Goal: Task Accomplishment & Management: Complete application form

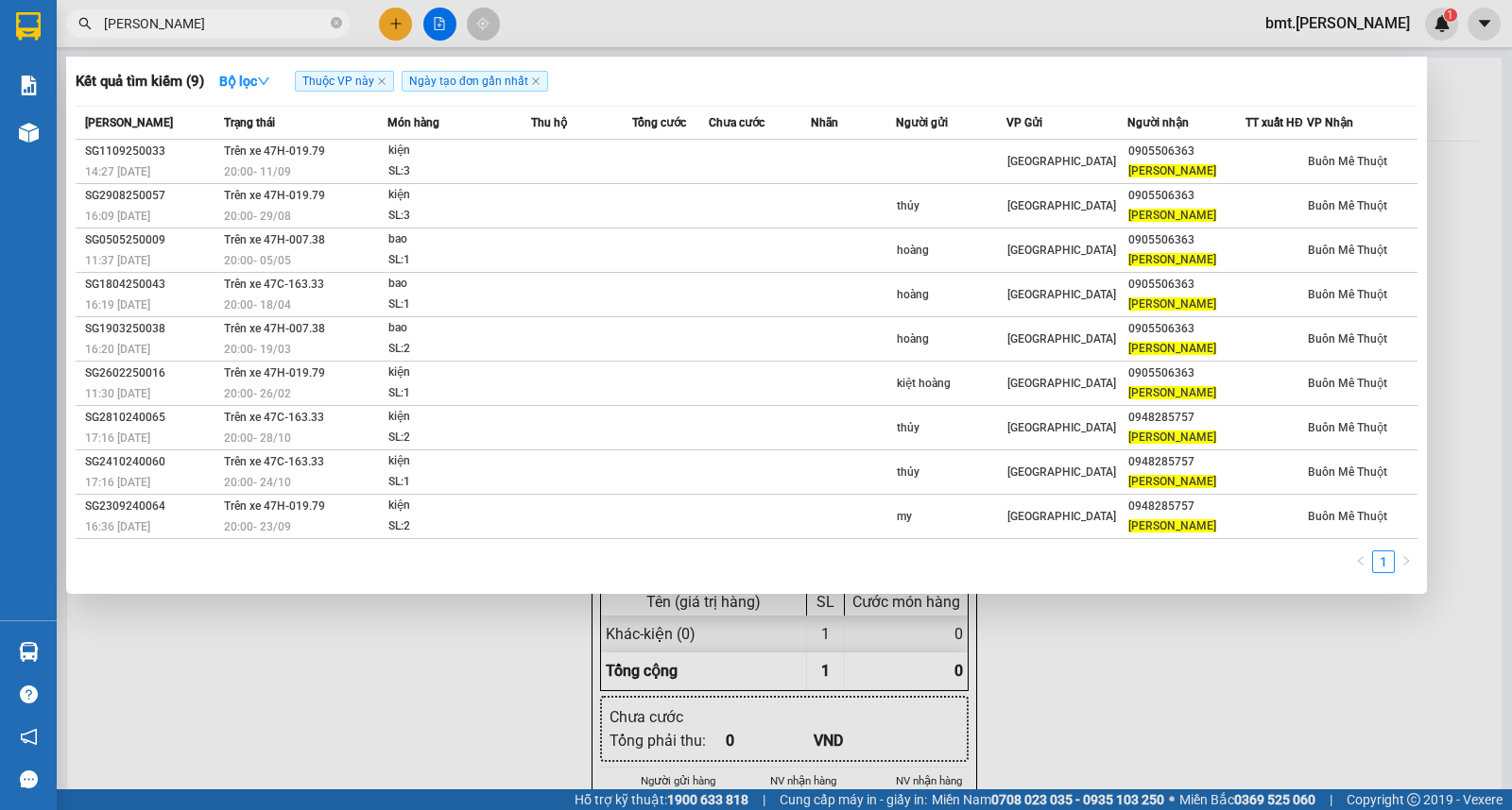
type input "[PERSON_NAME]"
click at [397, 25] on div at bounding box center [756, 405] width 1512 height 810
click at [395, 25] on icon "plus" at bounding box center [395, 23] width 1 height 10
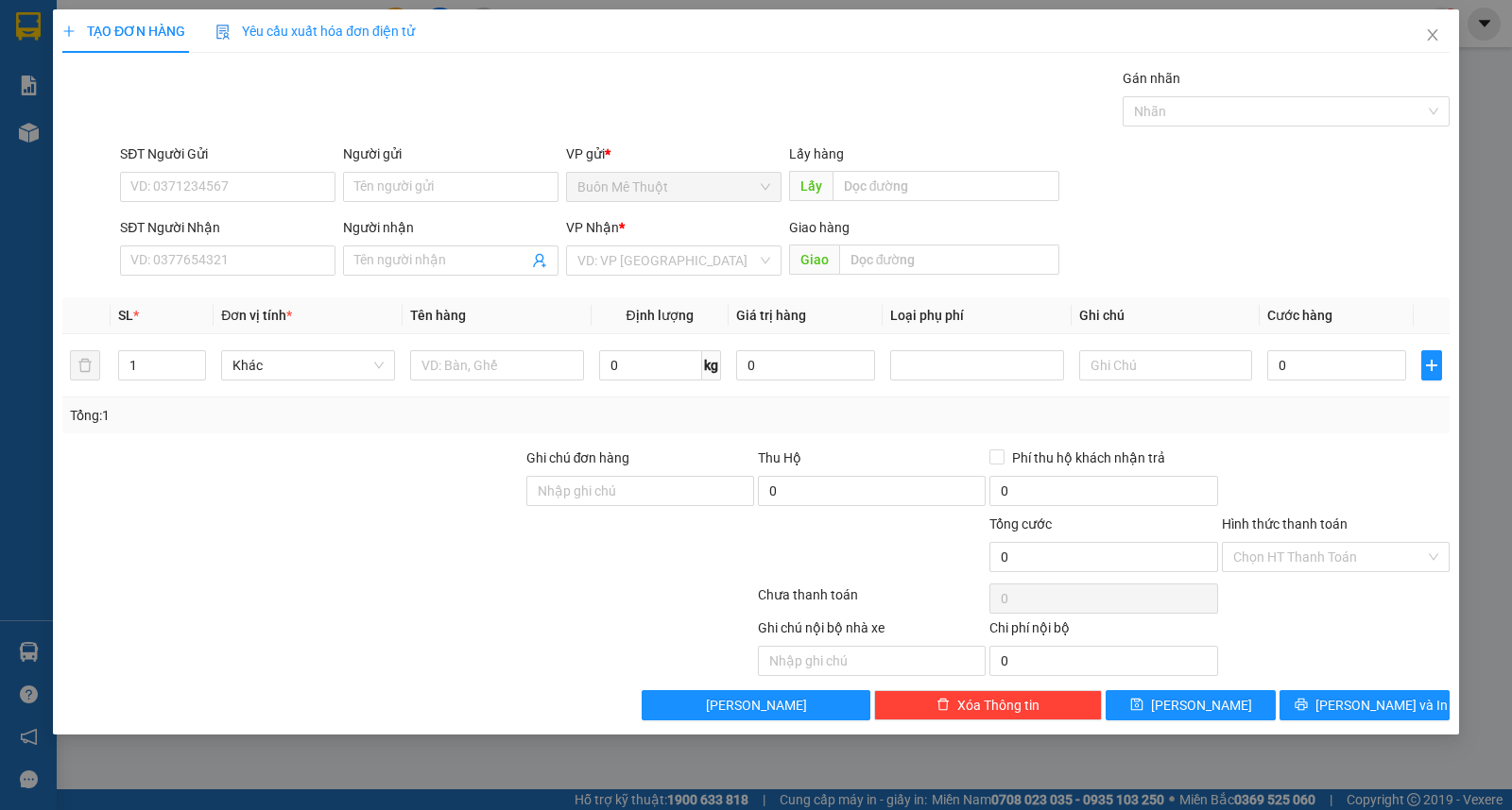
click at [260, 278] on div "SĐT Người Nhận VD: 0377654321" at bounding box center [228, 251] width 216 height 66
click at [261, 261] on input "SĐT Người Nhận" at bounding box center [228, 261] width 216 height 30
type input "0914144919"
type input "dũng"
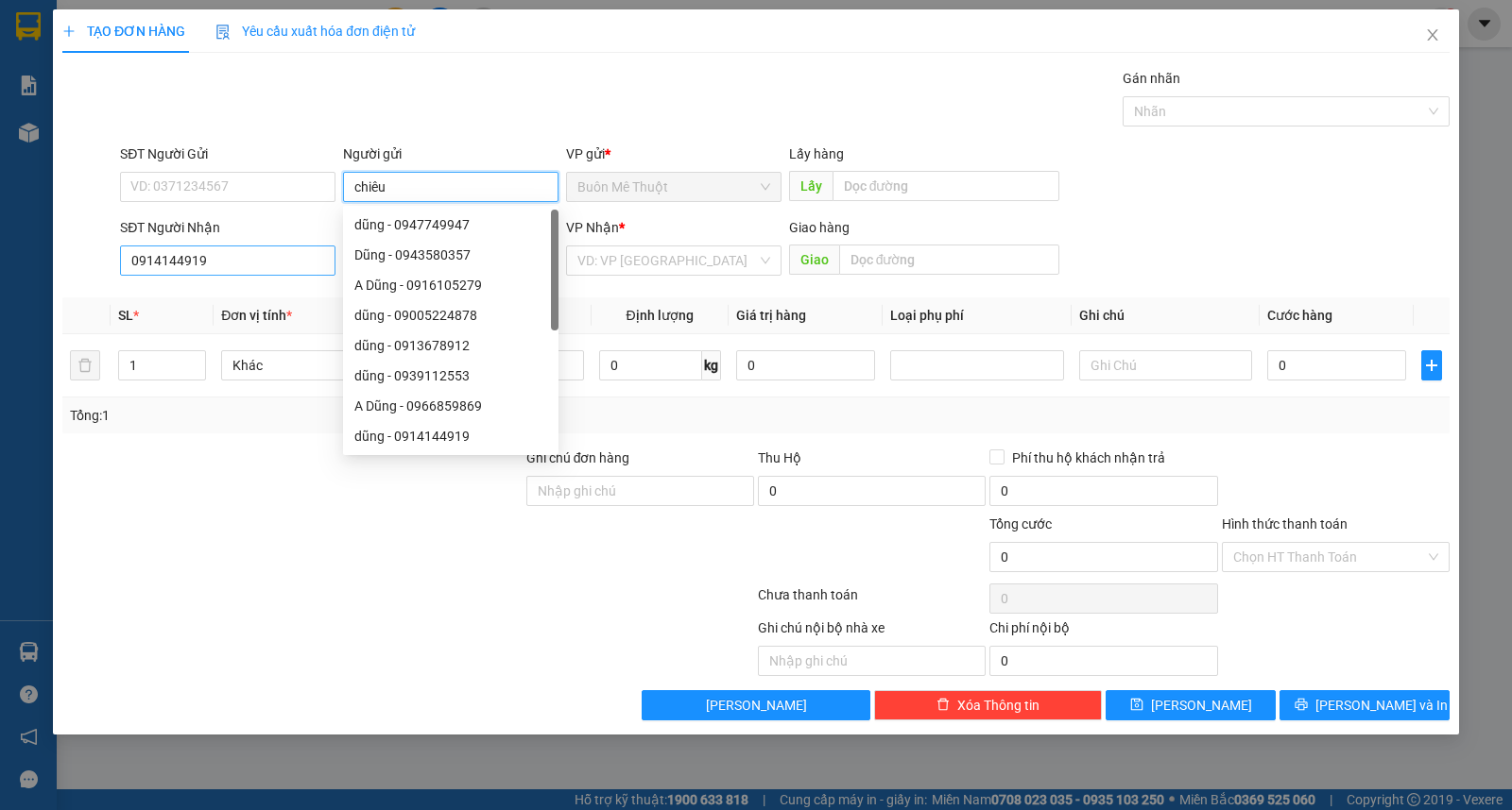
type input "chiêu"
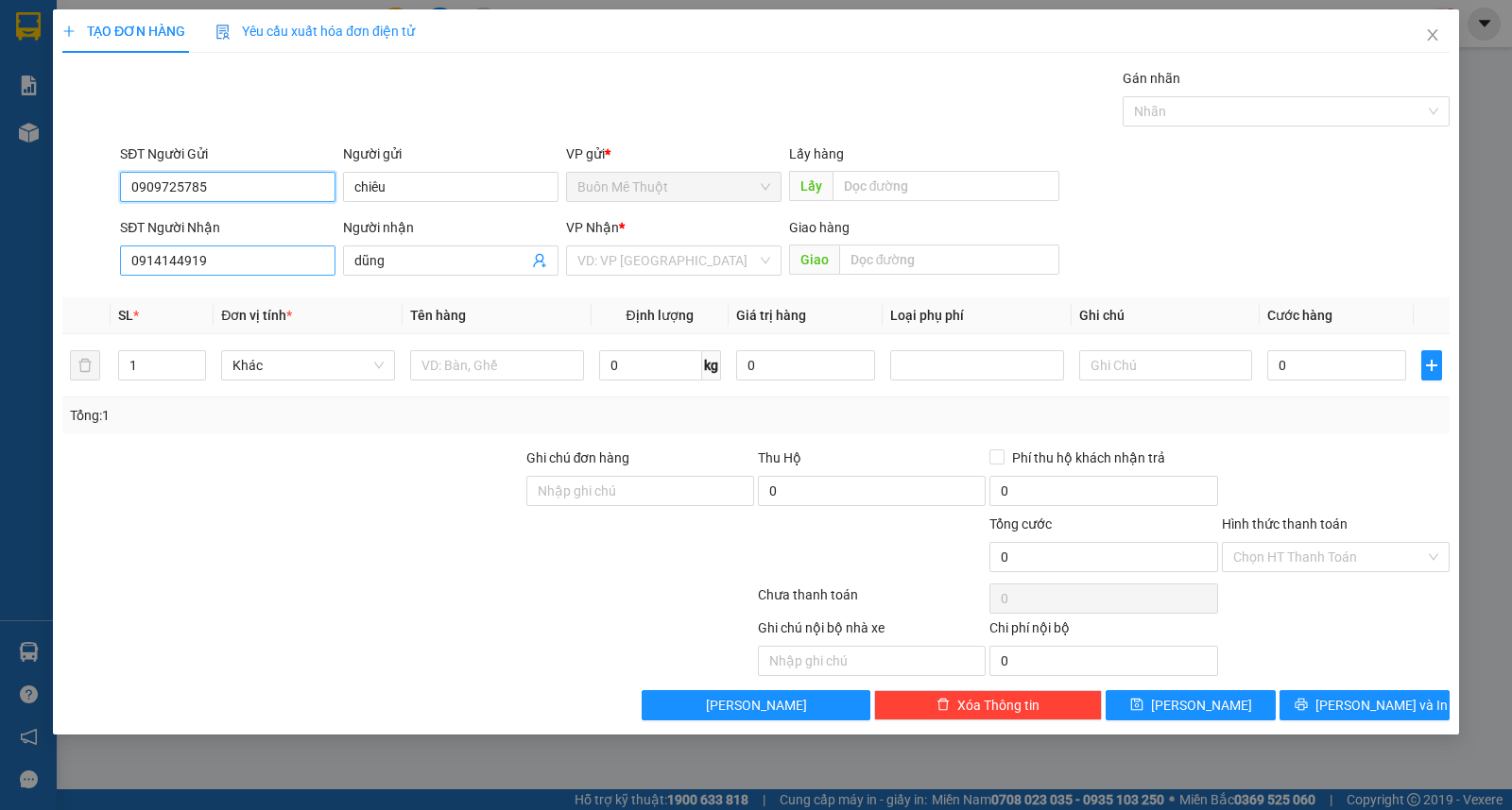
type input "0909725785"
click at [268, 253] on input "0914144919" at bounding box center [228, 261] width 216 height 30
click at [650, 272] on input "search" at bounding box center [667, 261] width 180 height 28
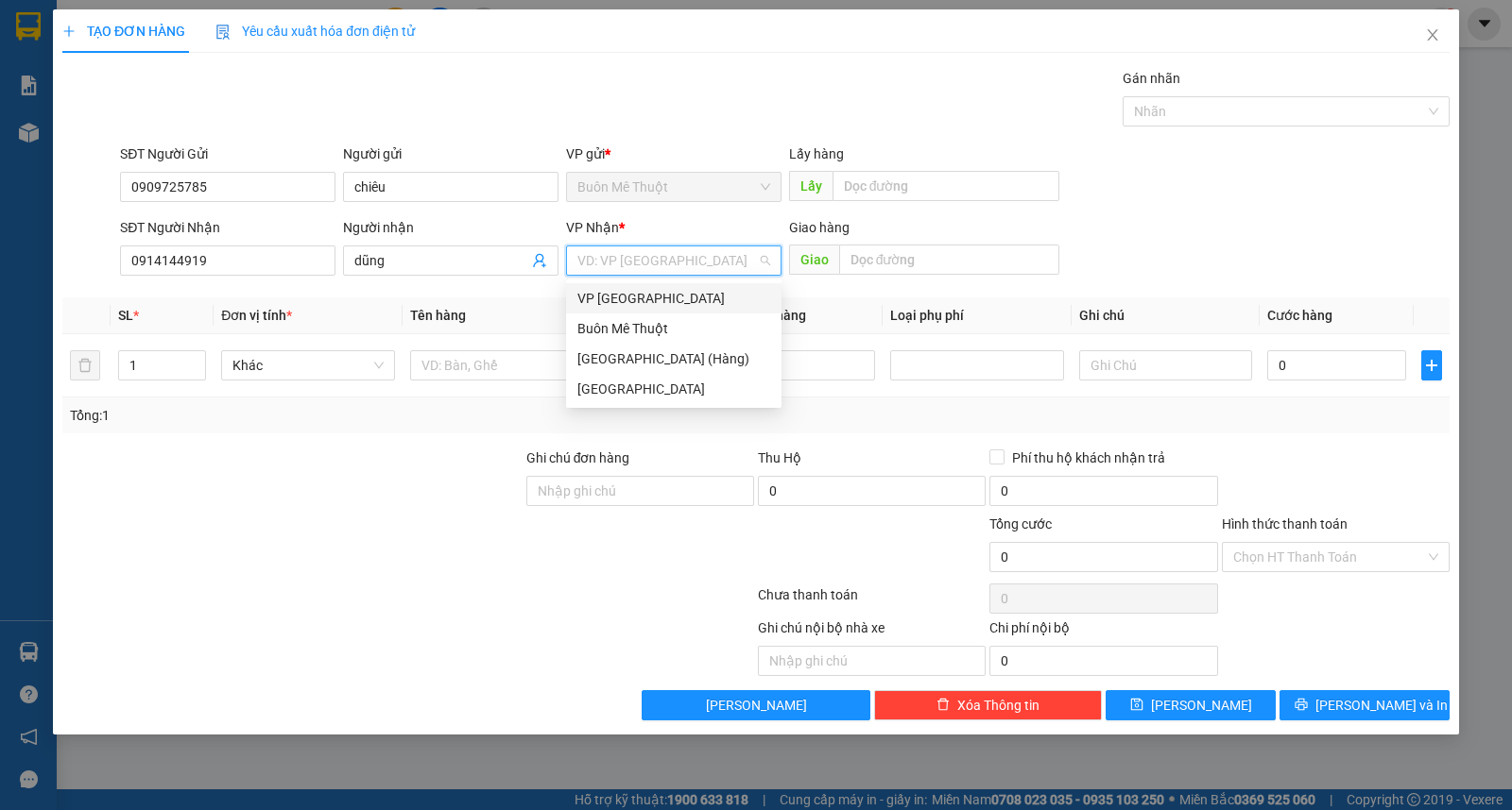
click at [655, 317] on div "Buôn Mê Thuột" at bounding box center [674, 328] width 216 height 30
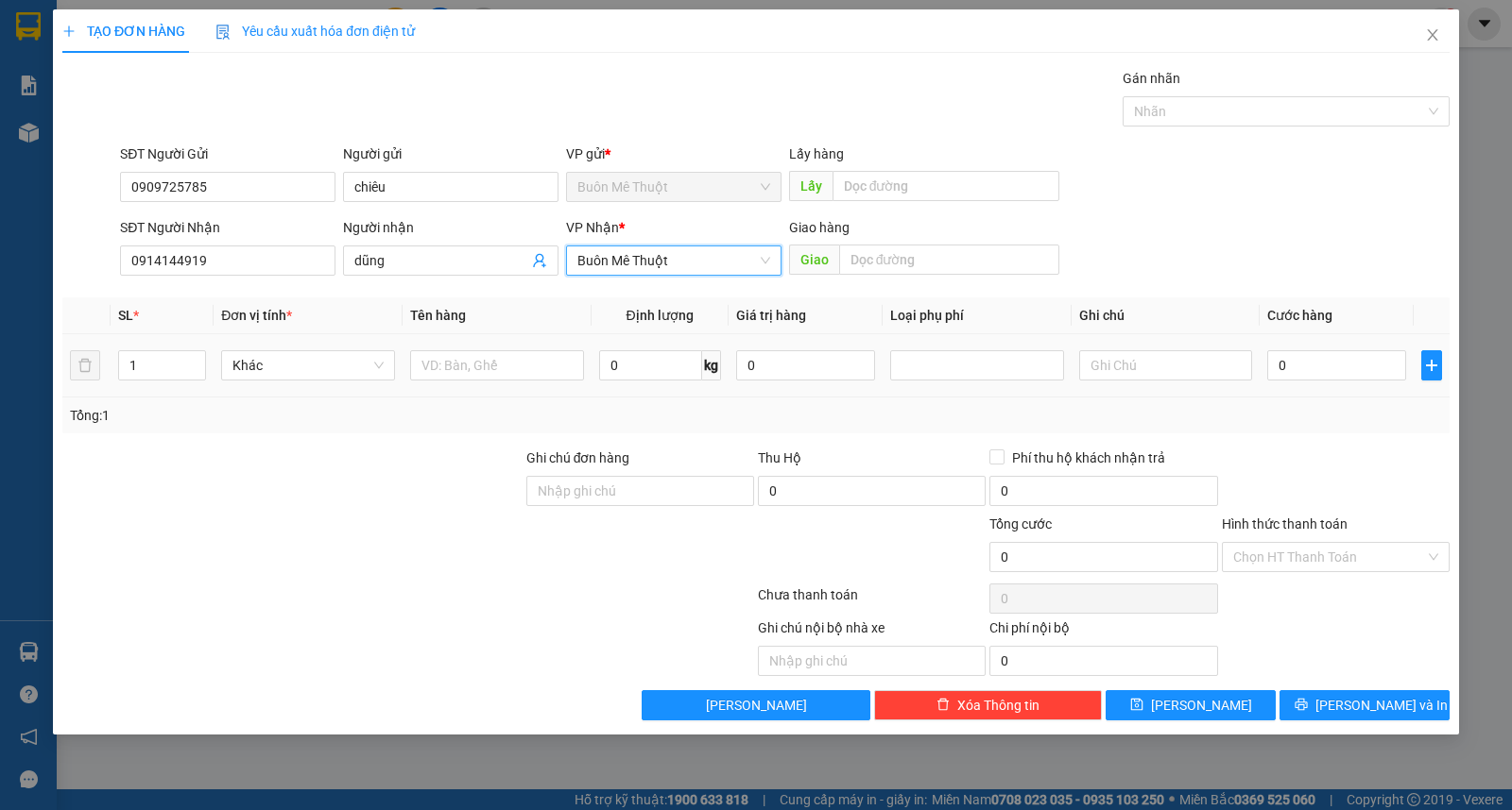
drag, startPoint x: 156, startPoint y: 371, endPoint x: 8, endPoint y: 371, distance: 148.0
click at [23, 371] on div "TẠO ĐƠN HÀNG Yêu cầu xuất hóa đơn điện tử Transit Pickup Surcharge Ids Transit …" at bounding box center [756, 405] width 1512 height 810
type input "3"
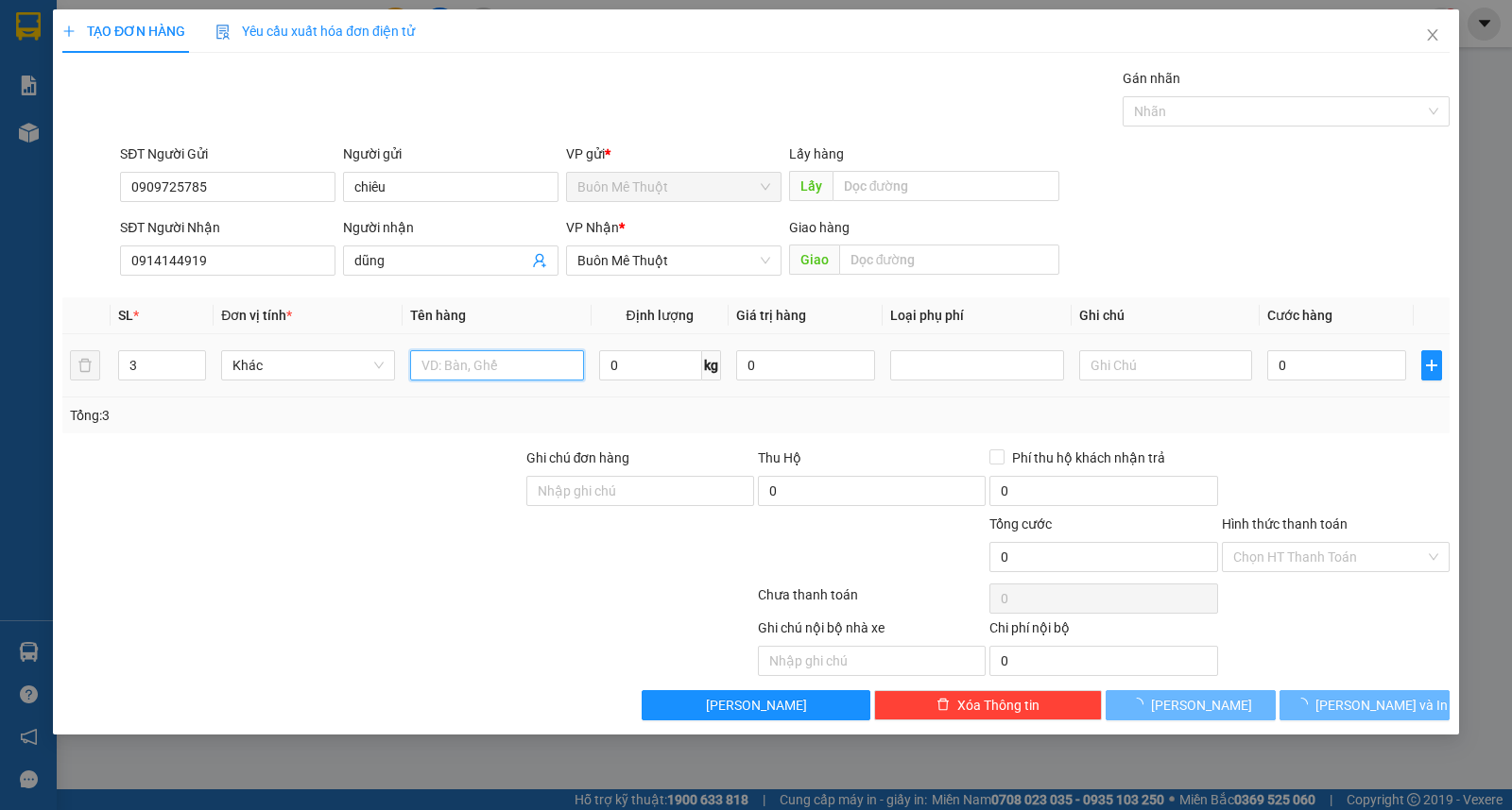
click at [457, 363] on input "text" at bounding box center [497, 365] width 174 height 30
type input "thùng"
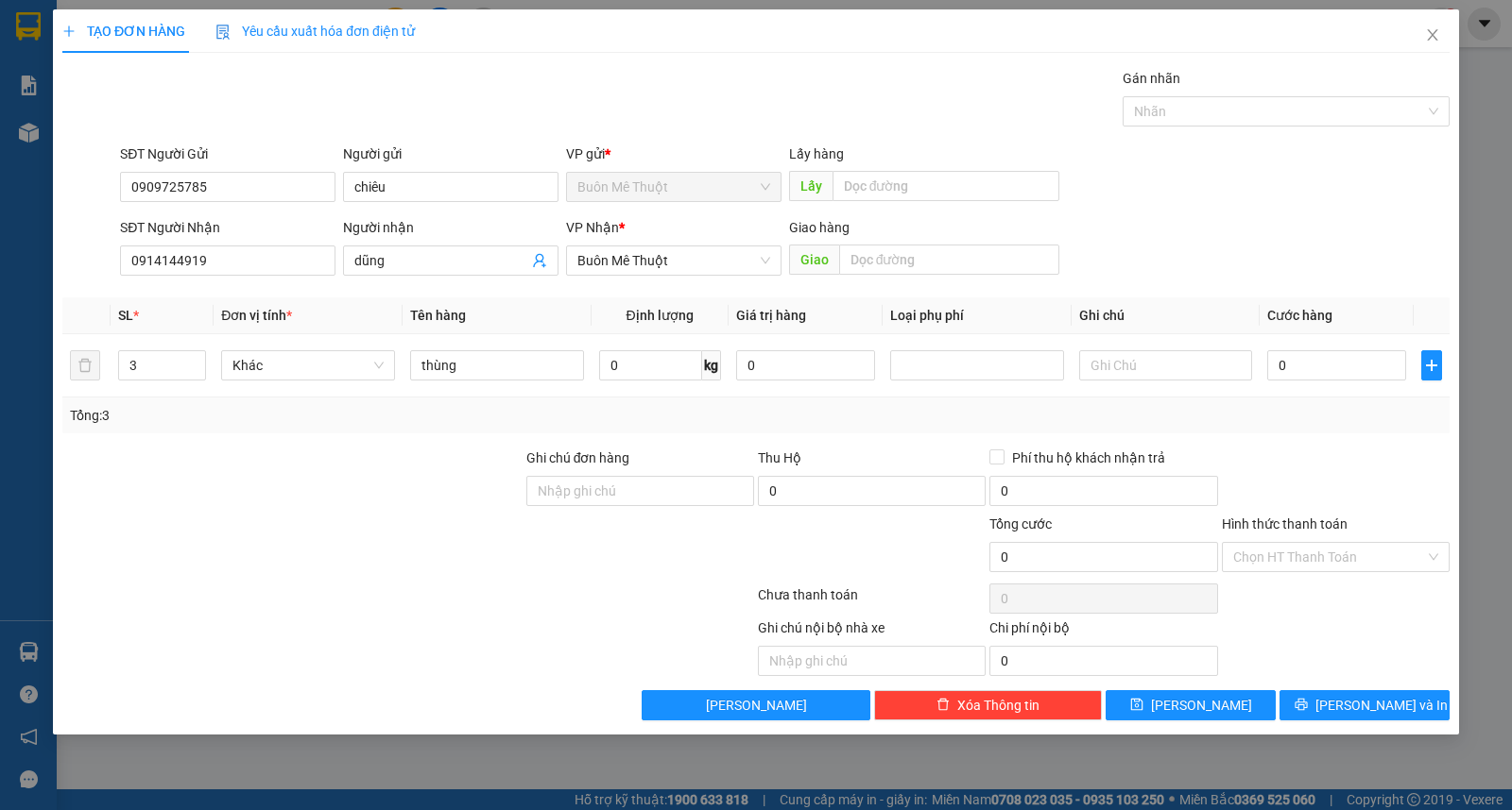
click at [1291, 683] on div "Transit Pickup Surcharge Ids Transit Deliver Surcharge Ids Transit Deliver Surc…" at bounding box center [756, 395] width 1387 height 653
drag, startPoint x: 1324, startPoint y: 699, endPoint x: 1330, endPoint y: 673, distance: 26.7
click at [1325, 699] on button "[PERSON_NAME] và In" at bounding box center [1364, 706] width 170 height 30
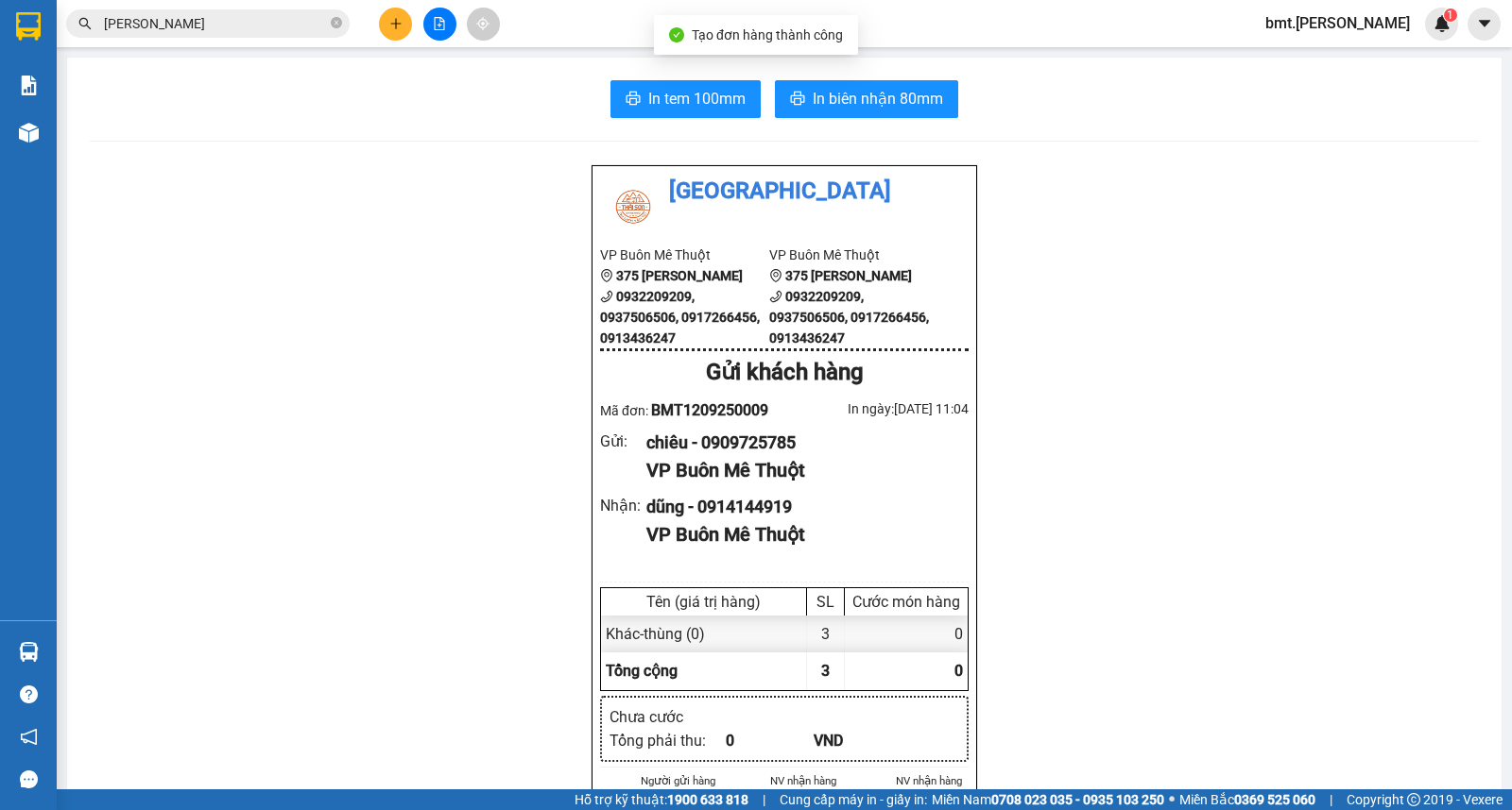
click at [901, 99] on span "In biên nhận 80mm" at bounding box center [878, 98] width 131 height 24
click at [293, 31] on input "quỳnh vân" at bounding box center [216, 24] width 223 height 21
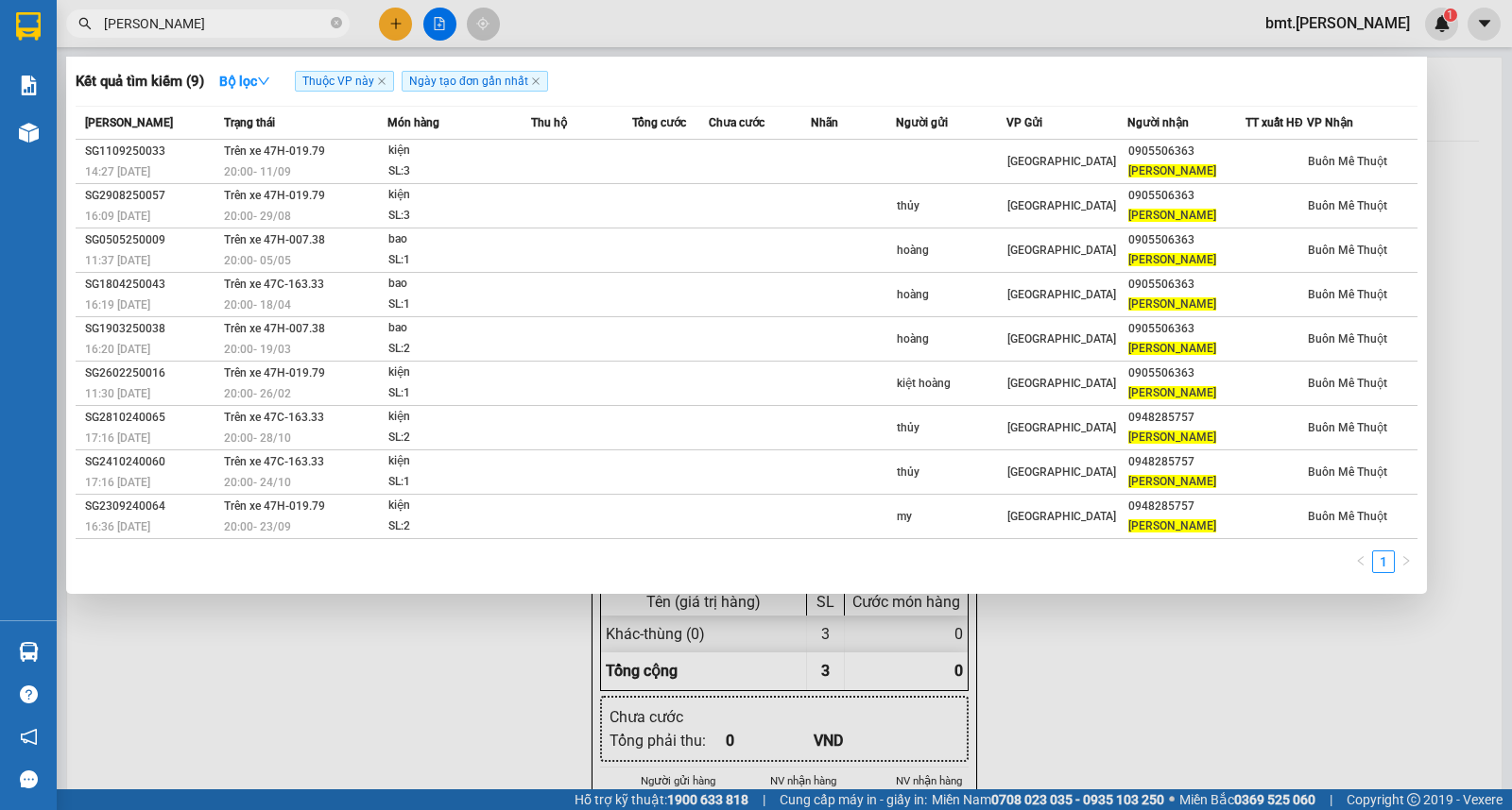
paste input "0914144919"
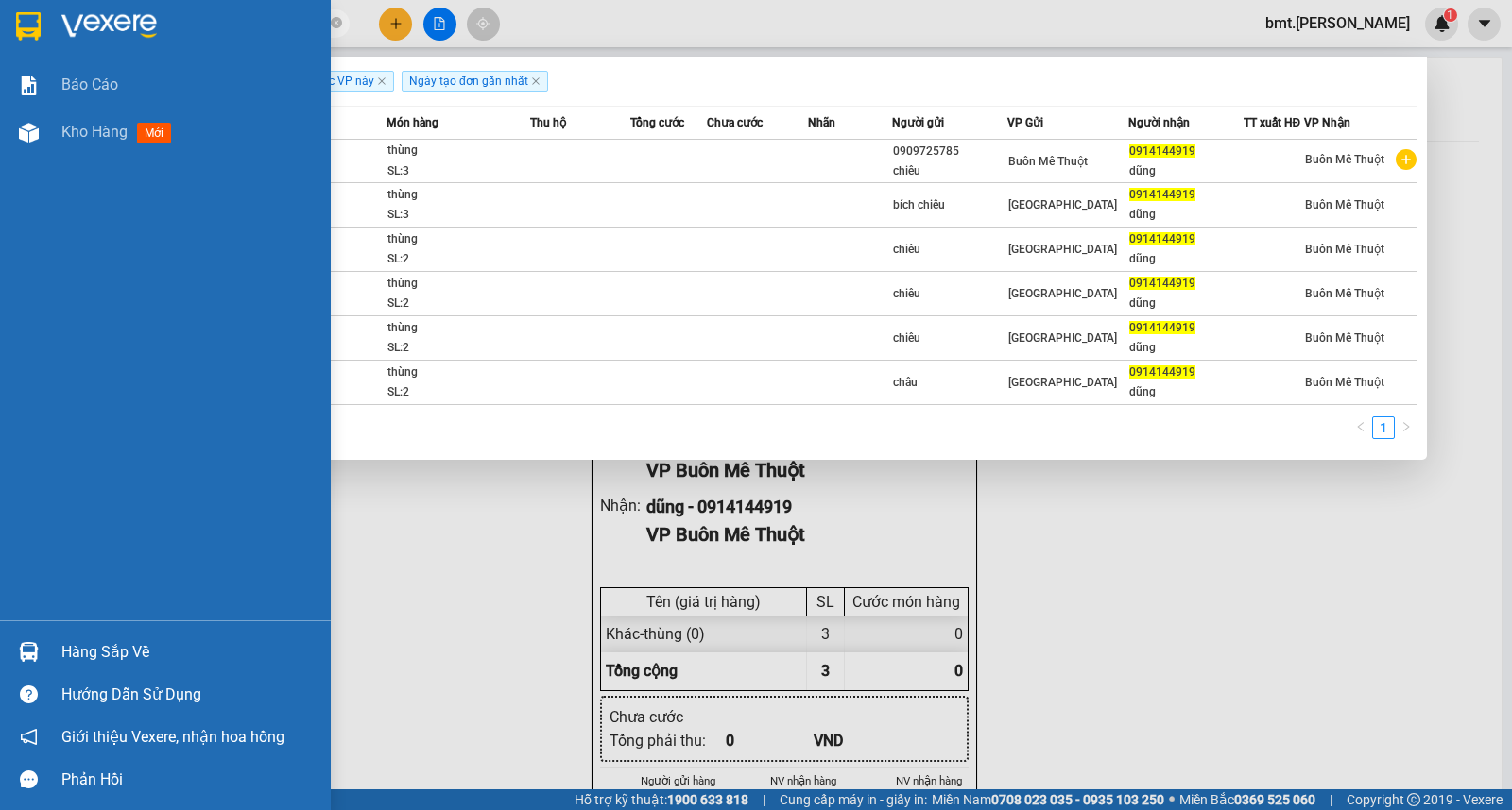
type input "0914144919"
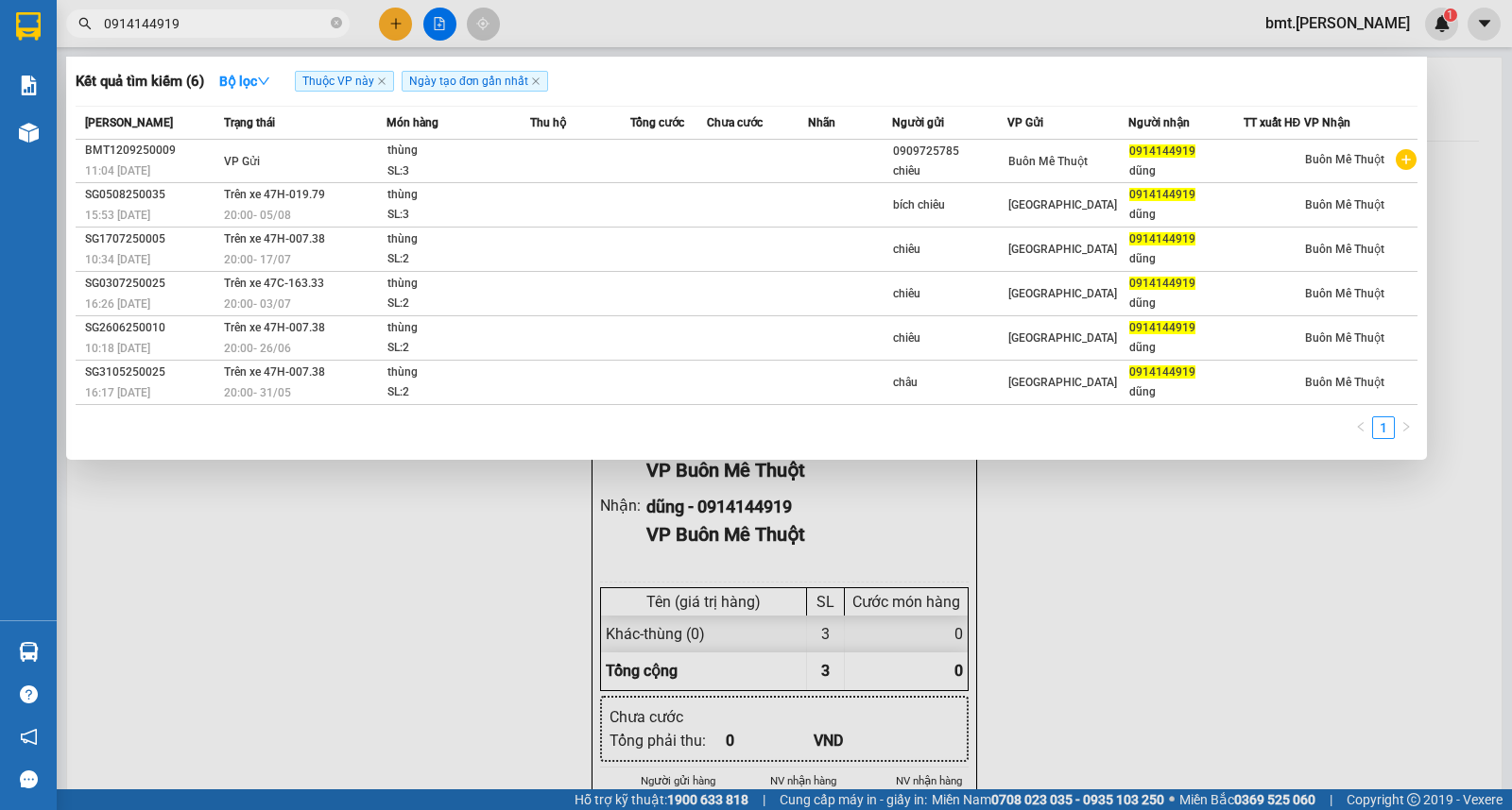
click at [293, 640] on div at bounding box center [756, 405] width 1512 height 810
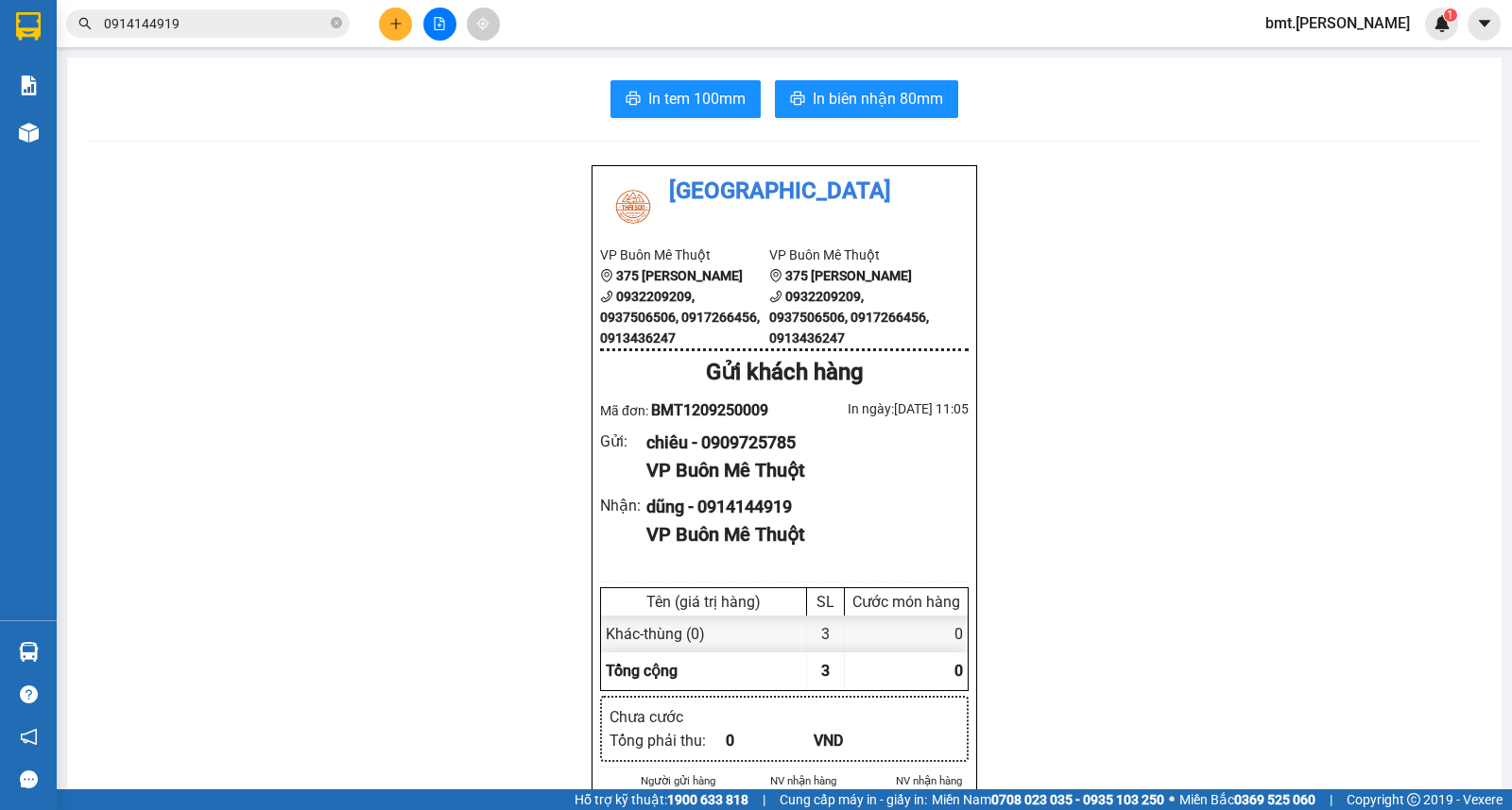
click at [395, 30] on button at bounding box center [395, 24] width 33 height 33
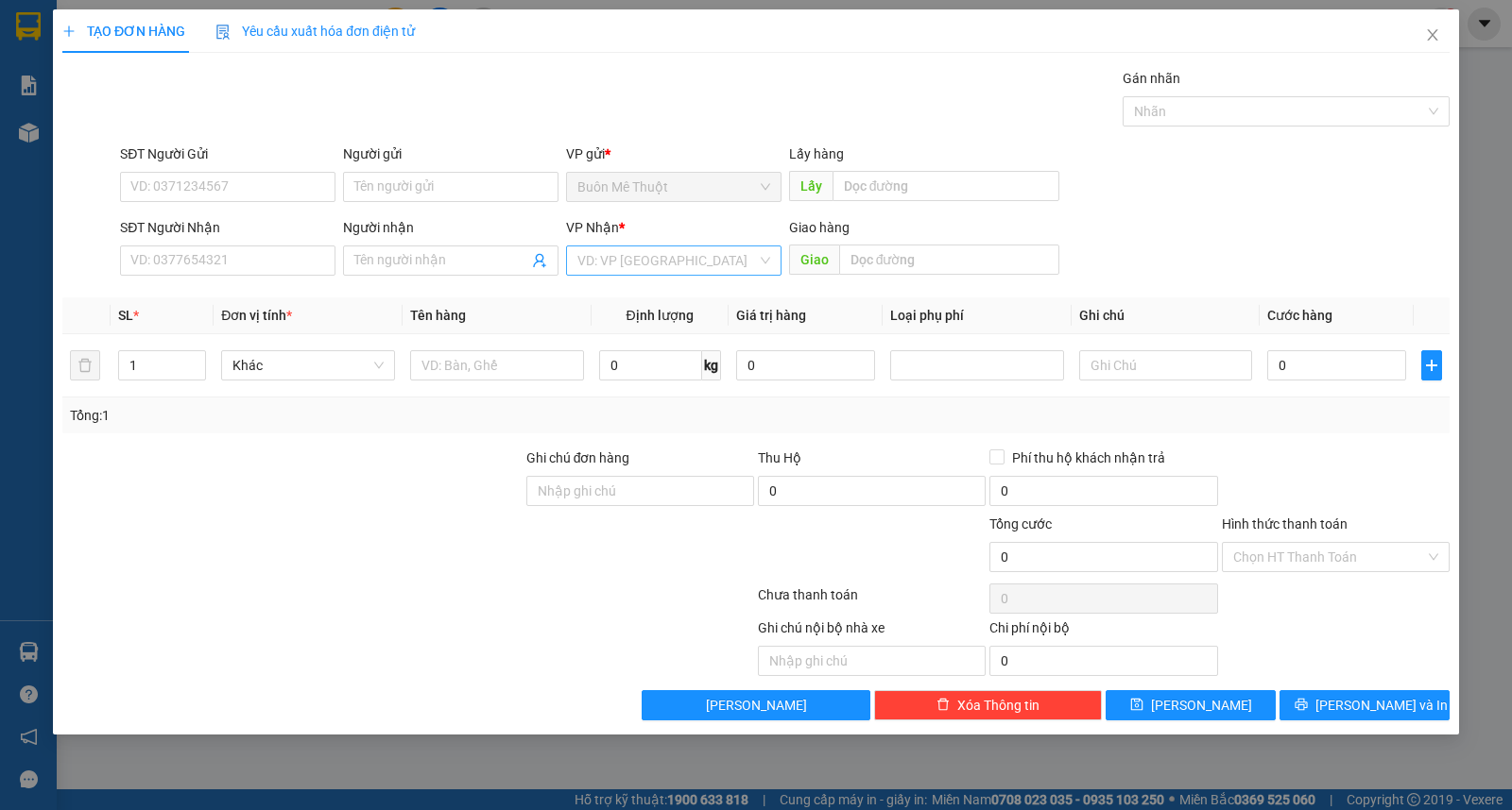
click at [611, 261] on input "search" at bounding box center [667, 261] width 180 height 28
click at [622, 332] on div "Buôn Mê Thuột" at bounding box center [674, 328] width 193 height 21
click at [488, 373] on input "text" at bounding box center [497, 365] width 174 height 30
type input "kiện"
type input "d"
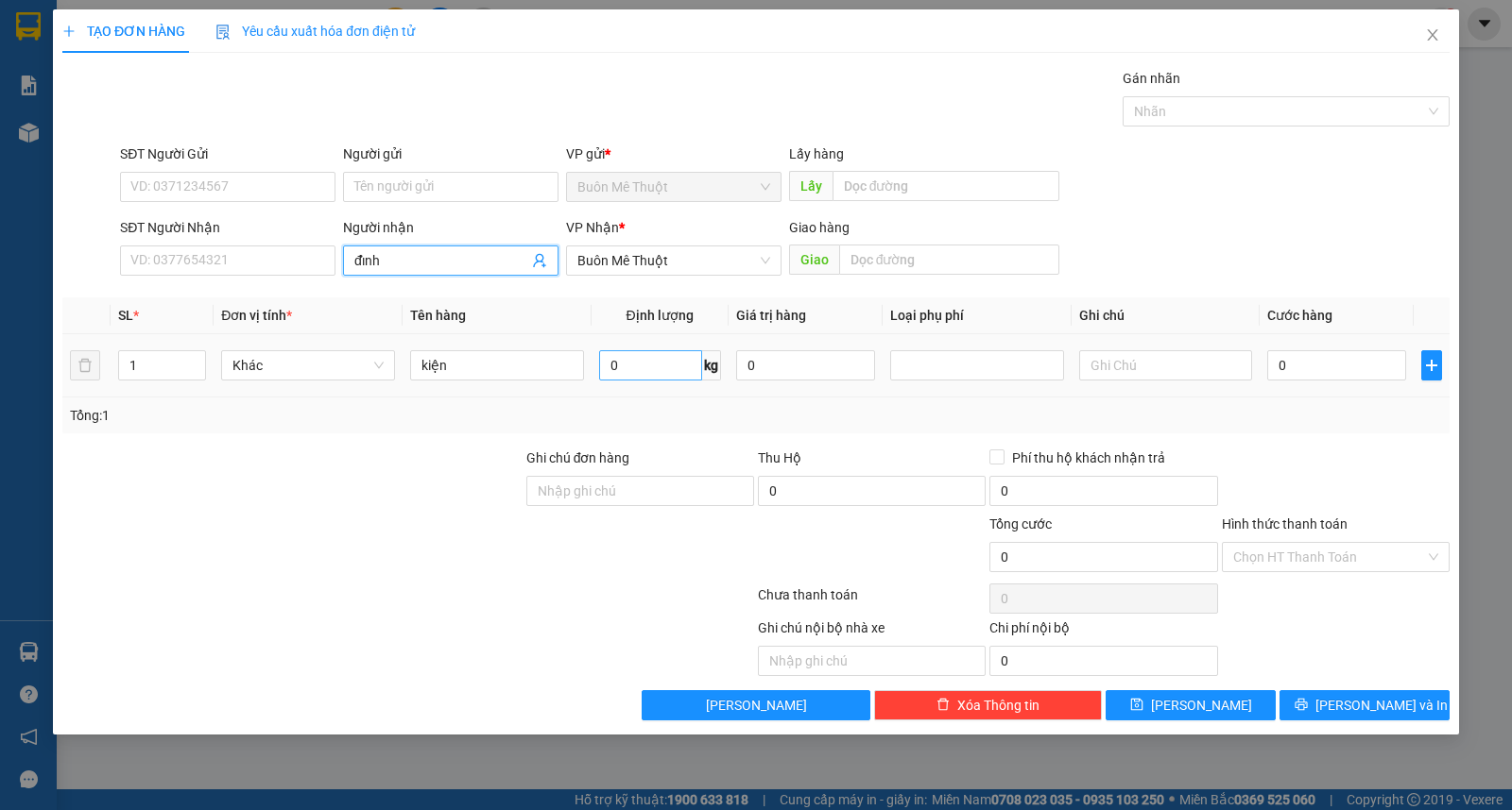
type input "đỉnh"
type input "a"
type input "ân"
click at [1307, 710] on icon "printer" at bounding box center [1300, 705] width 12 height 12
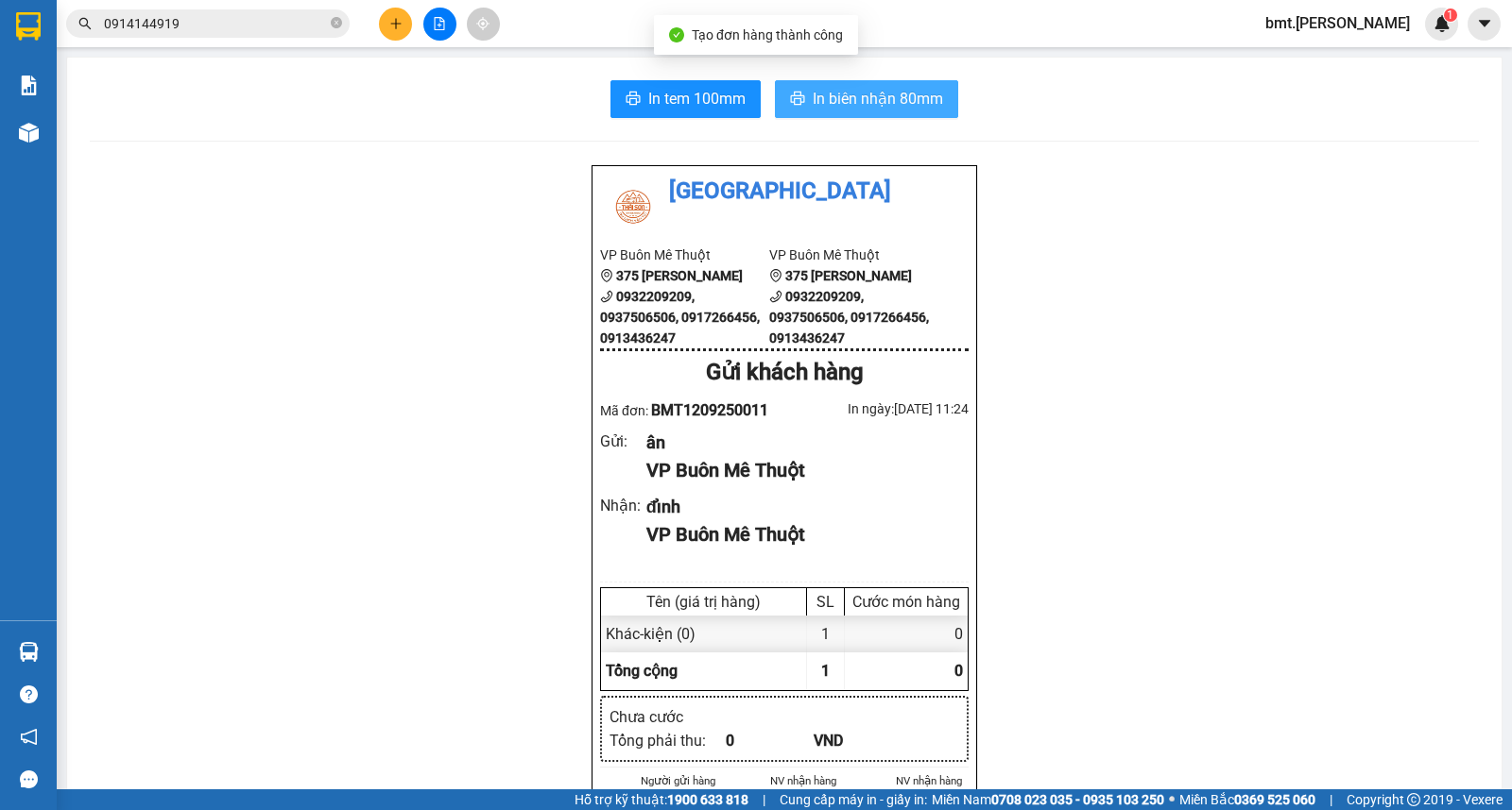
click at [785, 114] on button "In biên nhận 80mm" at bounding box center [866, 99] width 184 height 38
click at [400, 24] on icon "plus" at bounding box center [396, 24] width 13 height 13
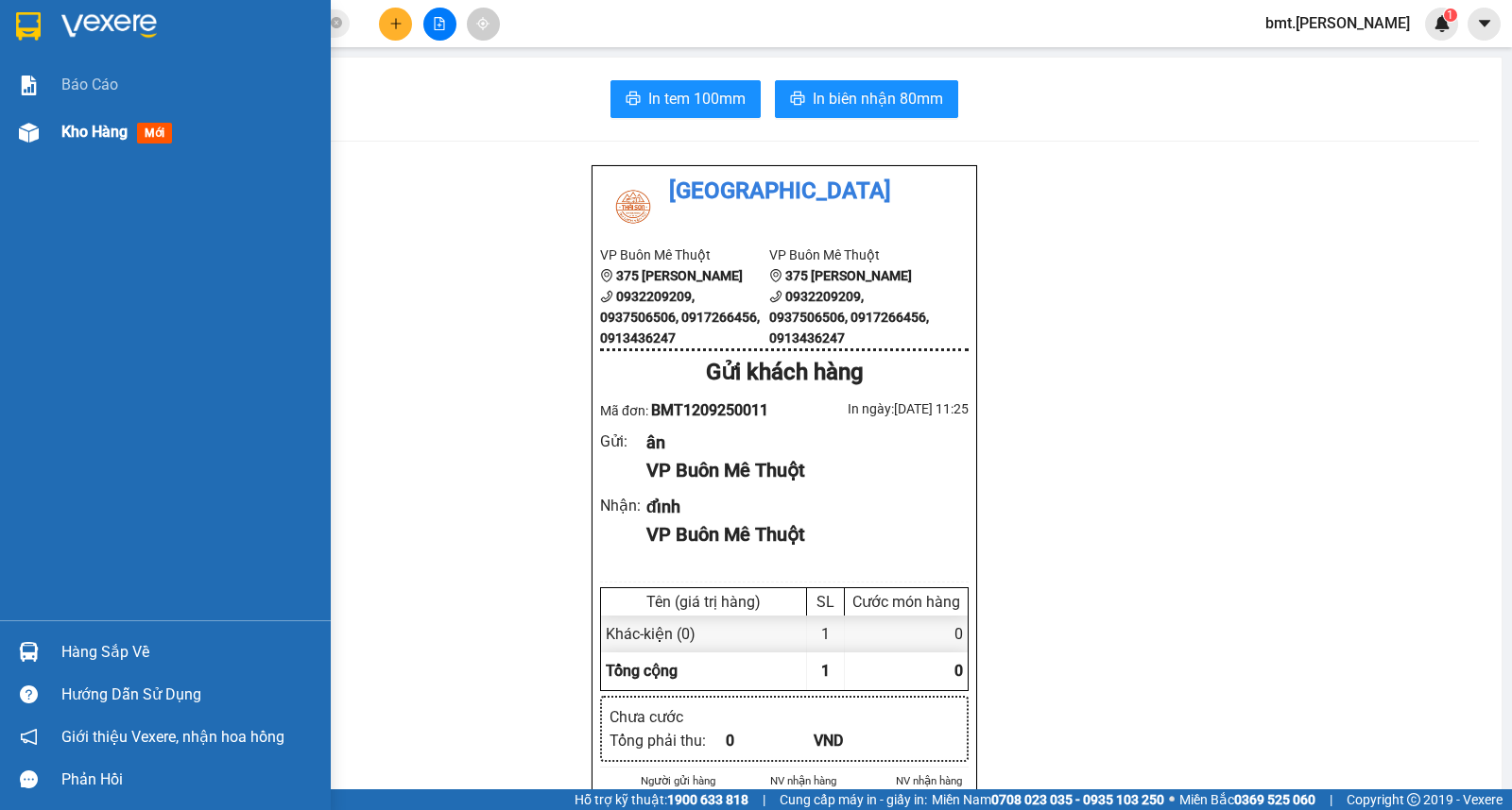
click at [106, 137] on span "Kho hàng" at bounding box center [95, 132] width 66 height 18
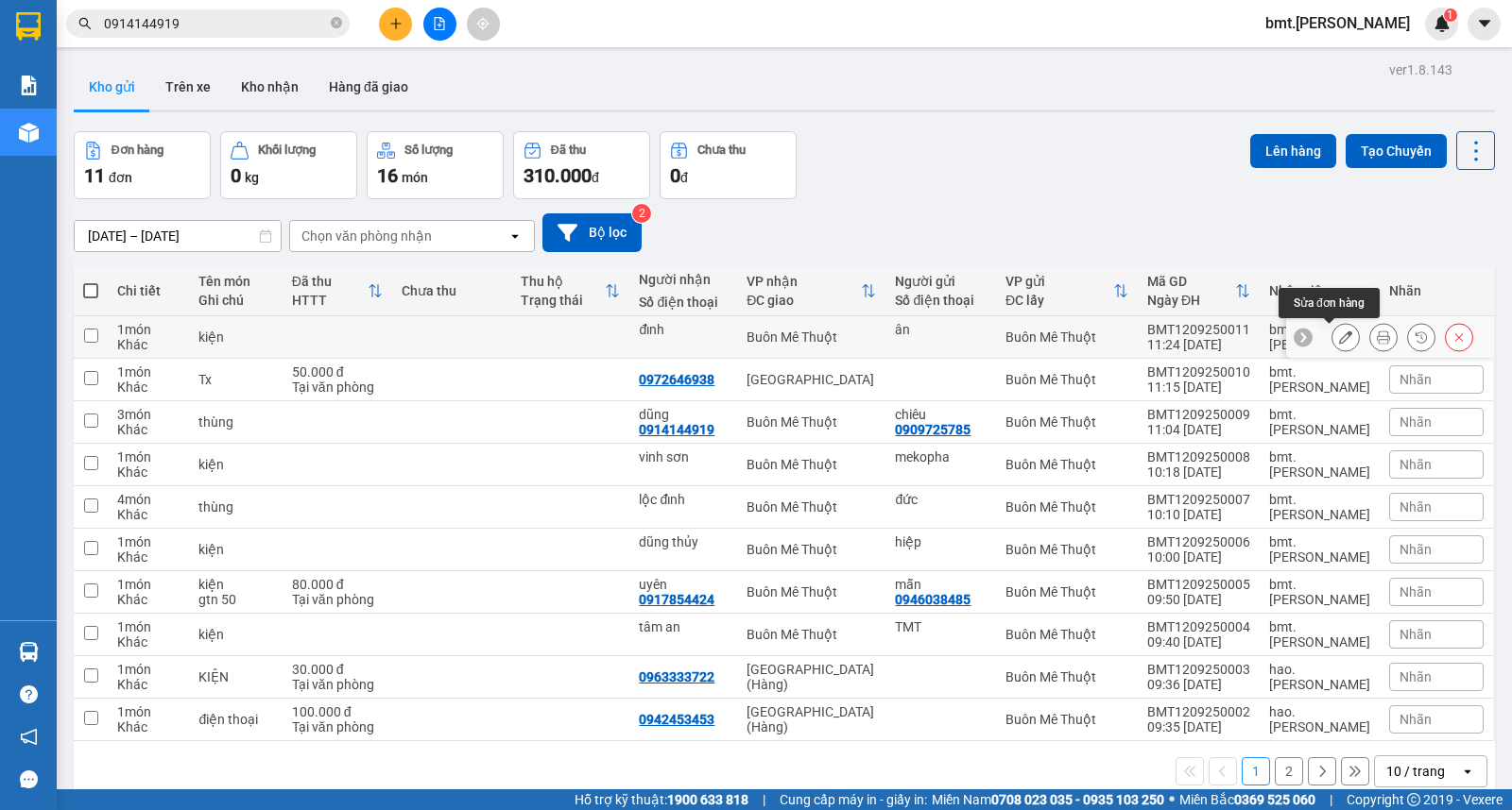
click at [1340, 338] on button at bounding box center [1345, 337] width 27 height 33
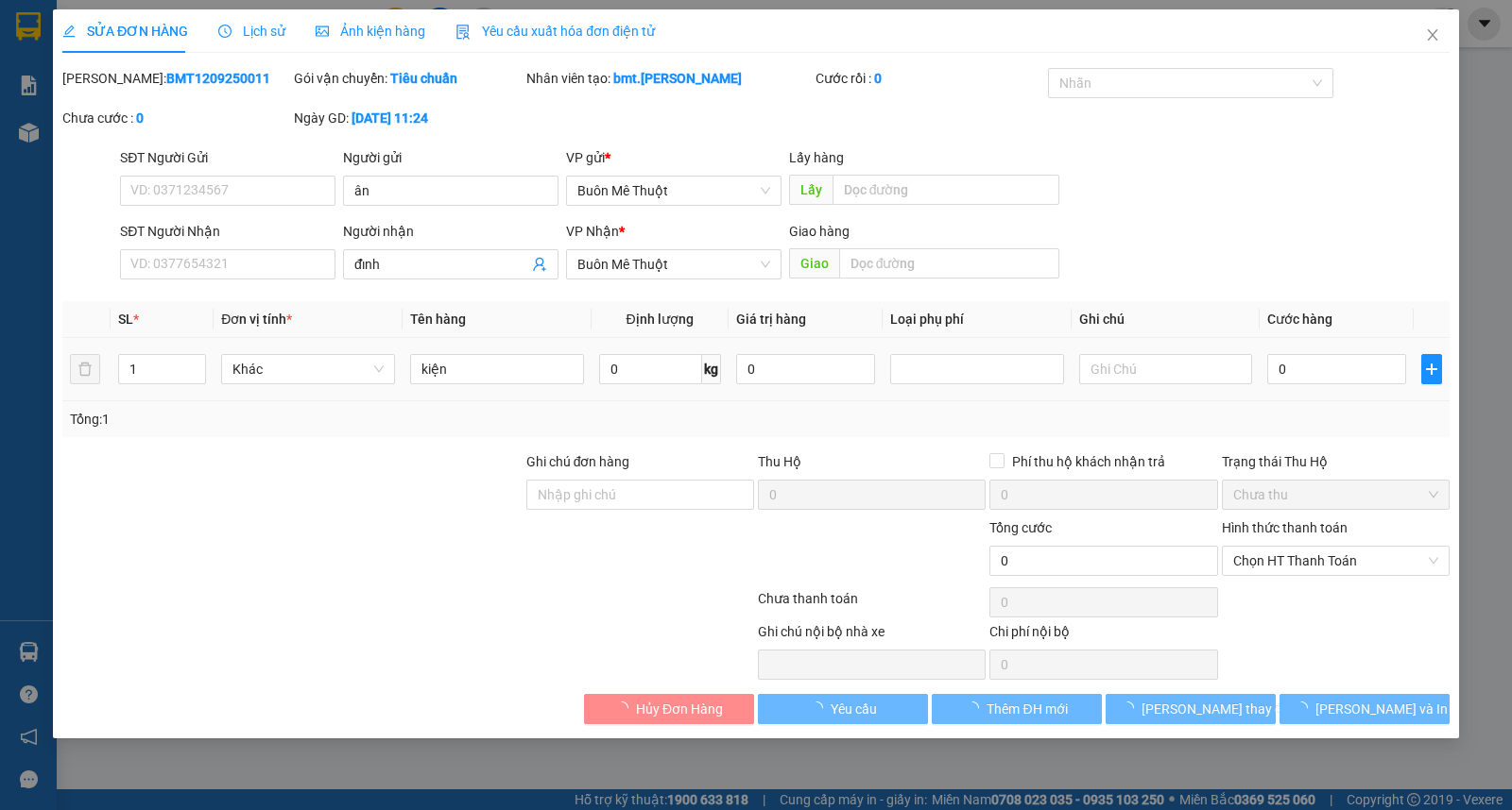
type input "ân"
type input "đỉnh"
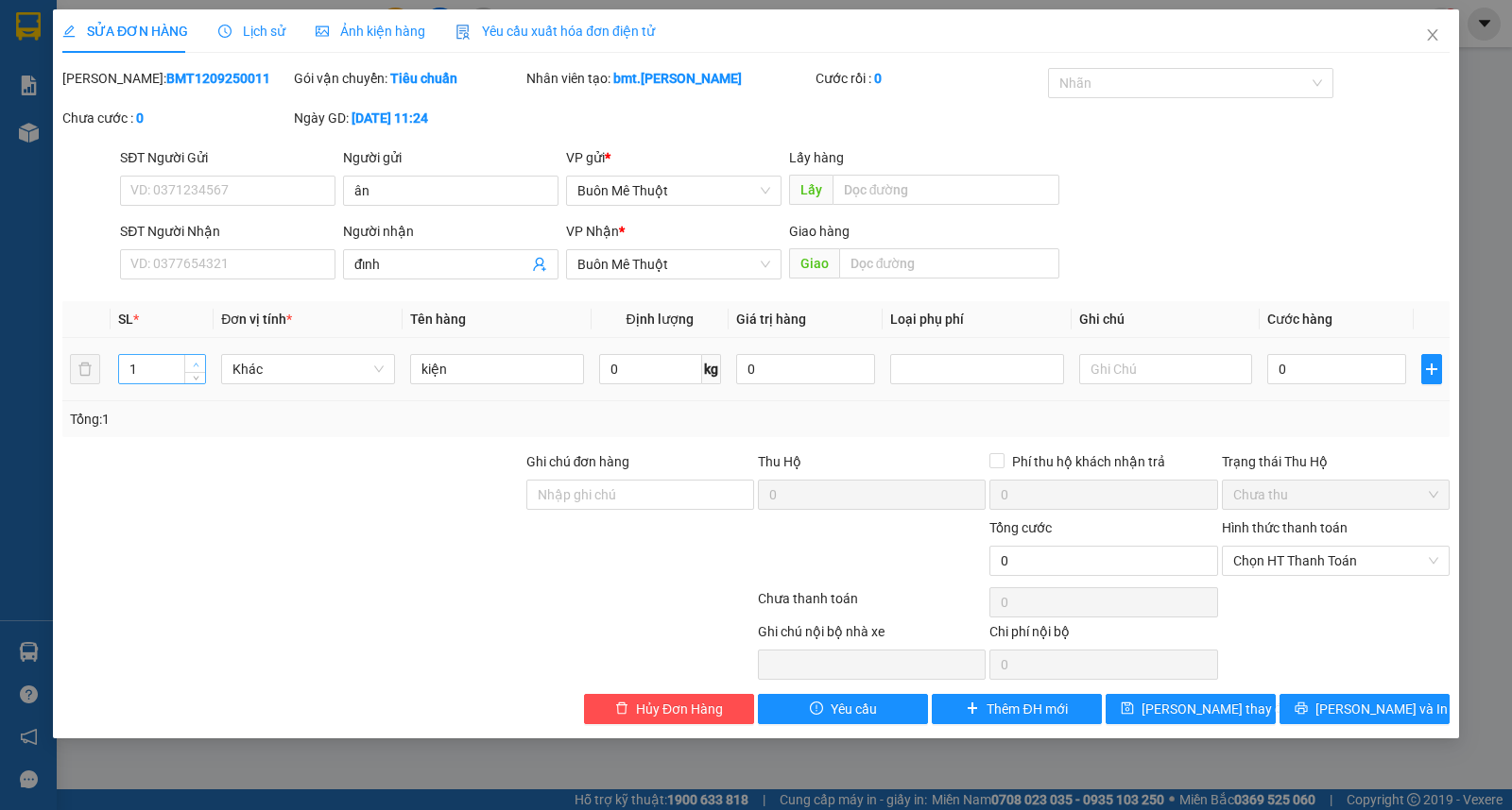
type input "2"
click at [201, 360] on span "up" at bounding box center [196, 364] width 11 height 11
click at [1374, 710] on span "[PERSON_NAME] và In" at bounding box center [1381, 710] width 133 height 21
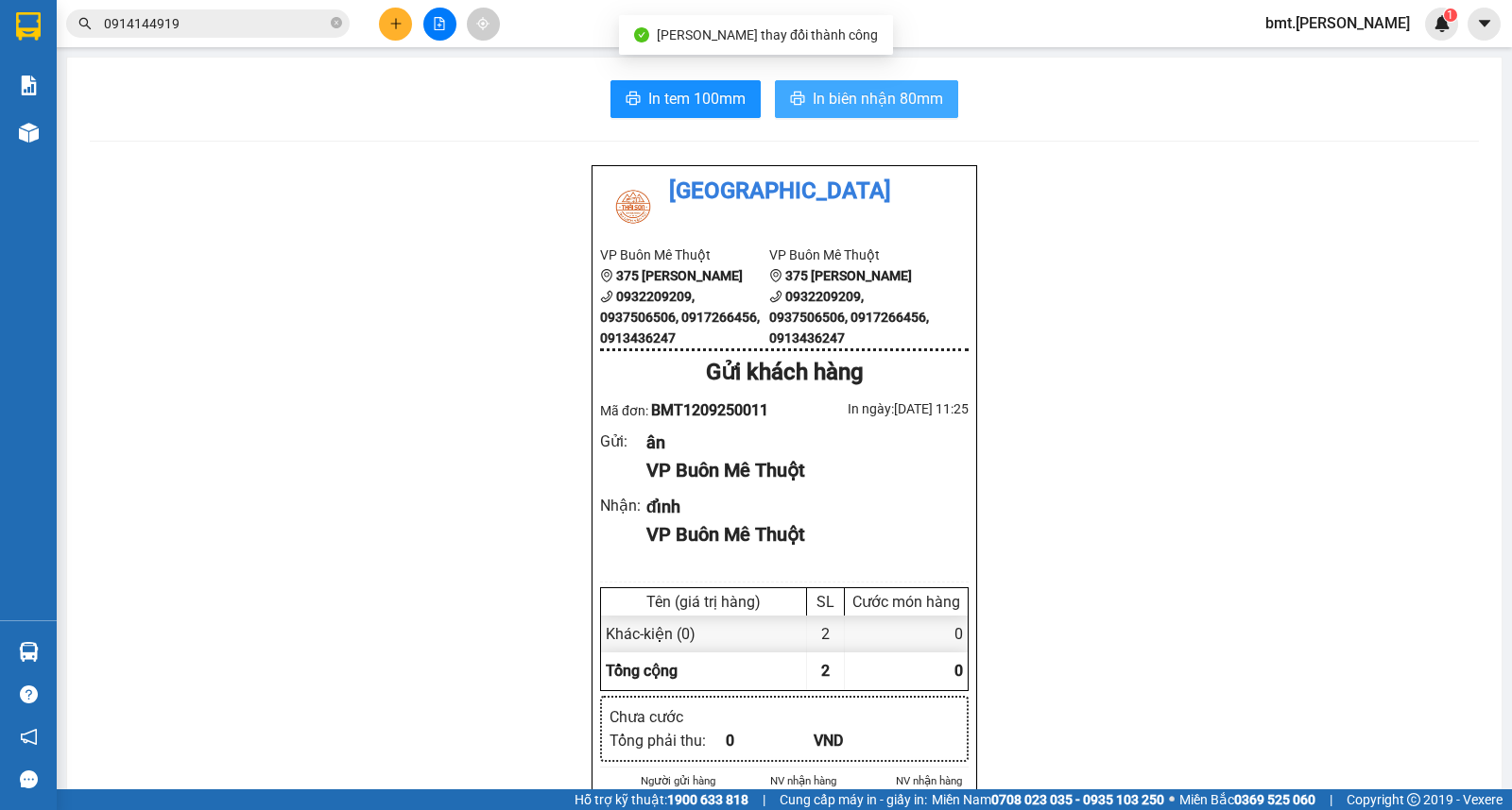
click at [941, 86] on button "In biên nhận 80mm" at bounding box center [866, 99] width 184 height 38
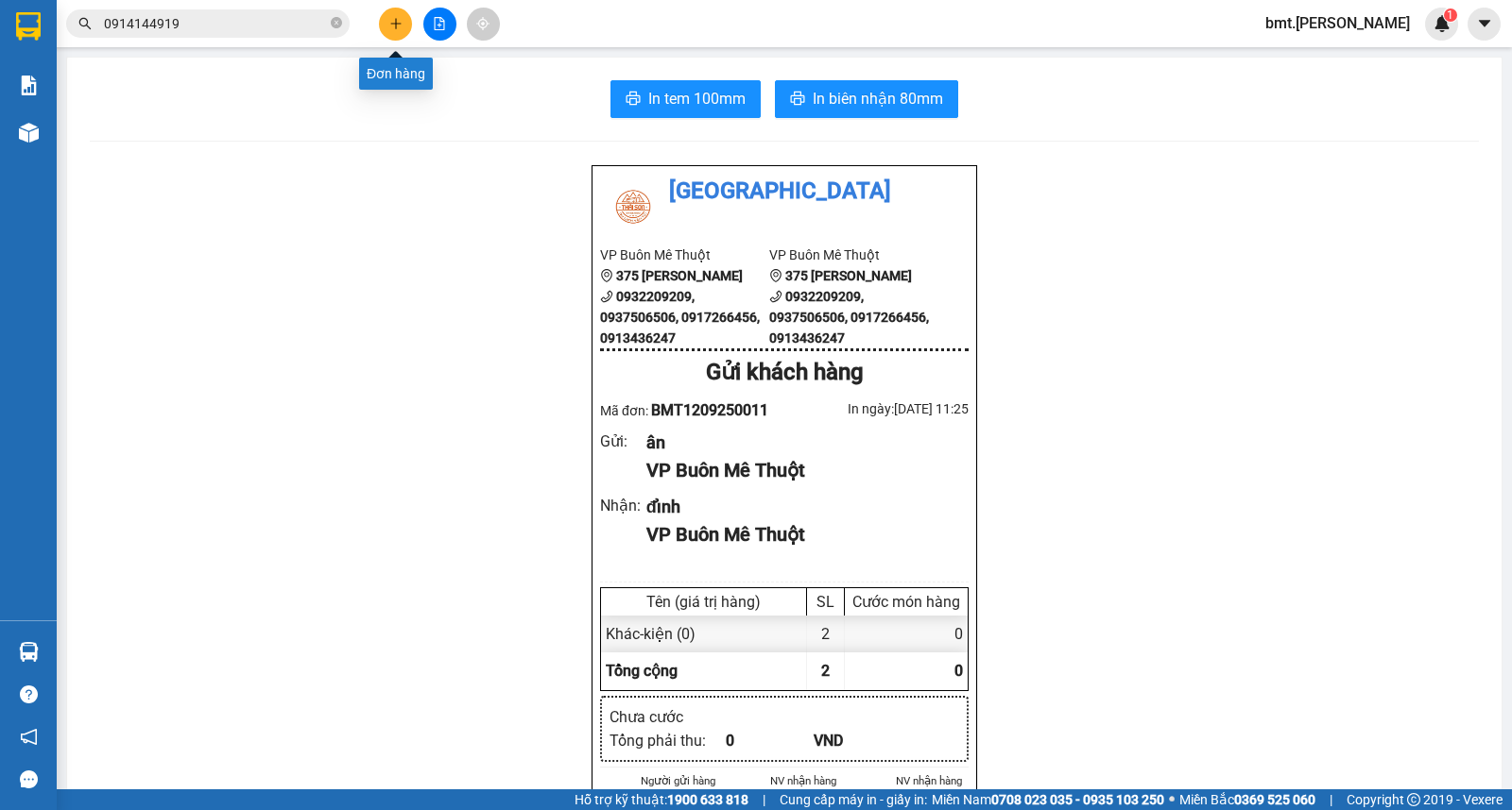
click at [390, 20] on icon "plus" at bounding box center [396, 24] width 13 height 13
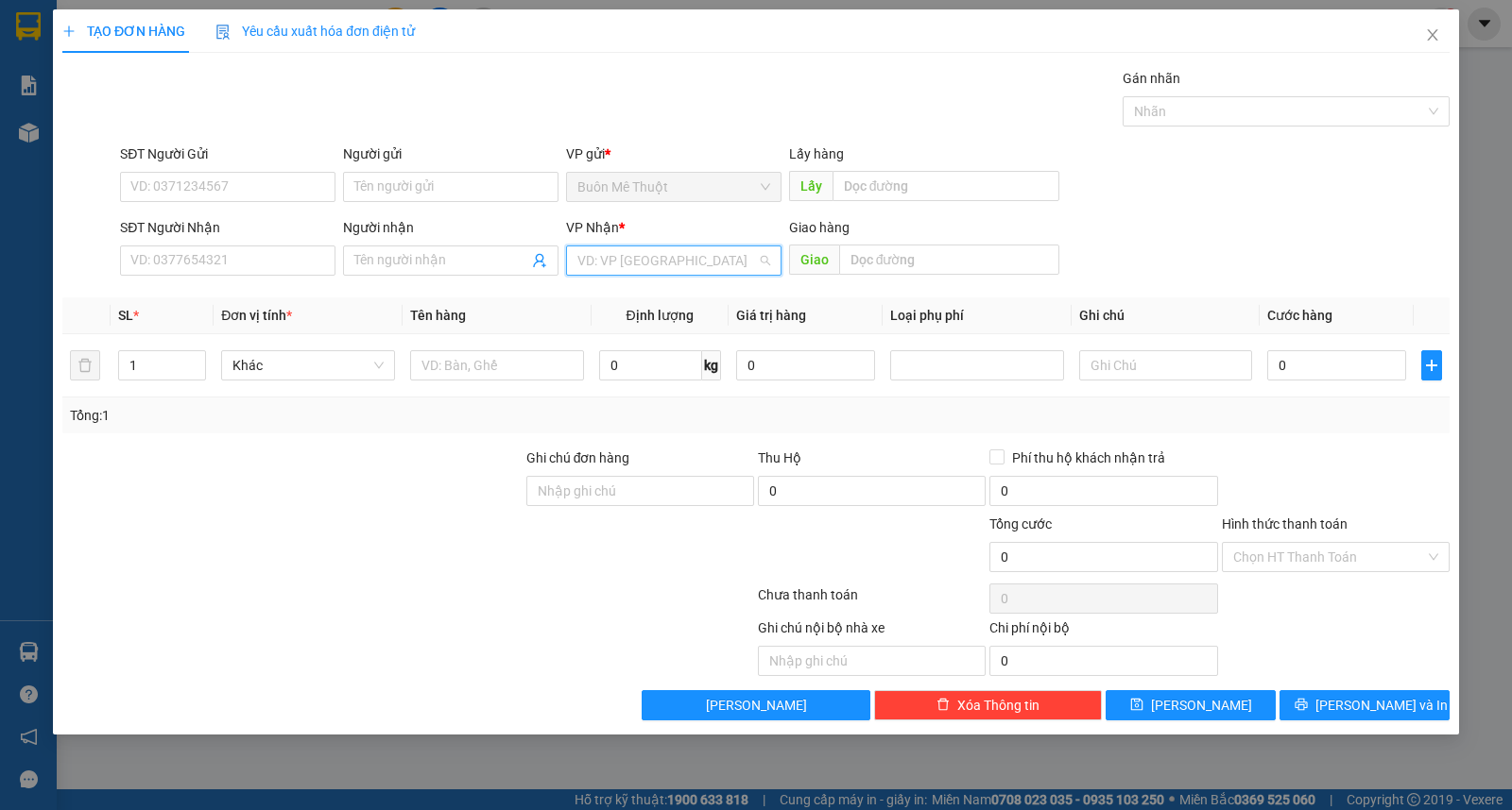
drag, startPoint x: 615, startPoint y: 252, endPoint x: 638, endPoint y: 290, distance: 44.4
click at [628, 266] on input "search" at bounding box center [667, 261] width 180 height 28
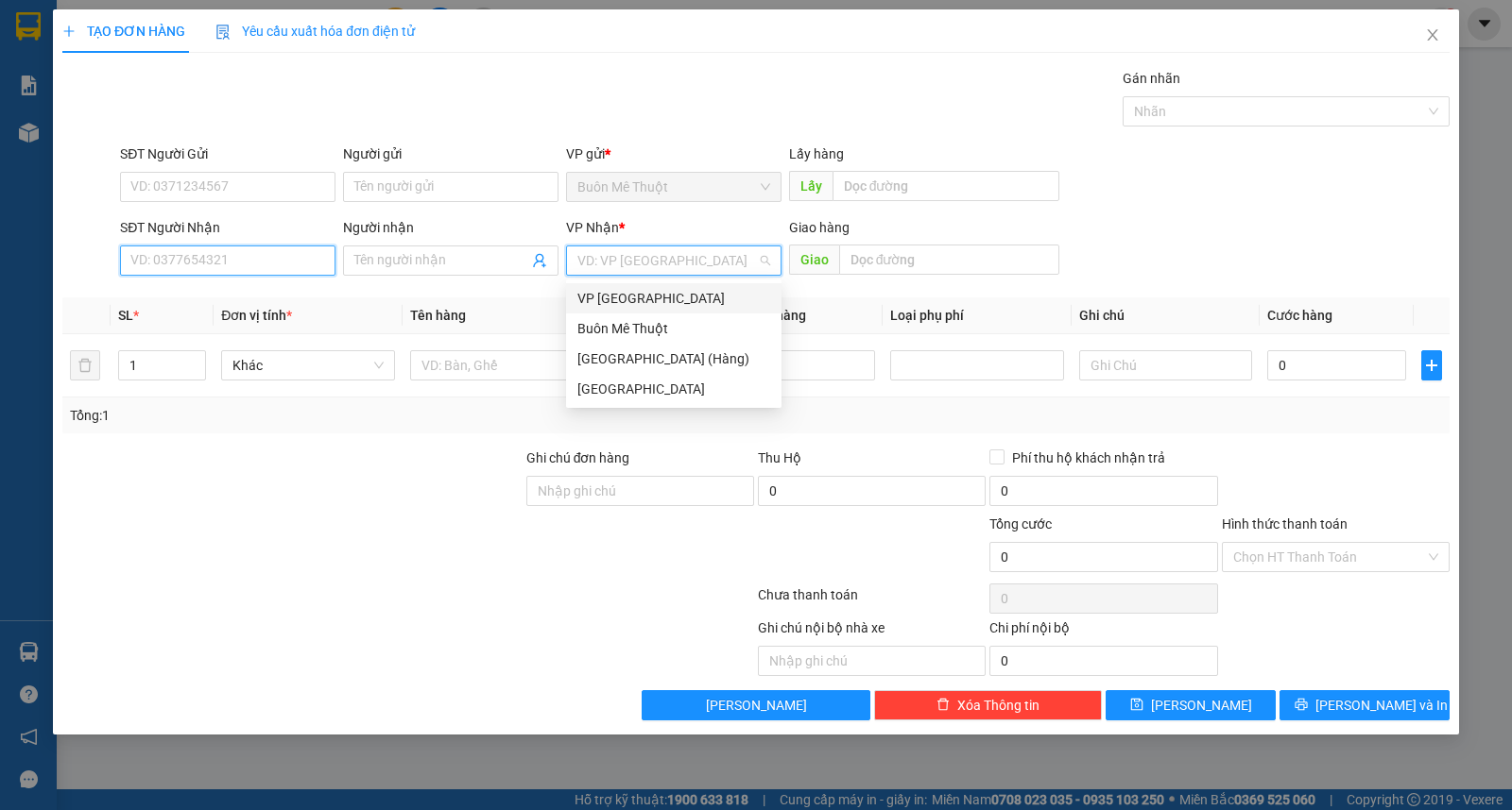
click at [288, 259] on input "SĐT Người Nhận" at bounding box center [228, 261] width 216 height 30
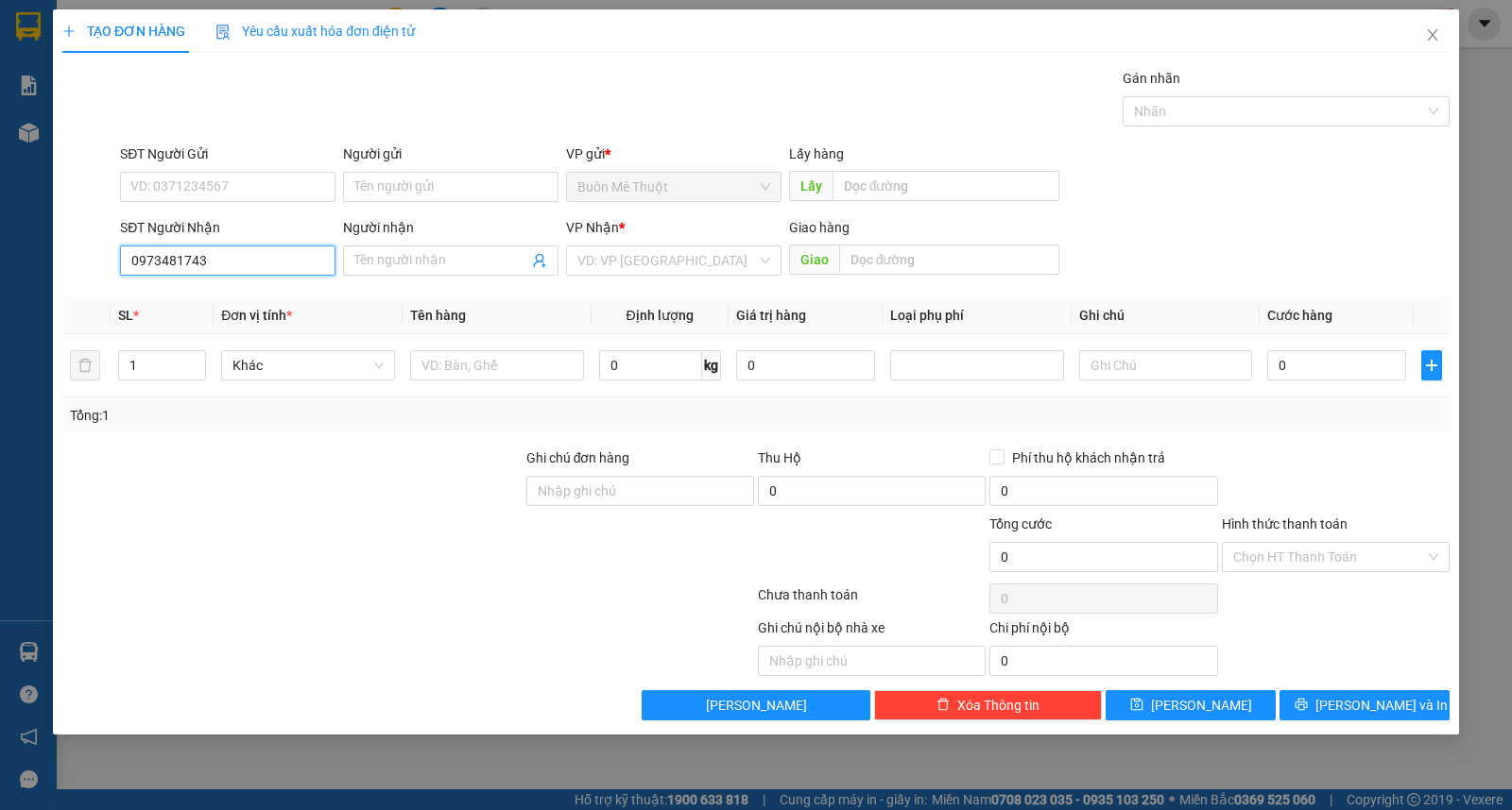
type input "0973481743"
type input "lâm"
type input "0938424012"
type input "miền"
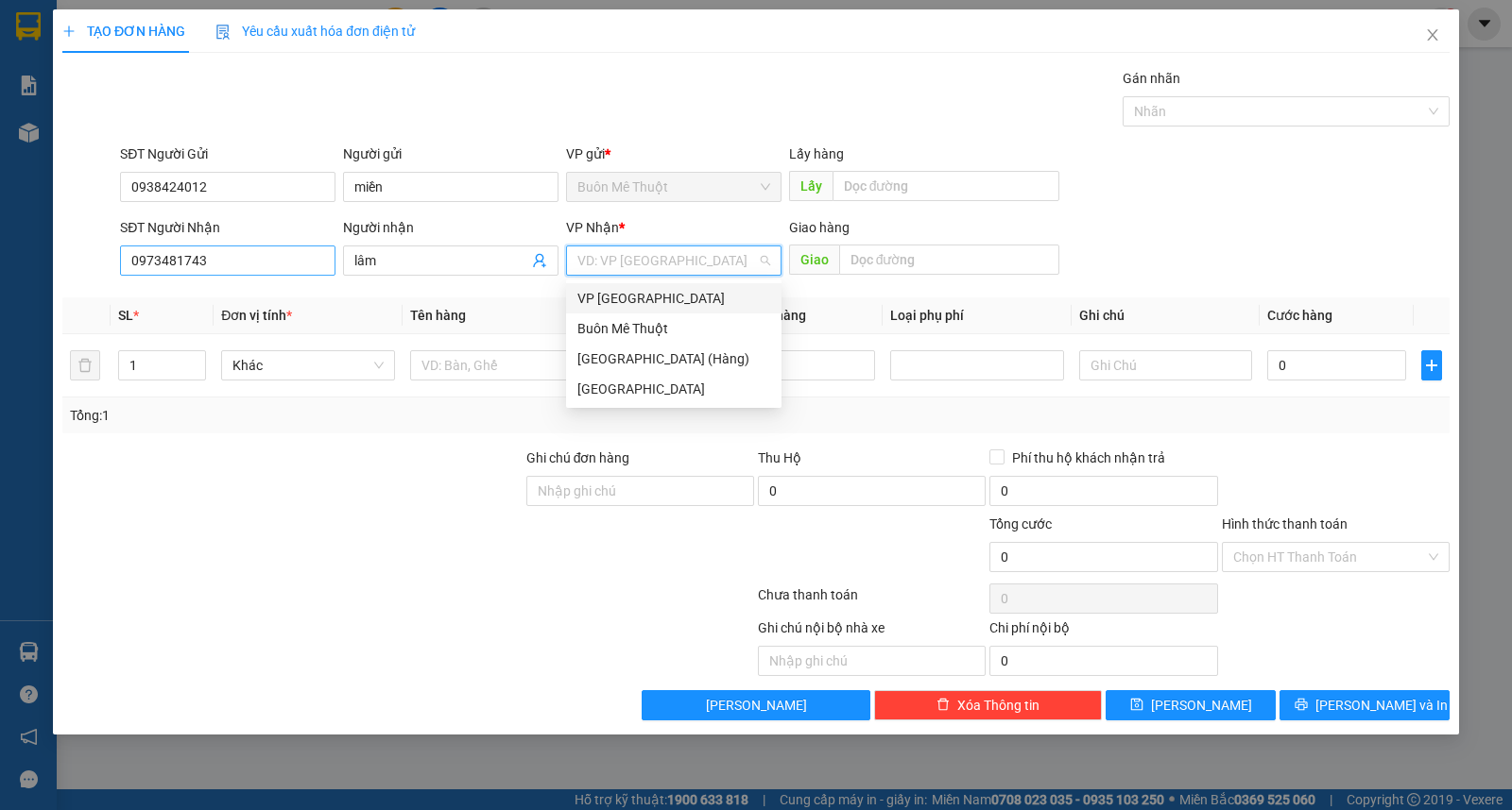
type input "ư"
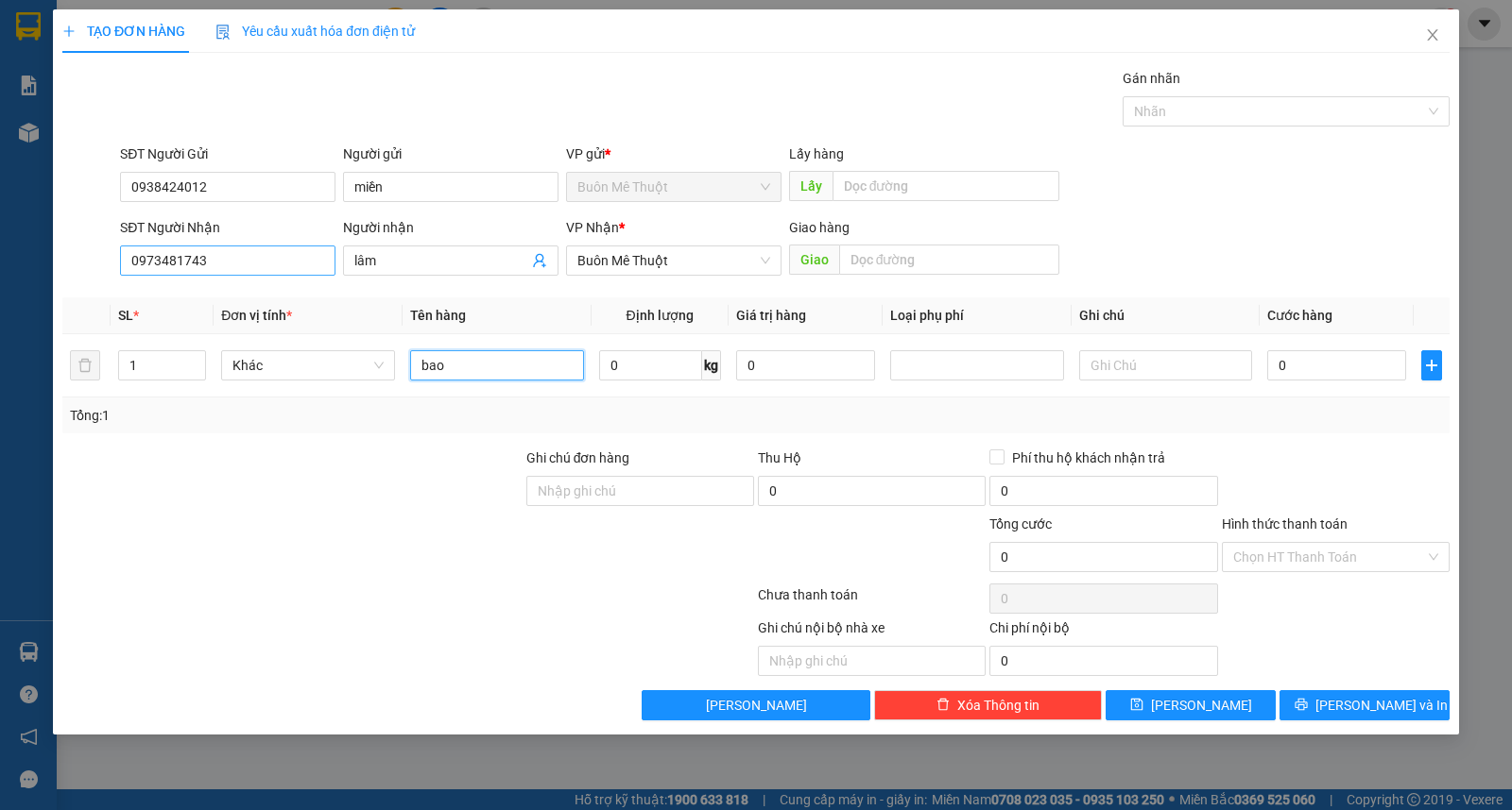
type input "bao"
click at [1376, 703] on span "[PERSON_NAME] và In" at bounding box center [1381, 706] width 133 height 21
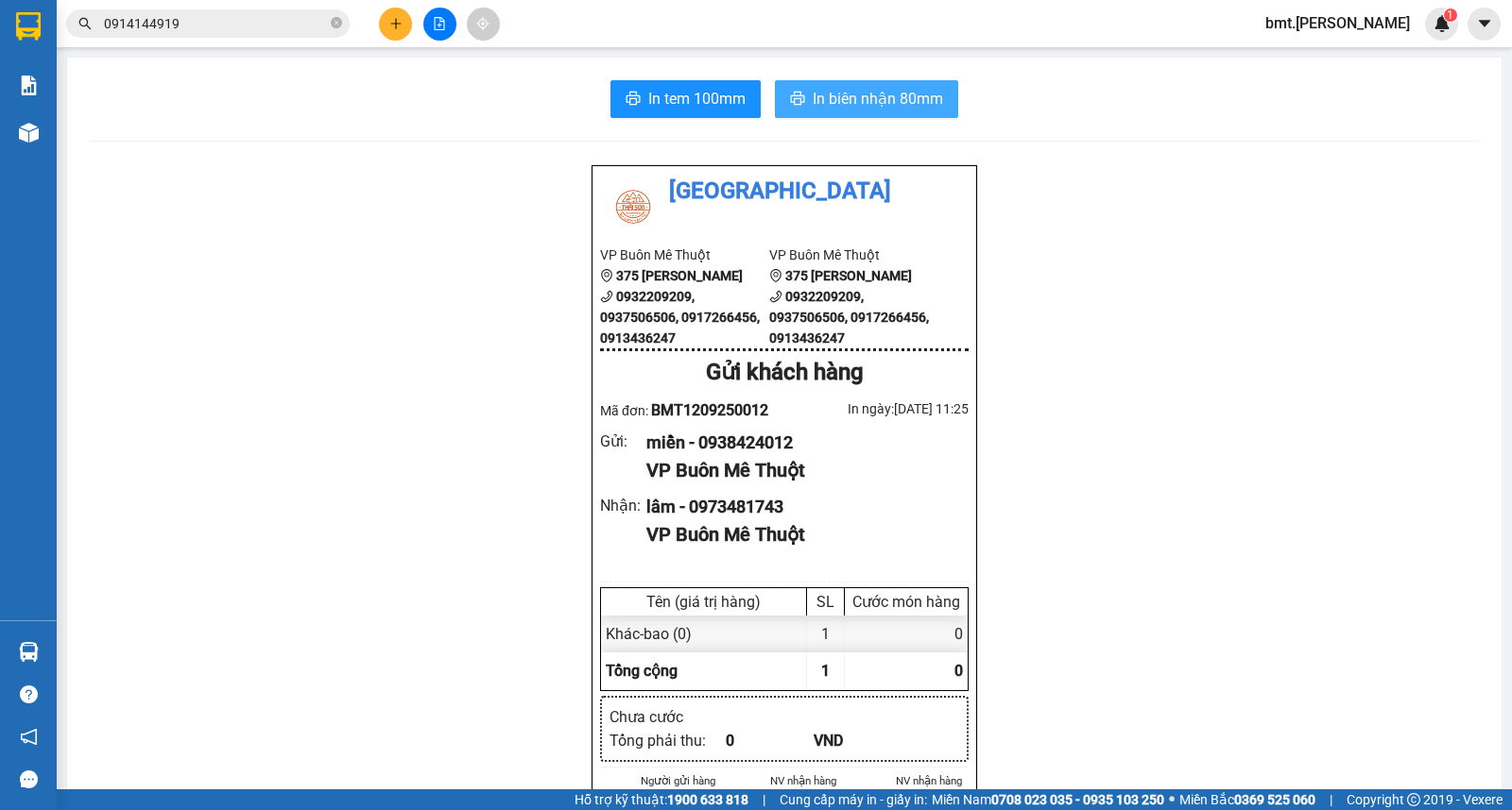
click at [911, 97] on span "In biên nhận 80mm" at bounding box center [878, 98] width 131 height 24
click at [400, 26] on icon "plus" at bounding box center [396, 24] width 13 height 13
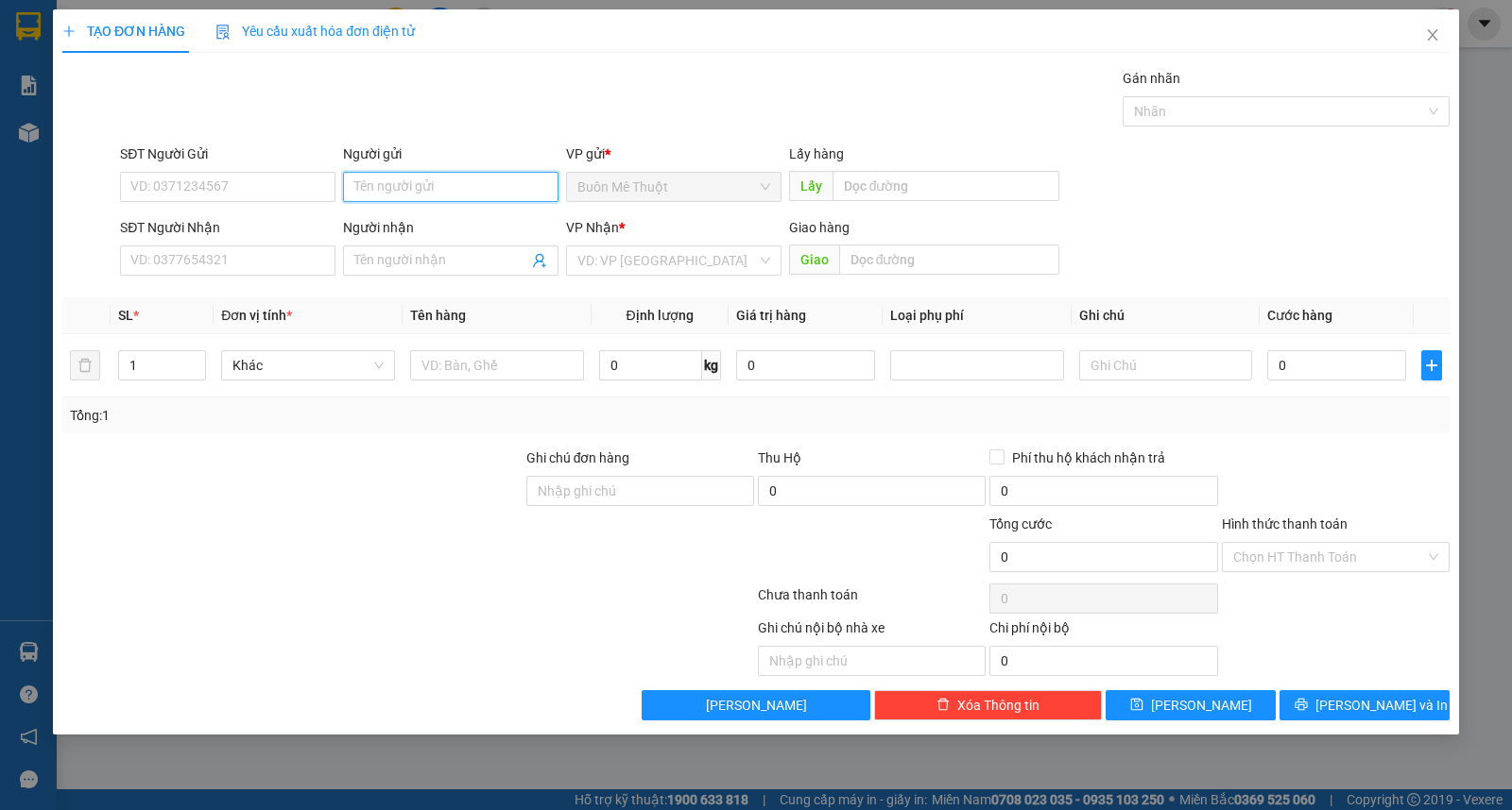
click at [399, 187] on input "Người gửi" at bounding box center [451, 187] width 216 height 30
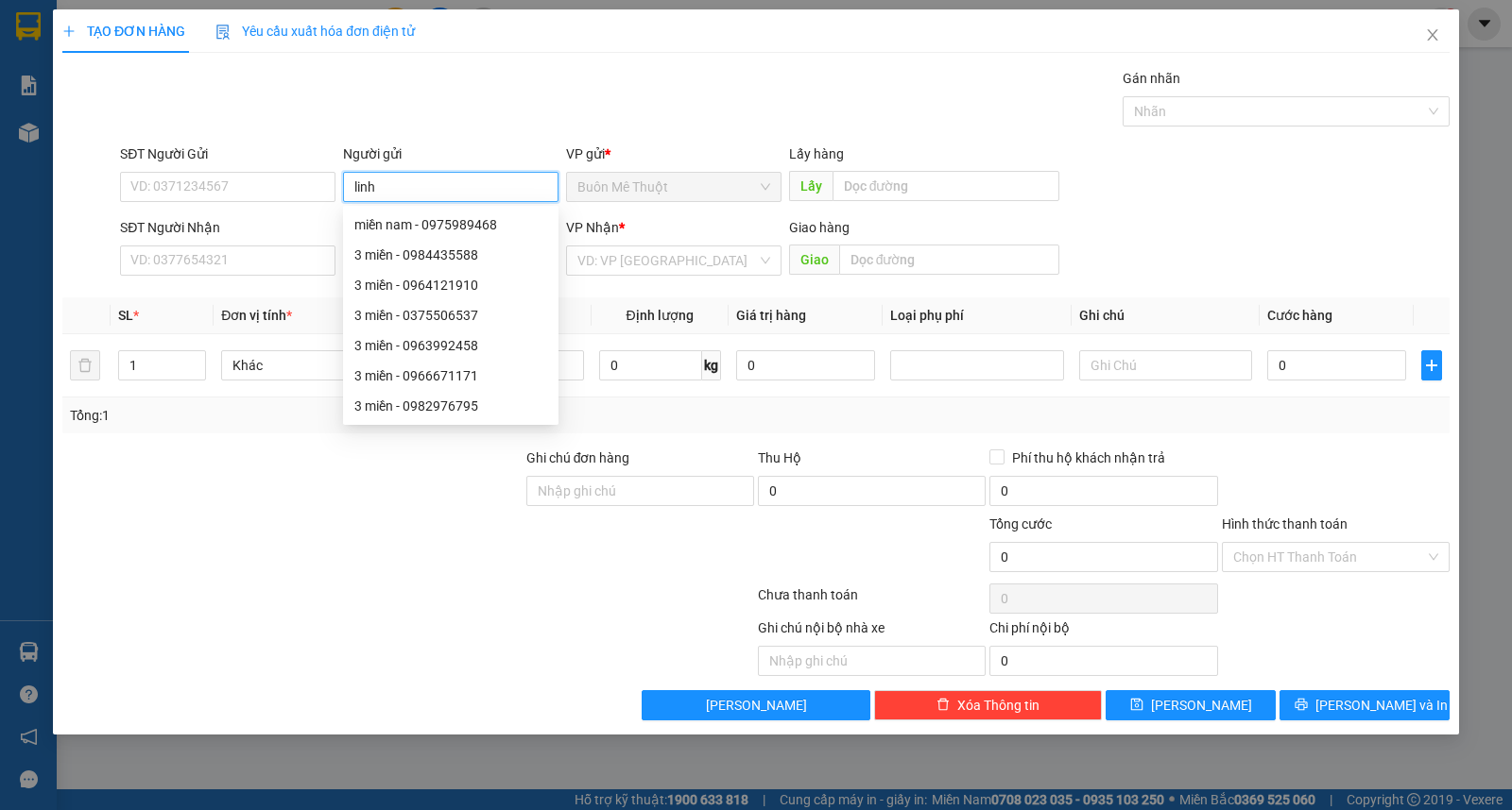
type input "linh"
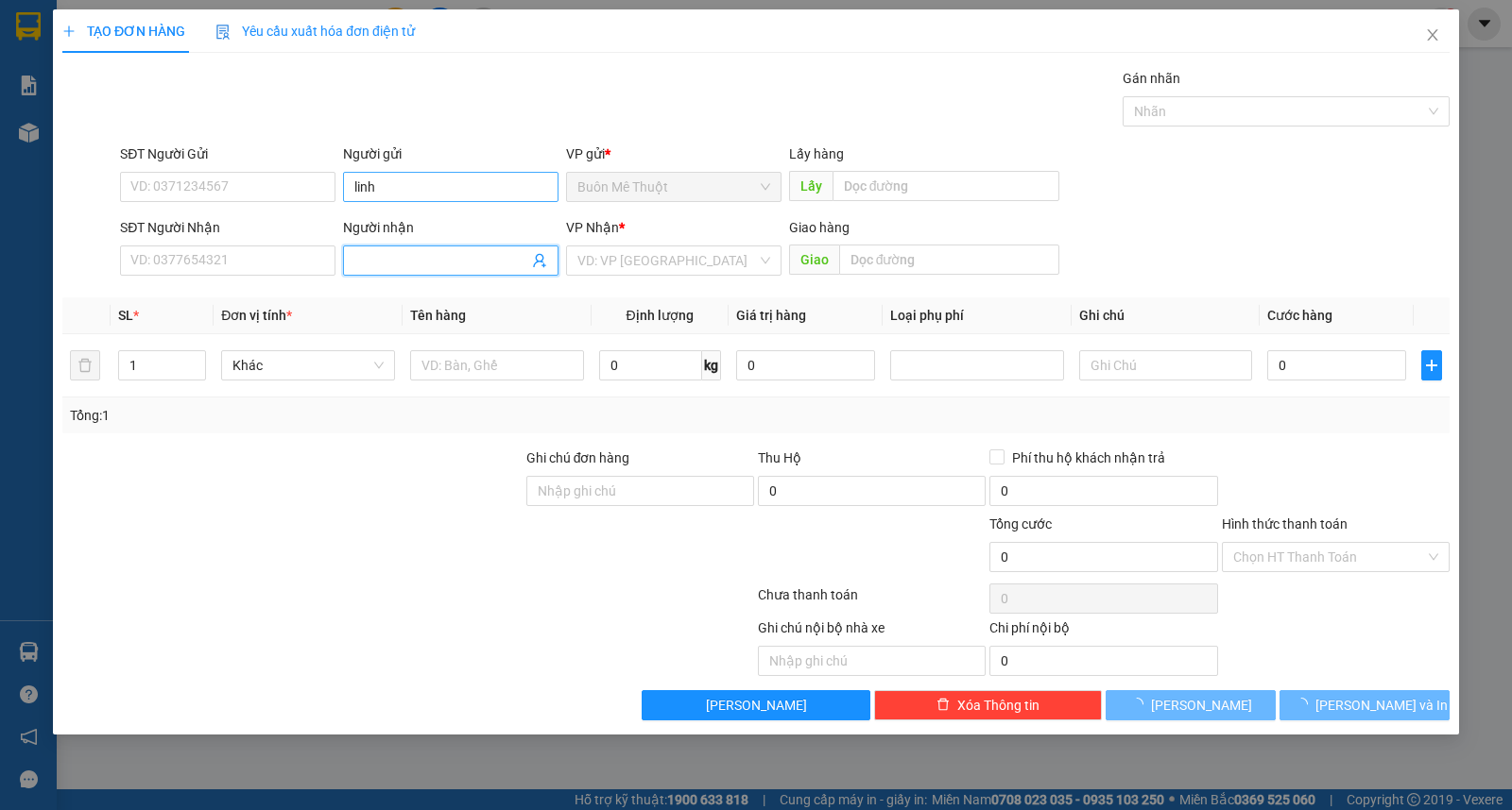
type input "d"
type input "đại hùng"
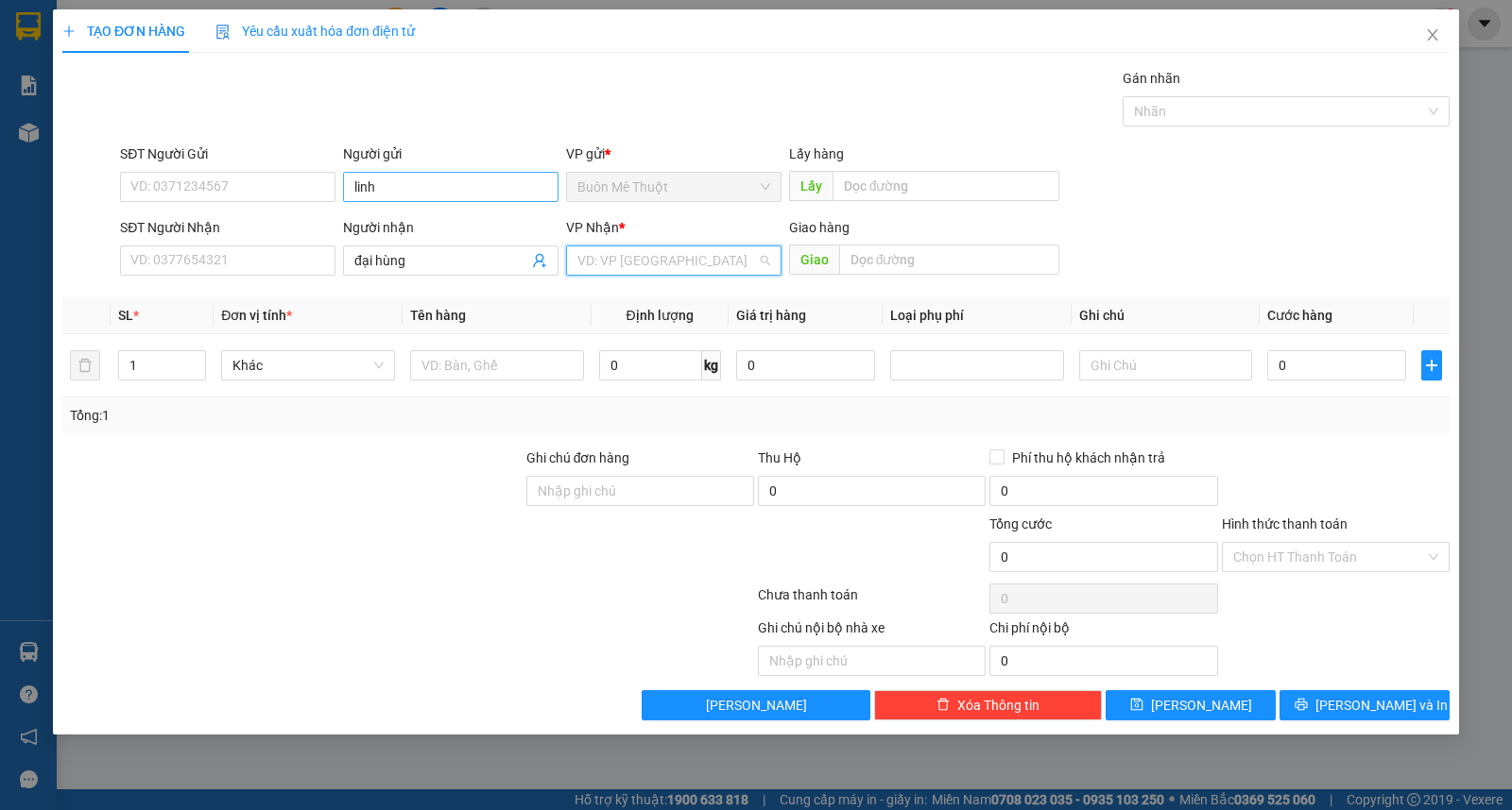
type input "ư"
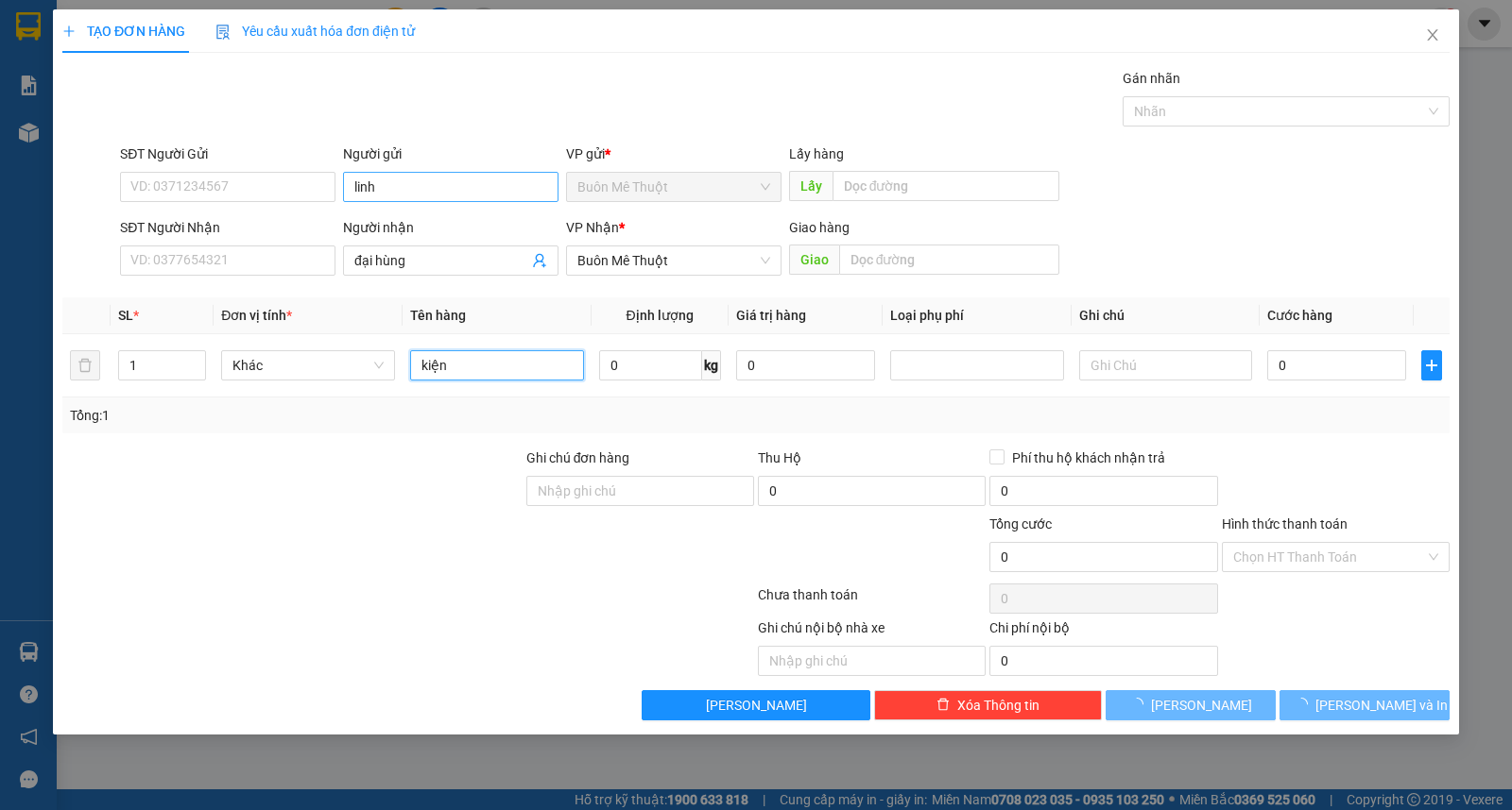
type input "kiện"
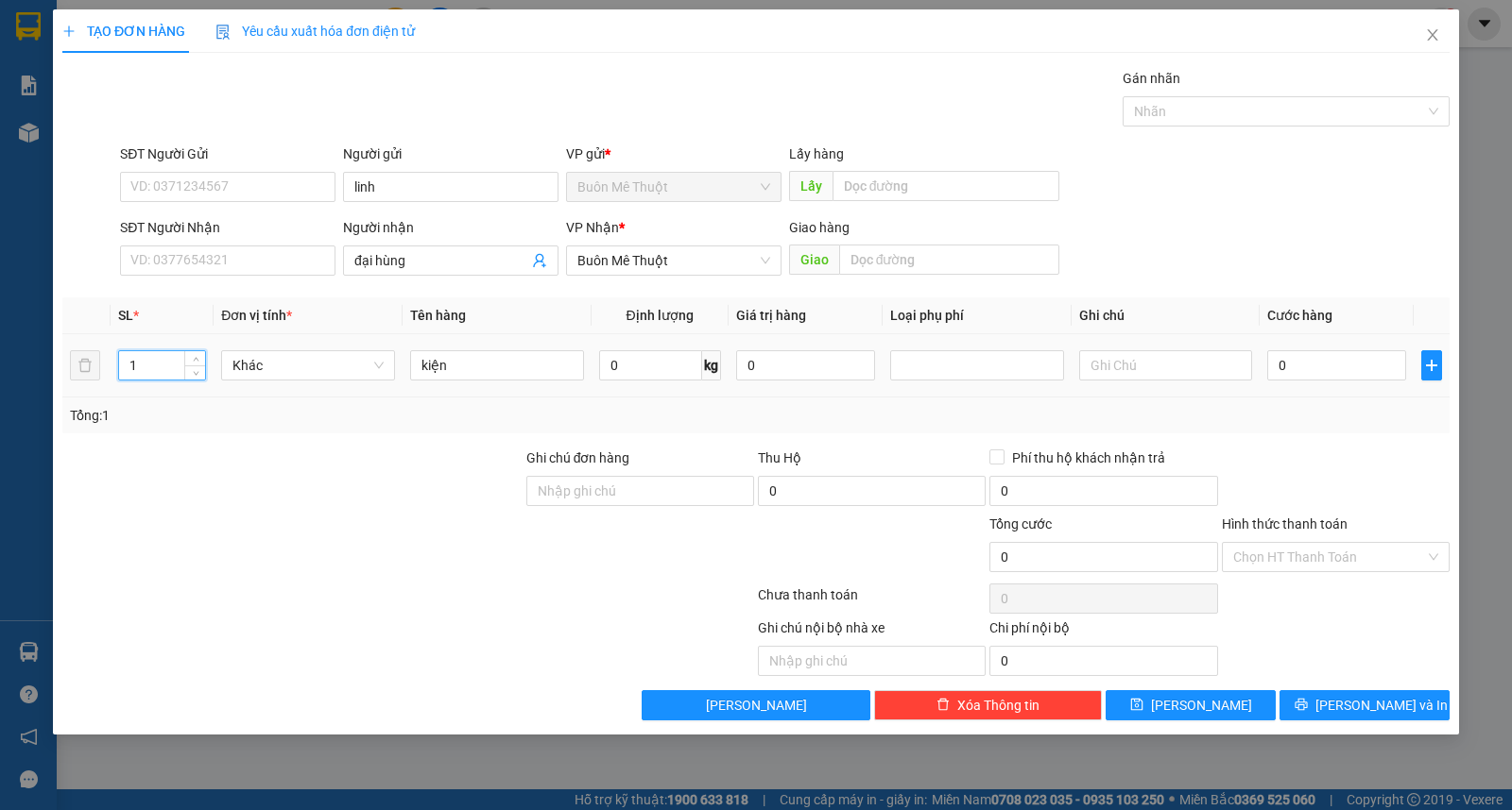
drag, startPoint x: 145, startPoint y: 364, endPoint x: 49, endPoint y: 364, distance: 96.0
click at [50, 364] on div "TẠO ĐƠN HÀNG Yêu cầu xuất hóa đơn điện tử Transit Pickup Surcharge Ids Transit …" at bounding box center [756, 405] width 1512 height 810
type input "2"
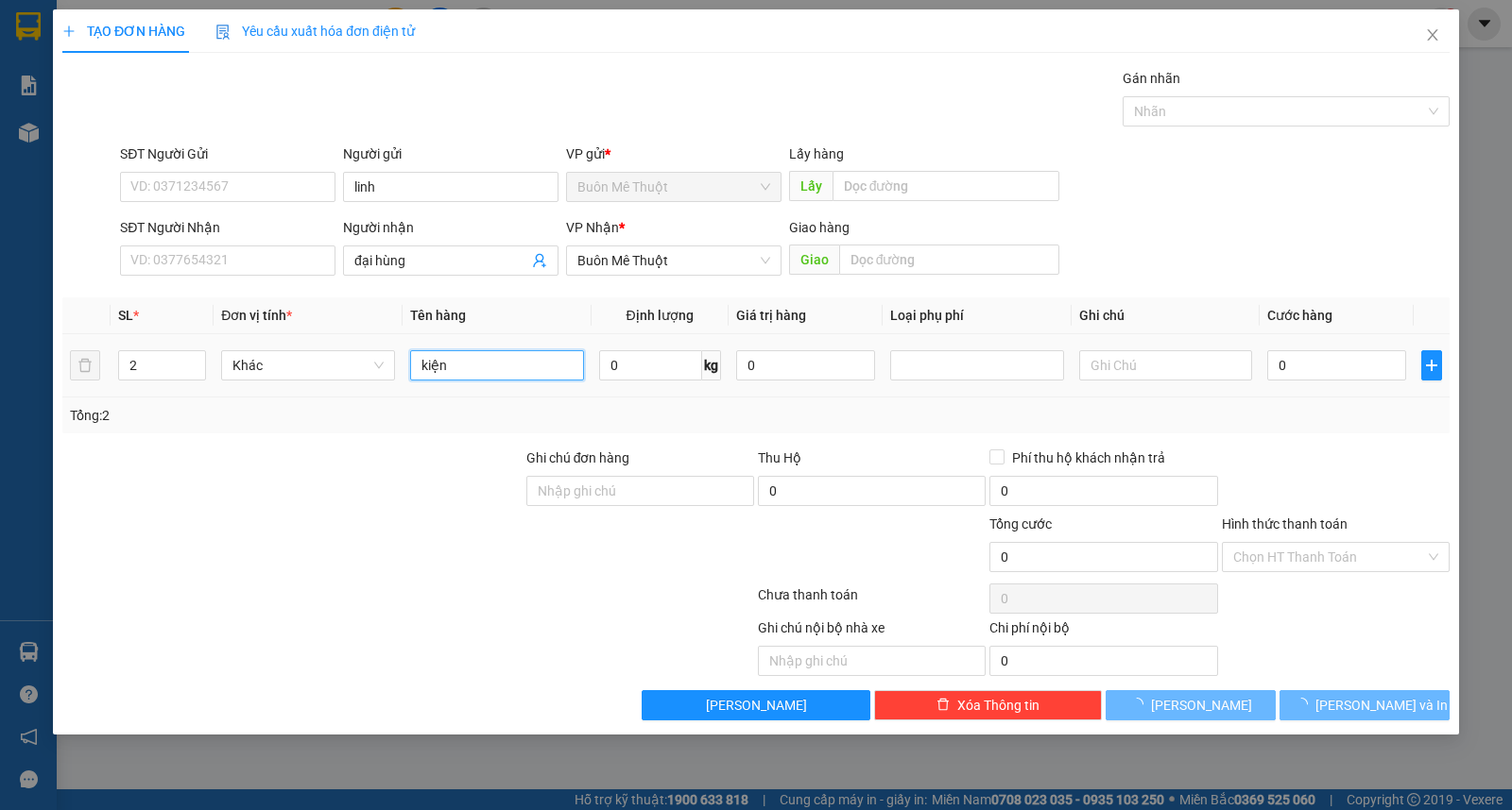
drag, startPoint x: 431, startPoint y: 356, endPoint x: 457, endPoint y: 364, distance: 27.2
click at [435, 356] on input "kiện" at bounding box center [497, 365] width 174 height 30
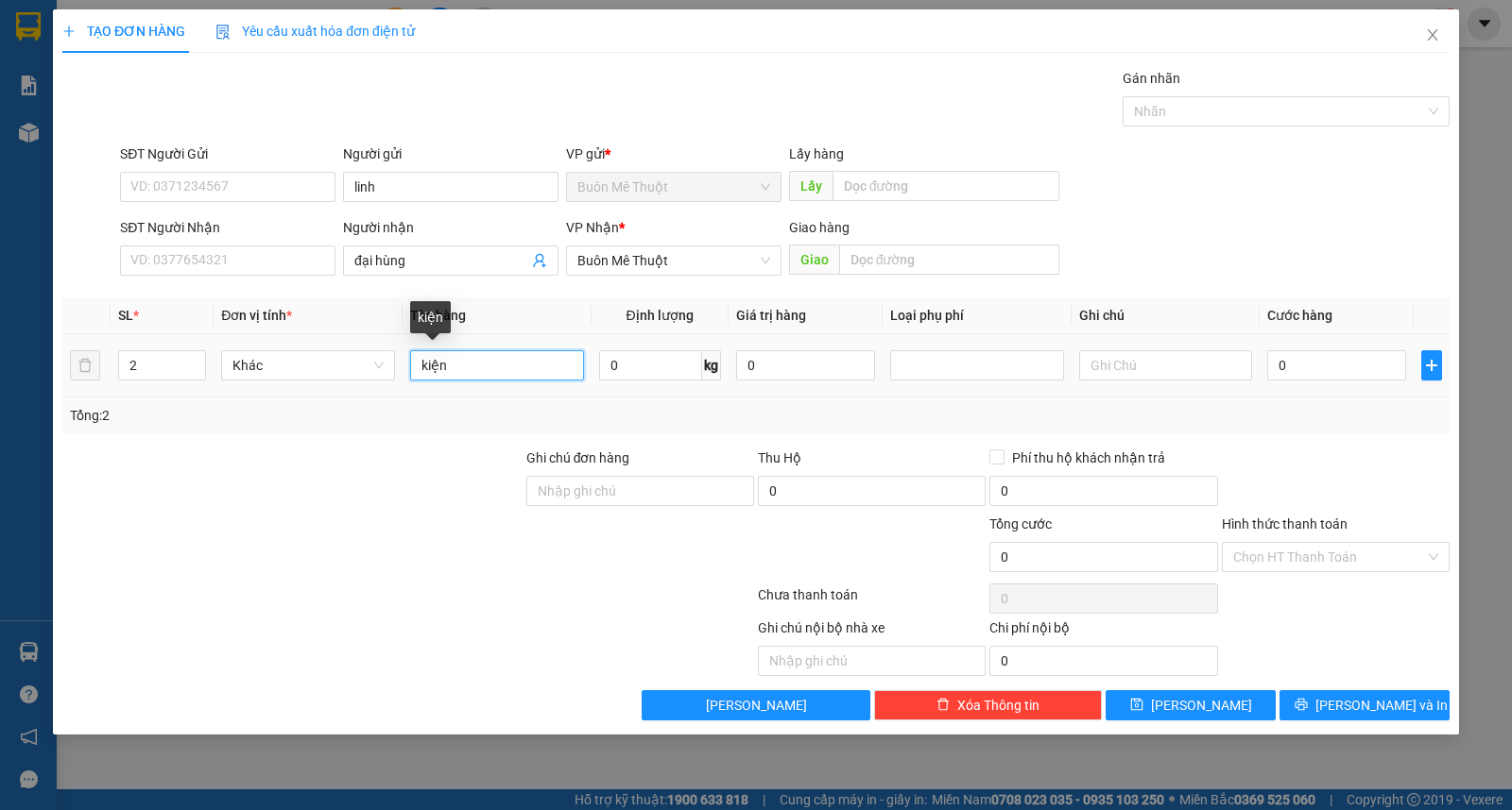
click at [99, 365] on tr "2 Khác kiện 0 kg 0 0" at bounding box center [756, 365] width 1387 height 63
type input "bao"
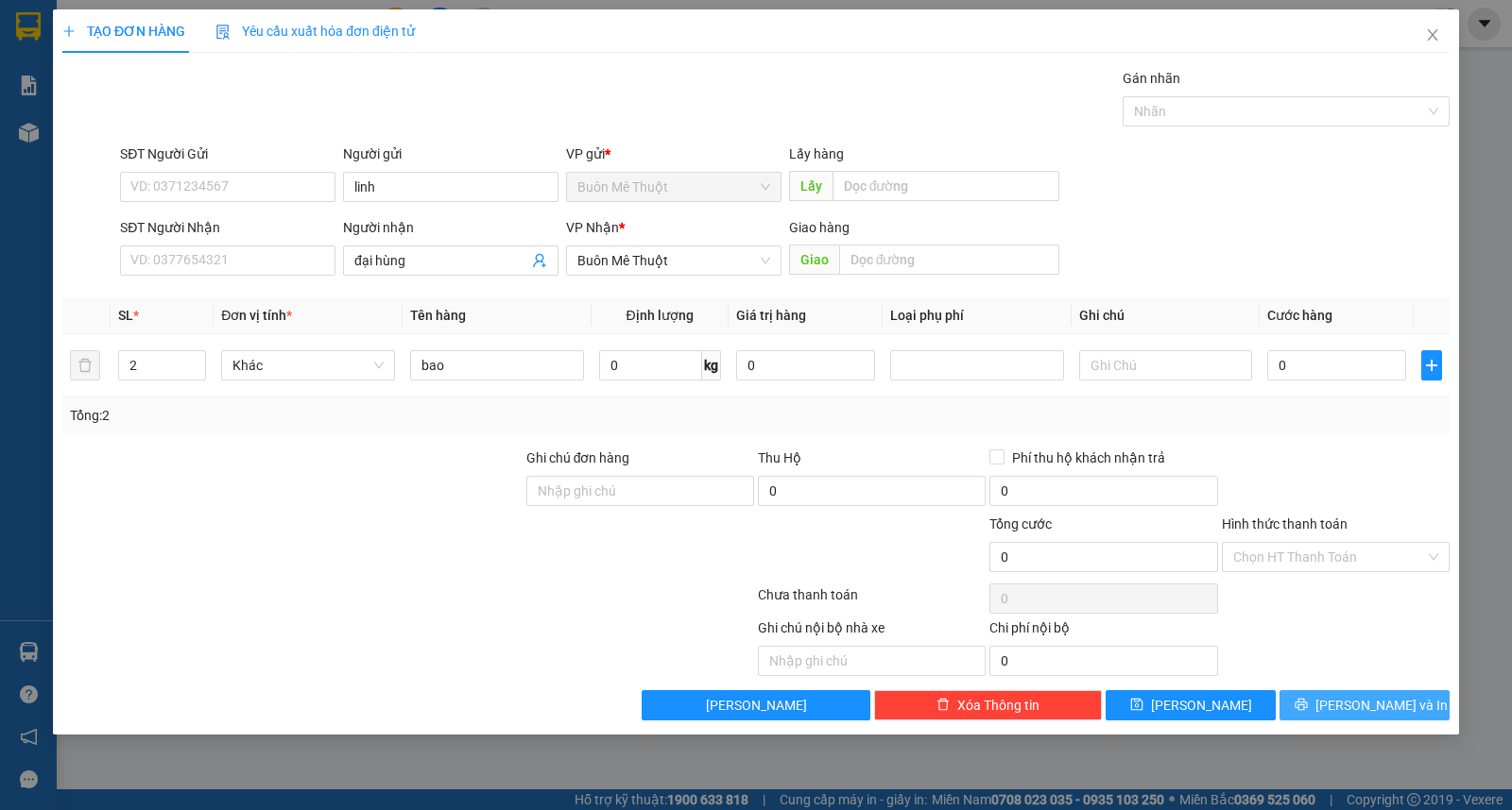
drag, startPoint x: 1354, startPoint y: 706, endPoint x: 1272, endPoint y: 640, distance: 105.3
click at [1354, 704] on span "[PERSON_NAME] và In" at bounding box center [1381, 706] width 133 height 21
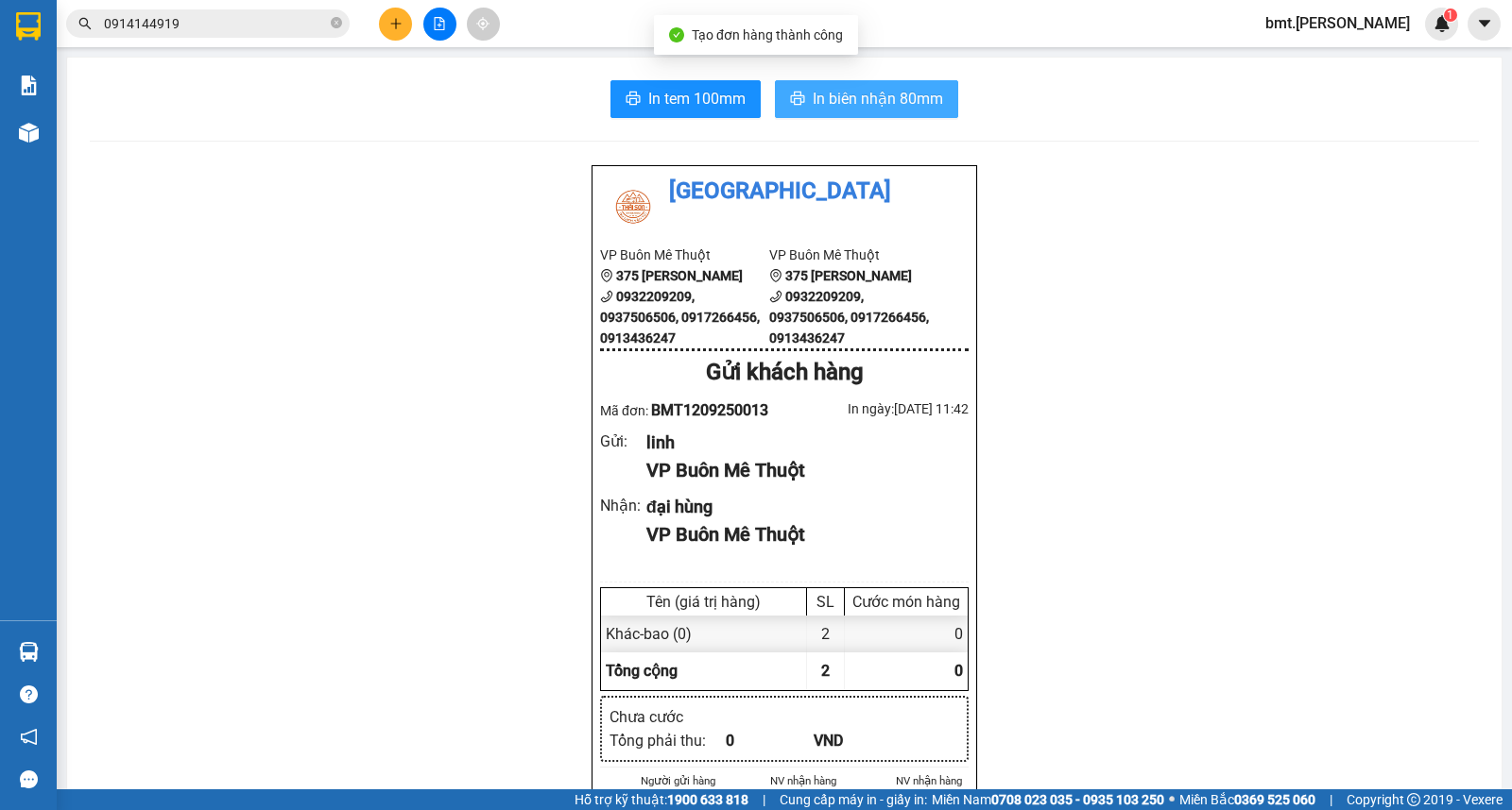
click at [892, 95] on span "In biên nhận 80mm" at bounding box center [878, 98] width 131 height 24
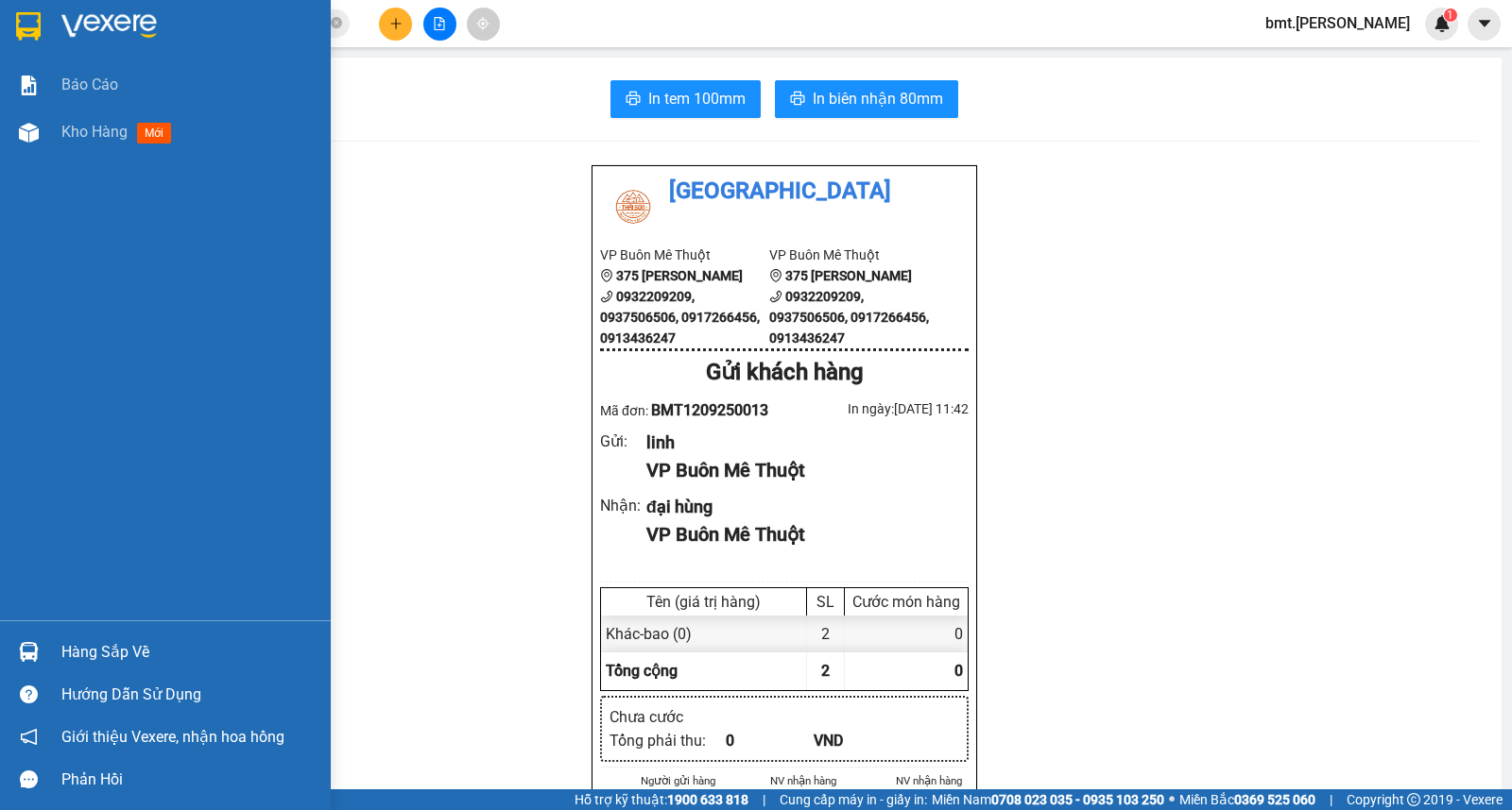
click at [27, 359] on div "Báo cáo Kho hàng mới" at bounding box center [165, 341] width 330 height 559
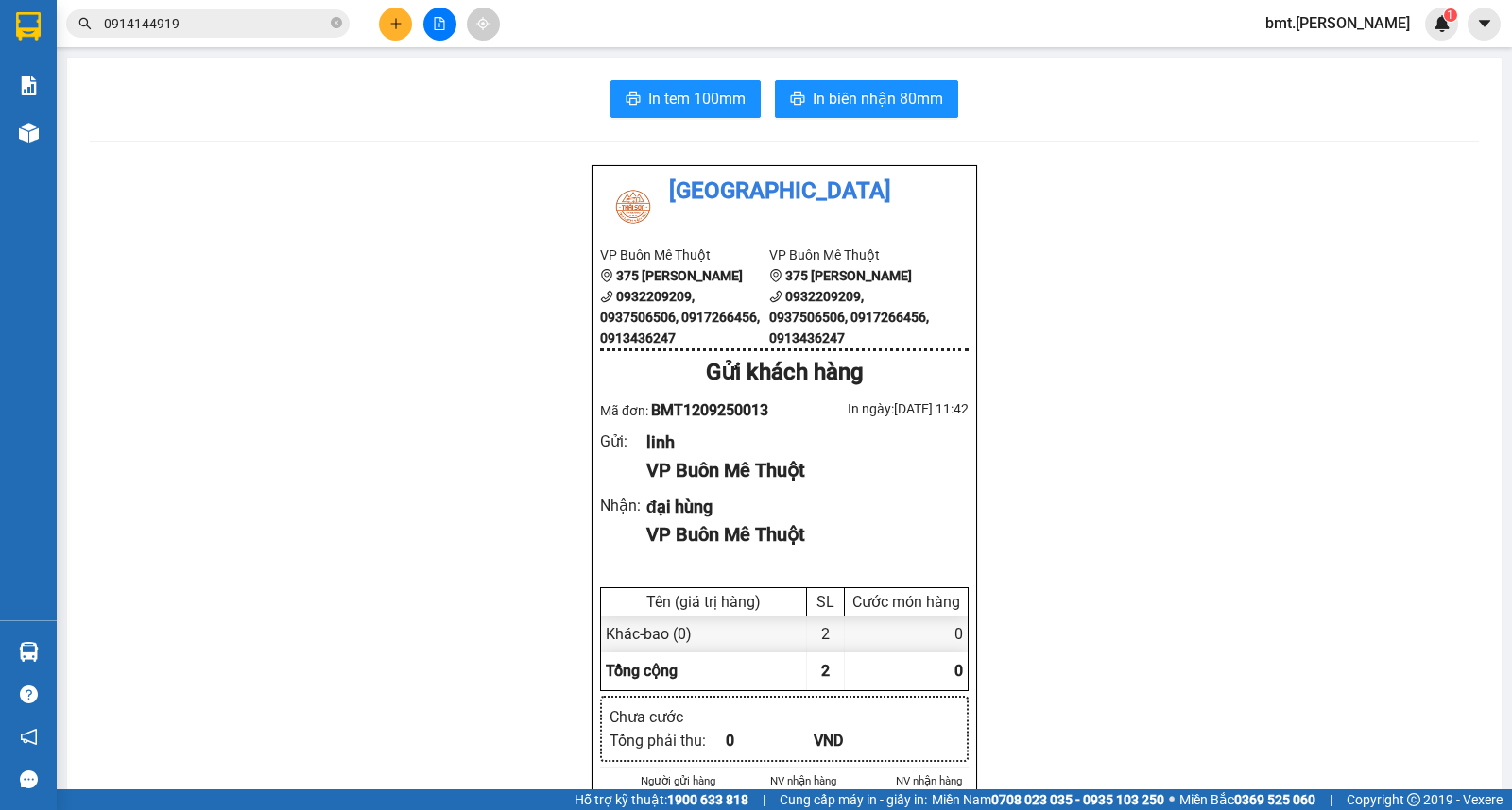
click at [400, 35] on button at bounding box center [395, 24] width 33 height 33
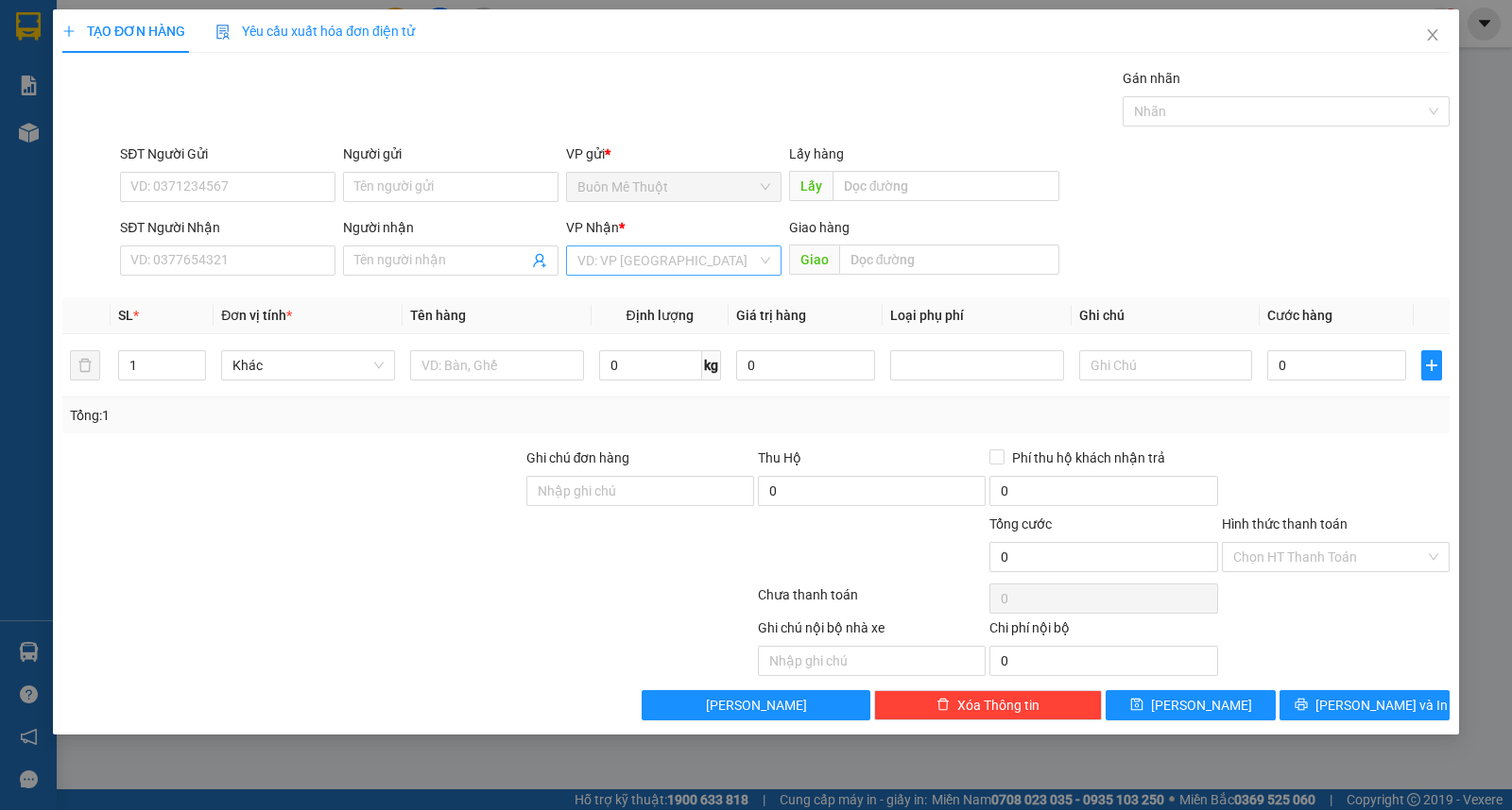
click at [672, 258] on input "search" at bounding box center [667, 261] width 180 height 28
click at [667, 318] on div "Buôn Mê Thuột" at bounding box center [674, 328] width 193 height 21
click at [416, 255] on input "Người nhận" at bounding box center [441, 261] width 174 height 21
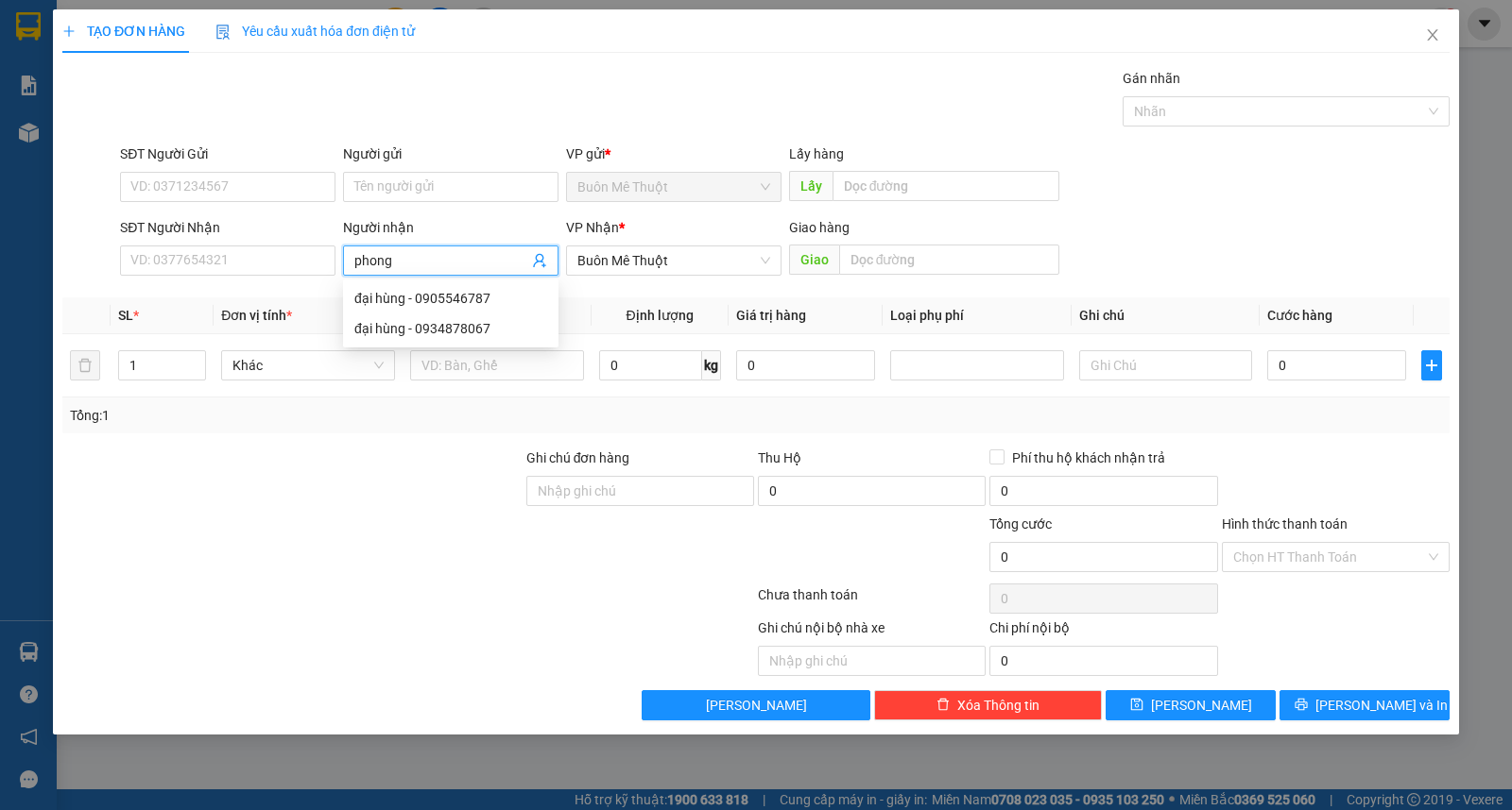
type input "phong"
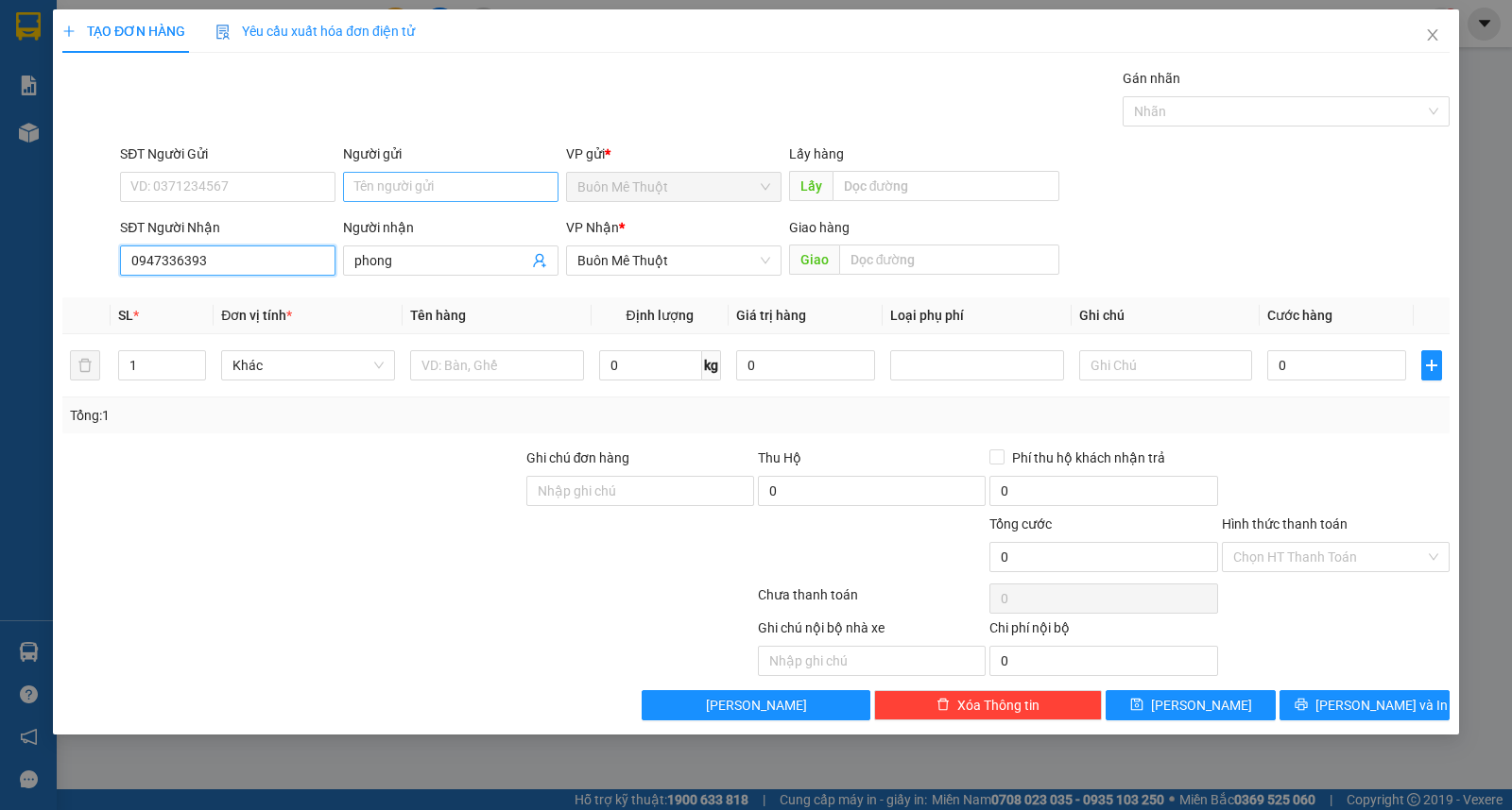
type input "0947336393"
click at [393, 189] on input "Người gửi" at bounding box center [451, 187] width 216 height 30
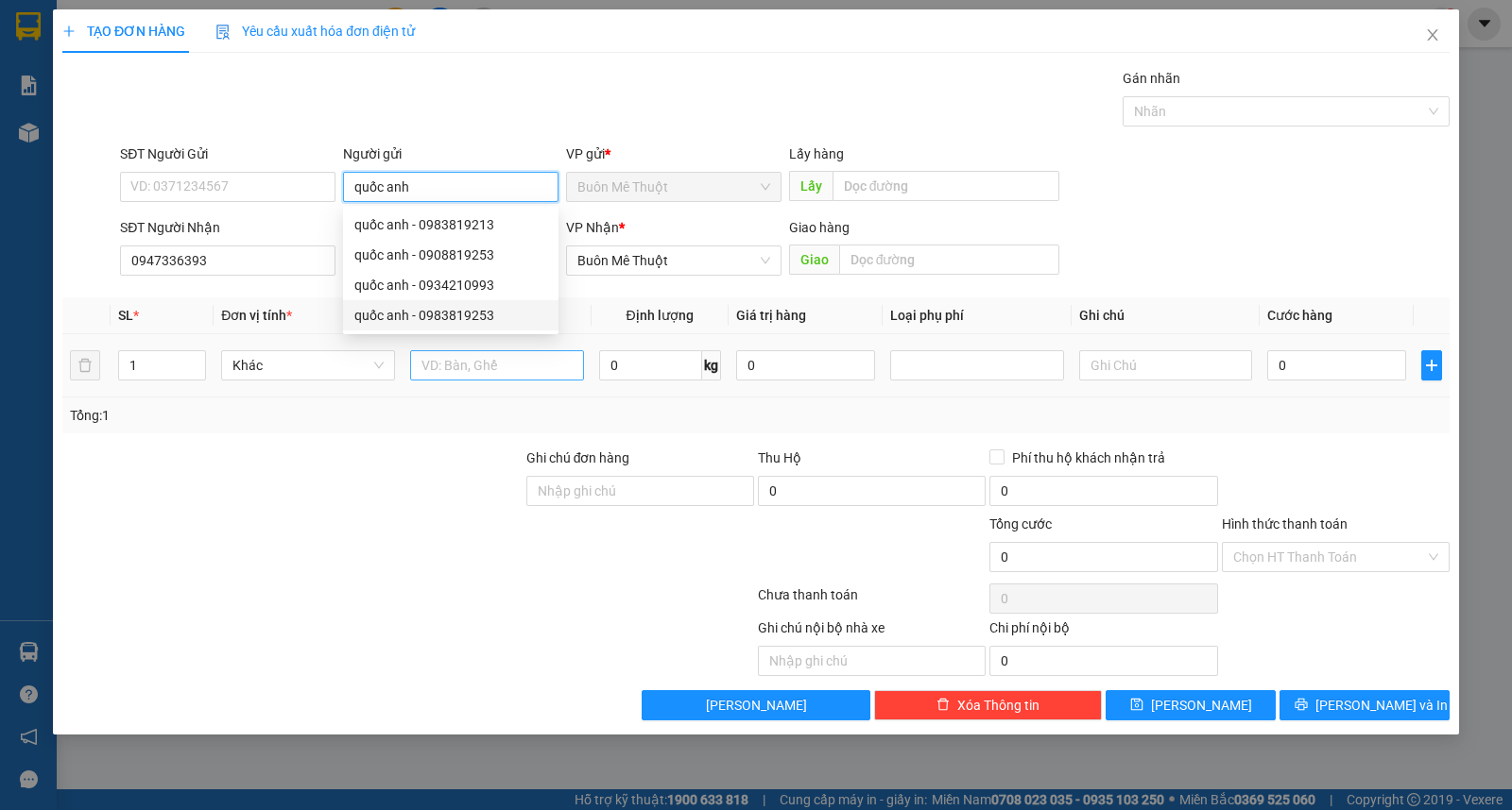
type input "quốc anh"
click at [474, 365] on input "text" at bounding box center [497, 365] width 174 height 30
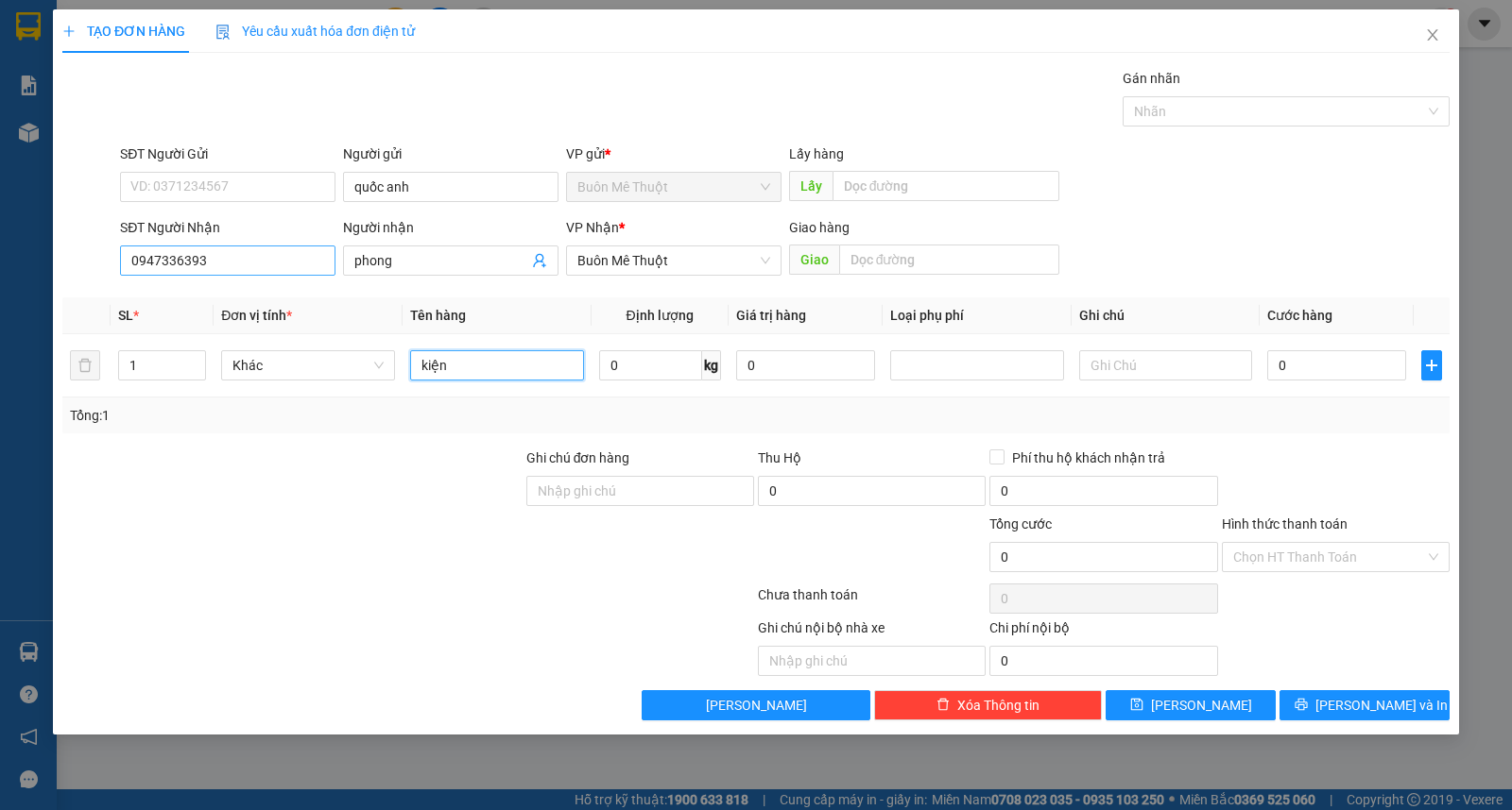
type input "kiện"
drag, startPoint x: 183, startPoint y: 252, endPoint x: 288, endPoint y: 262, distance: 105.5
click at [184, 252] on input "0947336393" at bounding box center [228, 261] width 216 height 30
click at [1362, 696] on span "[PERSON_NAME] và In" at bounding box center [1381, 706] width 133 height 21
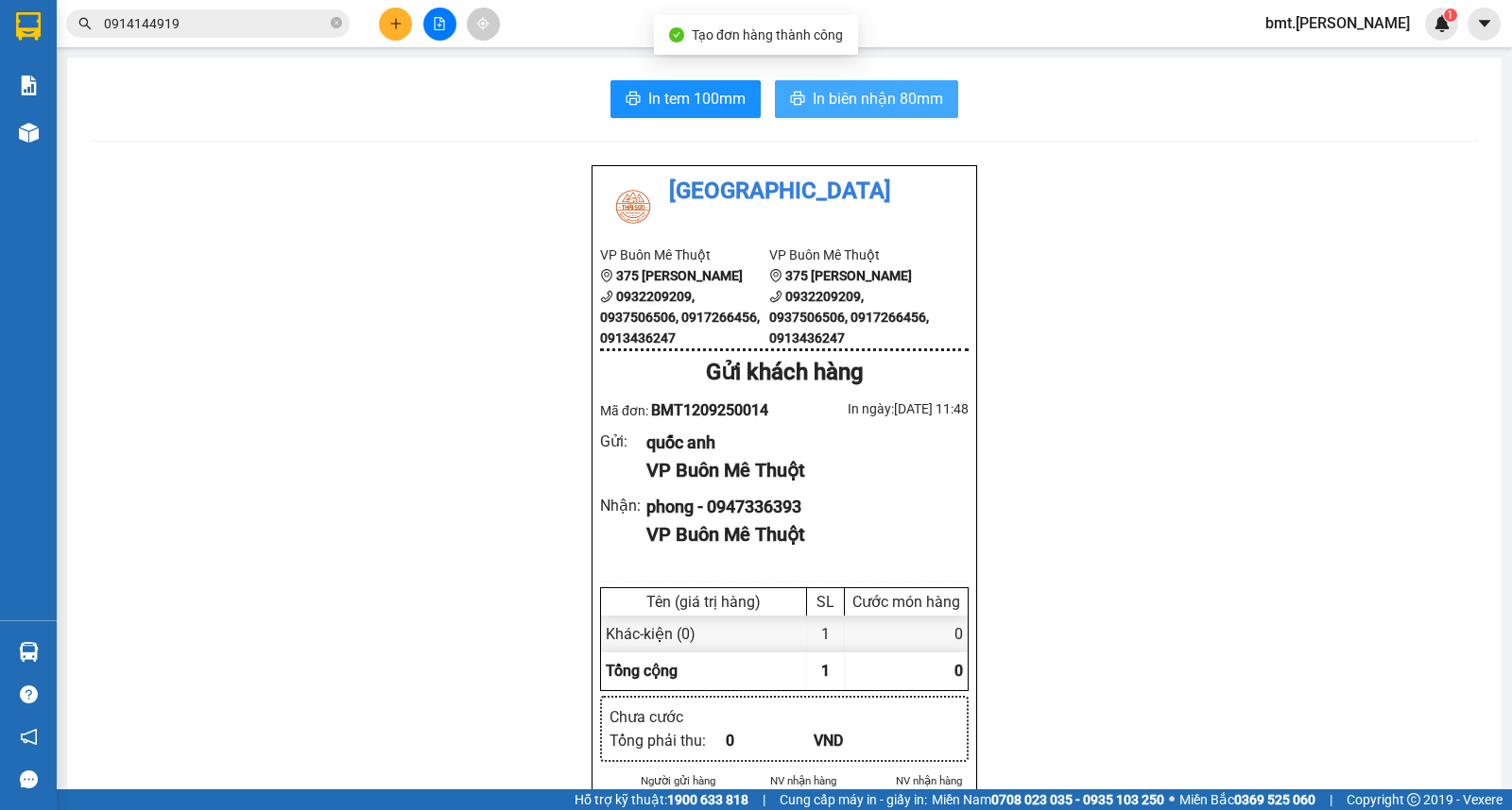
click at [939, 99] on button "In biên nhận 80mm" at bounding box center [866, 99] width 184 height 38
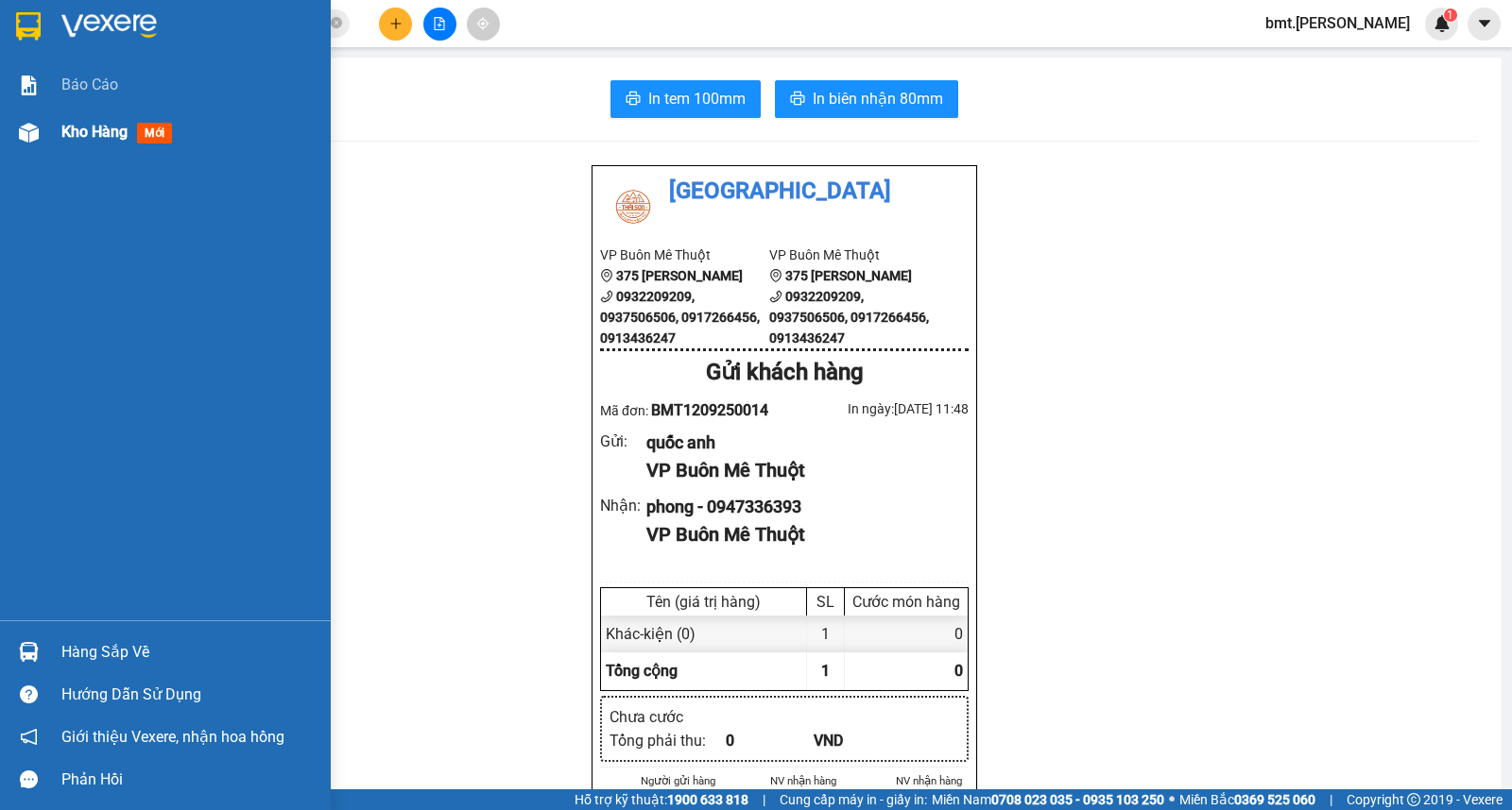
click at [108, 129] on span "Kho hàng" at bounding box center [95, 132] width 66 height 18
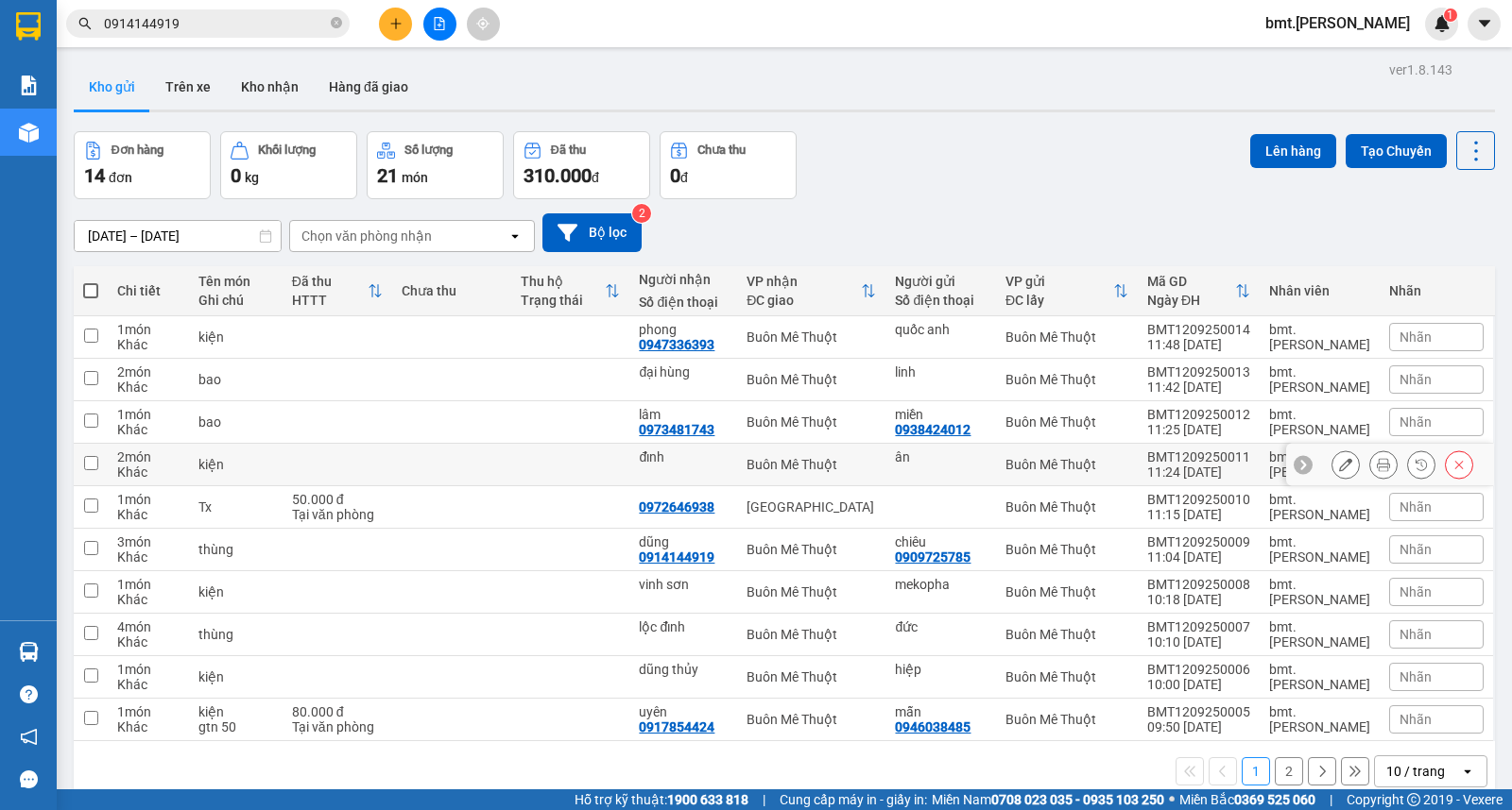
scroll to position [87, 0]
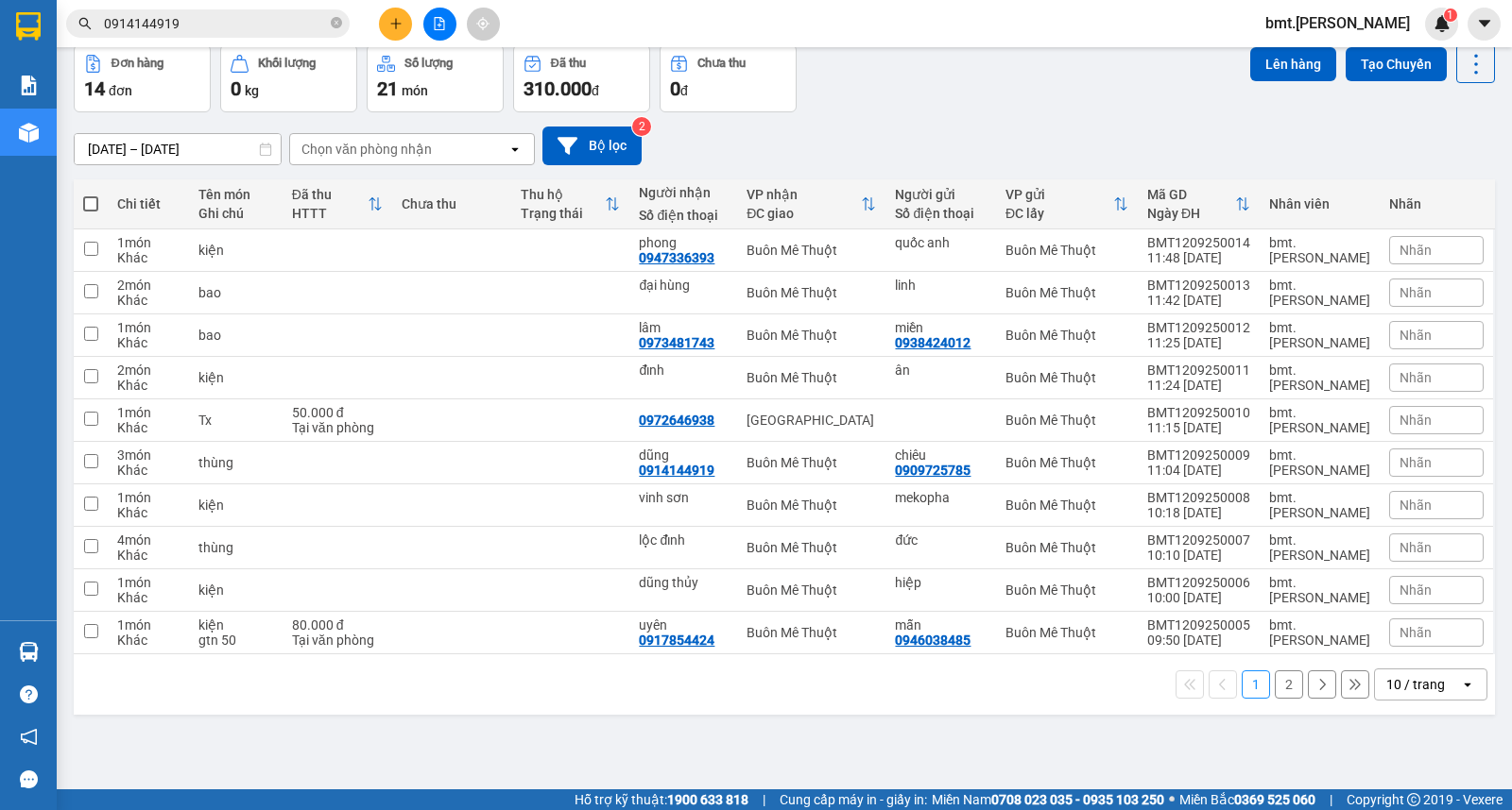
click at [1422, 691] on div "10 / trang" at bounding box center [1415, 685] width 59 height 19
click at [1414, 648] on span "100 / trang" at bounding box center [1407, 645] width 68 height 19
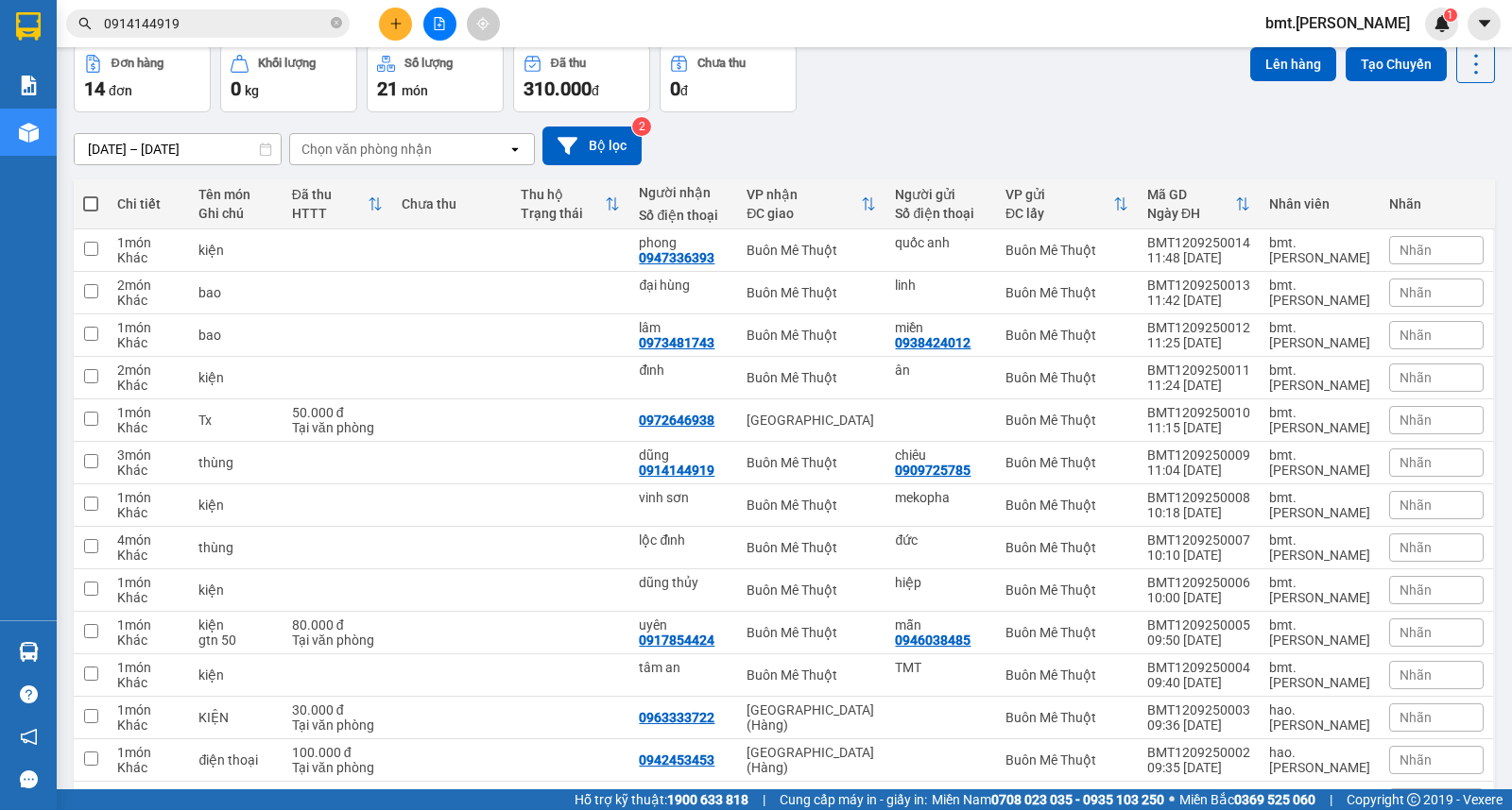
scroll to position [201, 0]
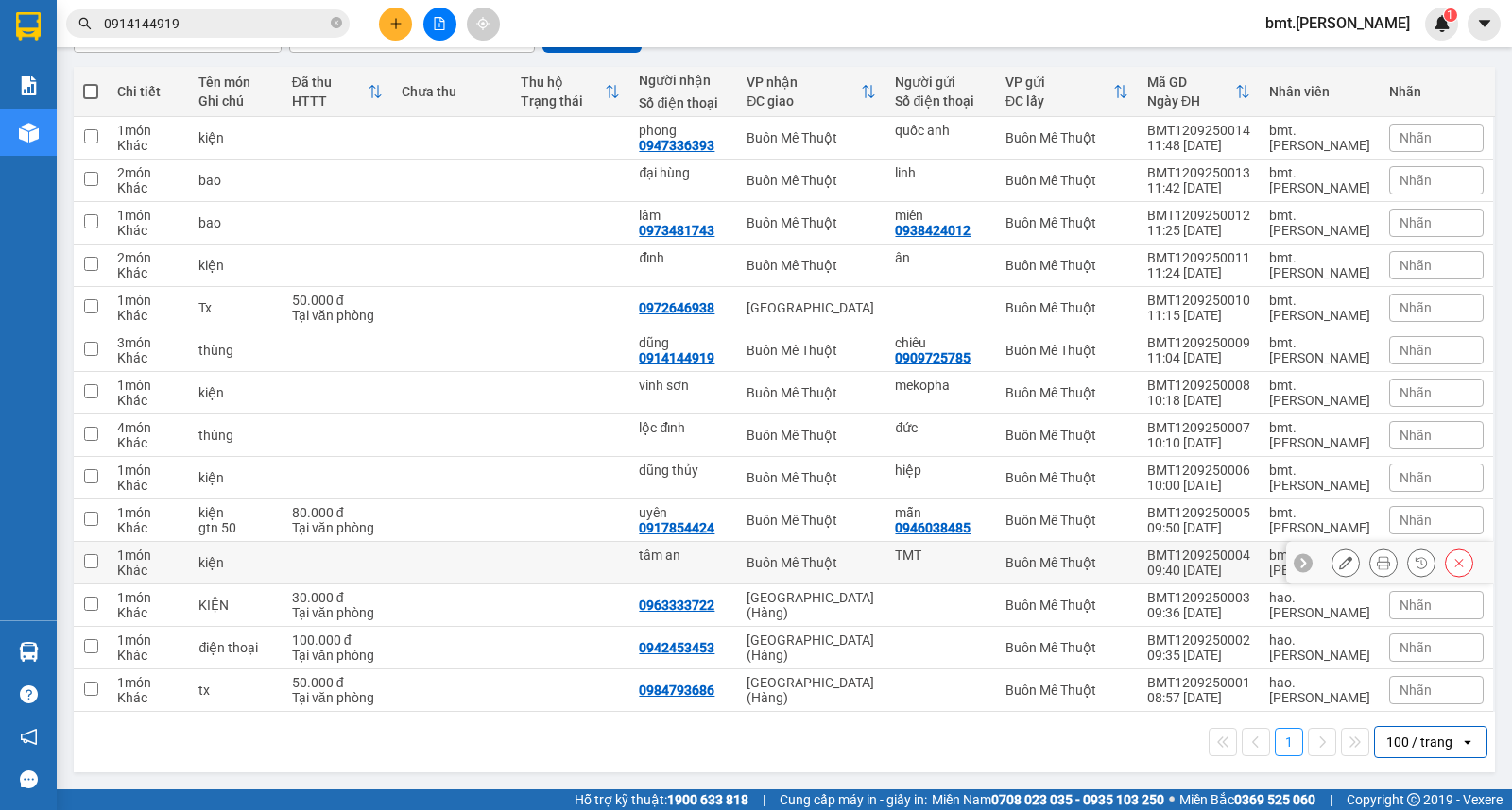
click at [108, 558] on td "1 món Khác" at bounding box center [149, 563] width 81 height 43
checkbox input "true"
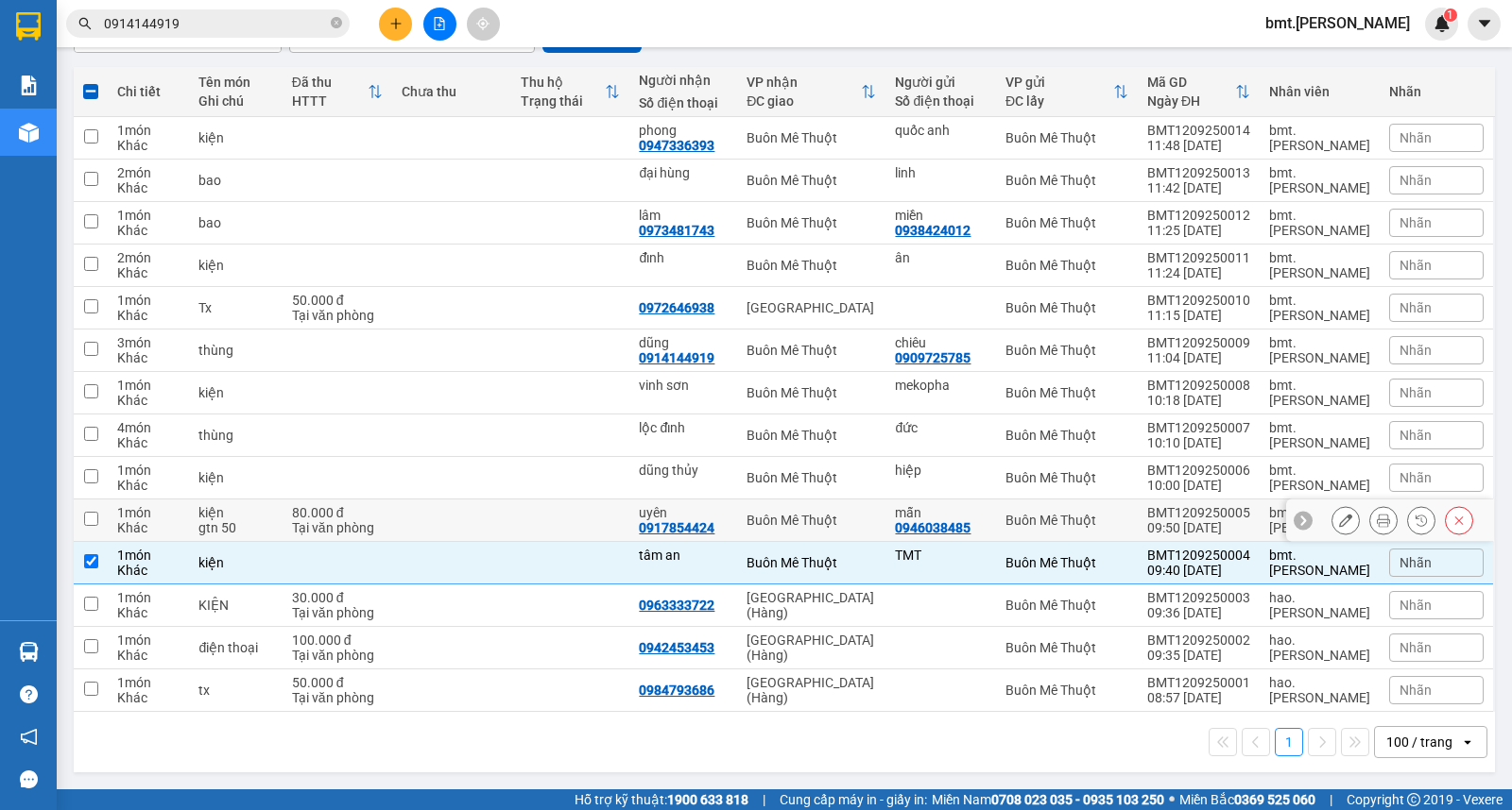
click at [91, 516] on input "checkbox" at bounding box center [91, 519] width 14 height 14
checkbox input "true"
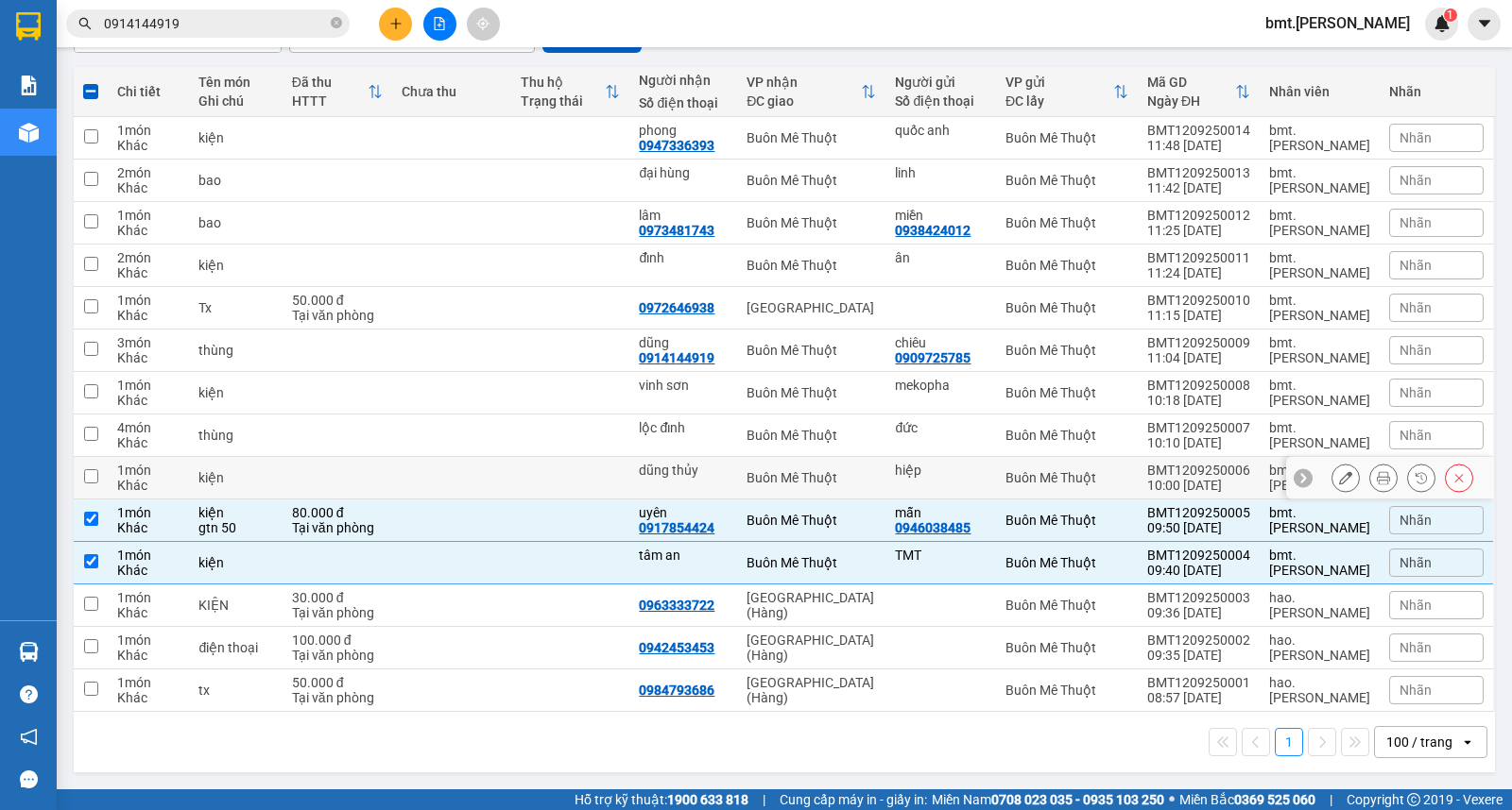
click at [85, 474] on input "checkbox" at bounding box center [91, 476] width 14 height 14
checkbox input "true"
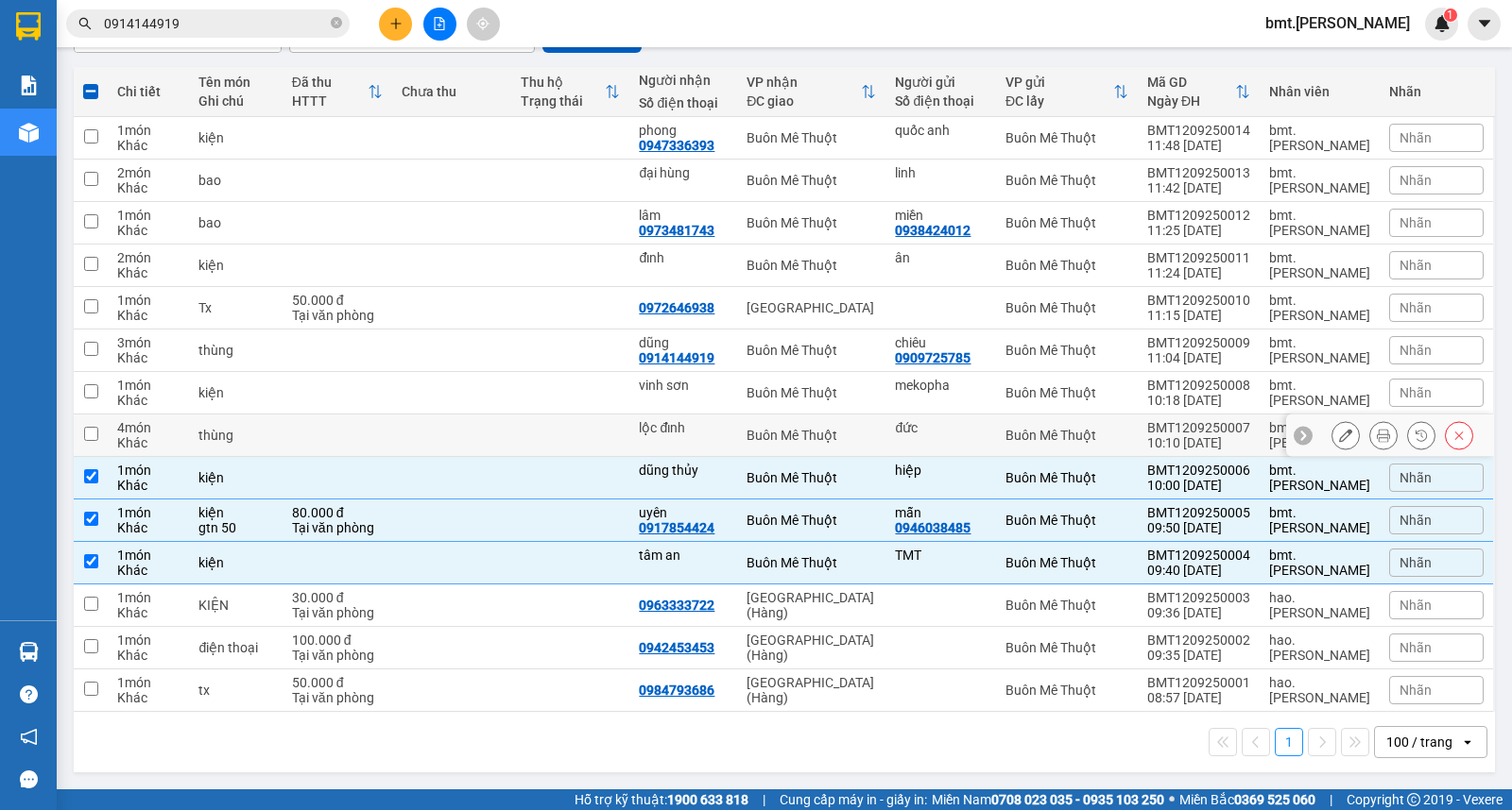
click at [89, 429] on input "checkbox" at bounding box center [91, 433] width 14 height 14
checkbox input "true"
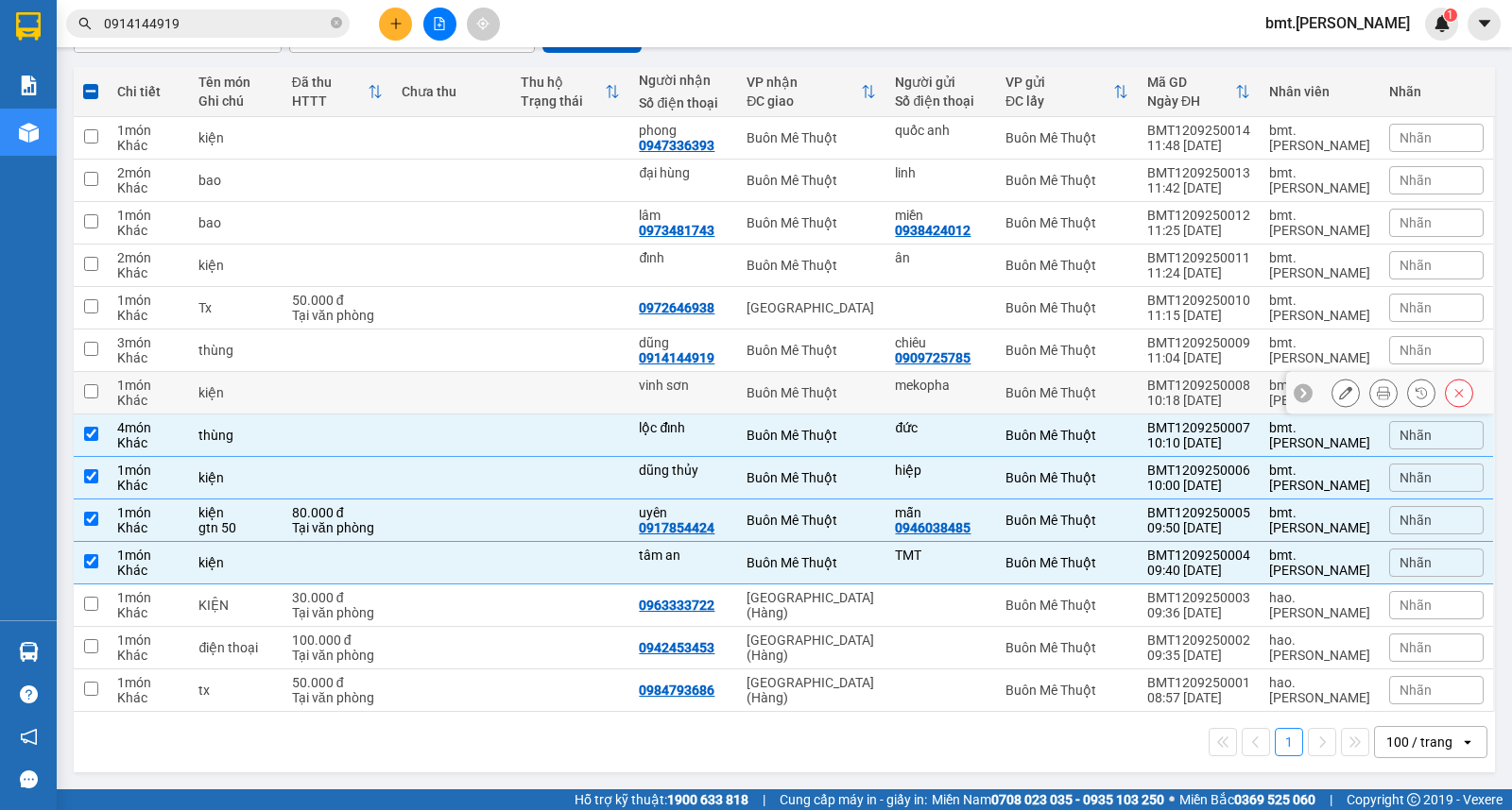
drag, startPoint x: 90, startPoint y: 389, endPoint x: 91, endPoint y: 376, distance: 13.0
click at [91, 387] on input "checkbox" at bounding box center [91, 391] width 14 height 14
checkbox input "true"
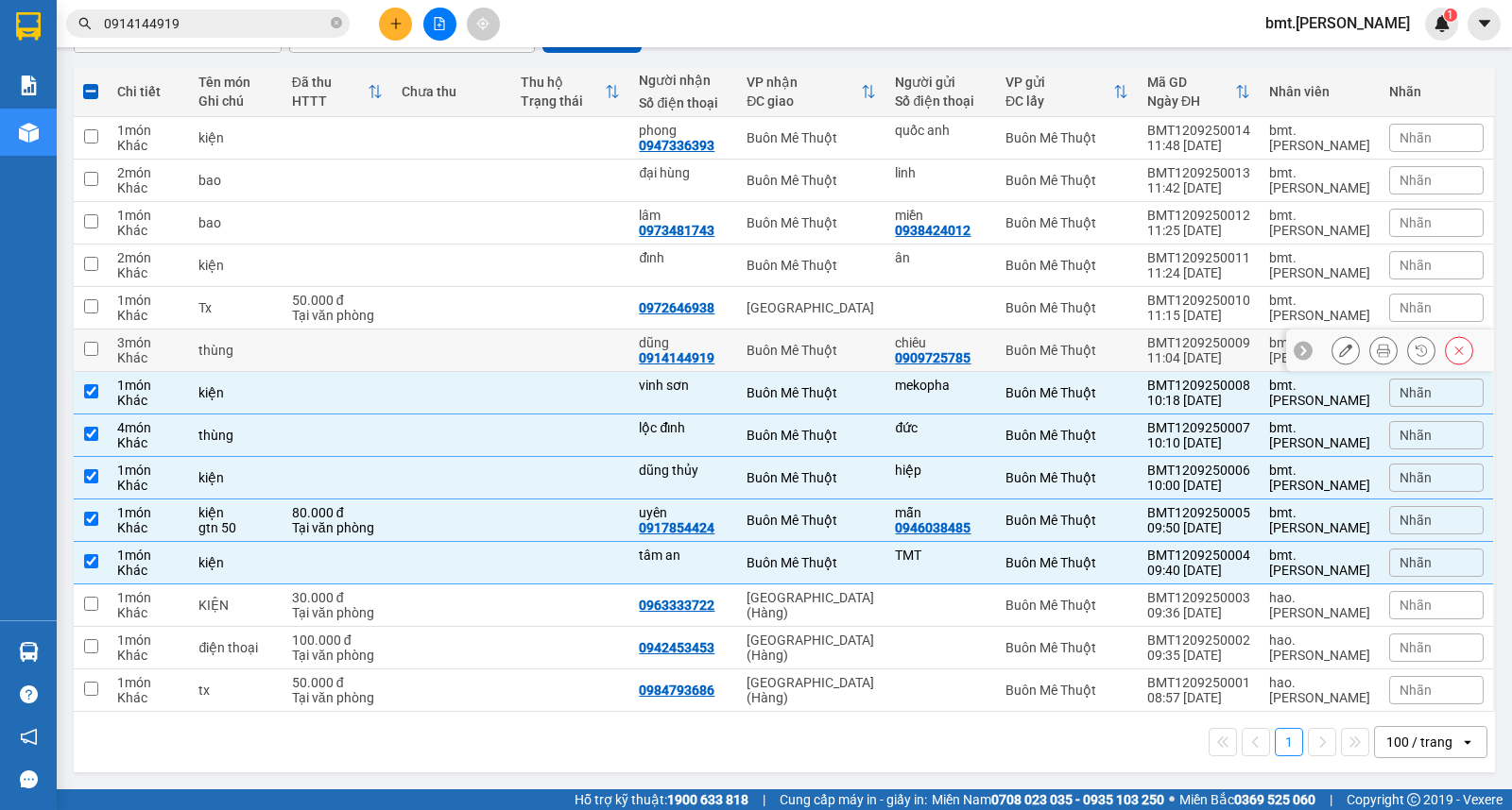
drag, startPoint x: 91, startPoint y: 349, endPoint x: 90, endPoint y: 323, distance: 26.0
click at [91, 347] on input "checkbox" at bounding box center [91, 348] width 14 height 14
checkbox input "true"
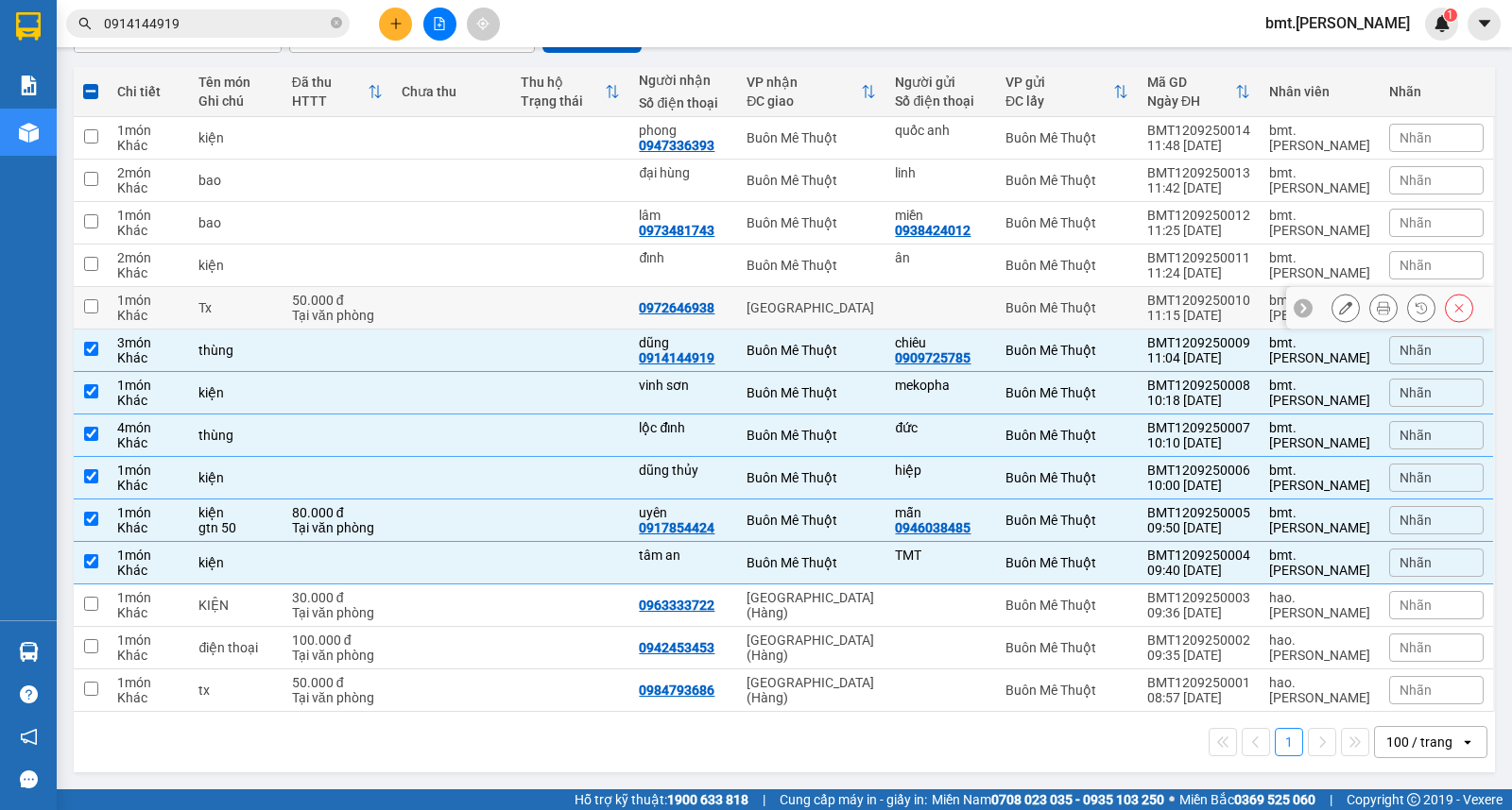
click at [92, 302] on input "checkbox" at bounding box center [91, 306] width 14 height 14
checkbox input "true"
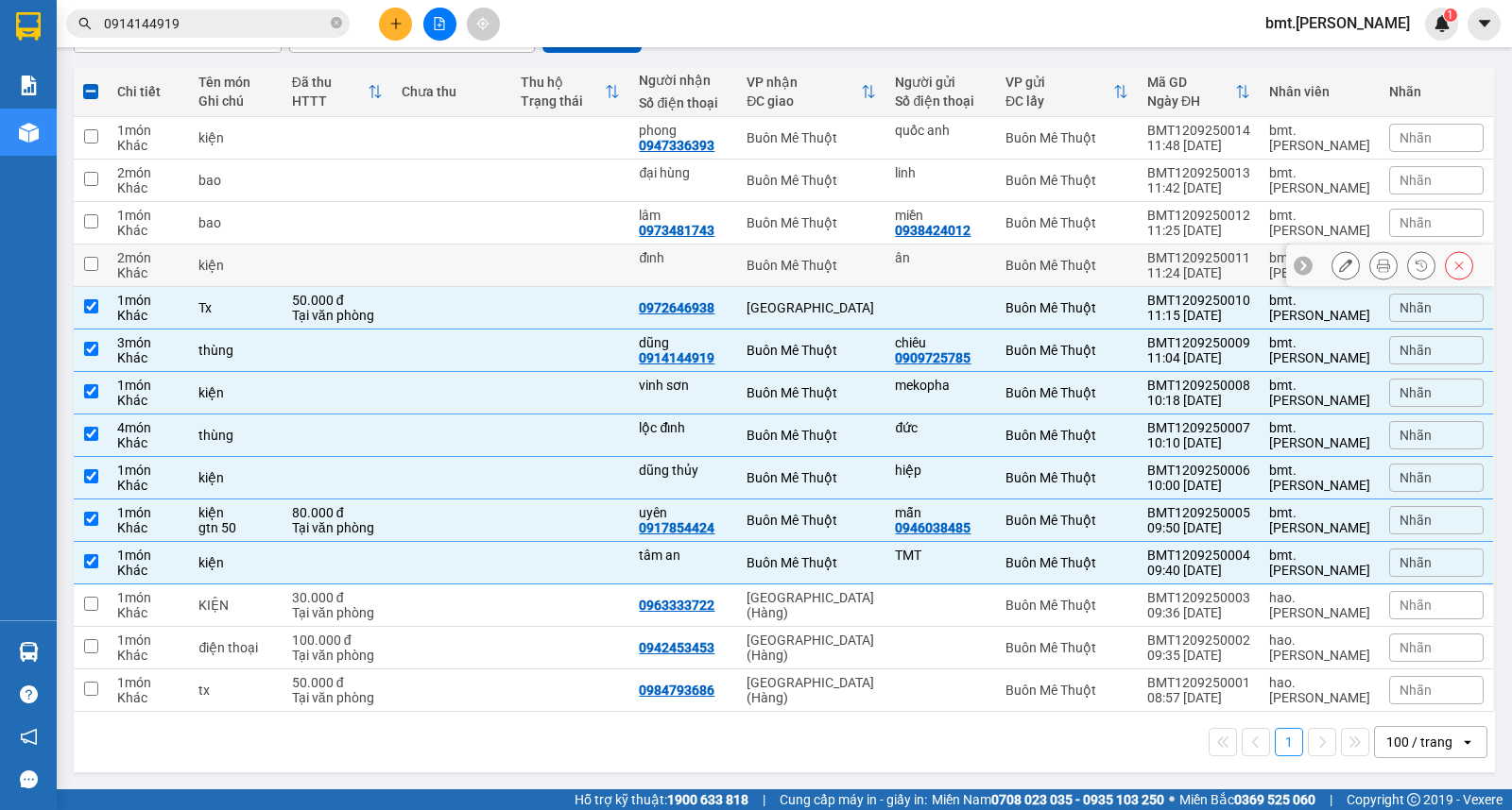
drag, startPoint x: 90, startPoint y: 265, endPoint x: 90, endPoint y: 247, distance: 18.0
click at [90, 262] on input "checkbox" at bounding box center [91, 263] width 14 height 14
checkbox input "true"
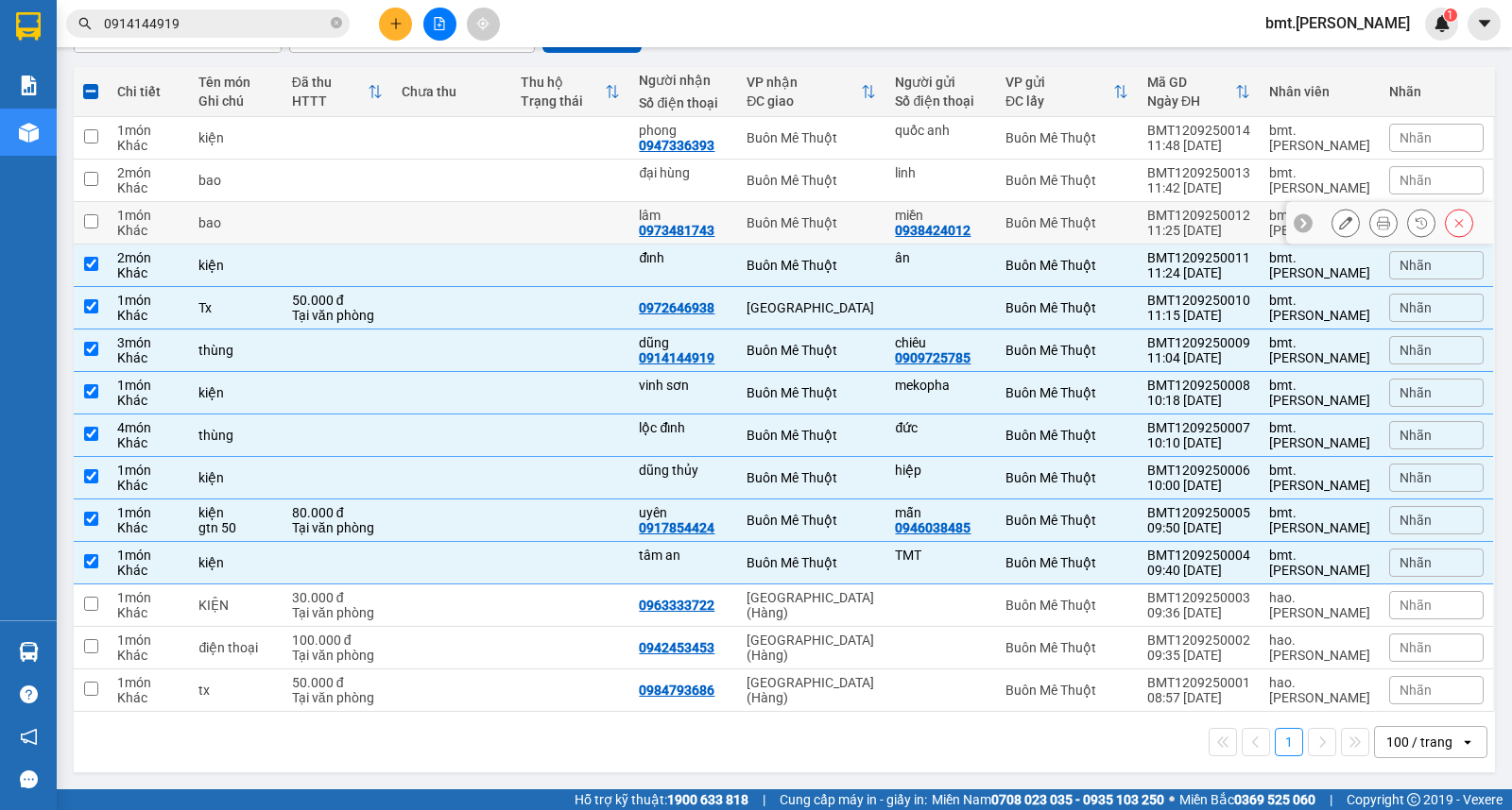
click at [87, 213] on td at bounding box center [91, 223] width 34 height 43
checkbox input "true"
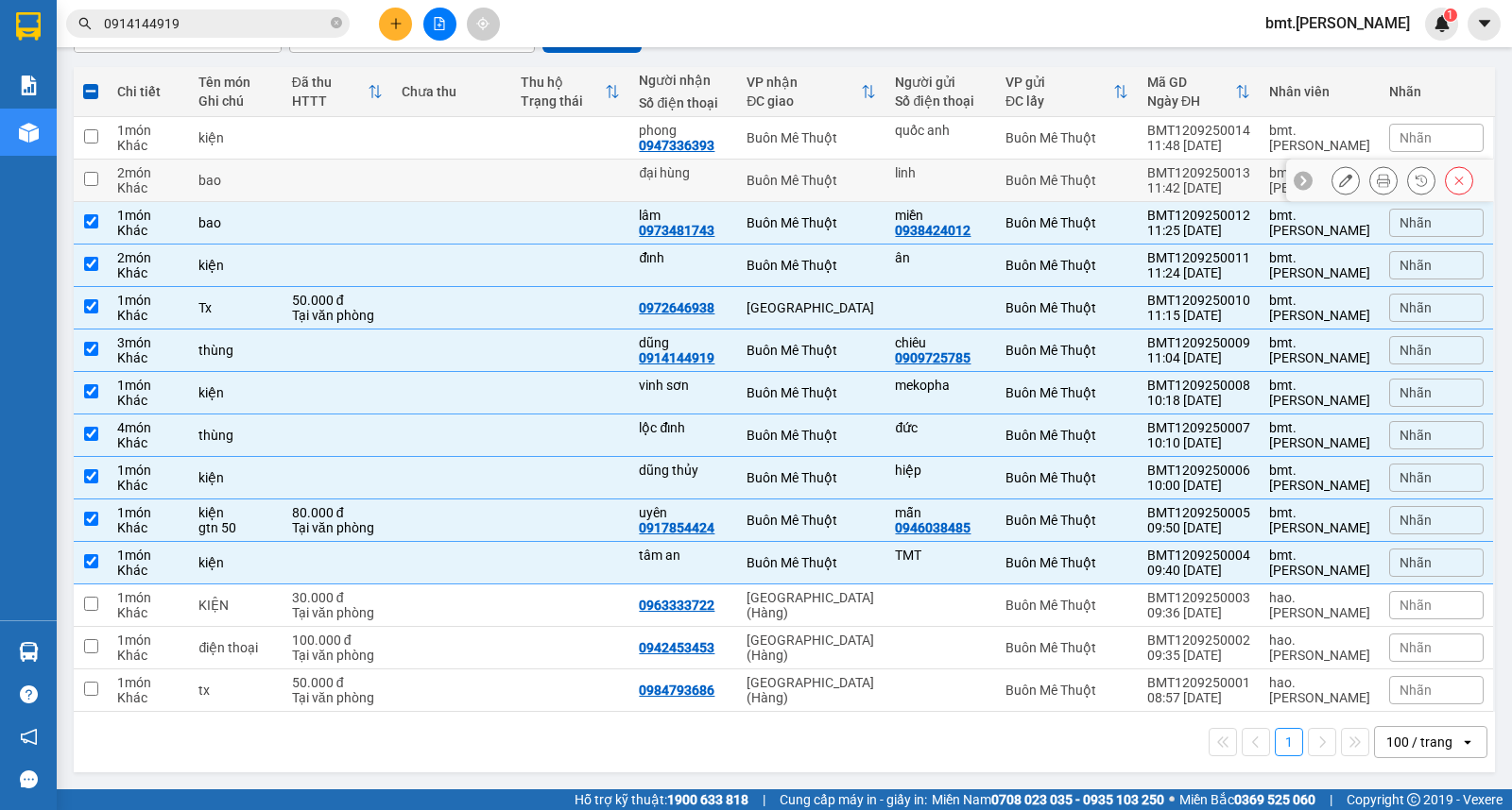
click at [84, 184] on input "checkbox" at bounding box center [91, 179] width 14 height 14
checkbox input "true"
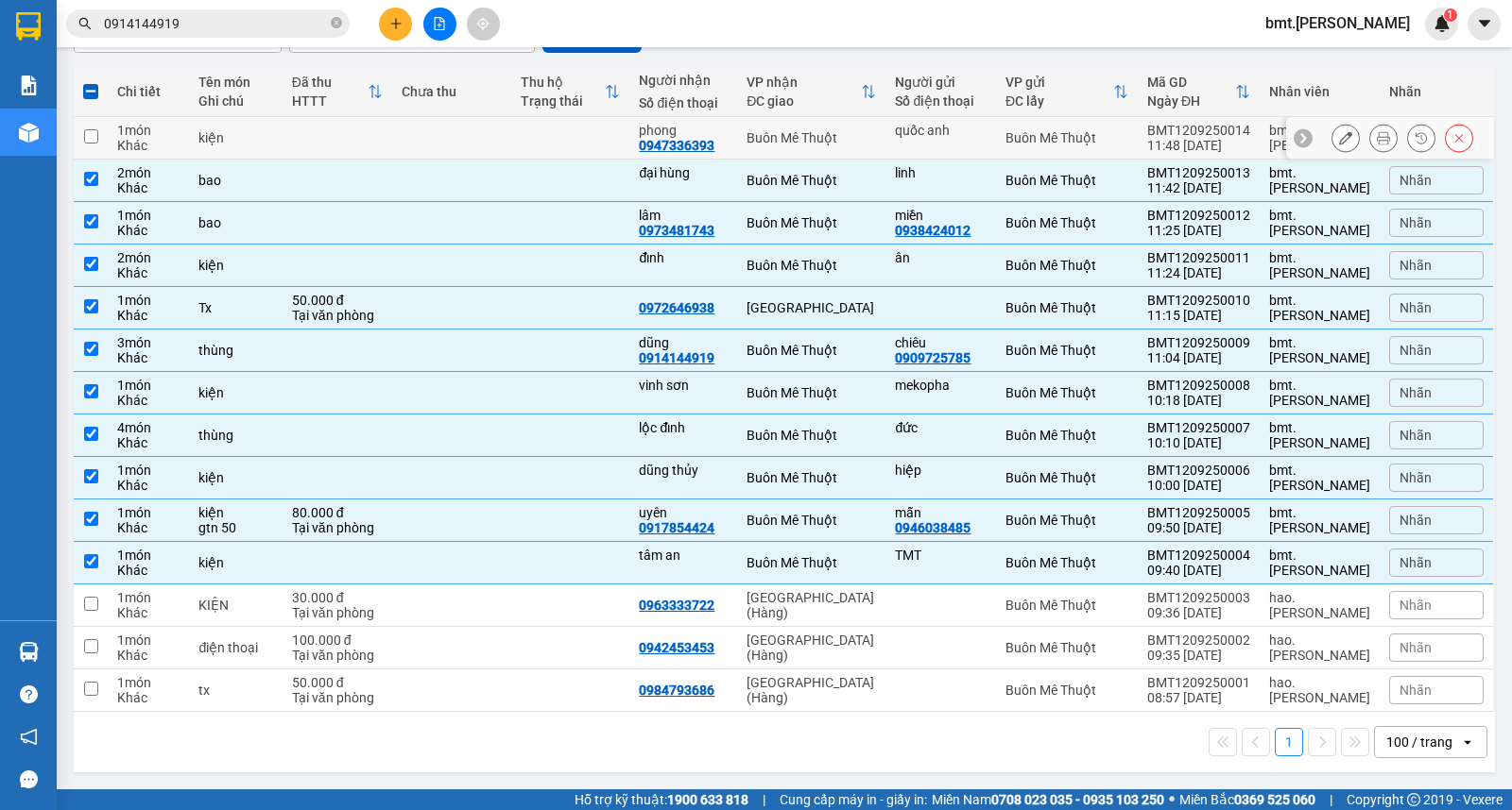
click at [84, 139] on input "checkbox" at bounding box center [91, 136] width 14 height 14
checkbox input "true"
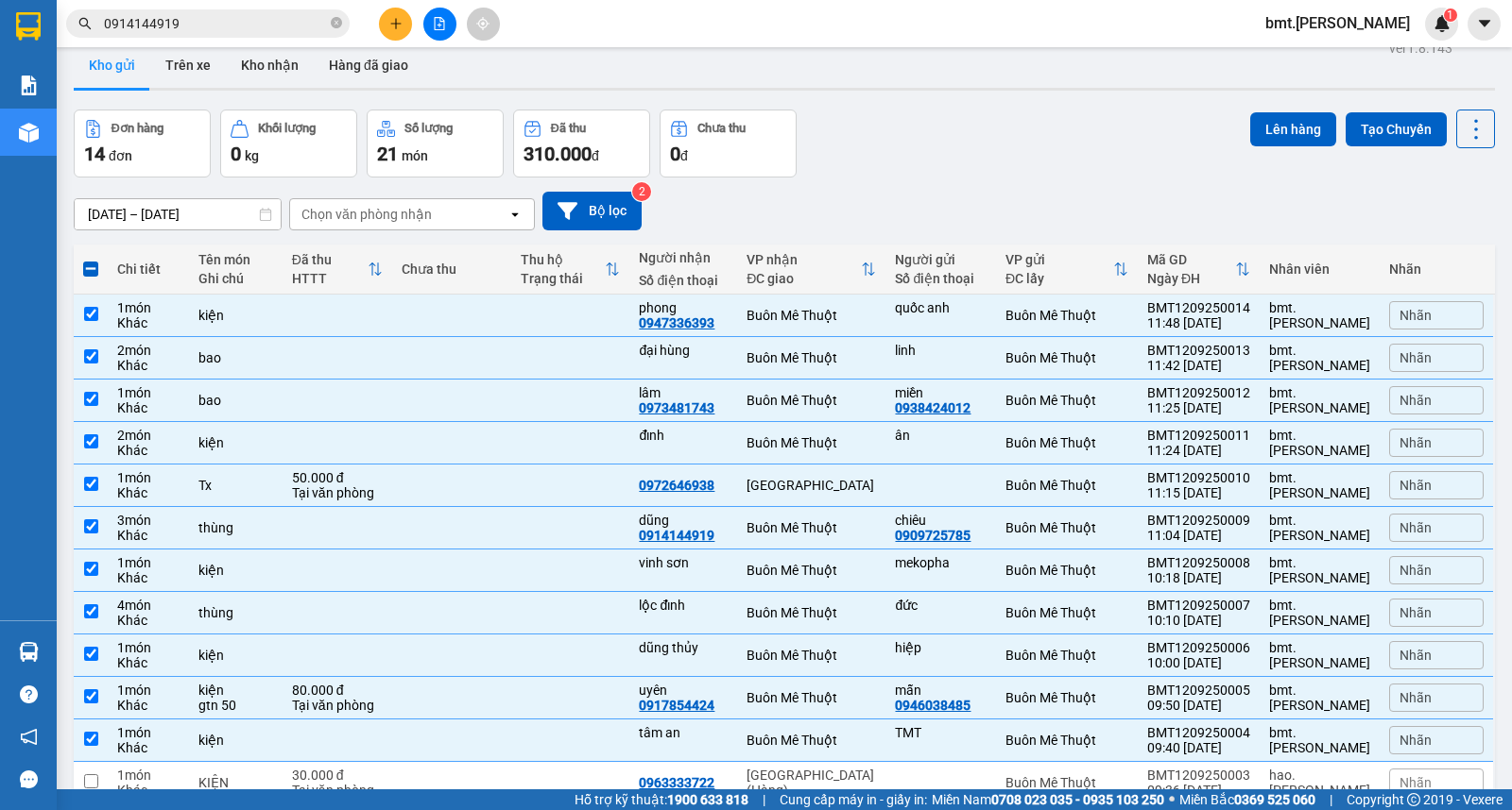
scroll to position [0, 0]
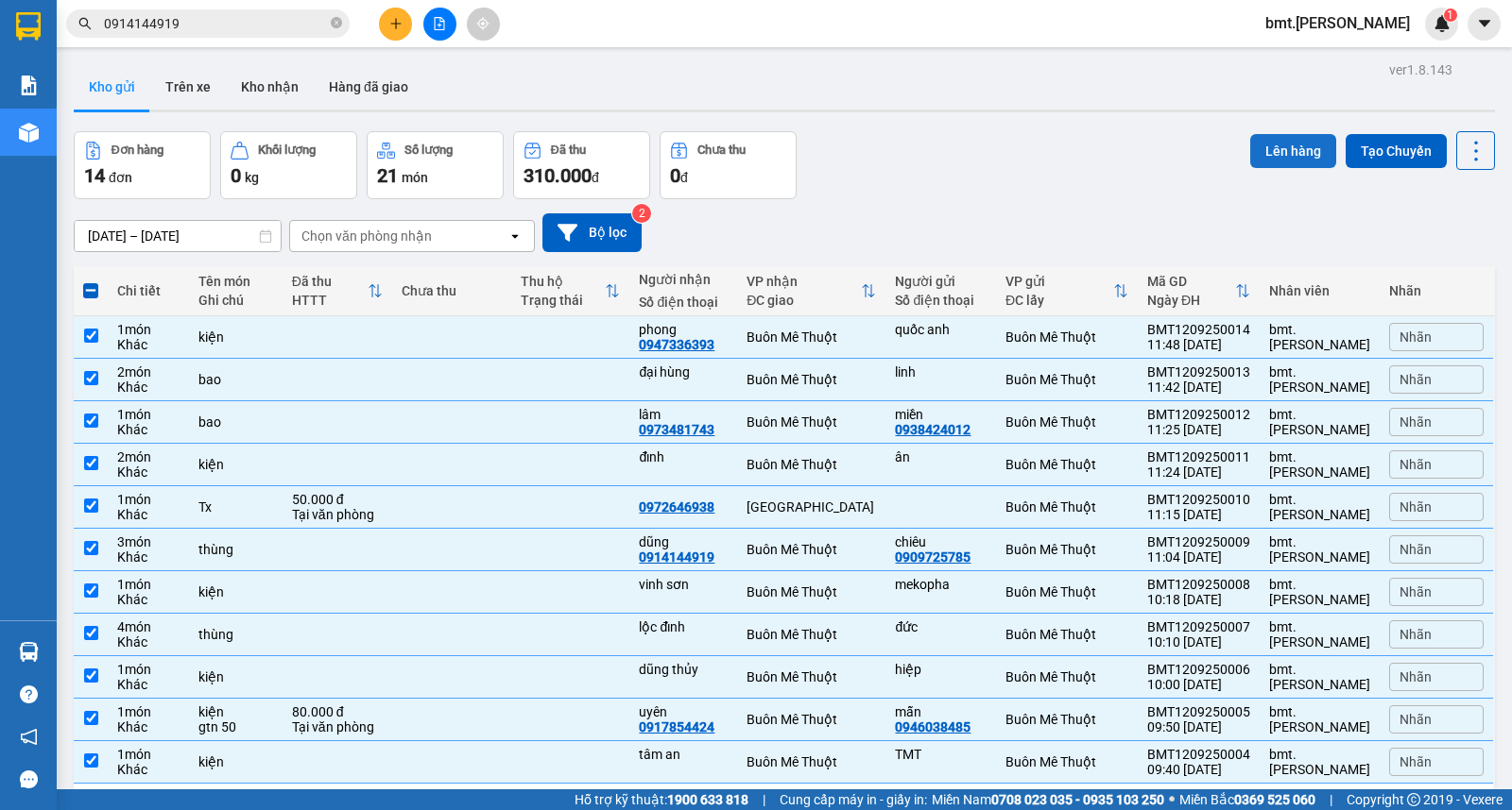
click at [1280, 154] on button "Lên hàng" at bounding box center [1293, 151] width 86 height 34
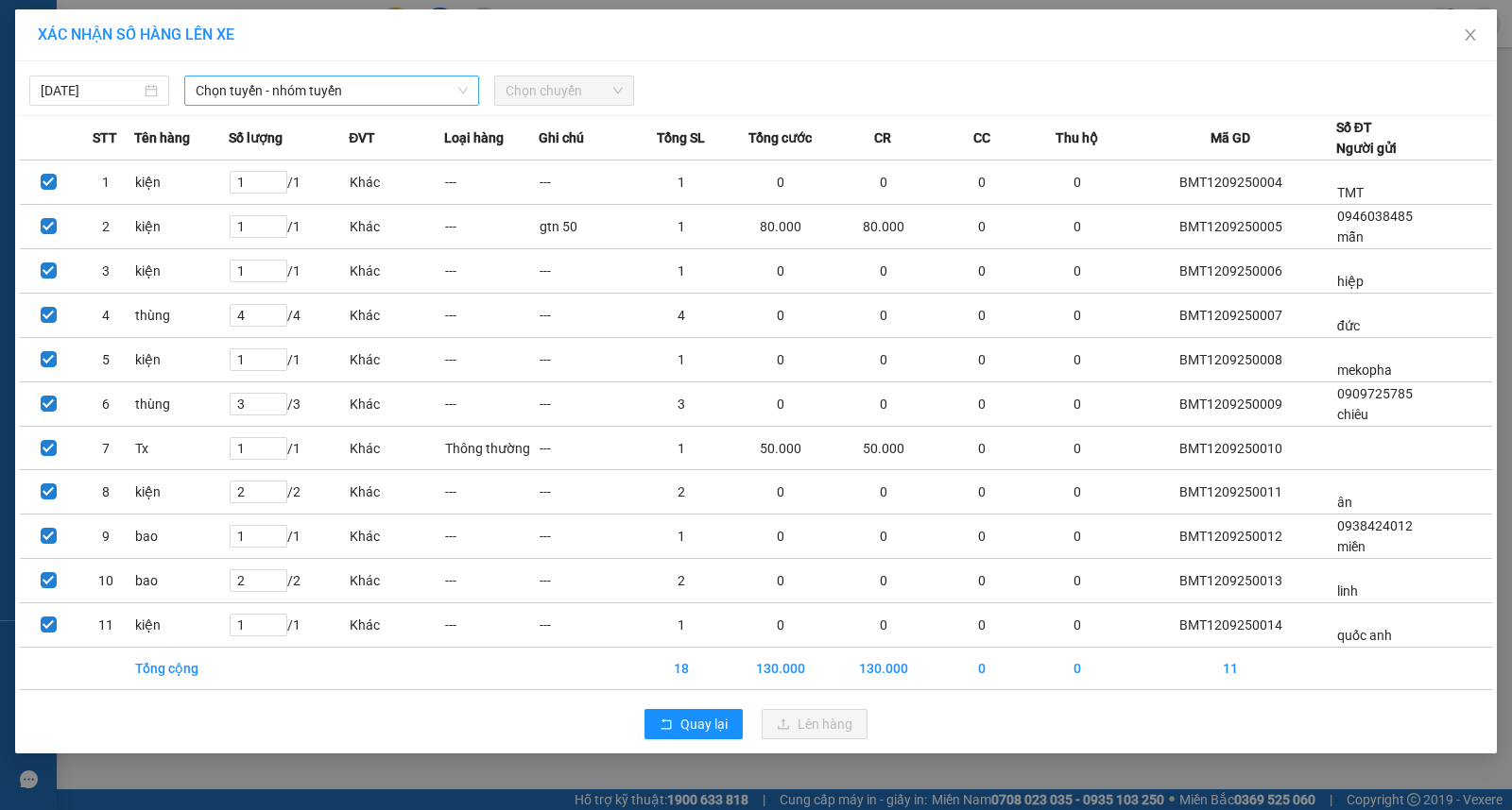
click at [313, 88] on span "Chọn tuyến - nhóm tuyến" at bounding box center [331, 91] width 272 height 28
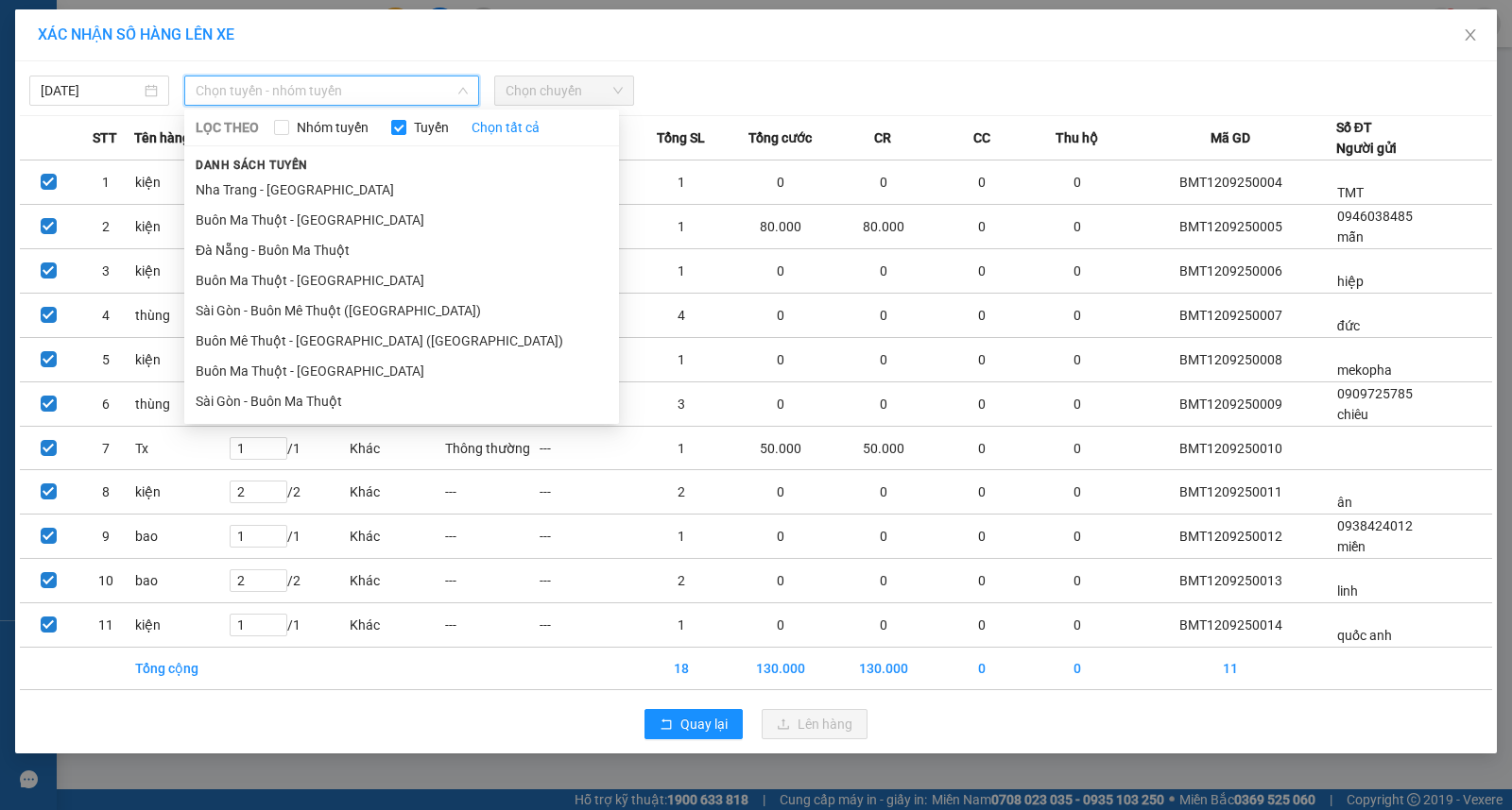
click at [766, 76] on div at bounding box center [944, 91] width 610 height 30
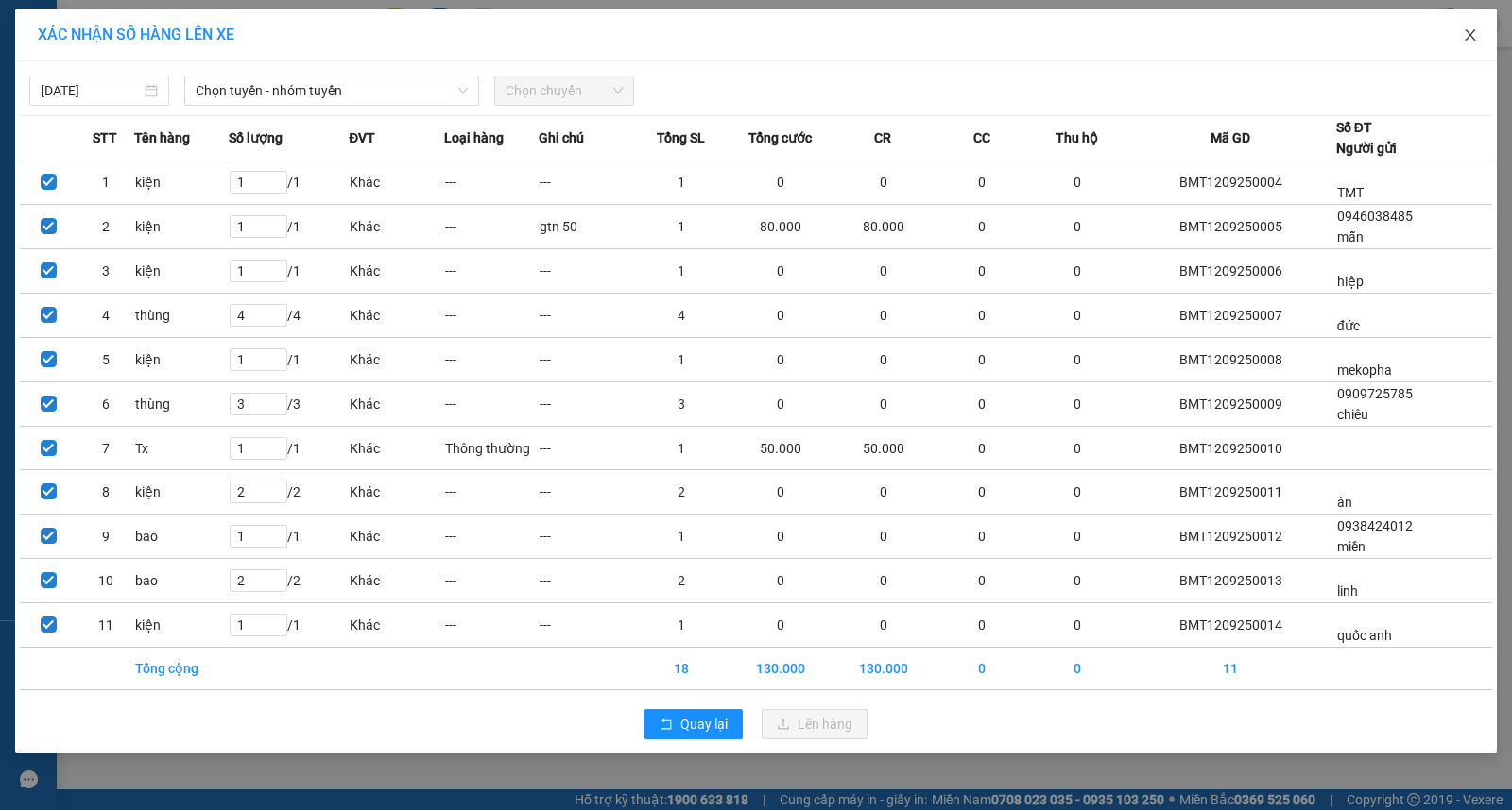
drag, startPoint x: 1448, startPoint y: 32, endPoint x: 1459, endPoint y: 32, distance: 11.0
click at [1450, 32] on span "Close" at bounding box center [1470, 36] width 53 height 53
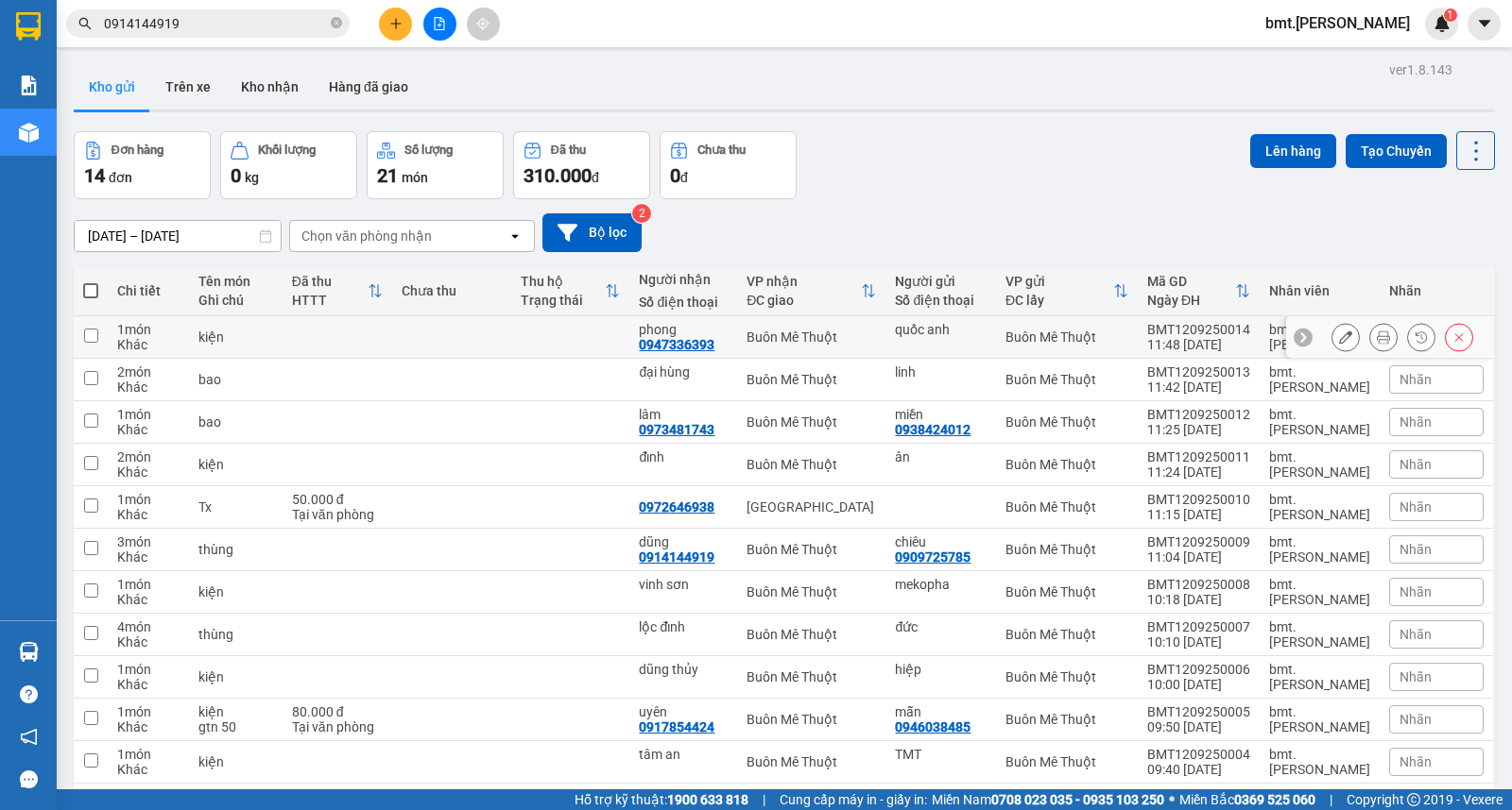
click at [1332, 342] on button at bounding box center [1345, 337] width 27 height 33
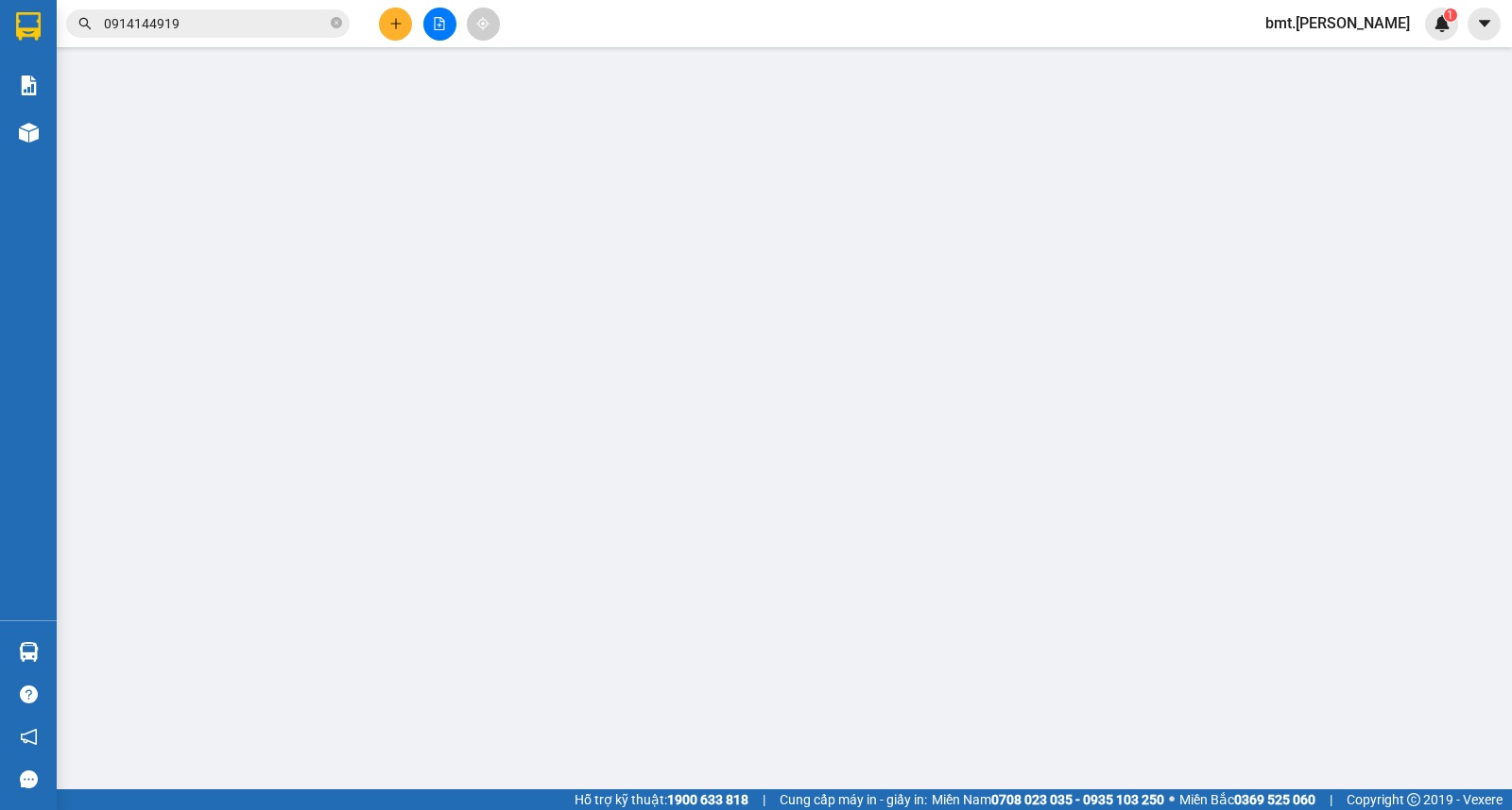
type input "quốc anh"
type input "0947336393"
type input "phong"
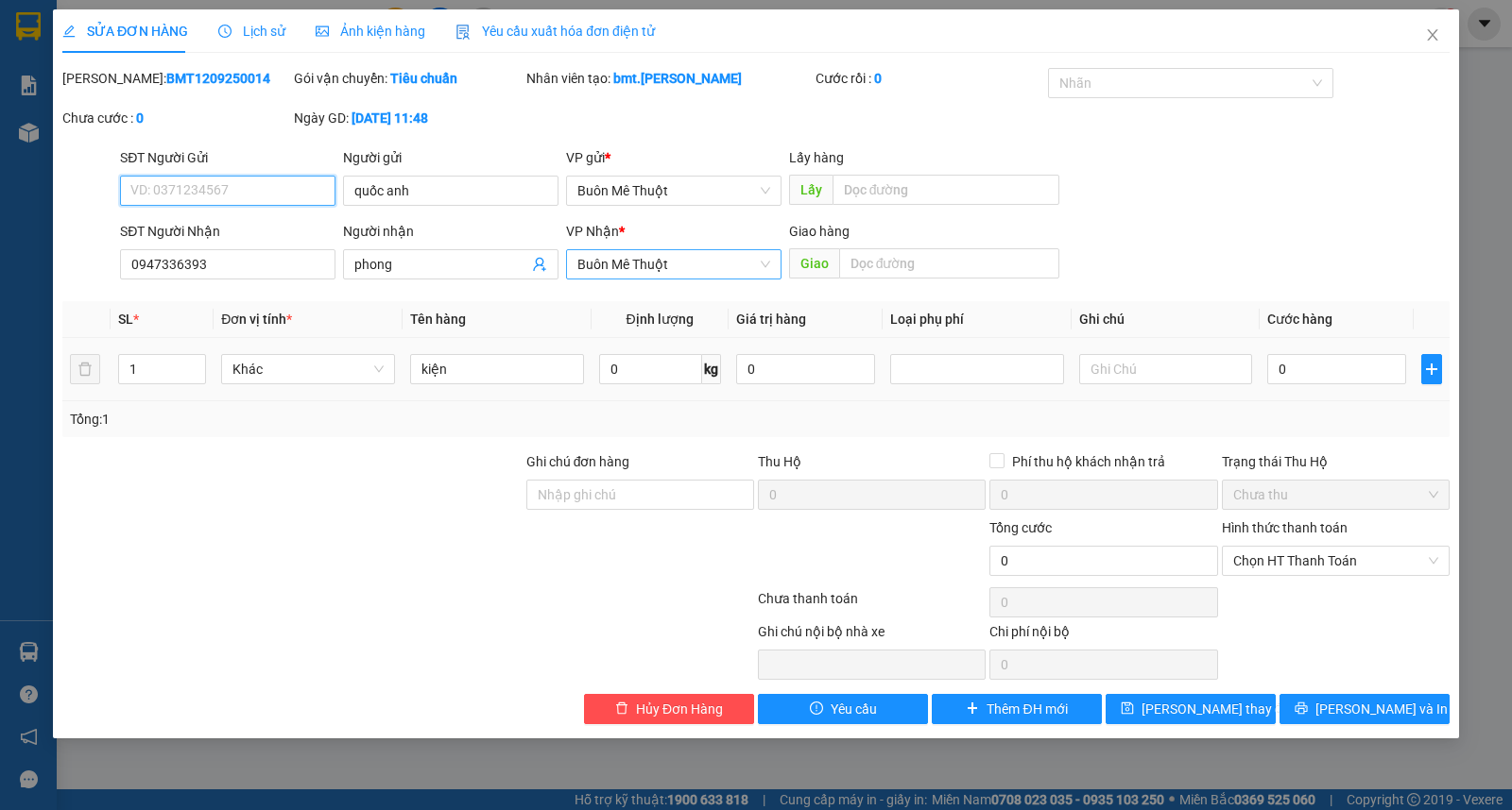
click at [683, 255] on span "Buôn Mê Thuột" at bounding box center [674, 265] width 193 height 28
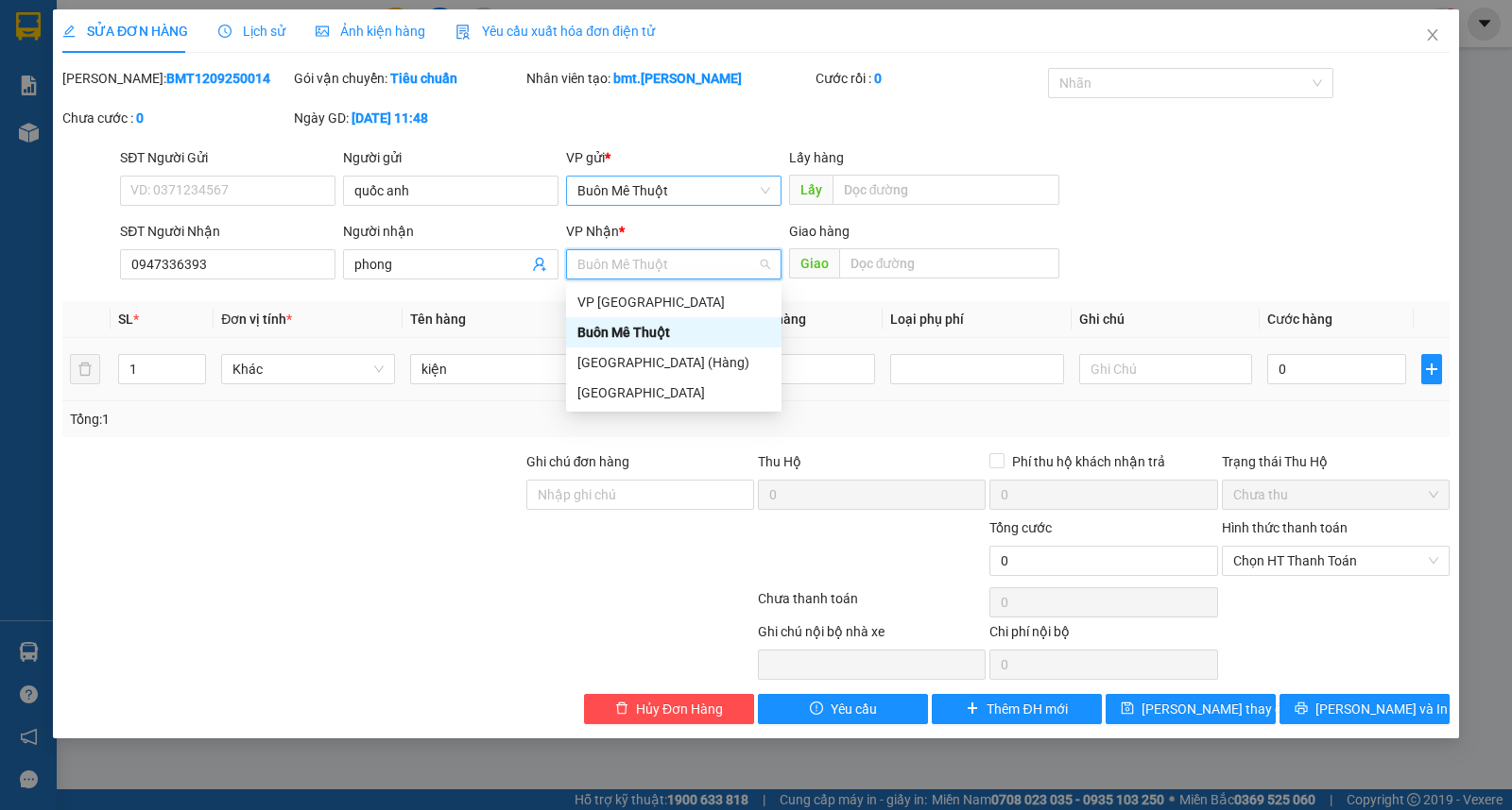
click at [692, 196] on span "Buôn Mê Thuột" at bounding box center [674, 191] width 193 height 28
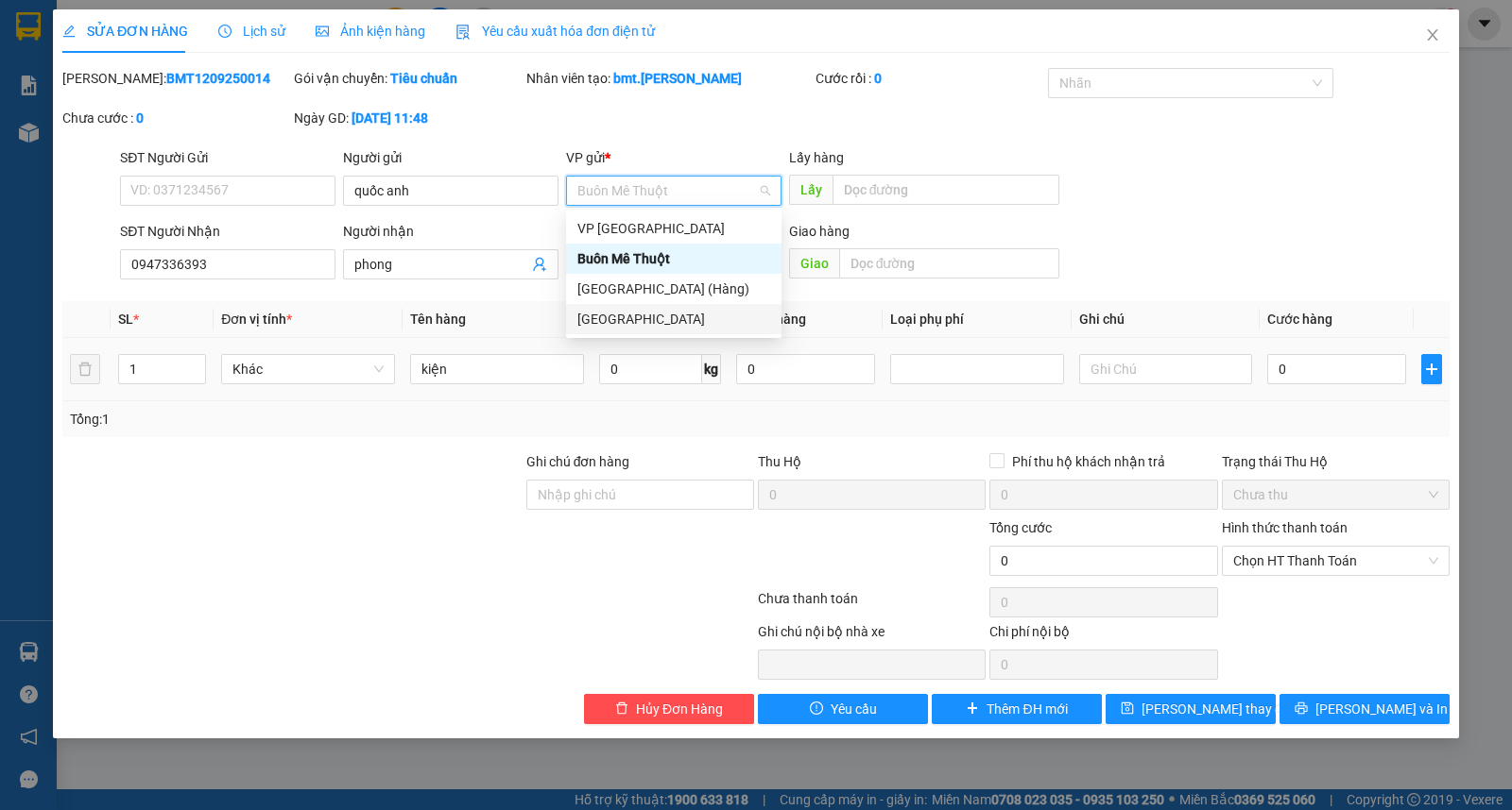
click at [664, 319] on div "[GEOGRAPHIC_DATA]" at bounding box center [674, 319] width 193 height 21
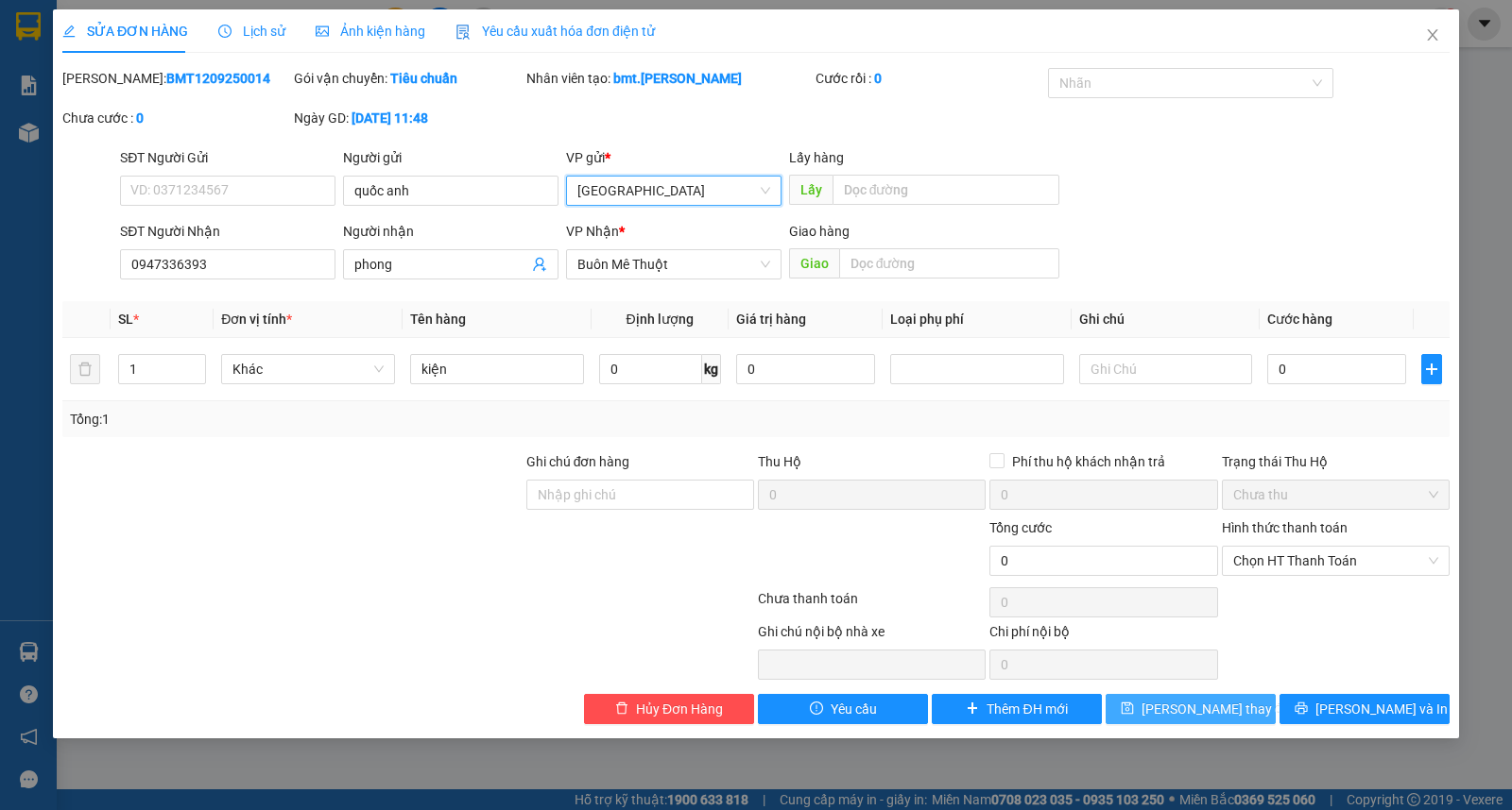
click at [1201, 706] on span "Lưu thay đổi" at bounding box center [1218, 710] width 151 height 21
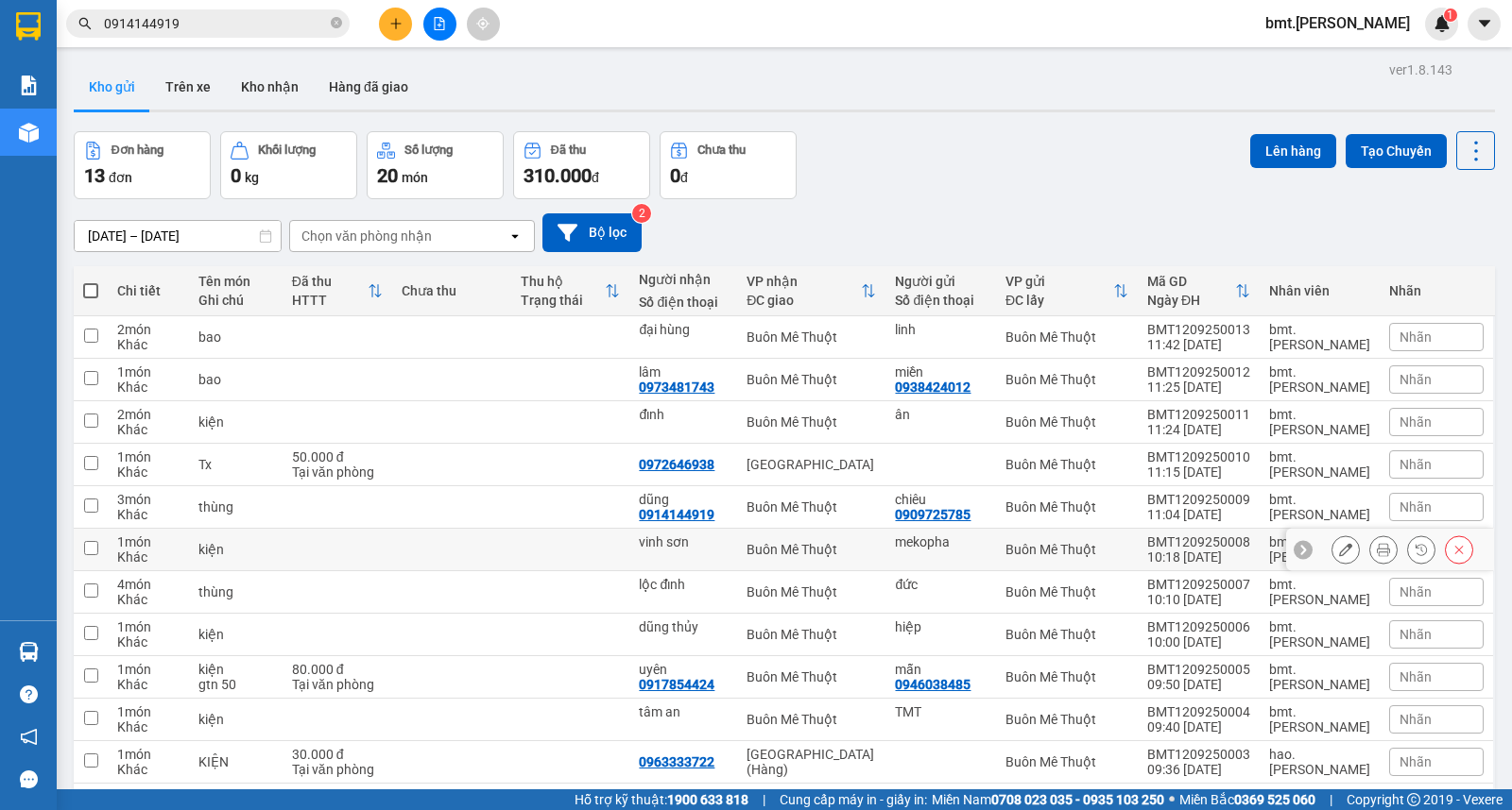
scroll to position [158, 0]
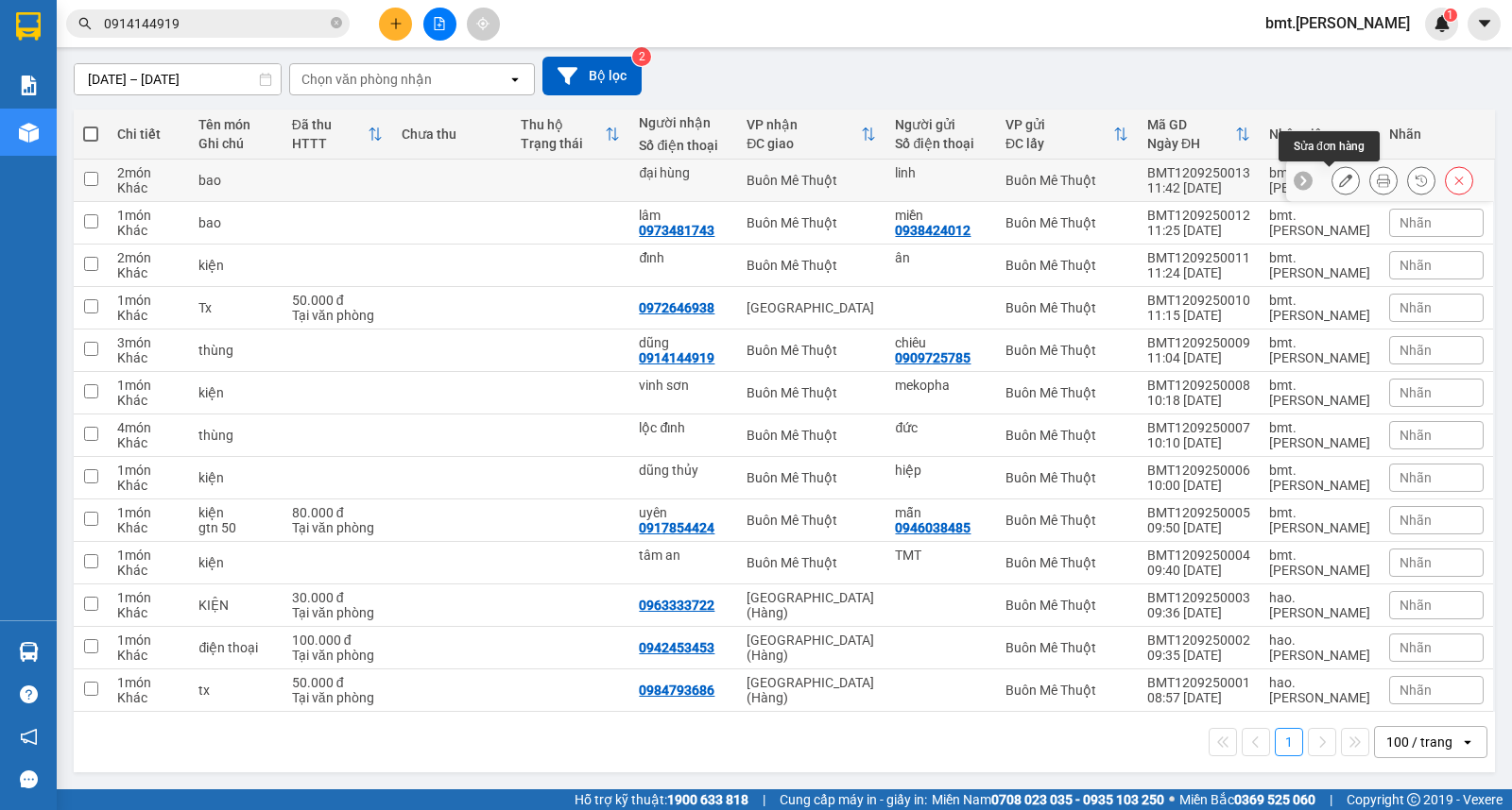
click at [1339, 182] on icon at bounding box center [1345, 181] width 13 height 13
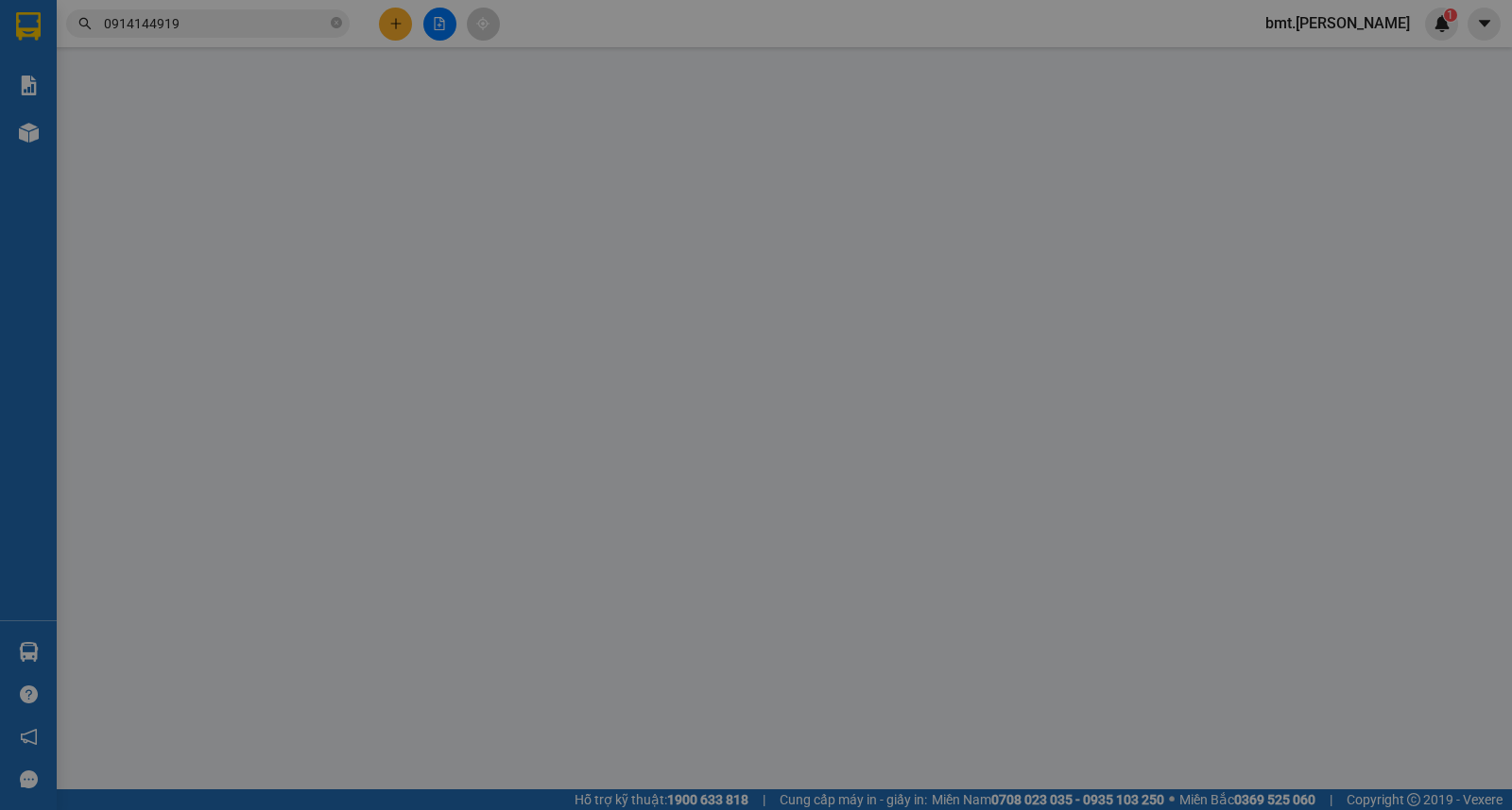
type input "linh"
type input "đại hùng"
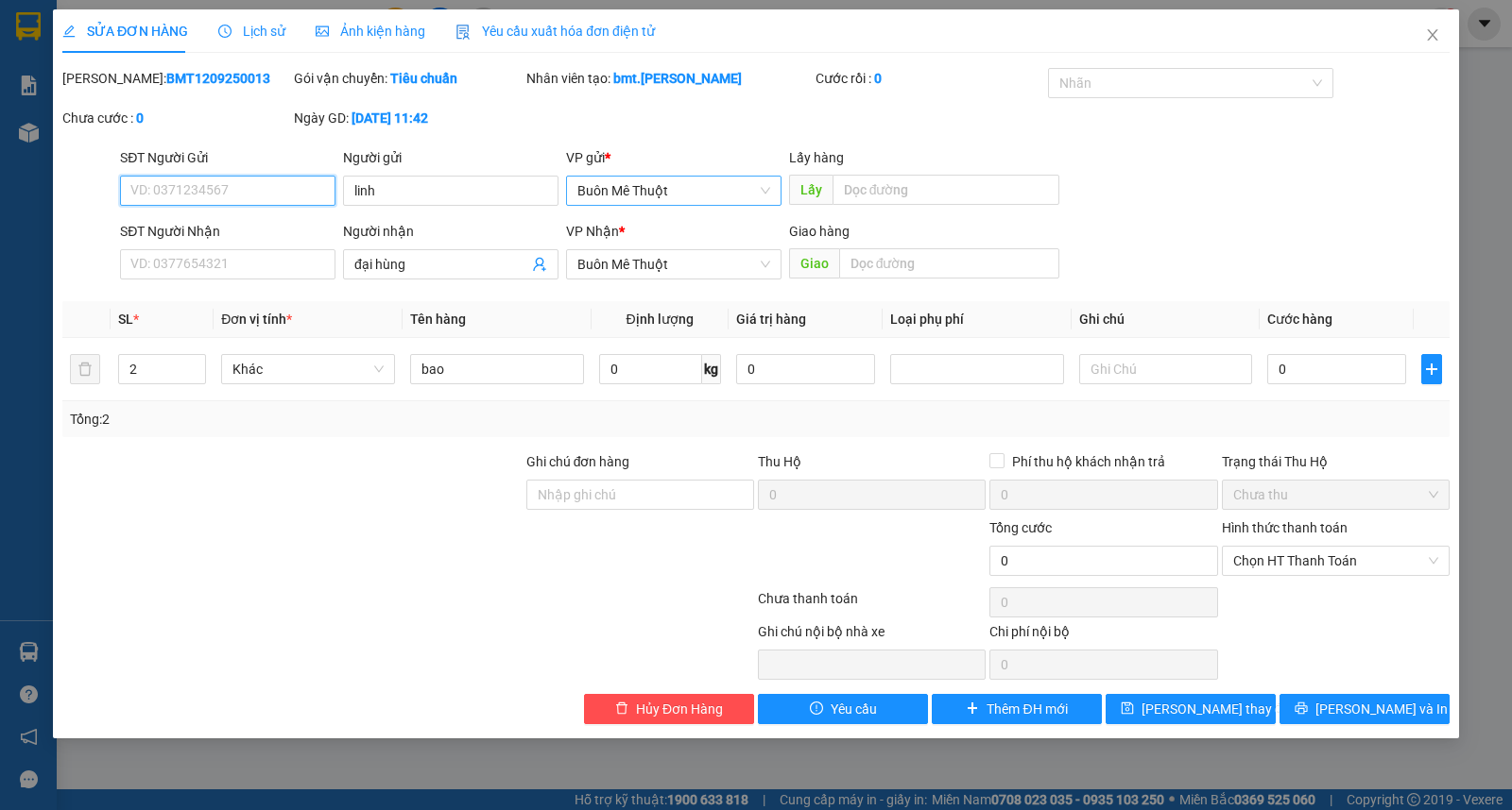
click at [646, 184] on span "Buôn Mê Thuột" at bounding box center [674, 191] width 193 height 28
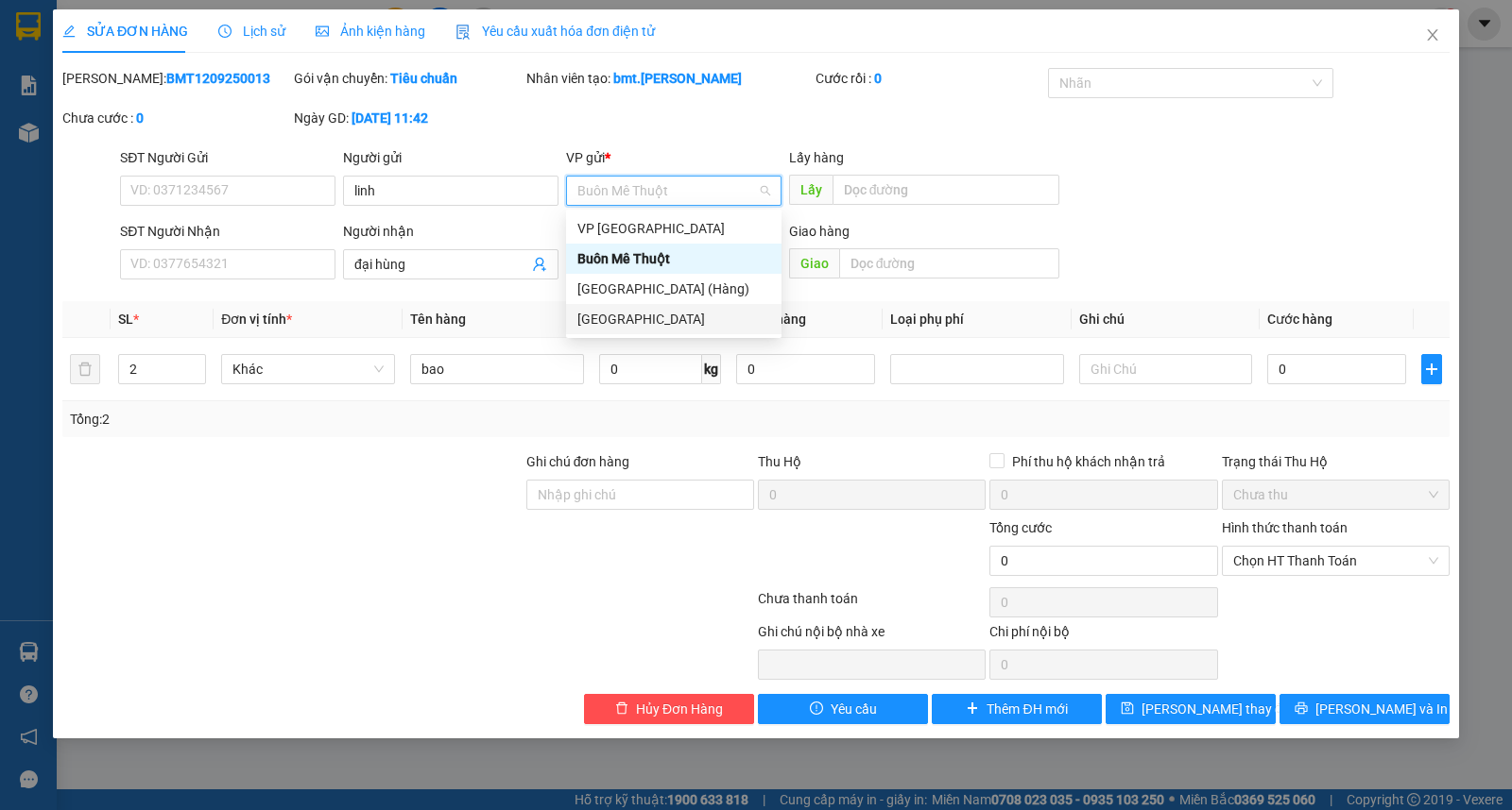
click at [639, 309] on div "[GEOGRAPHIC_DATA]" at bounding box center [674, 319] width 193 height 21
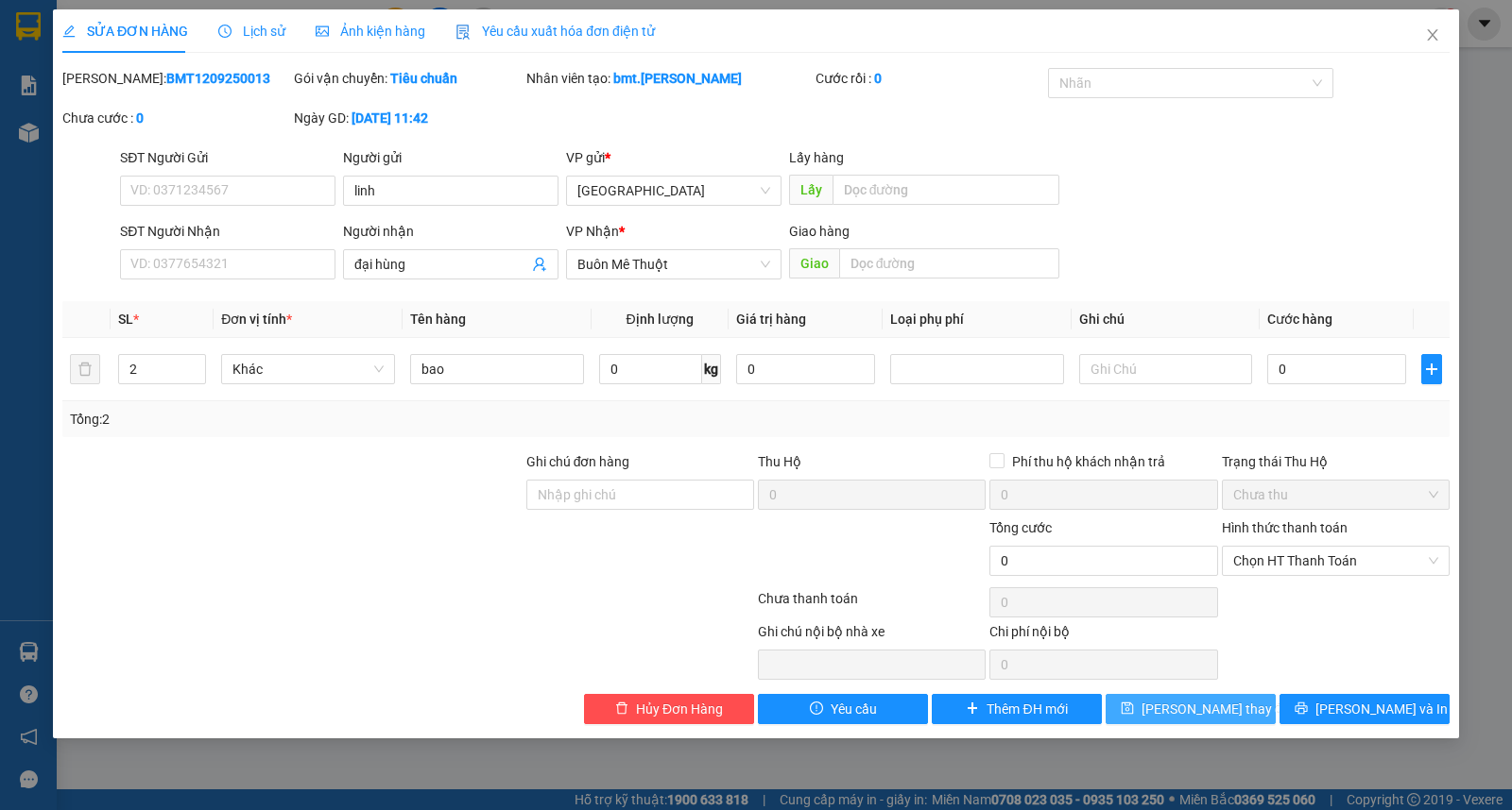
click at [1134, 716] on span "save" at bounding box center [1128, 710] width 13 height 15
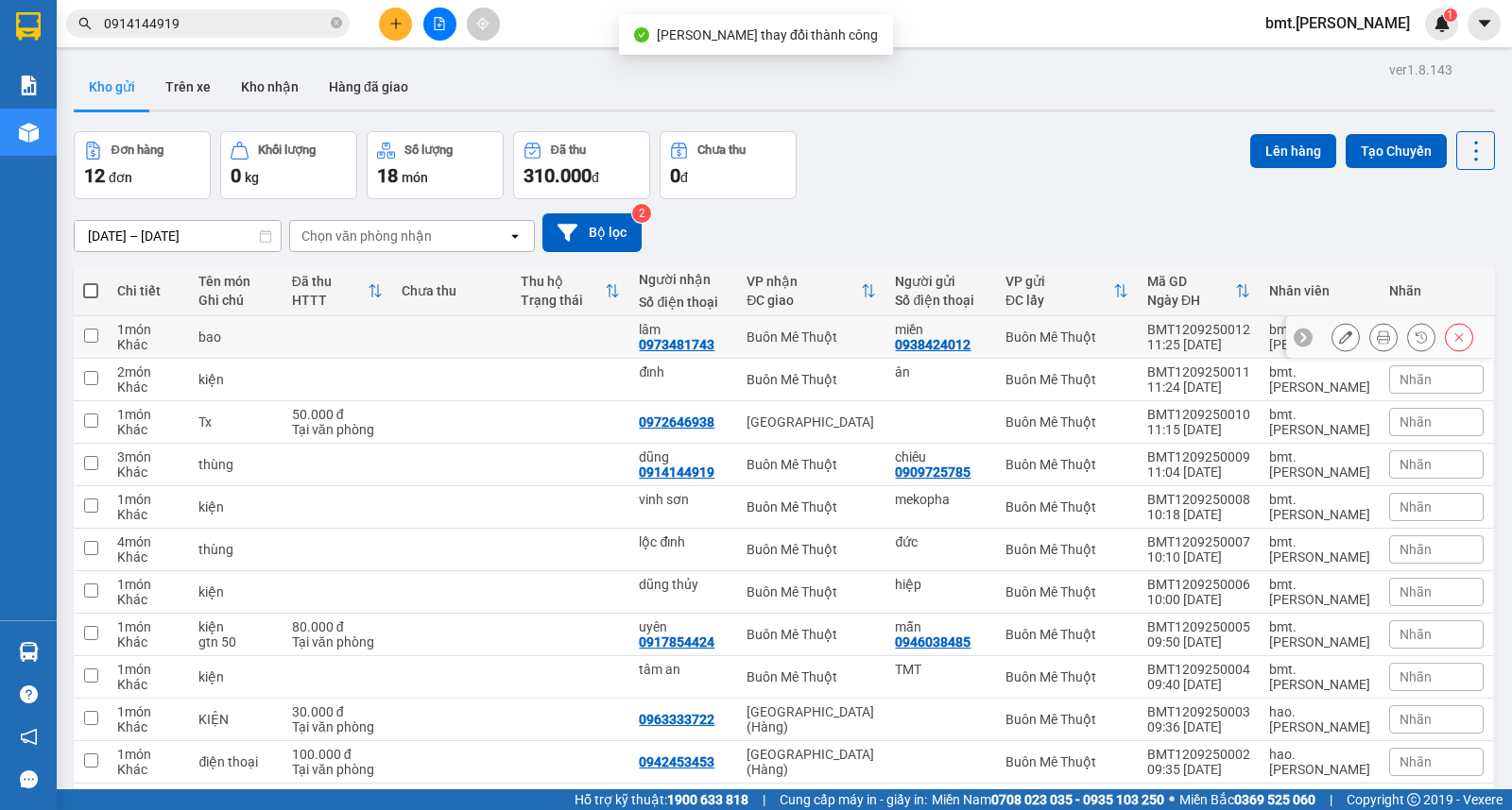
click at [1339, 337] on icon at bounding box center [1345, 337] width 13 height 13
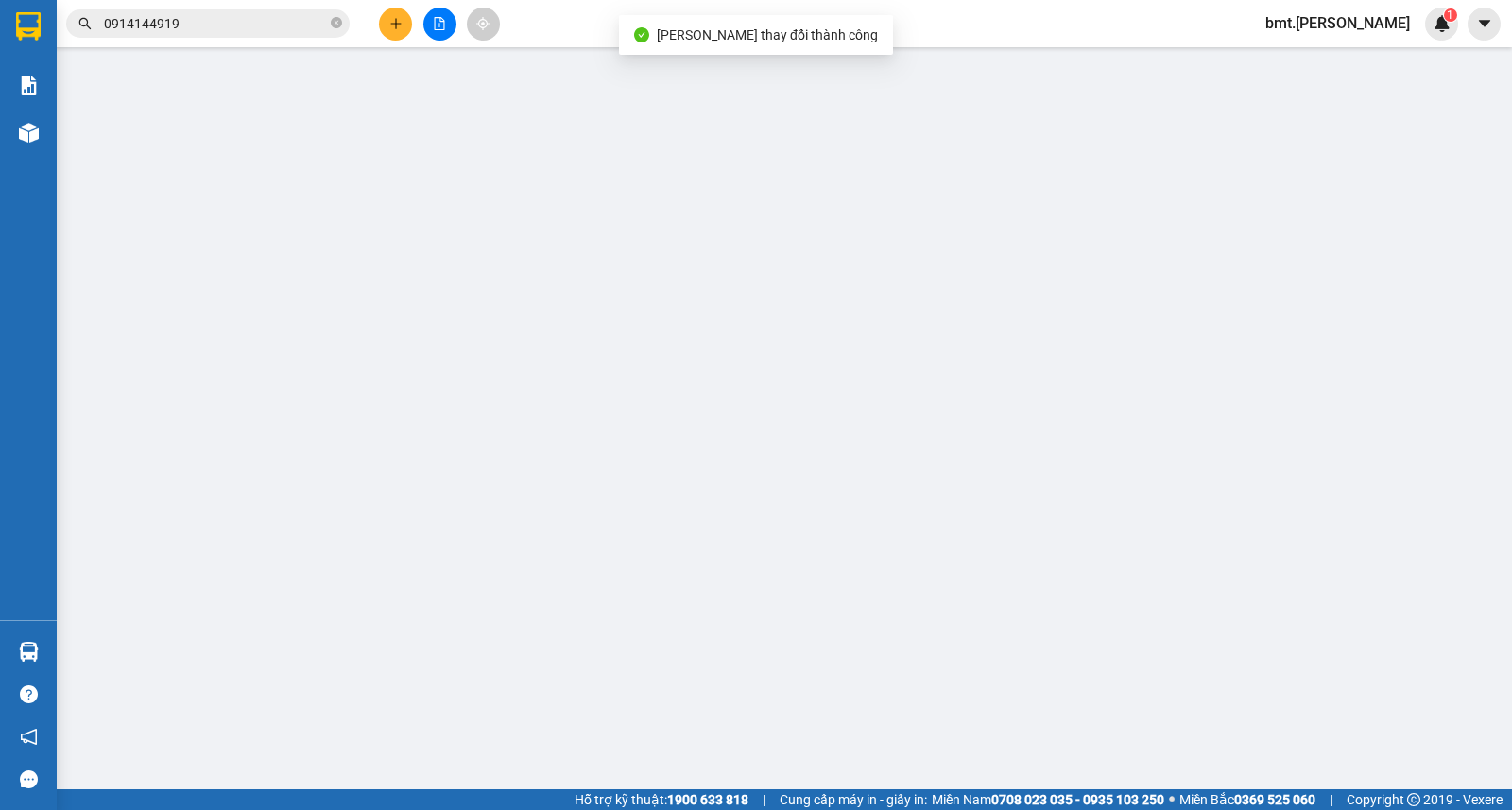
type input "0938424012"
type input "miền"
type input "0973481743"
type input "lâm"
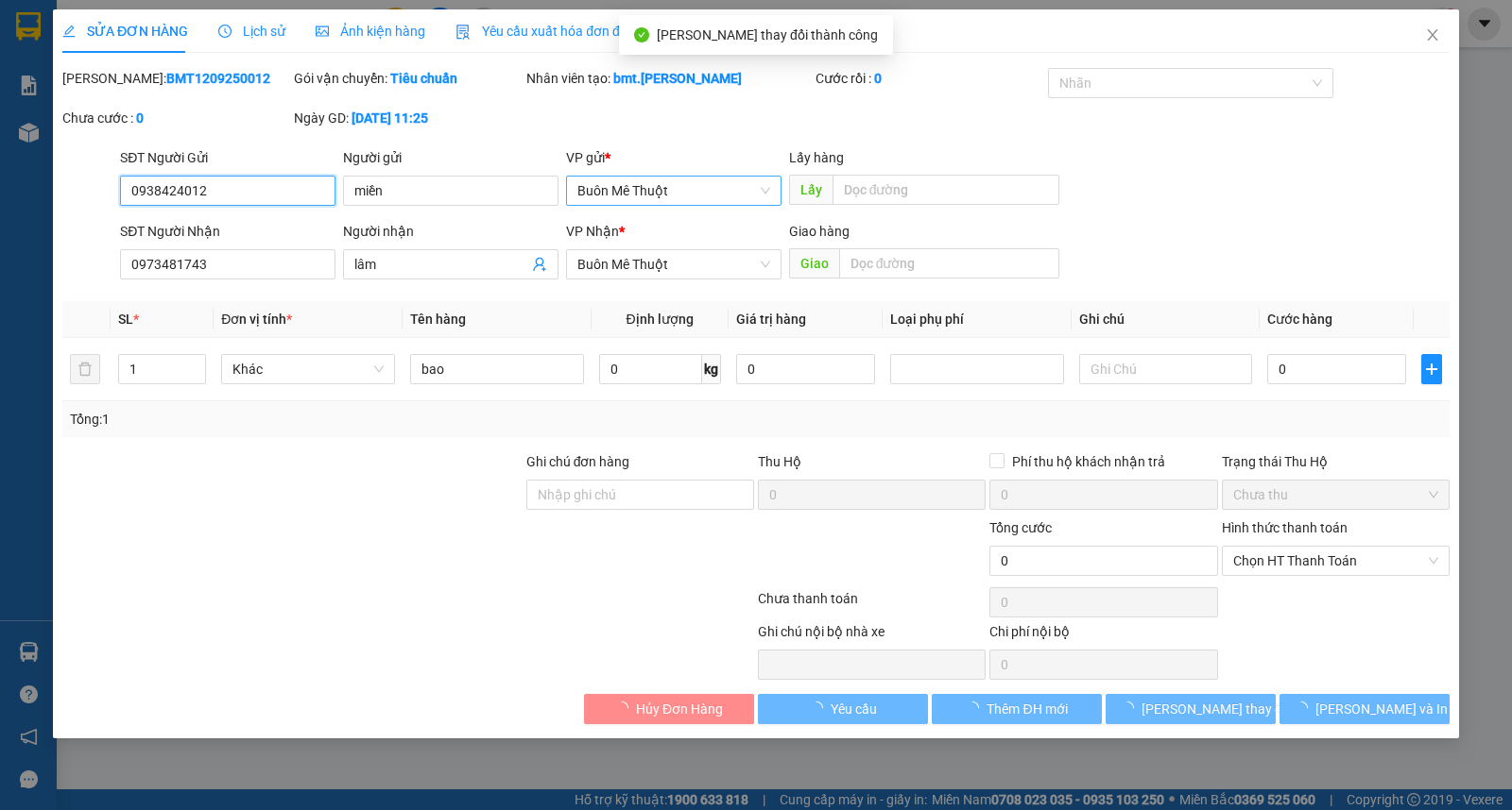
click at [627, 201] on span "Buôn Mê Thuột" at bounding box center [674, 191] width 193 height 28
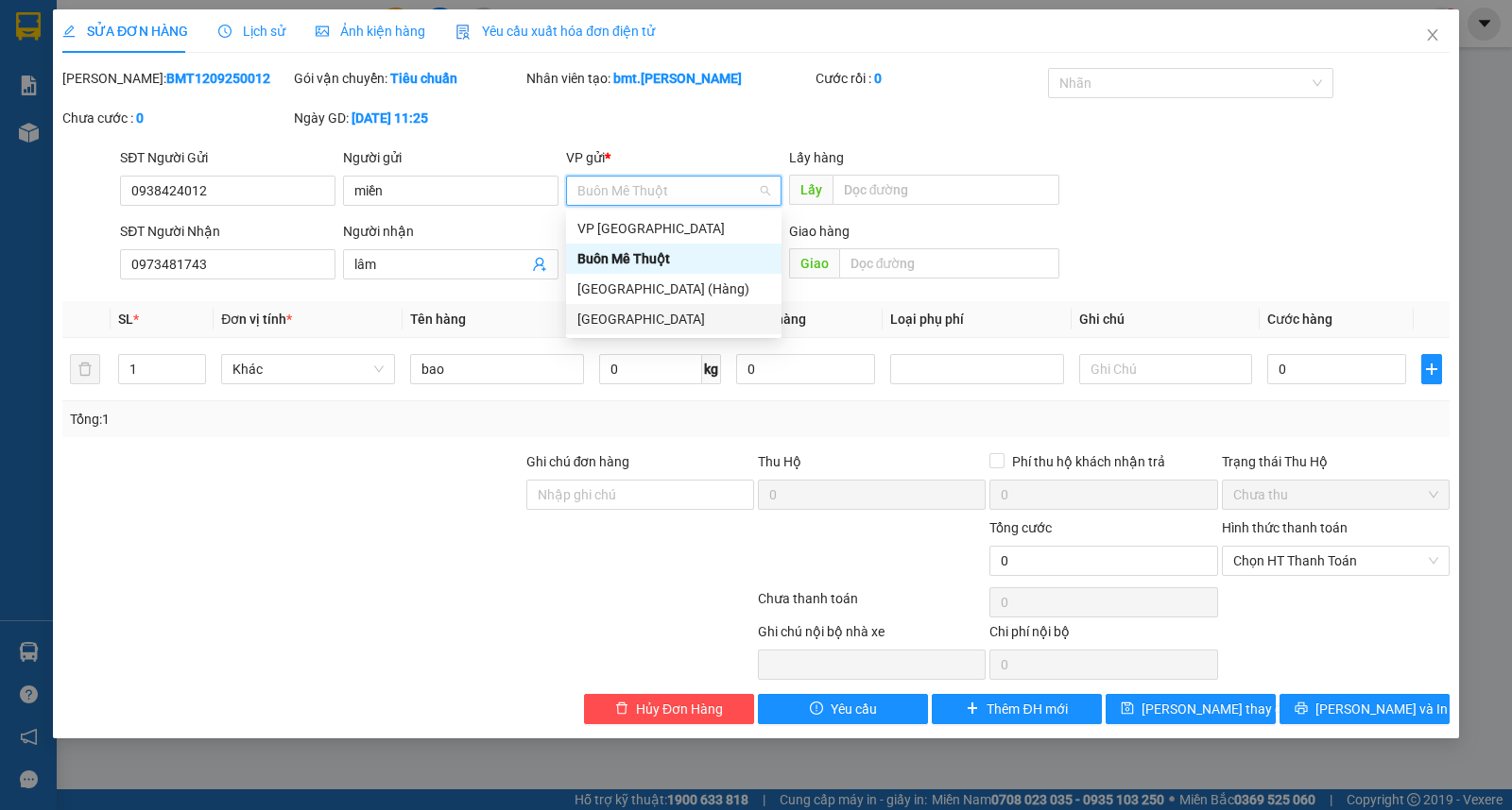
click at [628, 308] on div "[GEOGRAPHIC_DATA]" at bounding box center [674, 319] width 193 height 21
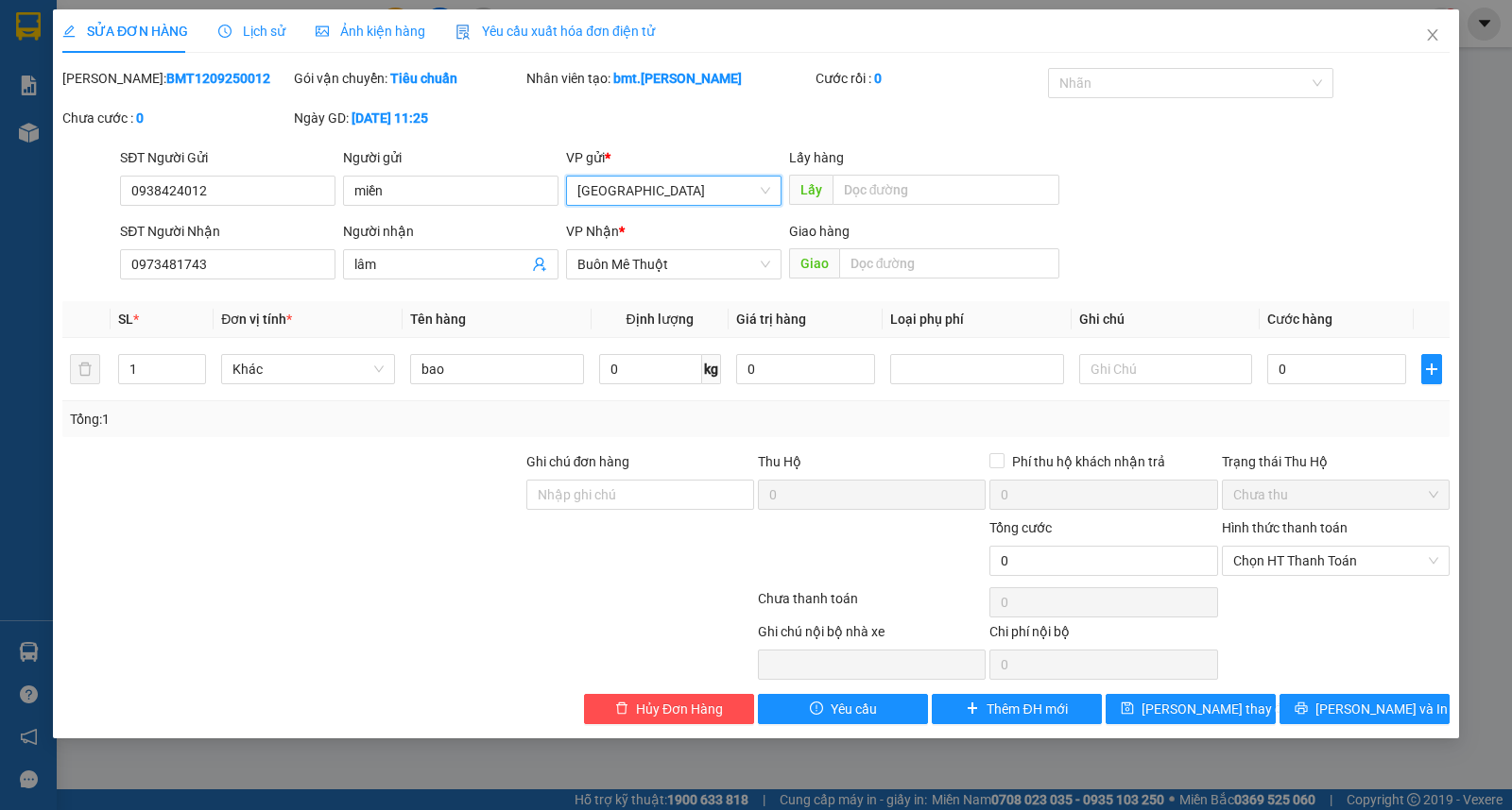
click at [1165, 728] on div "SỬA ĐƠN HÀNG Lịch sử Ảnh kiện hàng Yêu cầu xuất hóa đơn điện tử Total Paid Fee …" at bounding box center [756, 374] width 1406 height 730
click at [1167, 719] on span "Lưu thay đổi" at bounding box center [1218, 710] width 151 height 21
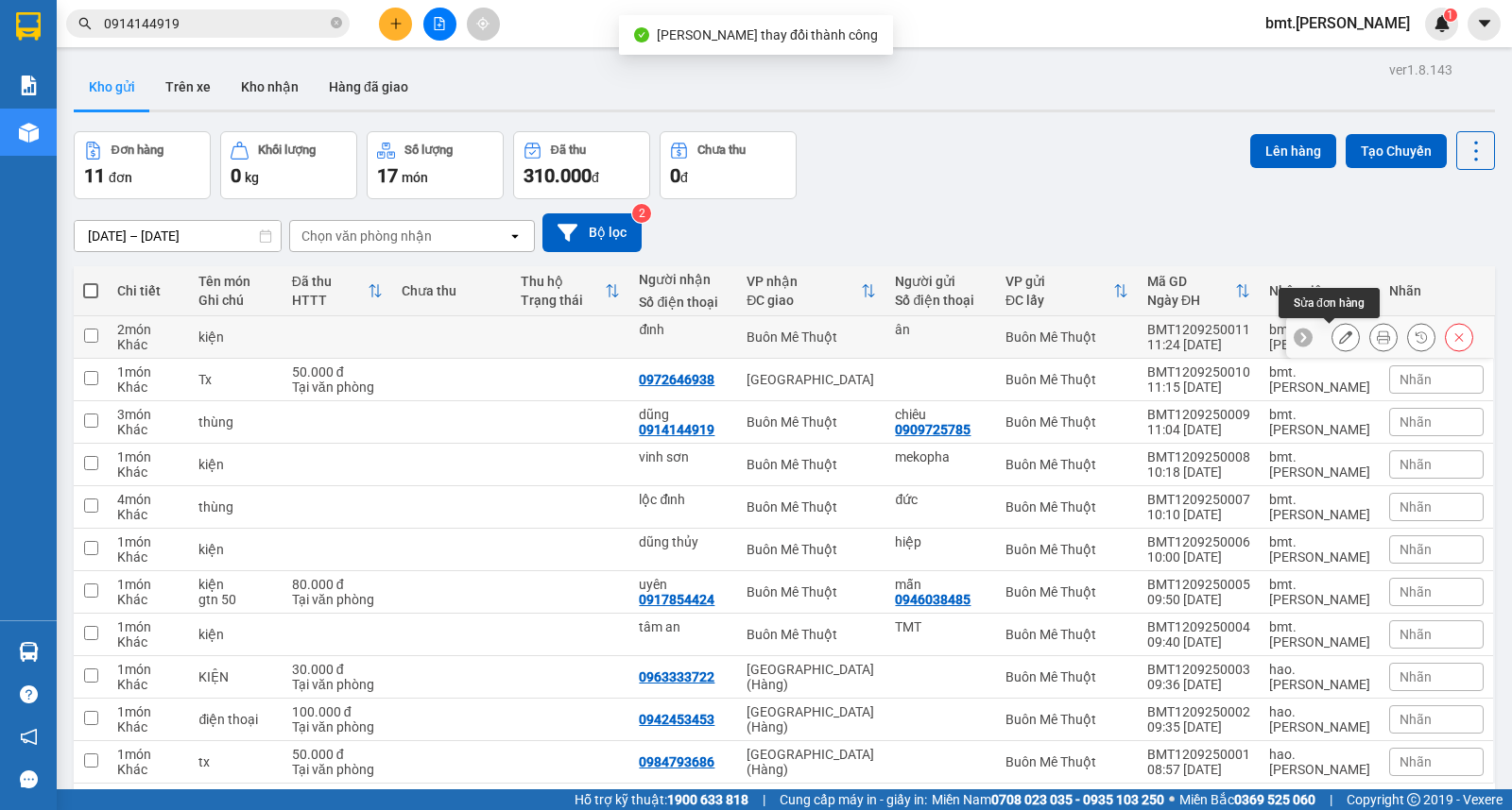
click at [1339, 337] on icon at bounding box center [1345, 337] width 13 height 13
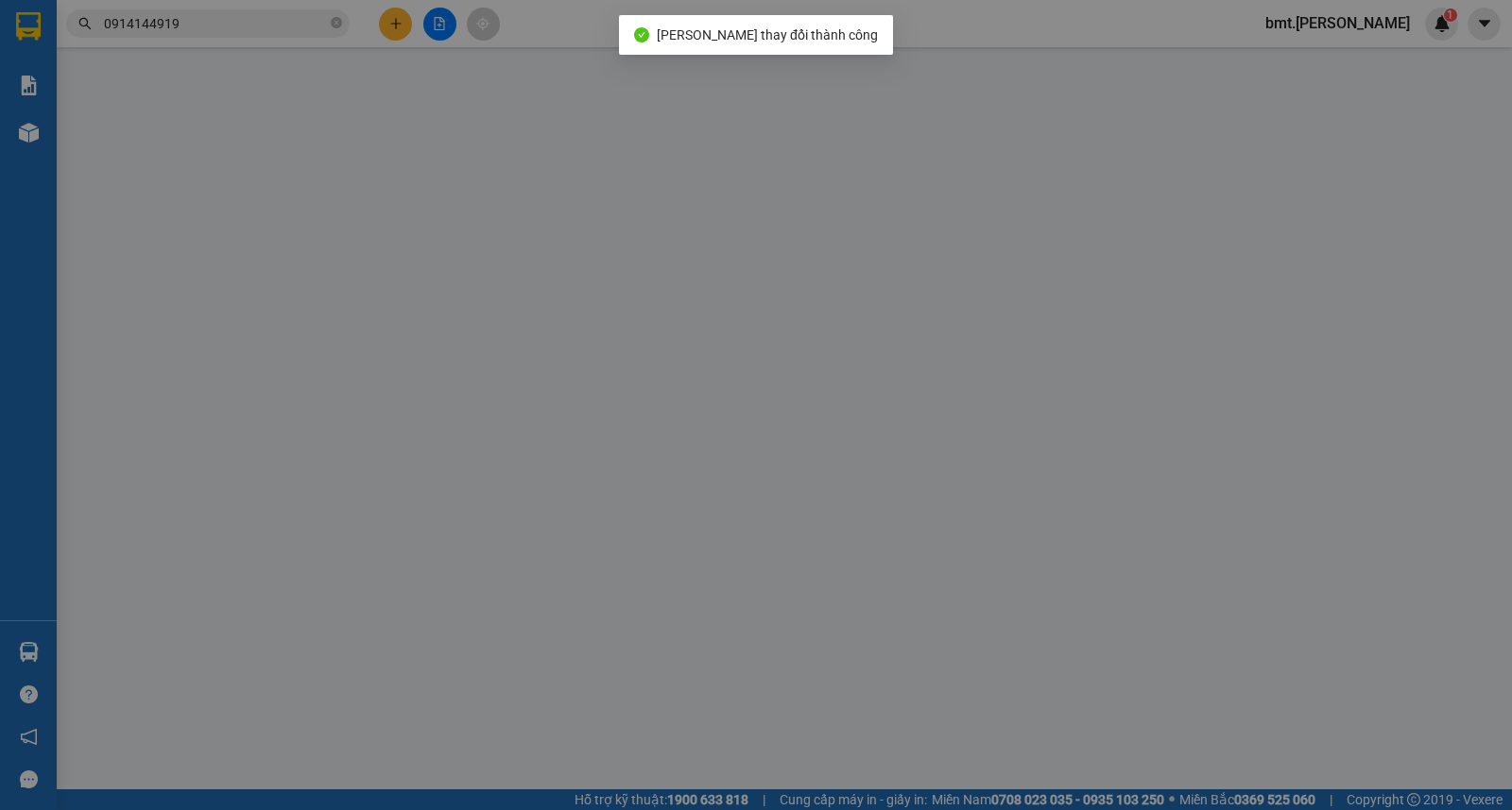
type input "ân"
type input "đỉnh"
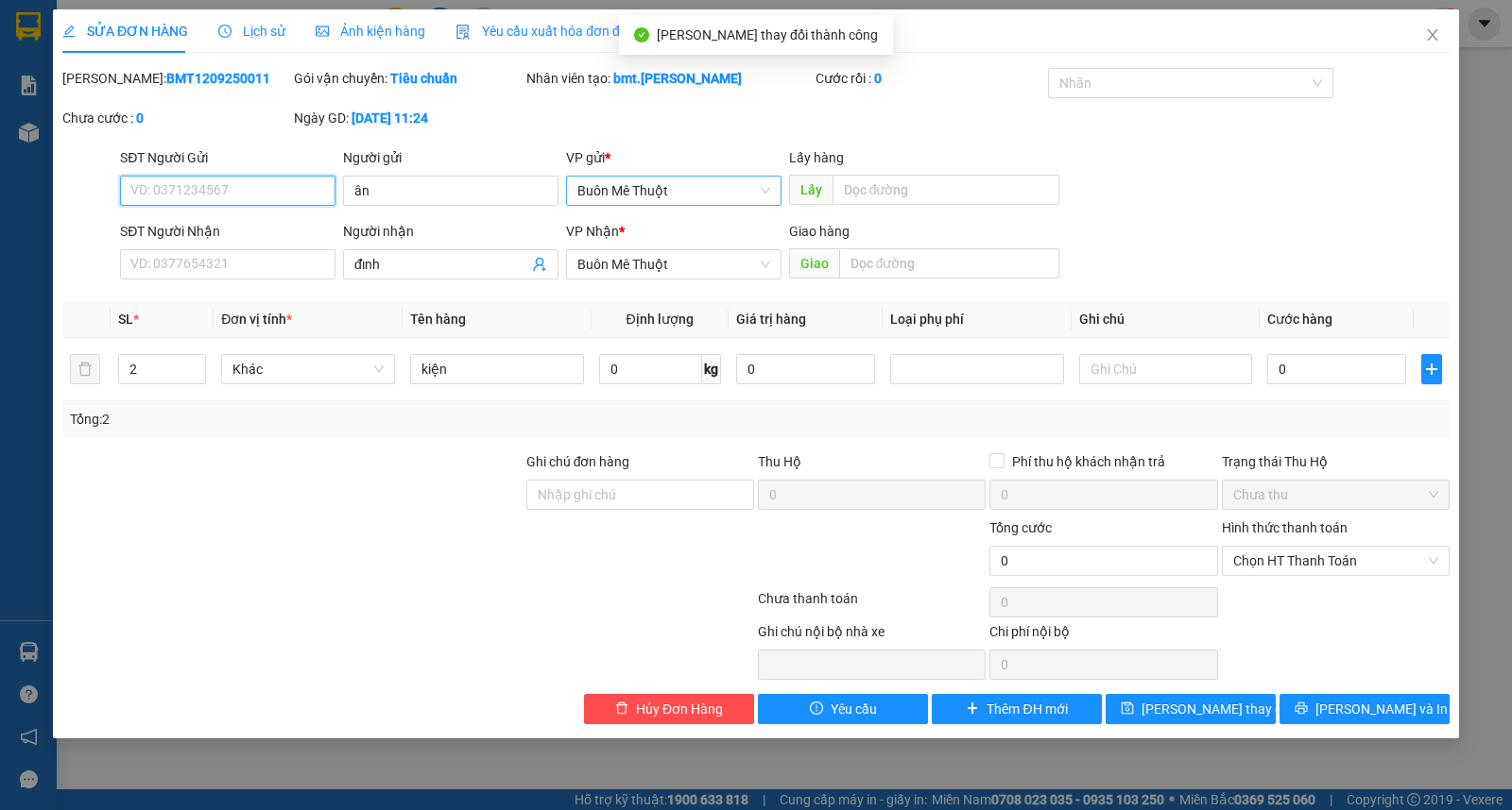
drag, startPoint x: 701, startPoint y: 187, endPoint x: 693, endPoint y: 203, distance: 17.9
click at [701, 190] on span "Buôn Mê Thuột" at bounding box center [674, 191] width 193 height 28
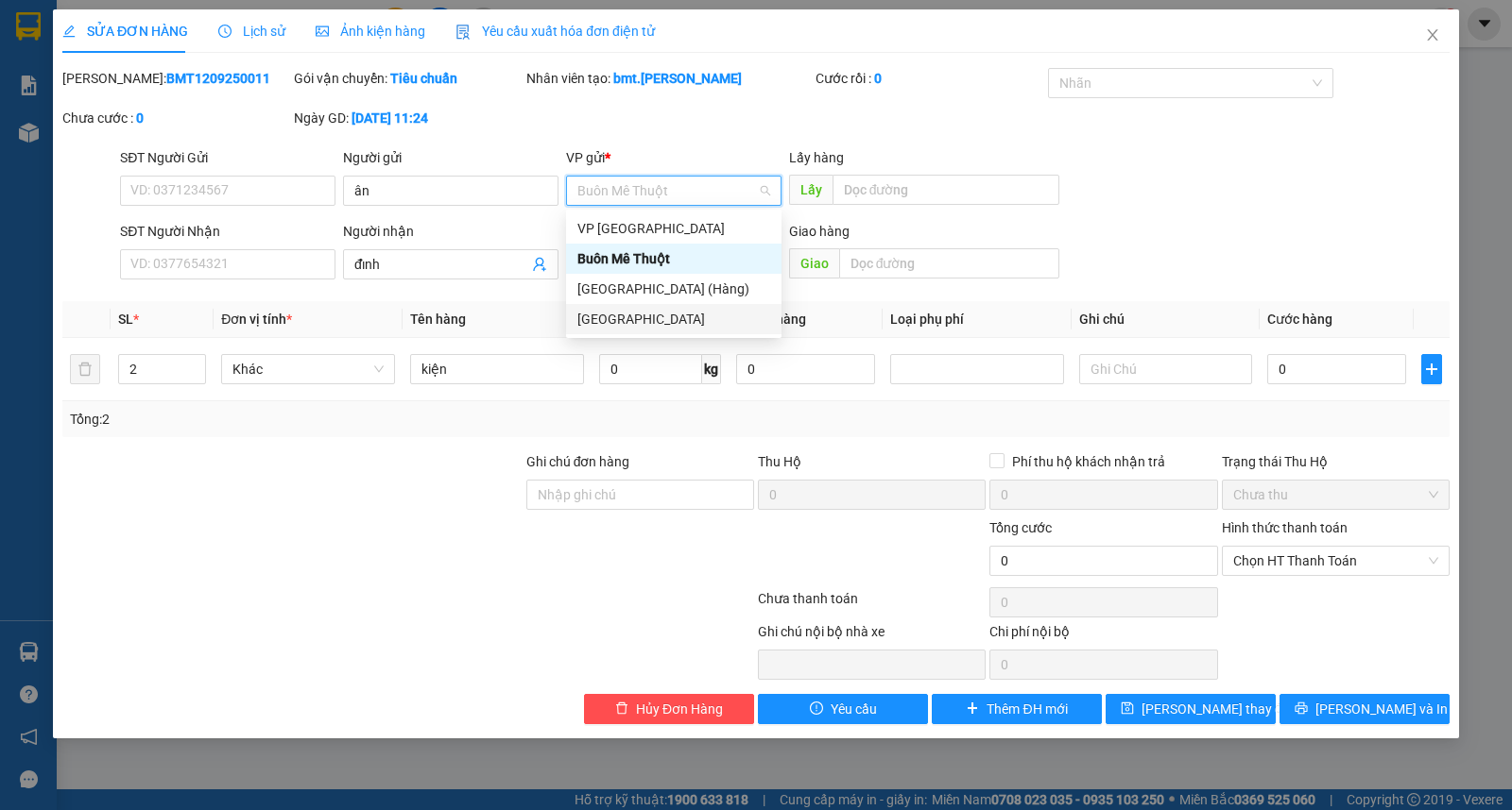
click at [649, 306] on div "[GEOGRAPHIC_DATA]" at bounding box center [674, 319] width 216 height 30
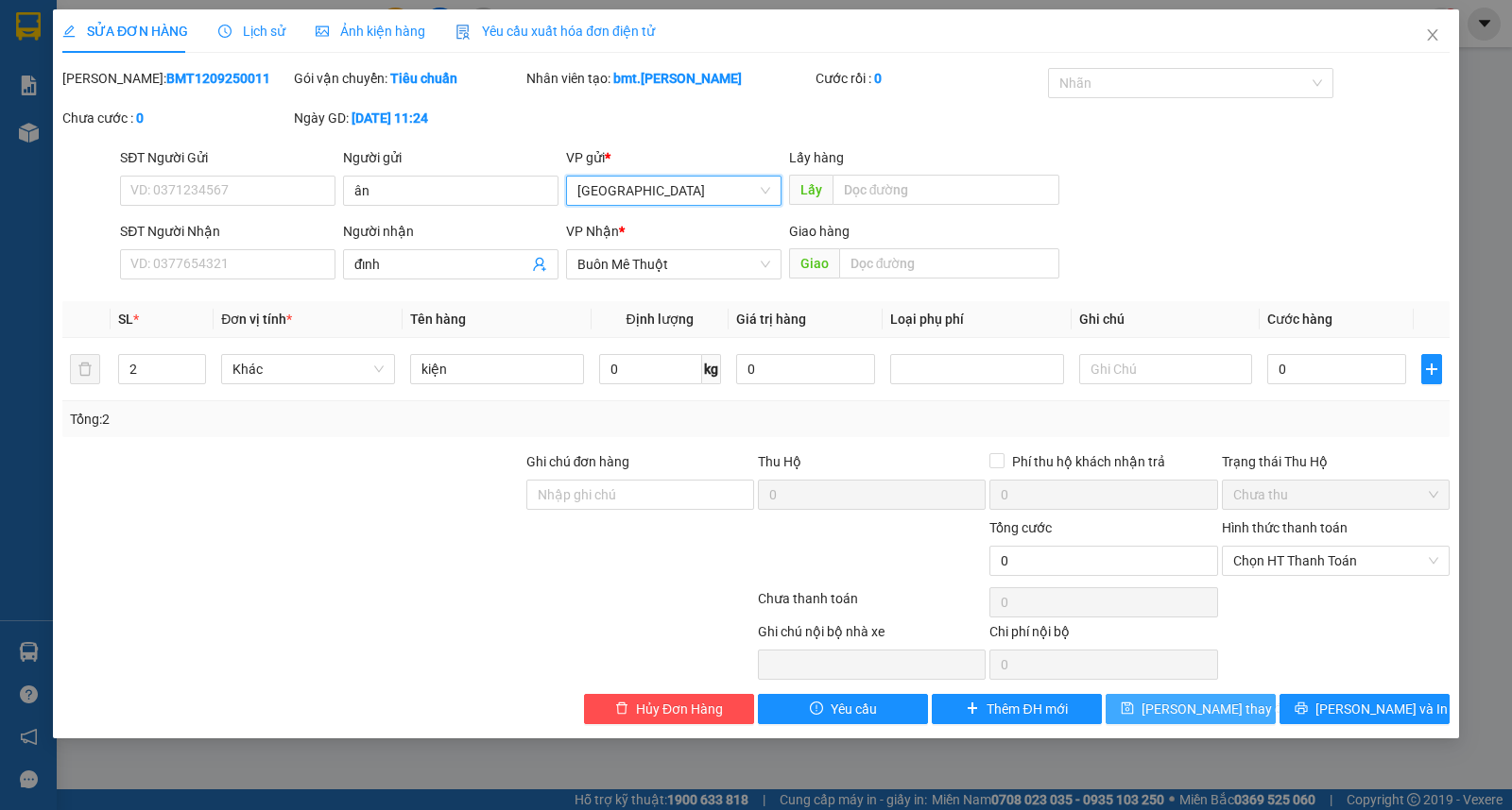
click at [1172, 704] on span "Lưu thay đổi" at bounding box center [1218, 710] width 151 height 21
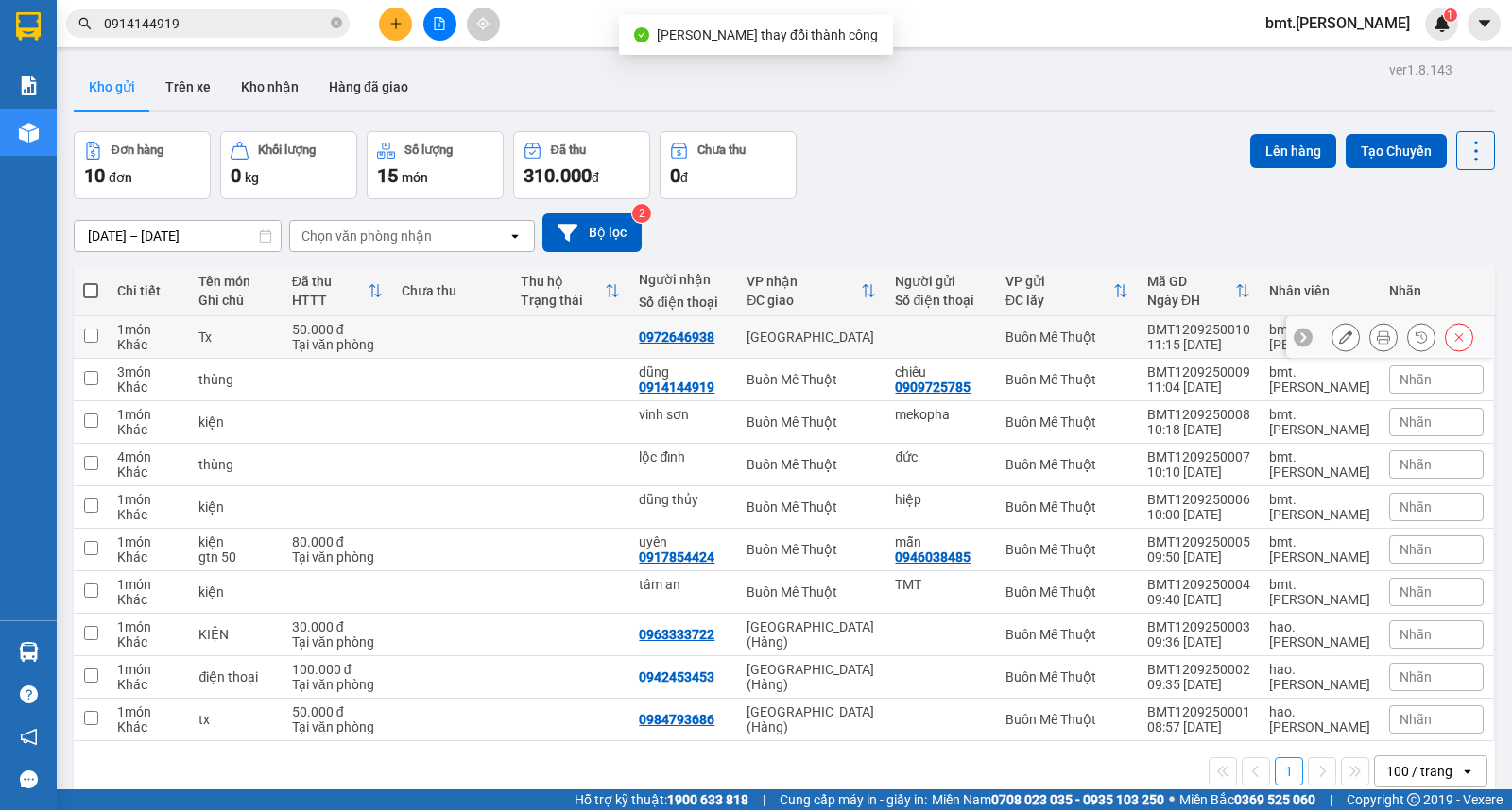
click at [1336, 334] on button at bounding box center [1345, 337] width 27 height 33
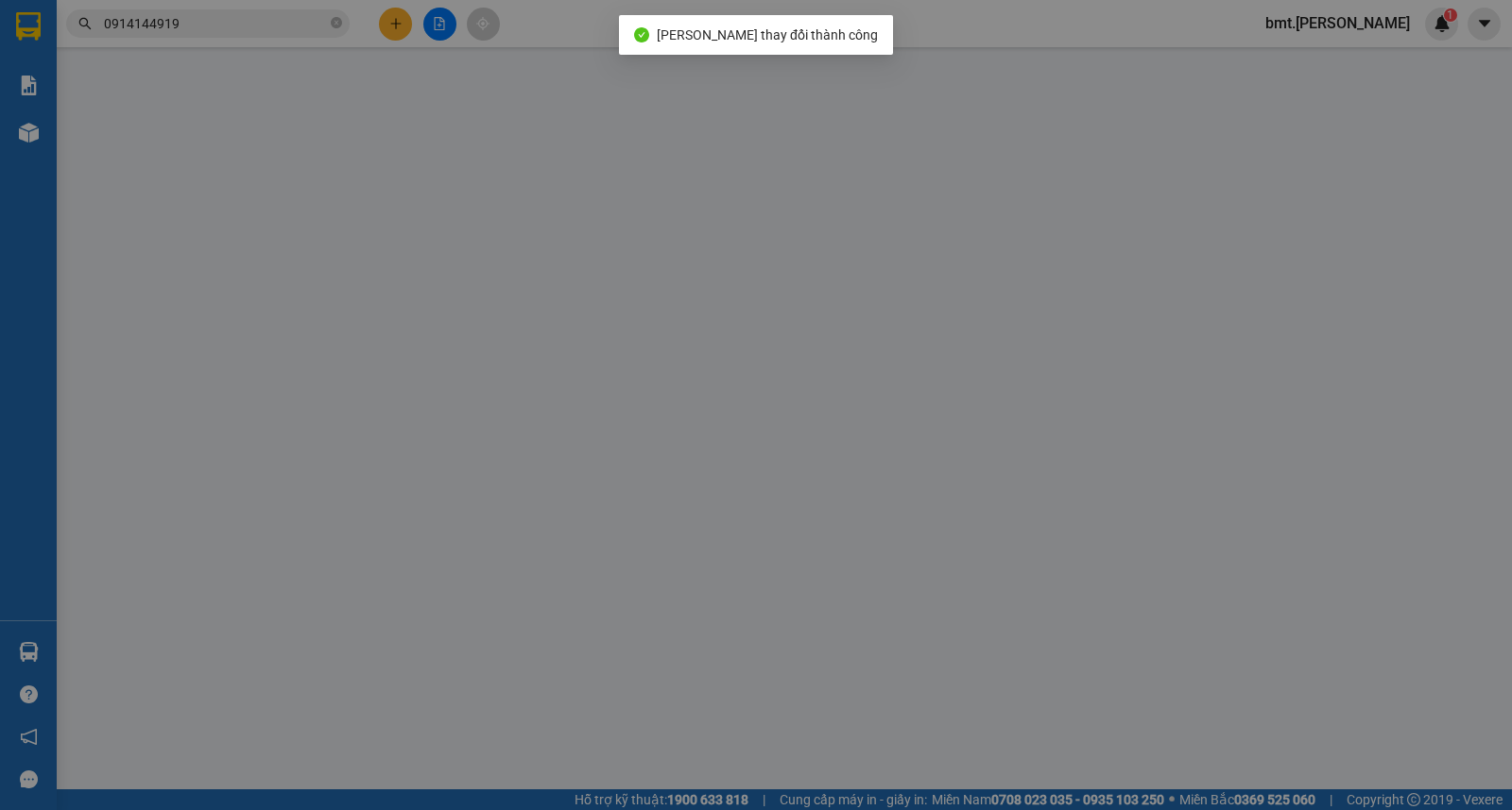
type input "0972646938"
type input "50.000"
type input "0"
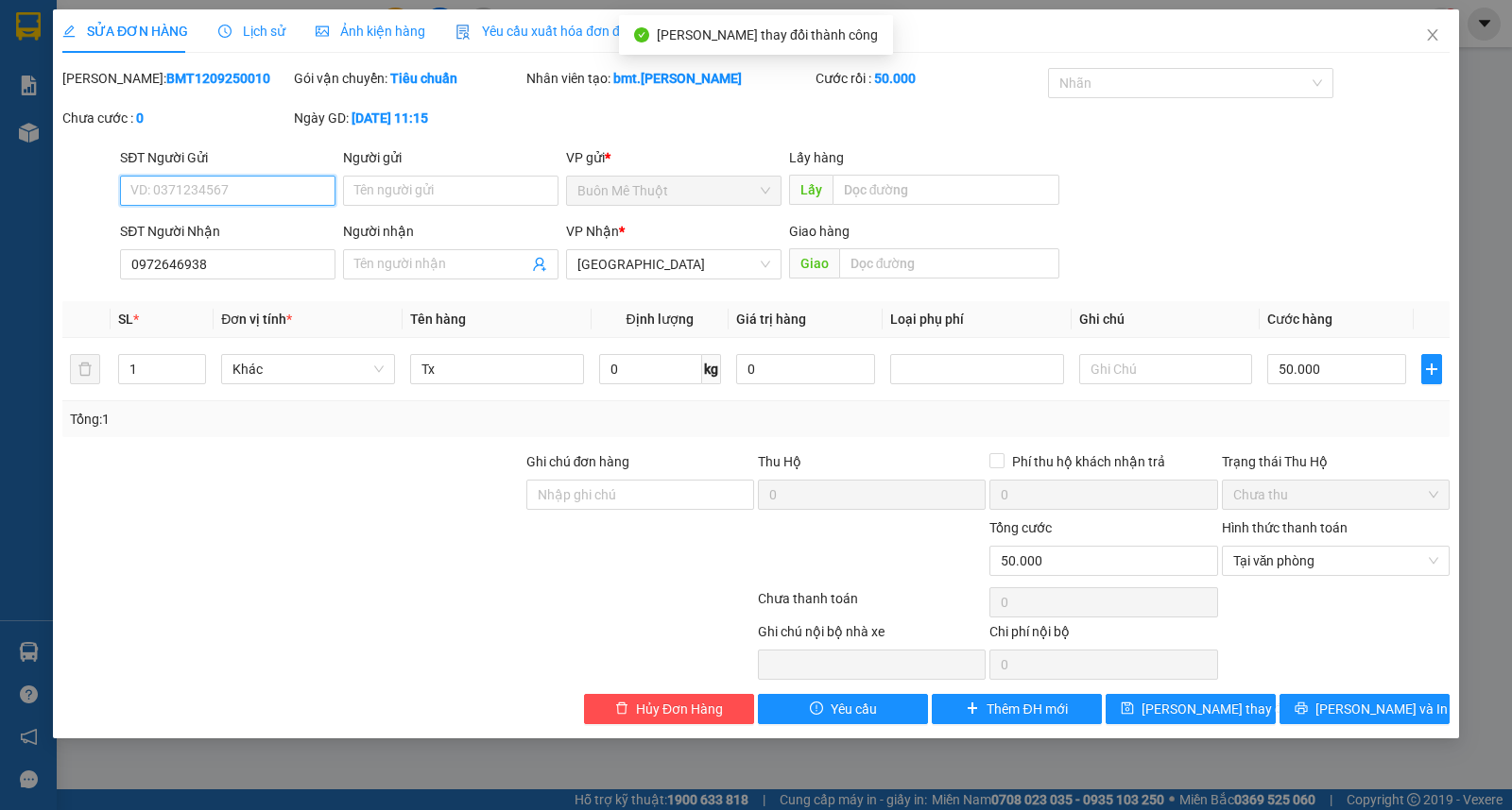
click at [677, 194] on span "Buôn Mê Thuột" at bounding box center [674, 191] width 193 height 28
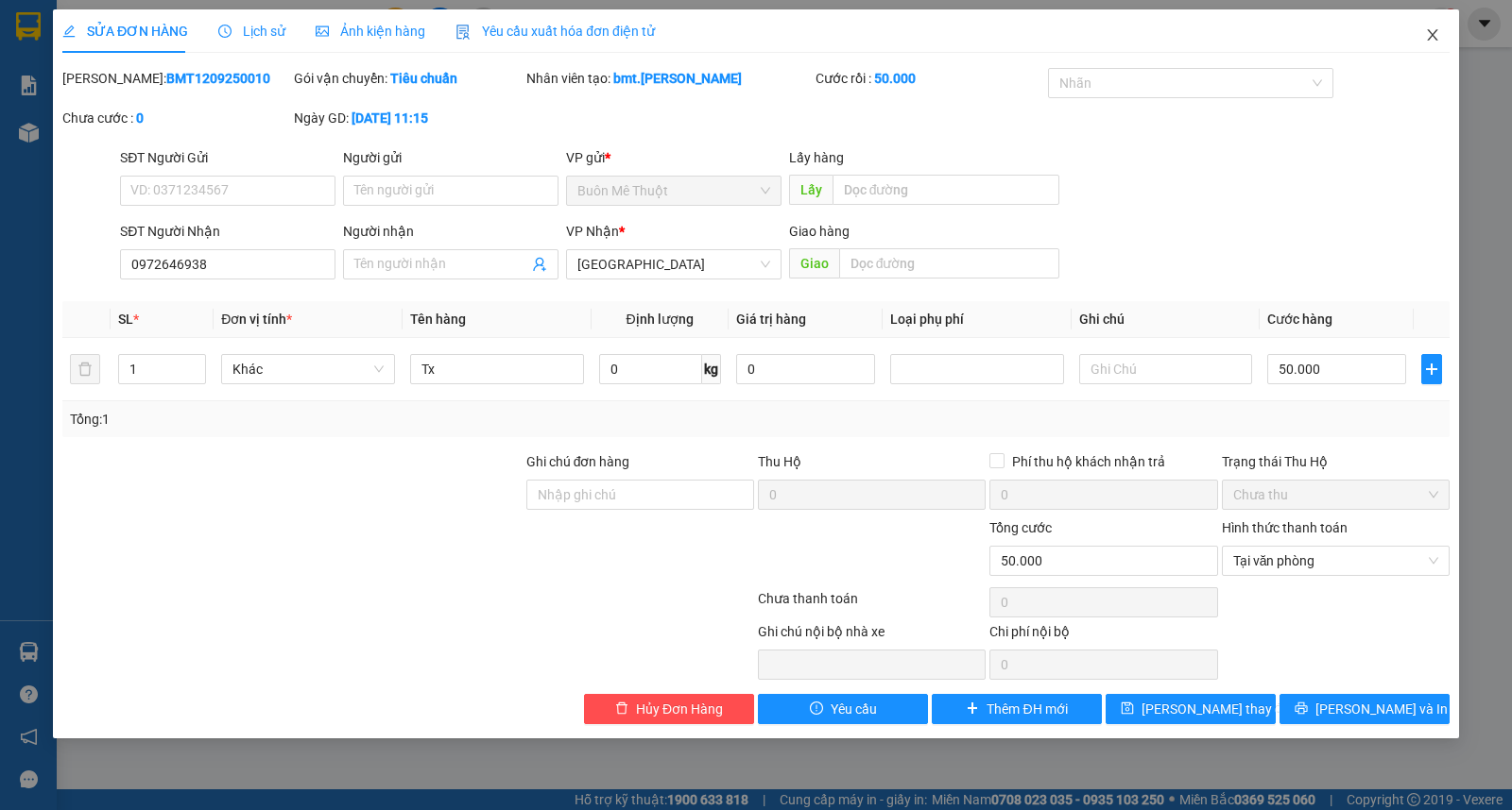
click at [1427, 47] on span "Close" at bounding box center [1432, 36] width 53 height 53
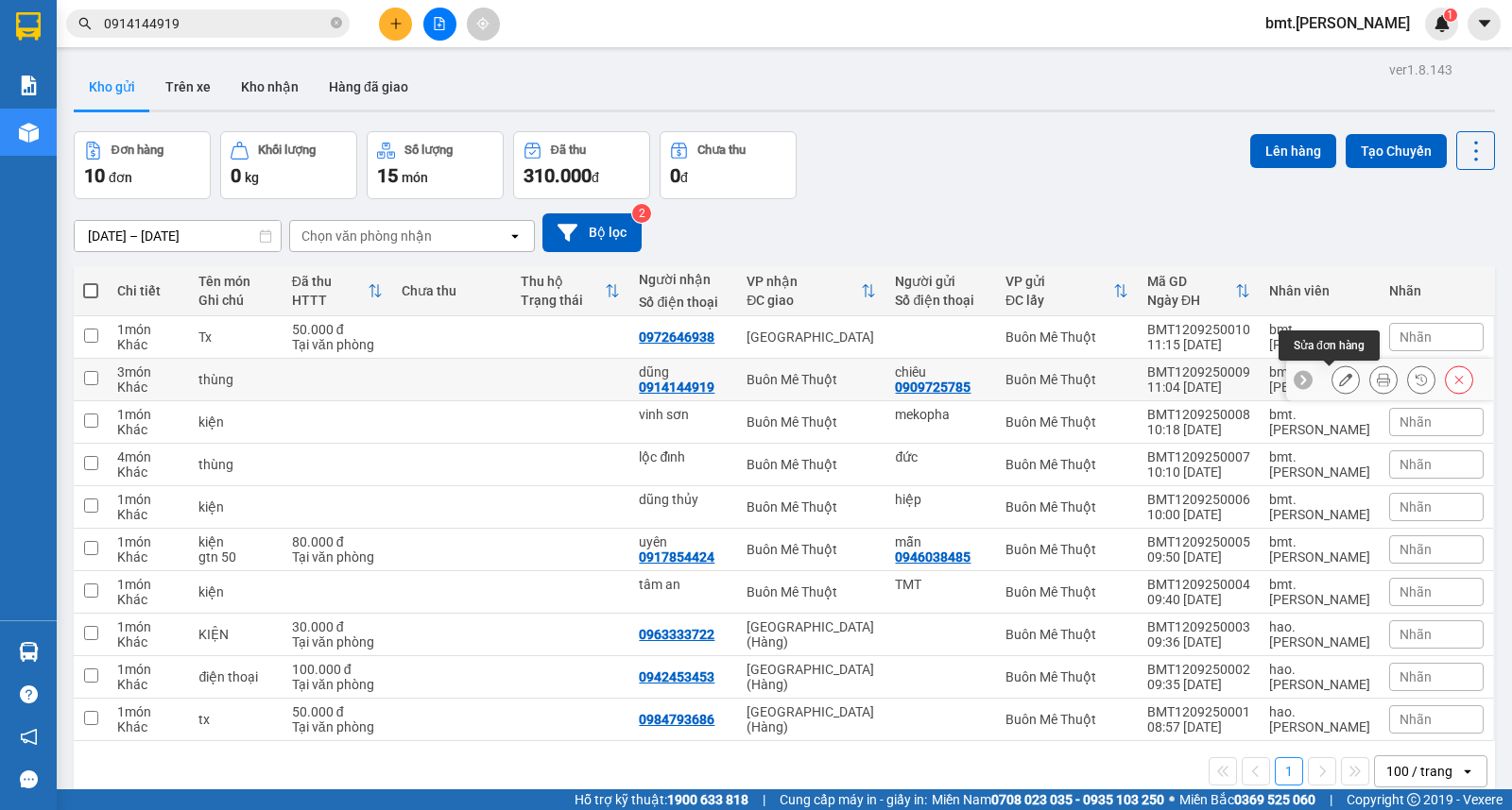
click at [1339, 381] on icon at bounding box center [1345, 379] width 13 height 13
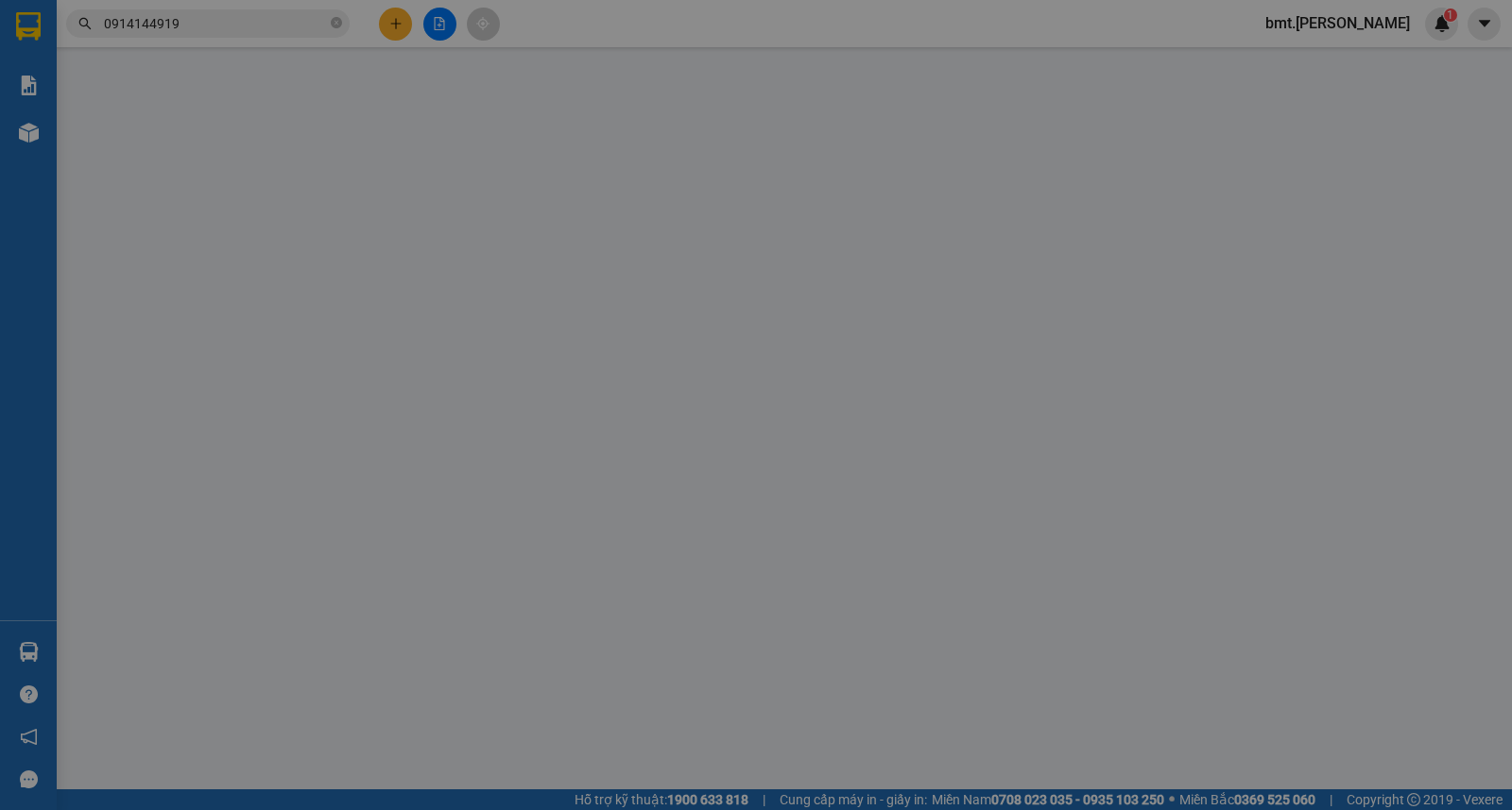
type input "0909725785"
type input "chiêu"
type input "0914144919"
type input "dũng"
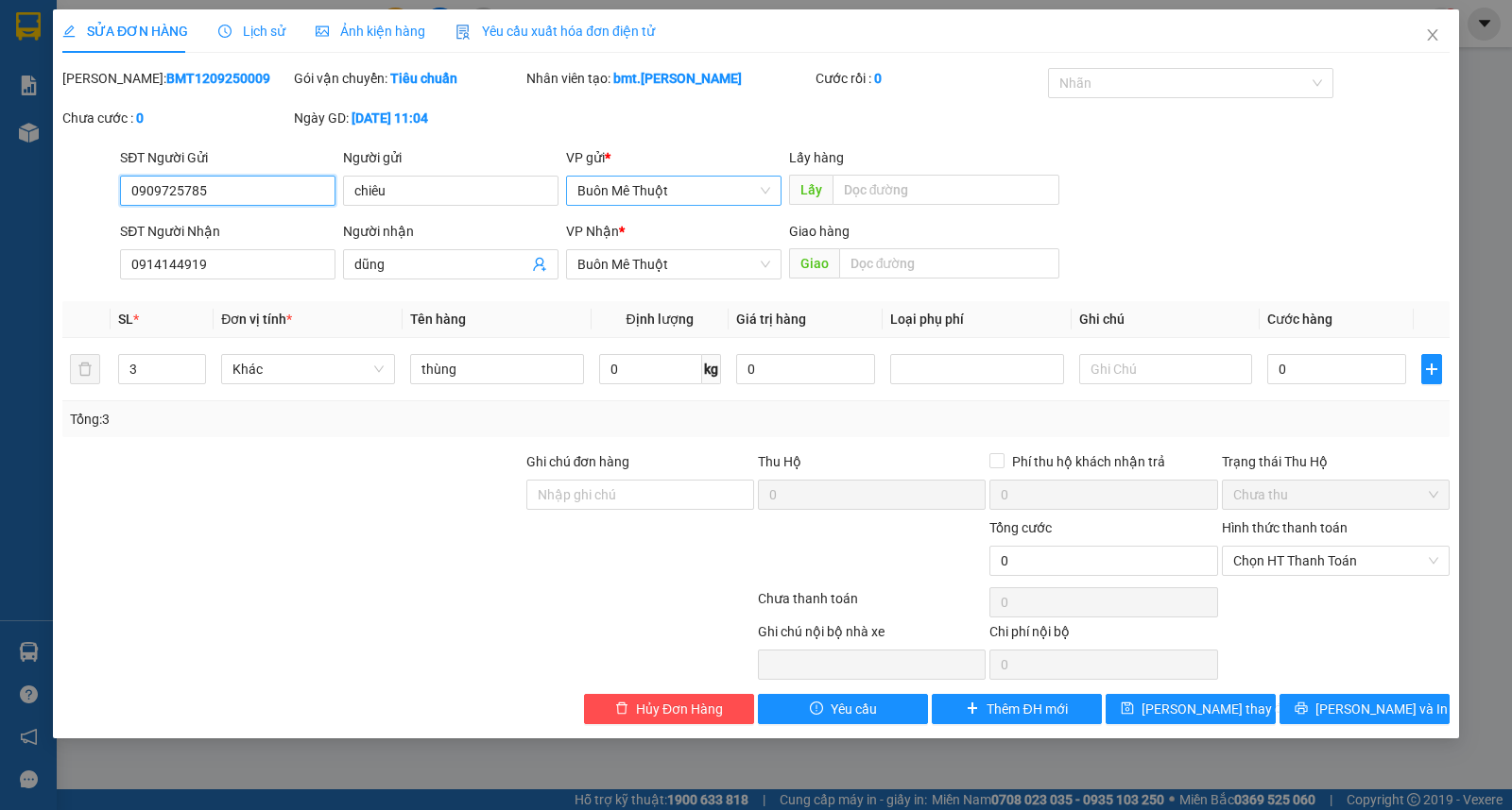
click at [629, 195] on span "Buôn Mê Thuột" at bounding box center [674, 191] width 193 height 28
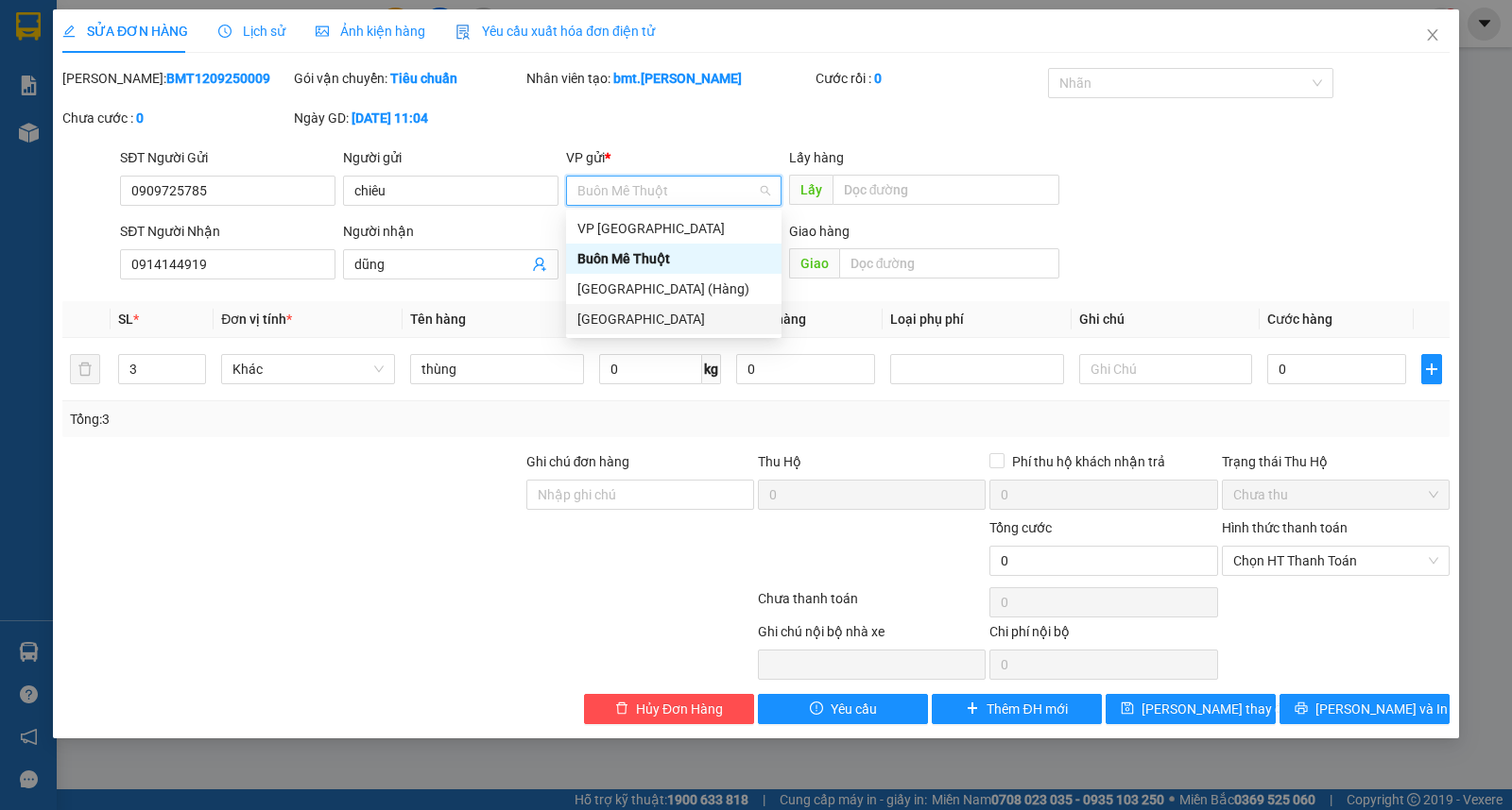
click at [657, 315] on div "[GEOGRAPHIC_DATA]" at bounding box center [674, 319] width 193 height 21
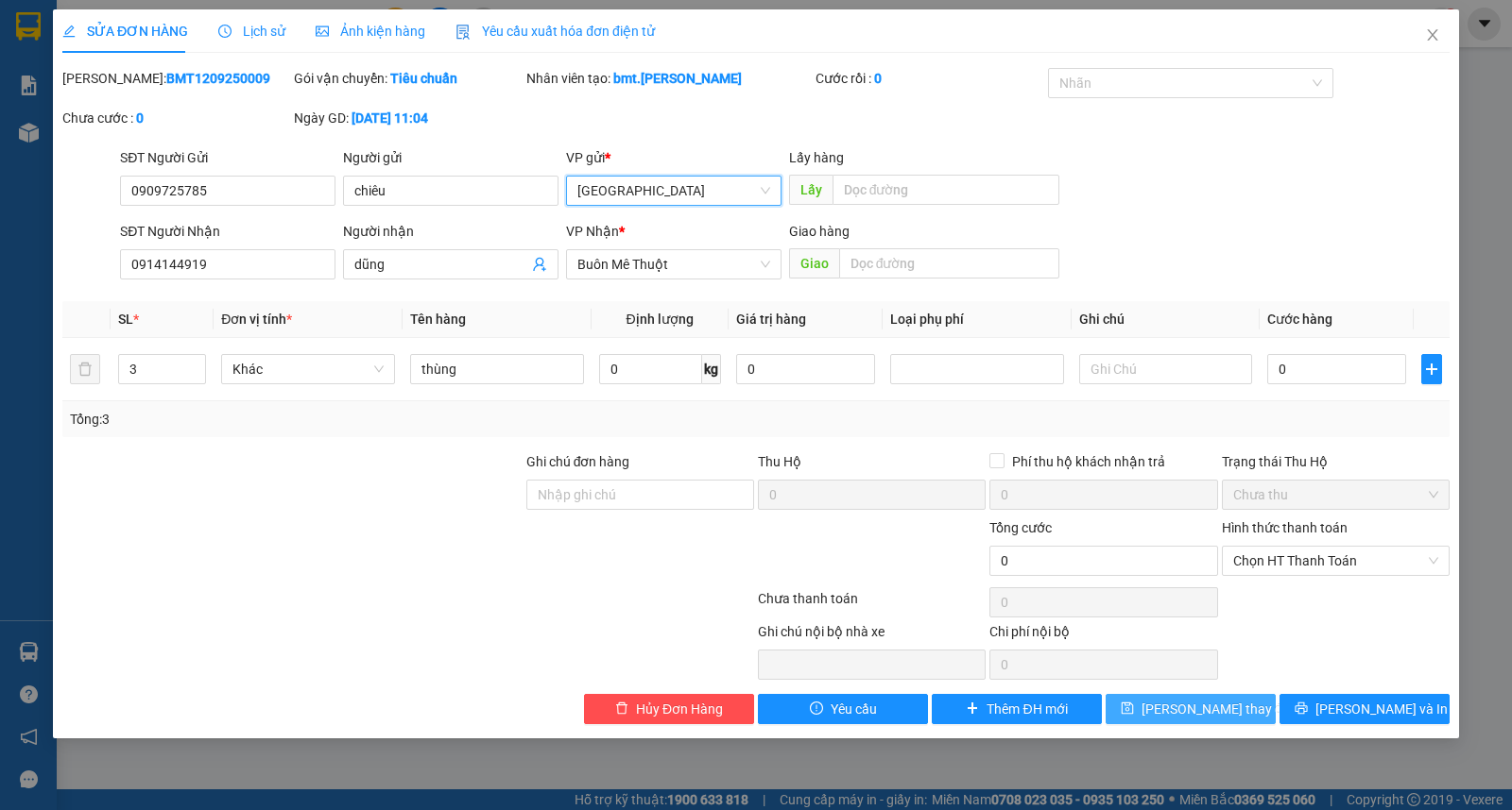
drag, startPoint x: 1169, startPoint y: 700, endPoint x: 1183, endPoint y: 673, distance: 30.4
click at [1170, 699] on span "Lưu thay đổi" at bounding box center [1218, 710] width 151 height 21
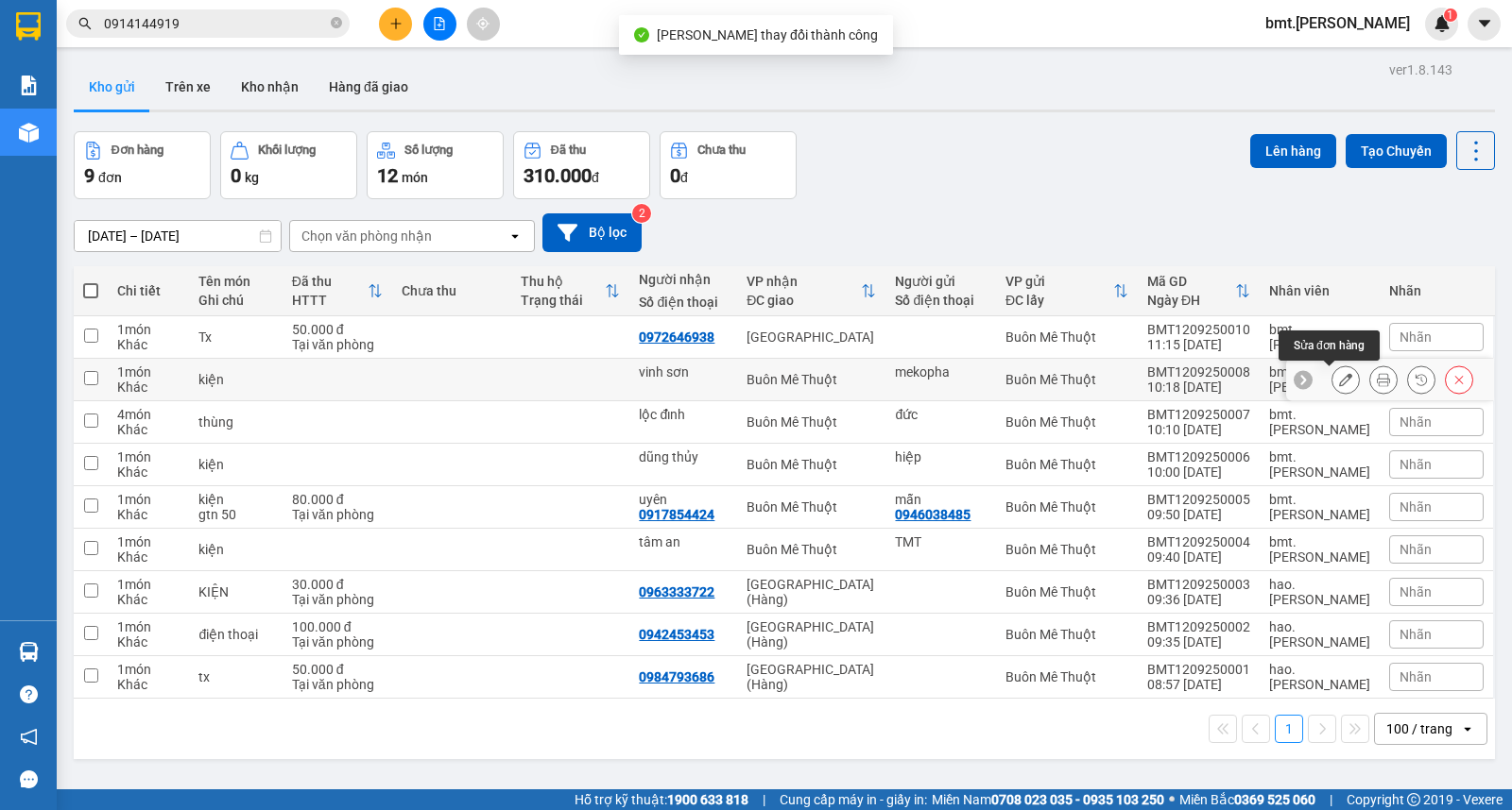
click at [1339, 386] on icon at bounding box center [1345, 379] width 13 height 13
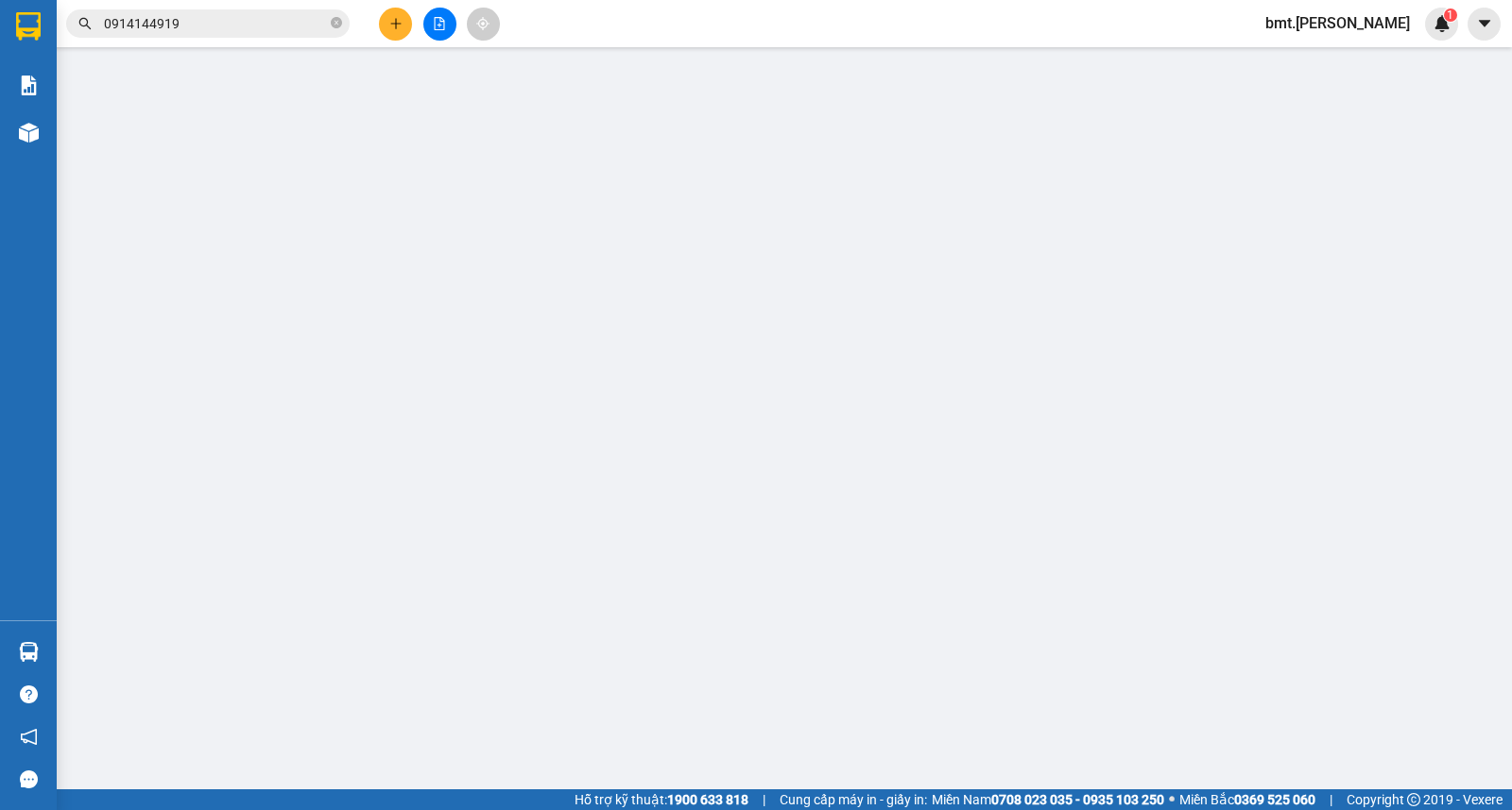
type input "mekopha"
type input "vinh sơn"
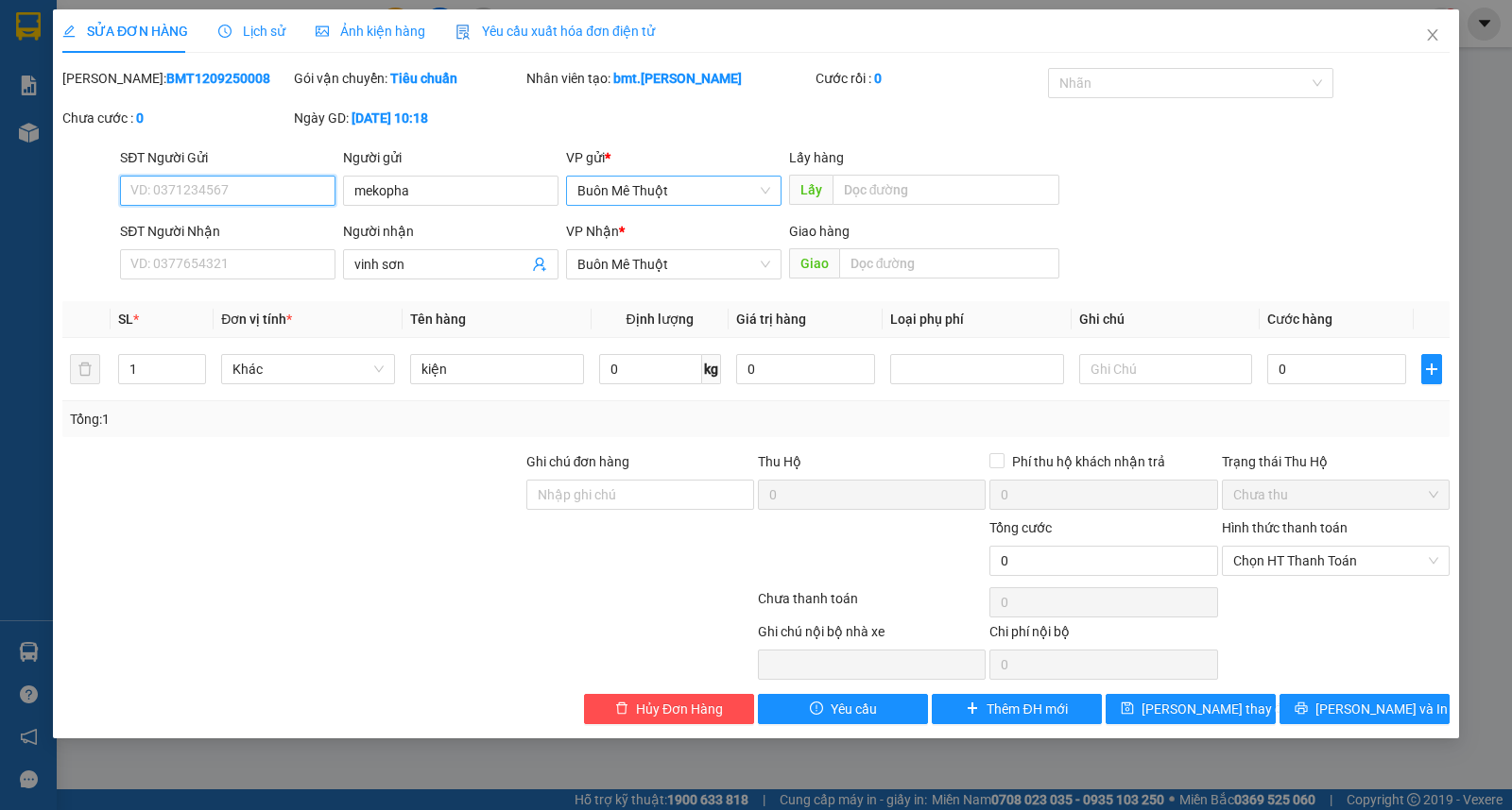
click at [684, 193] on span "Buôn Mê Thuột" at bounding box center [674, 191] width 193 height 28
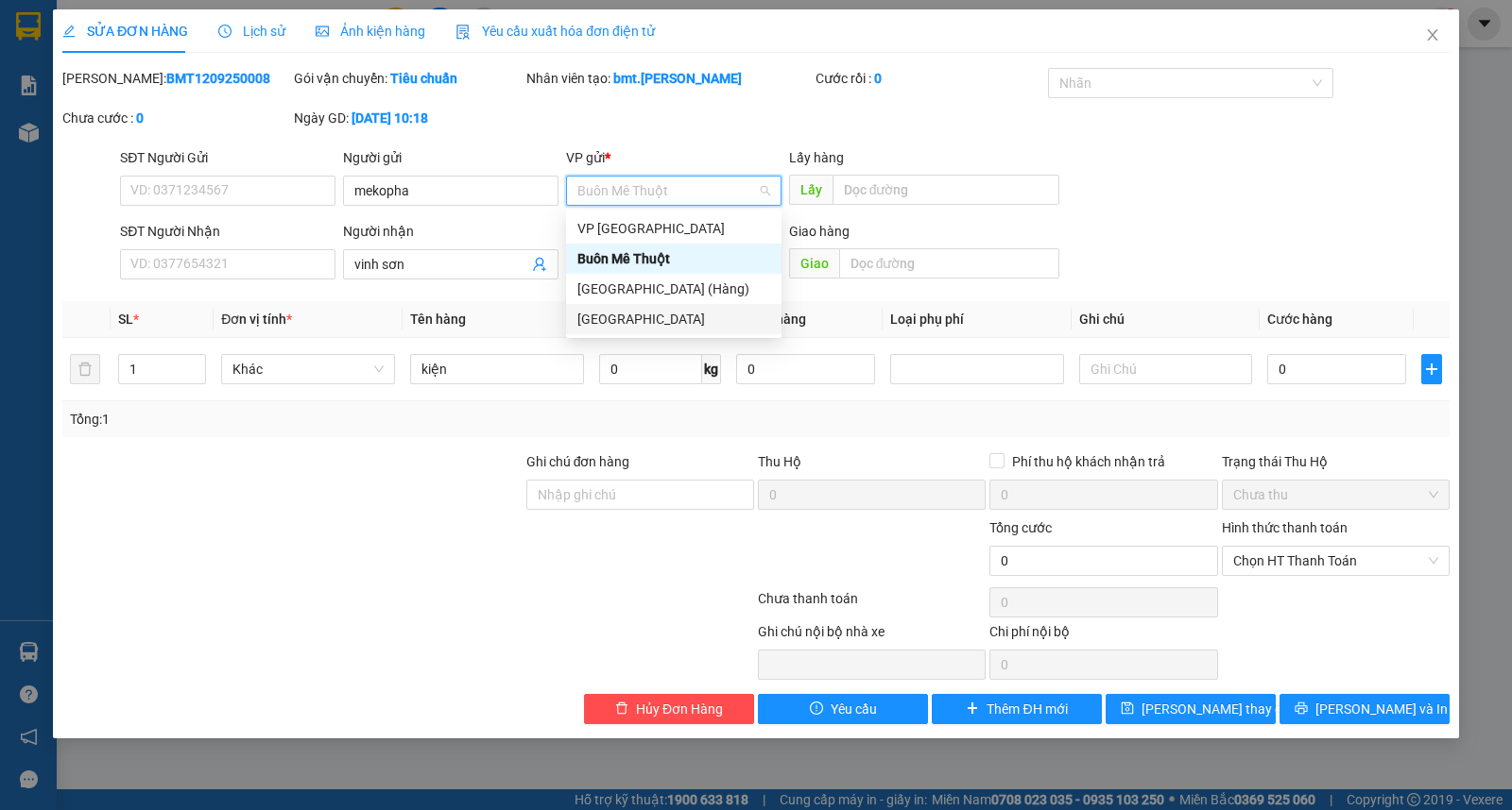
click at [684, 316] on div "[GEOGRAPHIC_DATA]" at bounding box center [674, 319] width 193 height 21
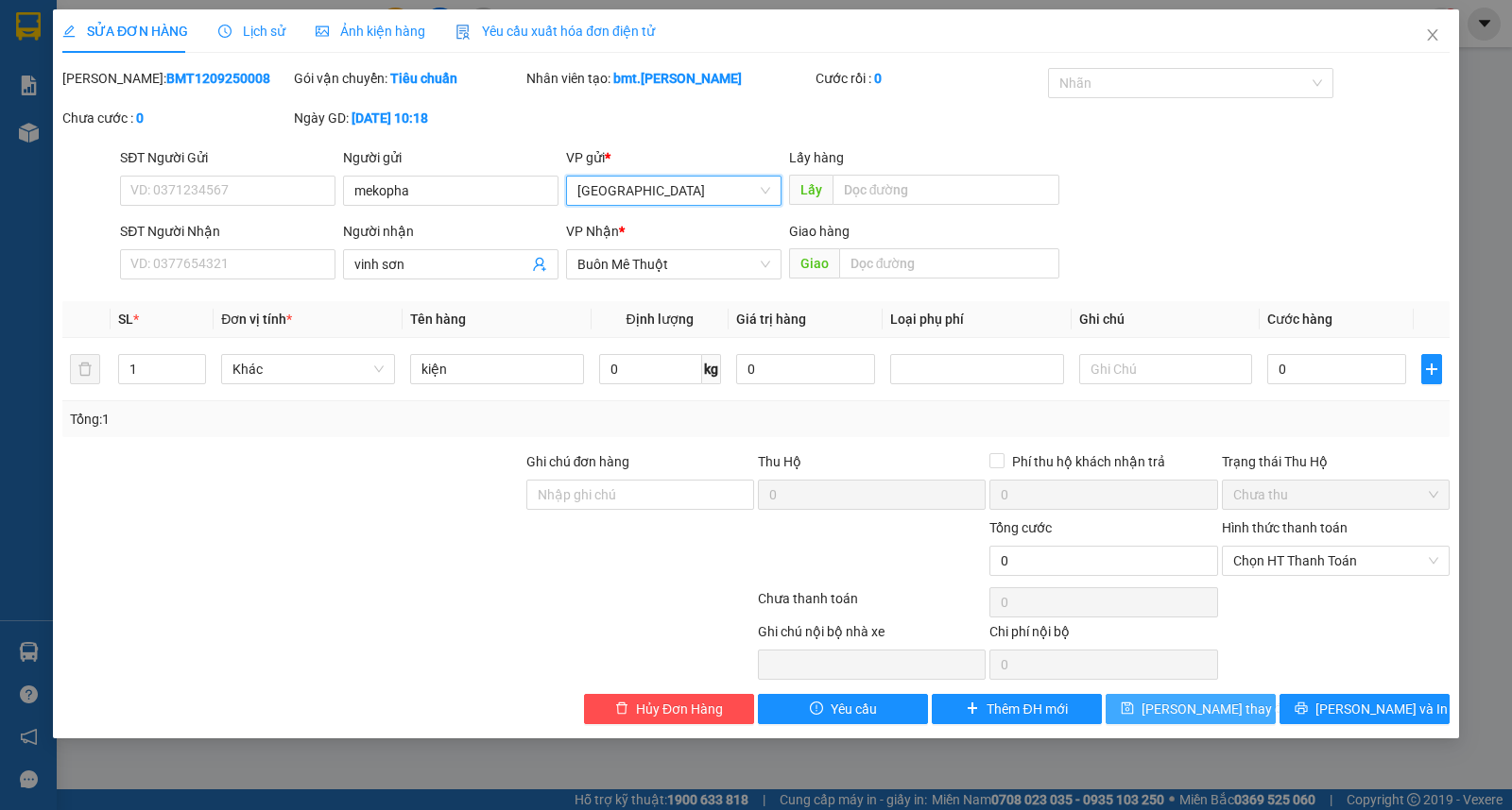
click at [1138, 714] on button "Lưu thay đổi" at bounding box center [1191, 710] width 170 height 30
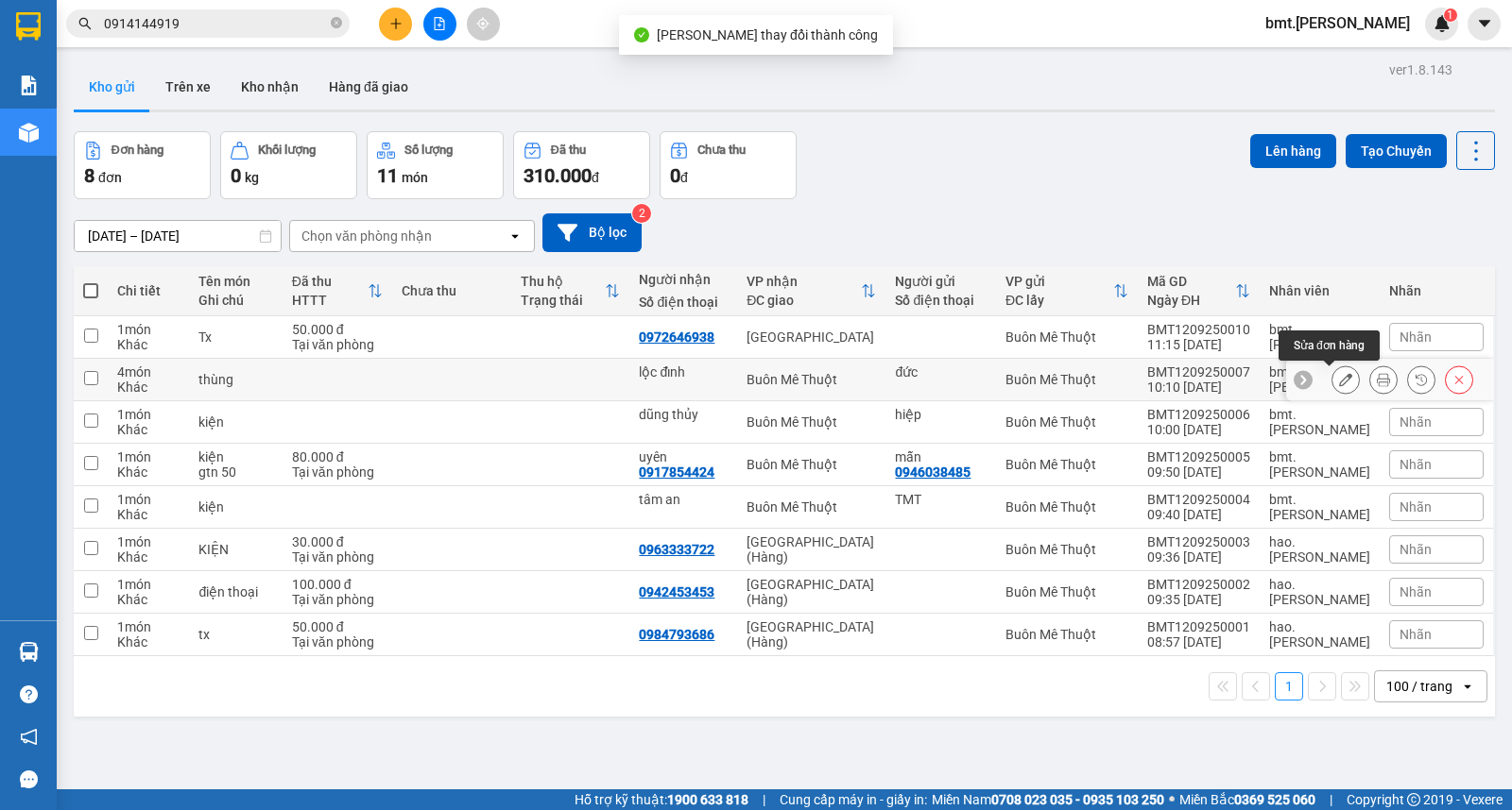
click at [1339, 382] on icon at bounding box center [1345, 379] width 13 height 13
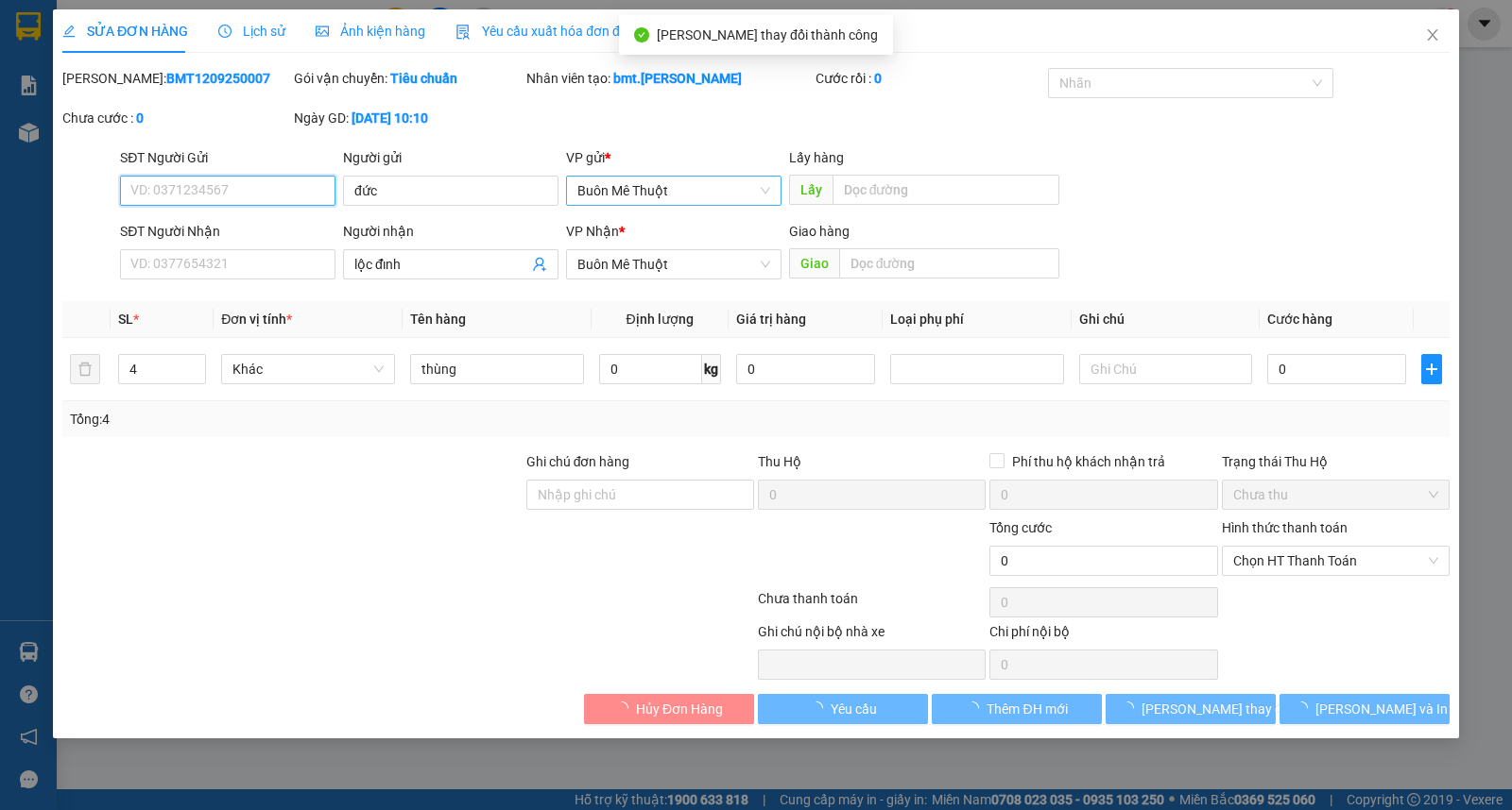
click at [629, 194] on span "Buôn Mê Thuột" at bounding box center [674, 191] width 193 height 28
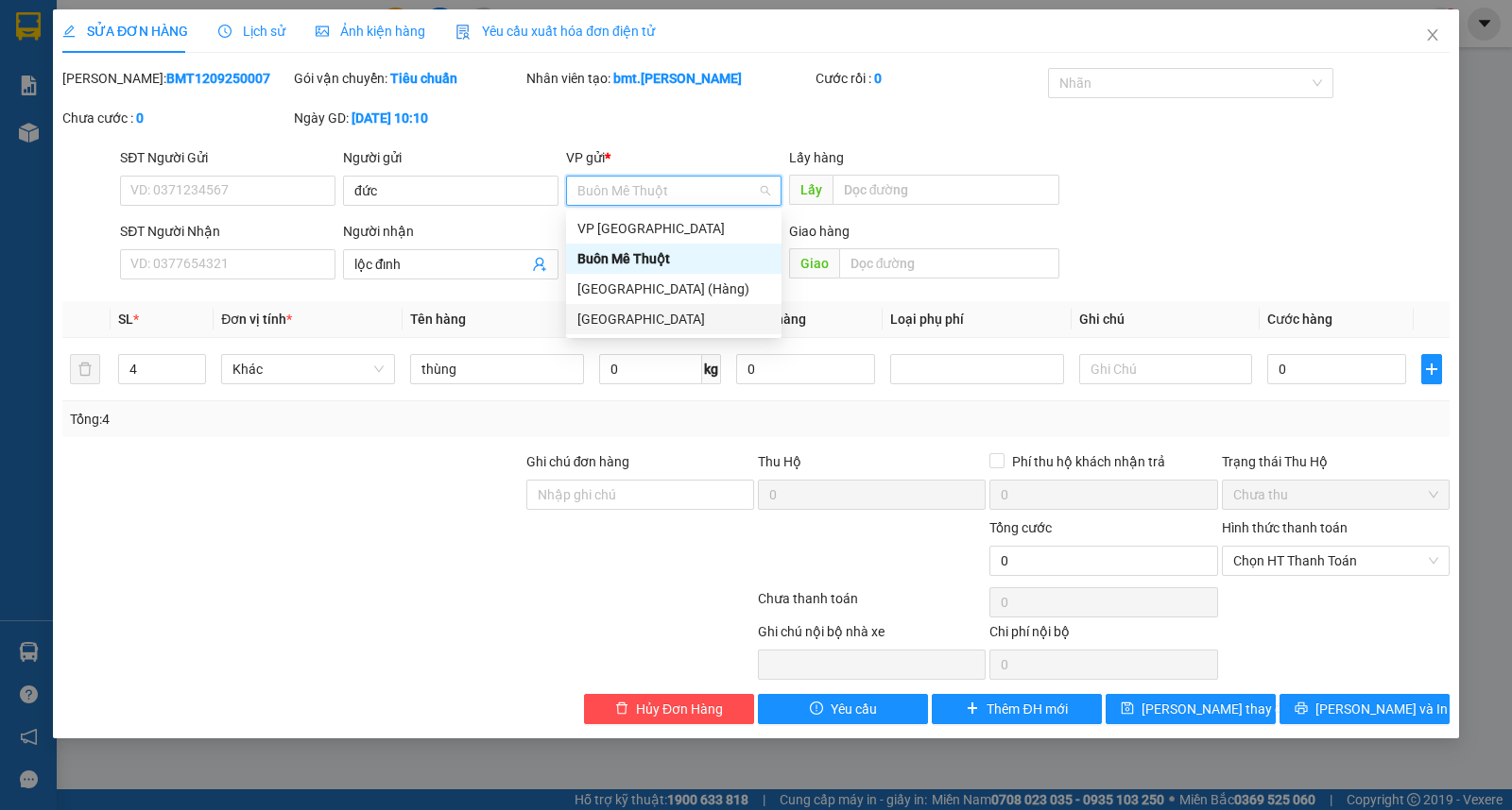
click at [622, 322] on div "[GEOGRAPHIC_DATA]" at bounding box center [674, 319] width 193 height 21
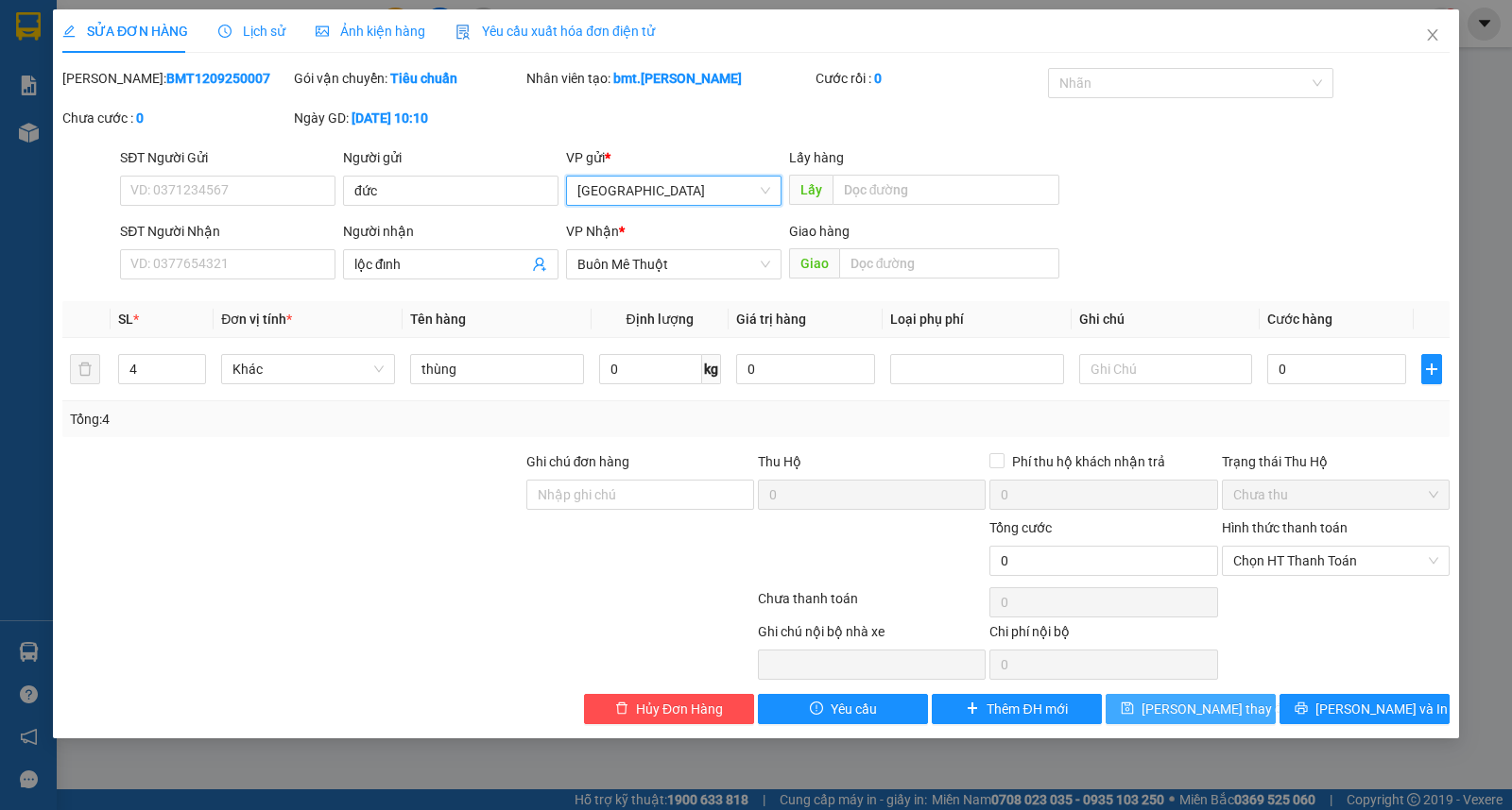
click at [1163, 701] on button "Lưu thay đổi" at bounding box center [1191, 710] width 170 height 30
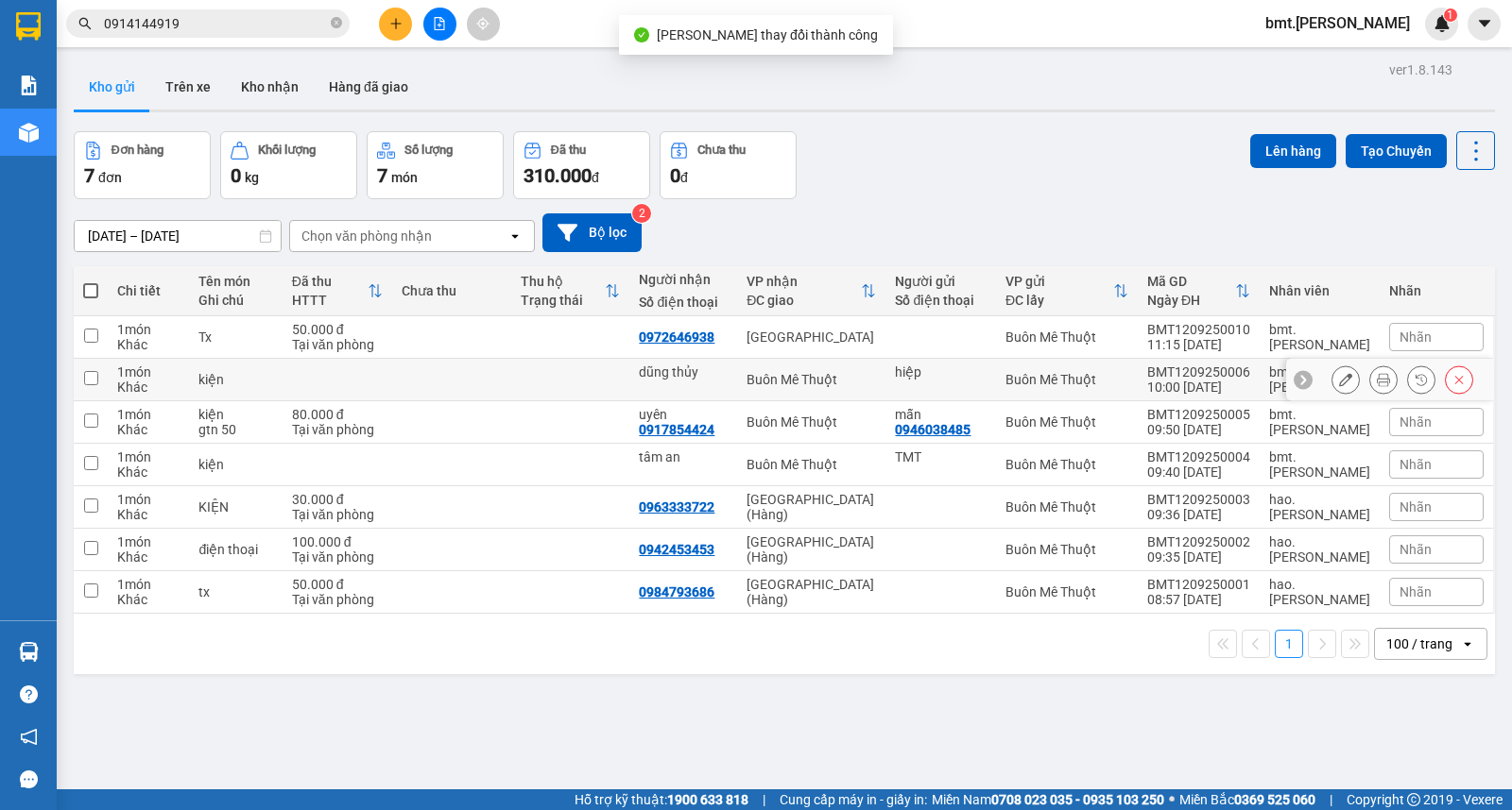
click at [1332, 382] on button at bounding box center [1345, 379] width 27 height 33
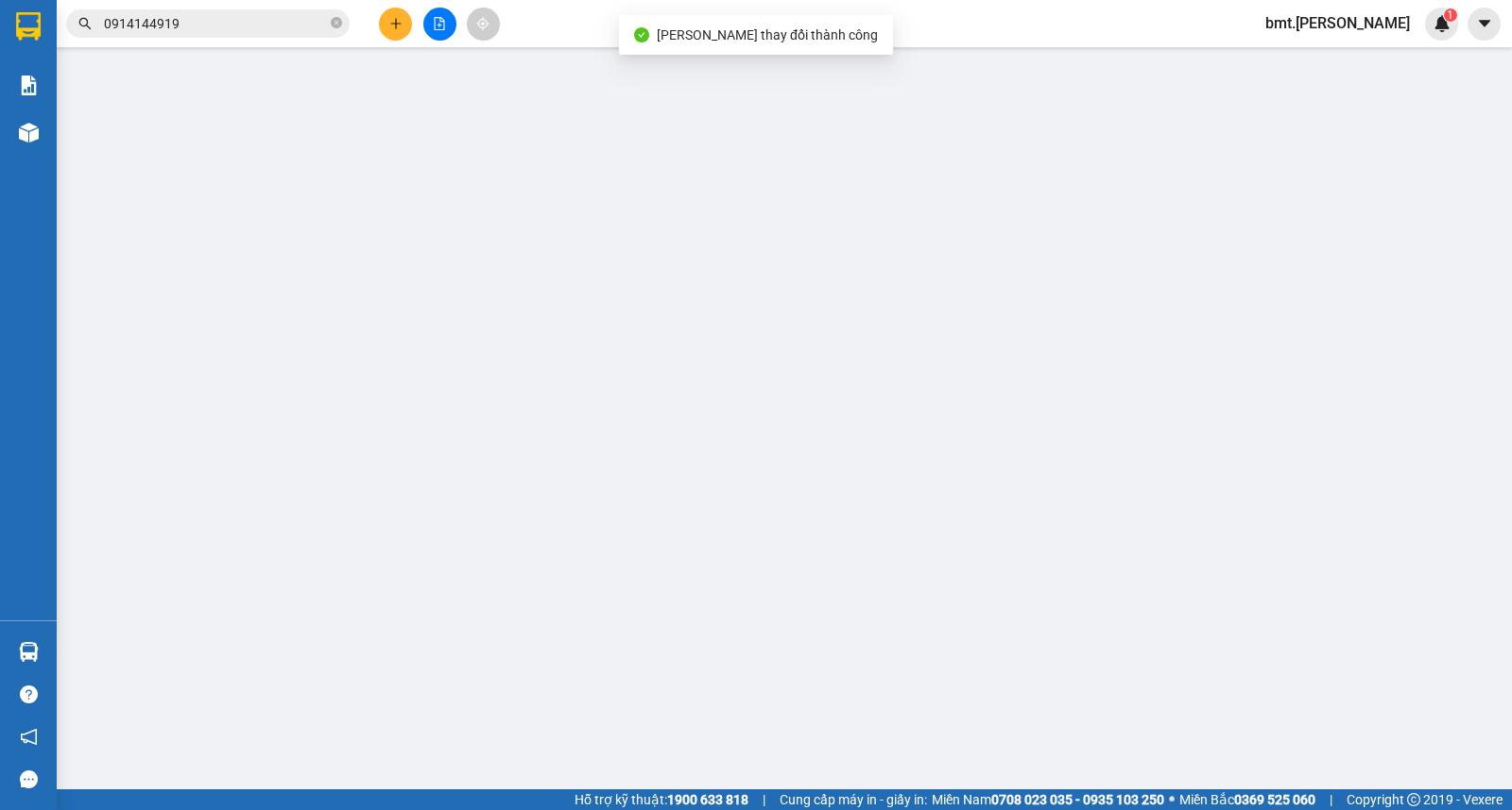
type input "hiệp"
type input "dũng thủy"
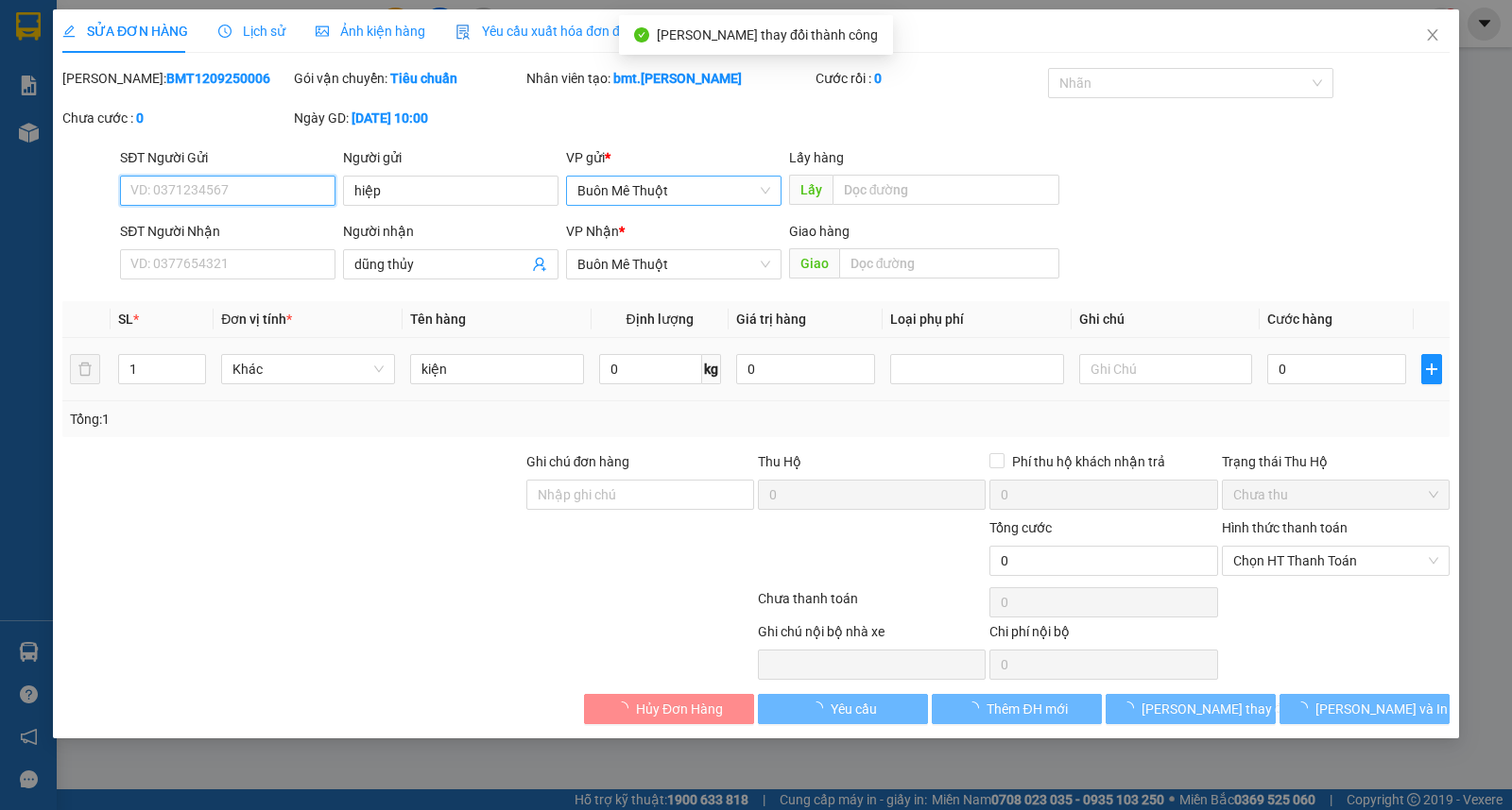
click at [650, 182] on span "Buôn Mê Thuột" at bounding box center [674, 191] width 193 height 28
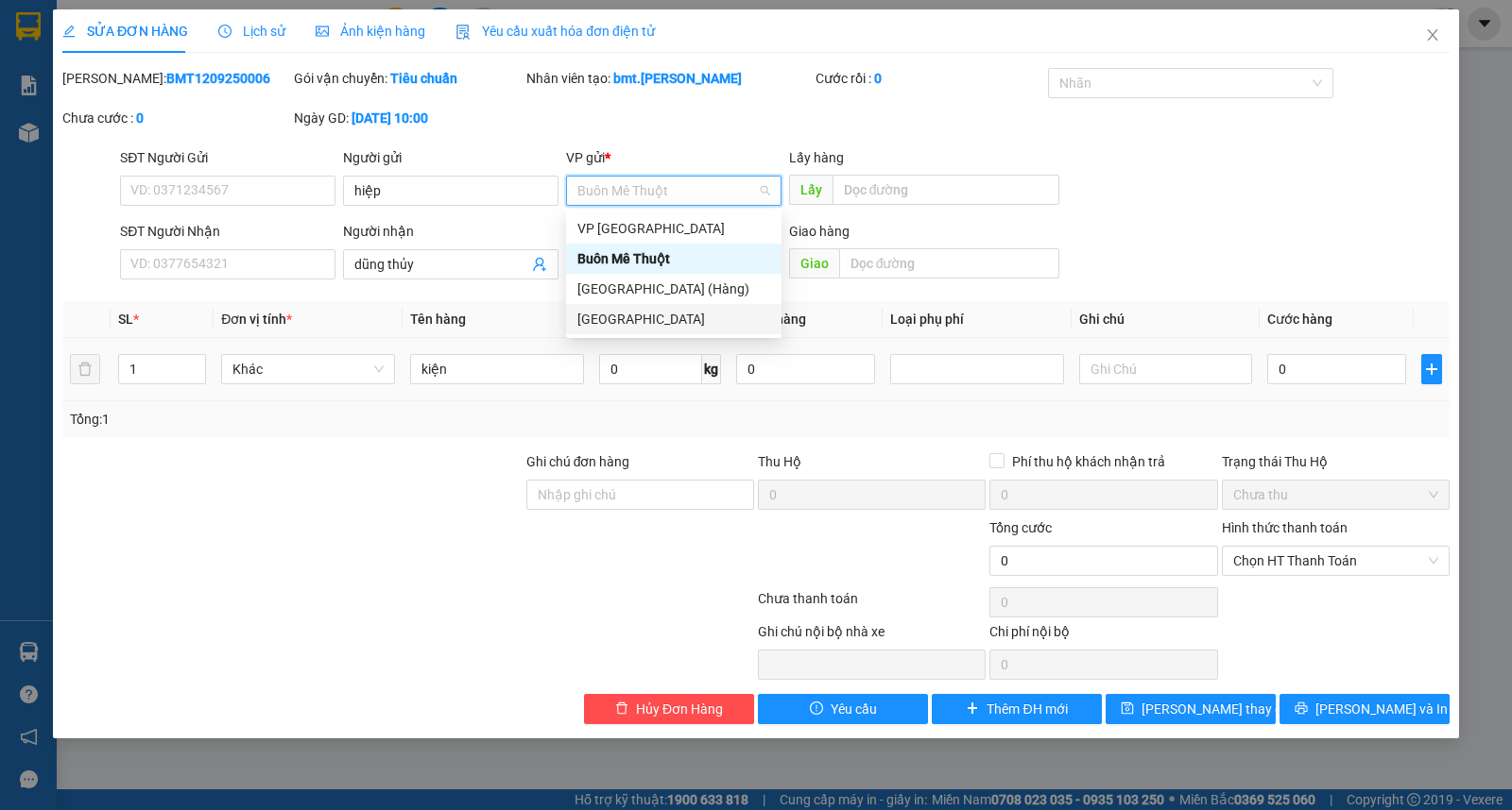
click at [643, 317] on div "[GEOGRAPHIC_DATA]" at bounding box center [674, 319] width 193 height 21
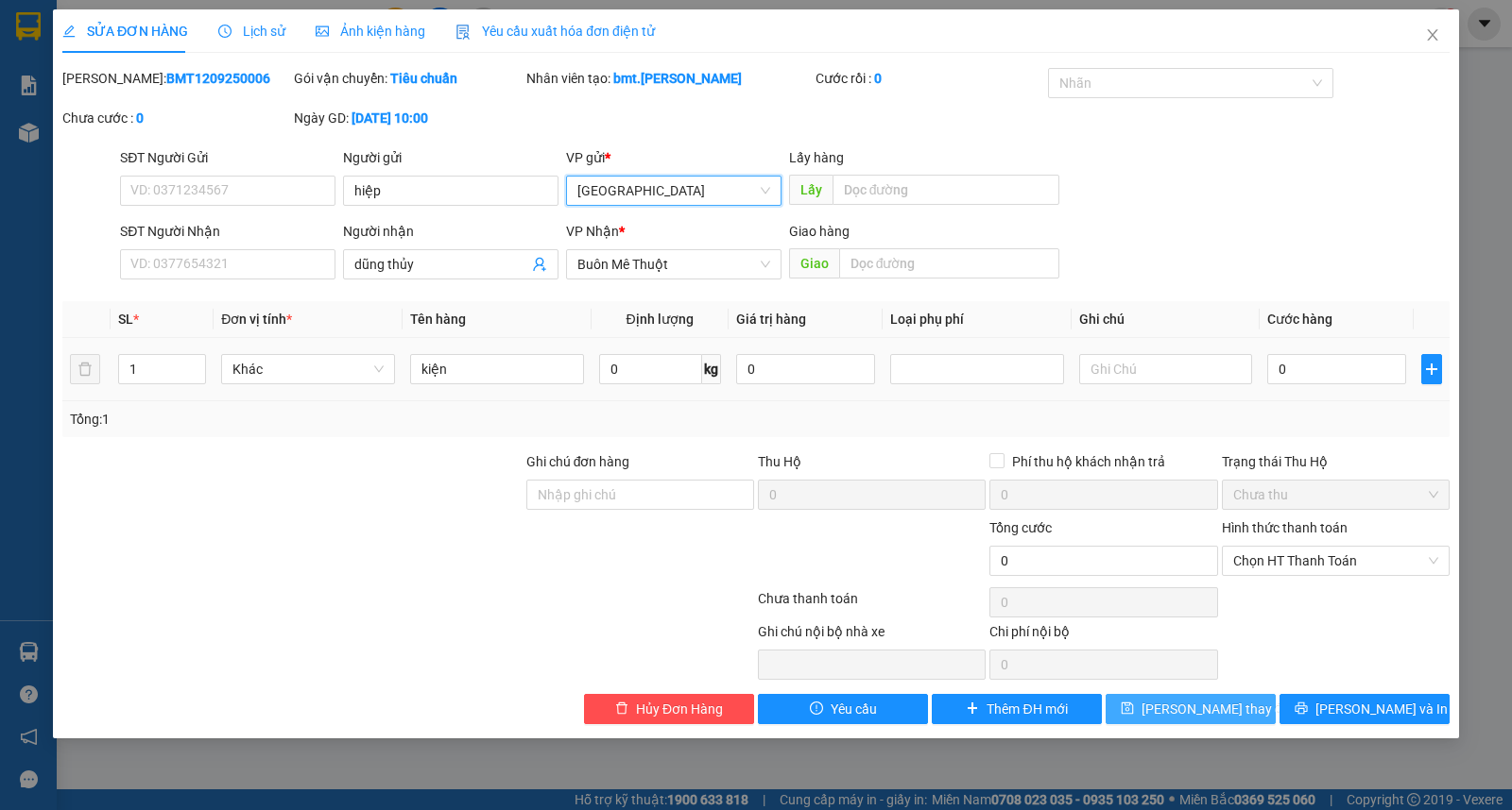
click at [1191, 713] on span "Lưu thay đổi" at bounding box center [1218, 710] width 151 height 21
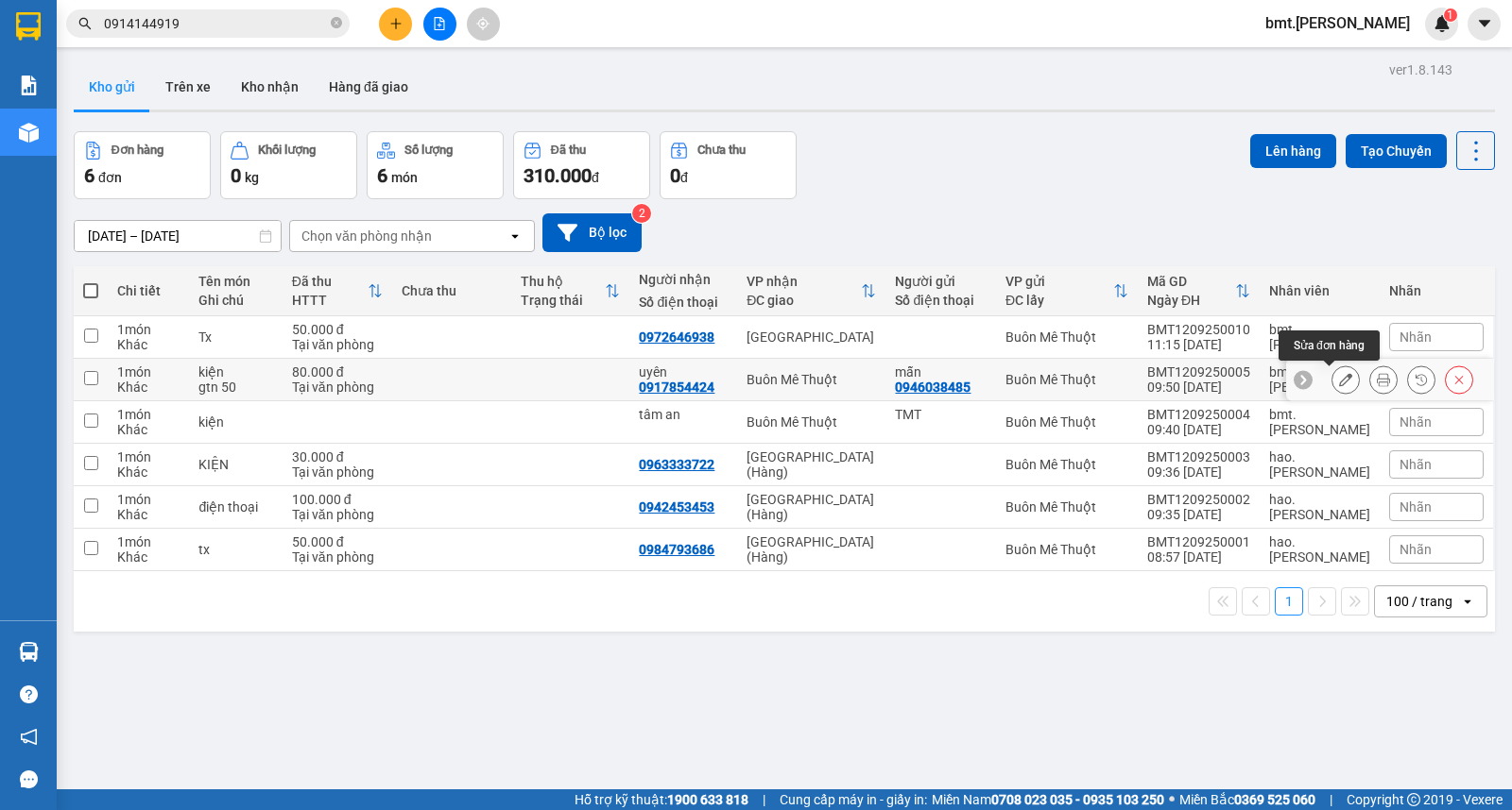
click at [1339, 379] on icon at bounding box center [1345, 379] width 13 height 13
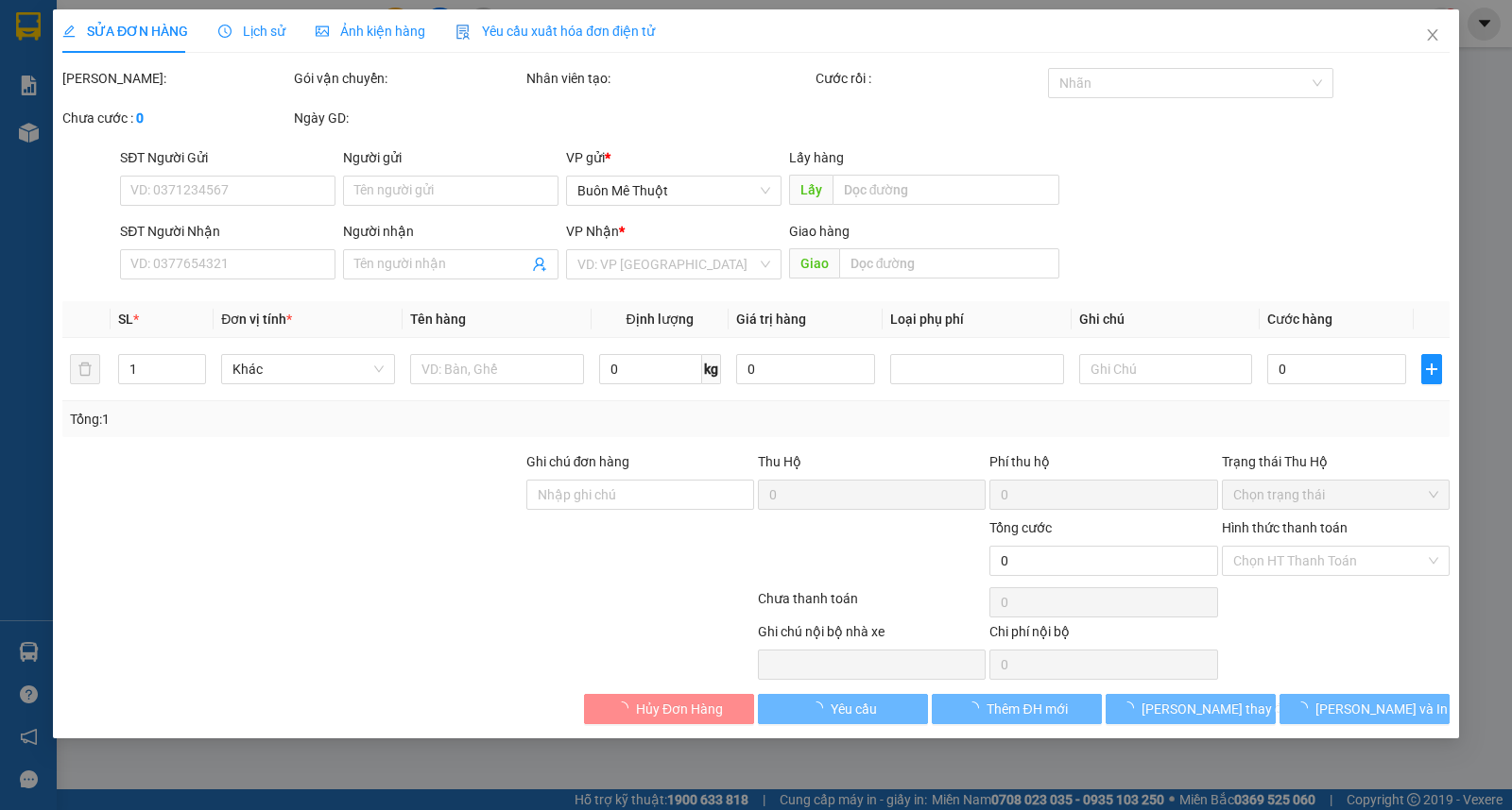
type input "0946038485"
type input "mẫn"
type input "0917854424"
type input "uyên"
type input "0"
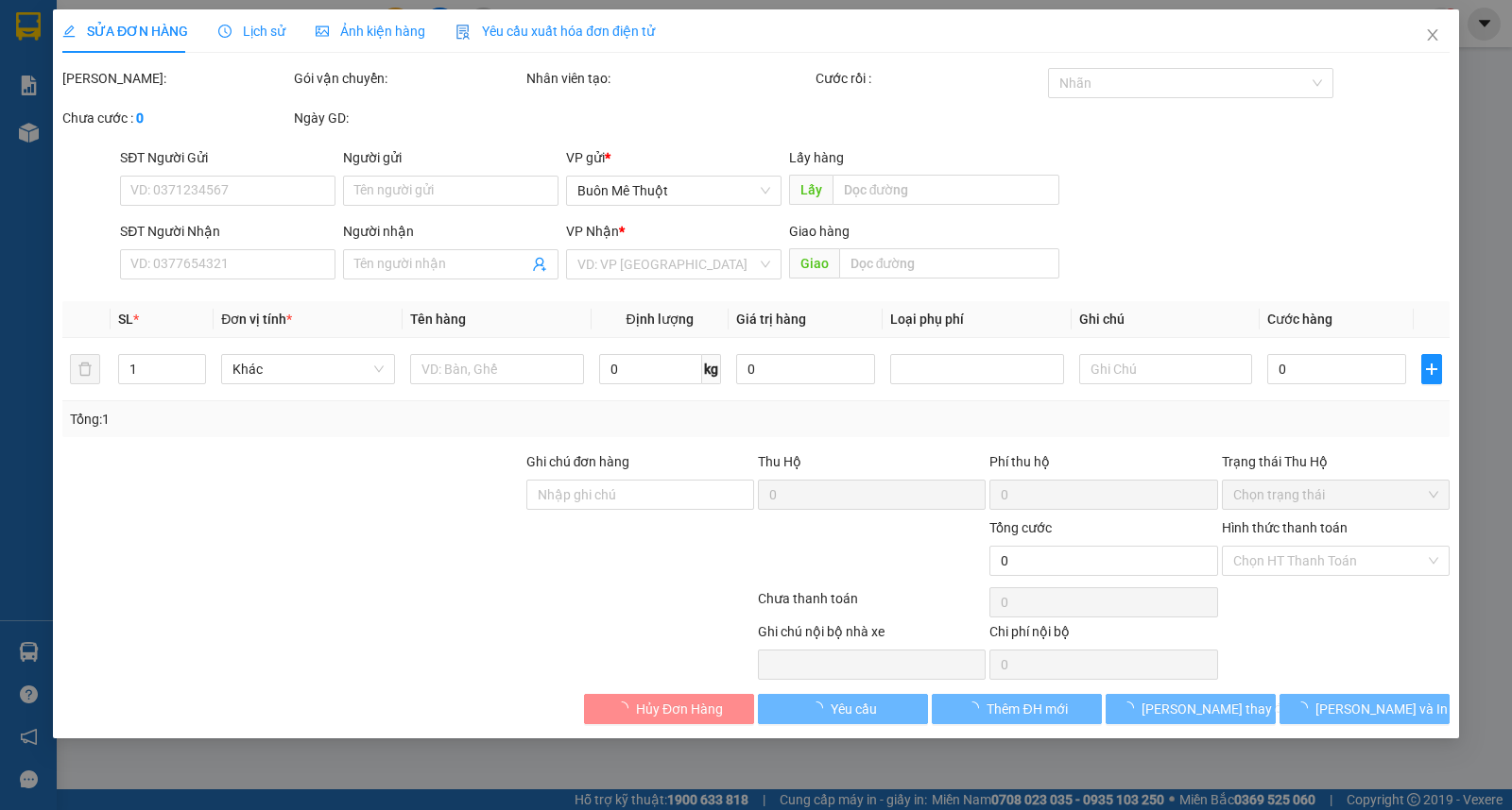
type input "80.000"
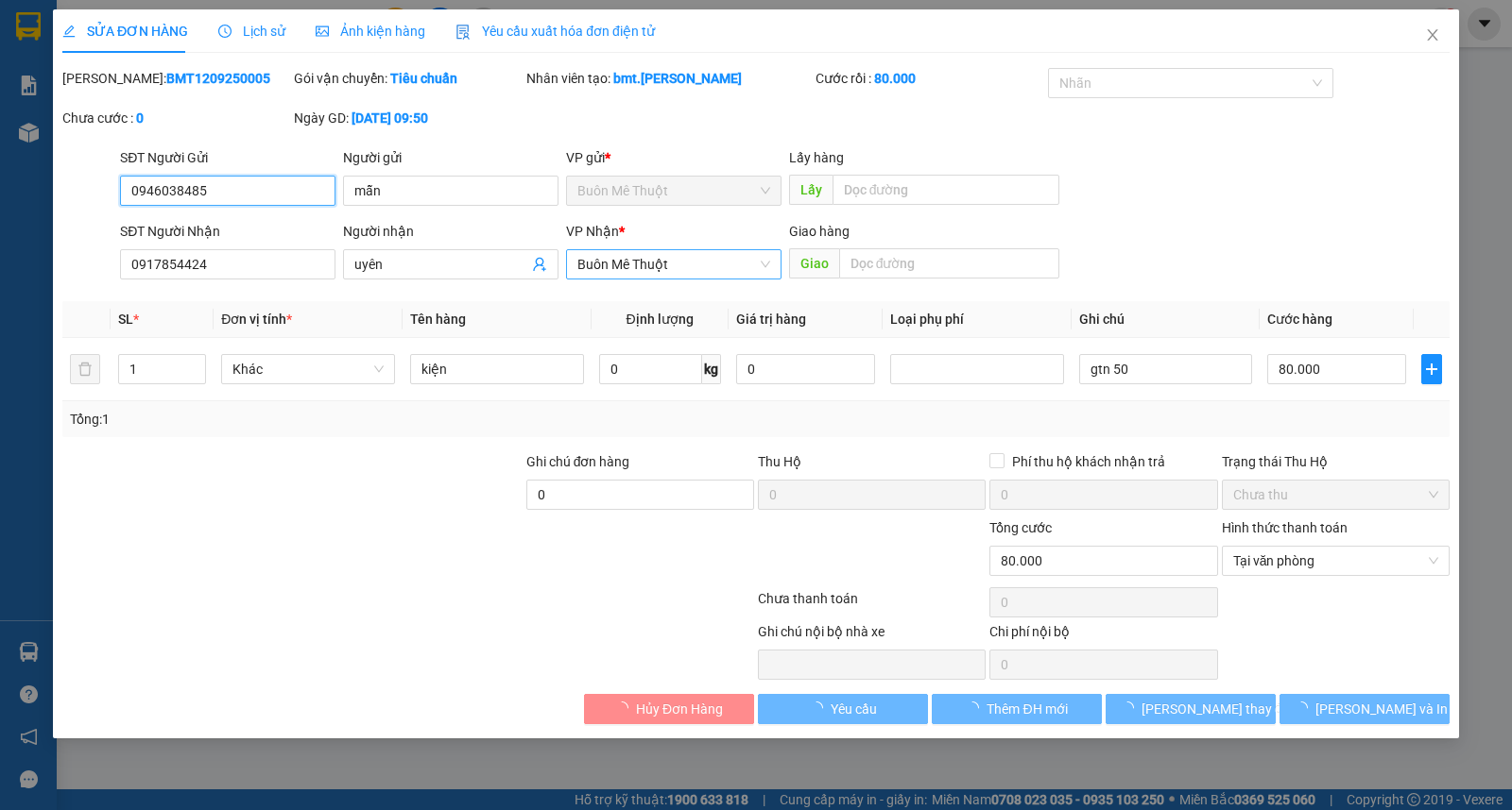
click at [645, 272] on span "Buôn Mê Thuột" at bounding box center [674, 265] width 193 height 28
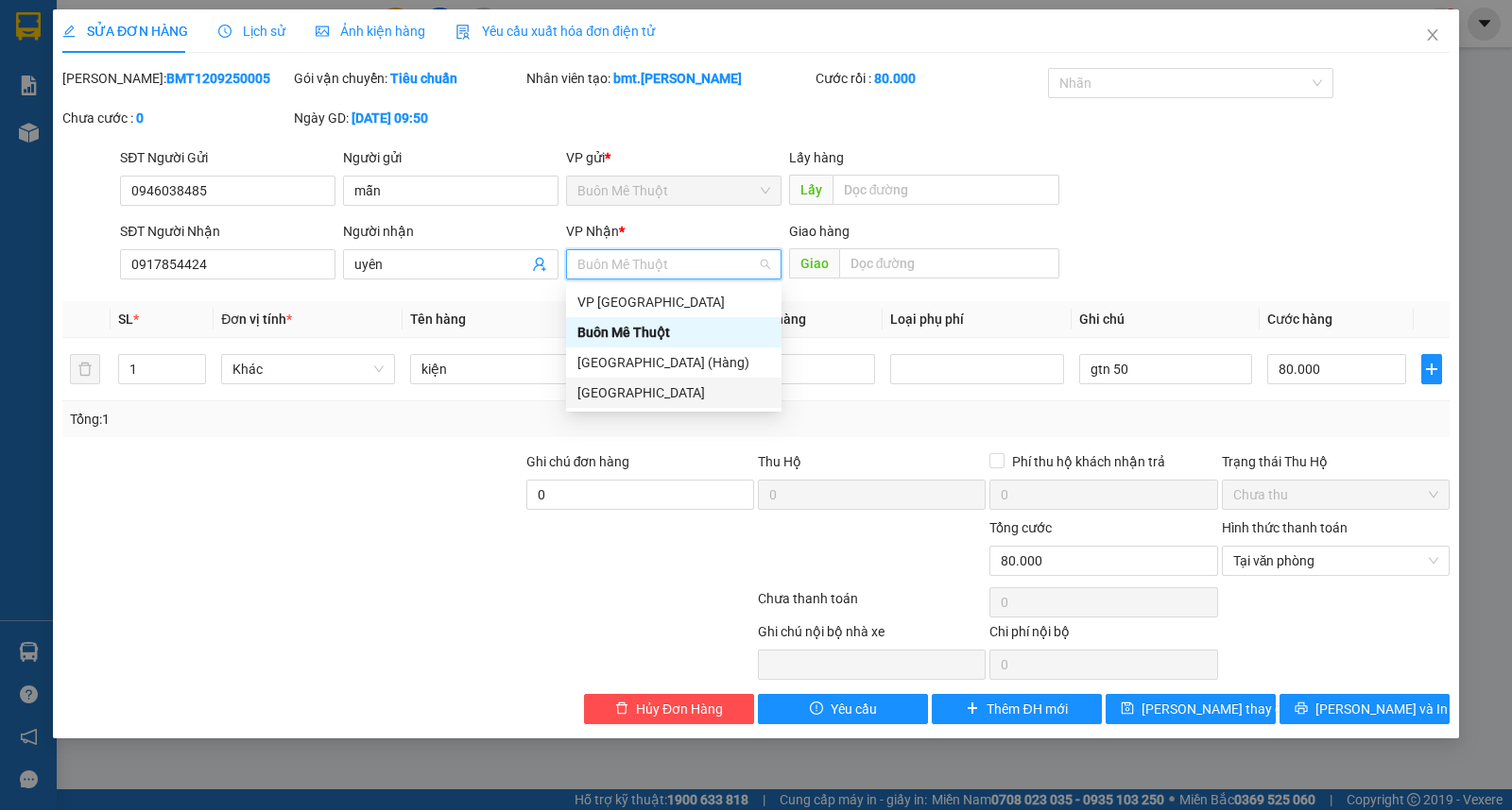
click at [650, 383] on div "[GEOGRAPHIC_DATA]" at bounding box center [674, 393] width 193 height 21
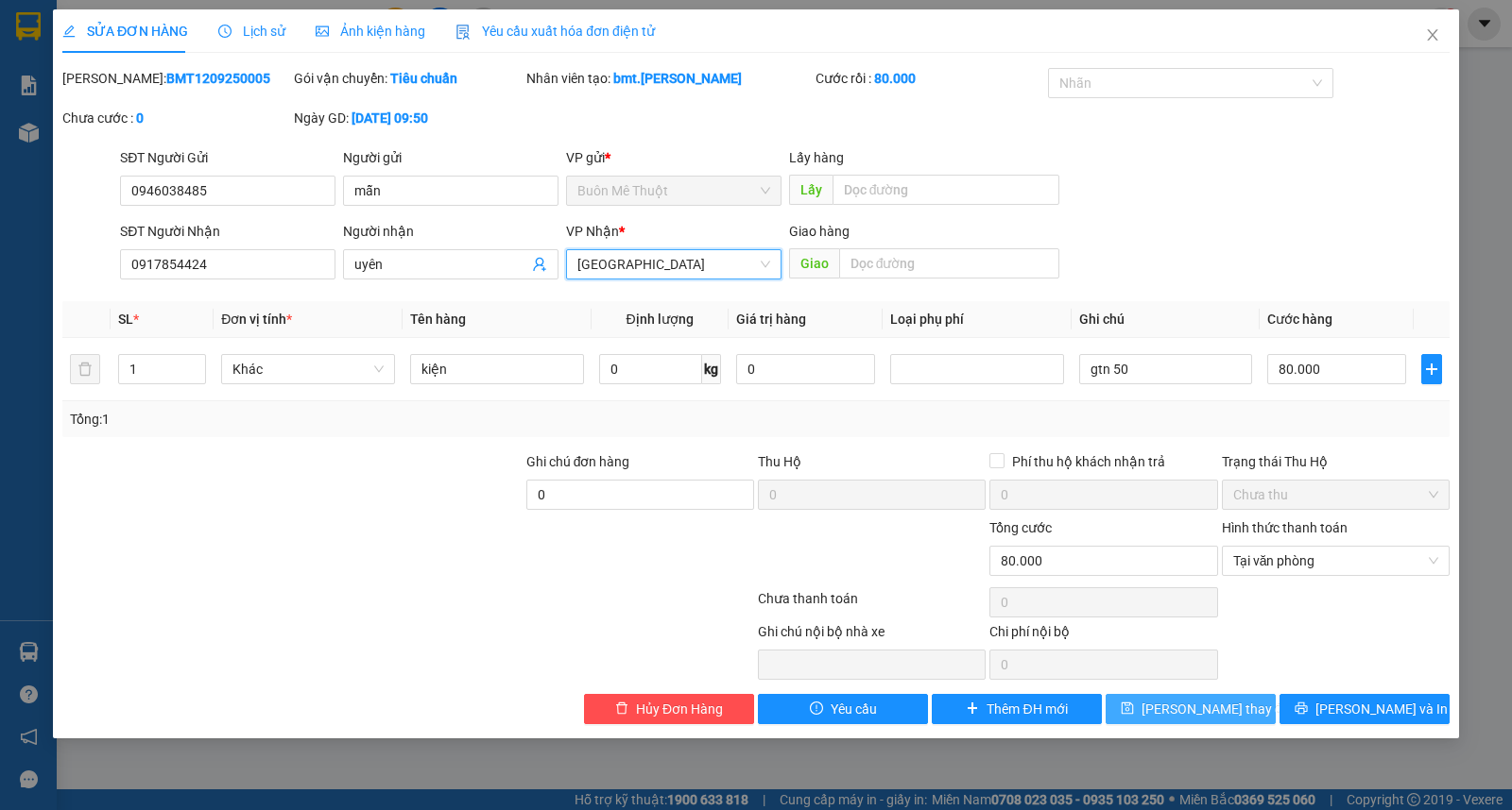
click at [1167, 720] on span "Lưu thay đổi" at bounding box center [1218, 710] width 151 height 21
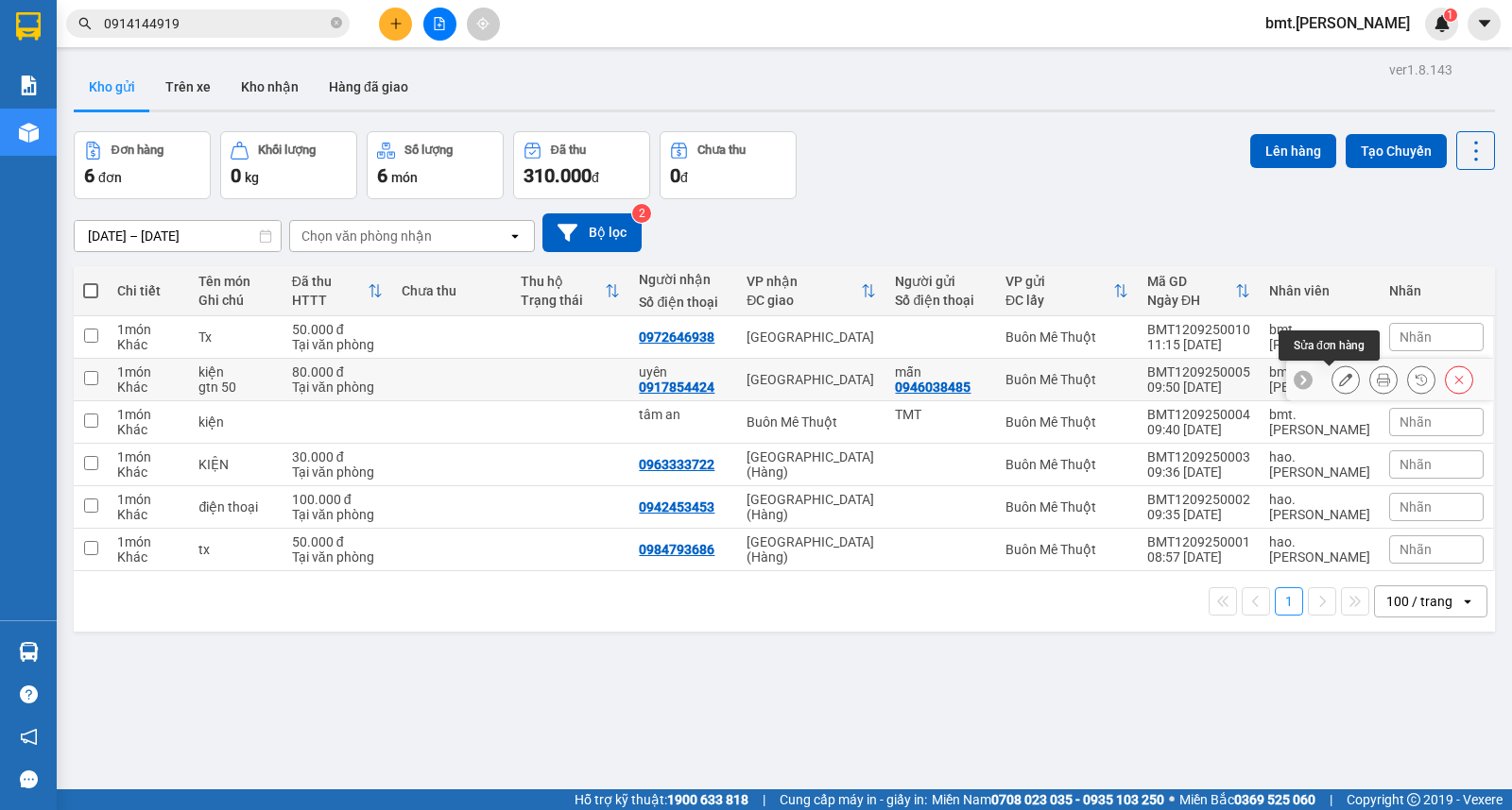
click at [1339, 384] on icon at bounding box center [1345, 379] width 13 height 13
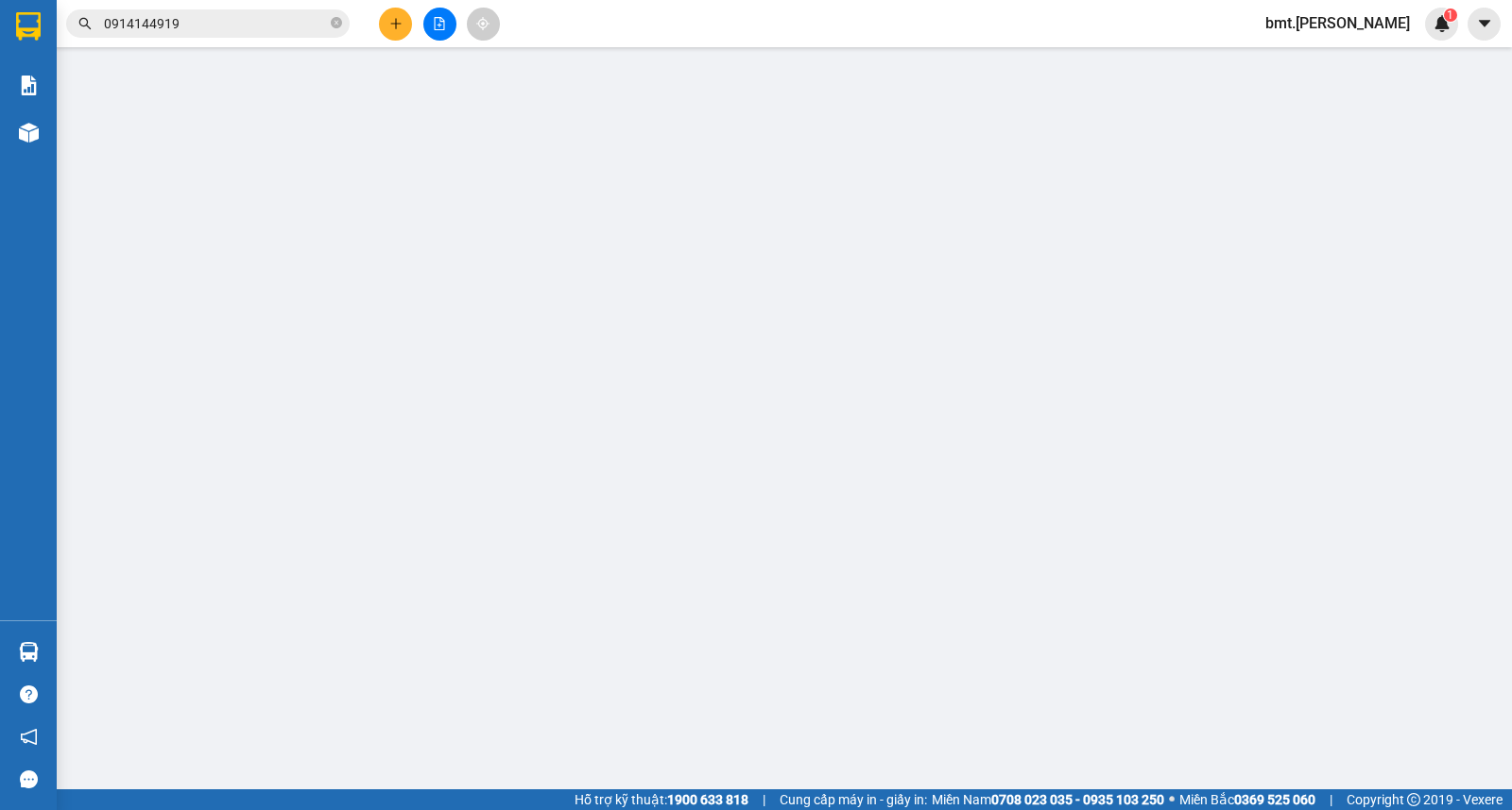
type input "0946038485"
type input "mẫn"
type input "0917854424"
type input "uyên"
type input "0"
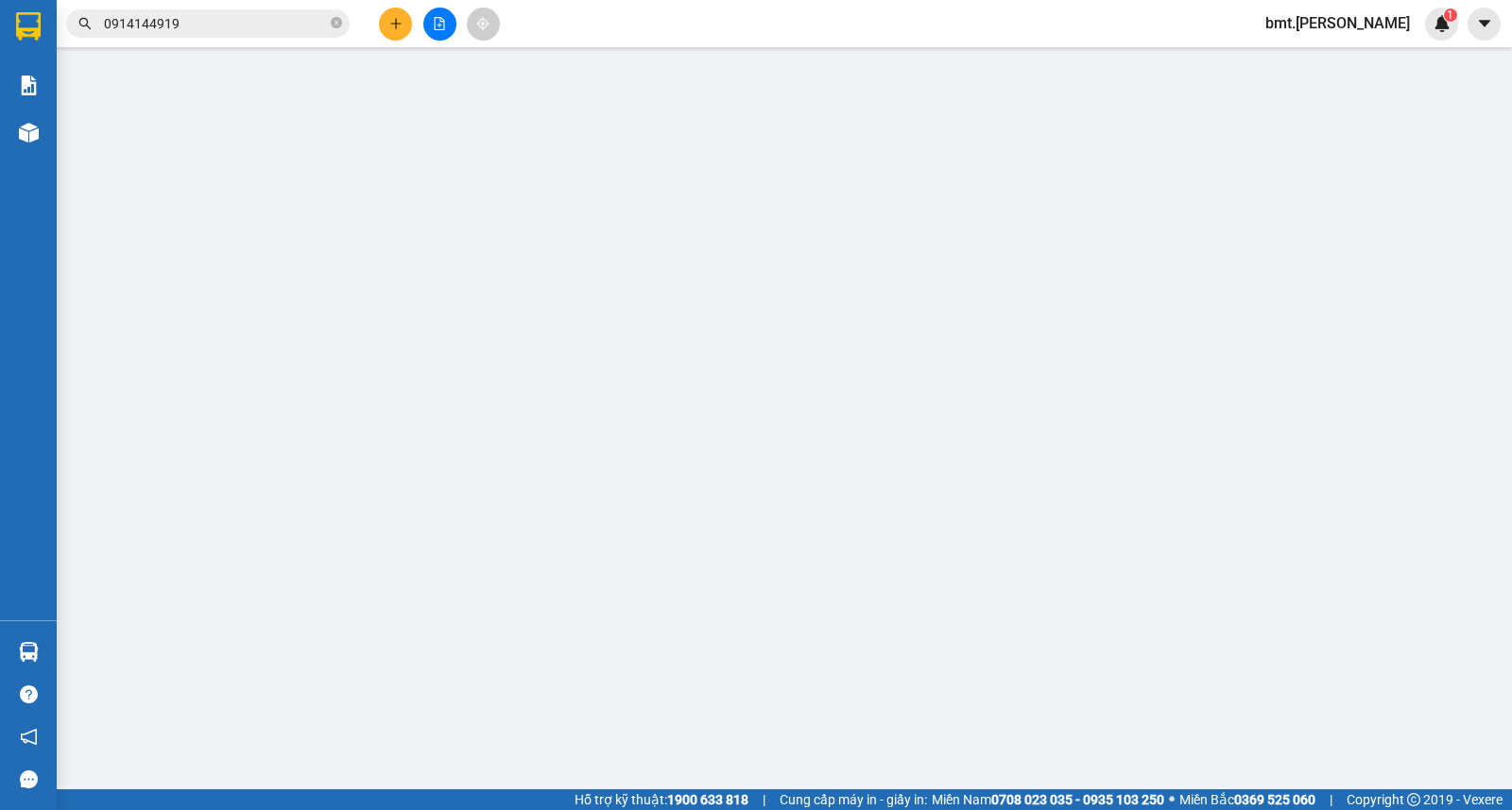
type input "80.000"
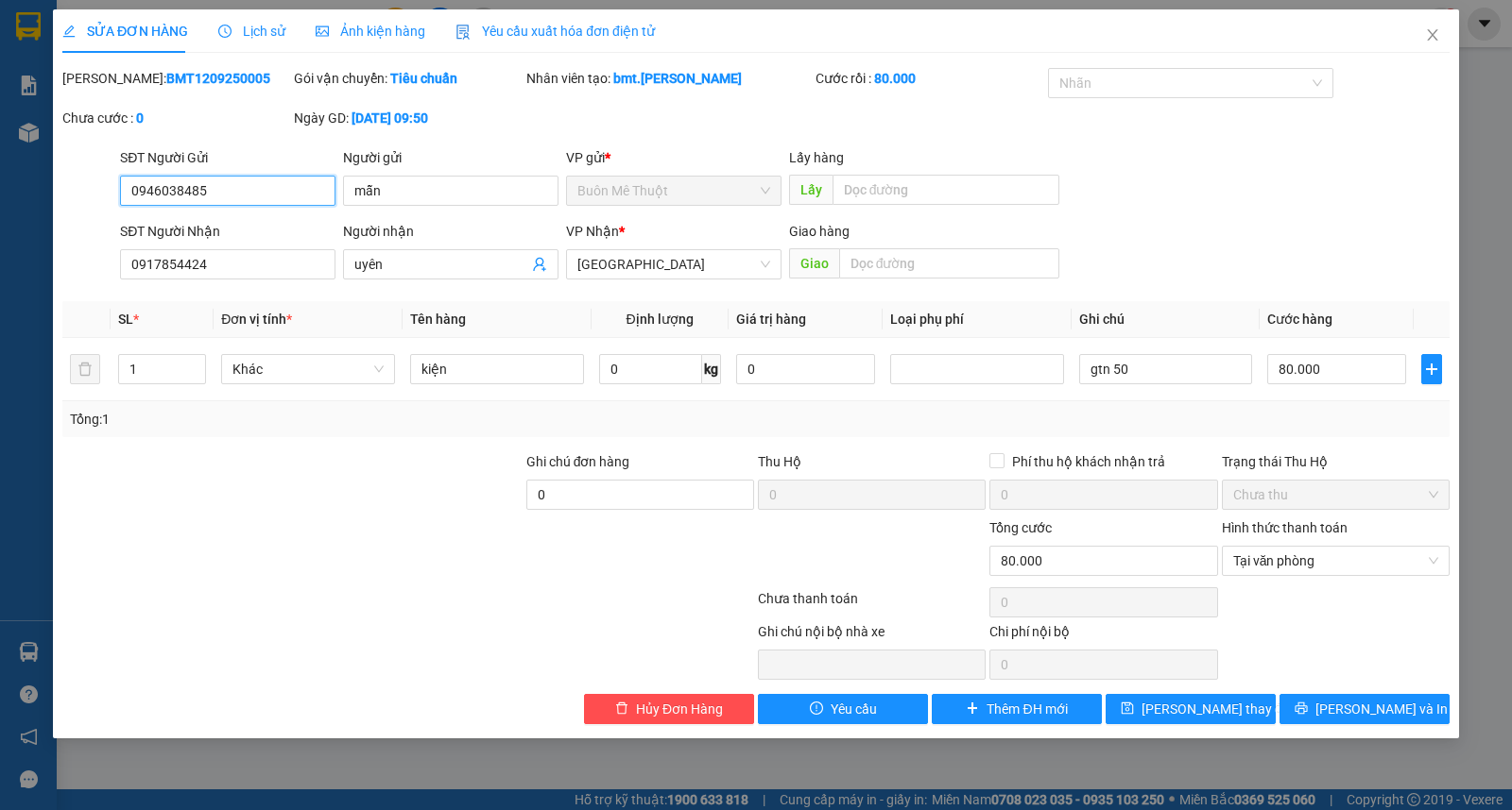
click at [618, 186] on span "Buôn Mê Thuột" at bounding box center [674, 191] width 193 height 28
click at [707, 276] on span "[GEOGRAPHIC_DATA]" at bounding box center [674, 265] width 193 height 28
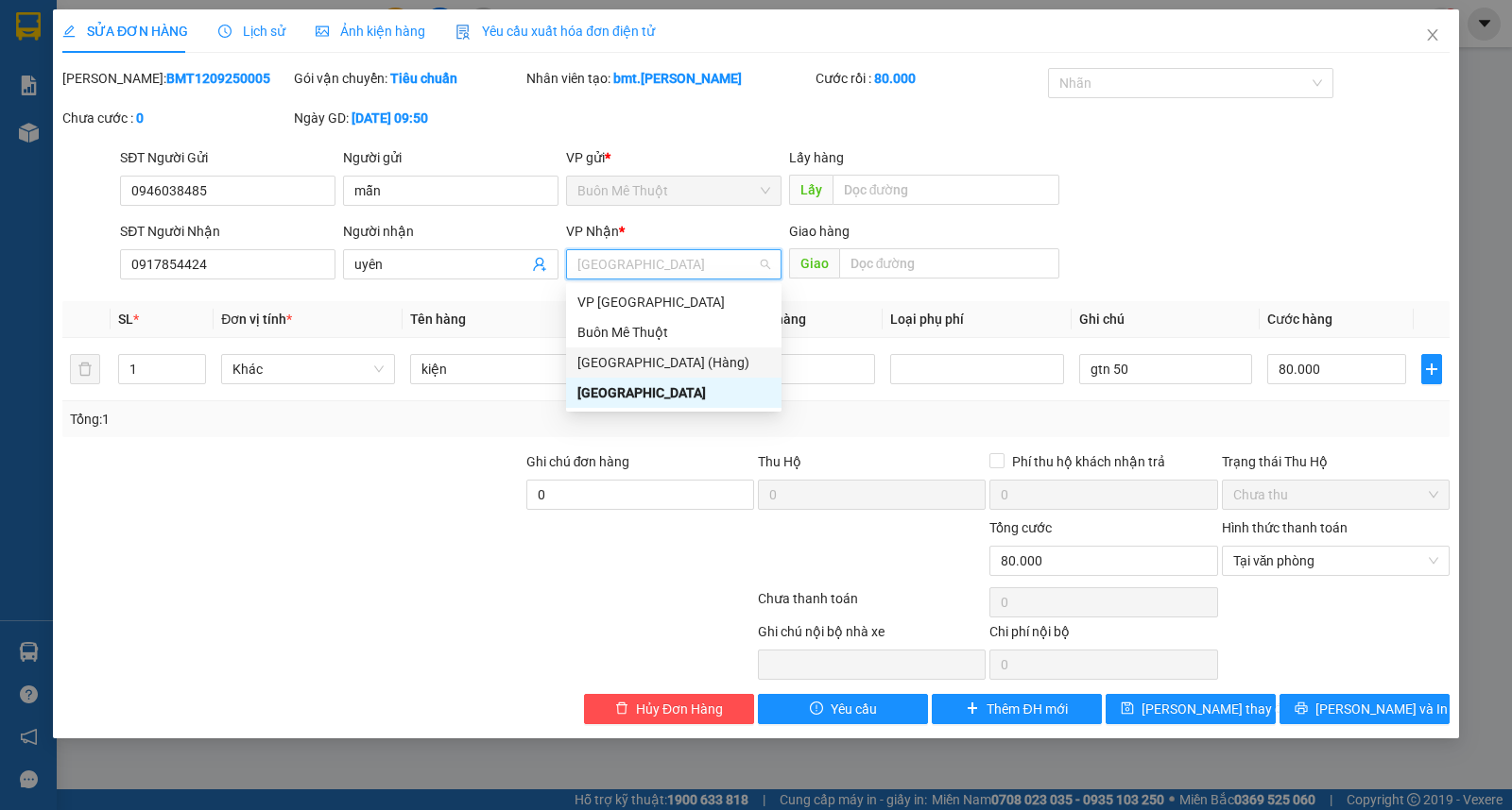
click at [649, 331] on div "Buôn Mê Thuột" at bounding box center [674, 332] width 193 height 21
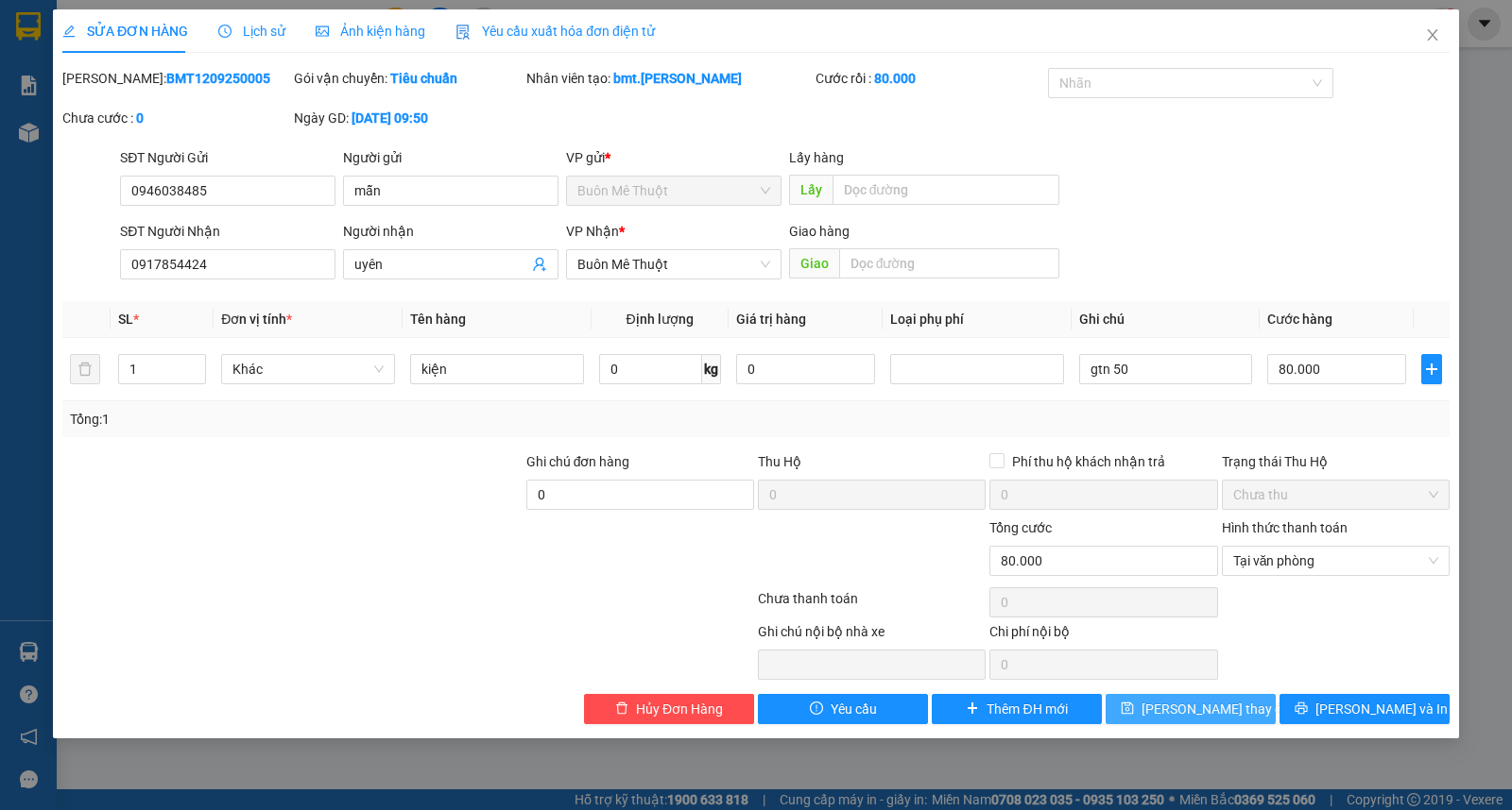
click at [1165, 713] on span "Lưu thay đổi" at bounding box center [1218, 710] width 151 height 21
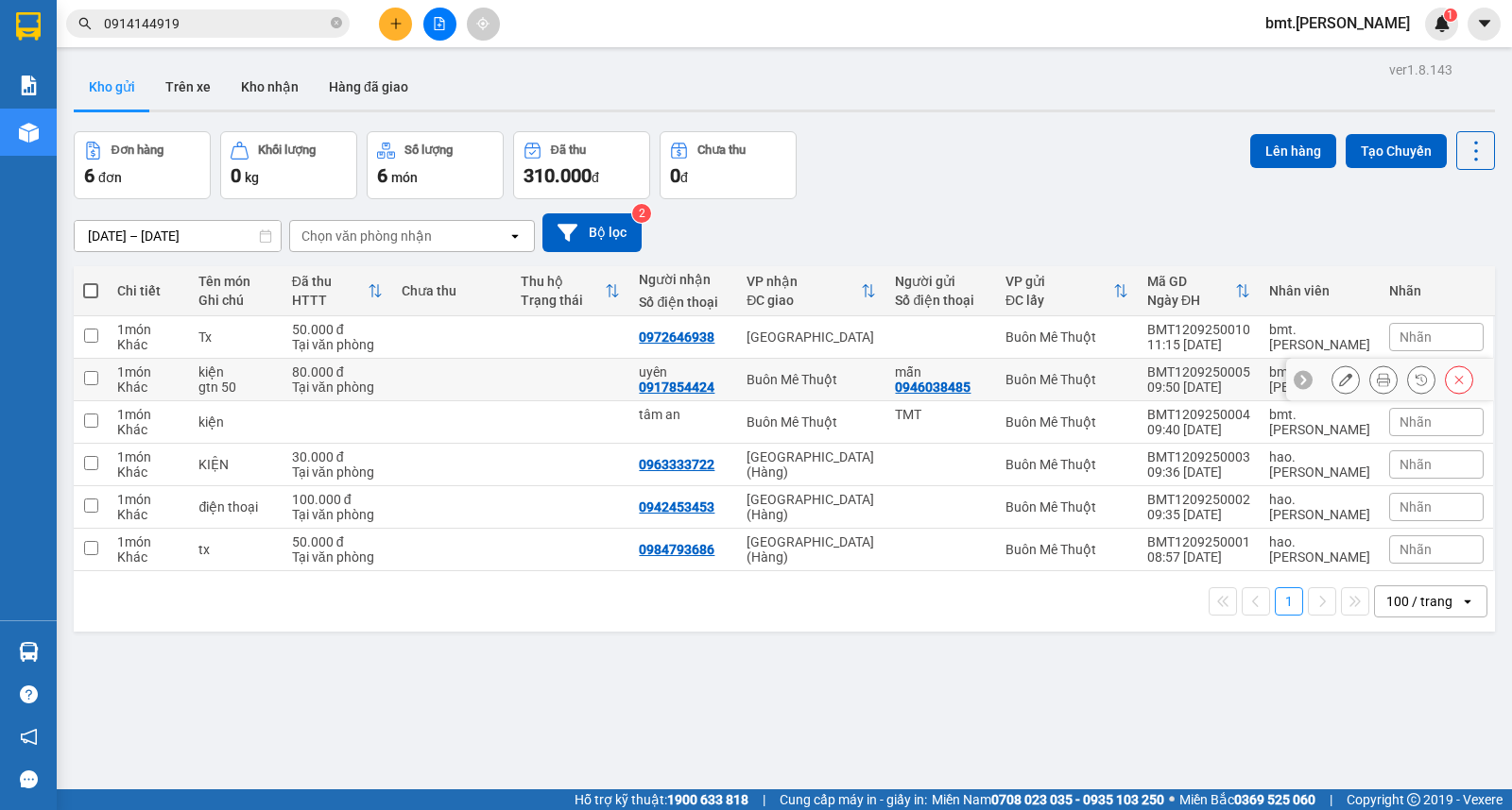
click at [1339, 384] on icon at bounding box center [1345, 379] width 13 height 13
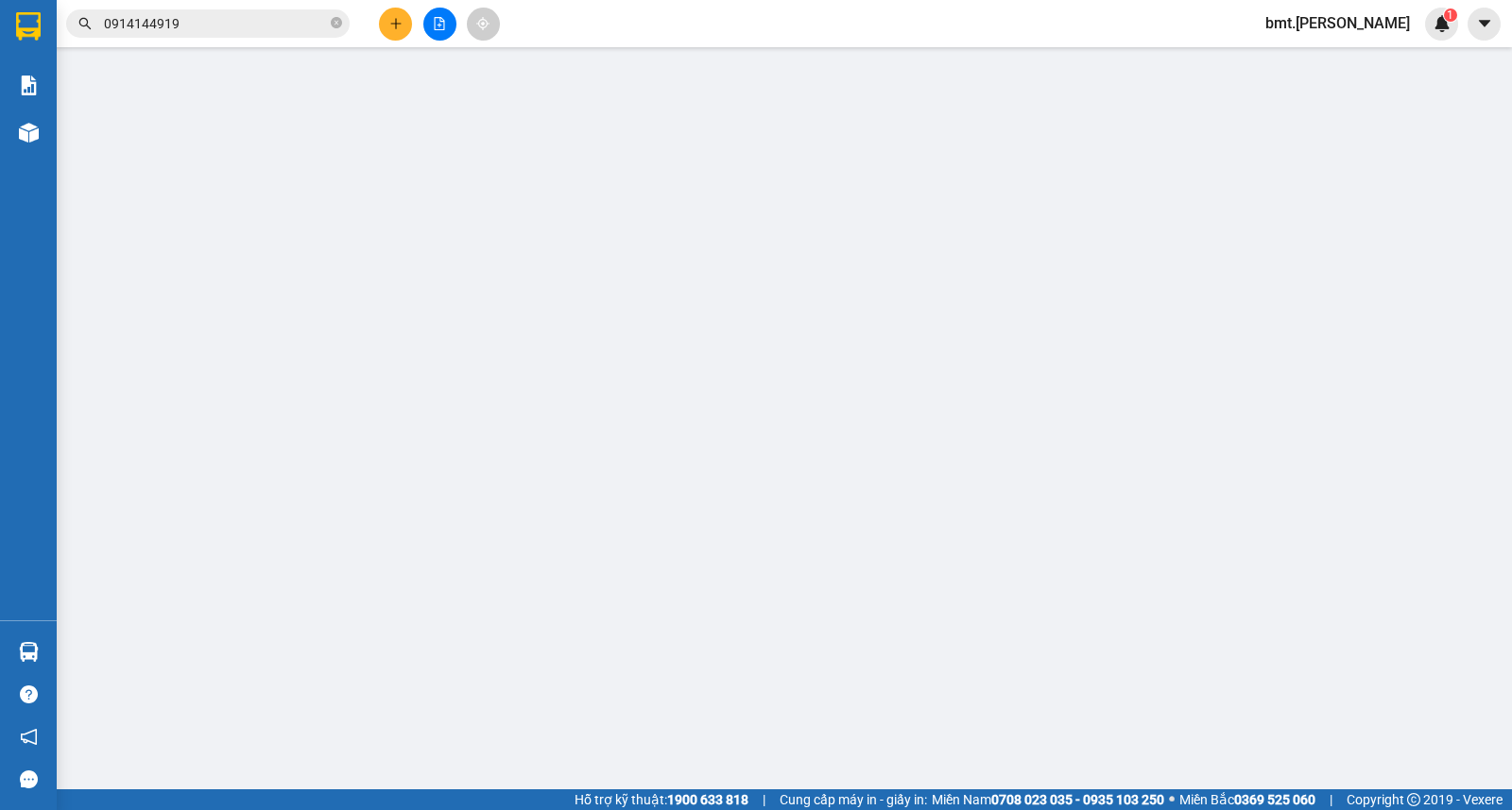
type input "0946038485"
type input "mẫn"
type input "0917854424"
type input "uyên"
type input "0"
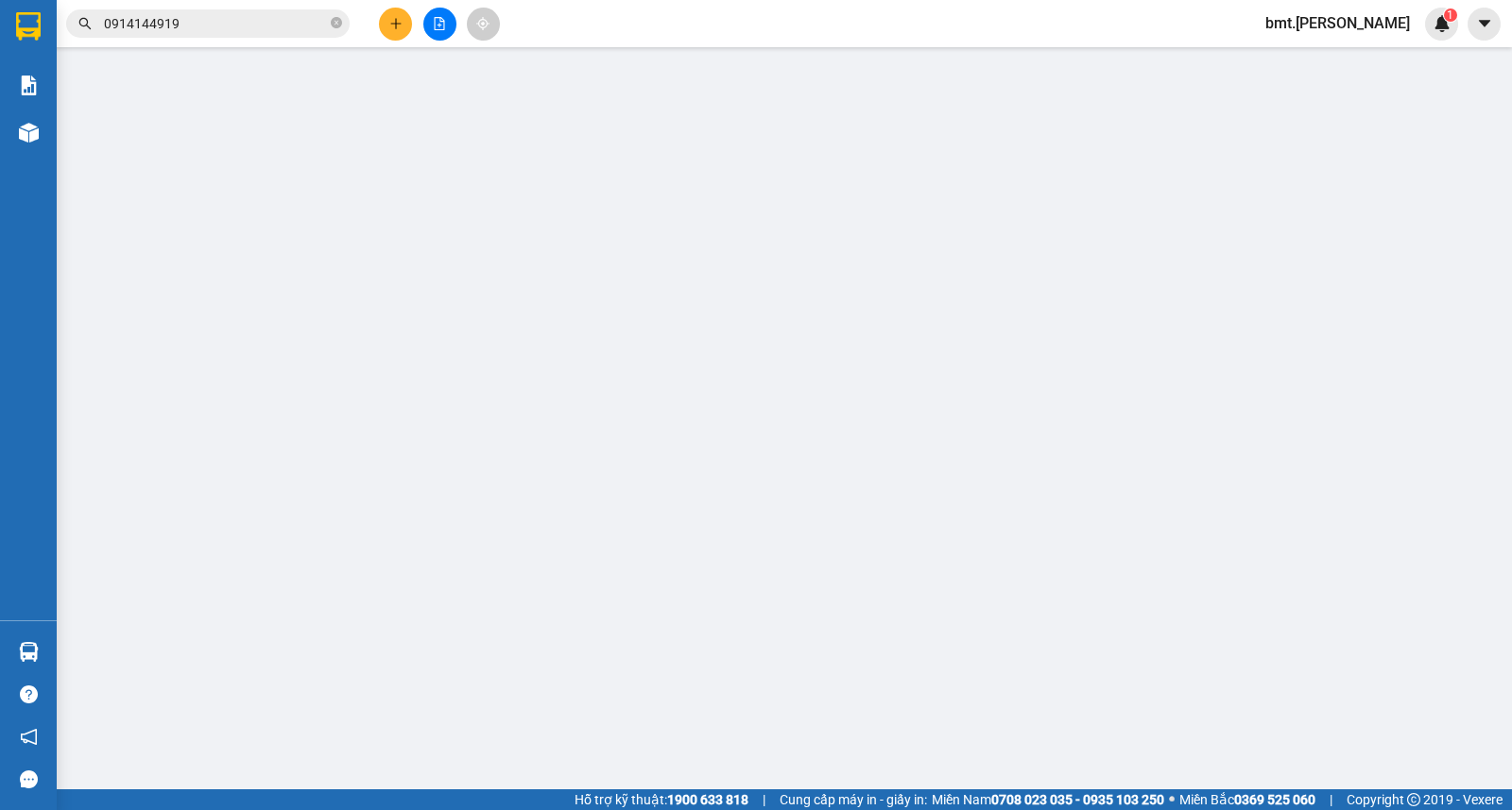
type input "80.000"
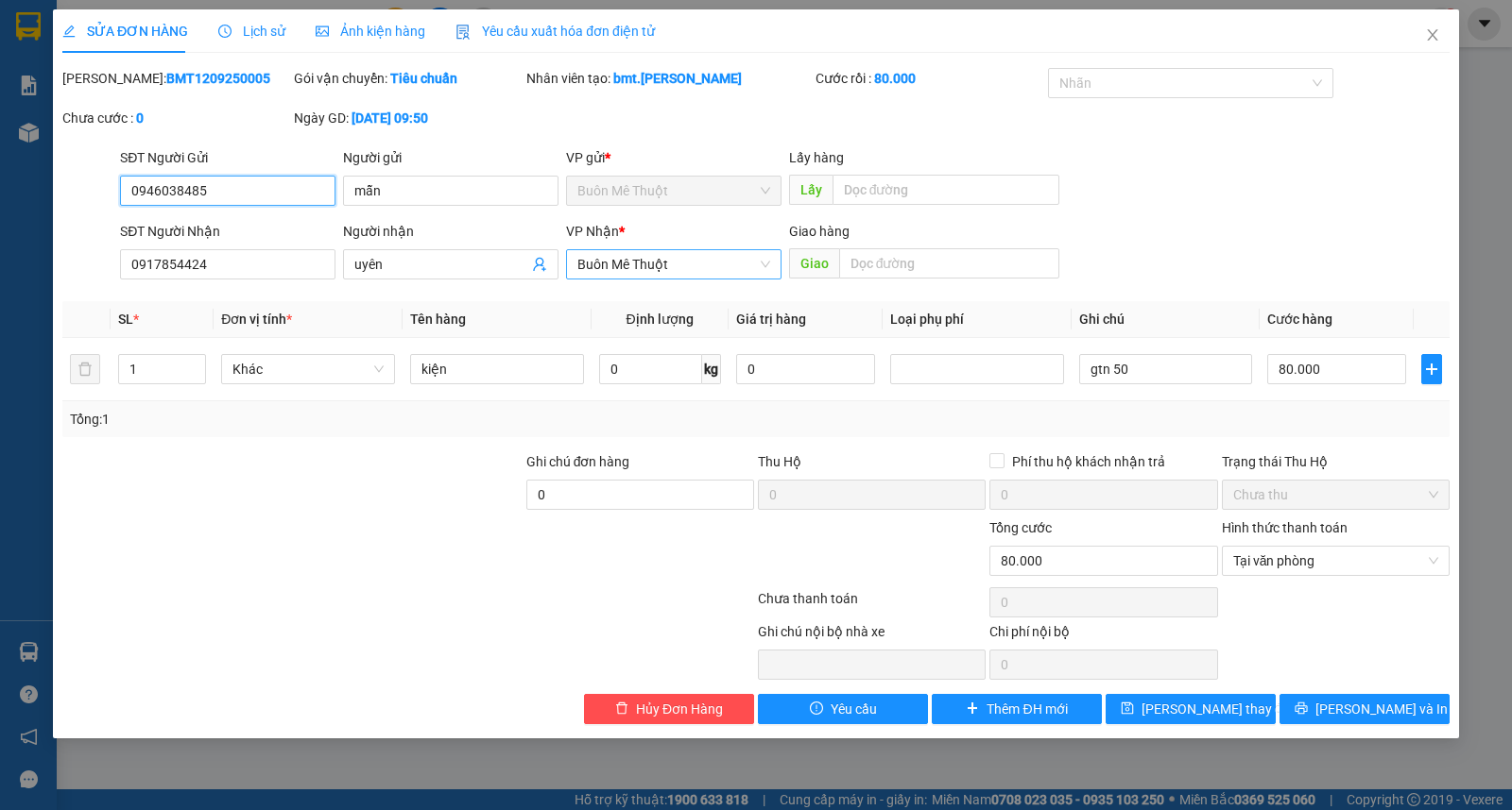
click at [636, 266] on span "Buôn Mê Thuột" at bounding box center [674, 265] width 193 height 28
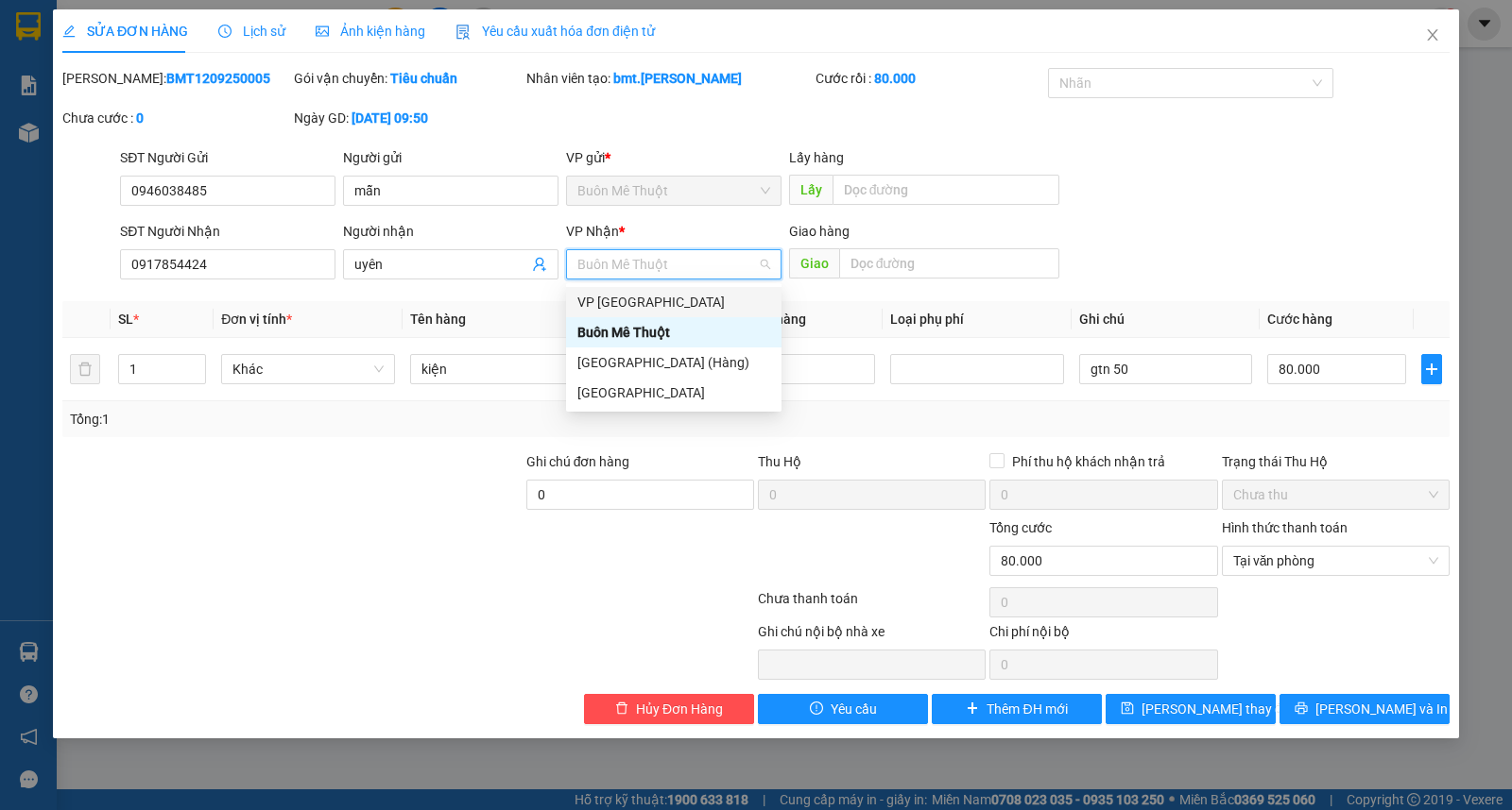
click at [1257, 201] on div "SĐT Người Gửi 0946038485 Người gửi mẫn VP gửi * Buôn Mê Thuột Lấy hàng Lấy" at bounding box center [785, 181] width 1337 height 66
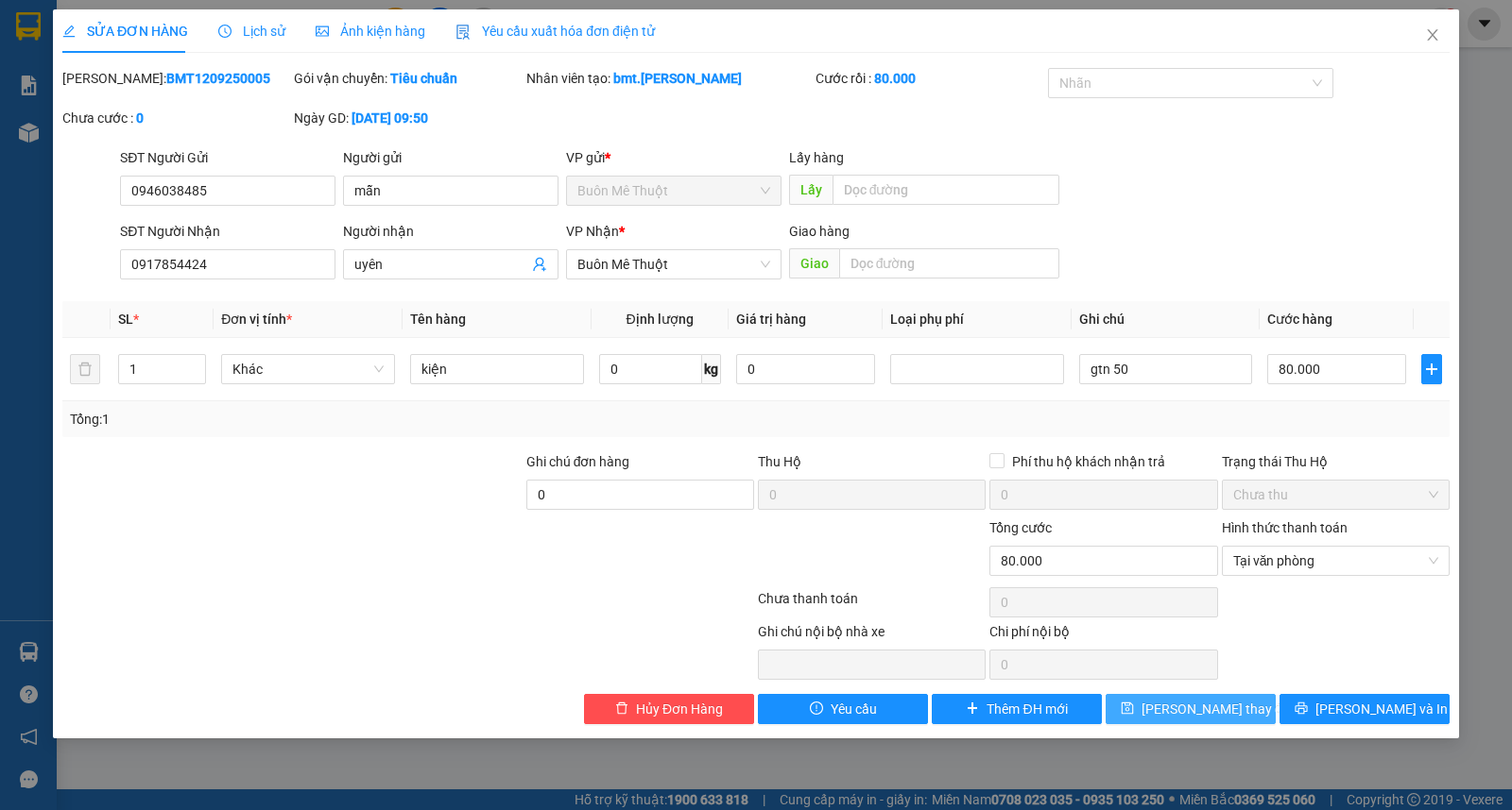
click at [1189, 706] on span "Lưu thay đổi" at bounding box center [1218, 710] width 151 height 21
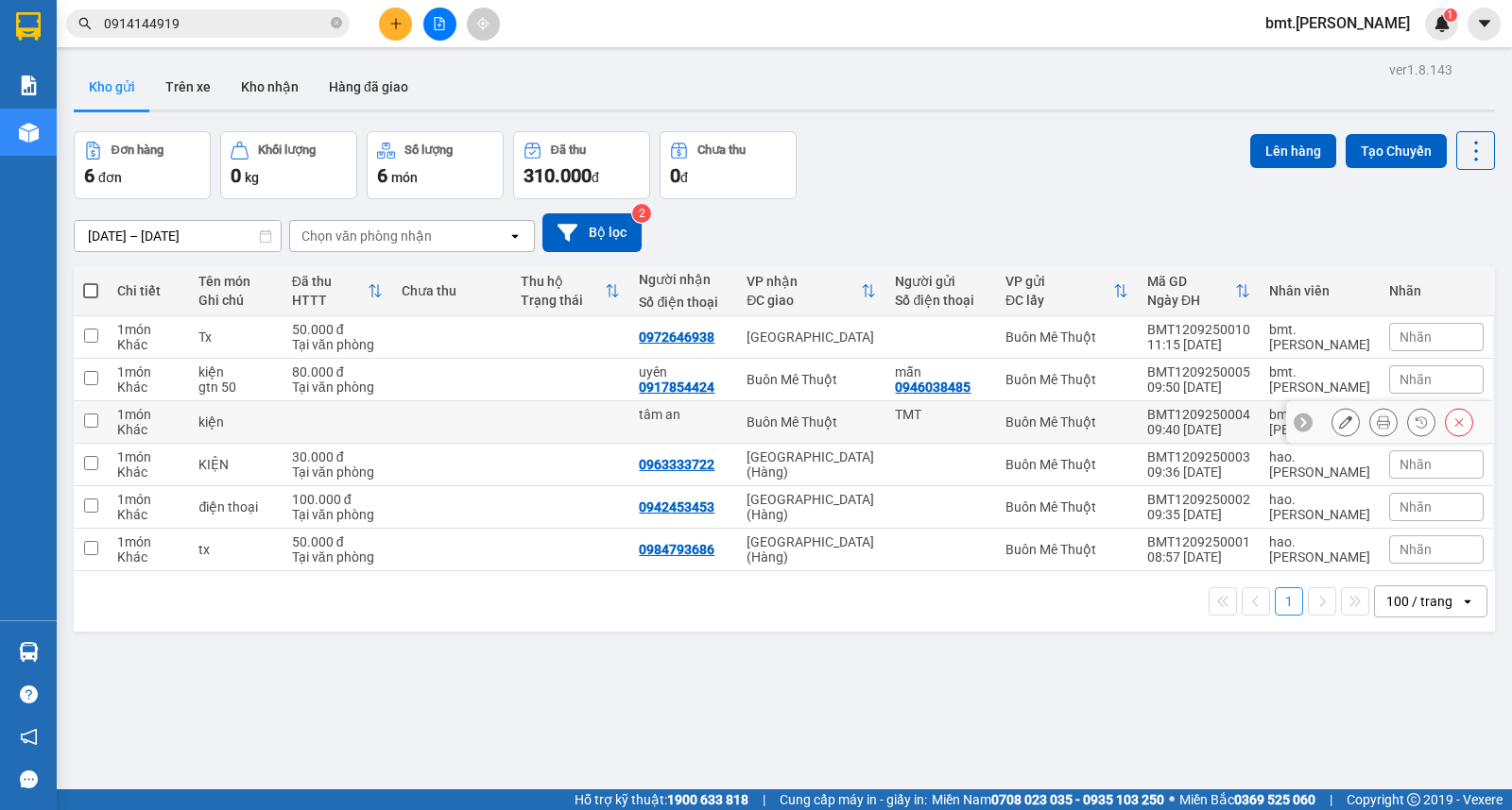
click at [1332, 431] on button at bounding box center [1345, 422] width 27 height 33
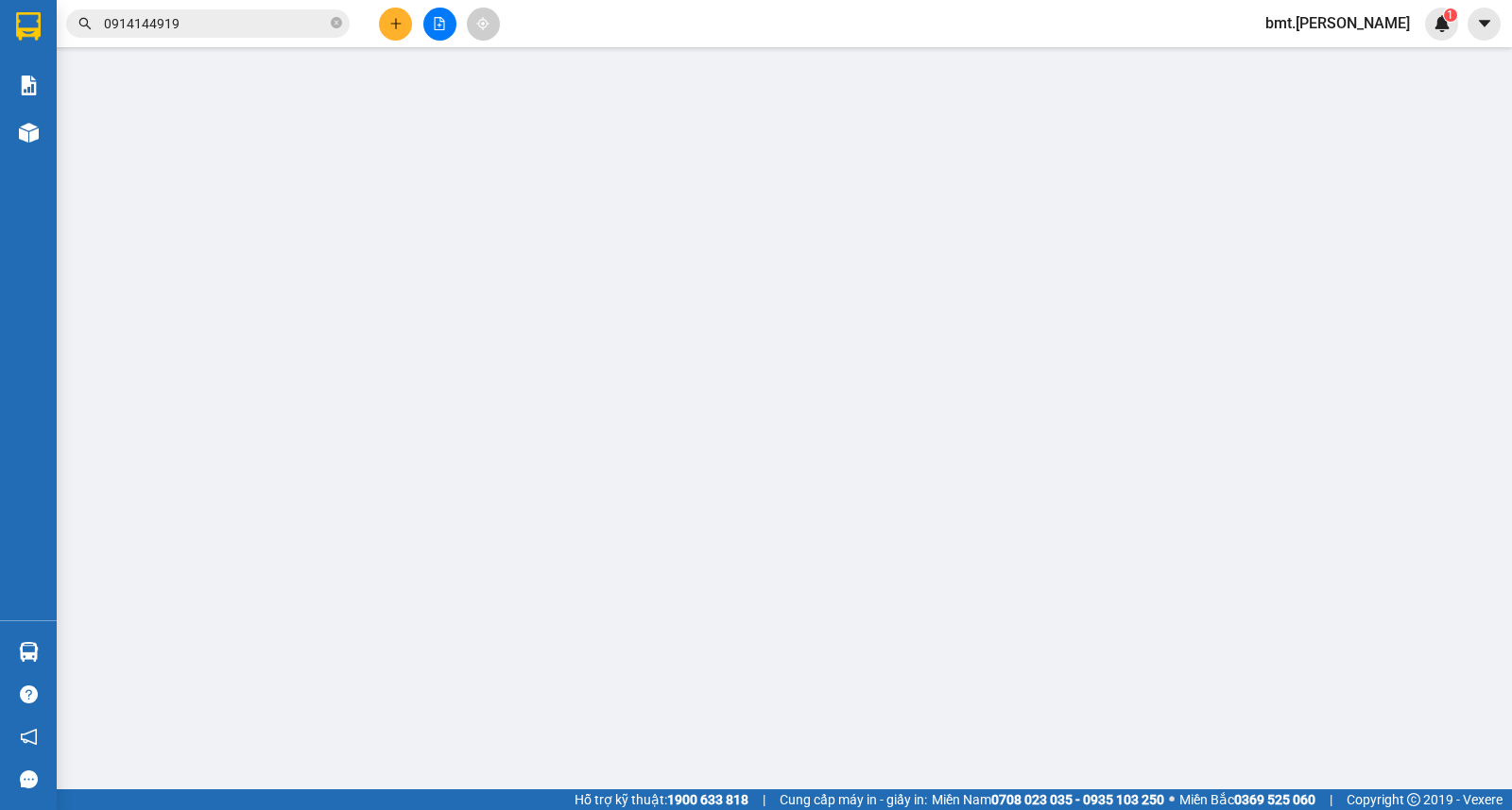
type input "TMT"
type input "tâm an"
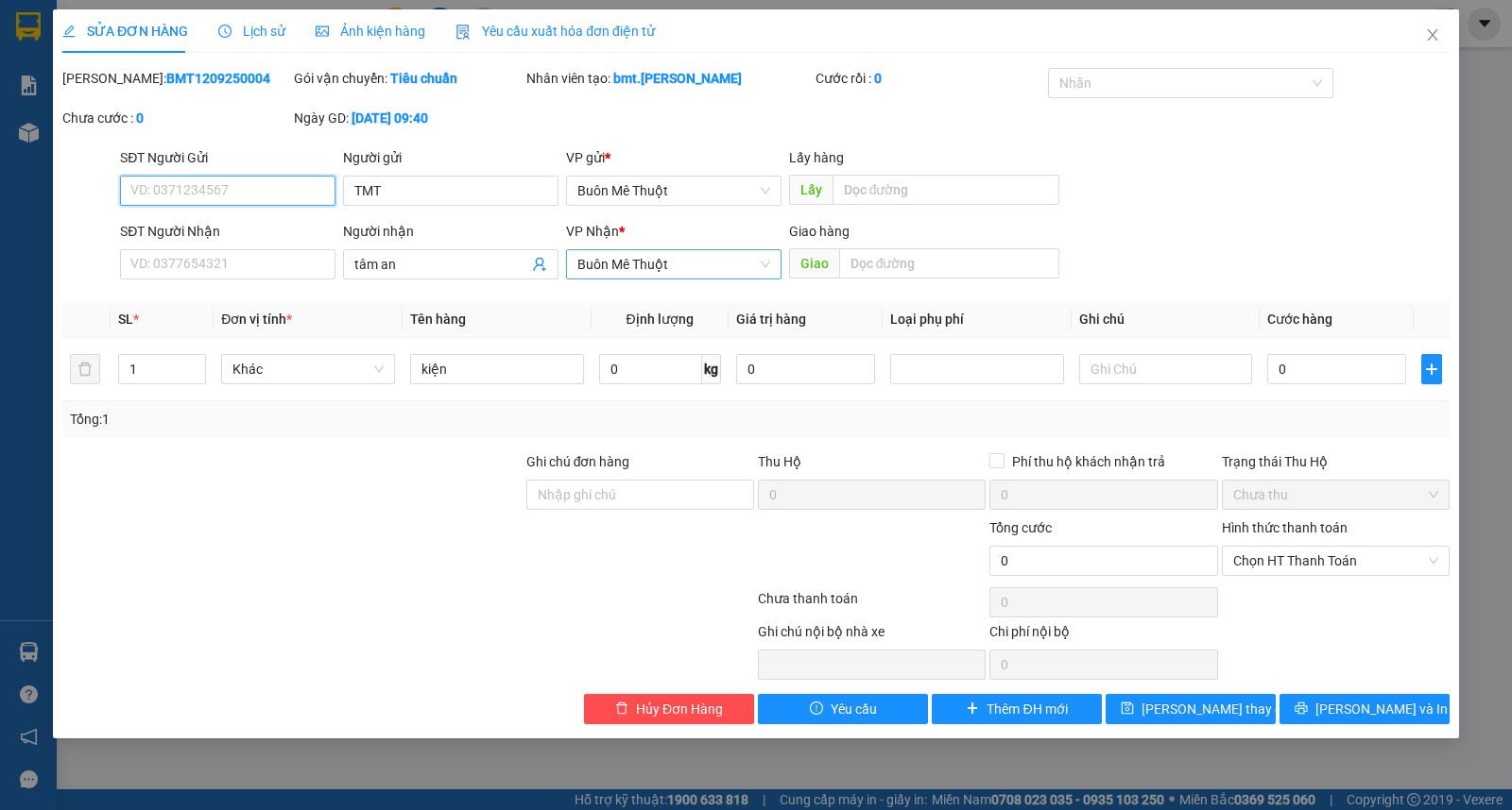
click at [663, 258] on span "Buôn Mê Thuột" at bounding box center [674, 265] width 193 height 28
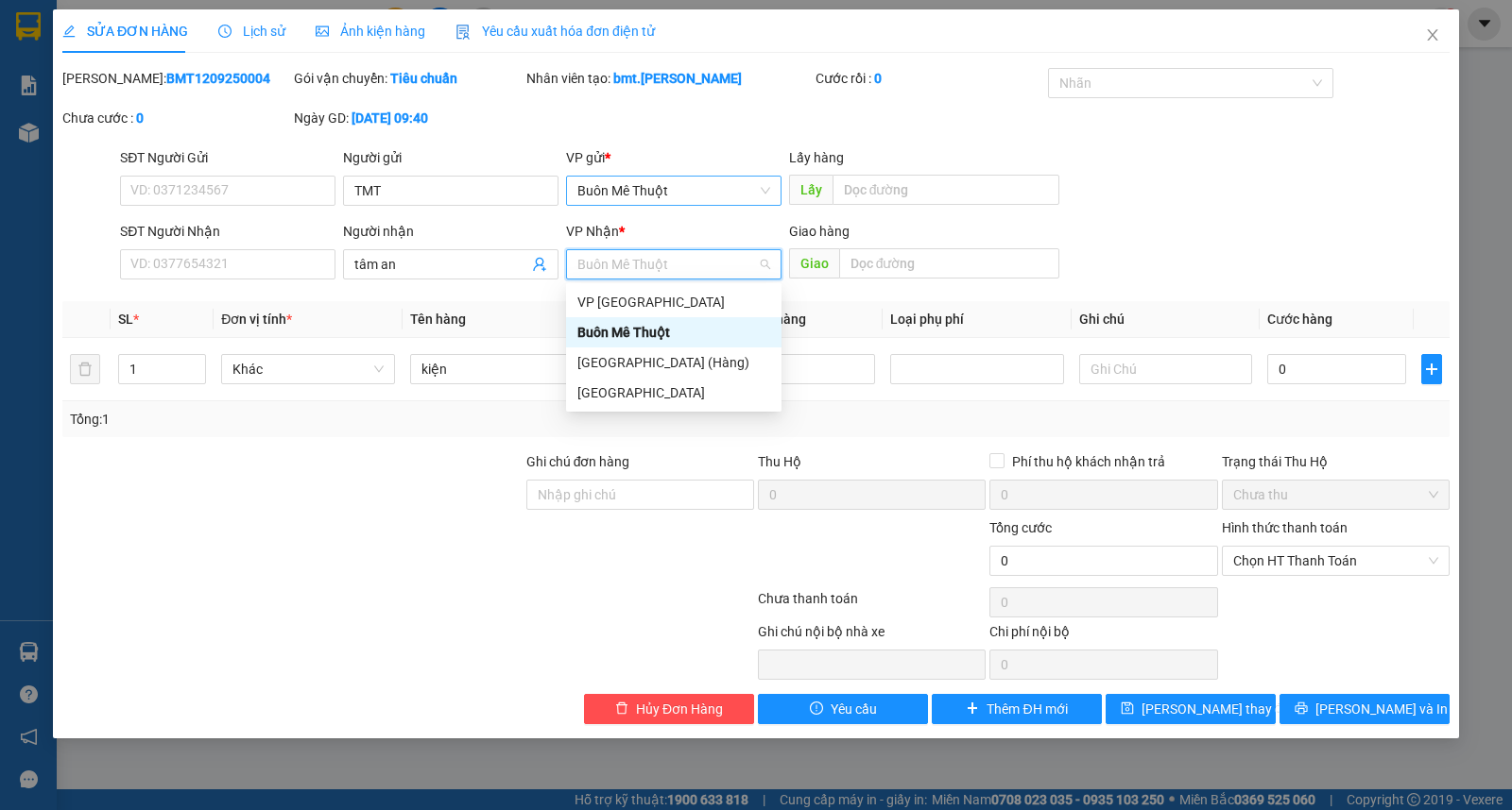
click at [657, 205] on div "Buôn Mê Thuột" at bounding box center [674, 191] width 216 height 30
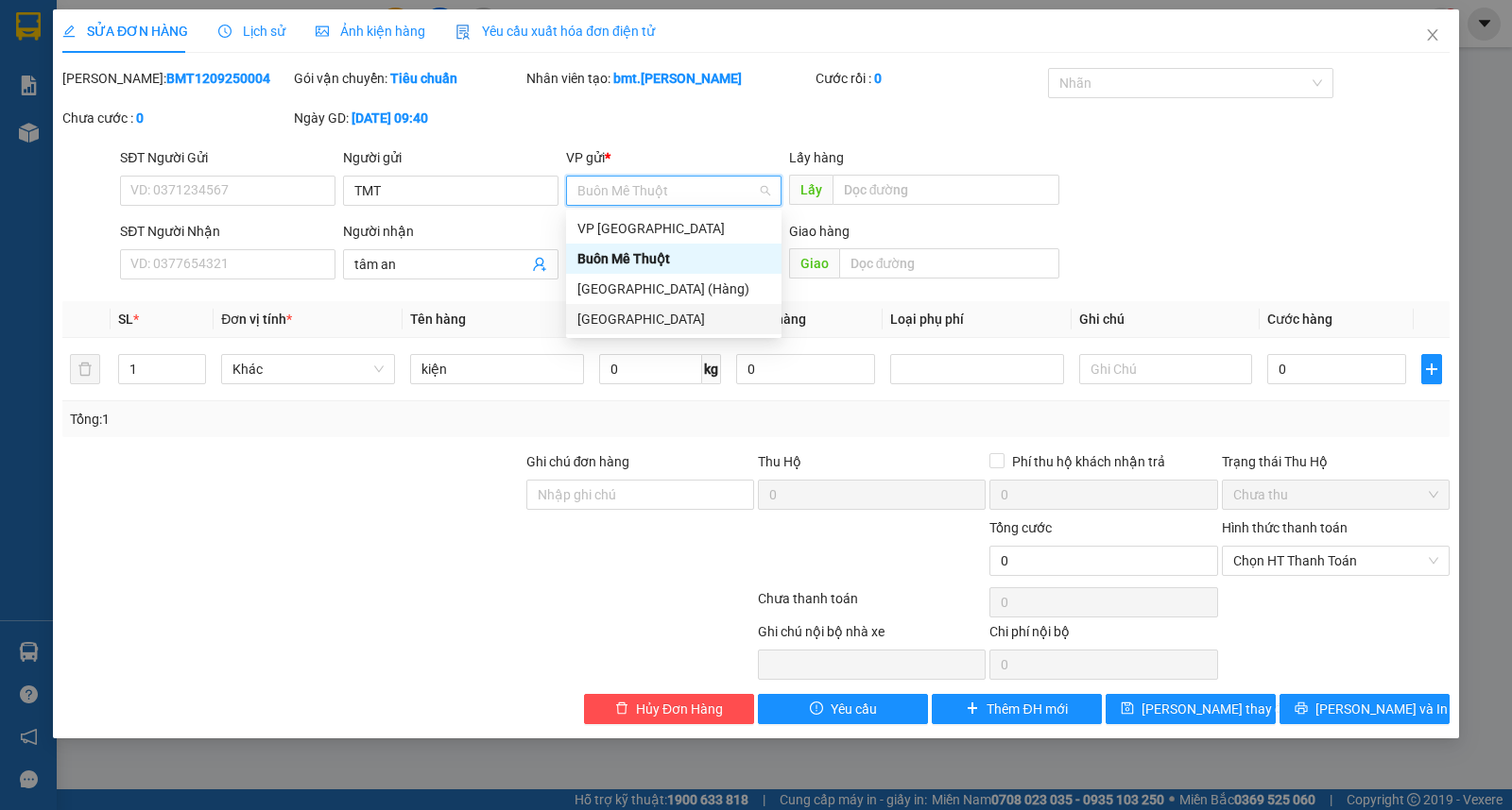
click at [650, 316] on div "[GEOGRAPHIC_DATA]" at bounding box center [674, 319] width 193 height 21
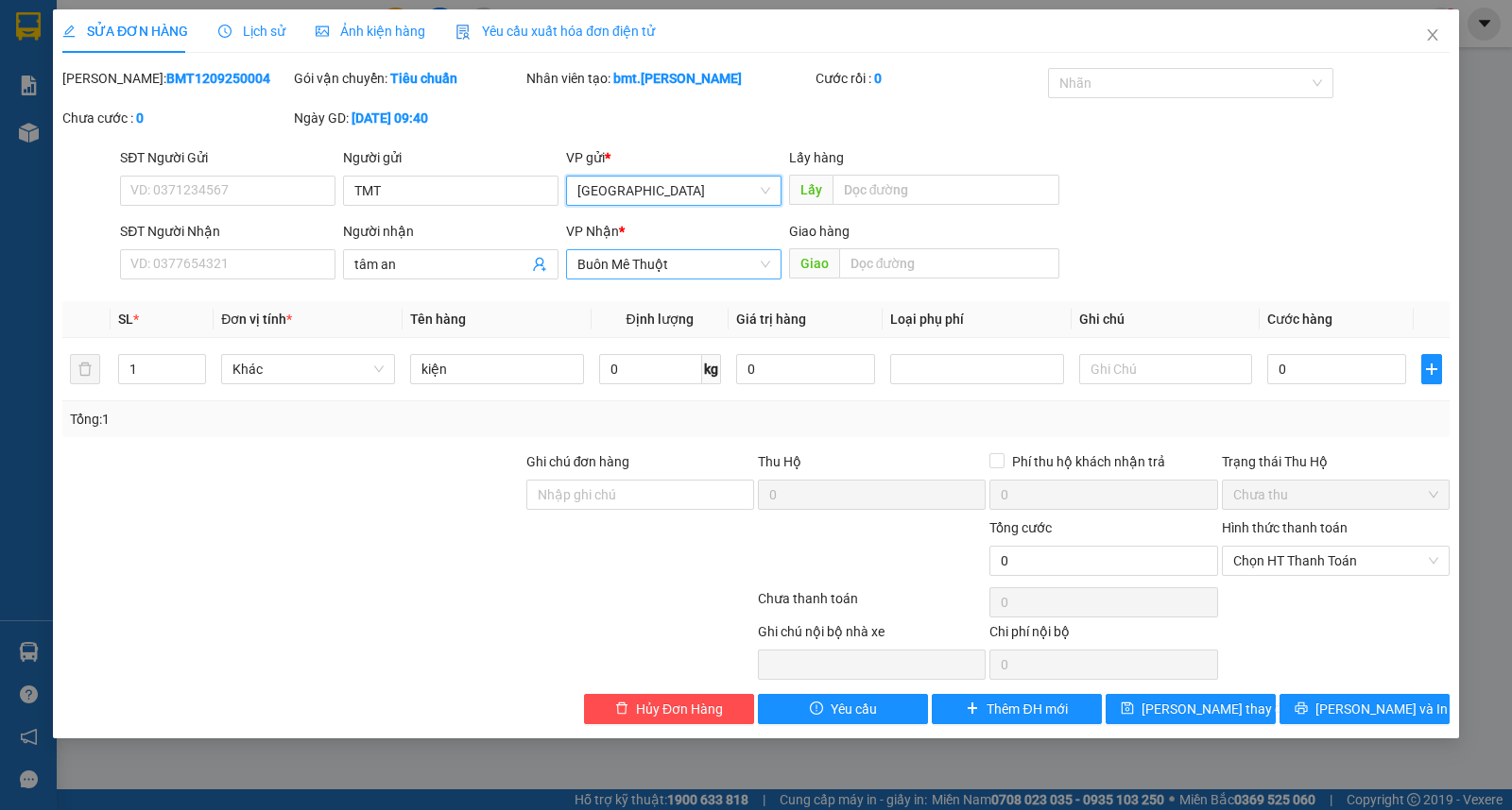
click at [653, 268] on span "Buôn Mê Thuột" at bounding box center [674, 265] width 193 height 28
click at [1213, 711] on span "Lưu thay đổi" at bounding box center [1218, 710] width 151 height 21
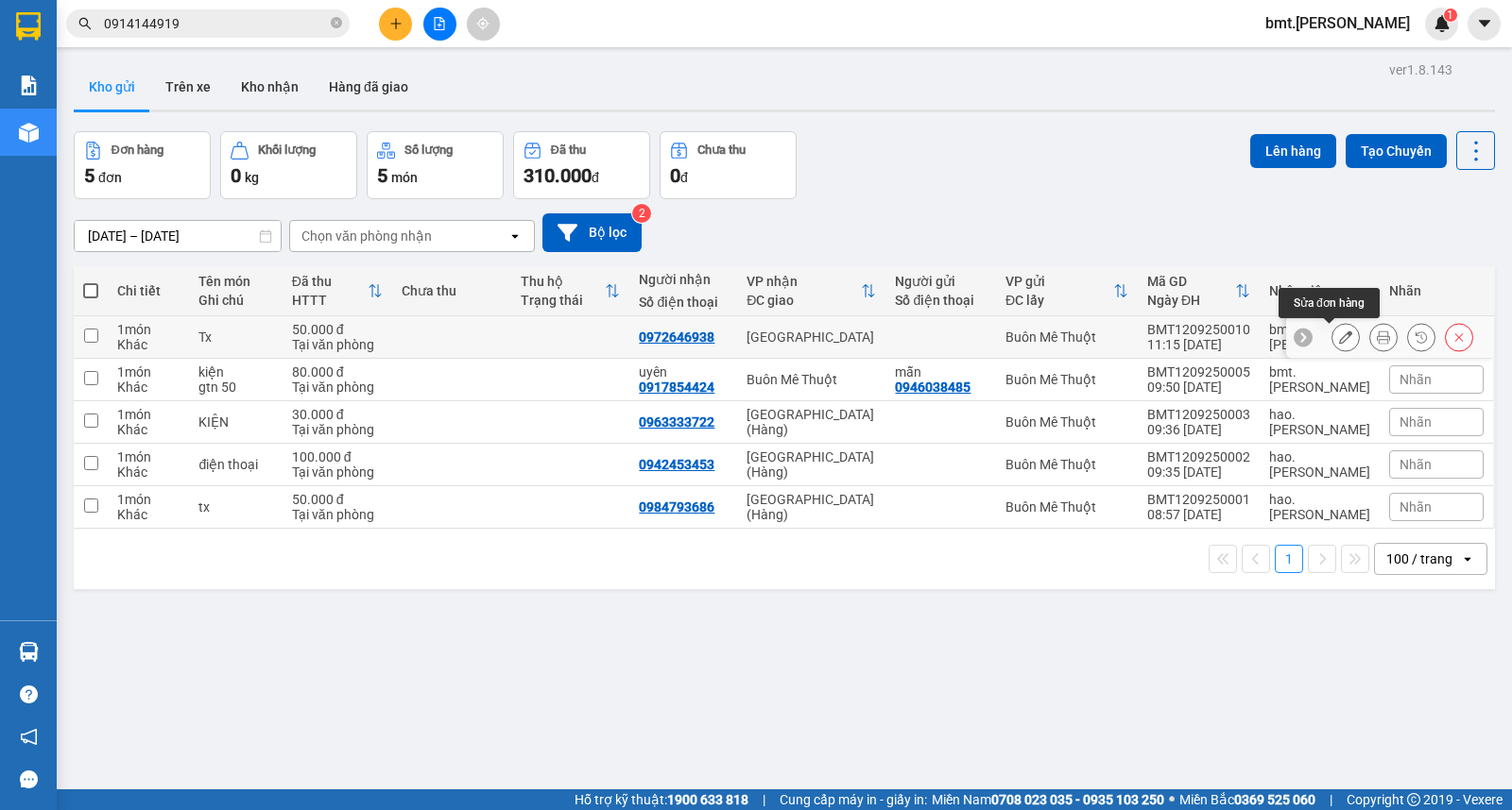
click at [1339, 335] on icon at bounding box center [1345, 337] width 13 height 13
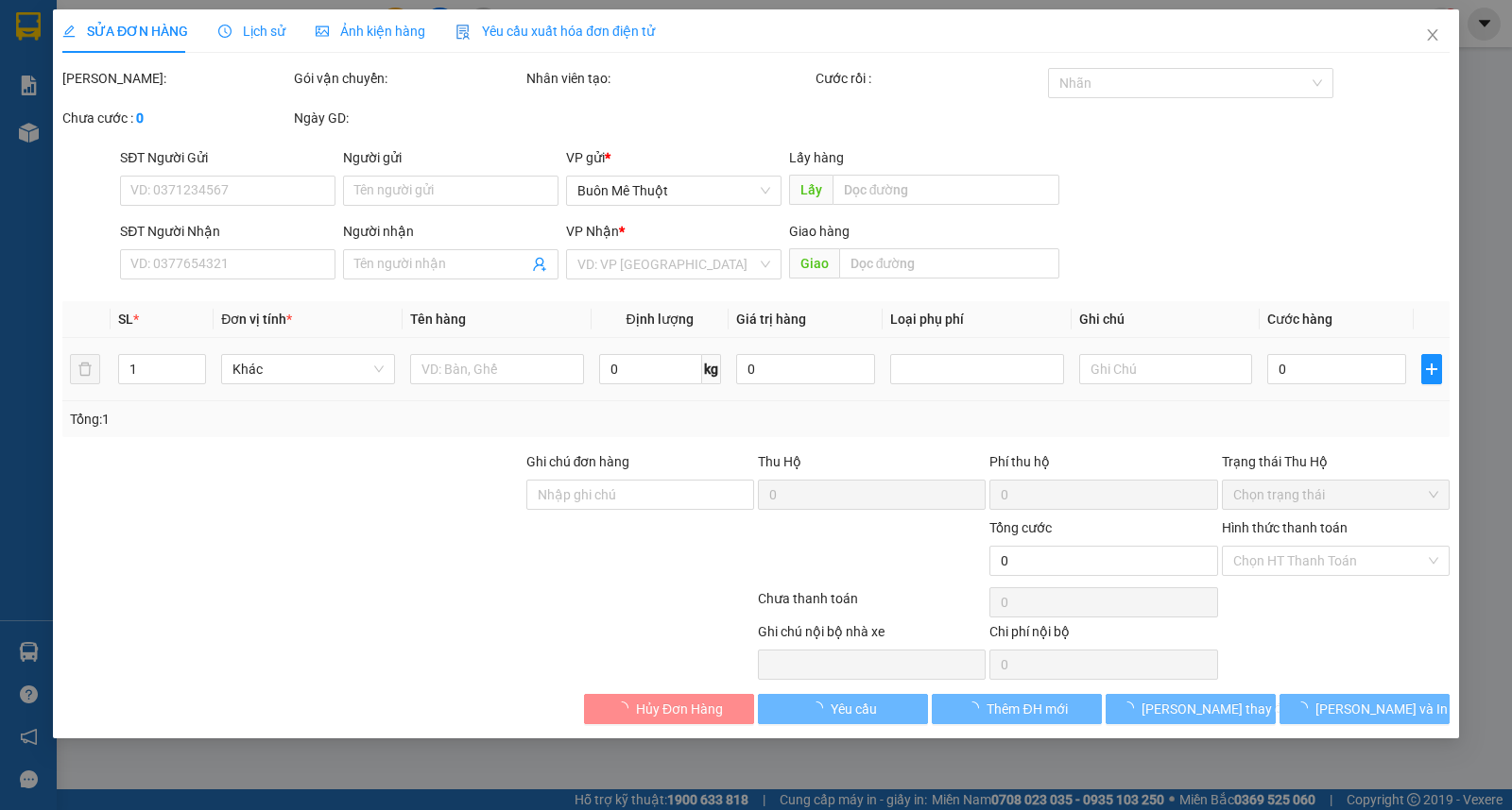
type input "0972646938"
type input "50.000"
type input "0"
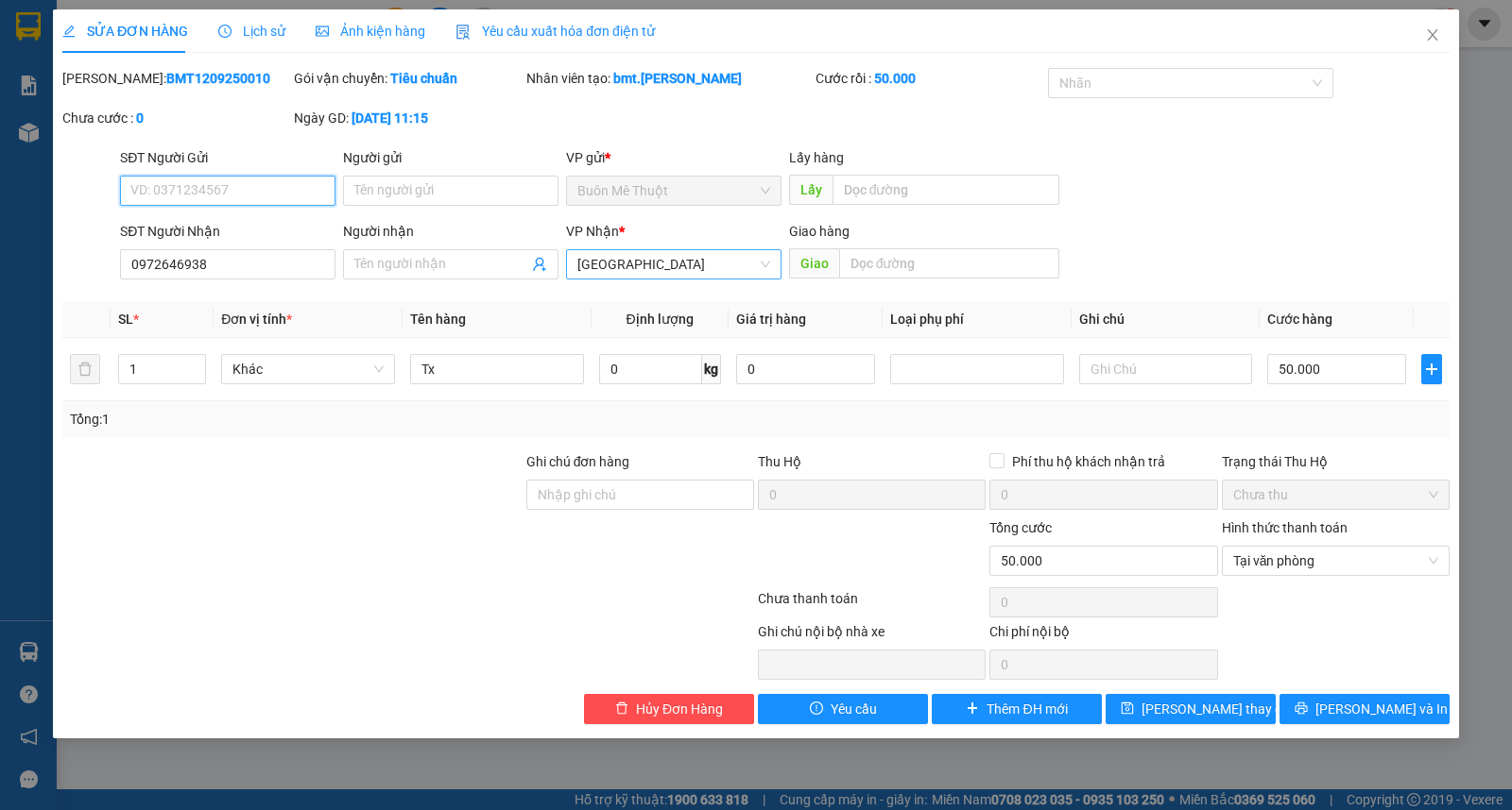
click at [678, 271] on span "[GEOGRAPHIC_DATA]" at bounding box center [674, 265] width 193 height 28
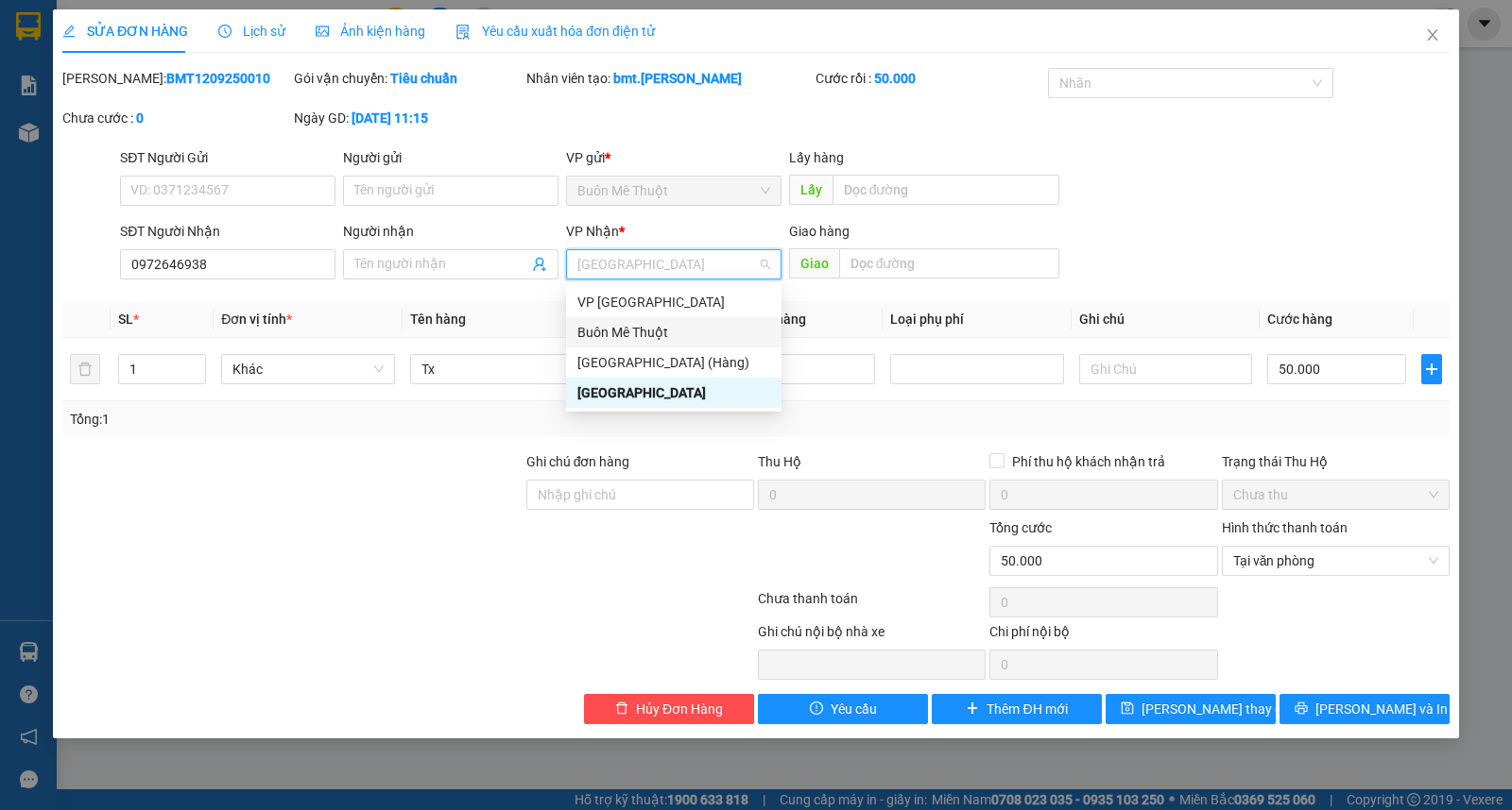
click at [641, 325] on div "Buôn Mê Thuột" at bounding box center [674, 332] width 193 height 21
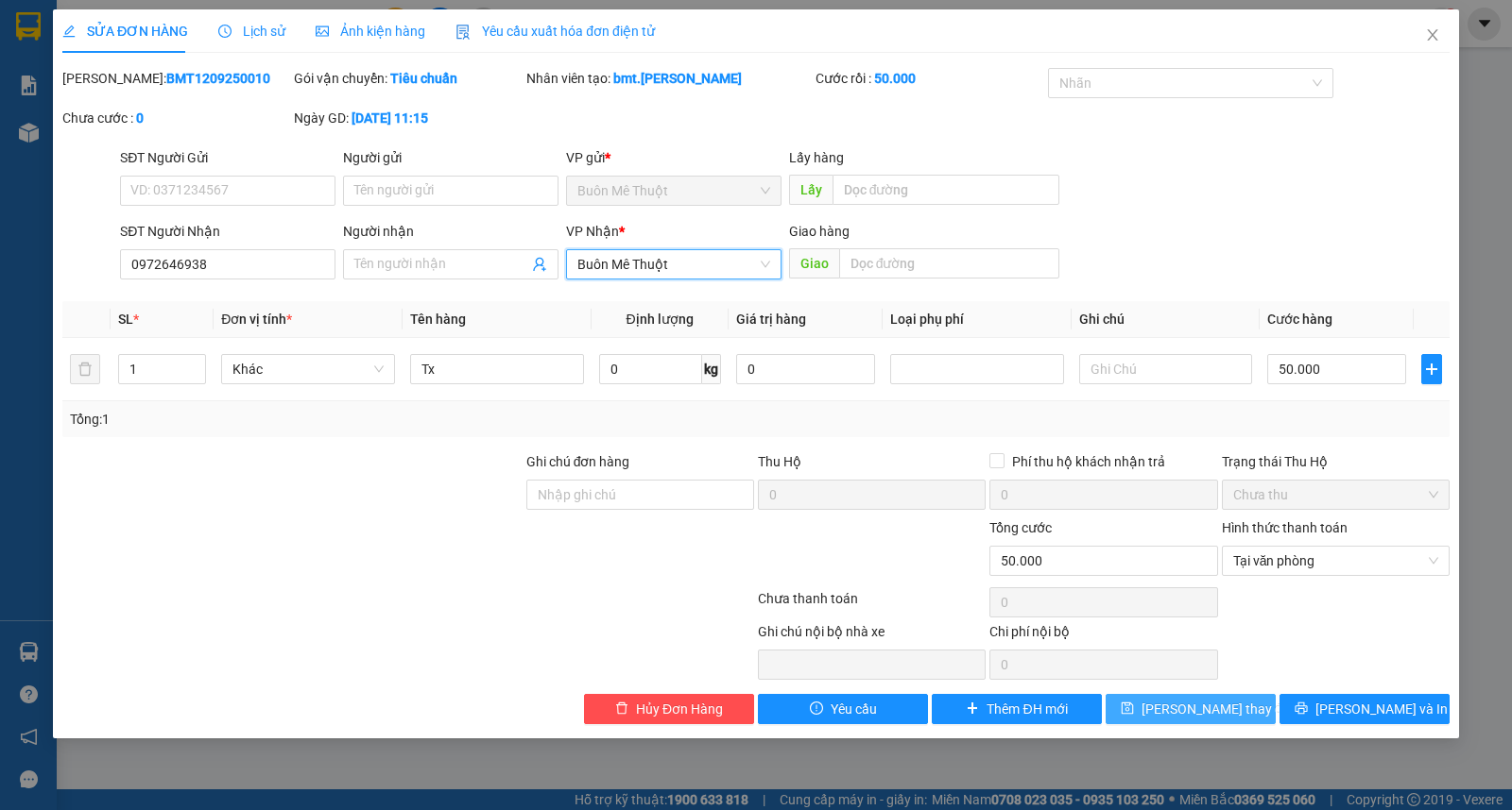
click at [1154, 704] on button "Lưu thay đổi" at bounding box center [1191, 710] width 170 height 30
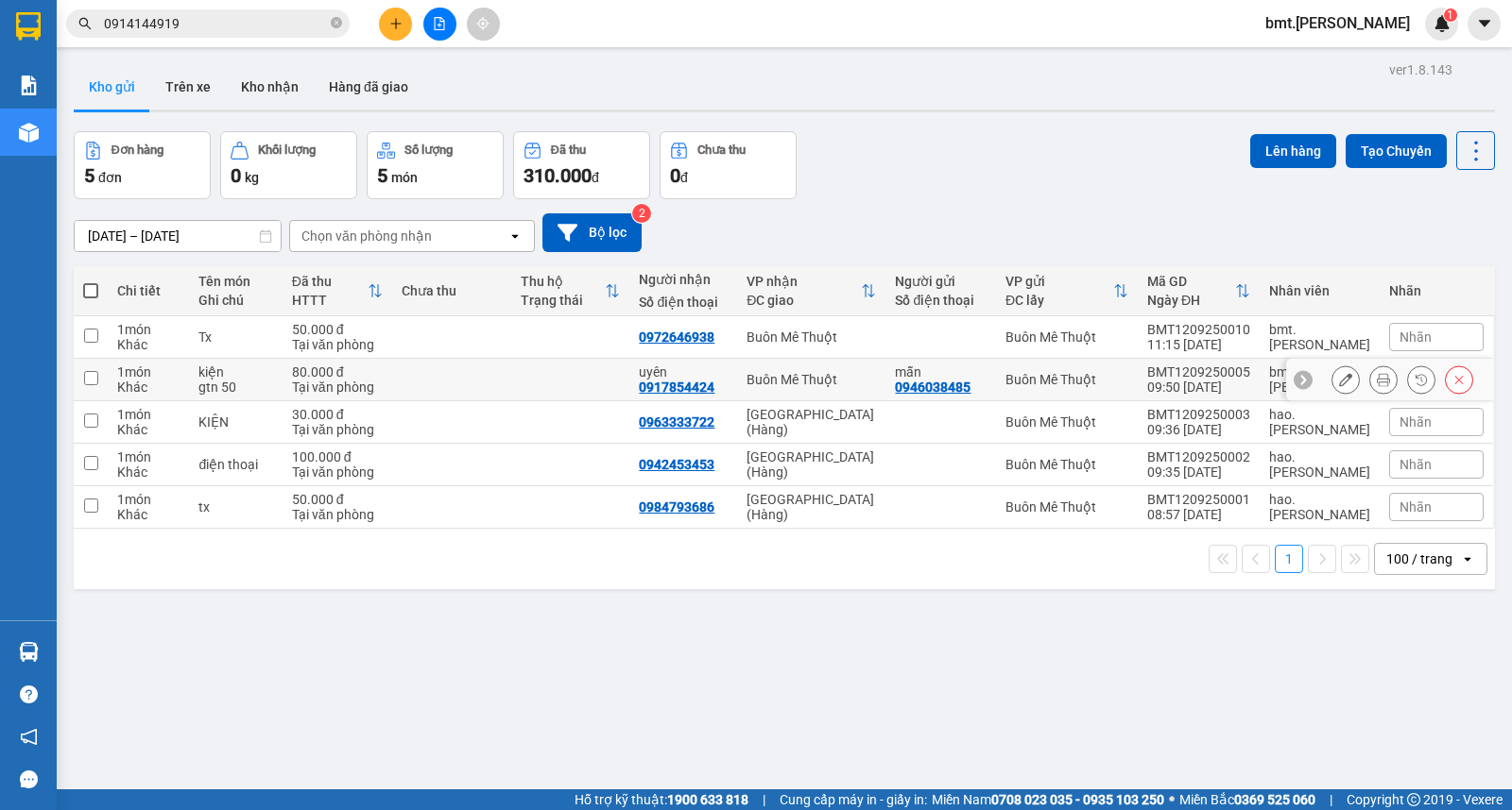
click at [1332, 384] on button at bounding box center [1345, 379] width 27 height 33
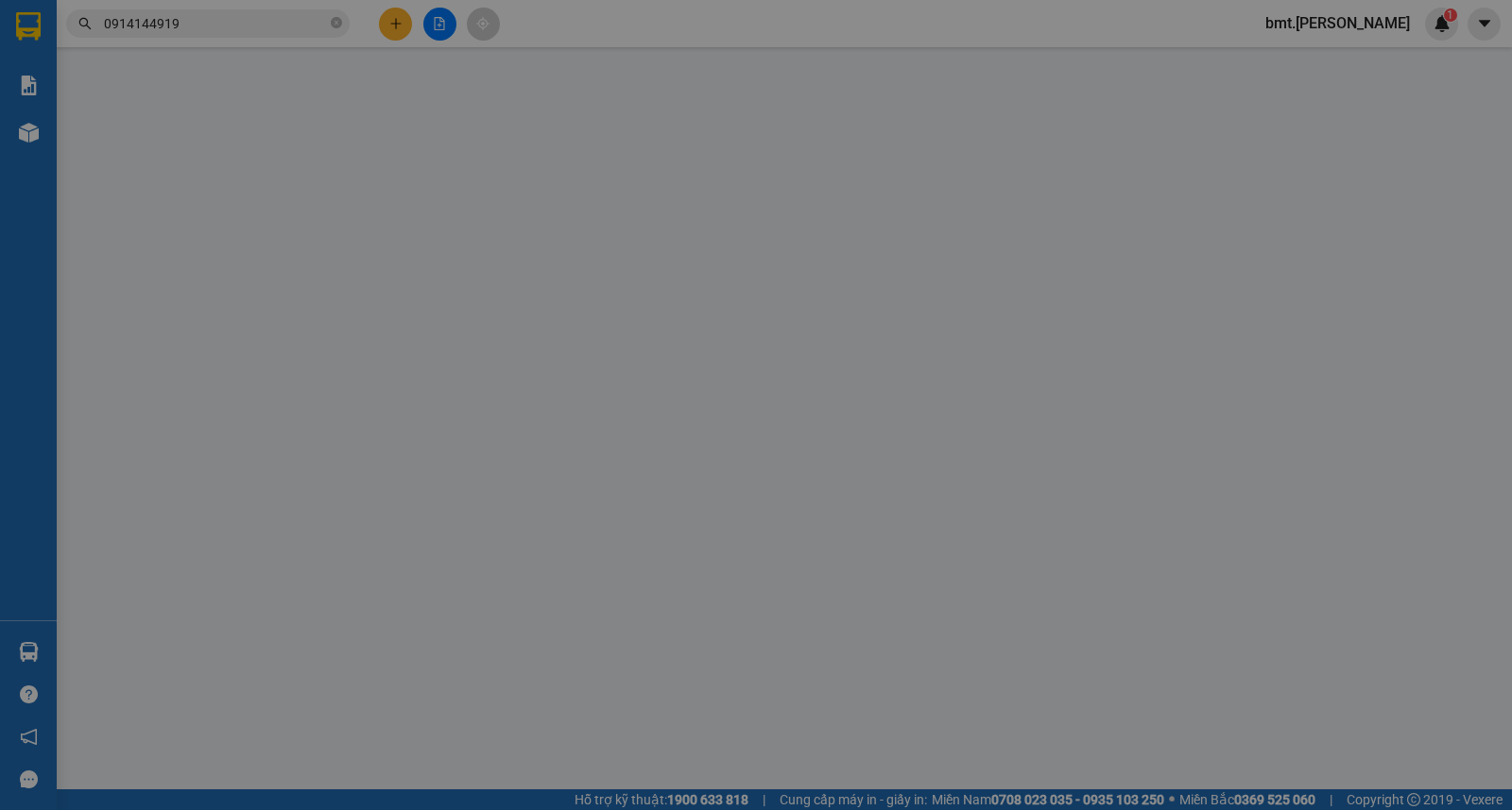
type input "0946038485"
type input "mẫn"
type input "0917854424"
type input "uyên"
type input "0"
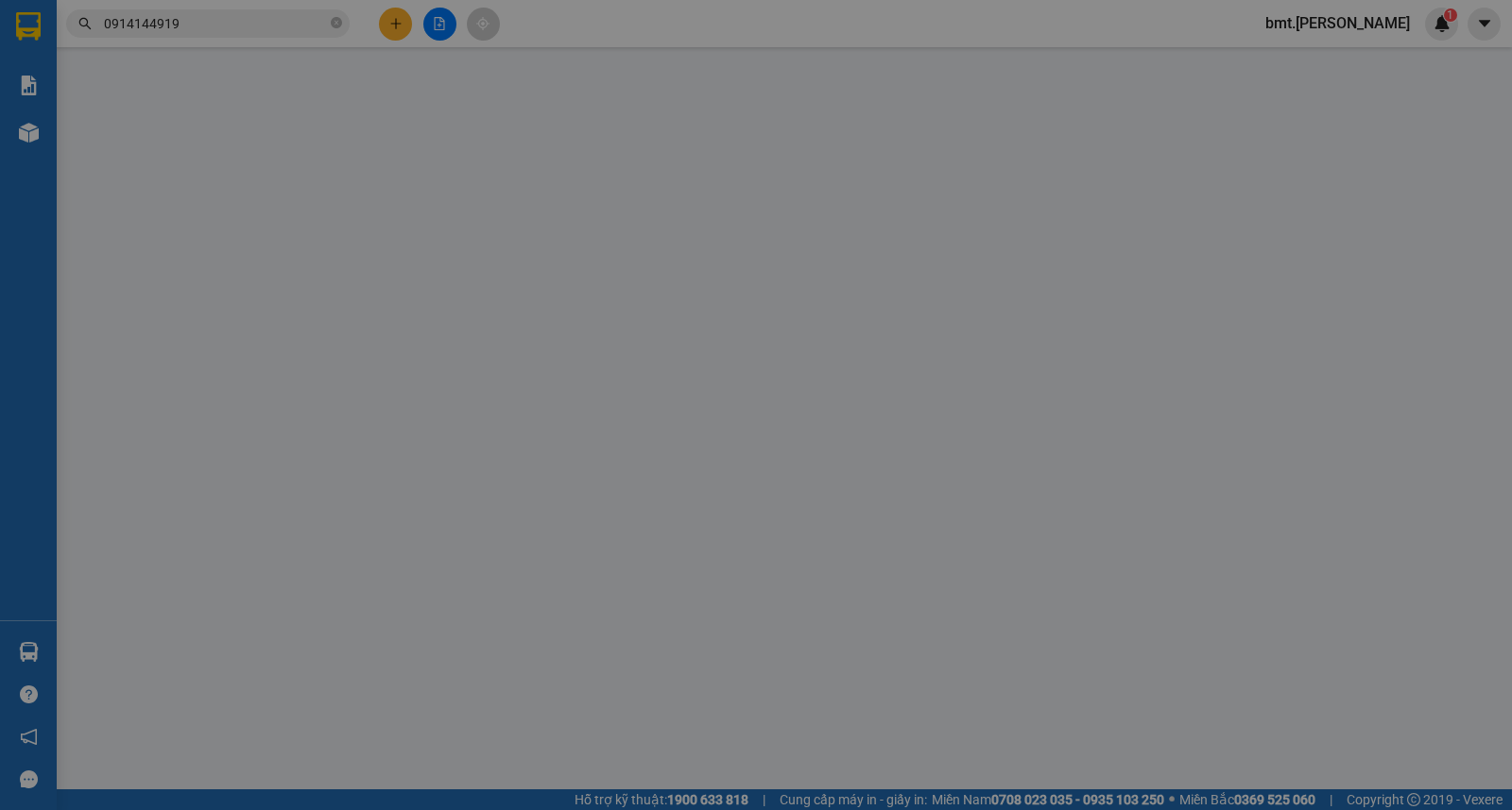
type input "80.000"
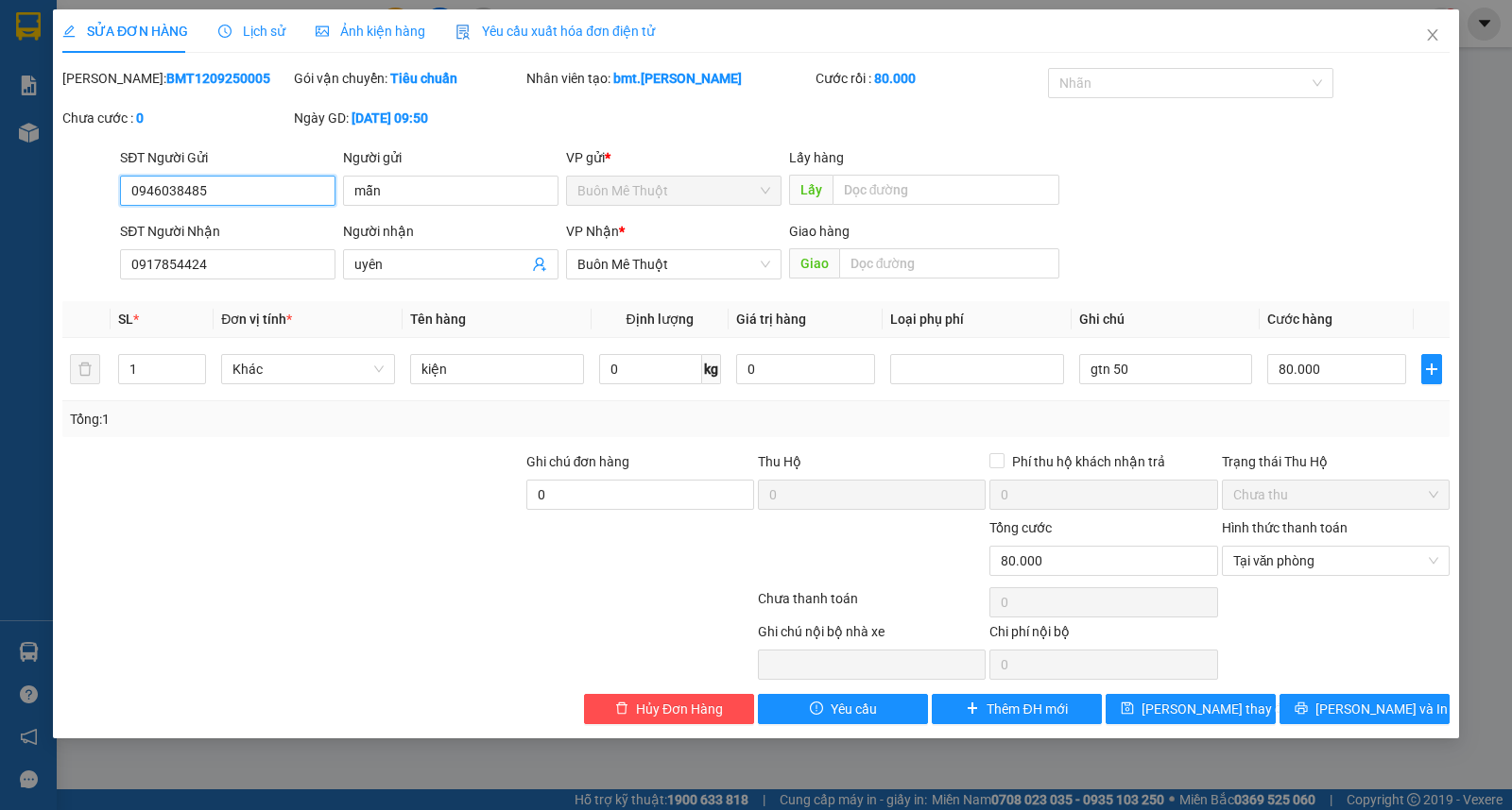
click at [647, 176] on div "Buôn Mê Thuột" at bounding box center [674, 191] width 216 height 30
click at [194, 257] on input "0917854424" at bounding box center [228, 265] width 216 height 30
drag, startPoint x: 1409, startPoint y: 9, endPoint x: 1421, endPoint y: 47, distance: 39.8
click at [1413, 10] on span "Close" at bounding box center [1432, 36] width 53 height 53
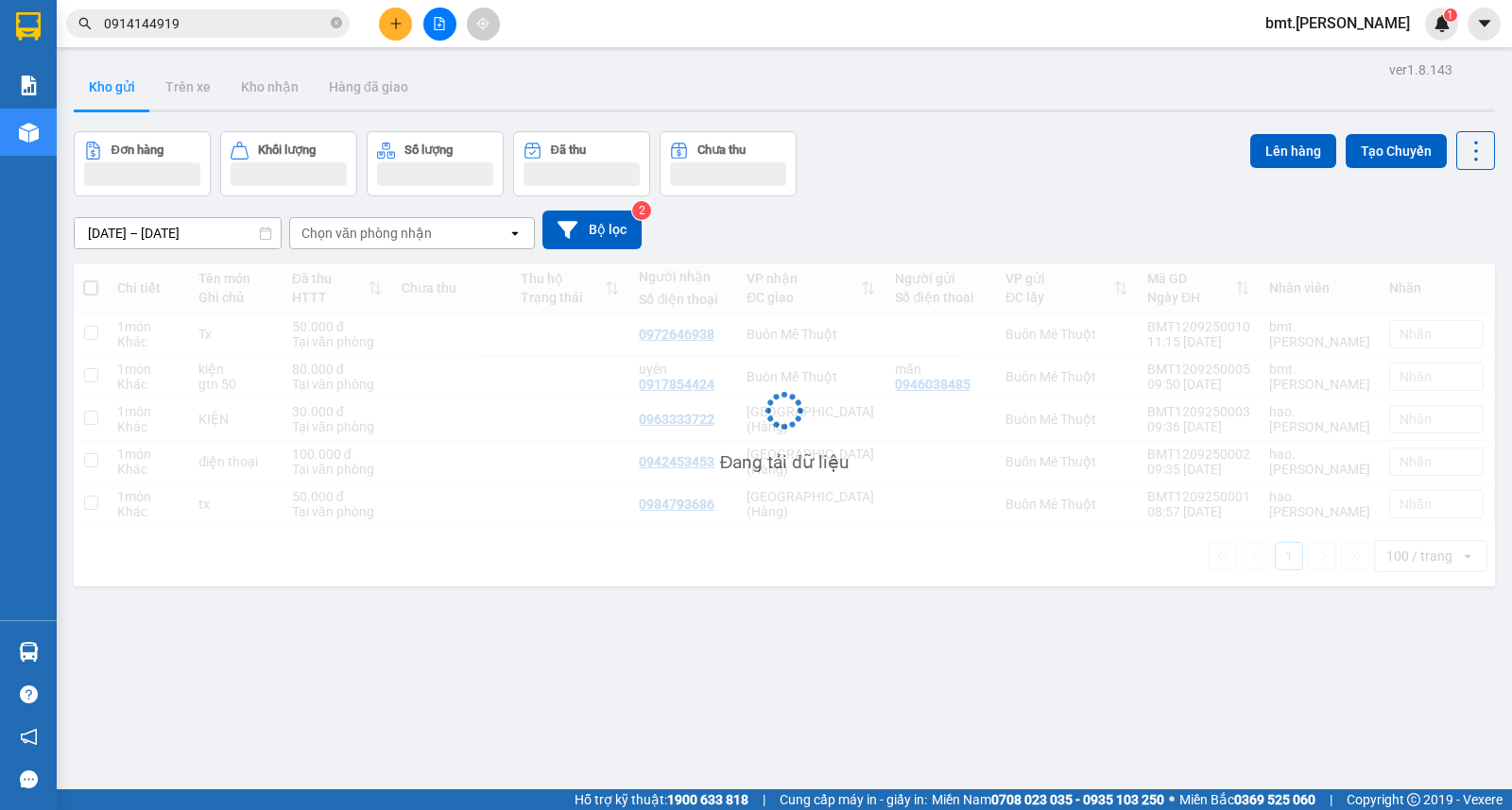
click at [1421, 47] on main "ver 1.8.143 Kho gửi Trên xe Kho nhận Hàng đã giao Đơn hàng Khối lượng Số lượng …" at bounding box center [756, 395] width 1512 height 789
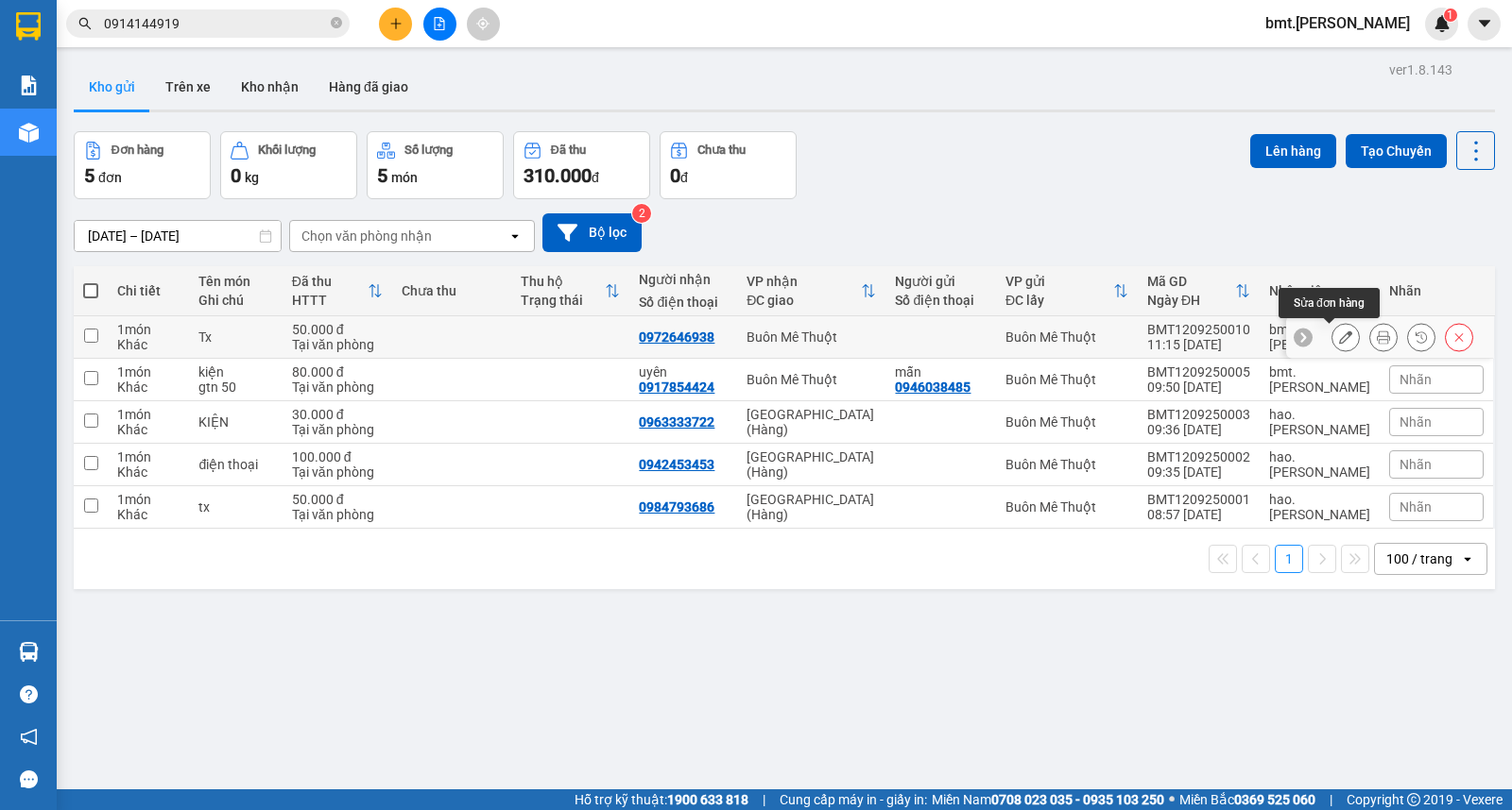
click at [1339, 341] on icon at bounding box center [1345, 337] width 13 height 13
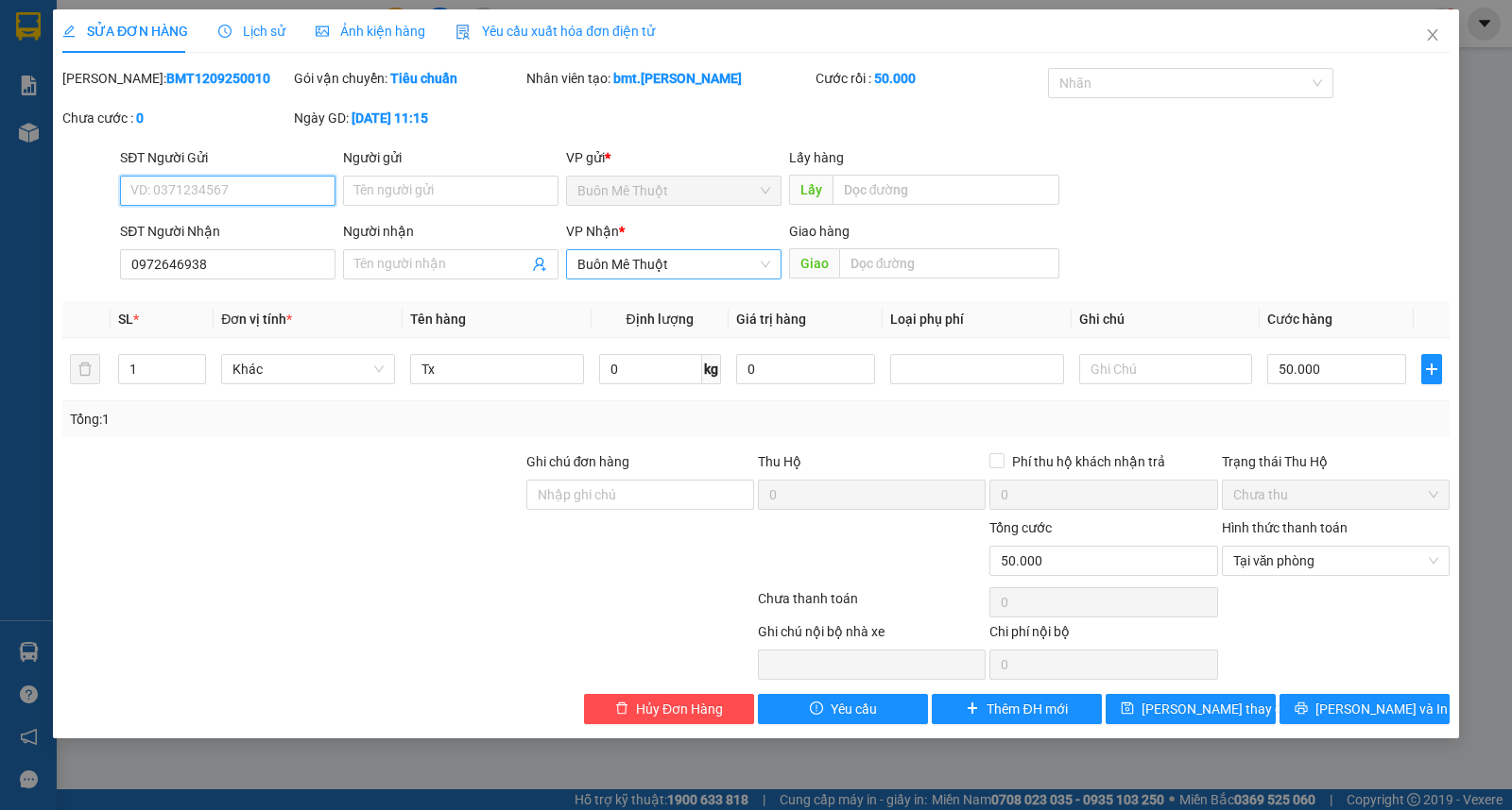
click at [673, 274] on span "Buôn Mê Thuột" at bounding box center [674, 265] width 193 height 28
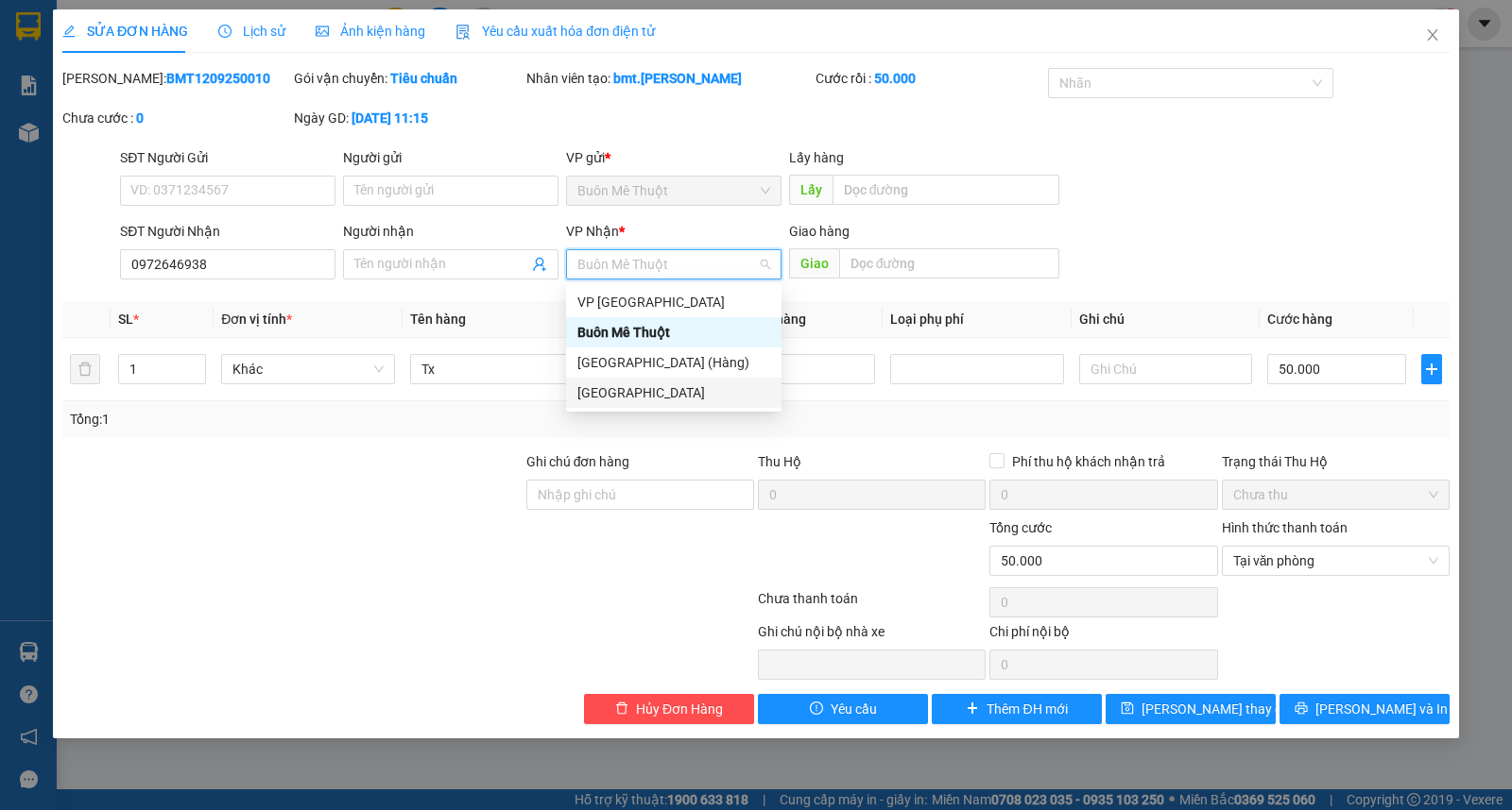
drag, startPoint x: 658, startPoint y: 383, endPoint x: 873, endPoint y: 429, distance: 219.9
click at [658, 384] on div "[GEOGRAPHIC_DATA]" at bounding box center [674, 393] width 193 height 21
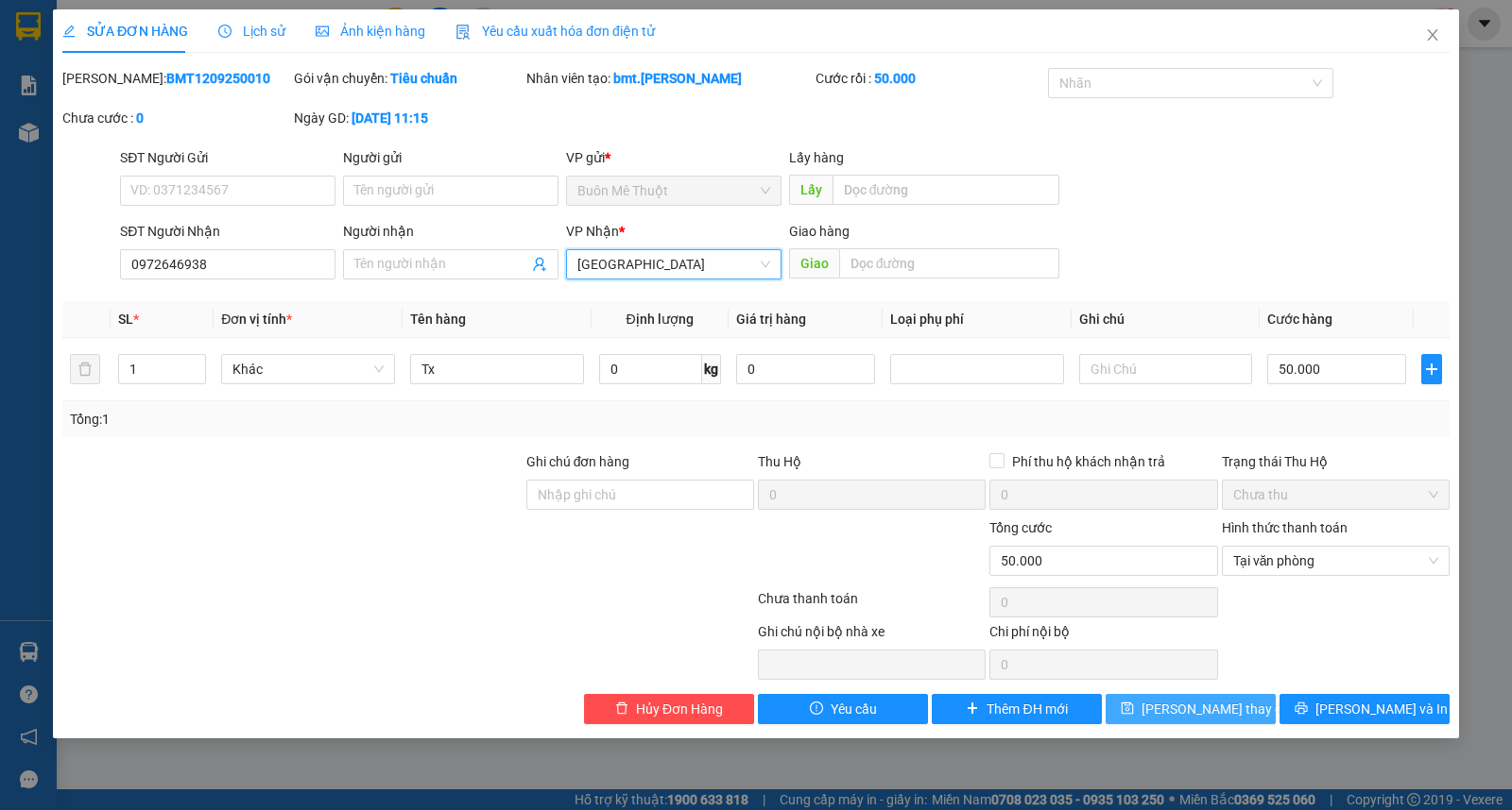
click at [1134, 713] on icon "save" at bounding box center [1128, 709] width 13 height 13
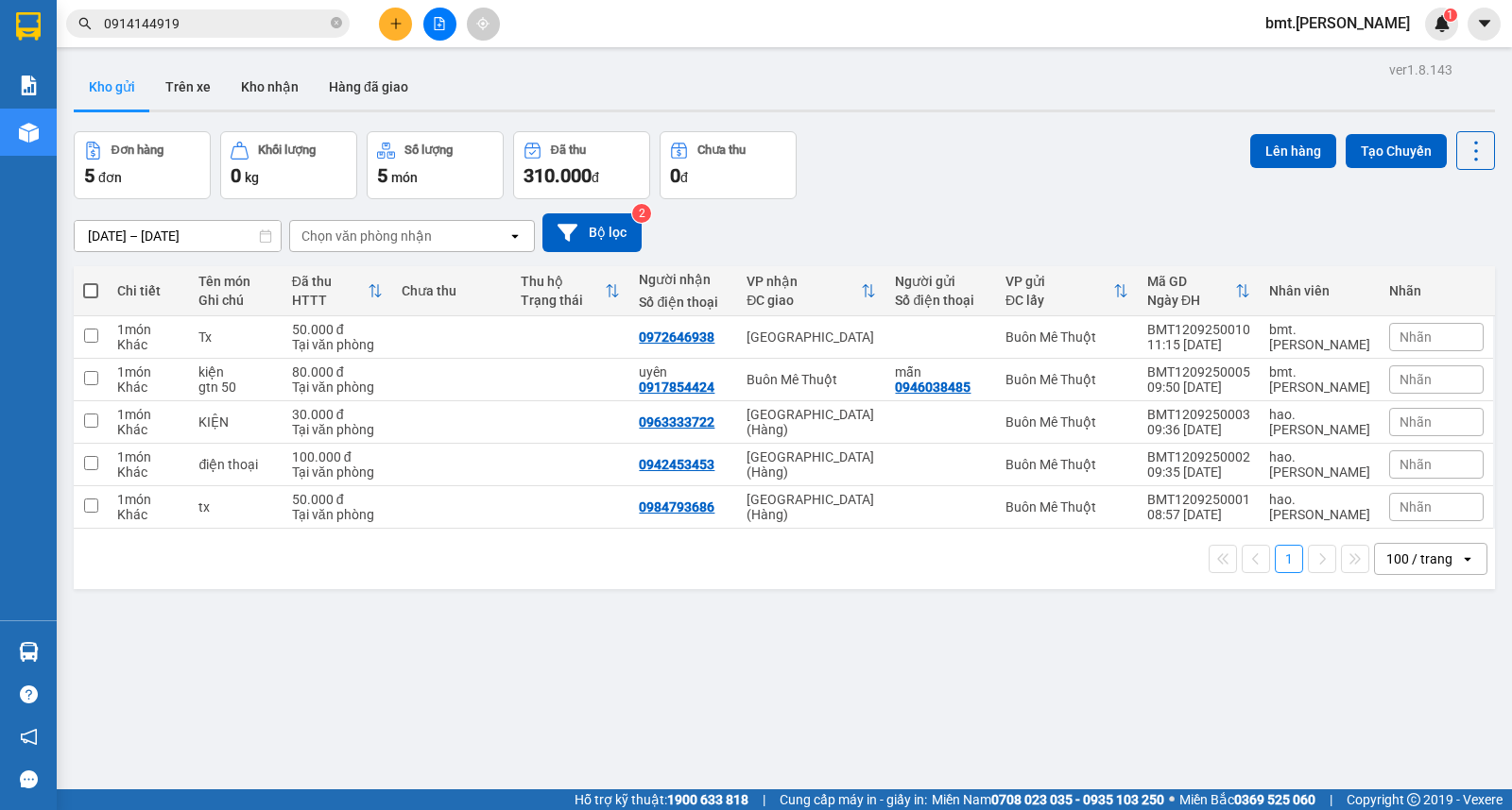
click at [1351, 30] on span "bmt.[PERSON_NAME]" at bounding box center [1338, 23] width 175 height 24
click at [1346, 66] on span "Đăng xuất" at bounding box center [1382, 59] width 80 height 21
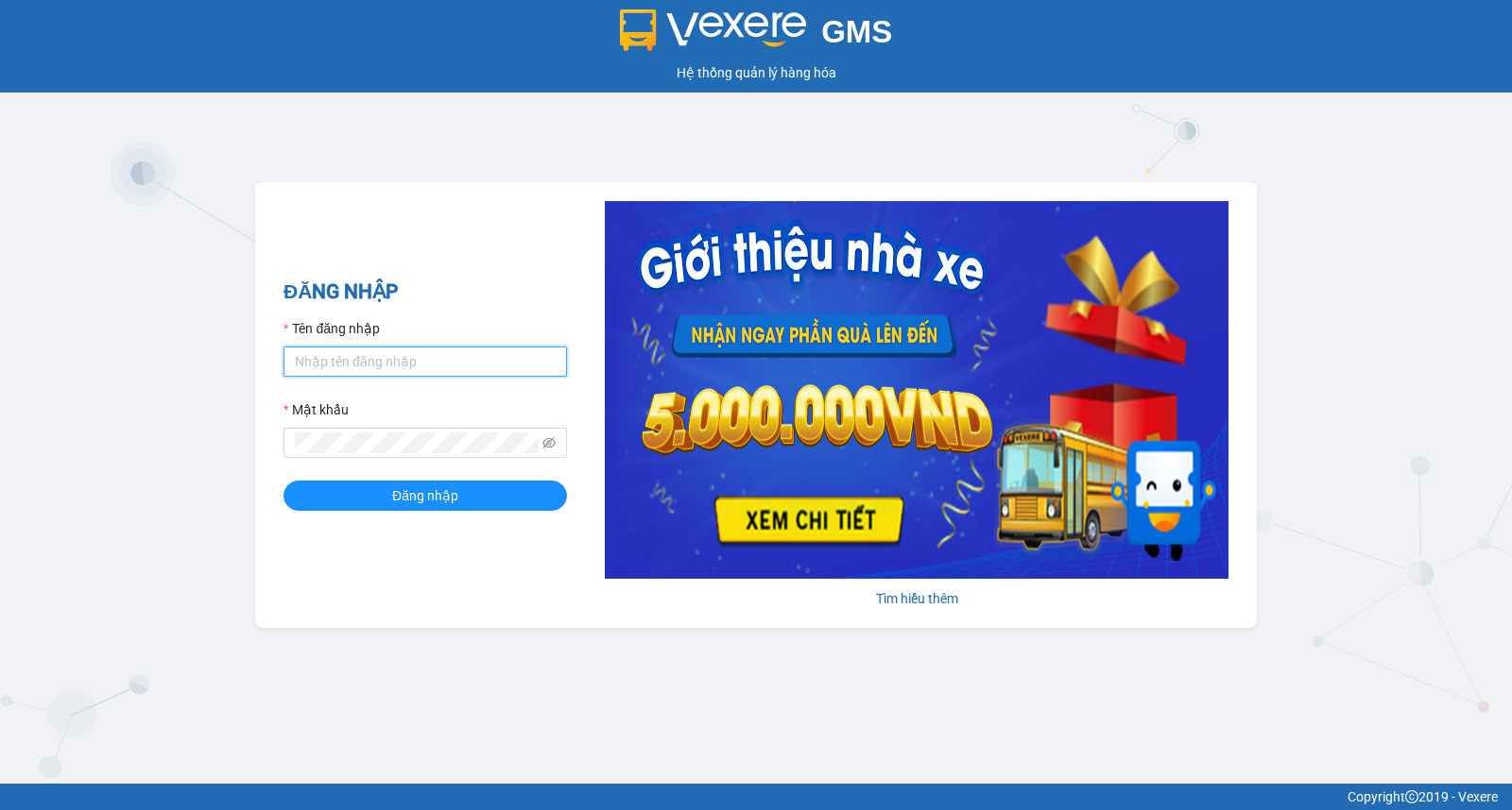
type input "saigon.[PERSON_NAME]"
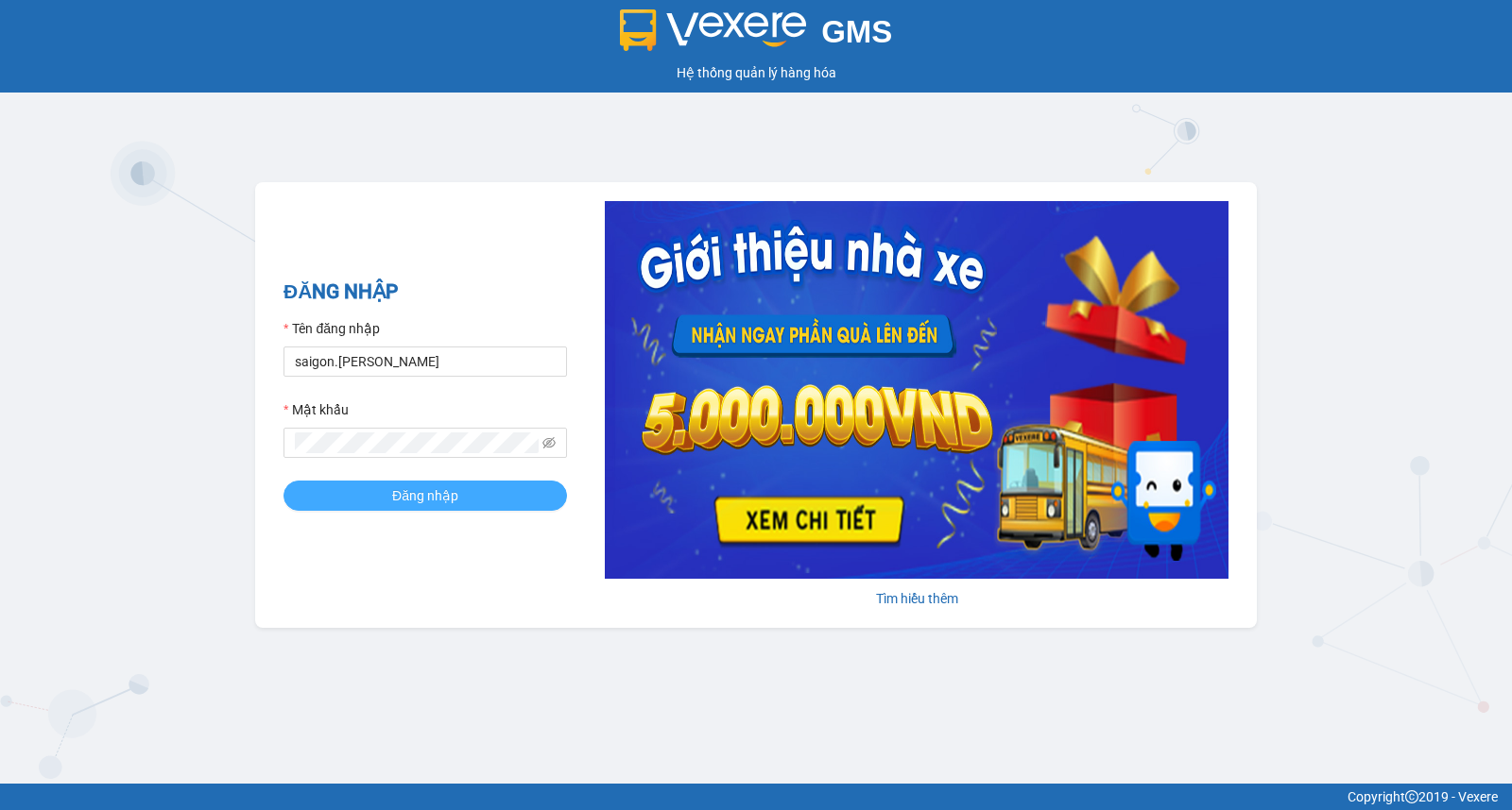
click at [352, 497] on button "Đăng nhập" at bounding box center [424, 496] width 283 height 30
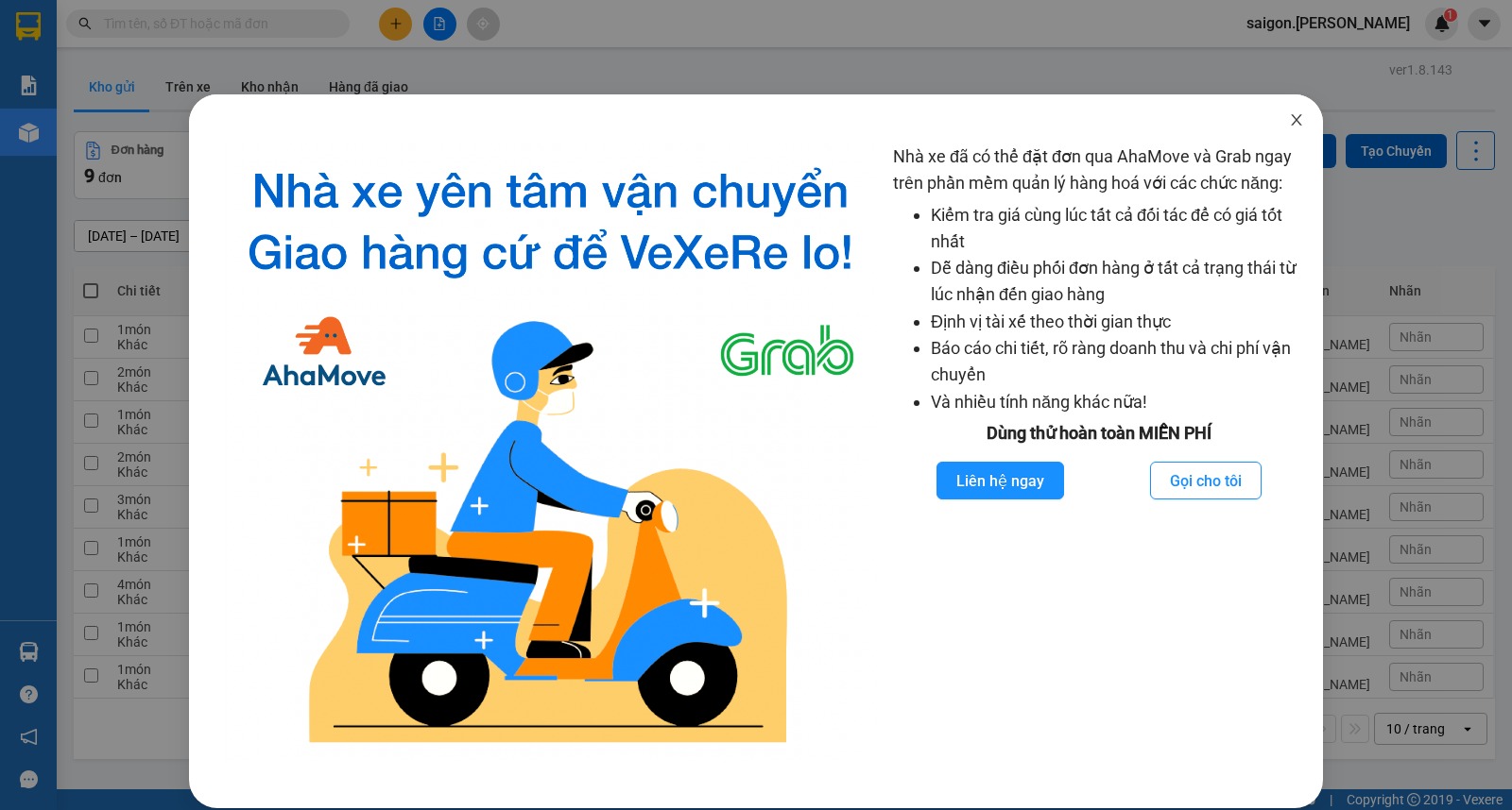
click at [1290, 117] on icon "close" at bounding box center [1295, 120] width 10 height 11
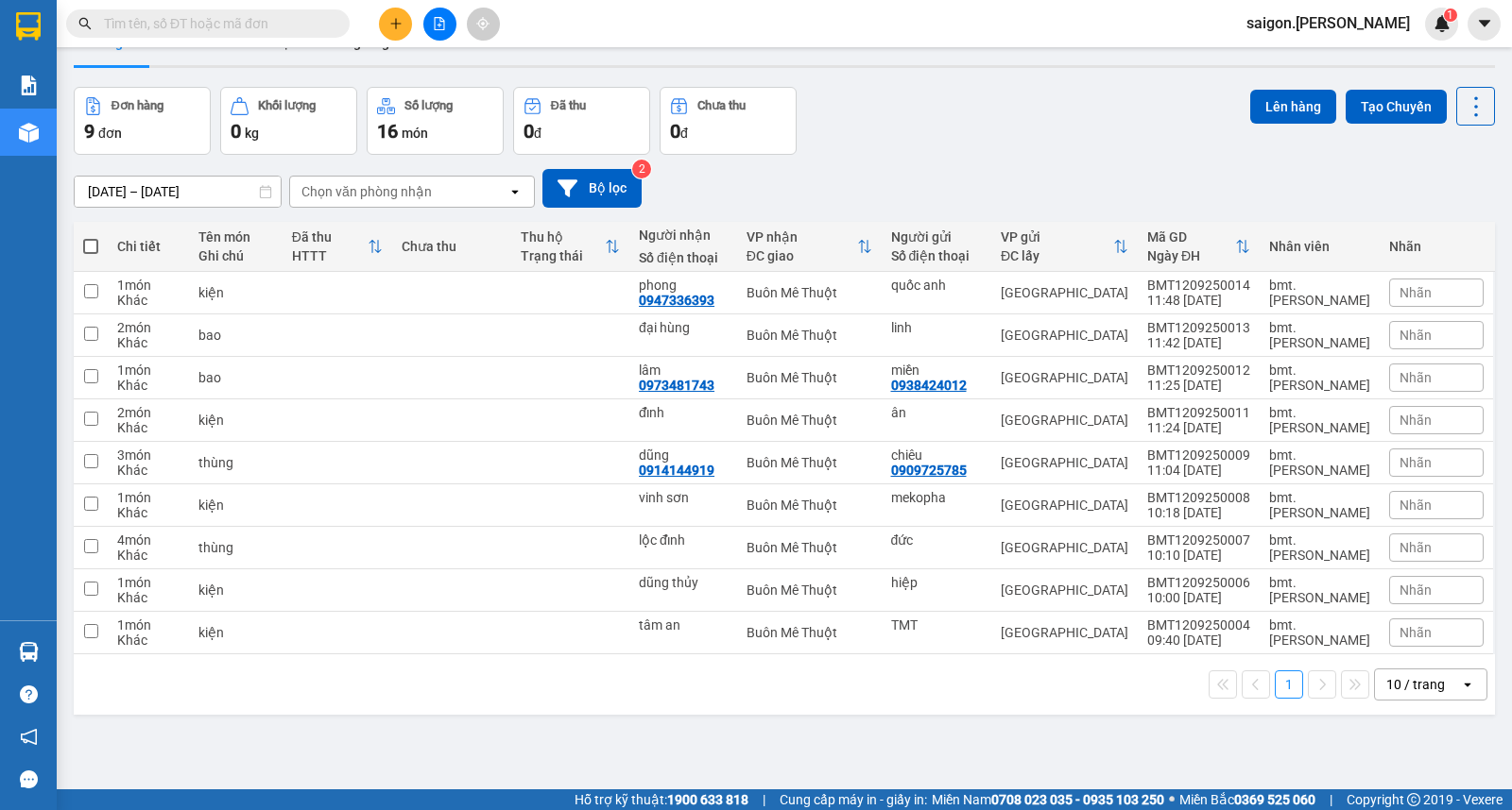
scroll to position [87, 0]
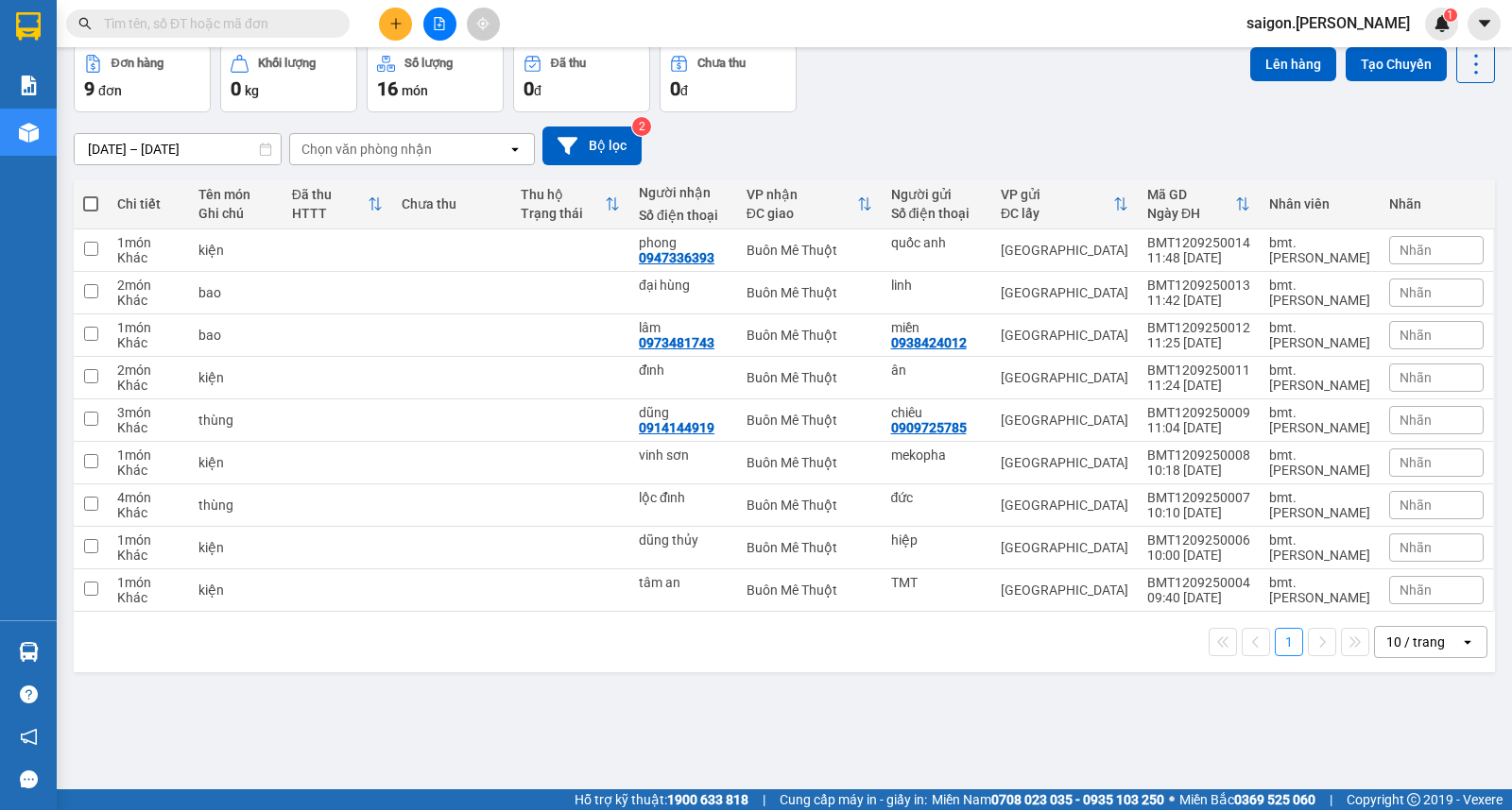
click at [1409, 638] on div "10 / trang" at bounding box center [1415, 643] width 59 height 19
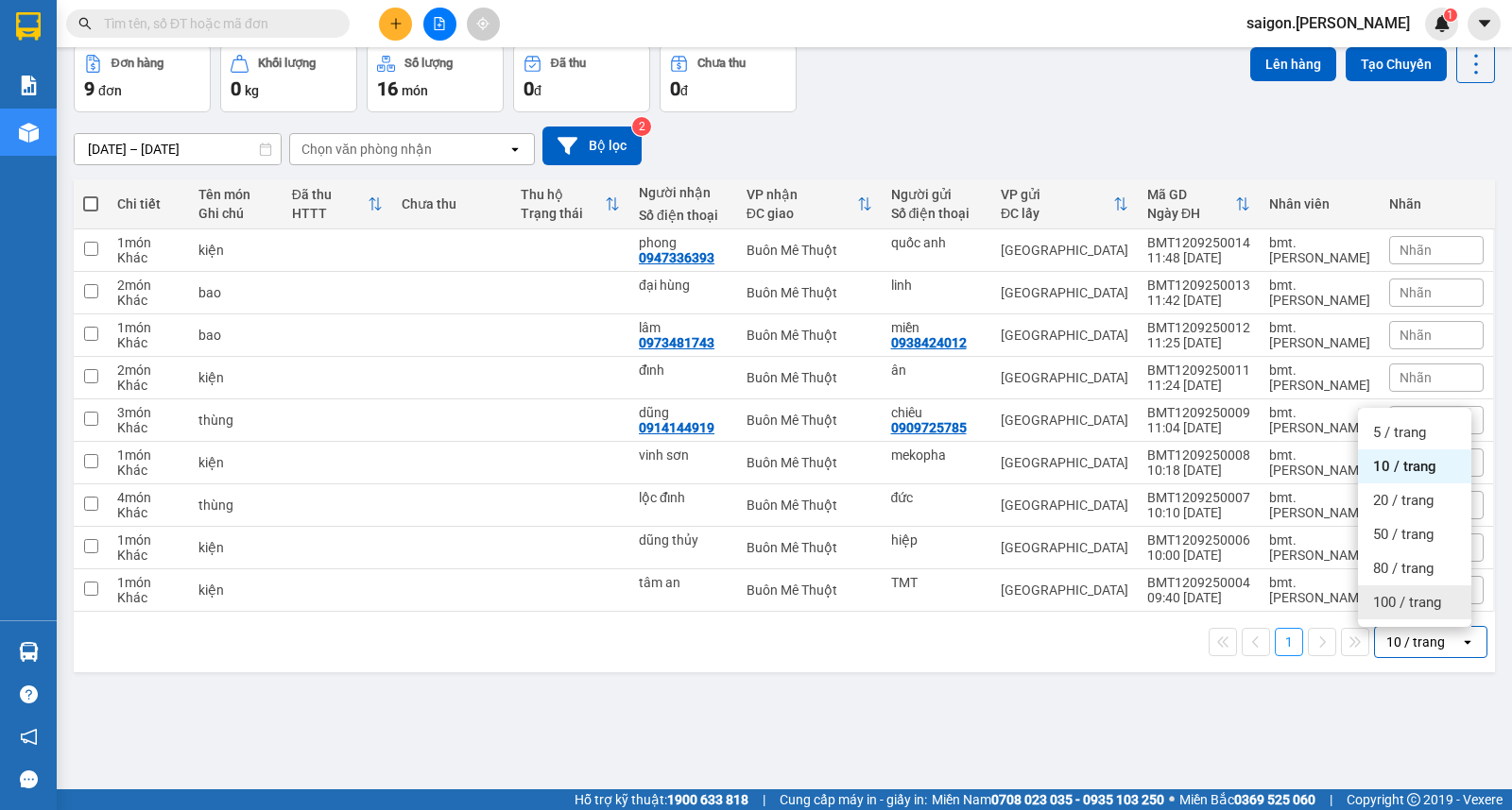
click at [1410, 603] on span "100 / trang" at bounding box center [1407, 603] width 68 height 19
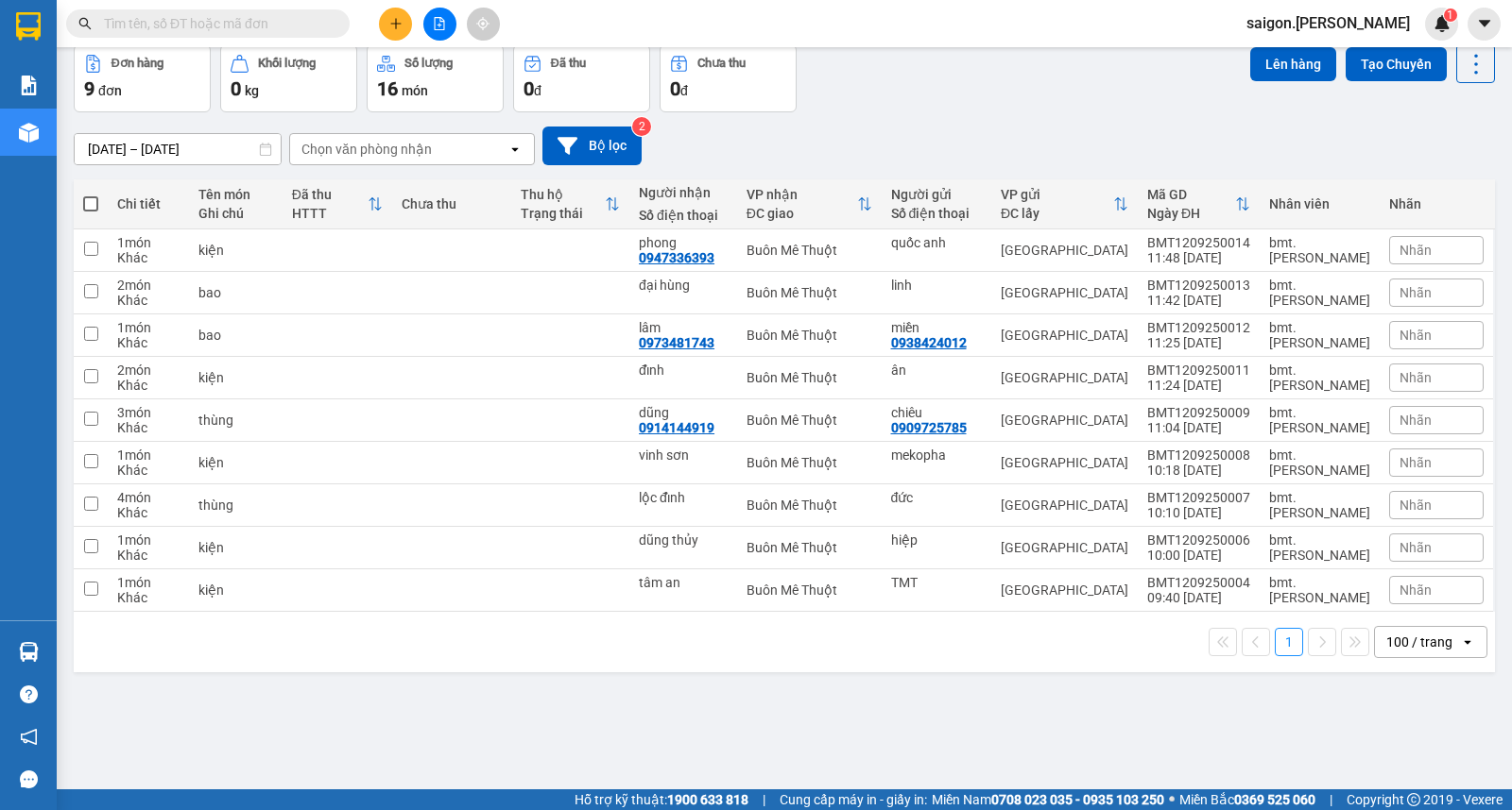
click at [251, 25] on input "text" at bounding box center [216, 24] width 223 height 21
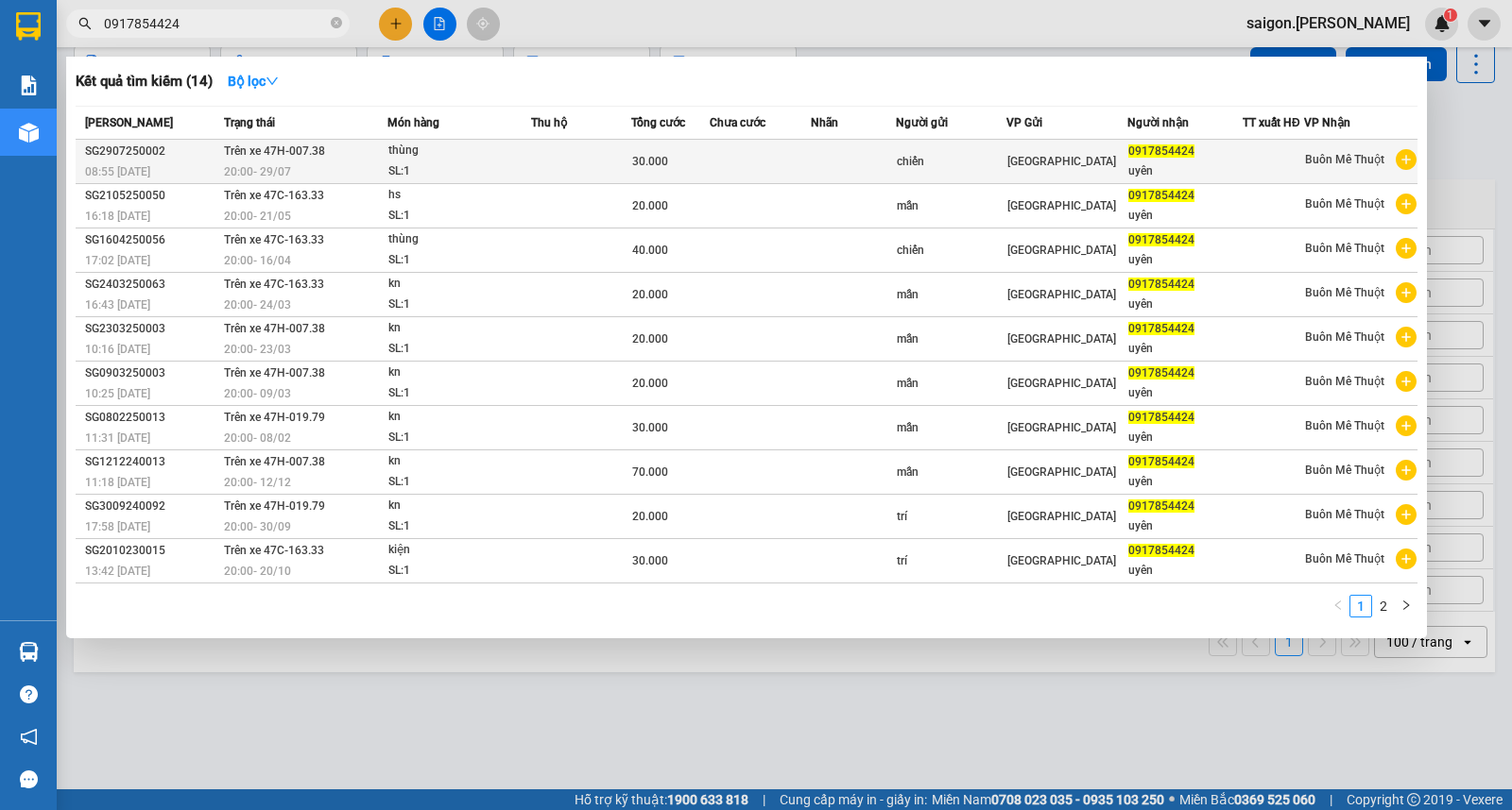
type input "0917854424"
click at [271, 155] on span "Trên xe 47H-007.38" at bounding box center [275, 151] width 101 height 13
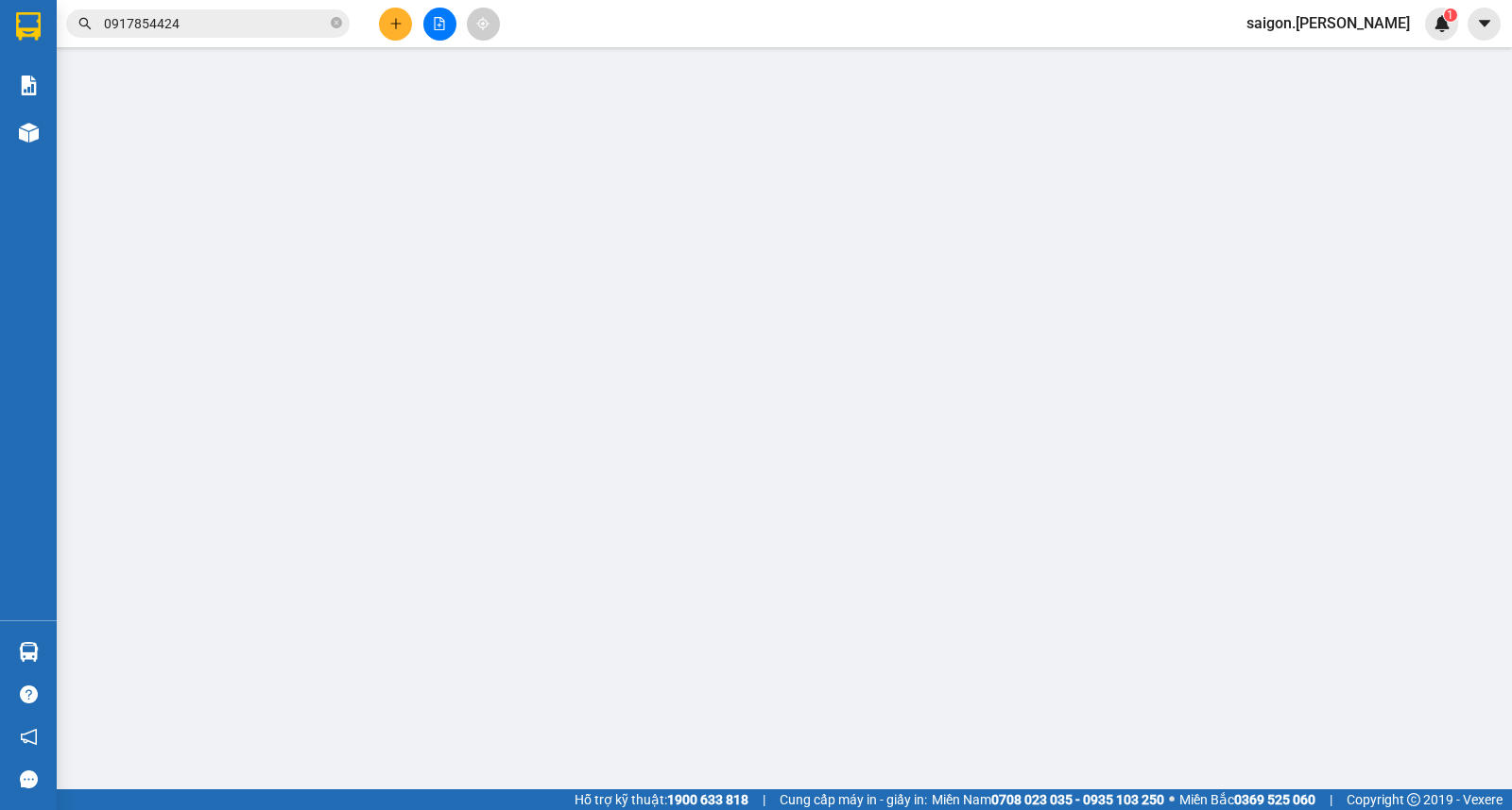
type input "chiến"
type input "0917854424"
type input "uyên"
type input "30.000"
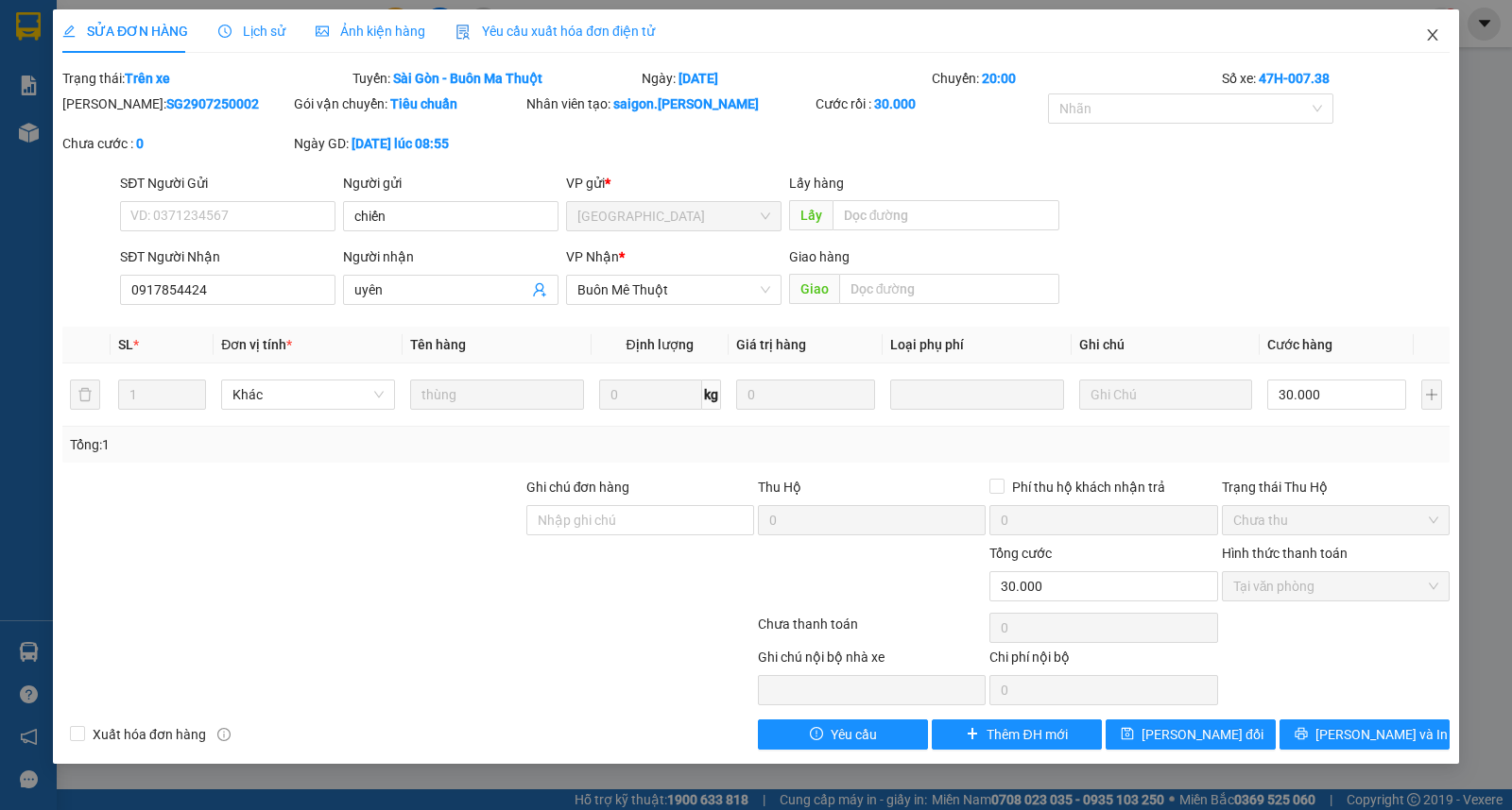
click at [1414, 39] on span "Close" at bounding box center [1432, 36] width 53 height 53
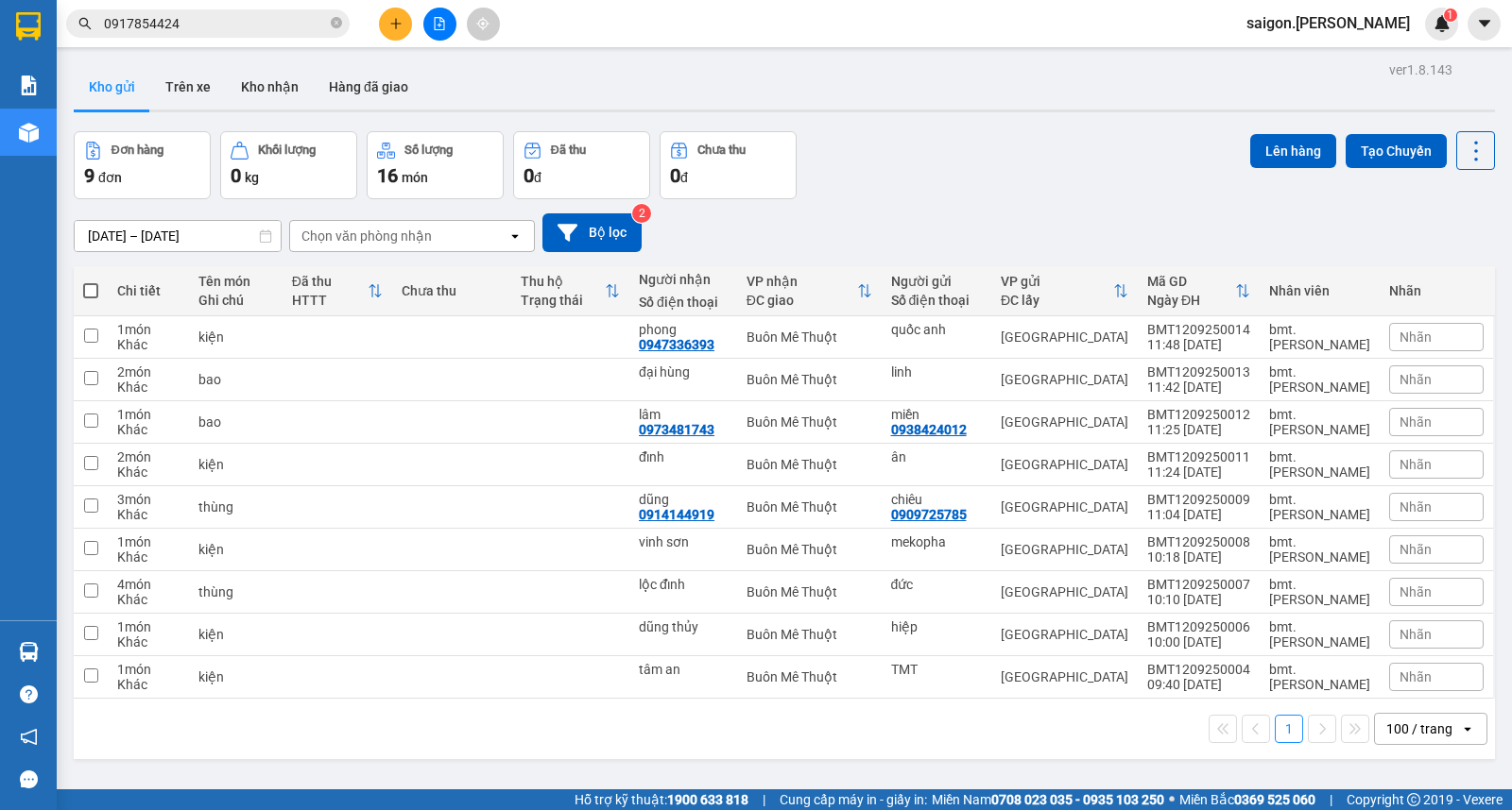
click at [228, 30] on input "0917854424" at bounding box center [216, 24] width 223 height 21
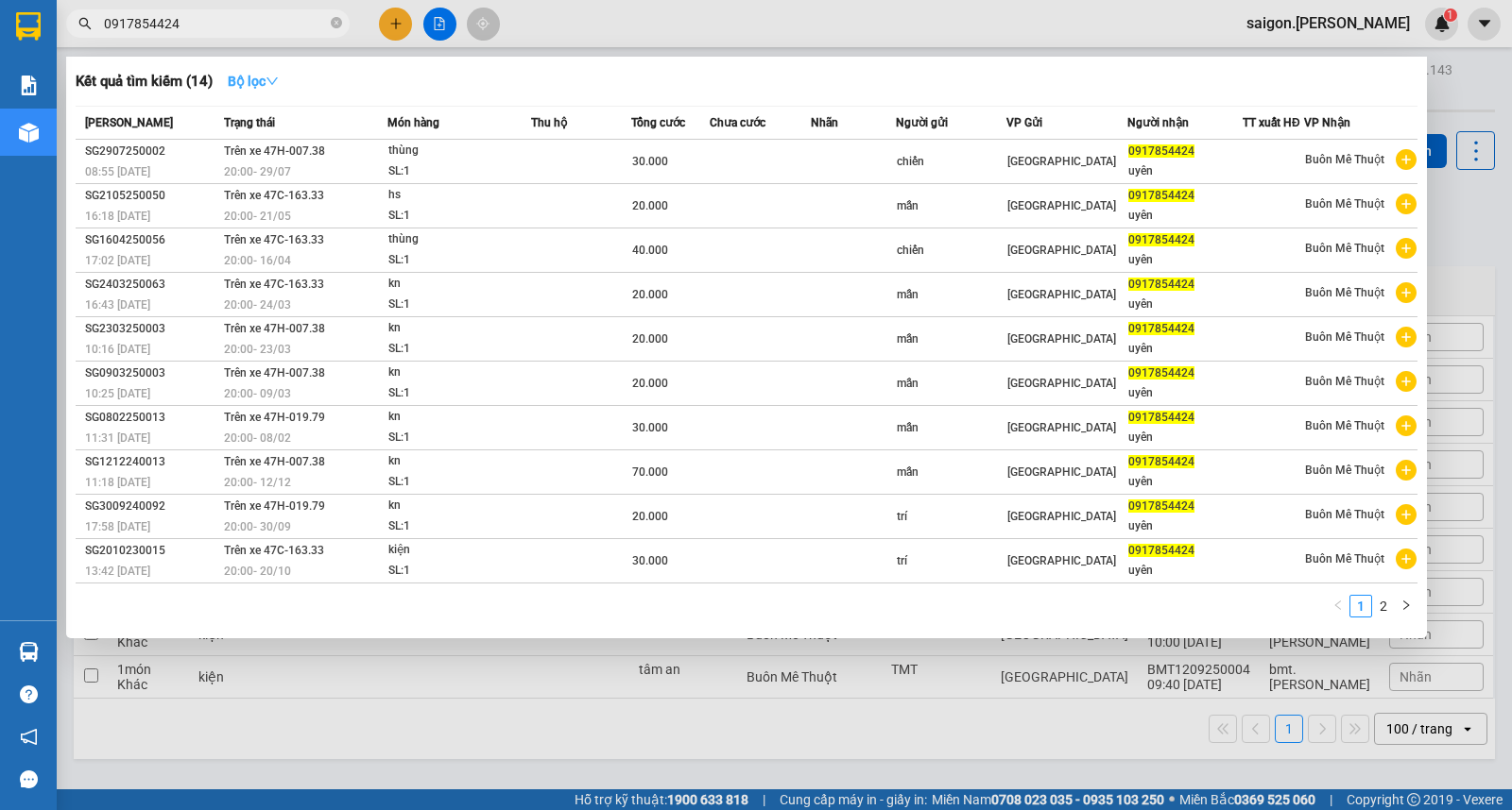
click at [240, 71] on button "Bộ lọc" at bounding box center [254, 81] width 81 height 30
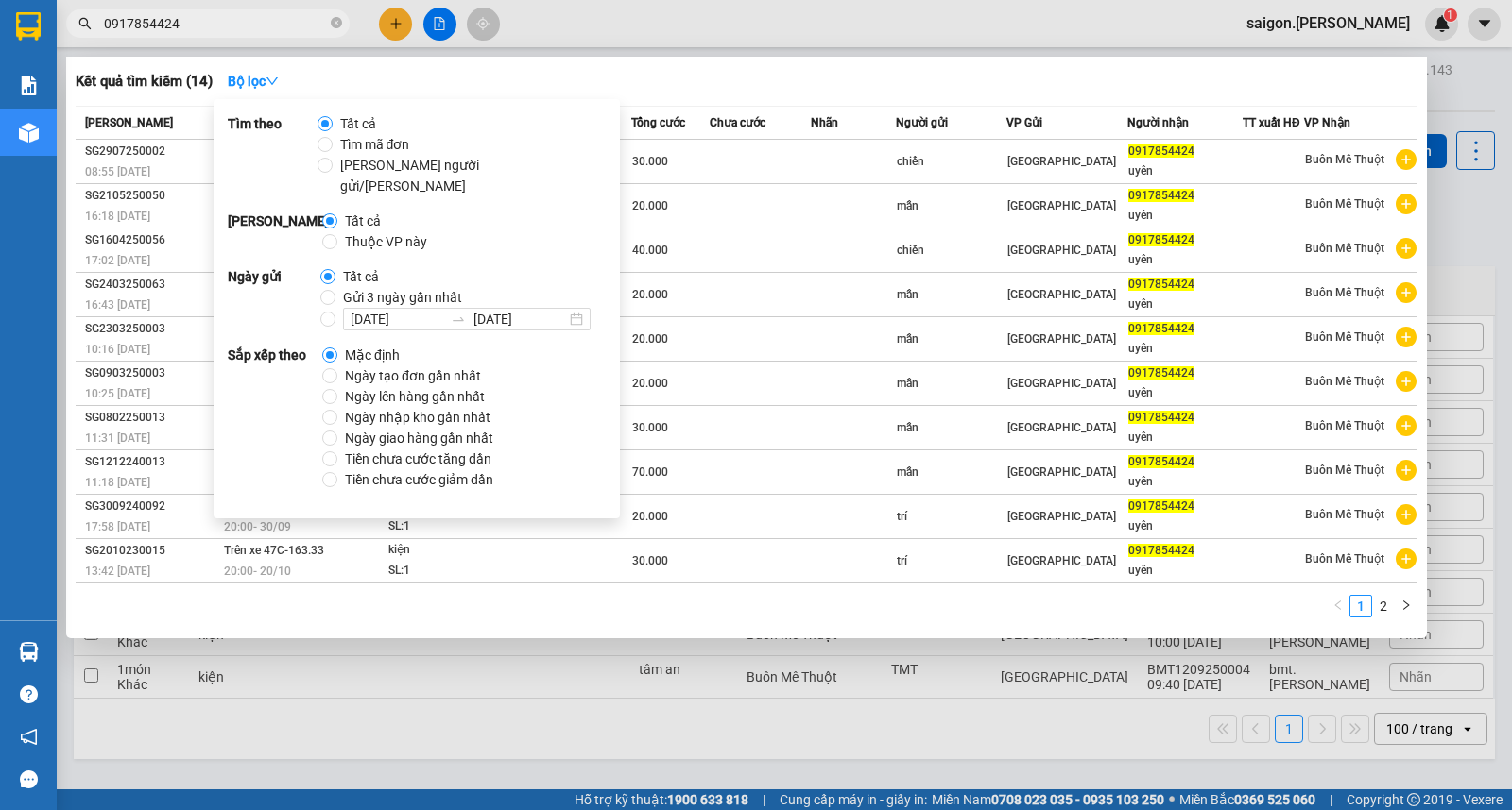
click at [364, 232] on span "Thuộc VP này" at bounding box center [385, 242] width 98 height 21
click at [337, 235] on input "Thuộc VP này" at bounding box center [329, 242] width 15 height 15
radio input "true"
radio input "false"
click at [362, 365] on span "Ngày tạo đơn gần nhất" at bounding box center [413, 376] width 151 height 21
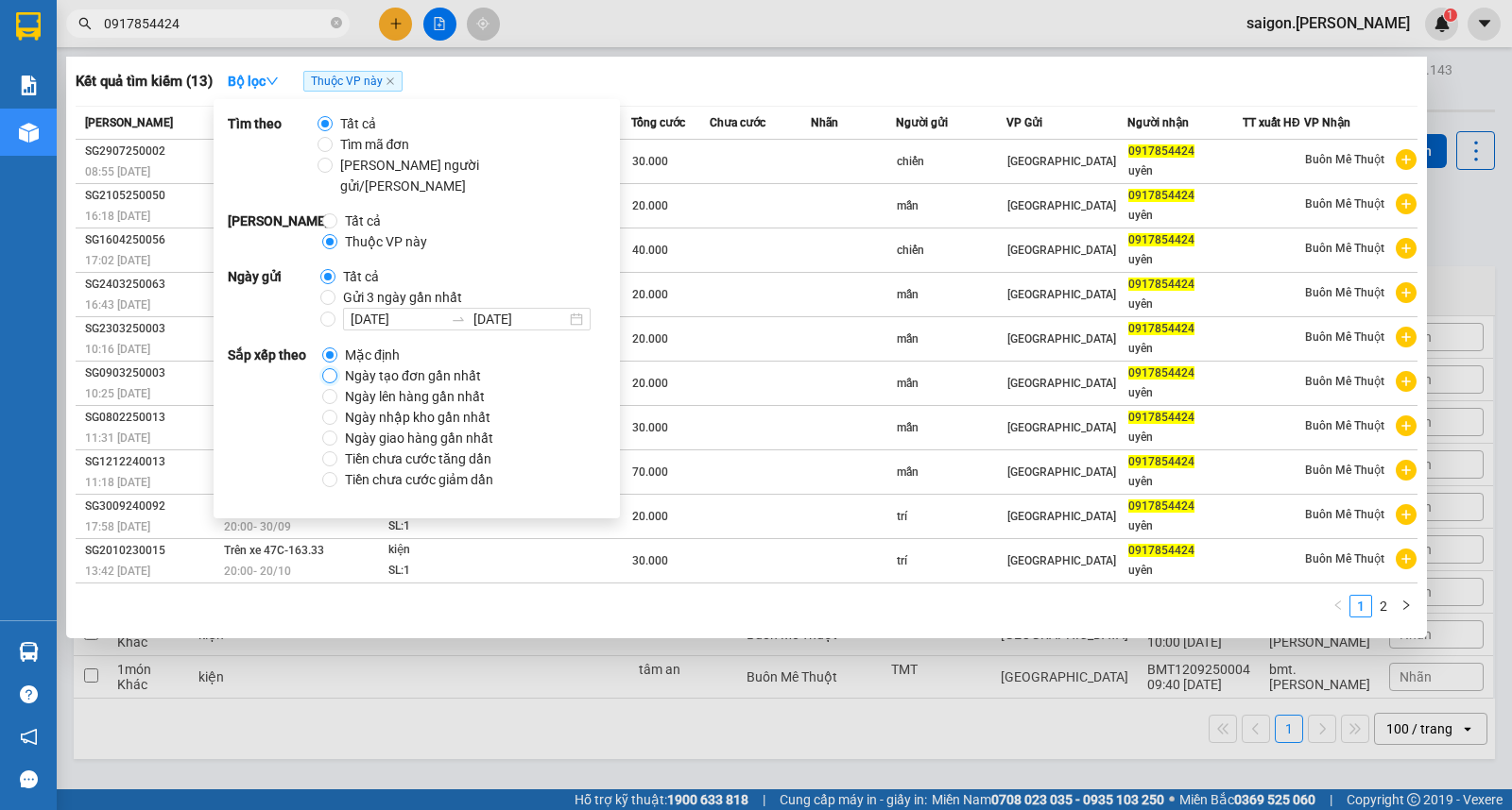
click at [337, 368] on input "Ngày tạo đơn gần nhất" at bounding box center [329, 376] width 15 height 15
radio input "true"
radio input "false"
click at [910, 69] on div "Kết quả tìm kiếm ( 13 ) Bộ lọc Thuộc VP này Ngày tạo đơn gần nhất" at bounding box center [746, 81] width 1342 height 30
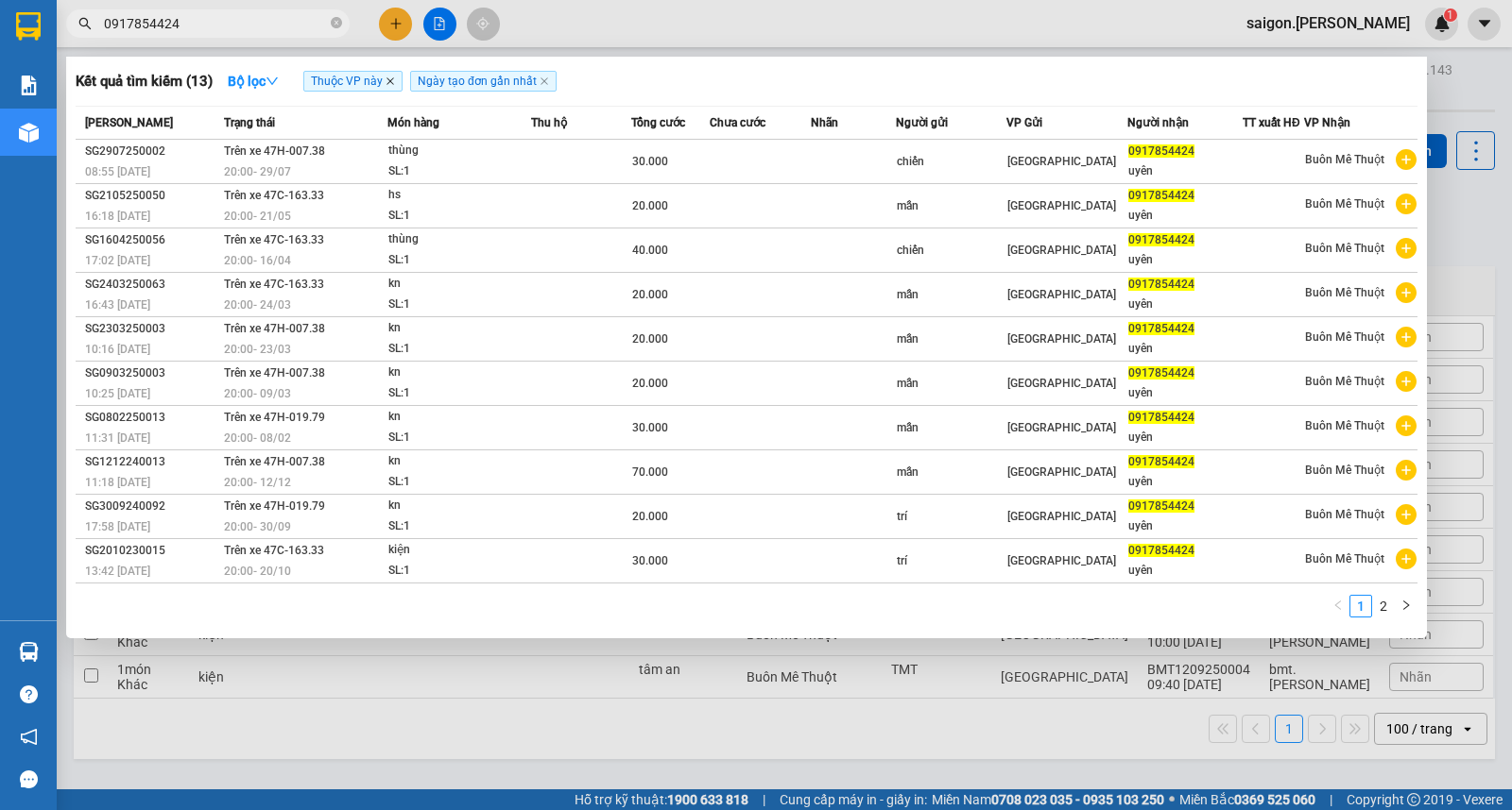
click at [395, 85] on icon "close" at bounding box center [390, 81] width 9 height 9
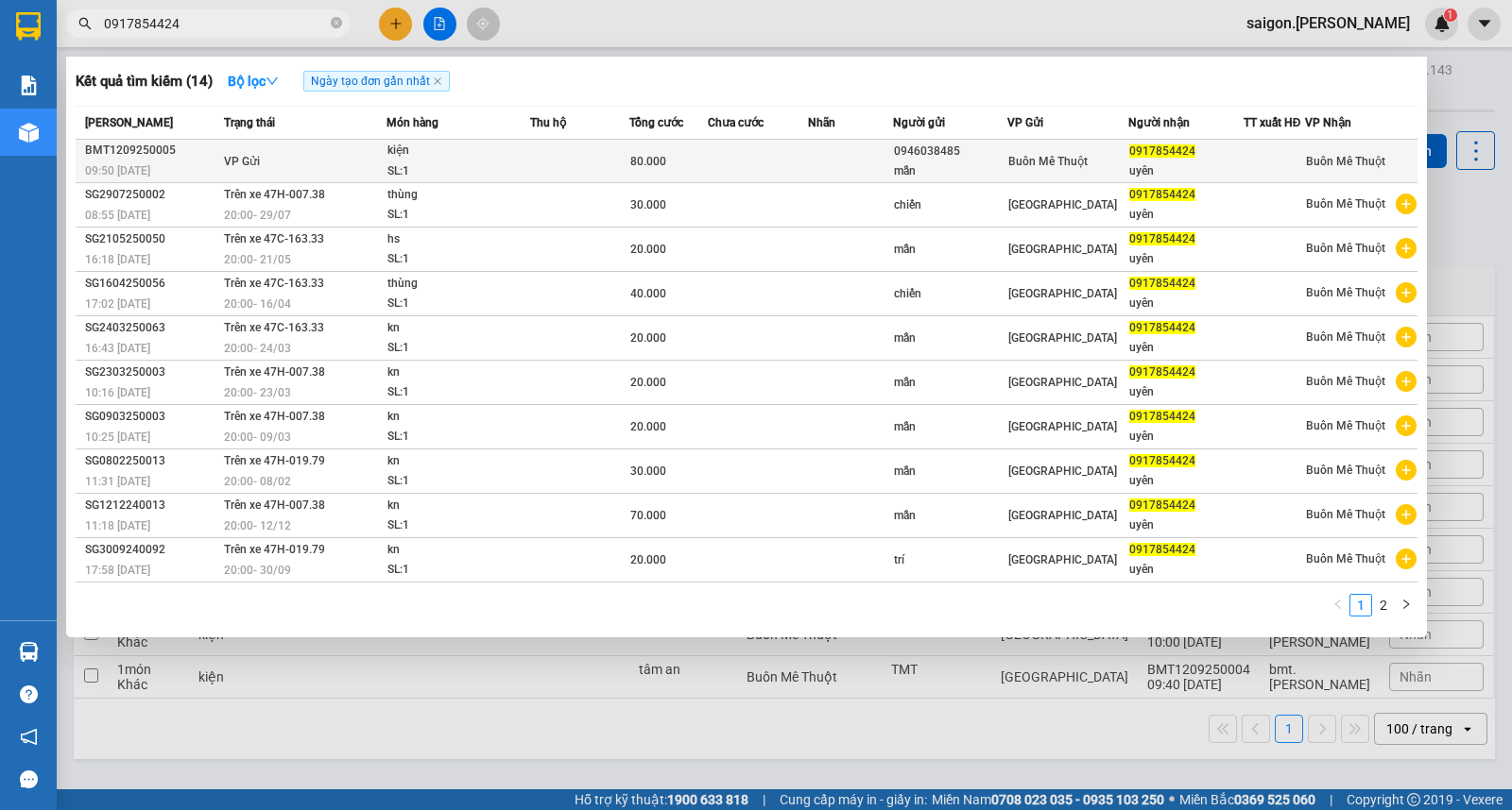
click at [414, 158] on div "kiện" at bounding box center [458, 151] width 142 height 21
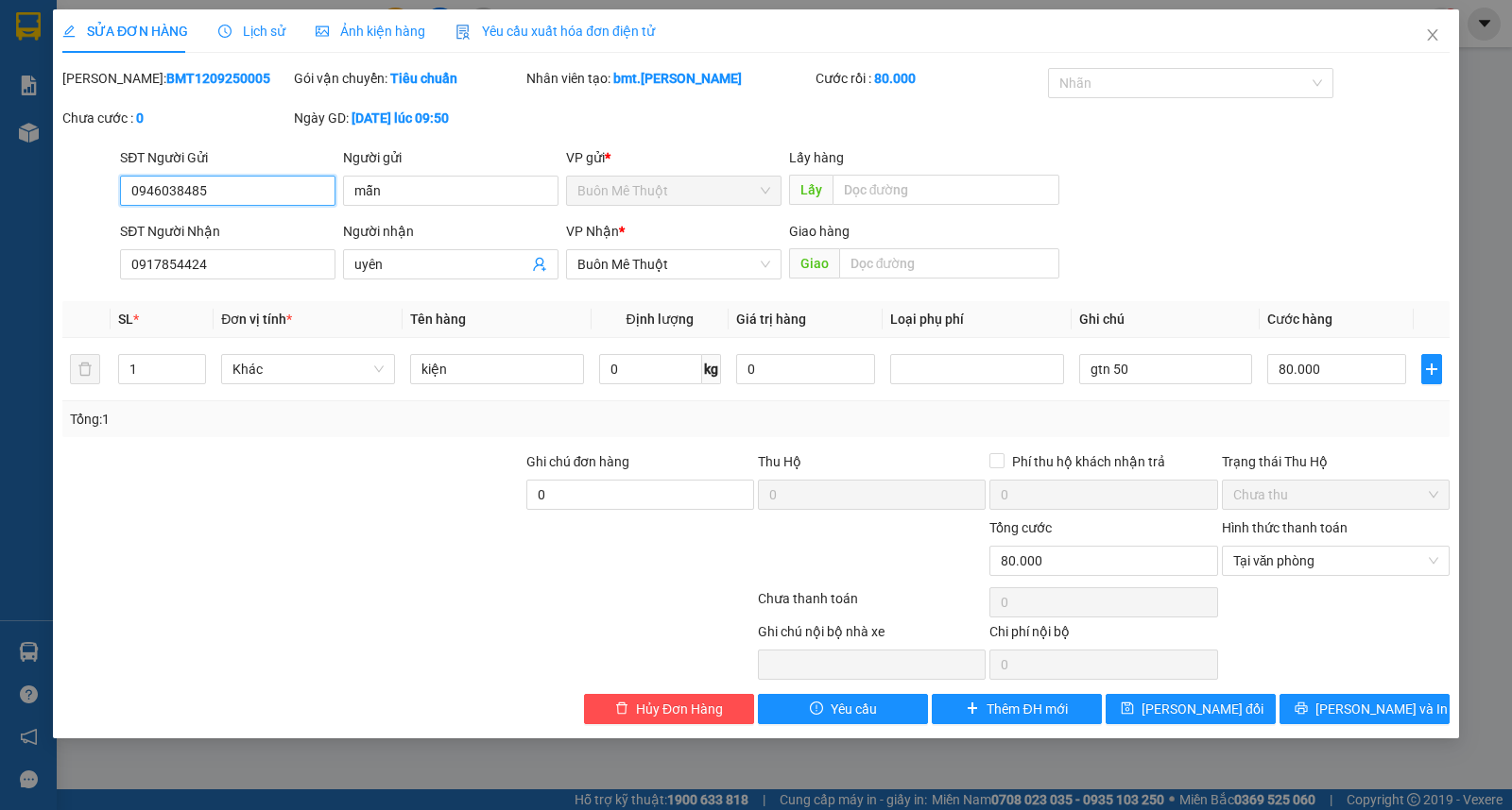
click at [658, 197] on span "Buôn Mê Thuột" at bounding box center [674, 191] width 193 height 28
drag, startPoint x: 658, startPoint y: 197, endPoint x: 1343, endPoint y: 167, distance: 685.7
click at [658, 196] on span "Buôn Mê Thuột" at bounding box center [674, 191] width 193 height 28
click at [1441, 35] on span "Close" at bounding box center [1432, 36] width 53 height 53
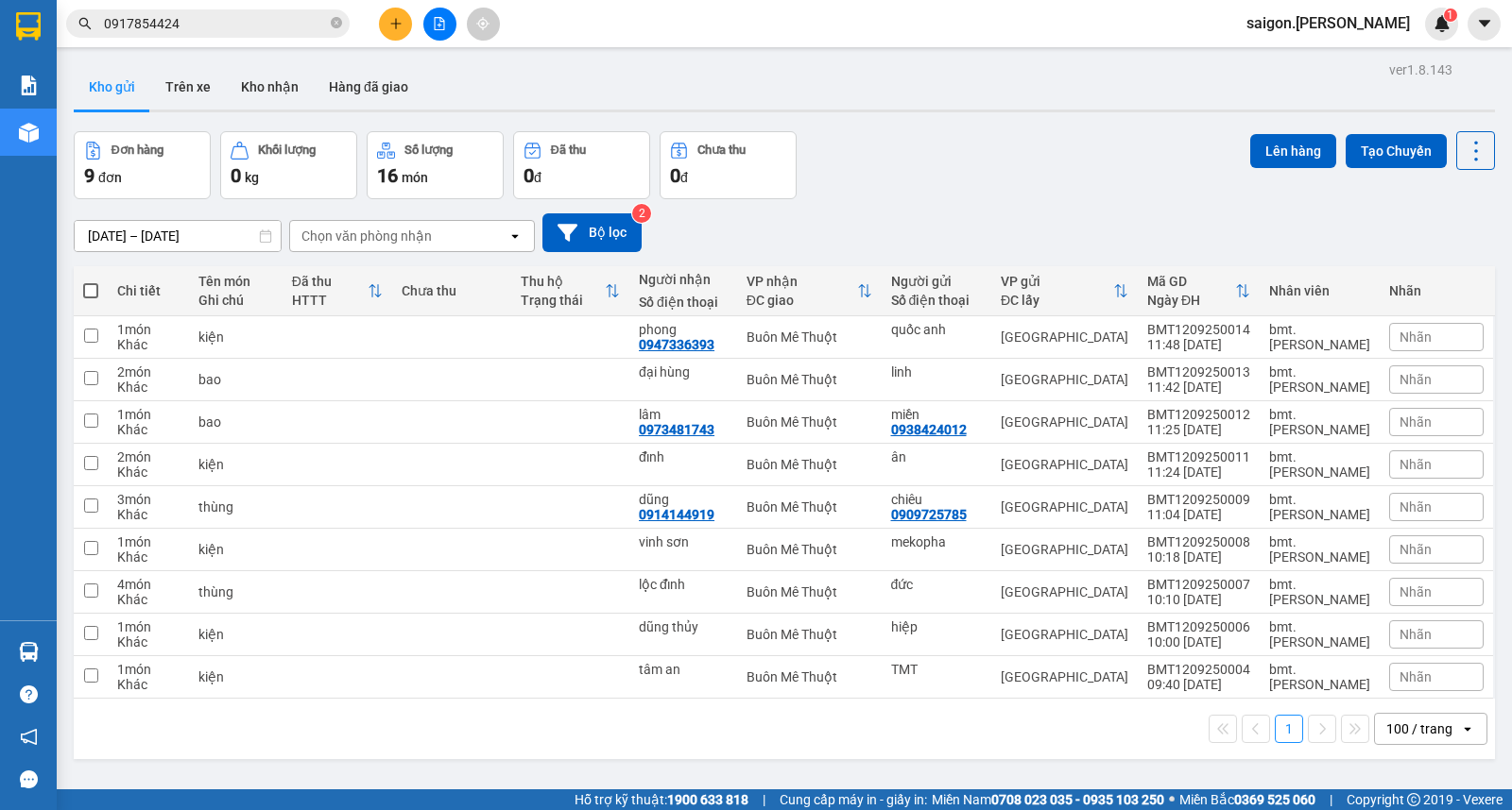
click at [1380, 25] on span "saigon.[PERSON_NAME]" at bounding box center [1328, 23] width 194 height 24
click at [1342, 62] on span "Đăng xuất" at bounding box center [1369, 59] width 88 height 21
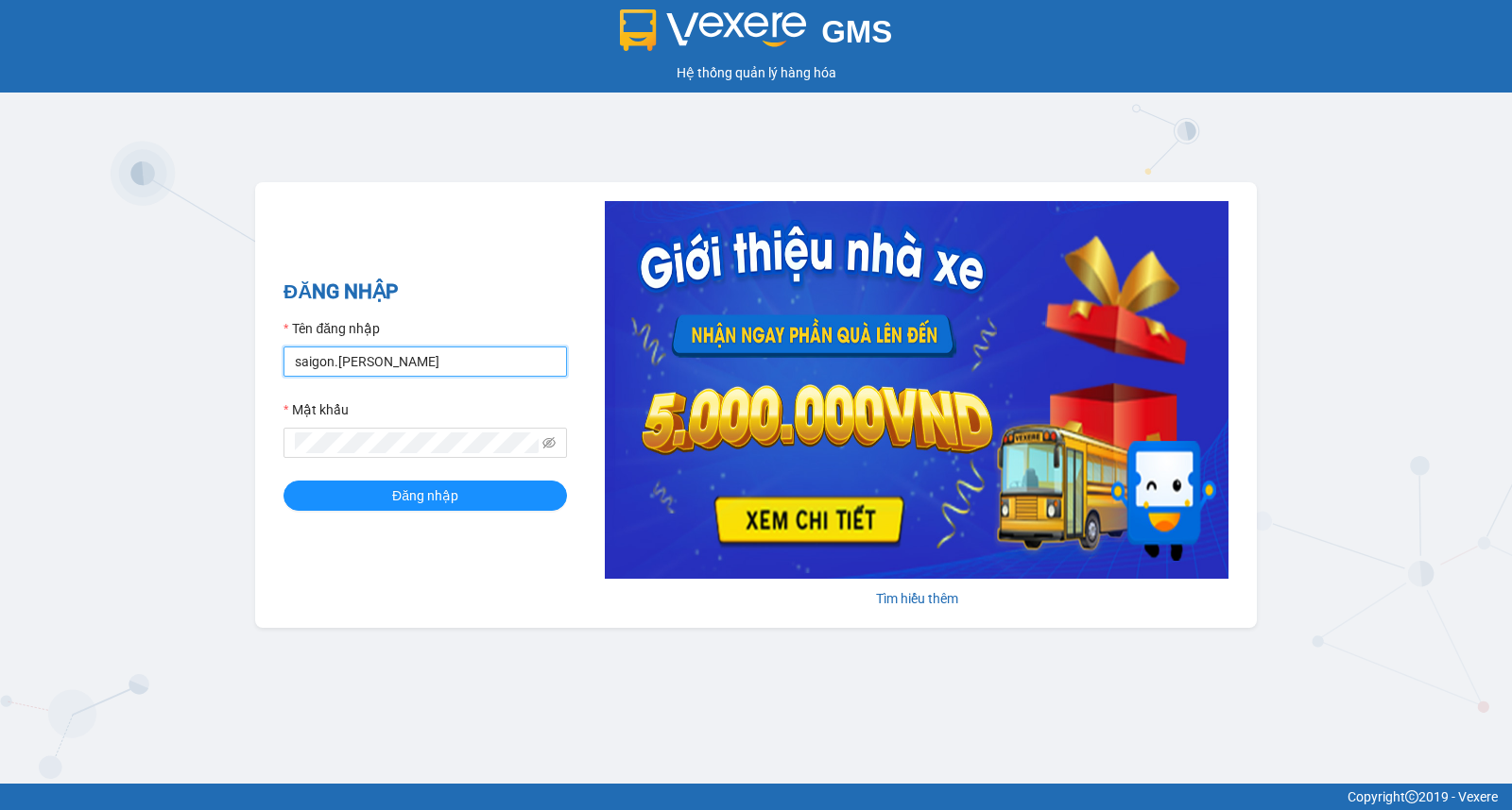
drag, startPoint x: 329, startPoint y: 364, endPoint x: 290, endPoint y: 379, distance: 41.8
click at [173, 364] on div "GMS Hệ thống quản lý hàng hóa ĐĂNG NHẬP Tên đăng nhập saigon.thaison Mật khẩu Đ…" at bounding box center [756, 392] width 1512 height 784
type input "bmt.[PERSON_NAME]"
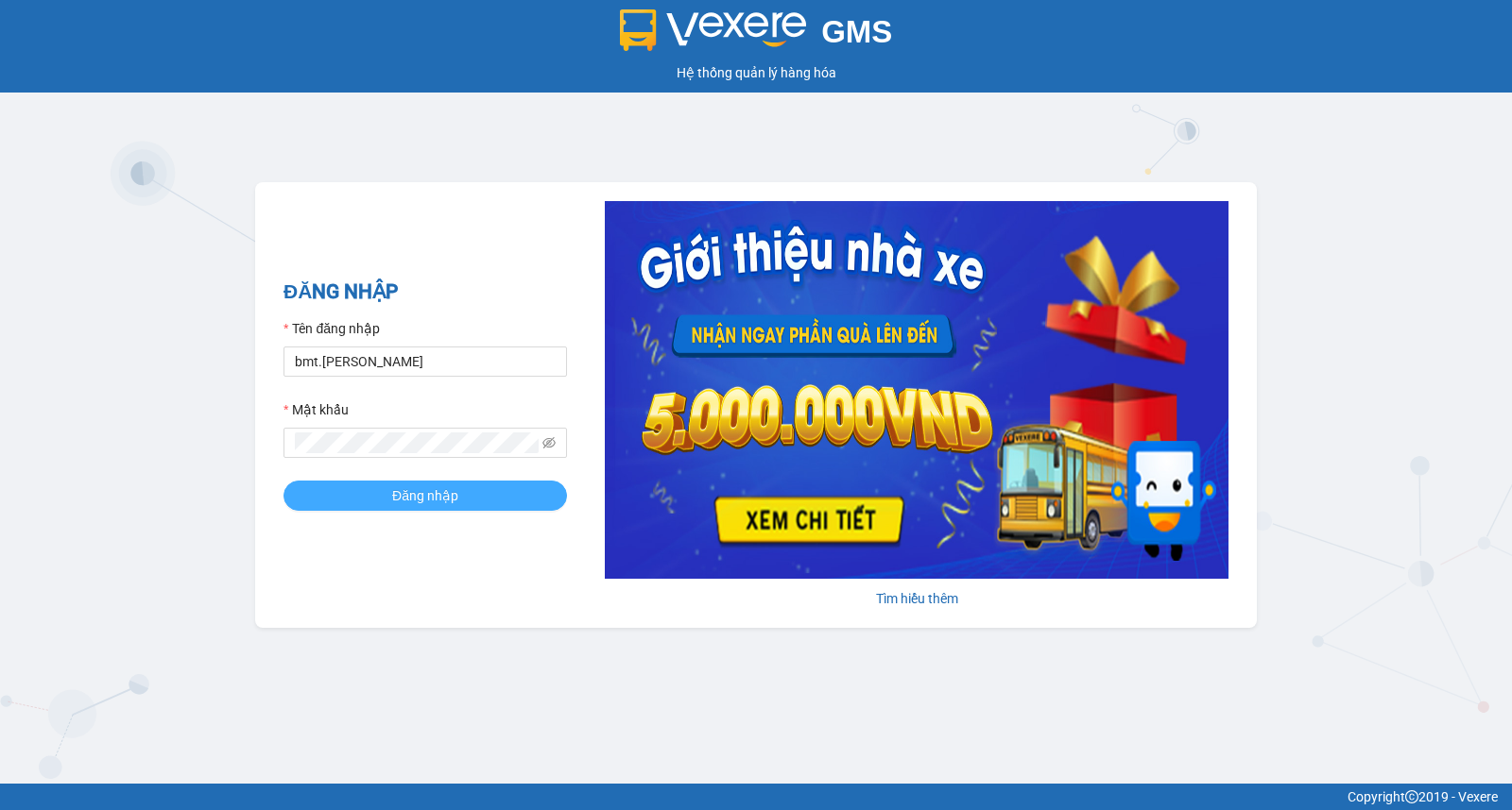
click at [505, 485] on button "Đăng nhập" at bounding box center [424, 496] width 283 height 30
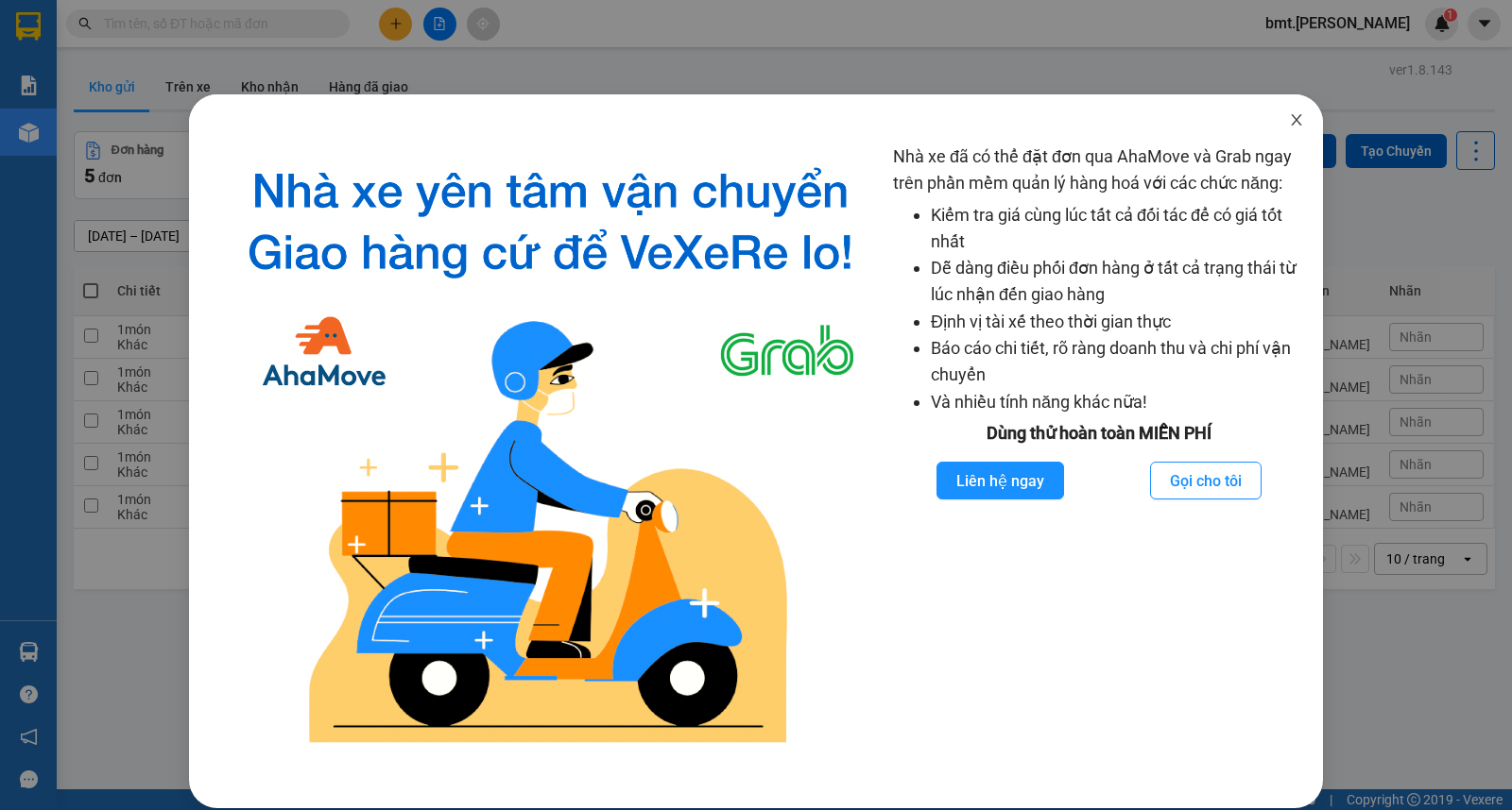
click at [1290, 133] on span "Close" at bounding box center [1296, 121] width 53 height 53
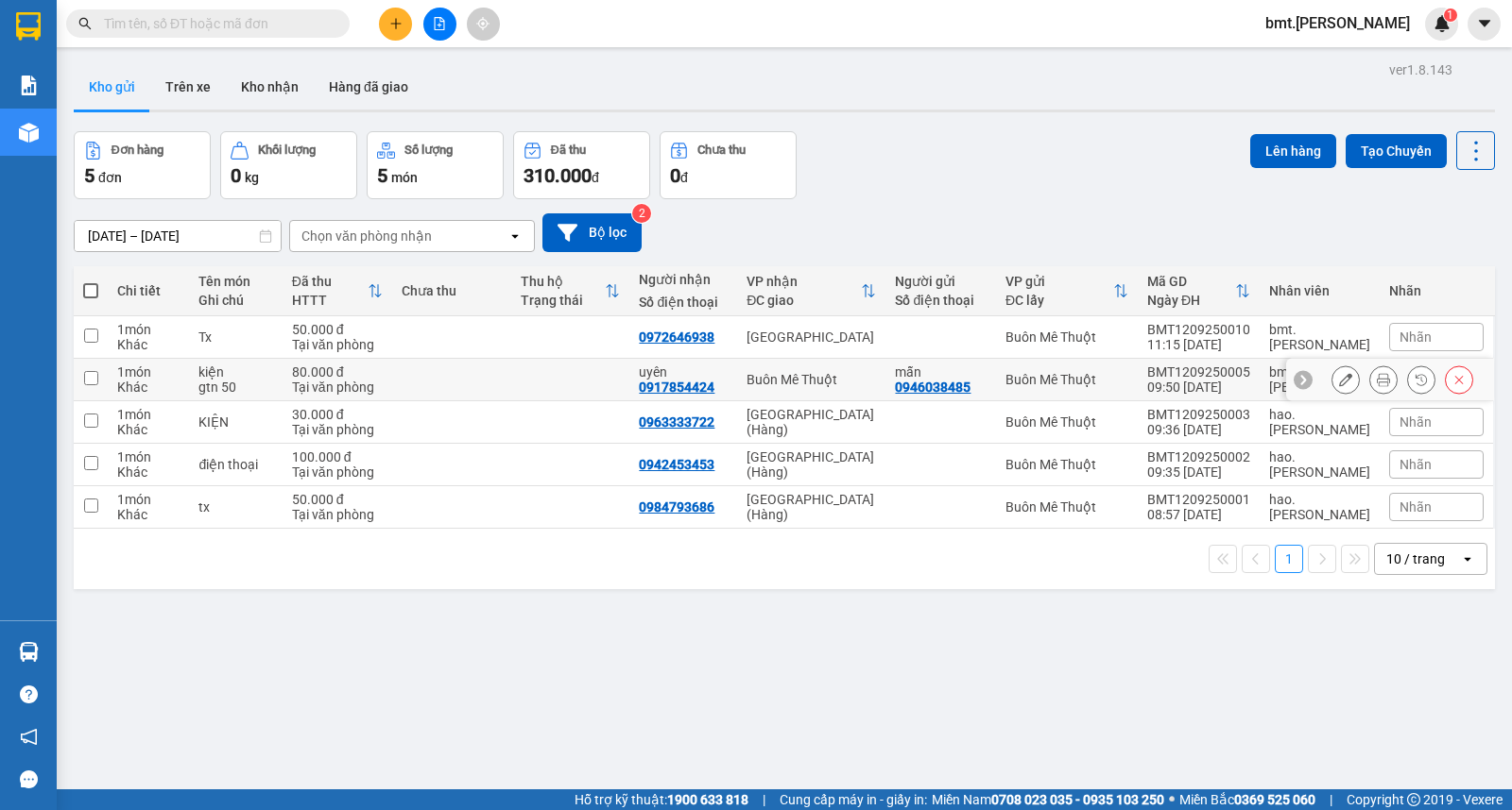
click at [1339, 385] on icon at bounding box center [1345, 379] width 13 height 13
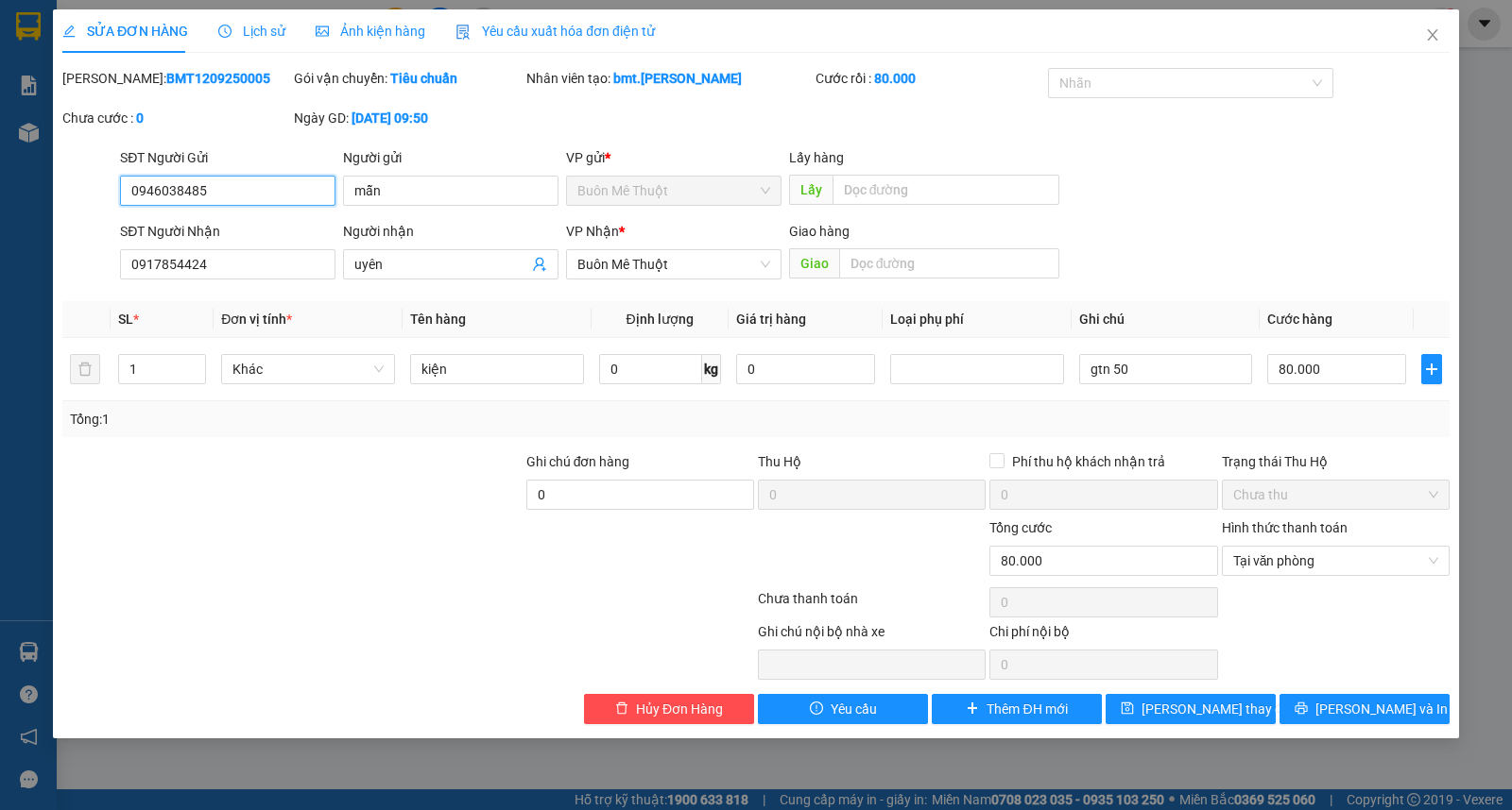
click at [656, 187] on span "Buôn Mê Thuột" at bounding box center [674, 191] width 193 height 28
click at [656, 186] on span "Buôn Mê Thuột" at bounding box center [674, 191] width 193 height 28
drag, startPoint x: 210, startPoint y: 185, endPoint x: 0, endPoint y: 194, distance: 210.2
click at [0, 194] on div "SỬA ĐƠN HÀNG Lịch sử Ảnh kiện hàng Yêu cầu xuất hóa đơn điện tử Total Paid Fee …" at bounding box center [756, 405] width 1512 height 810
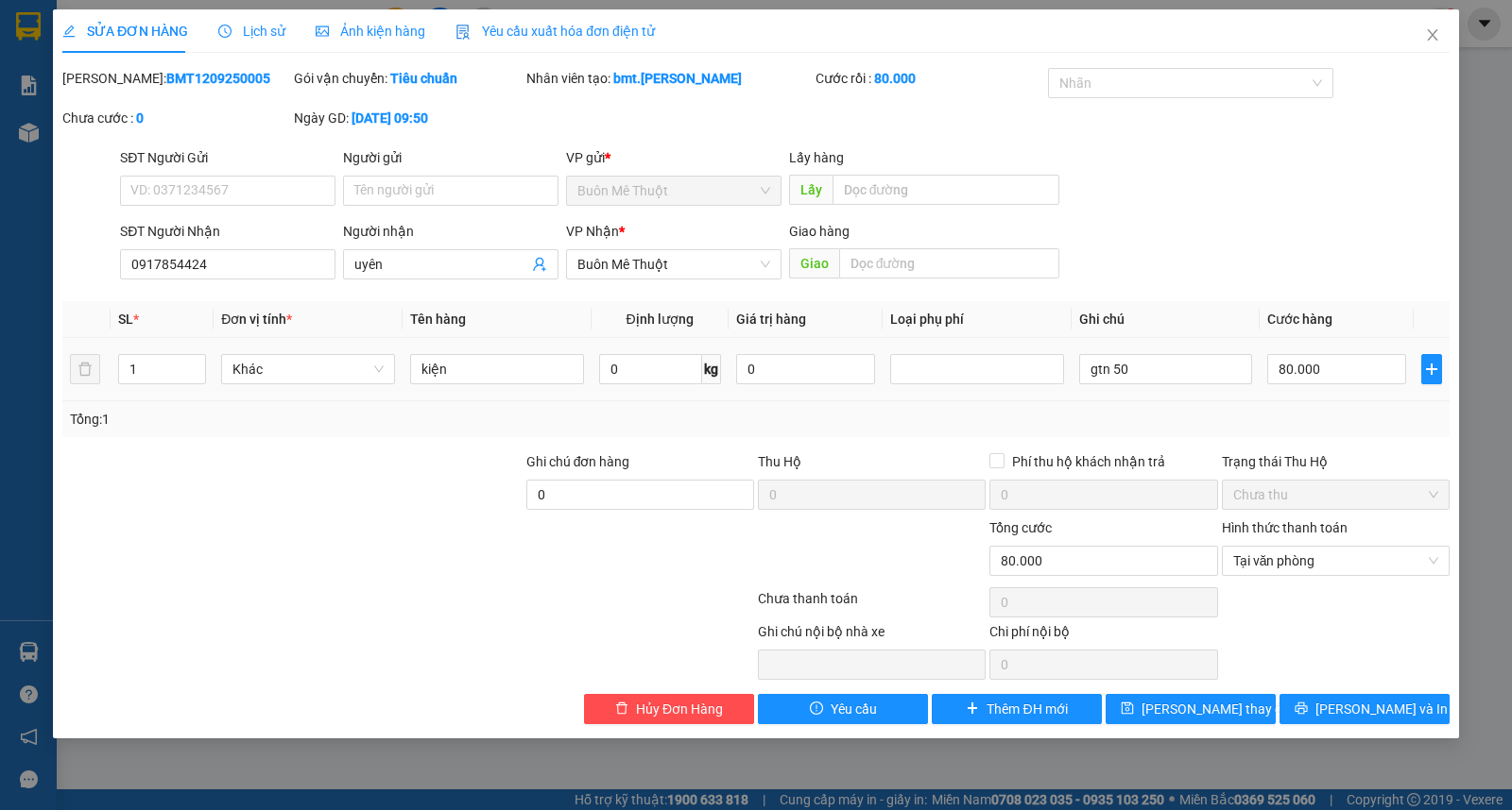
click at [1201, 385] on div "gtn 50" at bounding box center [1166, 369] width 174 height 38
click at [1186, 371] on input "gtn 50" at bounding box center [1166, 369] width 174 height 30
type input "g"
click at [1323, 365] on input "80.000" at bounding box center [1336, 369] width 139 height 30
type input "0"
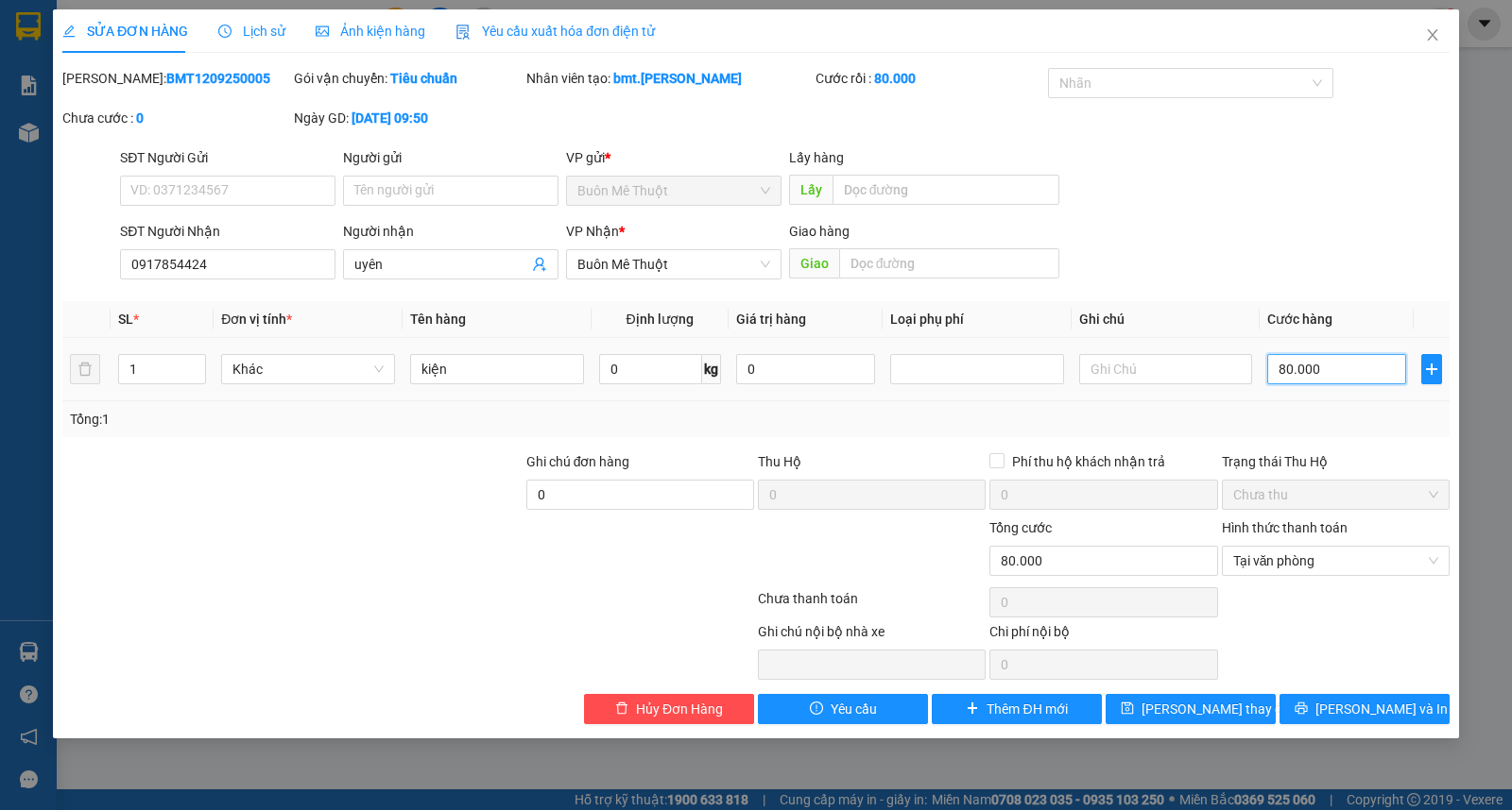
type input "0"
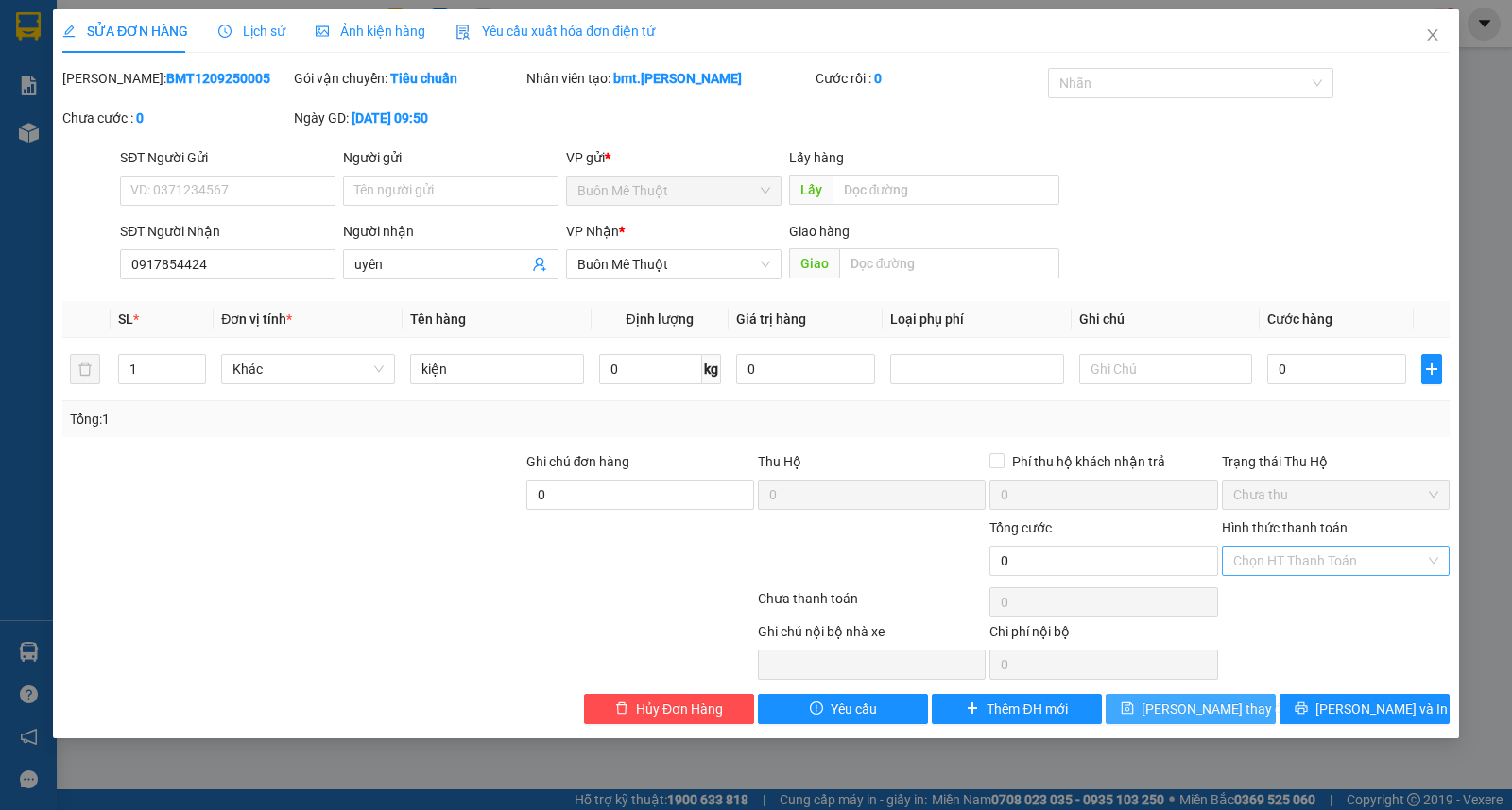
click at [1183, 704] on span "Lưu thay đổi" at bounding box center [1218, 710] width 151 height 21
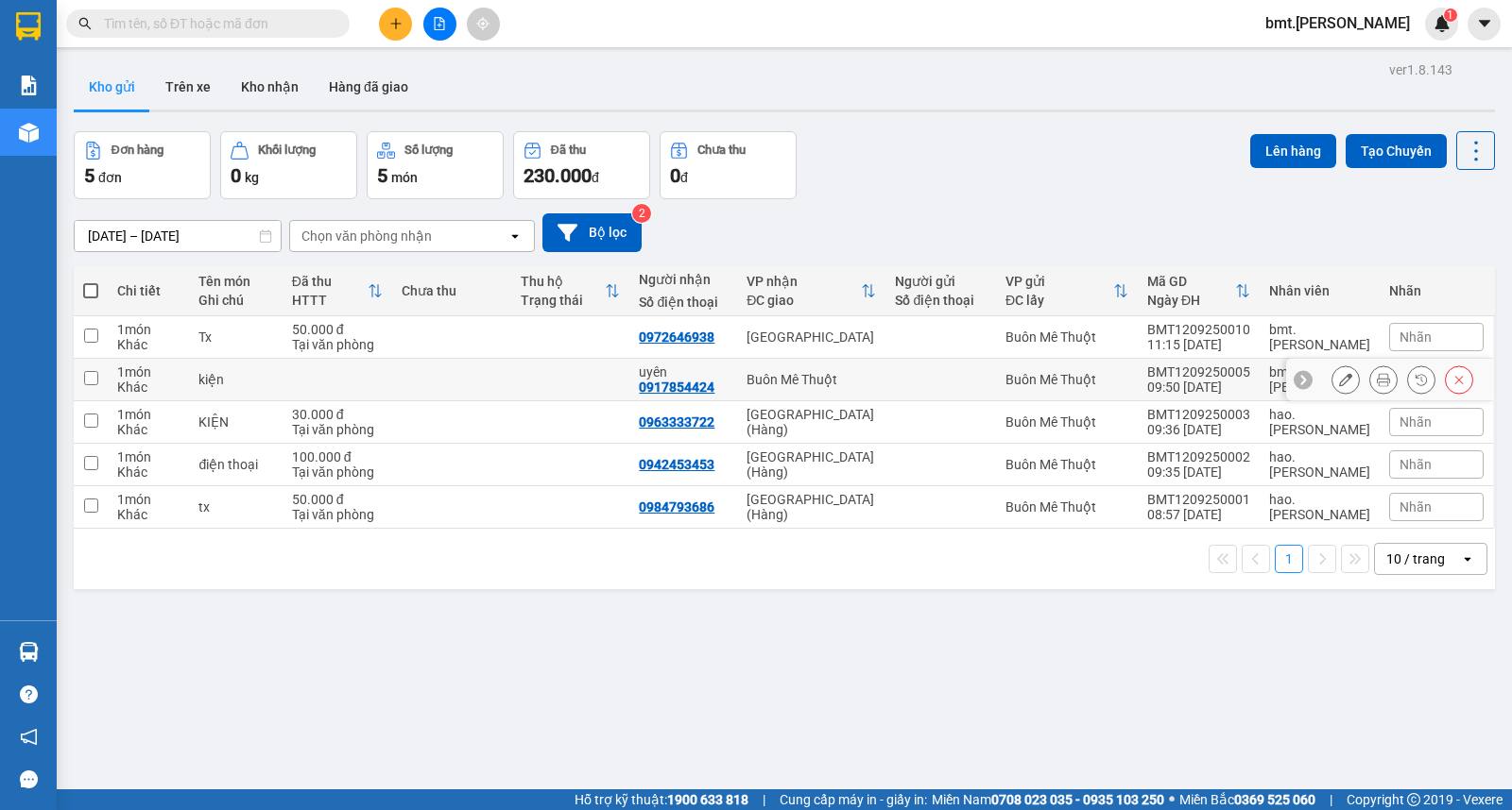
click at [87, 379] on input "checkbox" at bounding box center [91, 378] width 14 height 14
checkbox input "true"
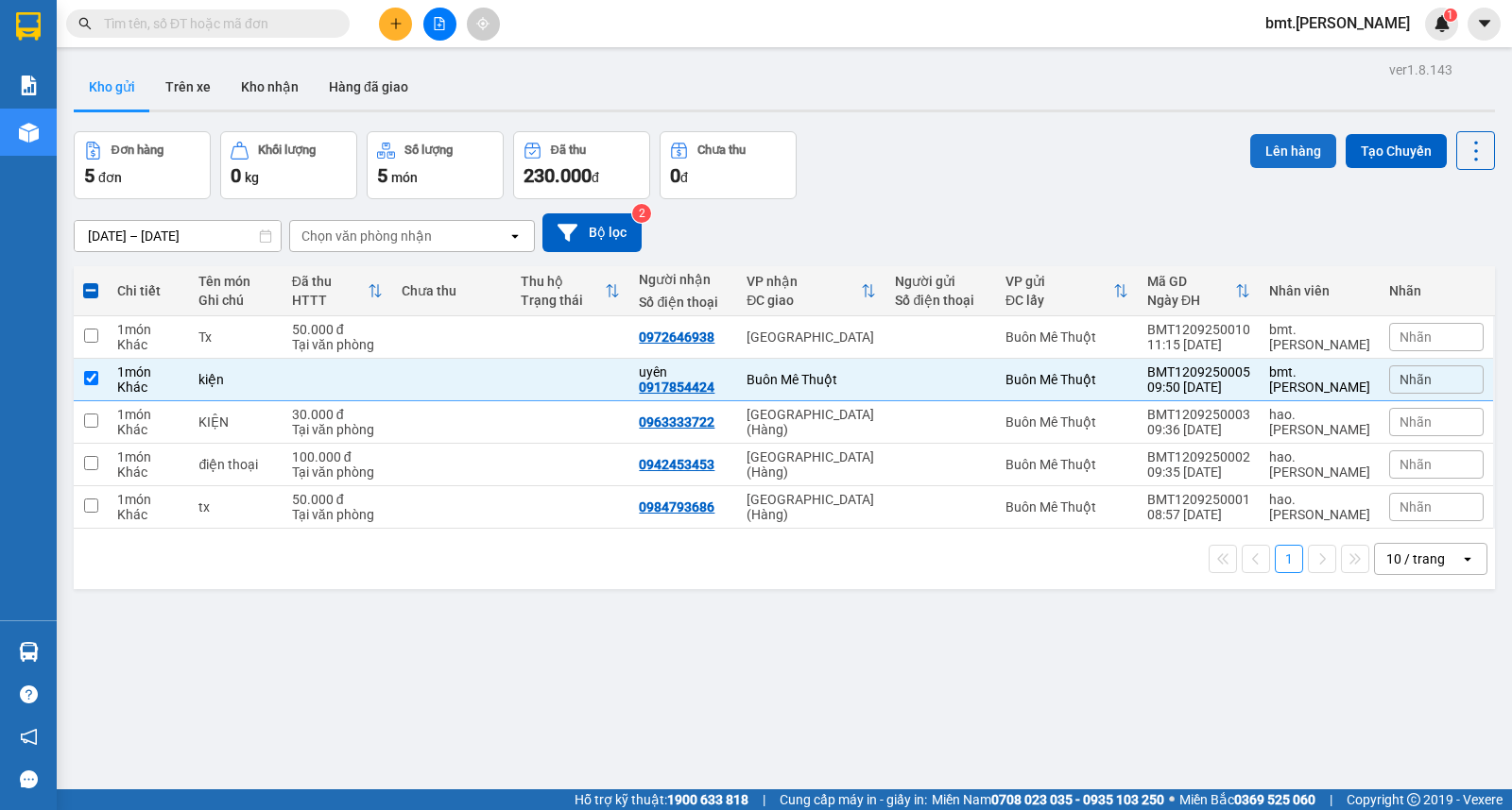
click at [1283, 140] on button "Lên hàng" at bounding box center [1293, 151] width 86 height 34
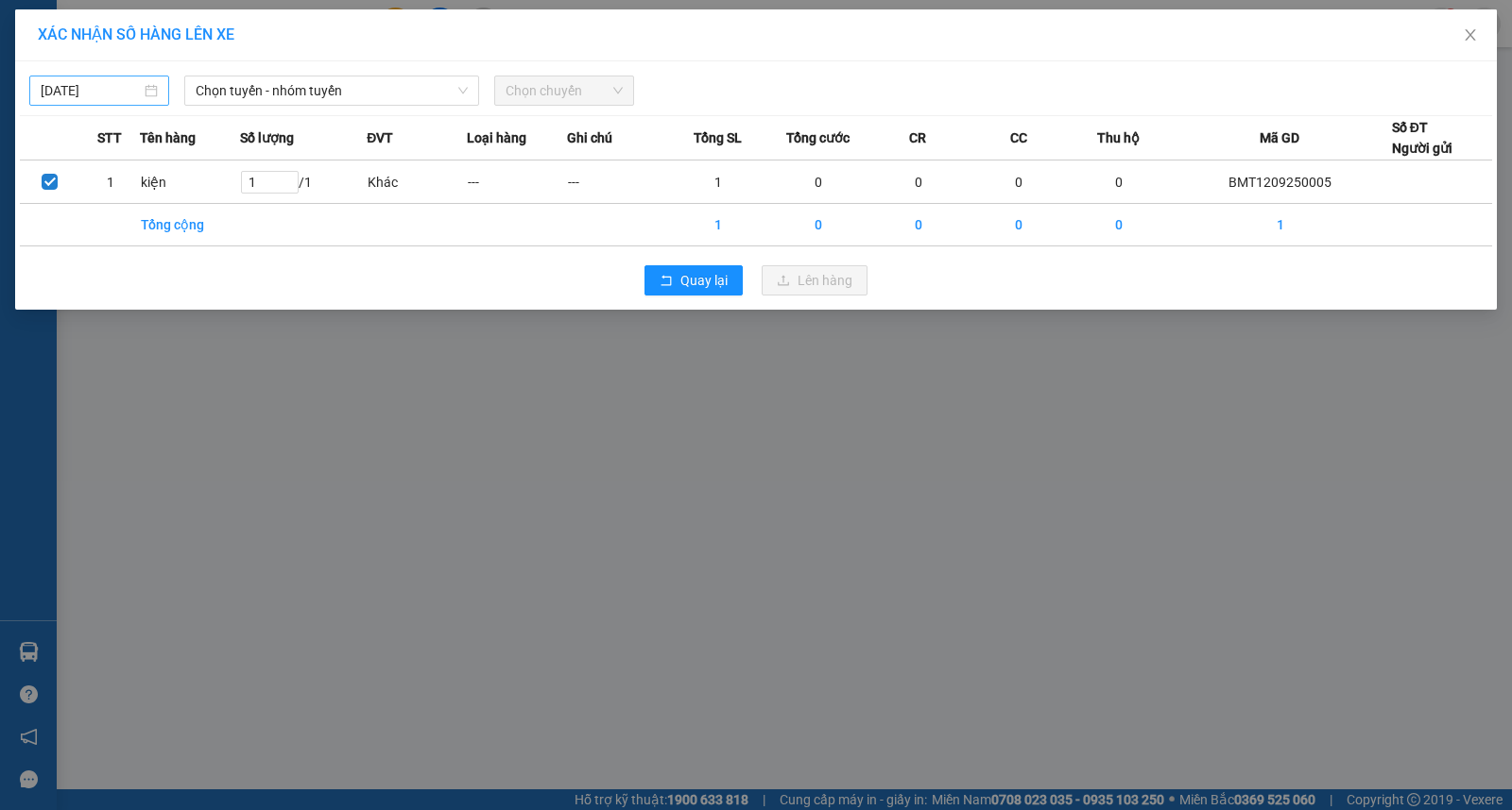
drag, startPoint x: 98, startPoint y: 99, endPoint x: 85, endPoint y: 99, distance: 13.0
click at [98, 99] on input "12/09/2025" at bounding box center [91, 91] width 100 height 21
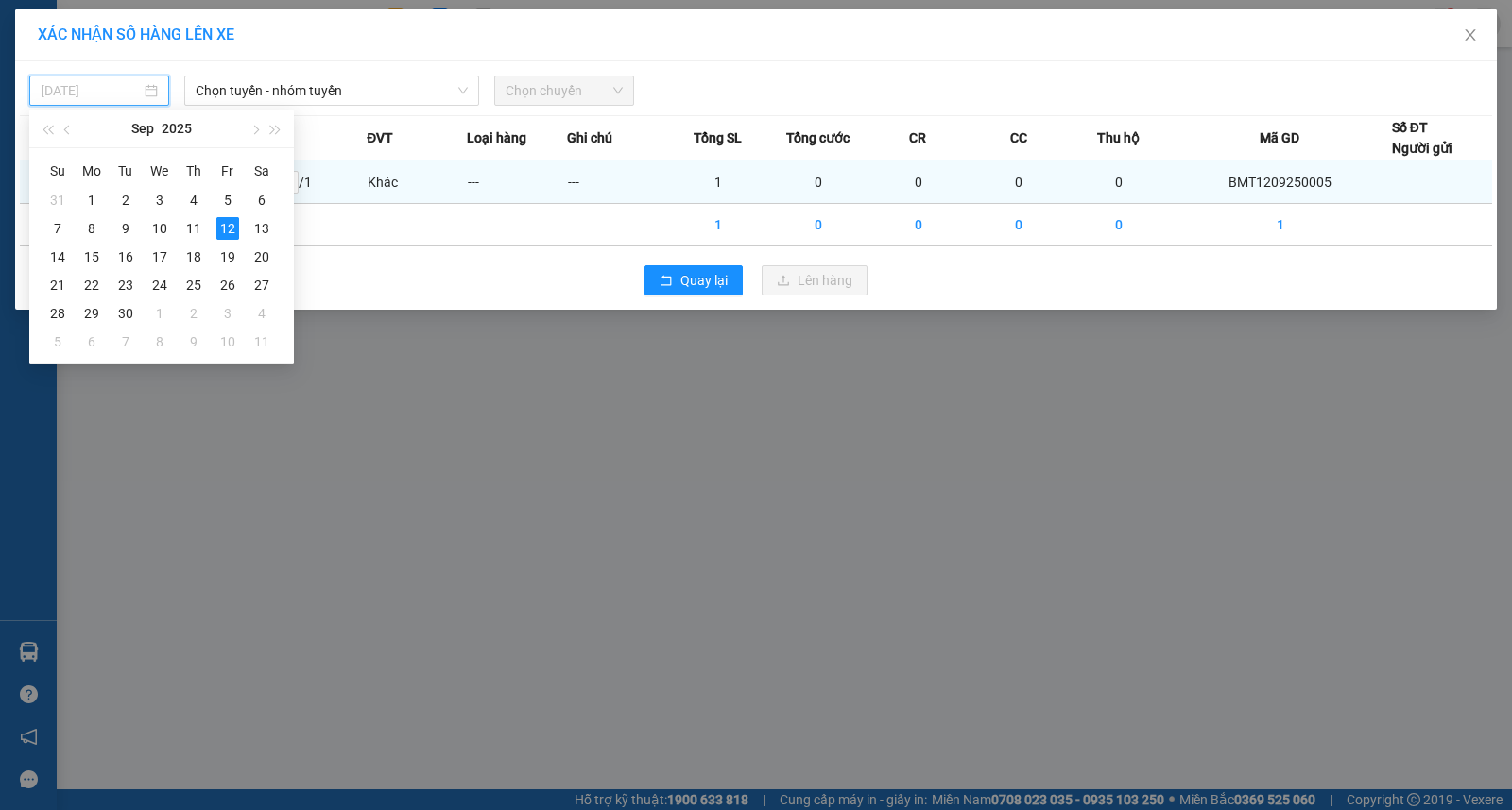
click at [64, 201] on div "31" at bounding box center [58, 201] width 23 height 23
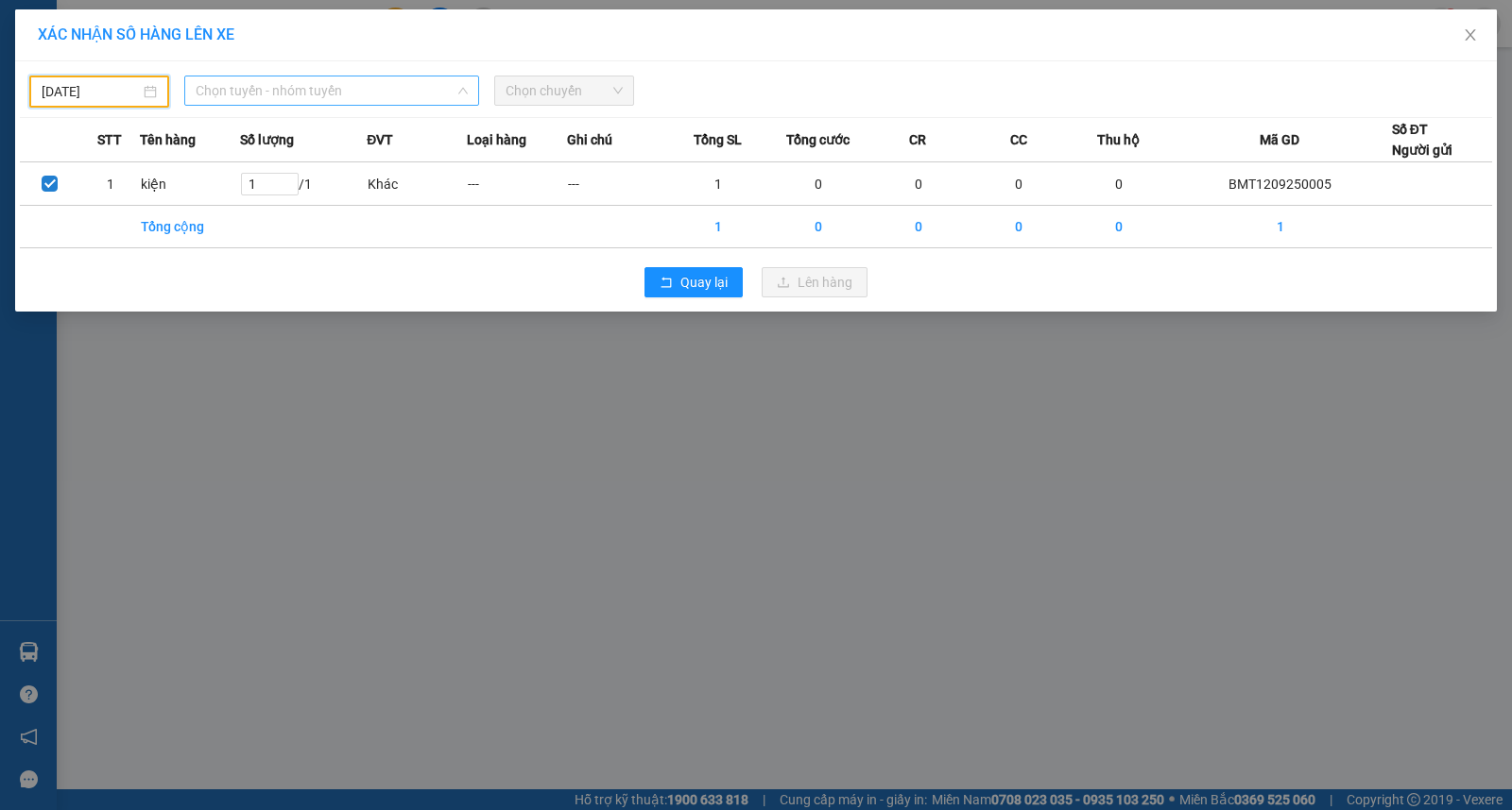
drag, startPoint x: 336, startPoint y: 91, endPoint x: 454, endPoint y: 96, distance: 118.1
click at [343, 92] on span "Chọn tuyến - nhóm tuyến" at bounding box center [331, 91] width 272 height 28
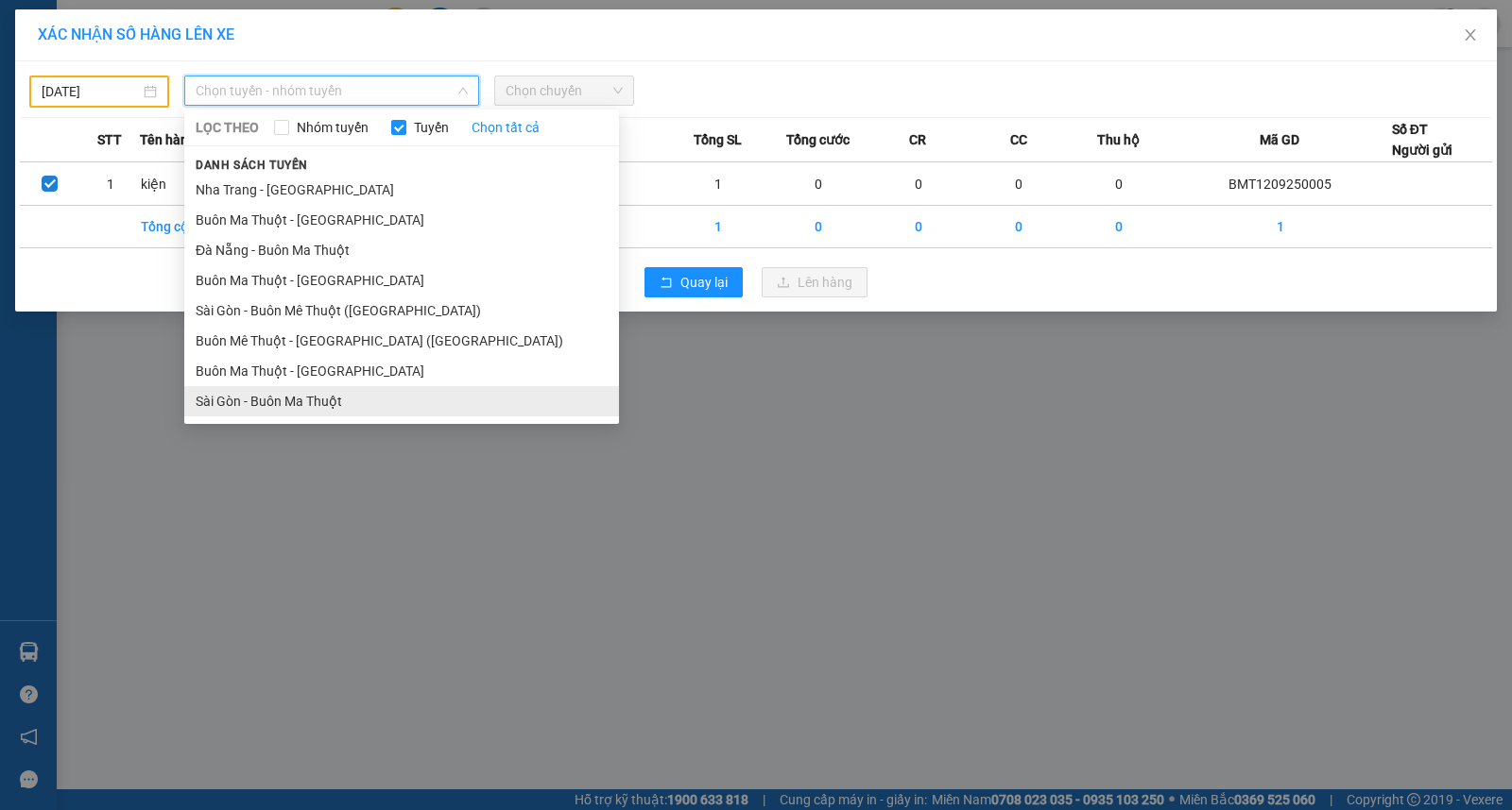
click at [336, 390] on li "Sài Gòn - Buôn Ma Thuột" at bounding box center [401, 401] width 435 height 30
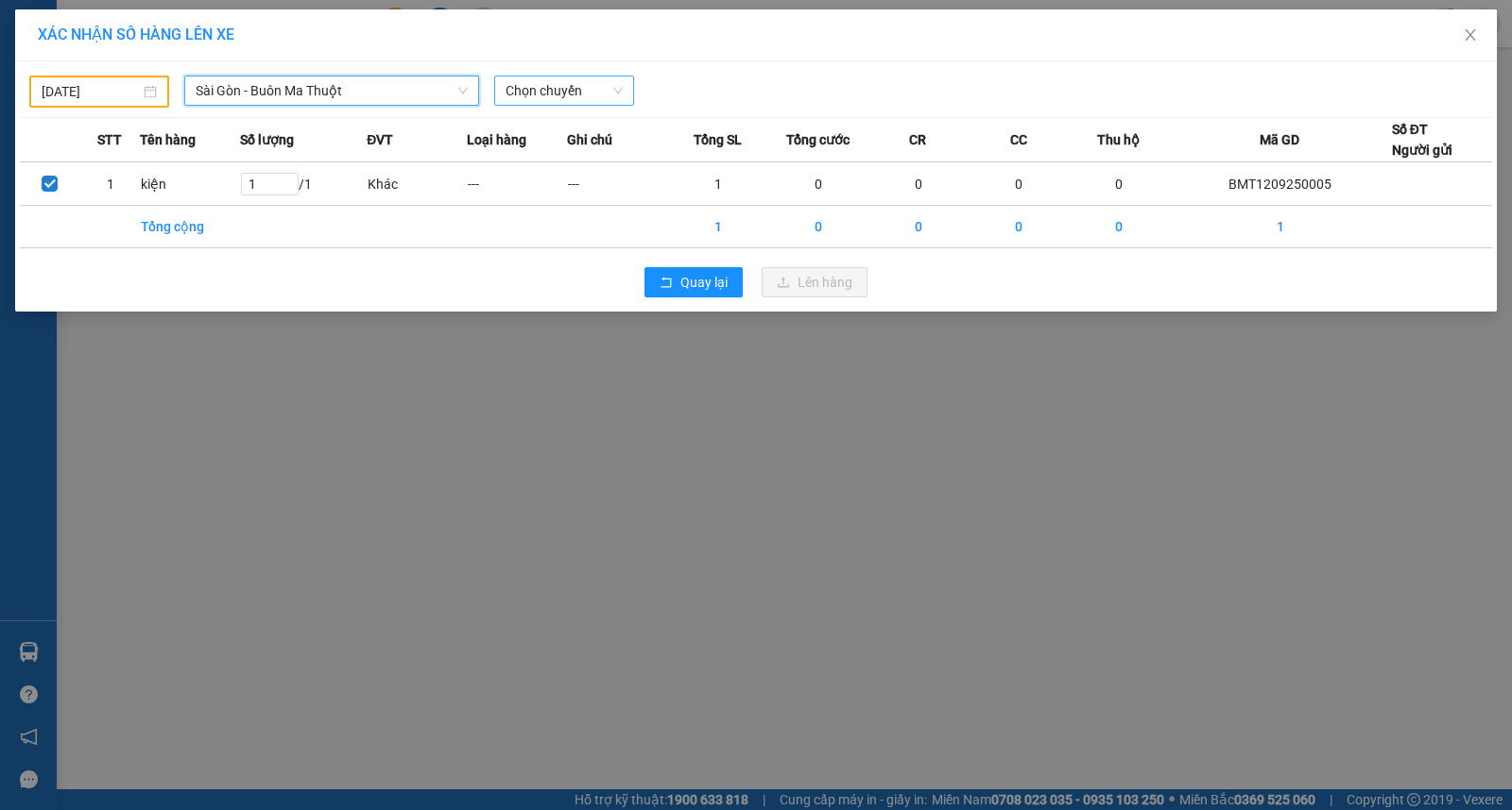
drag, startPoint x: 562, startPoint y: 78, endPoint x: 565, endPoint y: 89, distance: 11.4
click at [563, 78] on span "Chọn chuyến" at bounding box center [564, 91] width 117 height 28
click at [564, 90] on span "Chọn chuyến" at bounding box center [564, 91] width 117 height 28
click at [401, 90] on span "Sài Gòn - Buôn Ma Thuột" at bounding box center [331, 91] width 272 height 28
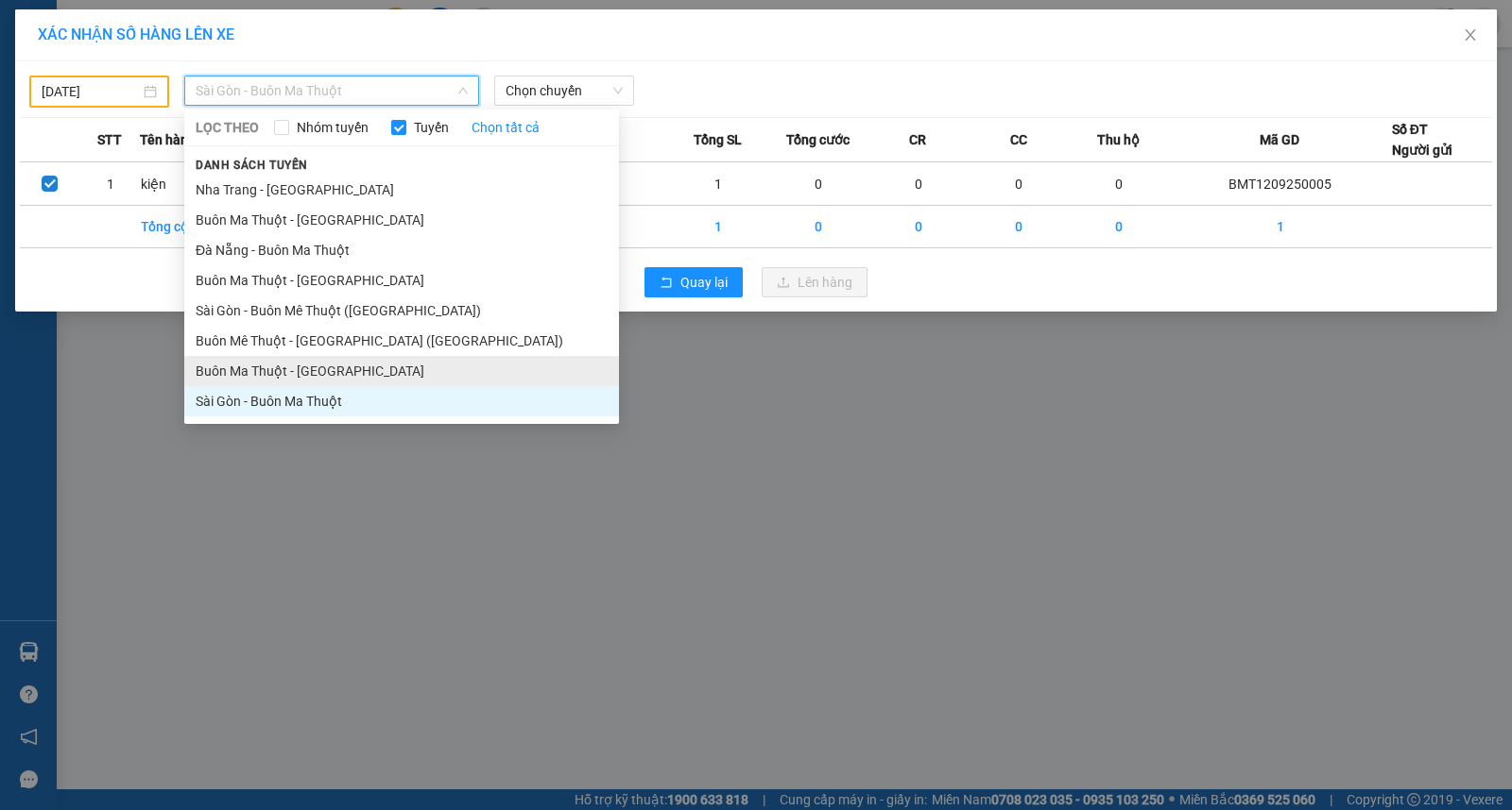
click at [311, 378] on li "Buôn Ma Thuột - Sài Gòn" at bounding box center [401, 371] width 435 height 30
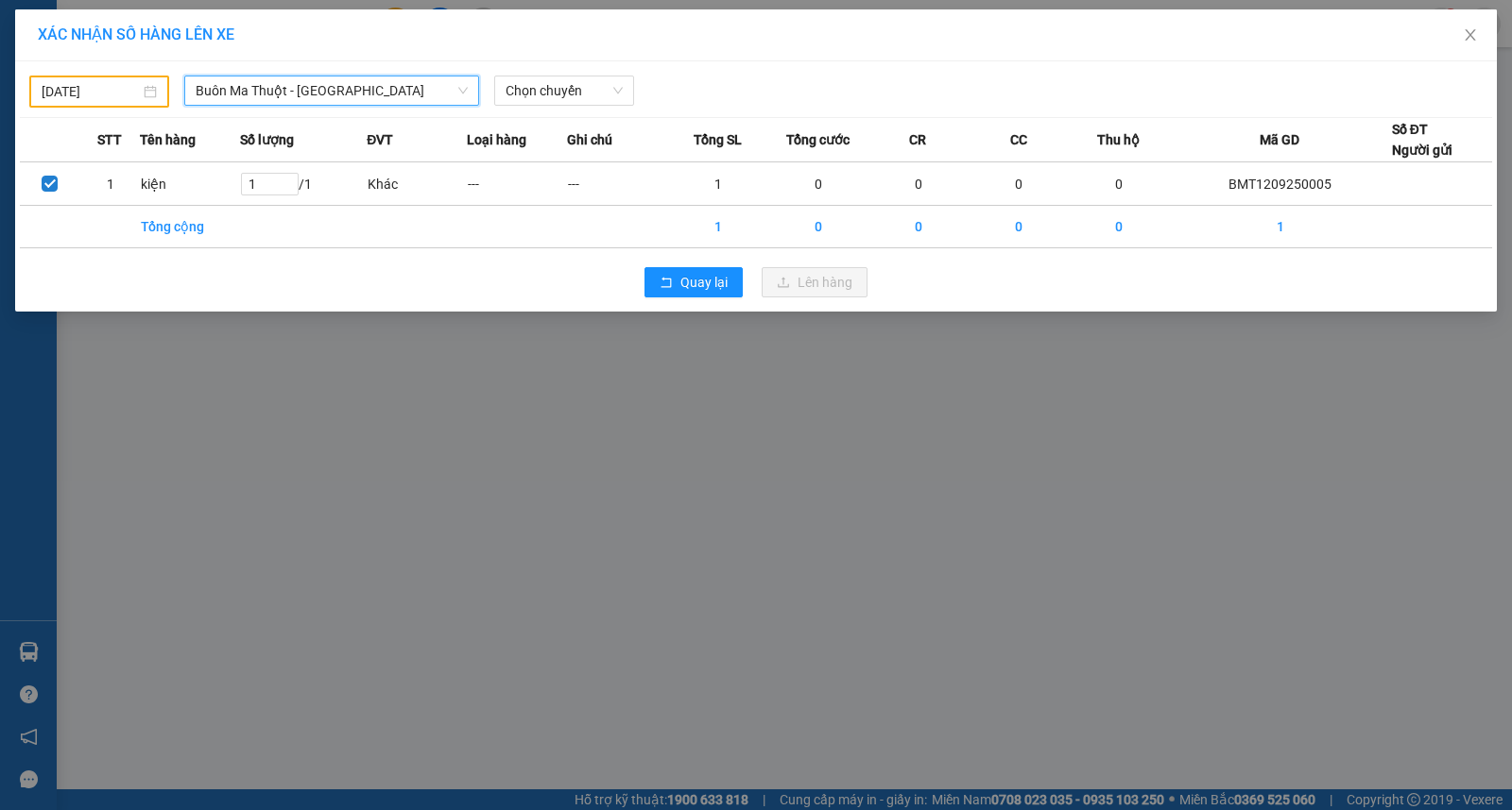
click at [563, 71] on div "31/08/2025 Buôn Ma Thuột - Sài Gòn Buôn Ma Thuột - Sài Gòn LỌC THEO Nhóm tuyến …" at bounding box center [756, 87] width 1472 height 42
click at [581, 89] on span "Chọn chuyến" at bounding box center [564, 91] width 117 height 28
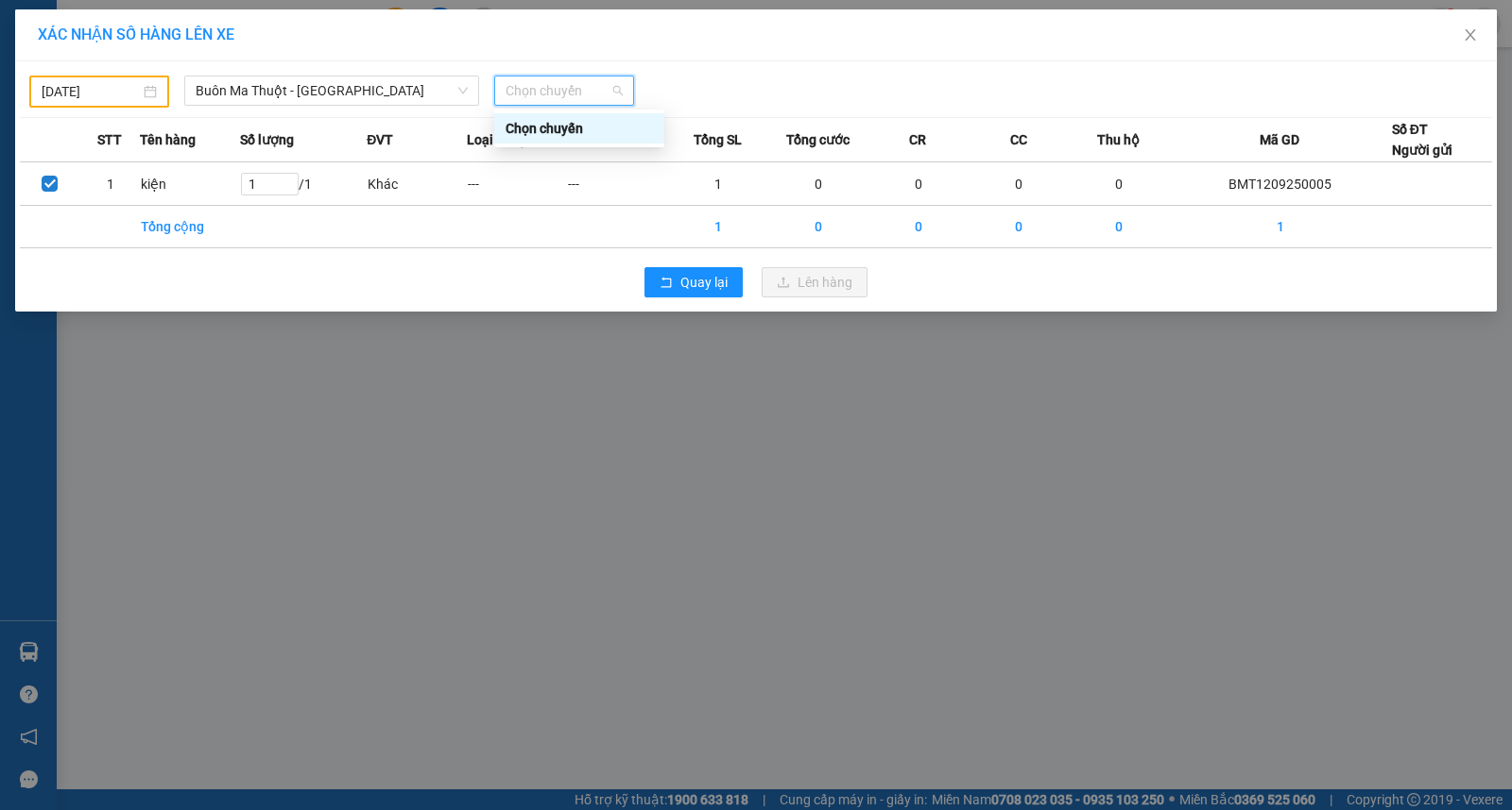
click at [583, 93] on span "Chọn chuyến" at bounding box center [564, 91] width 117 height 28
click at [104, 97] on input "31/08/2025" at bounding box center [91, 92] width 98 height 21
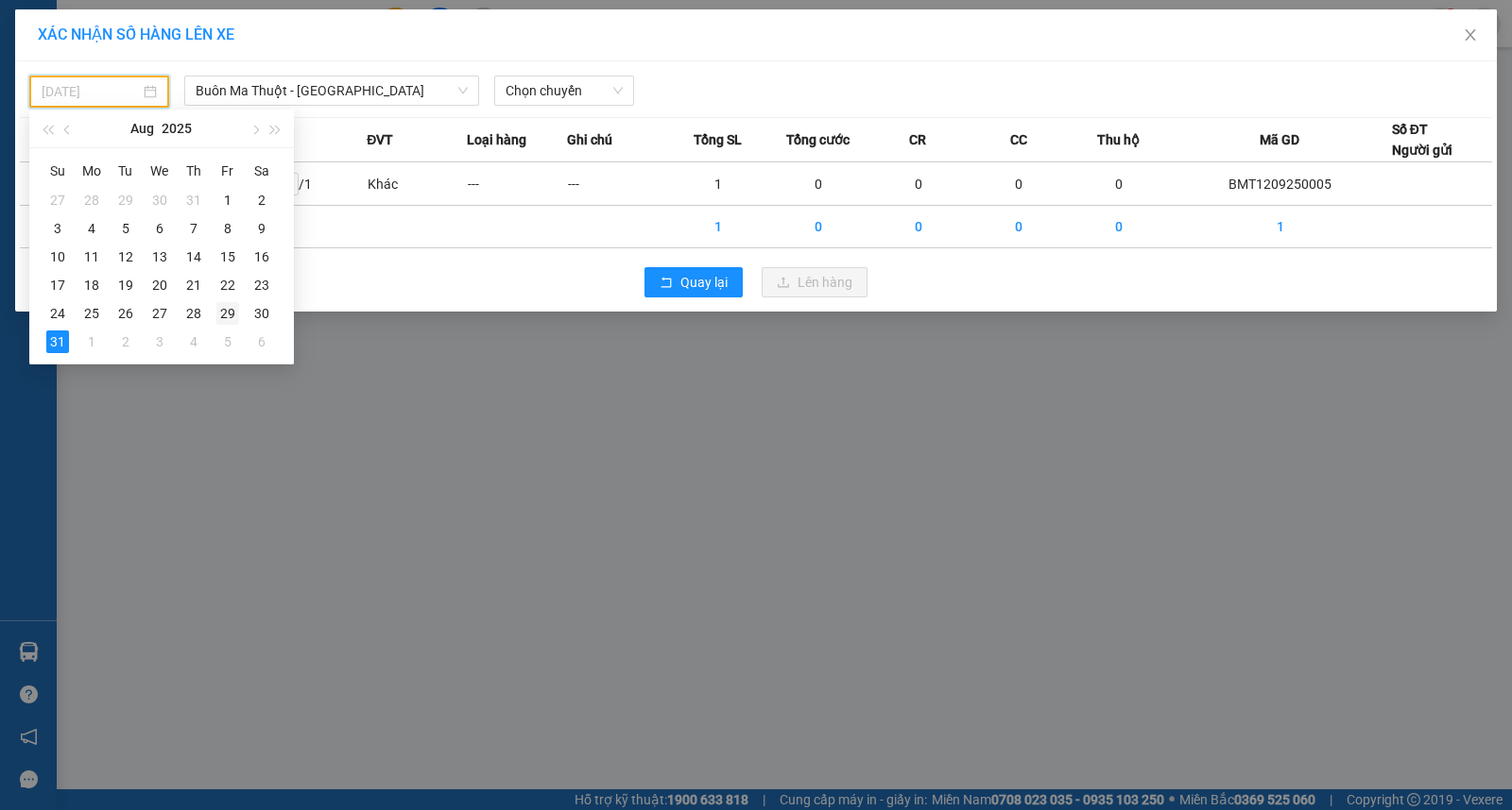
click at [220, 311] on div "29" at bounding box center [228, 313] width 23 height 23
type input "29/08/2025"
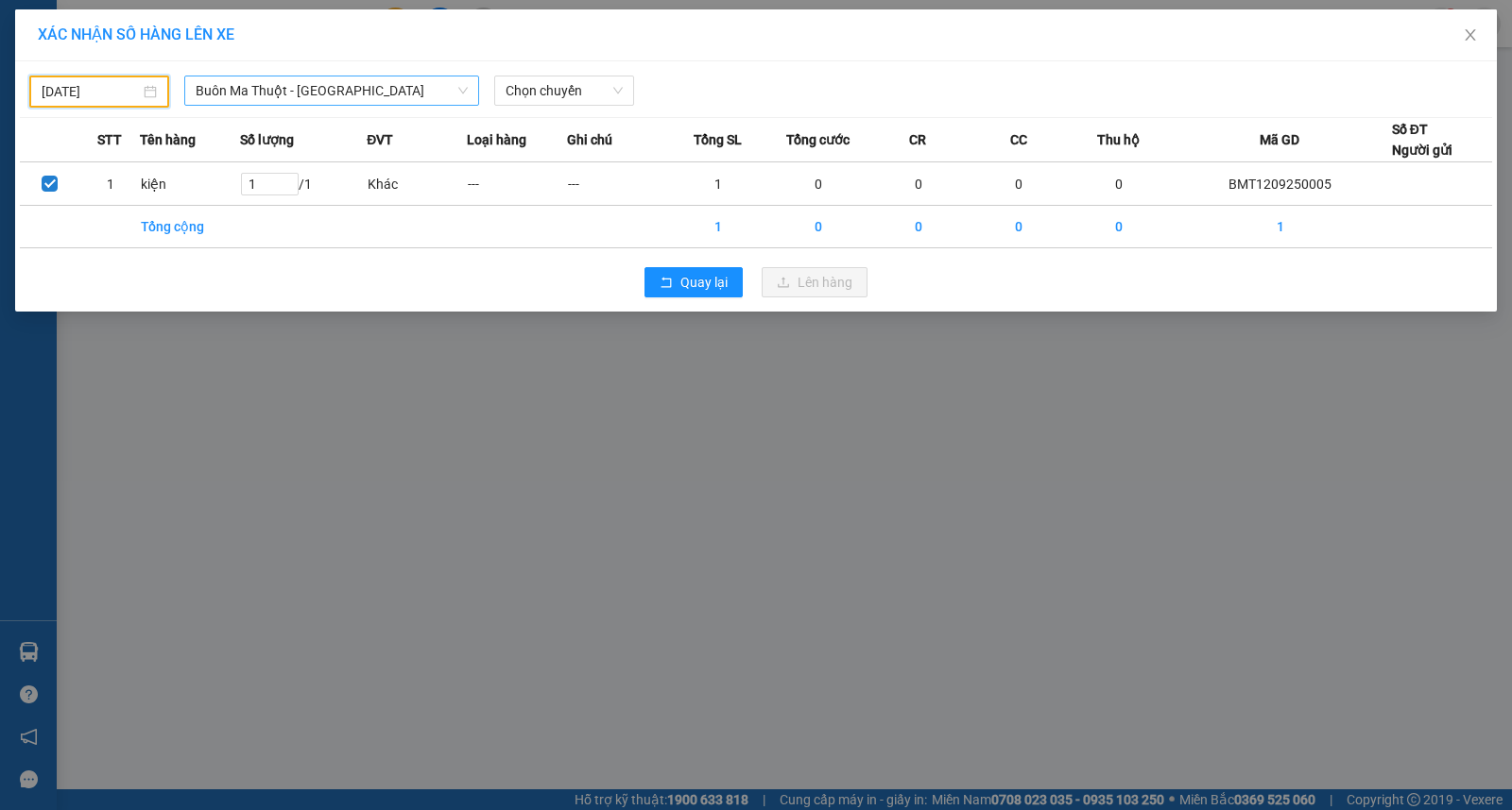
click at [312, 79] on span "Buôn Ma Thuột - Sài Gòn" at bounding box center [331, 91] width 272 height 28
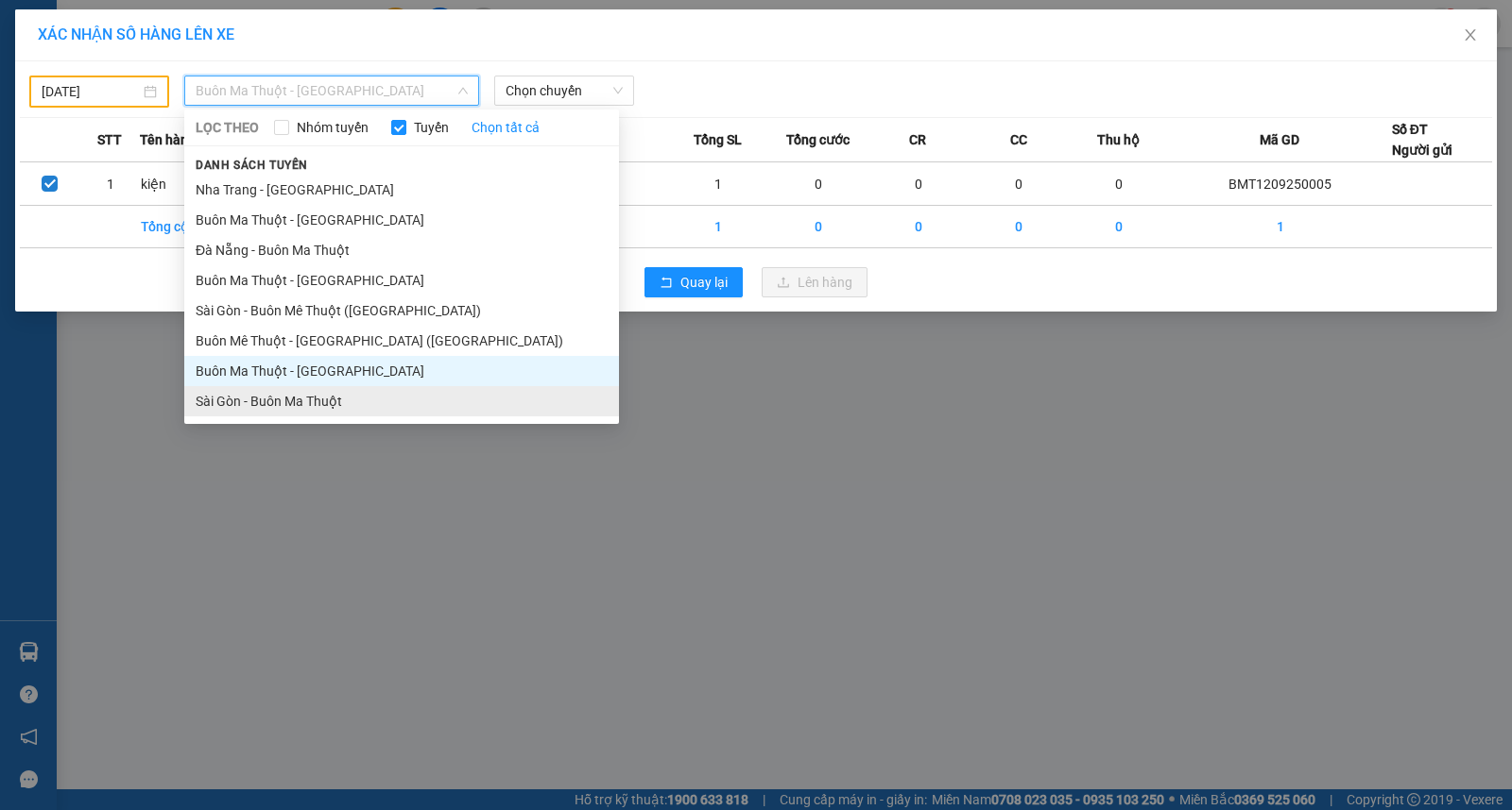
click at [285, 402] on li "Sài Gòn - Buôn Ma Thuột" at bounding box center [401, 401] width 435 height 30
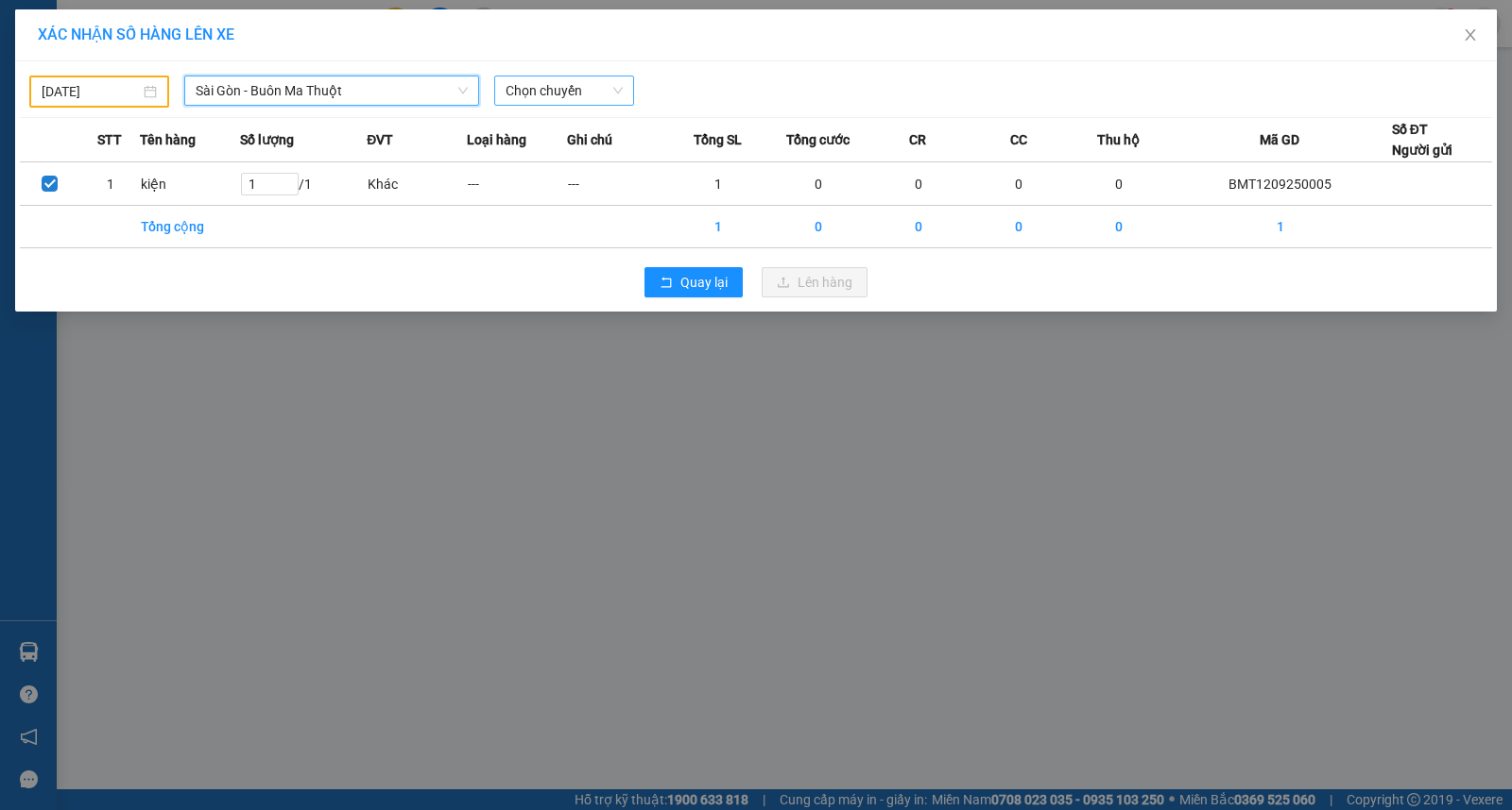
click at [561, 99] on span "Chọn chuyến" at bounding box center [564, 91] width 117 height 28
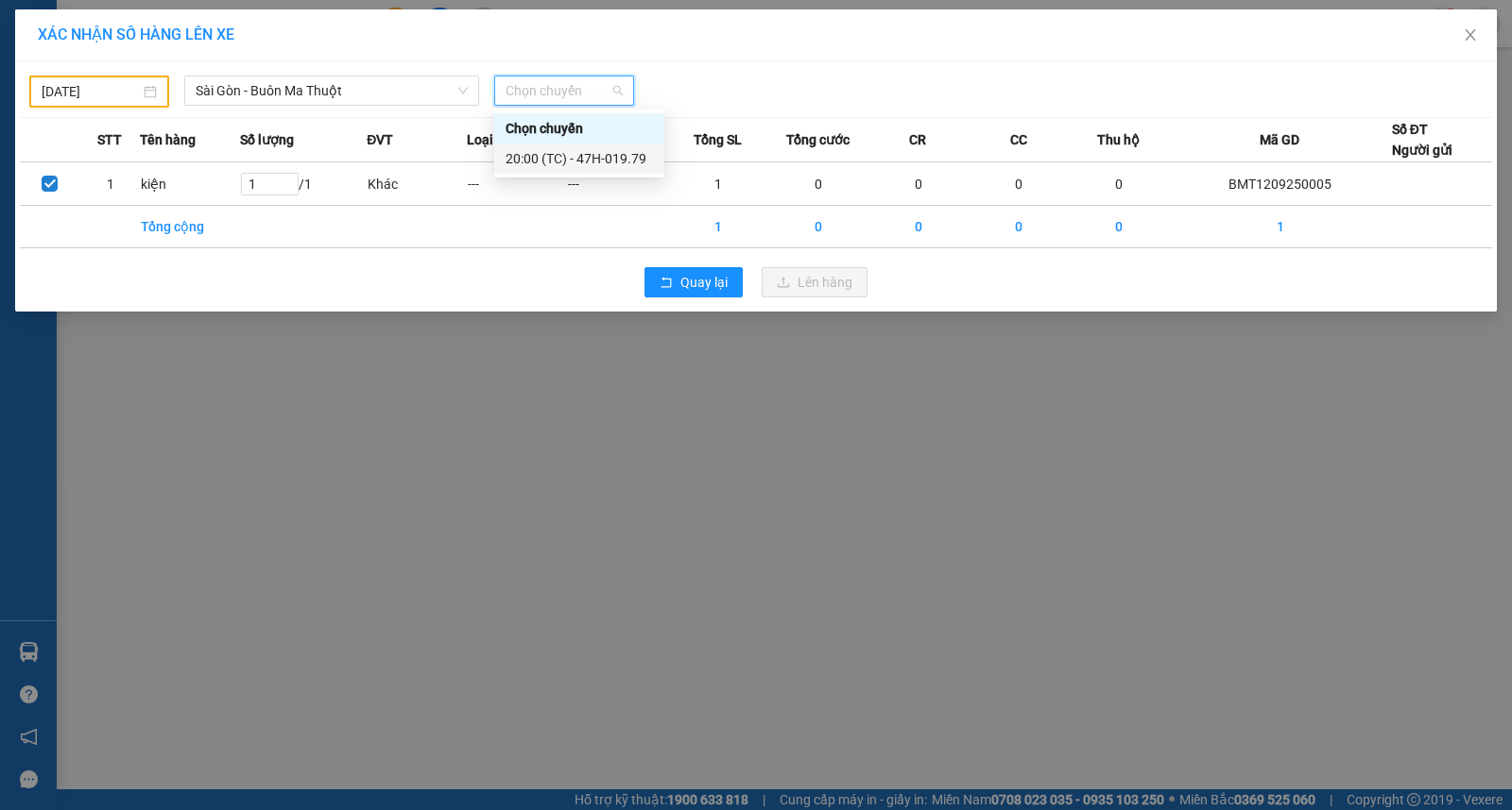
click at [553, 156] on div "20:00 (TC) - 47H-019.79" at bounding box center [579, 159] width 148 height 21
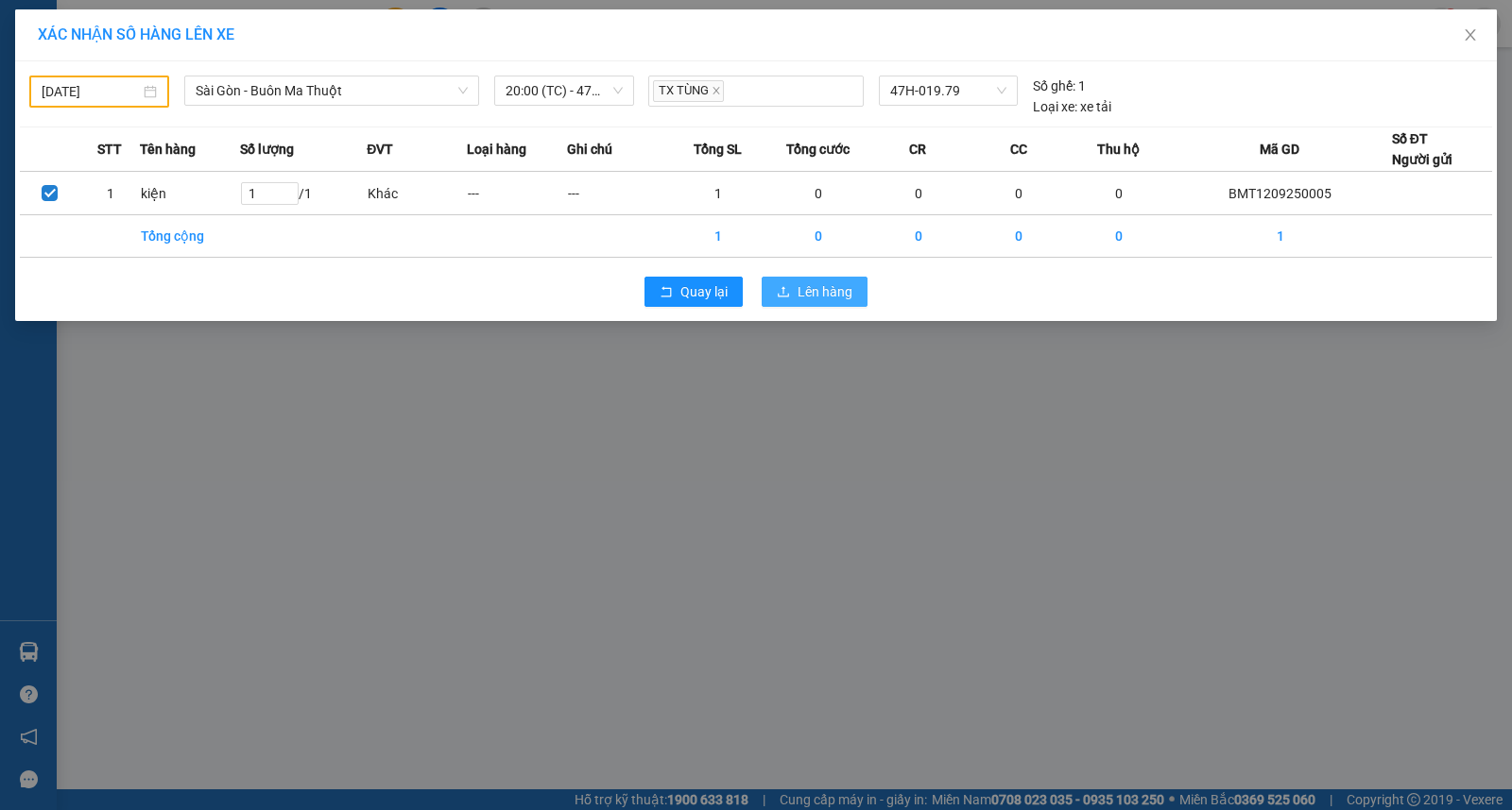
click at [851, 292] on span "Lên hàng" at bounding box center [825, 291] width 55 height 21
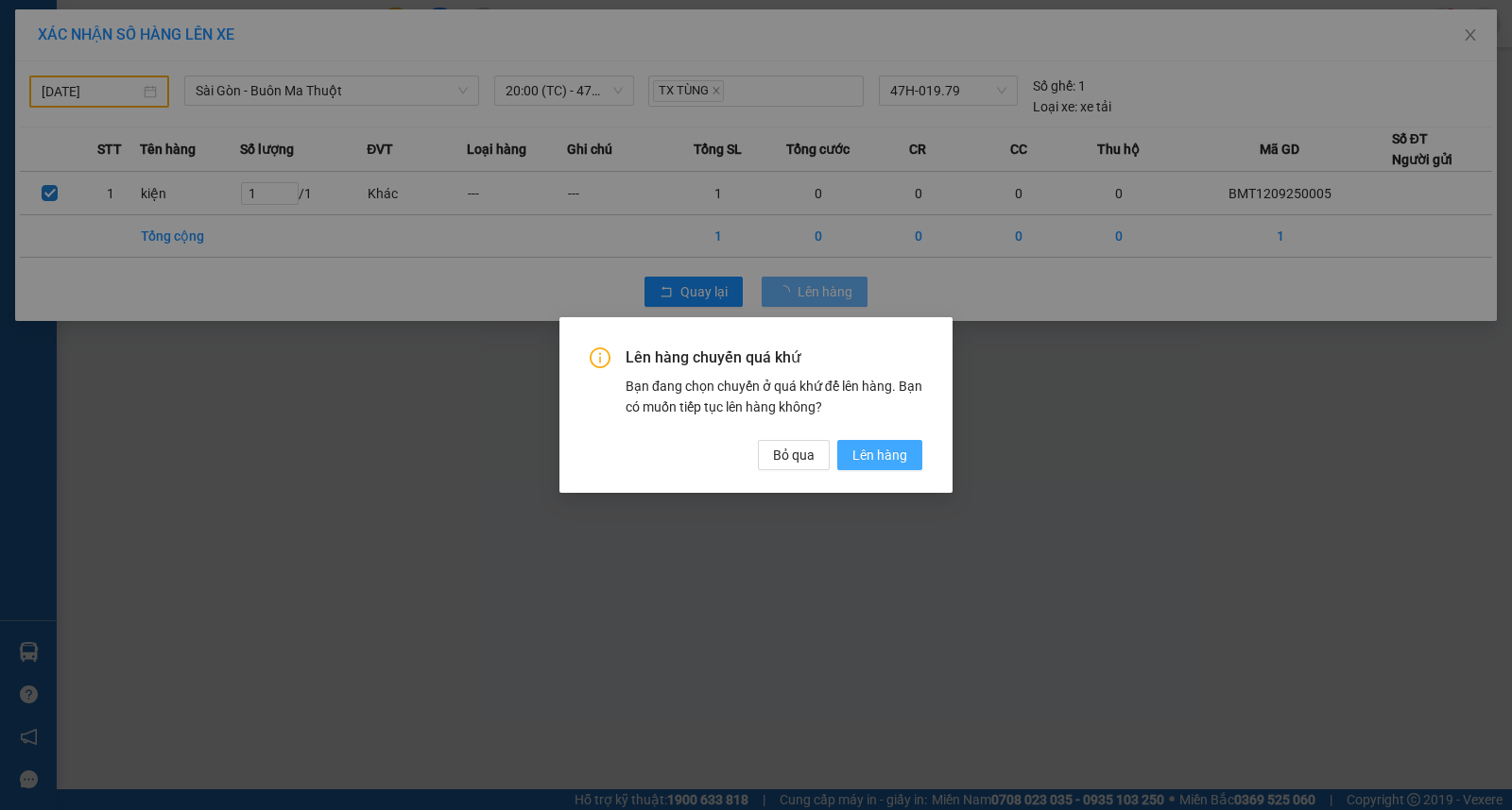
click at [882, 460] on span "Lên hàng" at bounding box center [880, 455] width 55 height 21
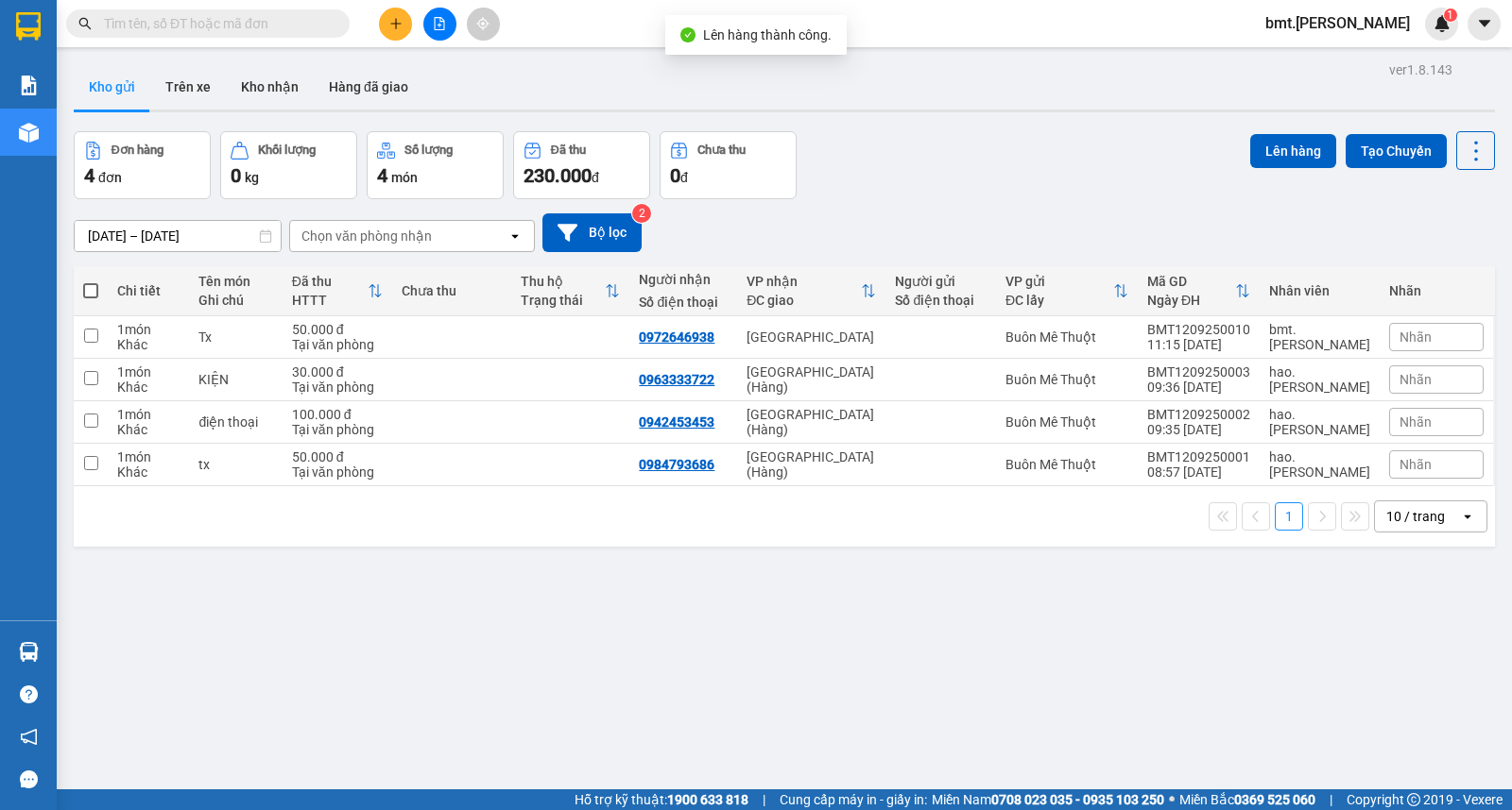
click at [1354, 33] on span "bmt.[PERSON_NAME]" at bounding box center [1338, 23] width 175 height 24
click at [1349, 62] on span "Đăng xuất" at bounding box center [1382, 59] width 80 height 21
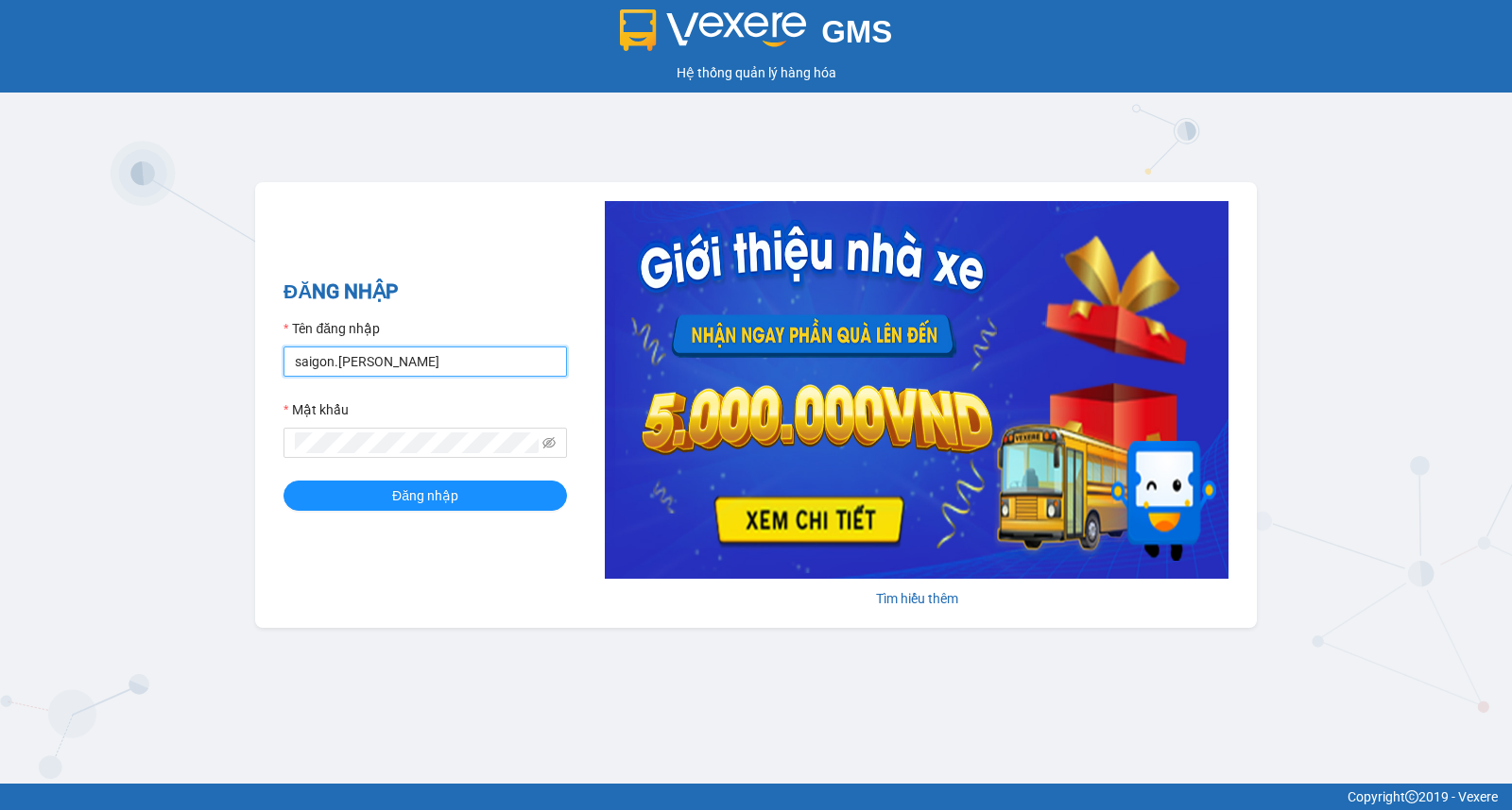
drag, startPoint x: 330, startPoint y: 362, endPoint x: 19, endPoint y: 368, distance: 311.1
click at [19, 368] on div "GMS Hệ thống quản lý hàng hóa ĐĂNG NHẬP Tên đăng nhập saigon.[PERSON_NAME] Mật …" at bounding box center [756, 392] width 1512 height 784
type input "bmt.[PERSON_NAME]"
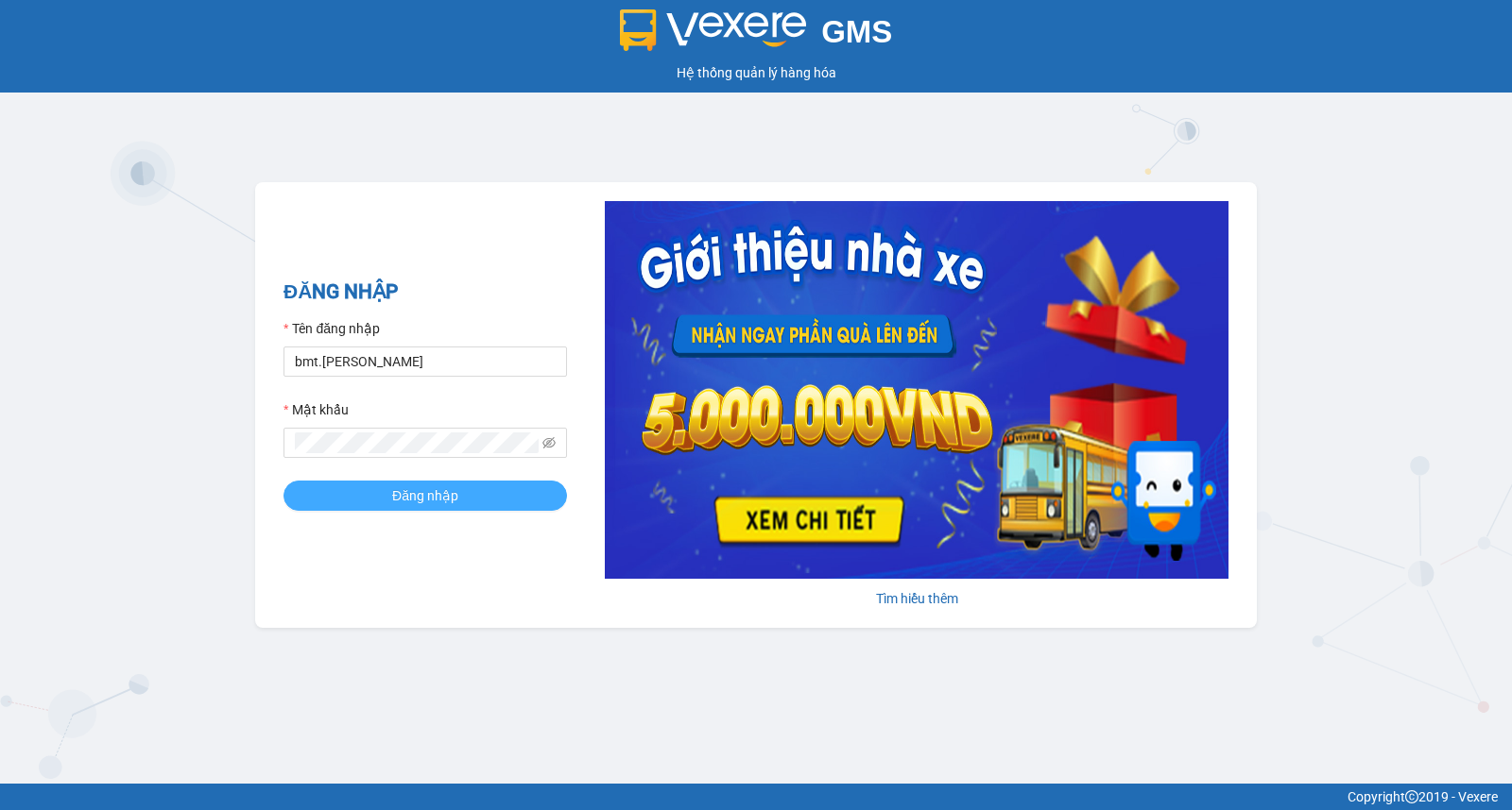
click at [400, 492] on span "Đăng nhập" at bounding box center [425, 496] width 66 height 21
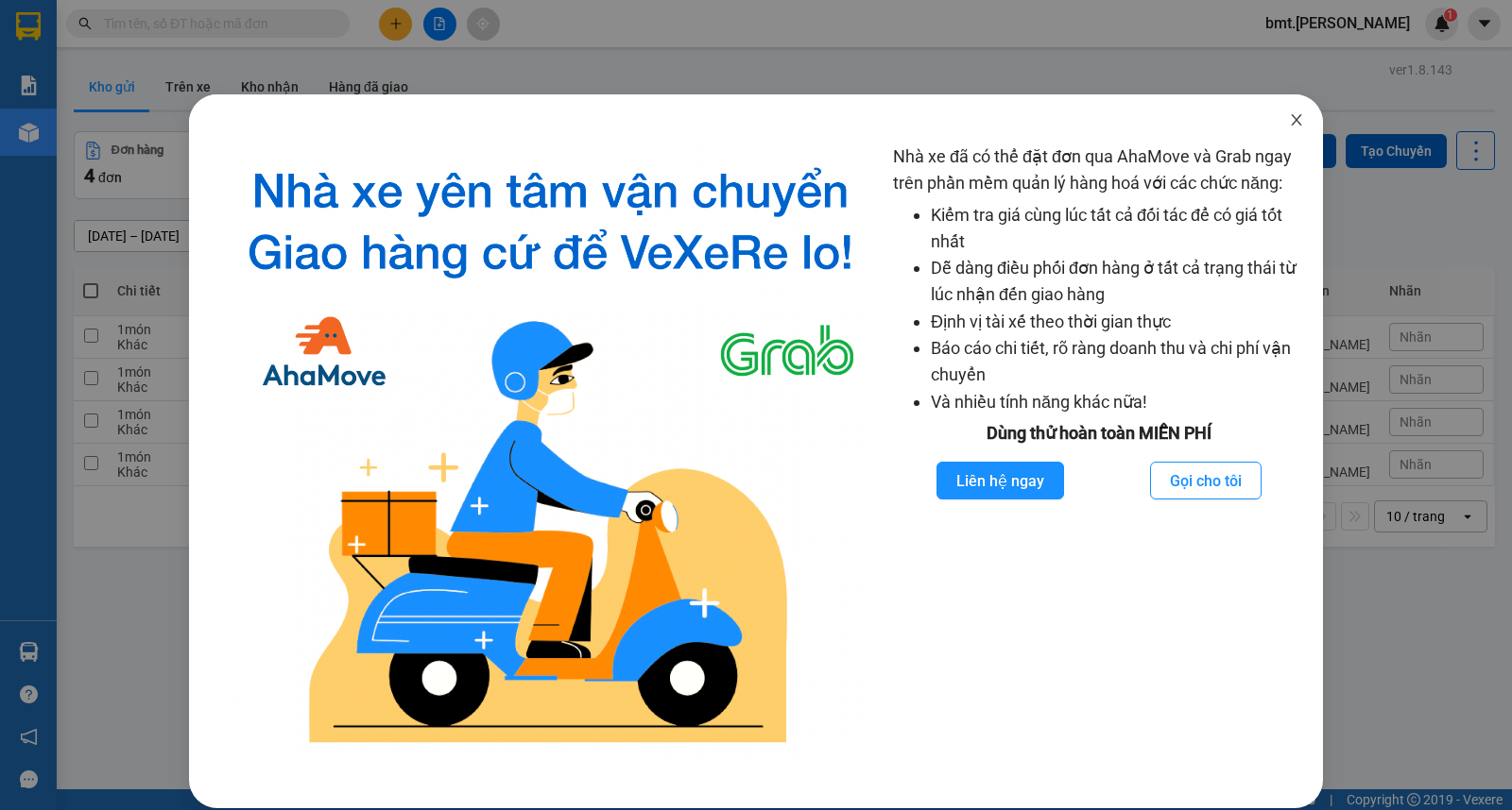
click at [1289, 114] on icon "close" at bounding box center [1296, 120] width 15 height 15
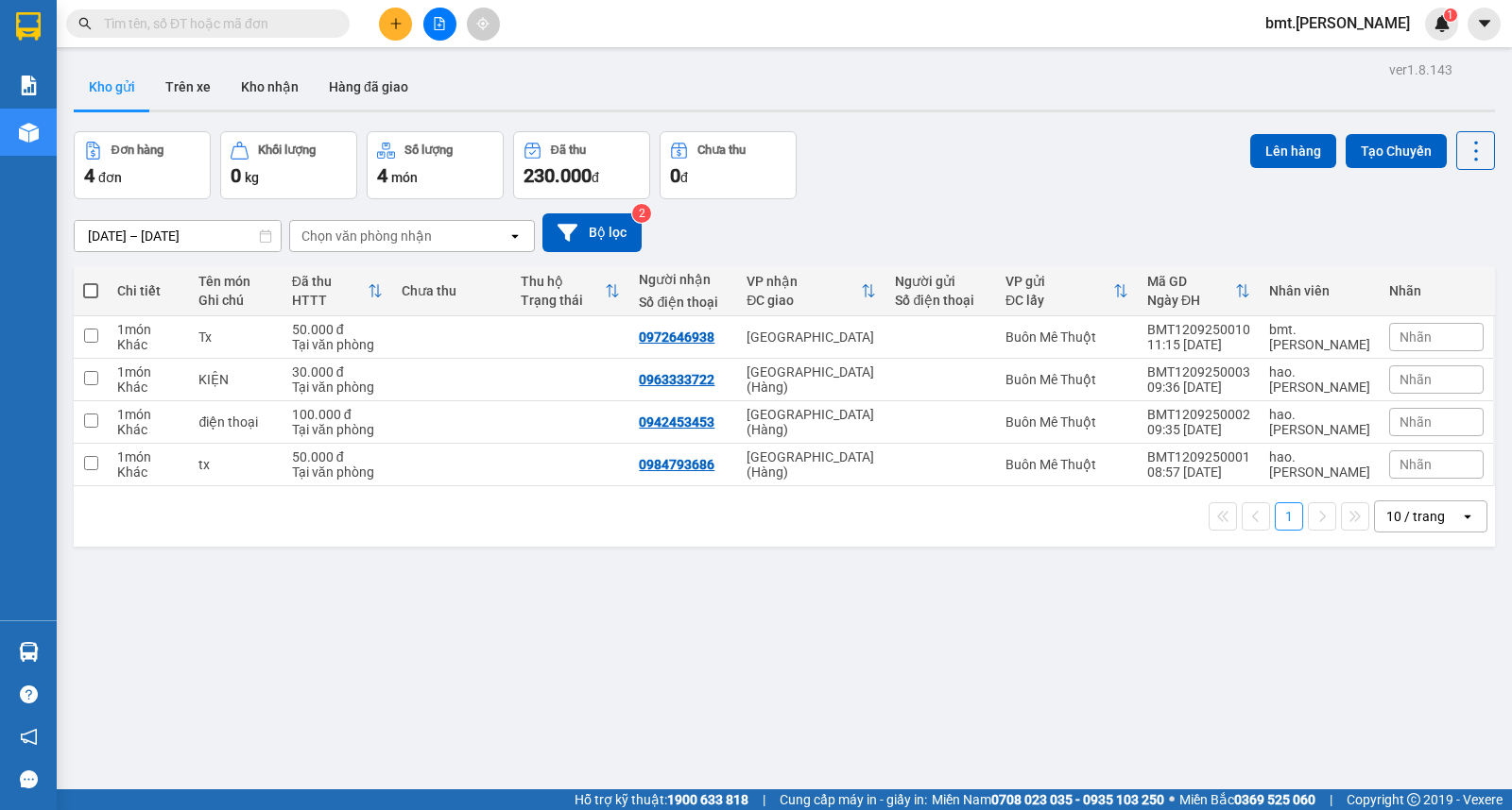
click at [1374, 32] on span "bmt.[PERSON_NAME]" at bounding box center [1338, 23] width 175 height 24
click at [1363, 26] on span "bmt.[PERSON_NAME]" at bounding box center [1338, 23] width 175 height 24
click at [1352, 64] on span "Đăng xuất" at bounding box center [1382, 59] width 80 height 21
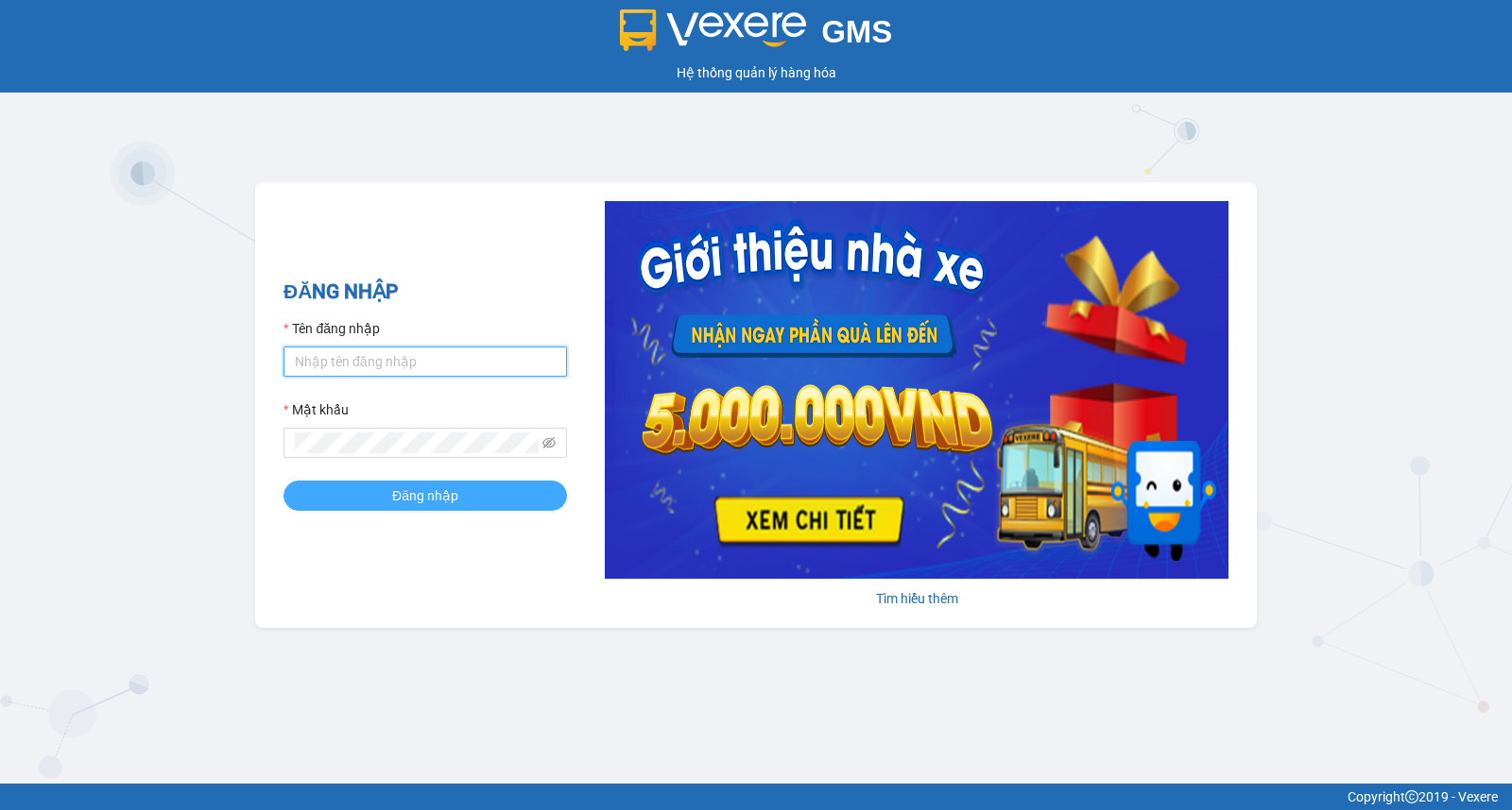
type input "saigon.[PERSON_NAME]"
click at [463, 493] on button "Đăng nhập" at bounding box center [424, 496] width 283 height 30
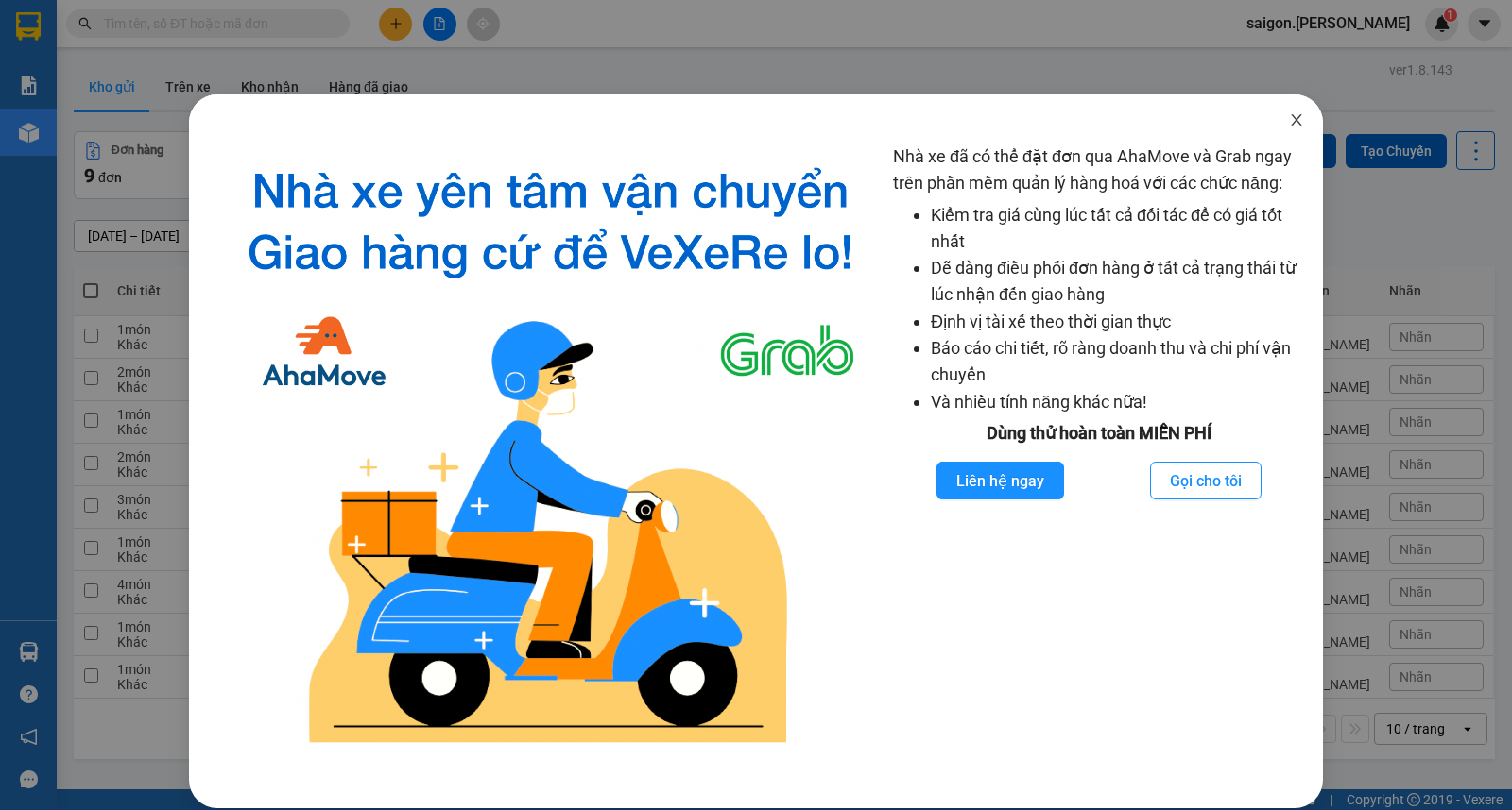
click at [1289, 114] on icon "close" at bounding box center [1296, 120] width 15 height 15
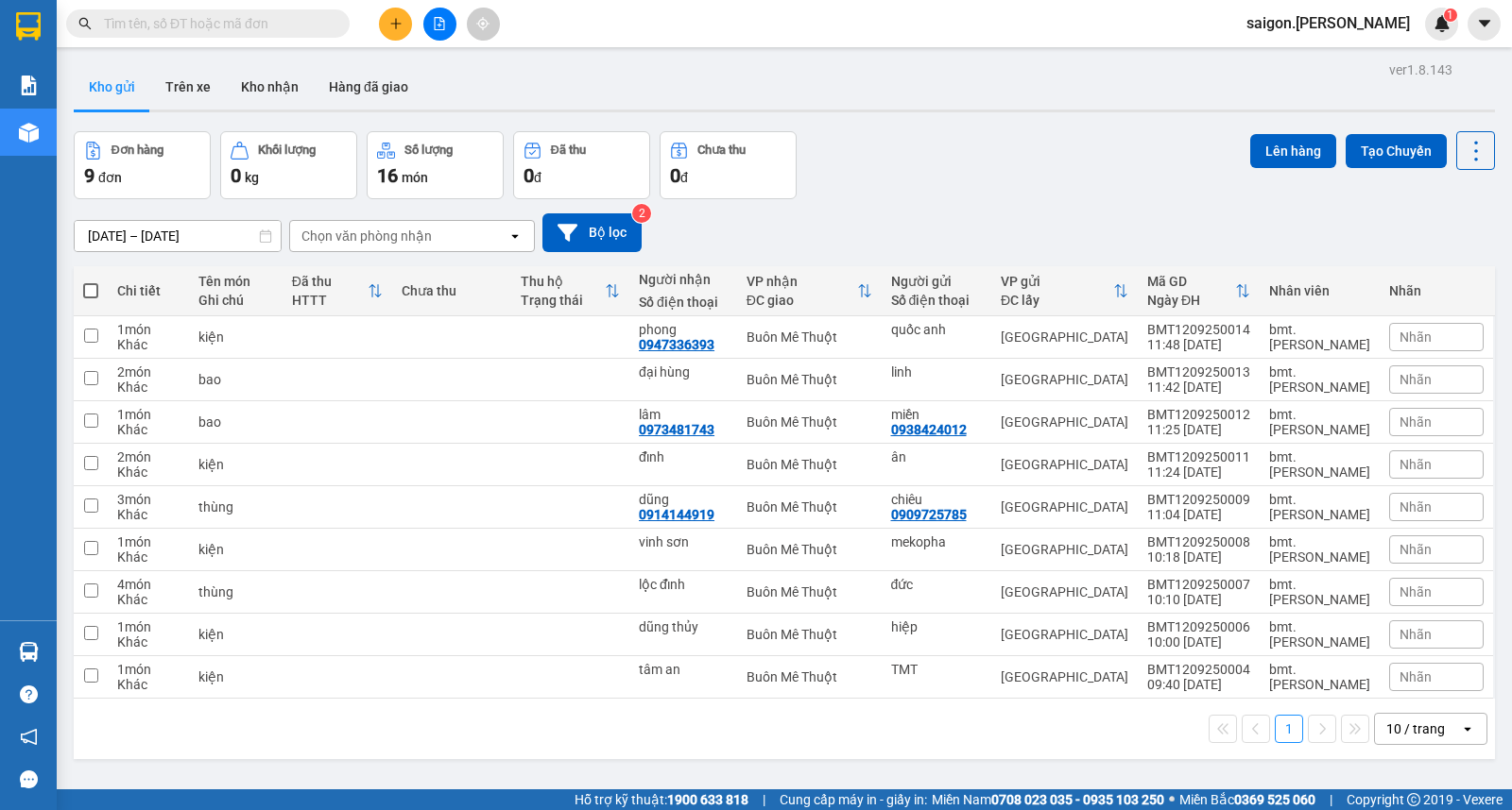
drag, startPoint x: 1414, startPoint y: 715, endPoint x: 1418, endPoint y: 728, distance: 13.6
click at [1414, 716] on div "10 / trang" at bounding box center [1417, 730] width 85 height 30
click at [1418, 695] on span "100 / trang" at bounding box center [1407, 690] width 68 height 19
drag, startPoint x: 343, startPoint y: 6, endPoint x: 366, endPoint y: 10, distance: 23.3
click at [350, 8] on div "Kết quả tìm kiếm ( 0 ) Bộ lọc No Data" at bounding box center [184, 24] width 368 height 33
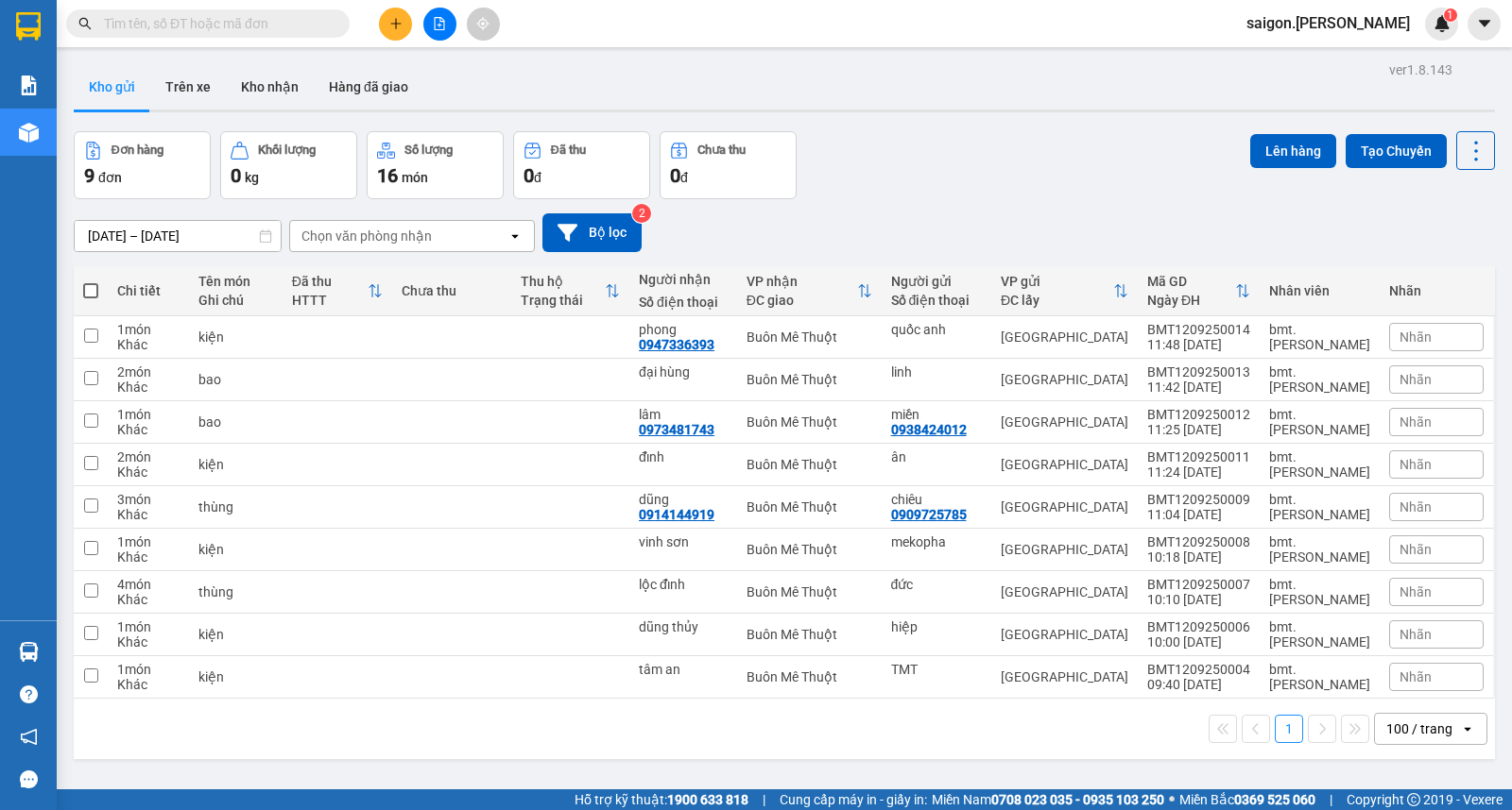
click at [382, 16] on button at bounding box center [395, 24] width 33 height 33
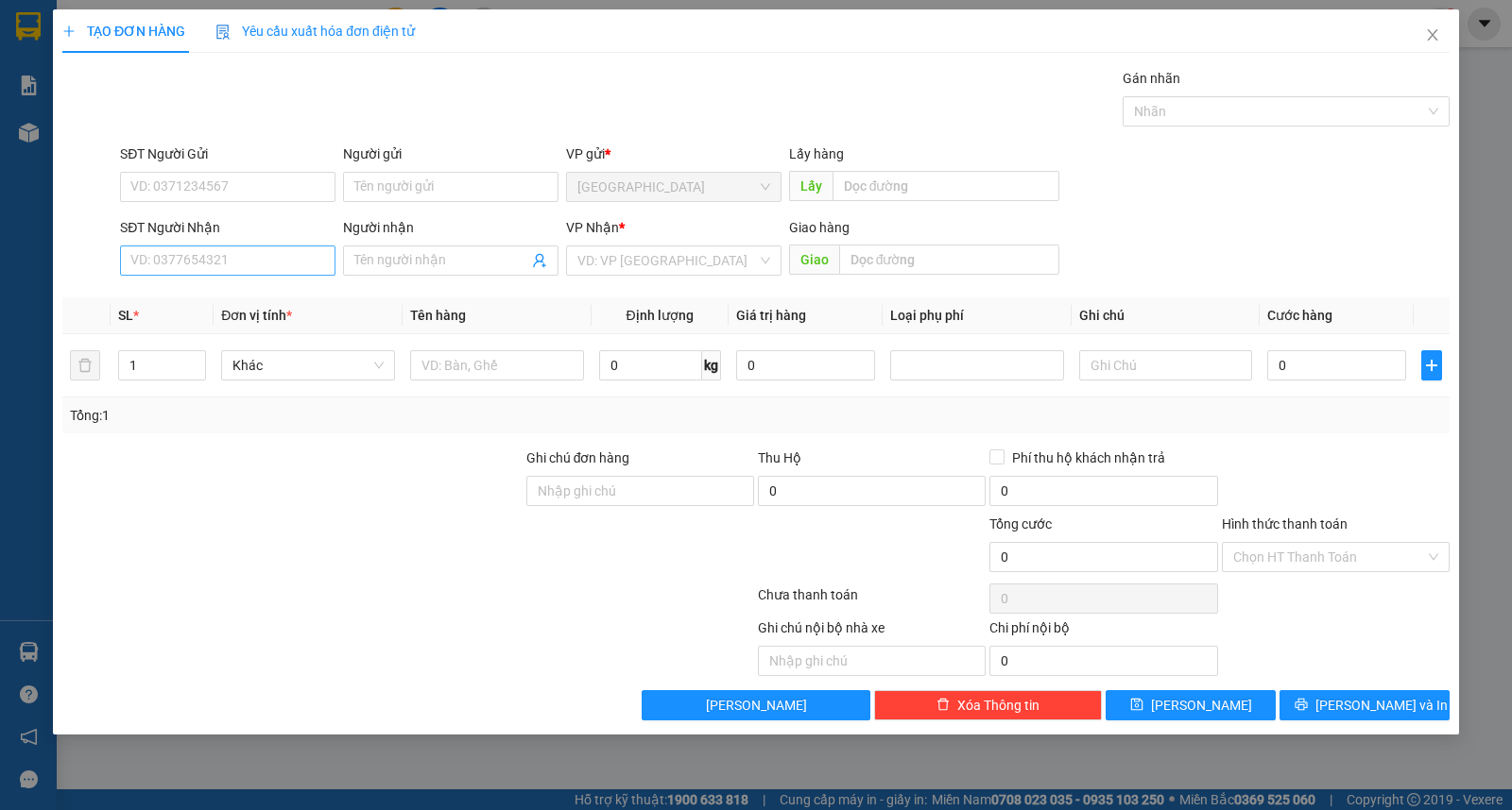
click at [243, 274] on div "SĐT Người Nhận VD: 0377654321" at bounding box center [228, 251] width 216 height 66
click at [246, 267] on input "SĐT Người Nhận" at bounding box center [228, 261] width 216 height 30
paste input "0917854424"
type input "0917854424"
drag, startPoint x: 255, startPoint y: 290, endPoint x: 258, endPoint y: 302, distance: 12.4
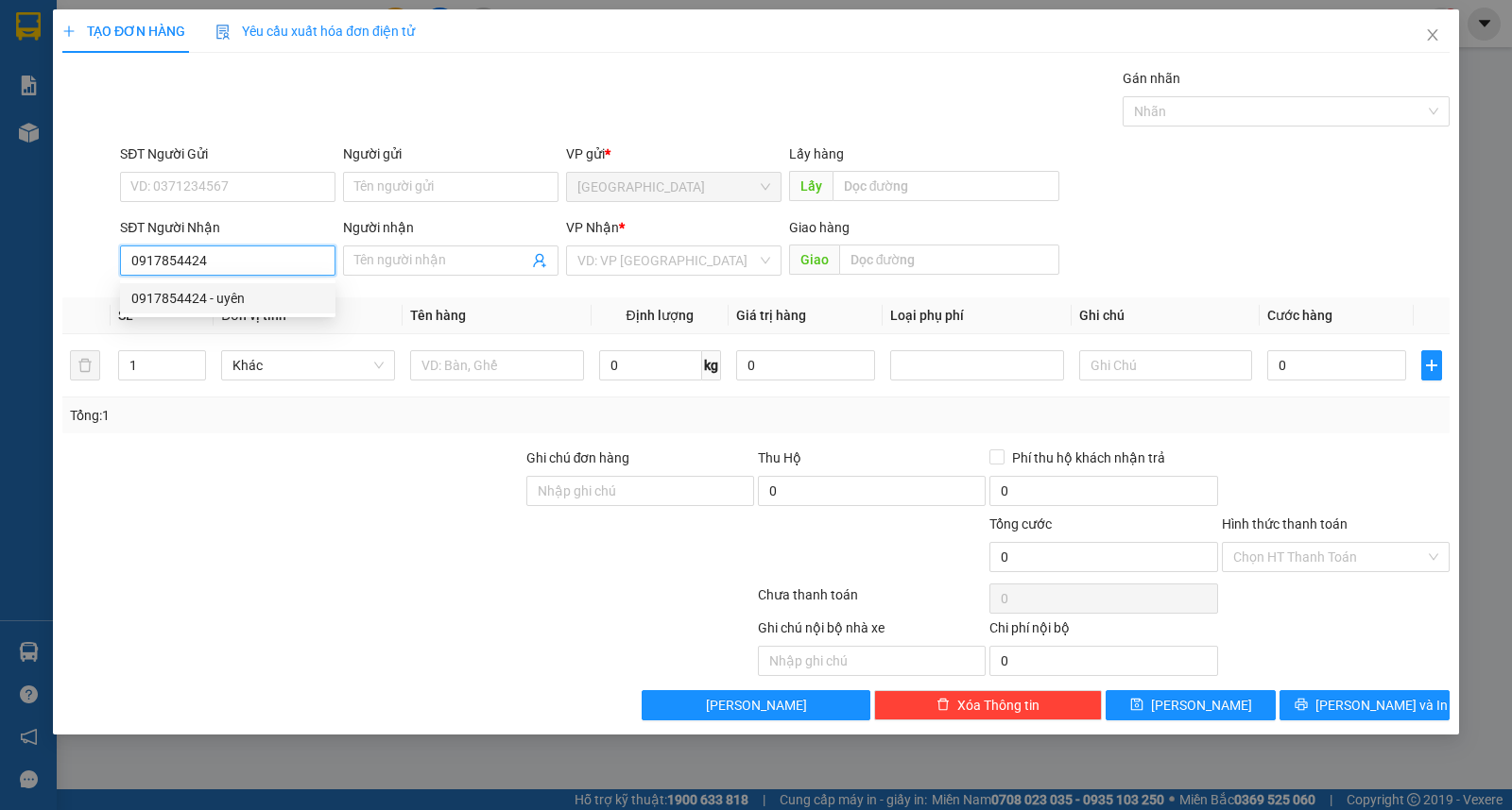
click at [255, 292] on div "0917854424 - uyên" at bounding box center [228, 298] width 193 height 21
type input "uyên"
type input "30.000"
type input "0917854424"
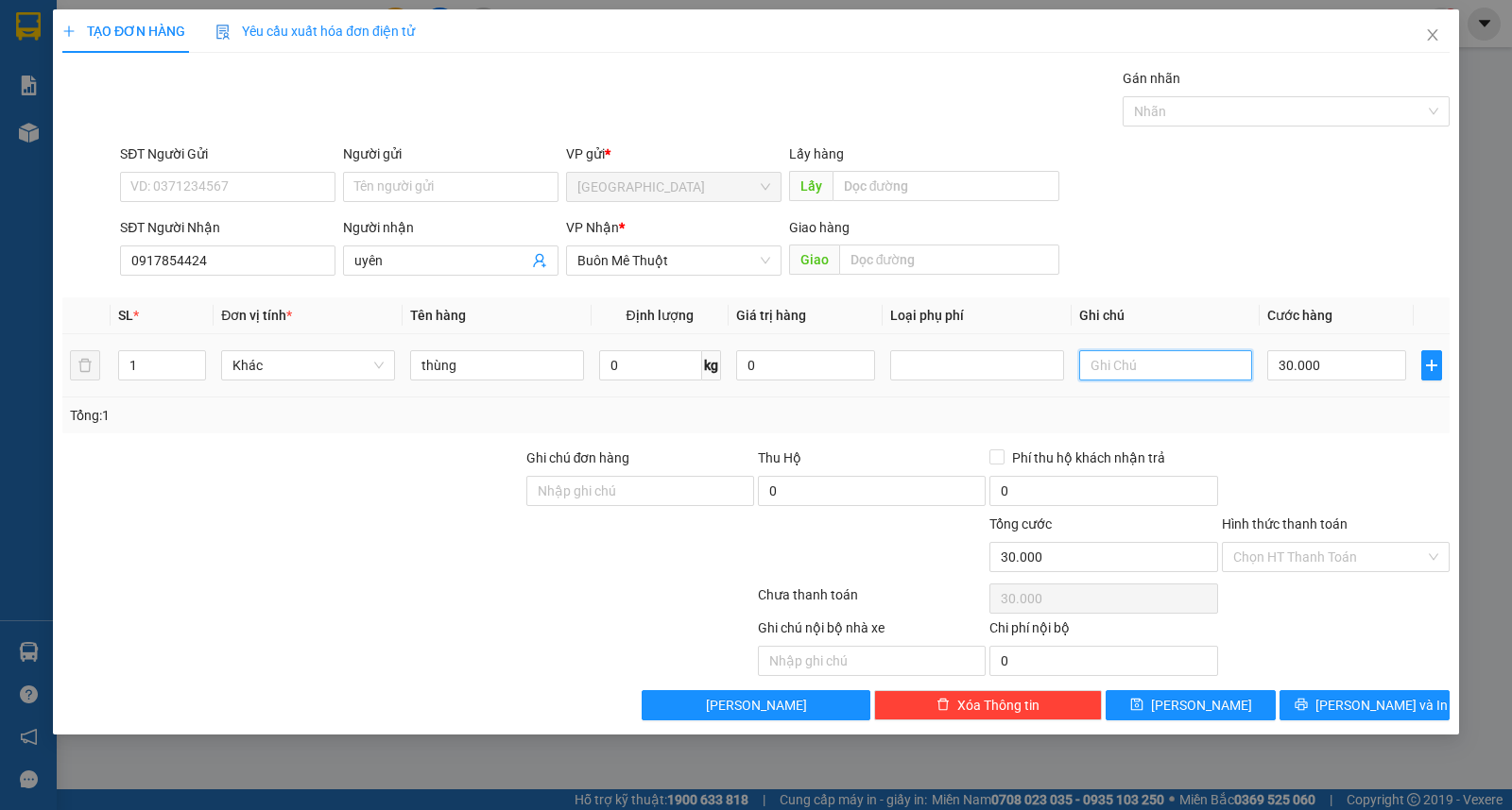
click at [1196, 361] on input "text" at bounding box center [1166, 365] width 174 height 30
type input "gtn 50"
type input "8"
type input "80"
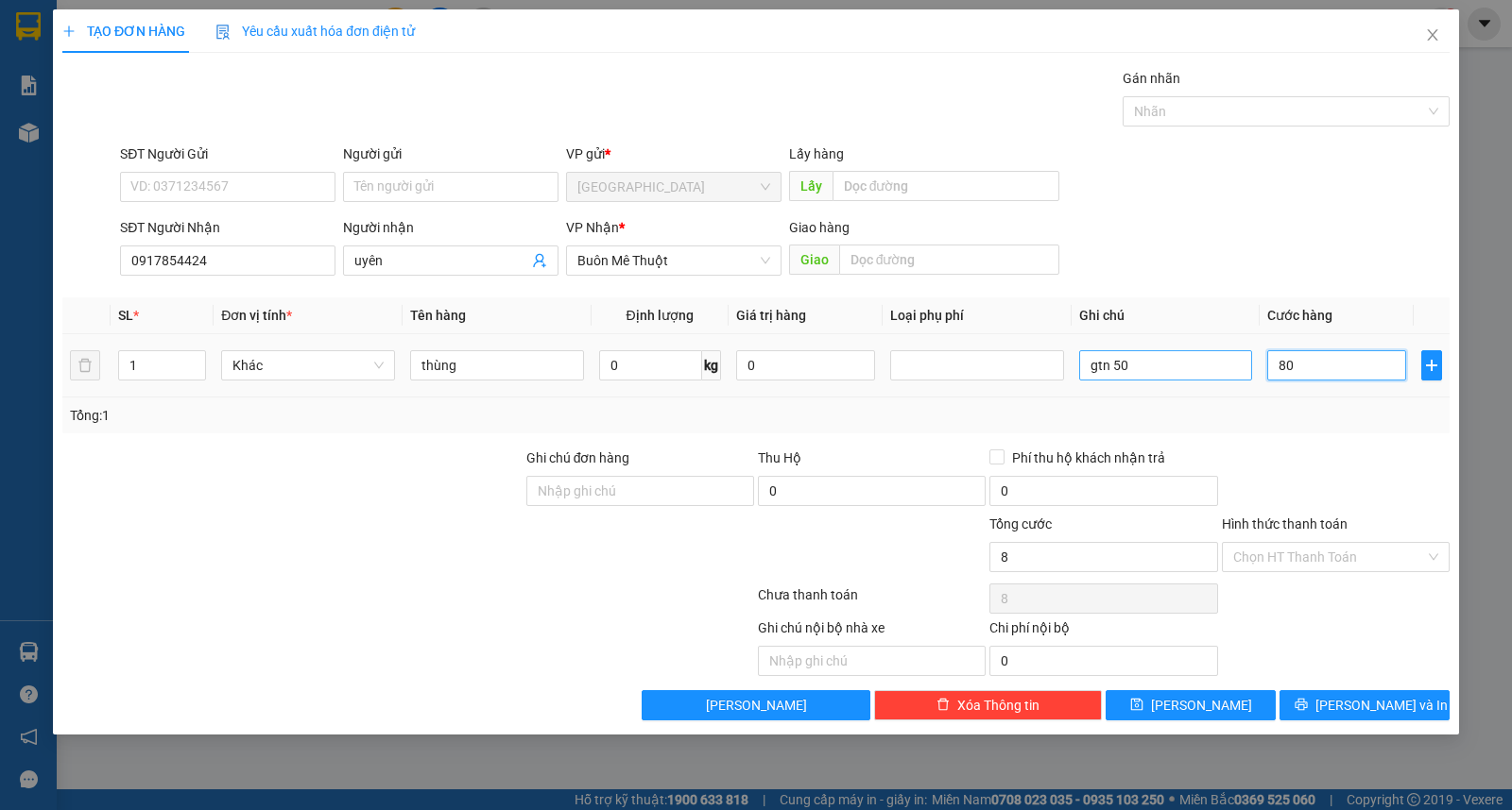
type input "80"
type input "80.000"
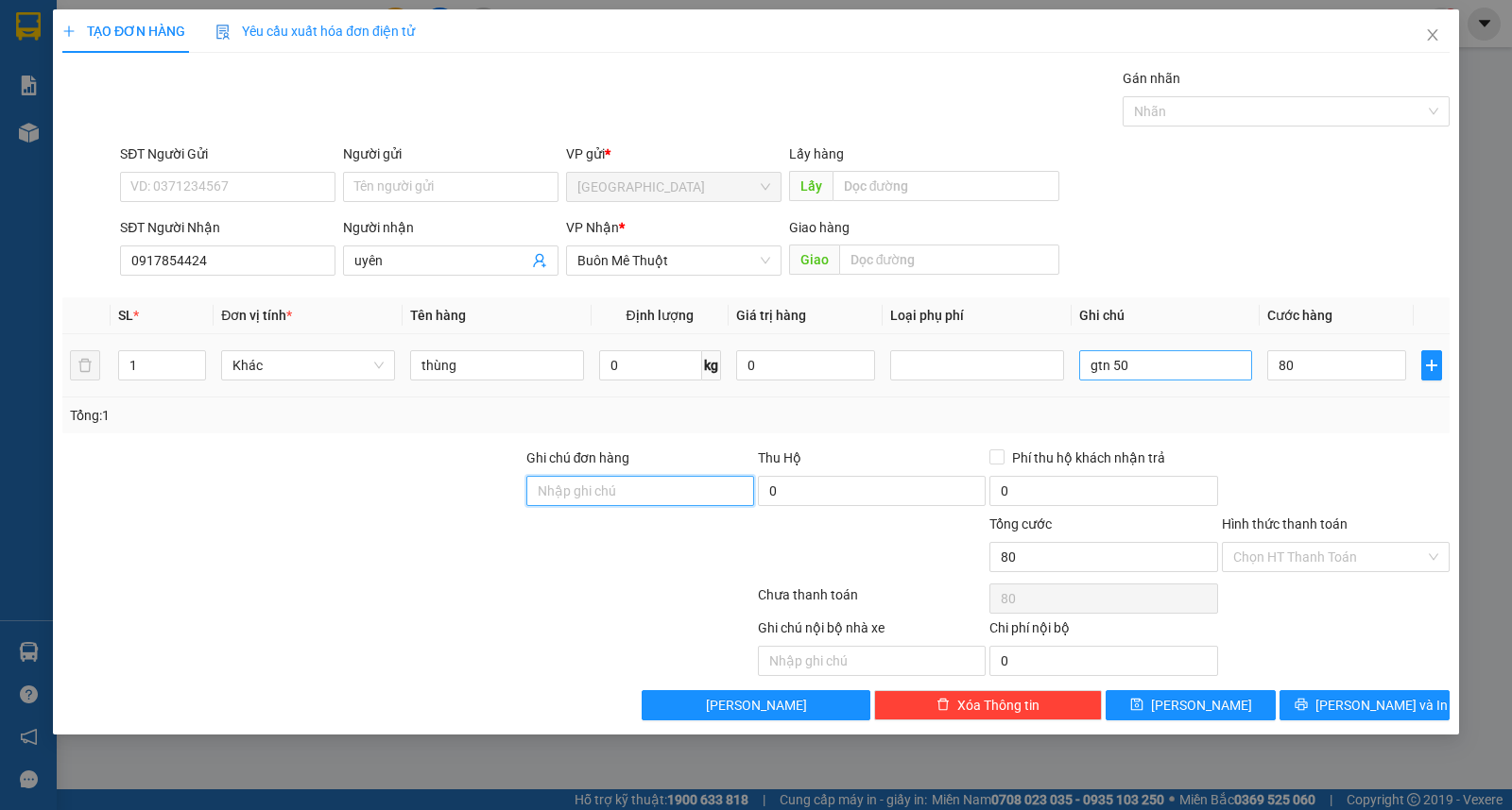
type input "80.000"
drag, startPoint x: 1246, startPoint y: 551, endPoint x: 1255, endPoint y: 560, distance: 12.7
click at [1248, 551] on input "Hình thức thanh toán" at bounding box center [1329, 557] width 192 height 28
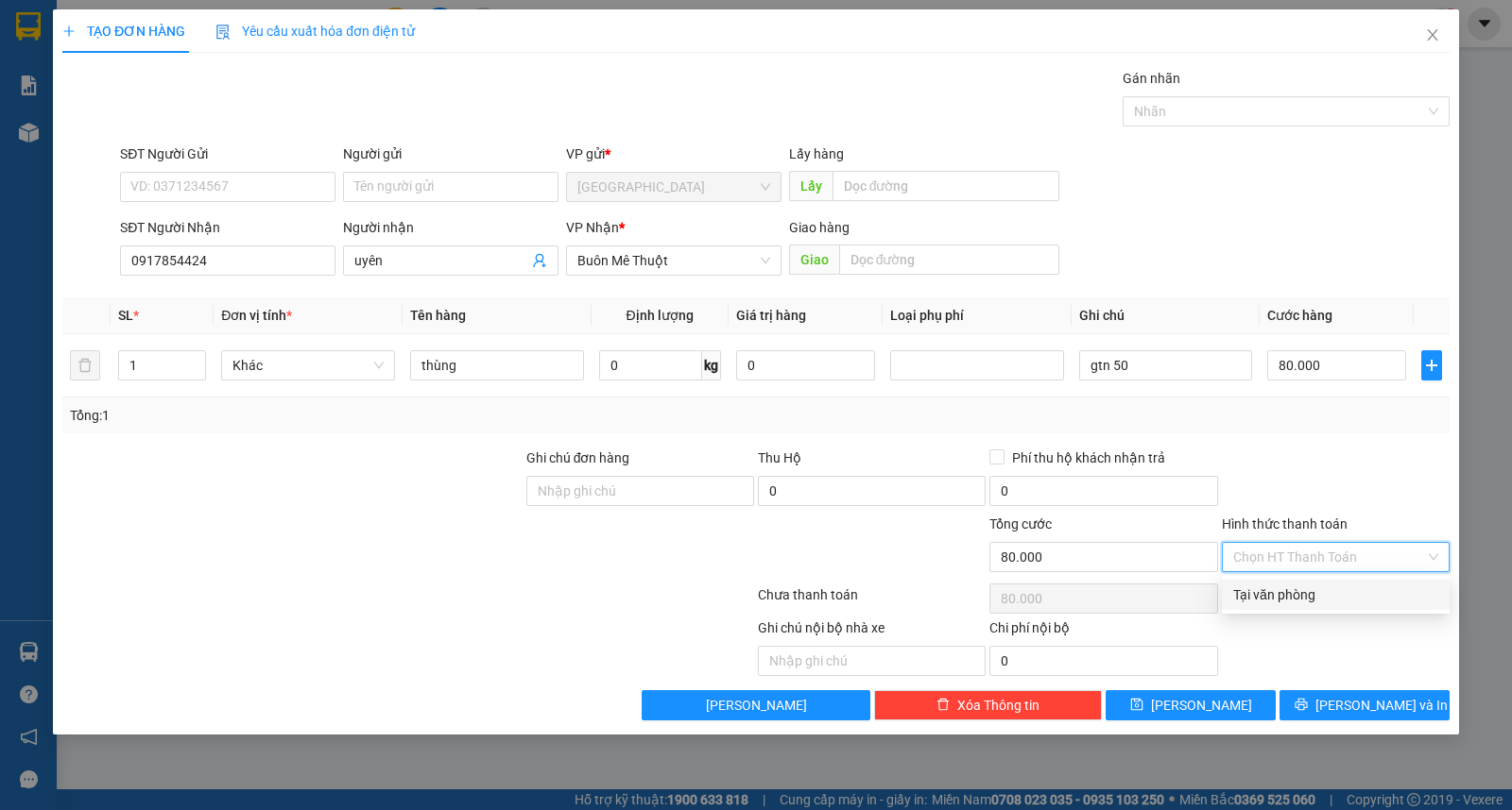
drag, startPoint x: 1272, startPoint y: 587, endPoint x: 1287, endPoint y: 627, distance: 42.7
click at [1272, 588] on div "Tại văn phòng" at bounding box center [1336, 595] width 205 height 21
type input "0"
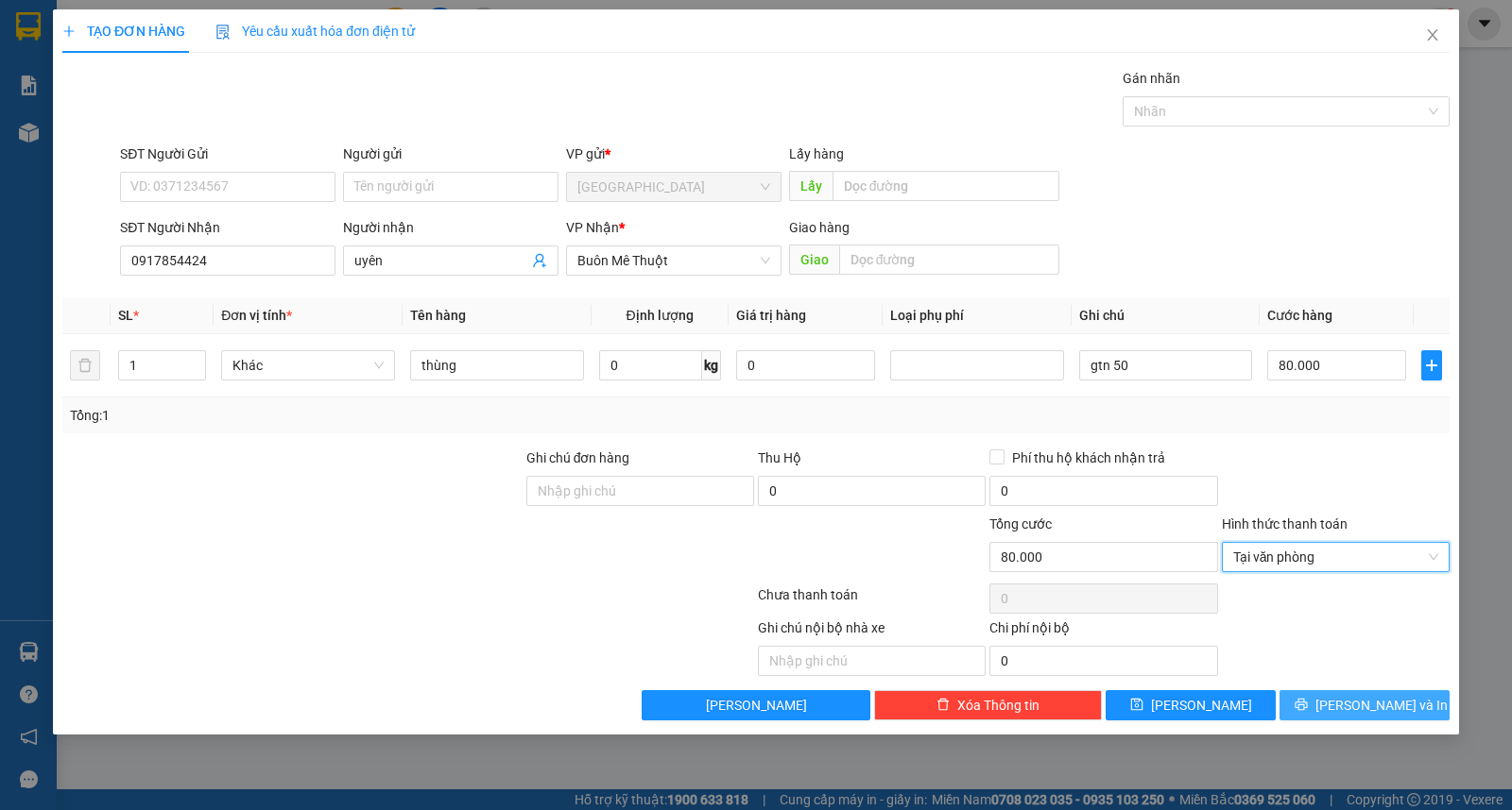
drag, startPoint x: 1296, startPoint y: 684, endPoint x: 1305, endPoint y: 697, distance: 15.8
click at [1304, 696] on div "Transit Pickup Surcharge Ids Transit Deliver Surcharge Ids Transit Deliver Surc…" at bounding box center [756, 395] width 1387 height 653
click at [1307, 703] on button "[PERSON_NAME] và In" at bounding box center [1364, 706] width 170 height 30
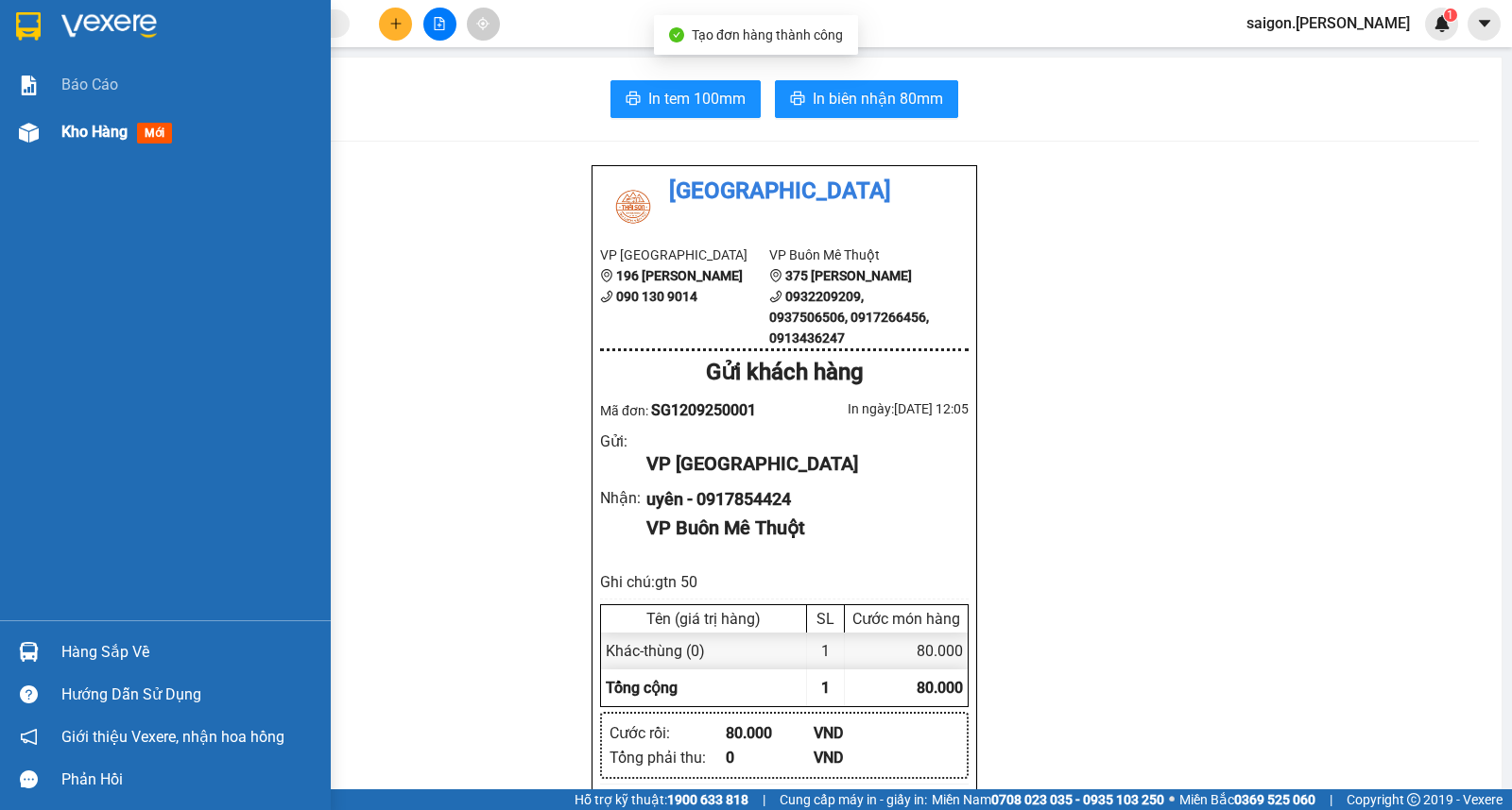
click at [87, 124] on span "Kho hàng" at bounding box center [95, 132] width 66 height 18
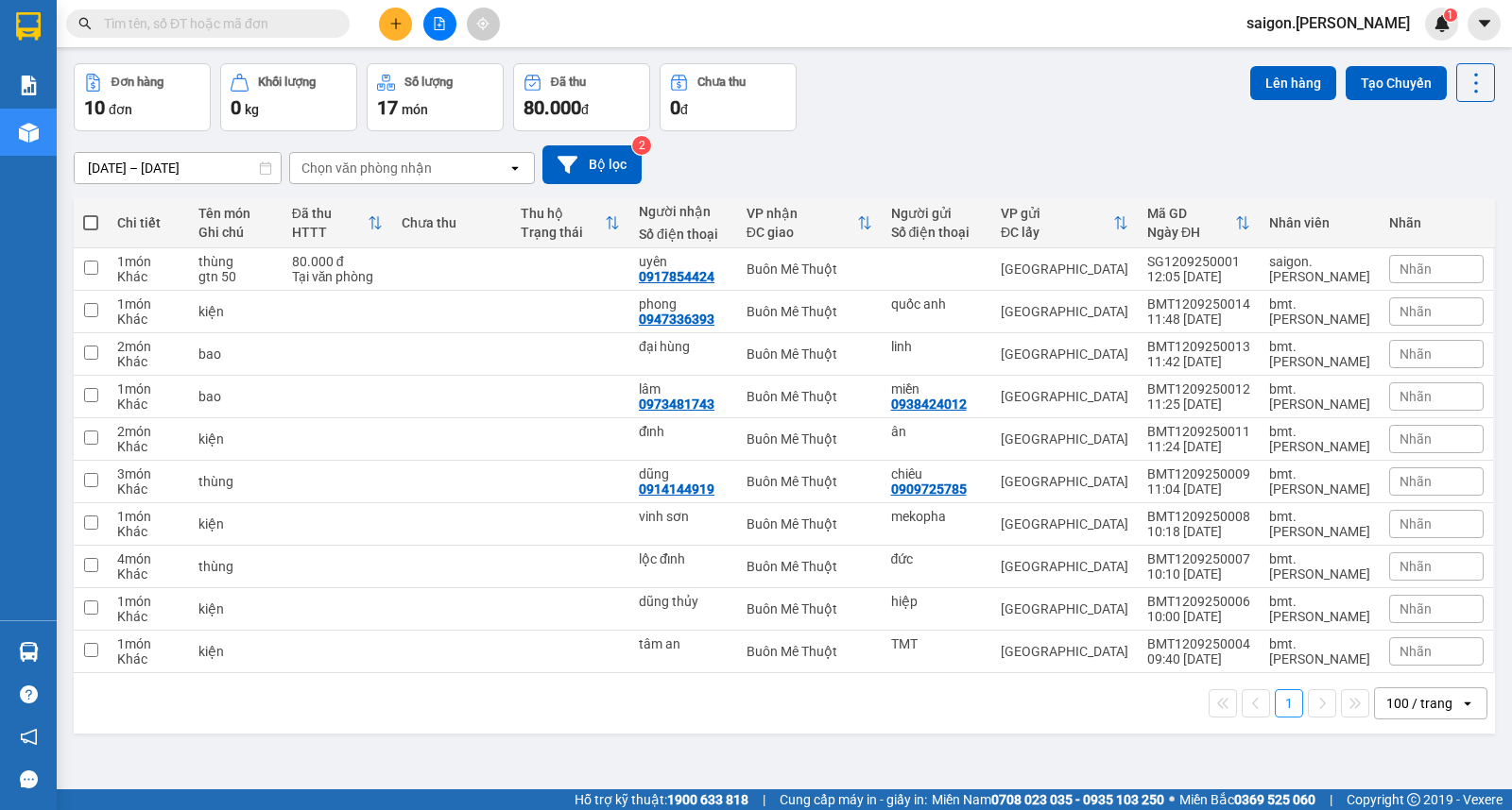
scroll to position [87, 0]
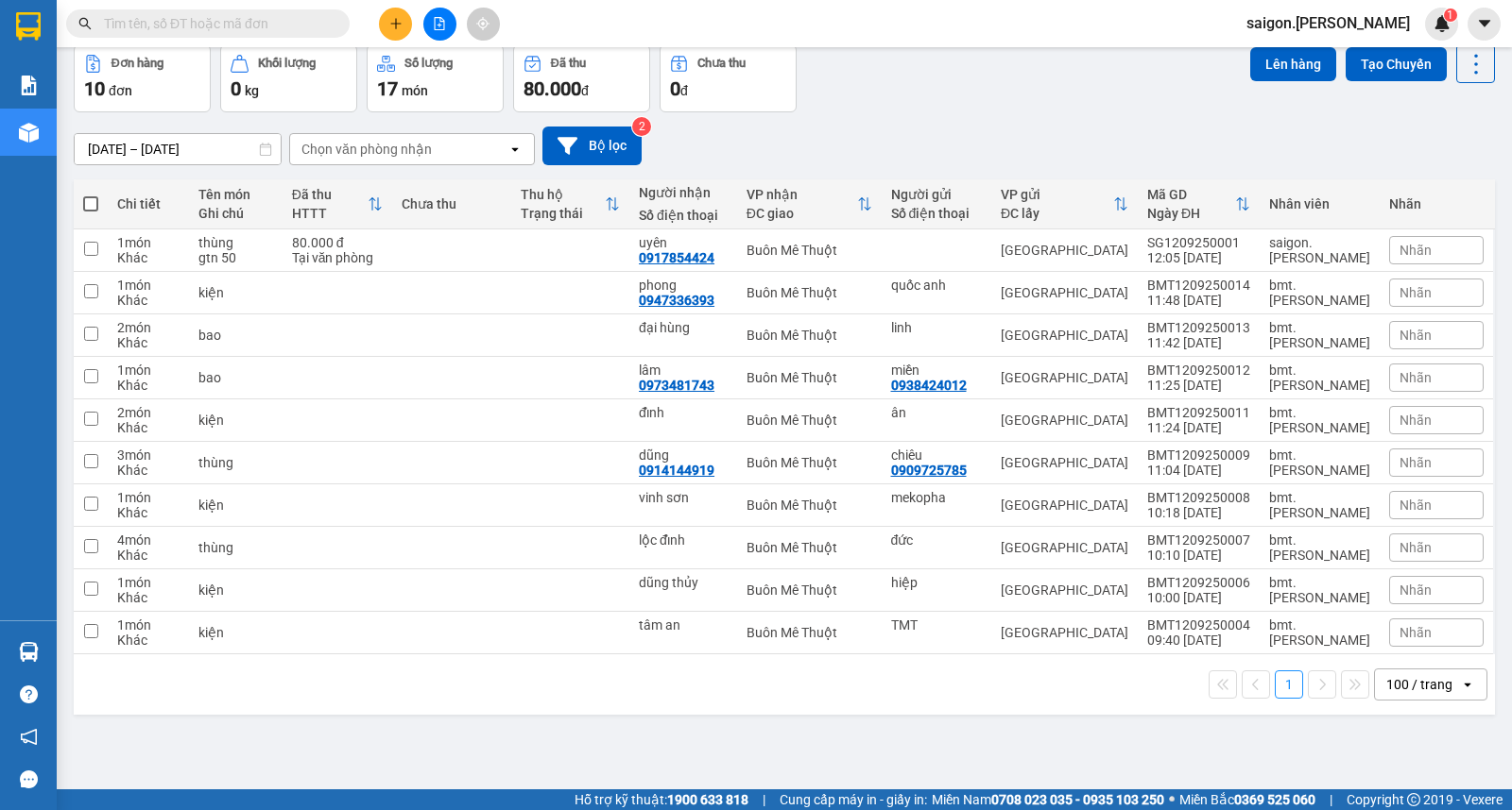
click at [402, 15] on button at bounding box center [395, 24] width 33 height 33
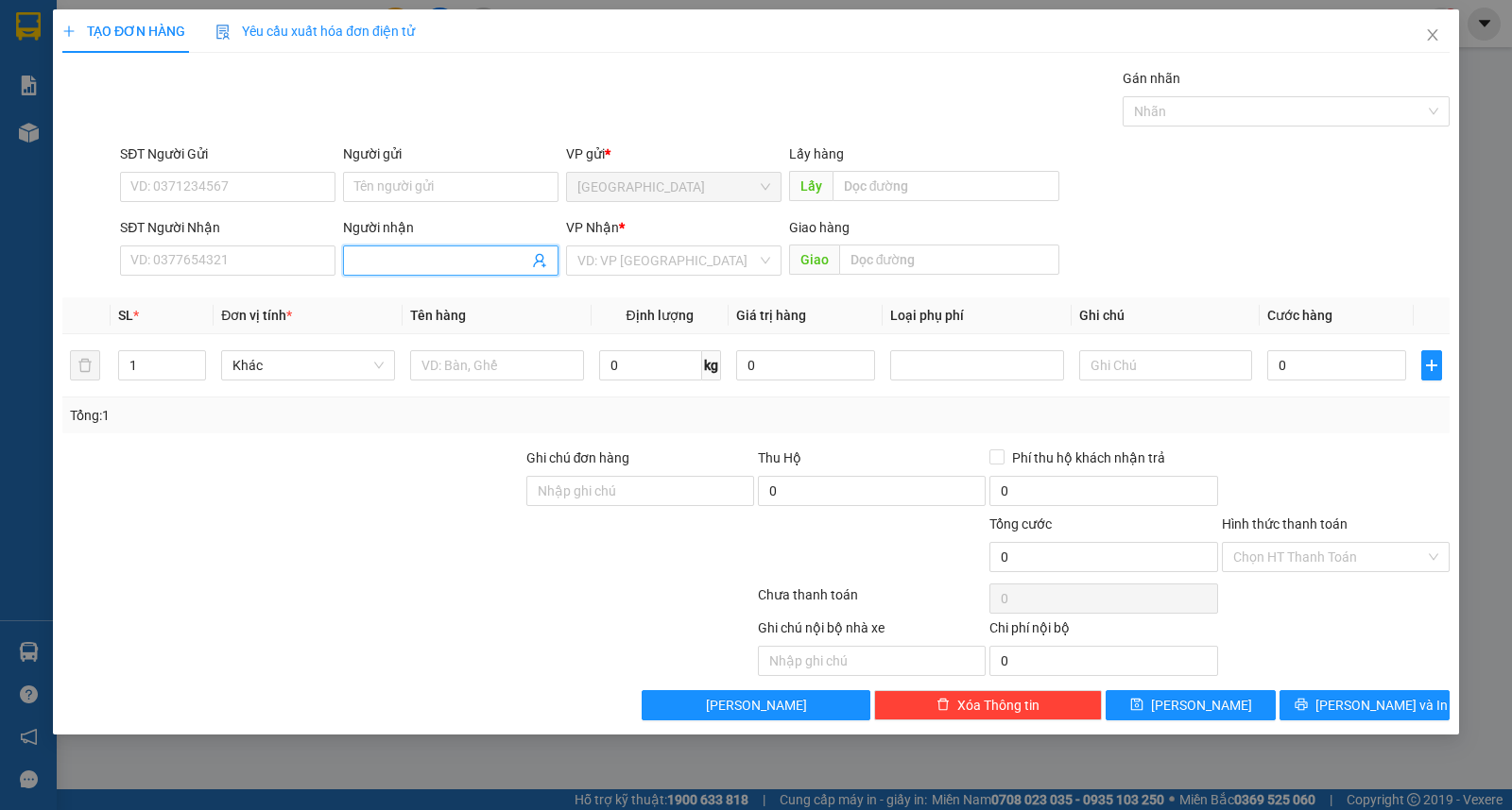
click at [463, 259] on input "Người nhận" at bounding box center [441, 261] width 174 height 21
drag, startPoint x: 630, startPoint y: 259, endPoint x: 637, endPoint y: 271, distance: 13.9
click at [631, 261] on input "search" at bounding box center [667, 261] width 180 height 28
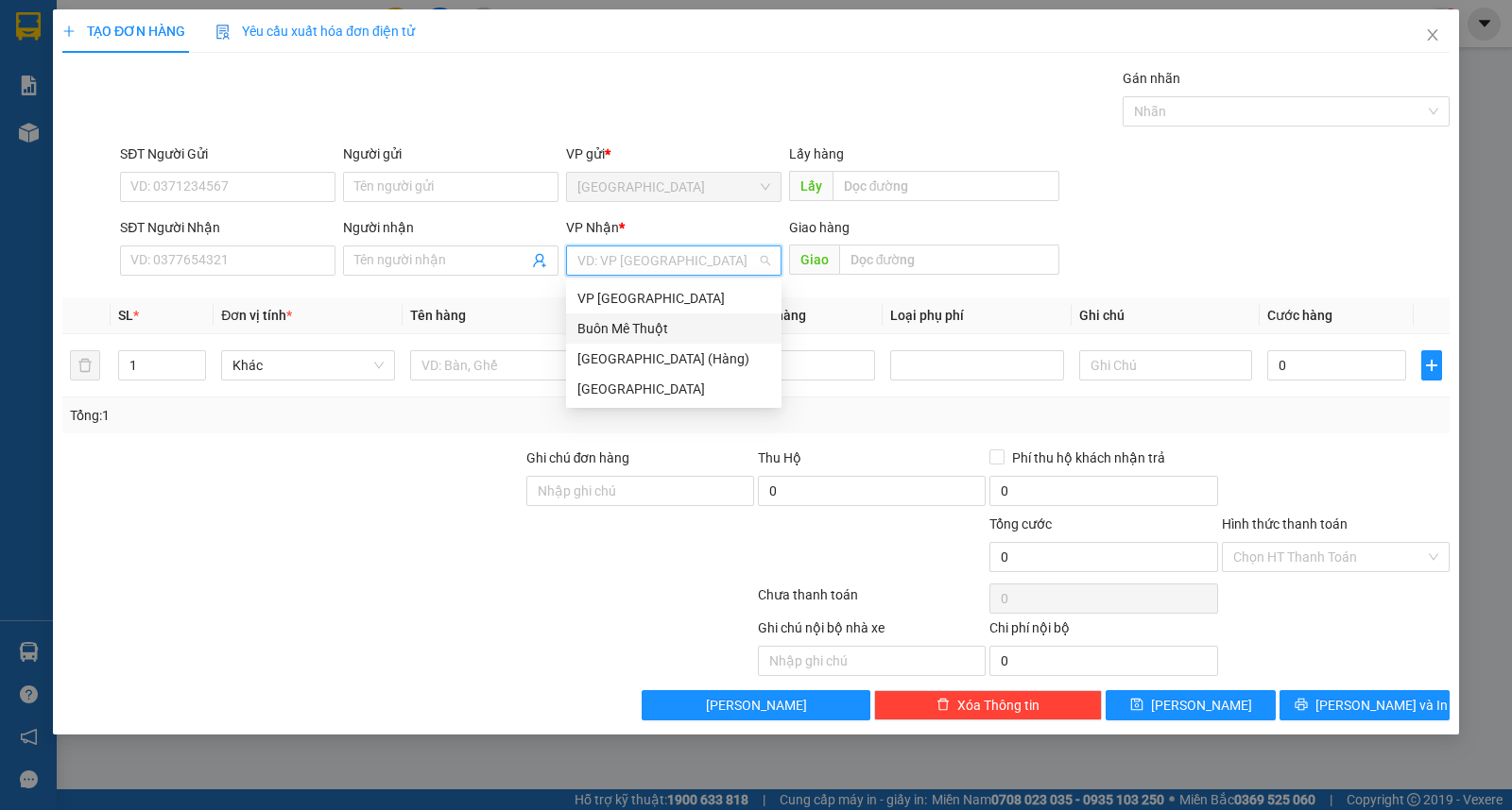
click at [643, 326] on div "Buôn Mê Thuột" at bounding box center [674, 328] width 193 height 21
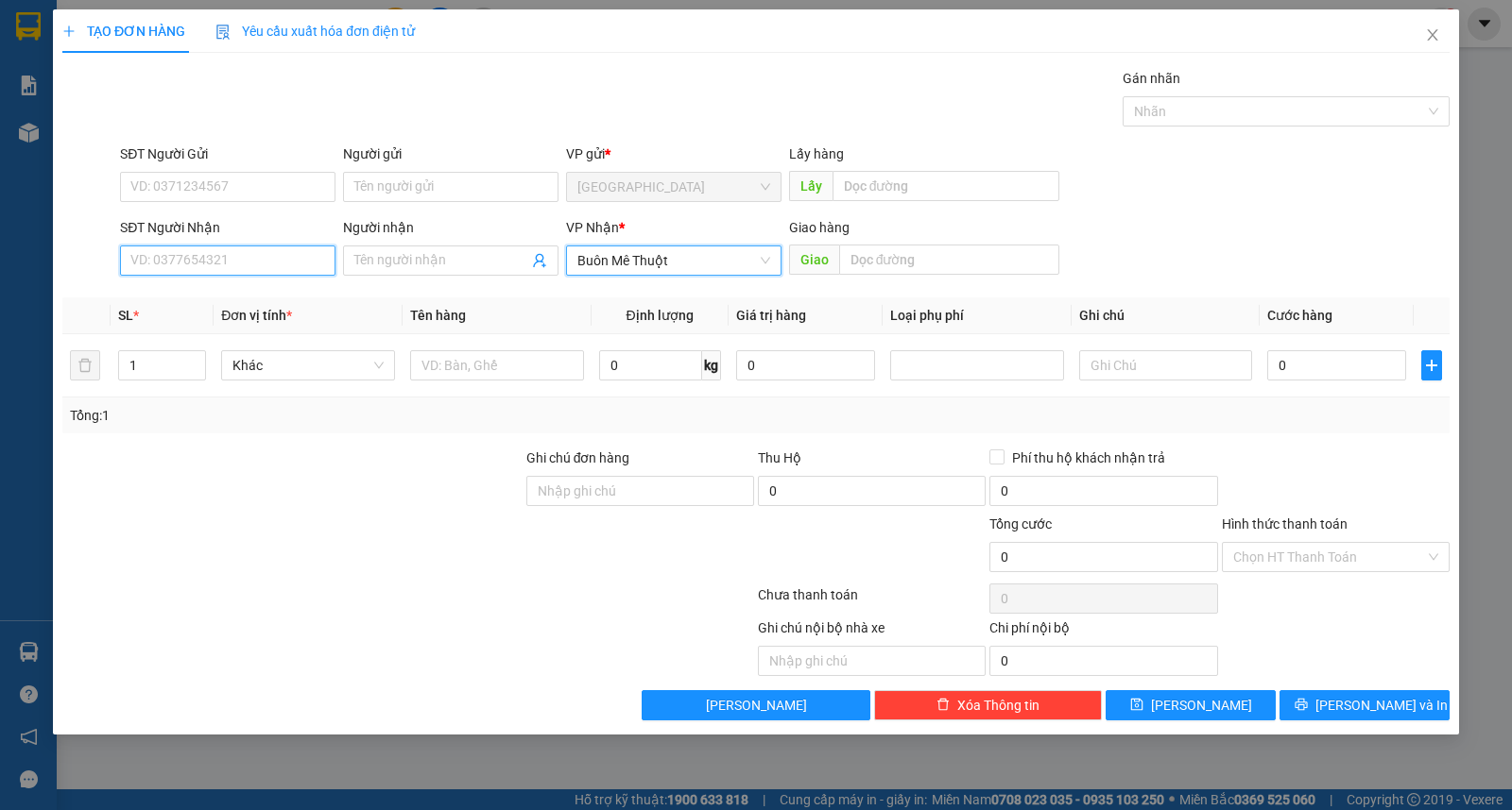
click at [271, 270] on input "SĐT Người Nhận" at bounding box center [228, 261] width 216 height 30
type input "0906985996"
type input "tuệ"
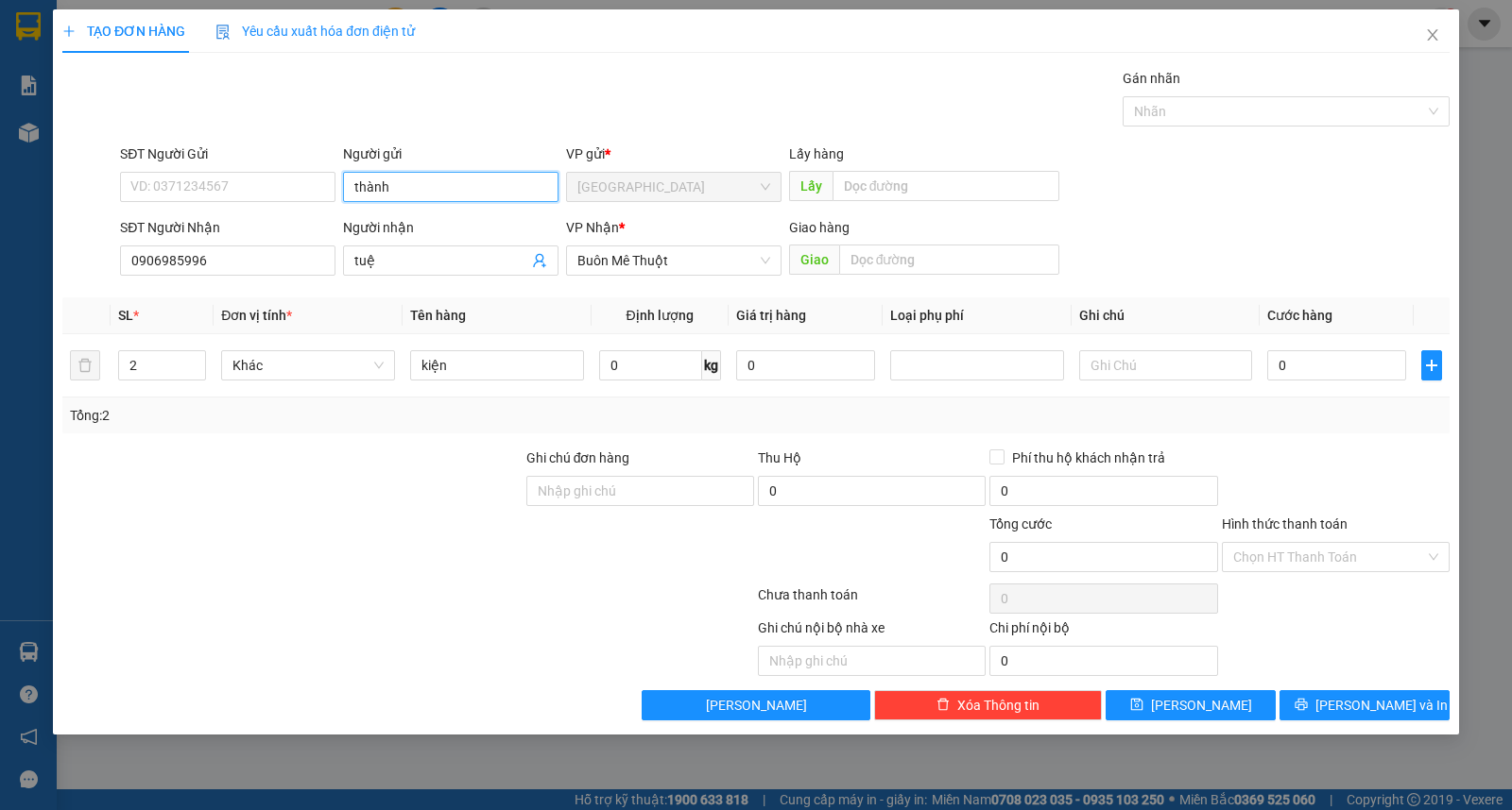
type input "thành"
type input "1"
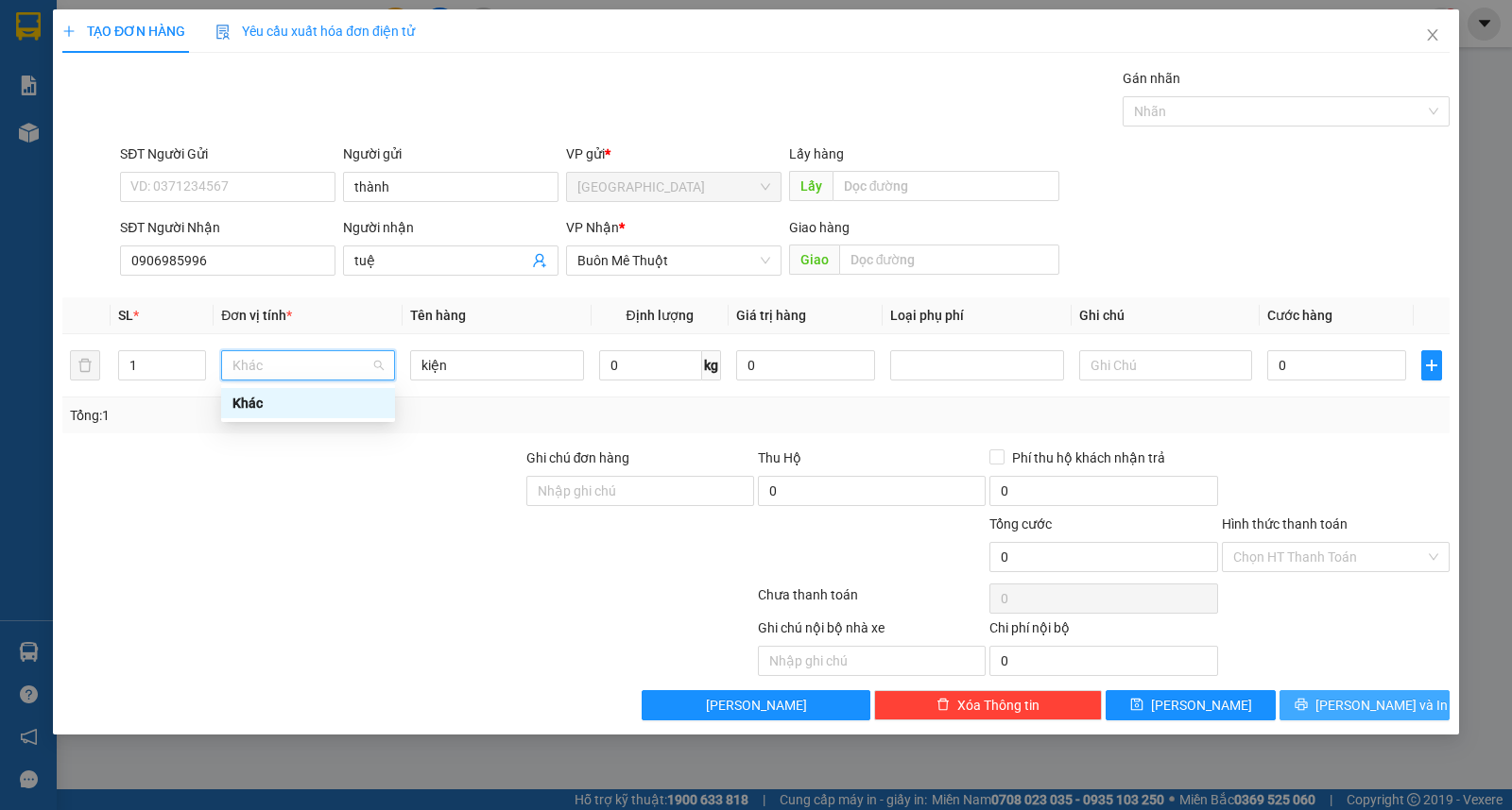
click at [1374, 719] on button "[PERSON_NAME] và In" at bounding box center [1364, 706] width 170 height 30
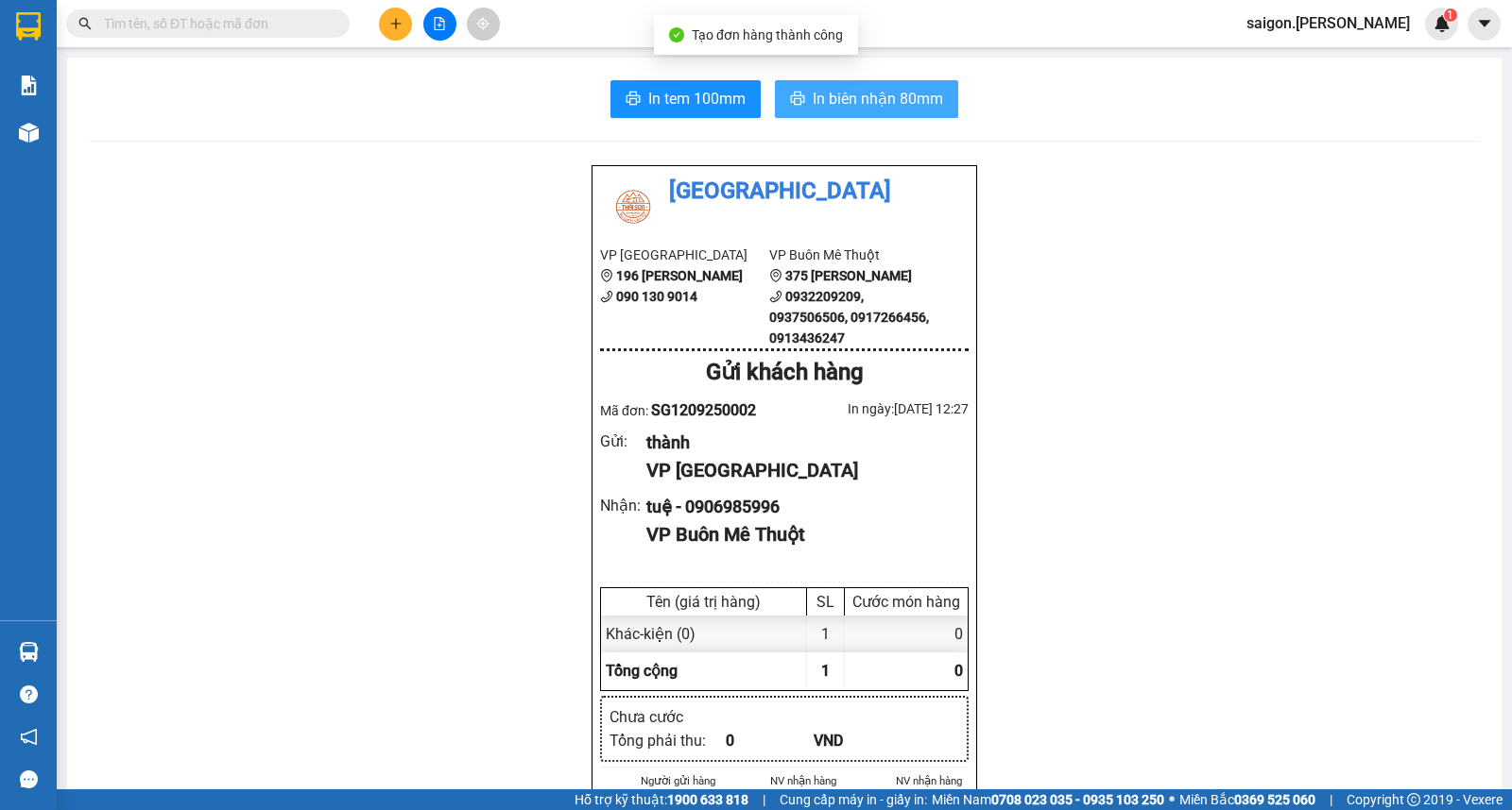
click at [812, 92] on span "In biên nhận 80mm" at bounding box center [878, 98] width 131 height 24
click at [283, 32] on input "text" at bounding box center [216, 24] width 223 height 21
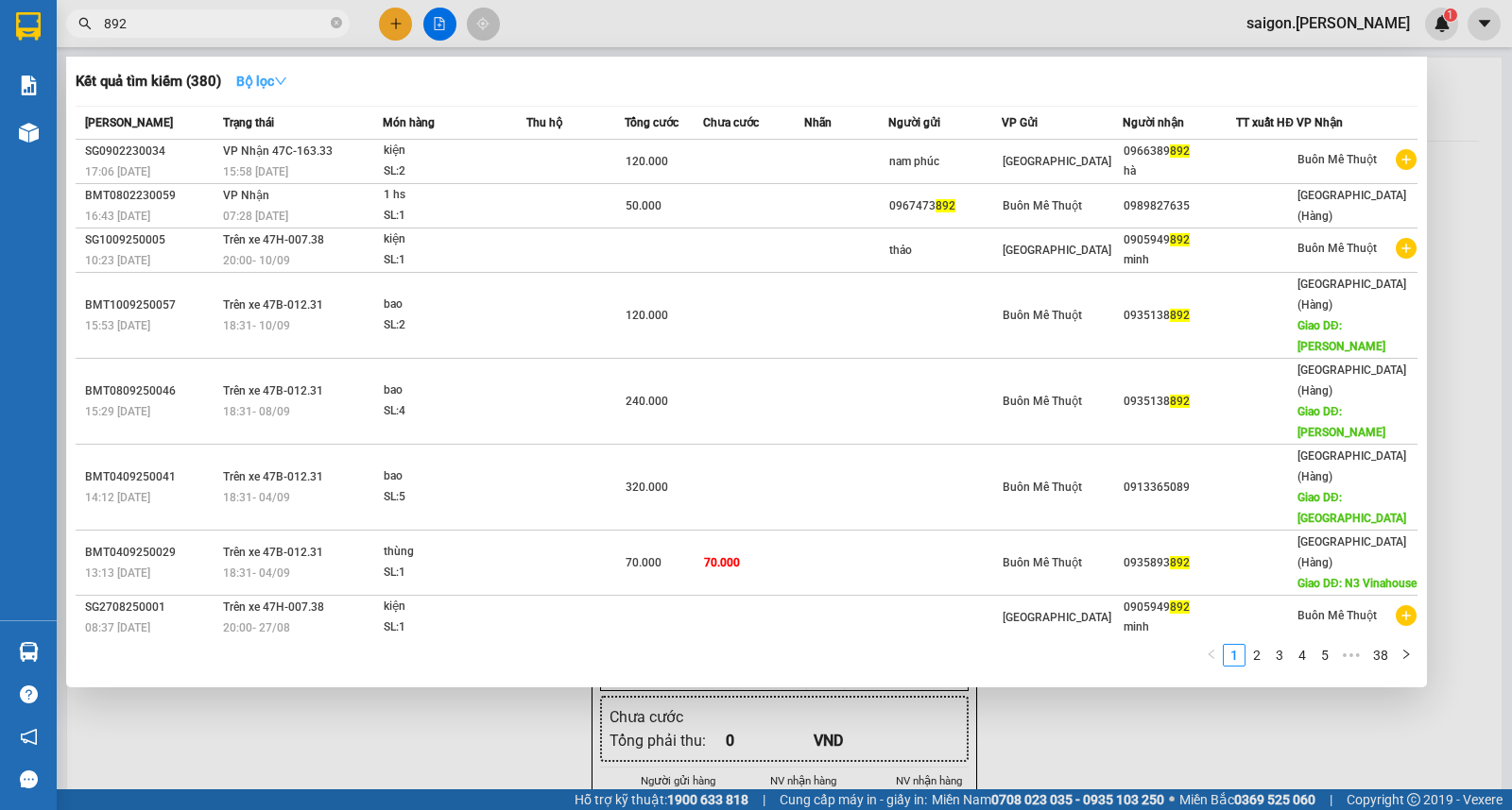
type input "892"
click at [265, 70] on button "Bộ lọc" at bounding box center [262, 81] width 81 height 30
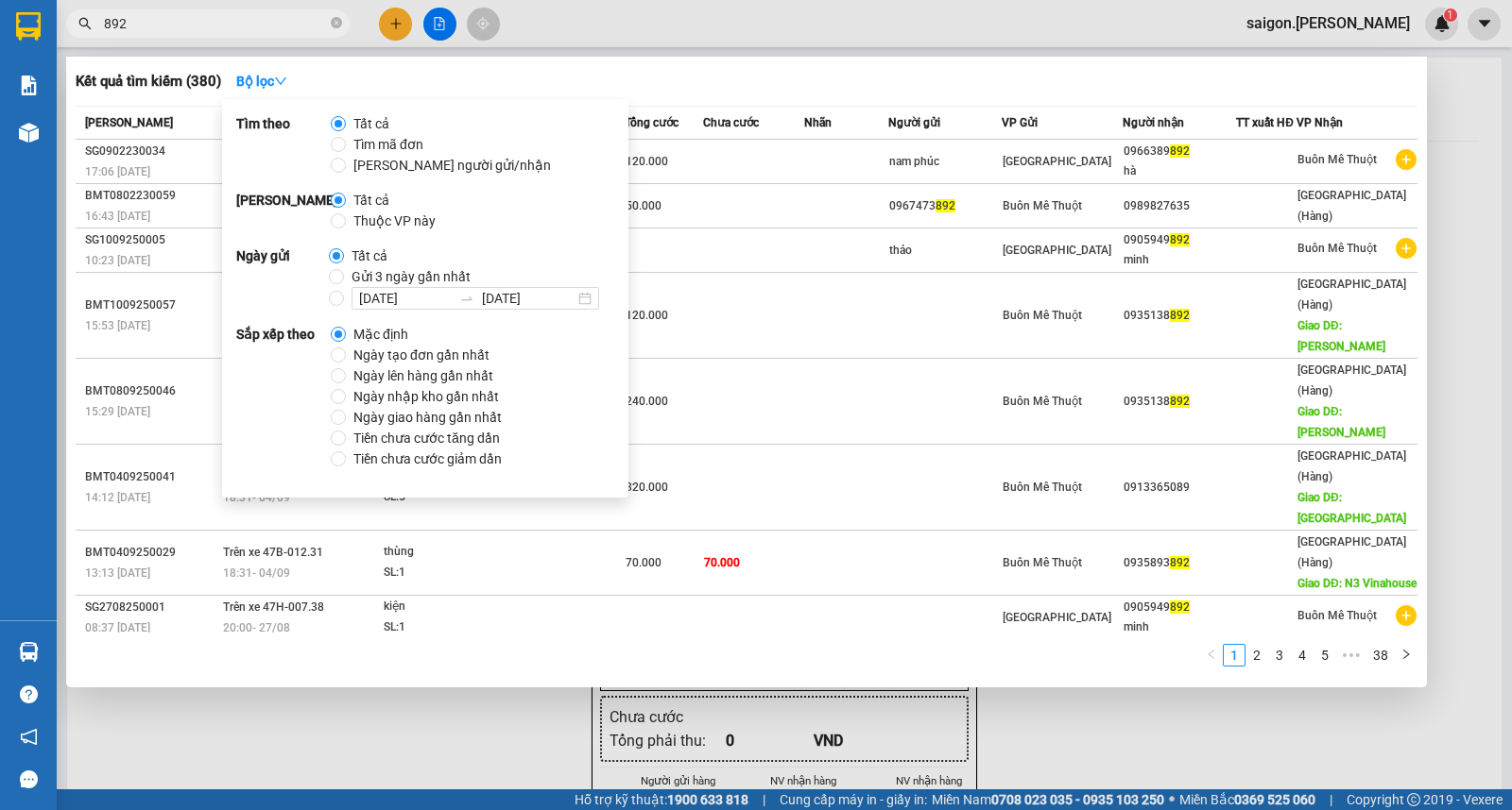
click at [409, 220] on span "Thuộc VP này" at bounding box center [394, 221] width 98 height 21
click at [346, 220] on input "Thuộc VP này" at bounding box center [338, 221] width 15 height 15
radio input "true"
radio input "false"
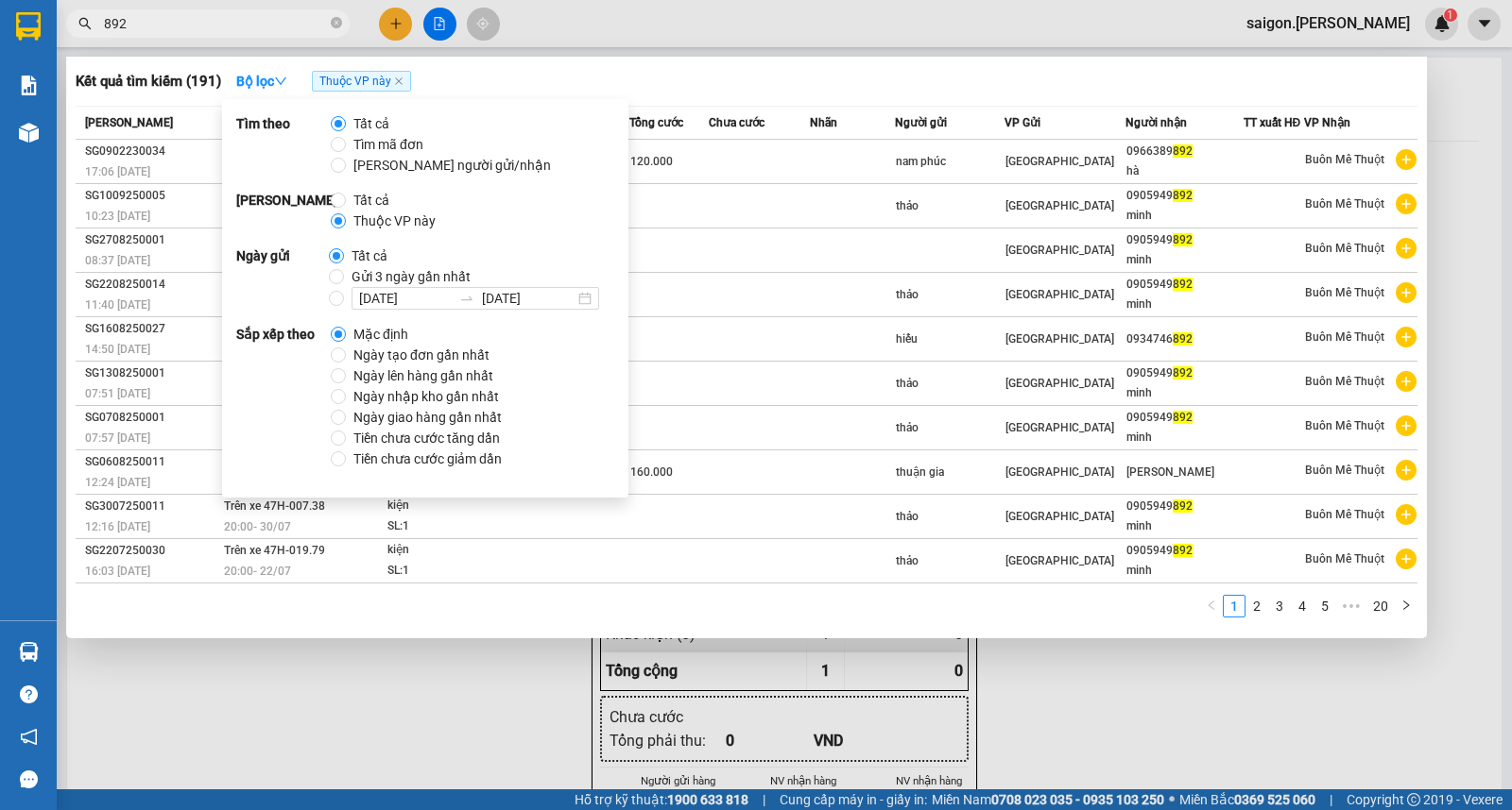
click at [408, 353] on span "Ngày tạo đơn gần nhất" at bounding box center [421, 355] width 151 height 21
click at [346, 353] on input "Ngày tạo đơn gần nhất" at bounding box center [338, 355] width 15 height 15
radio input "true"
radio input "false"
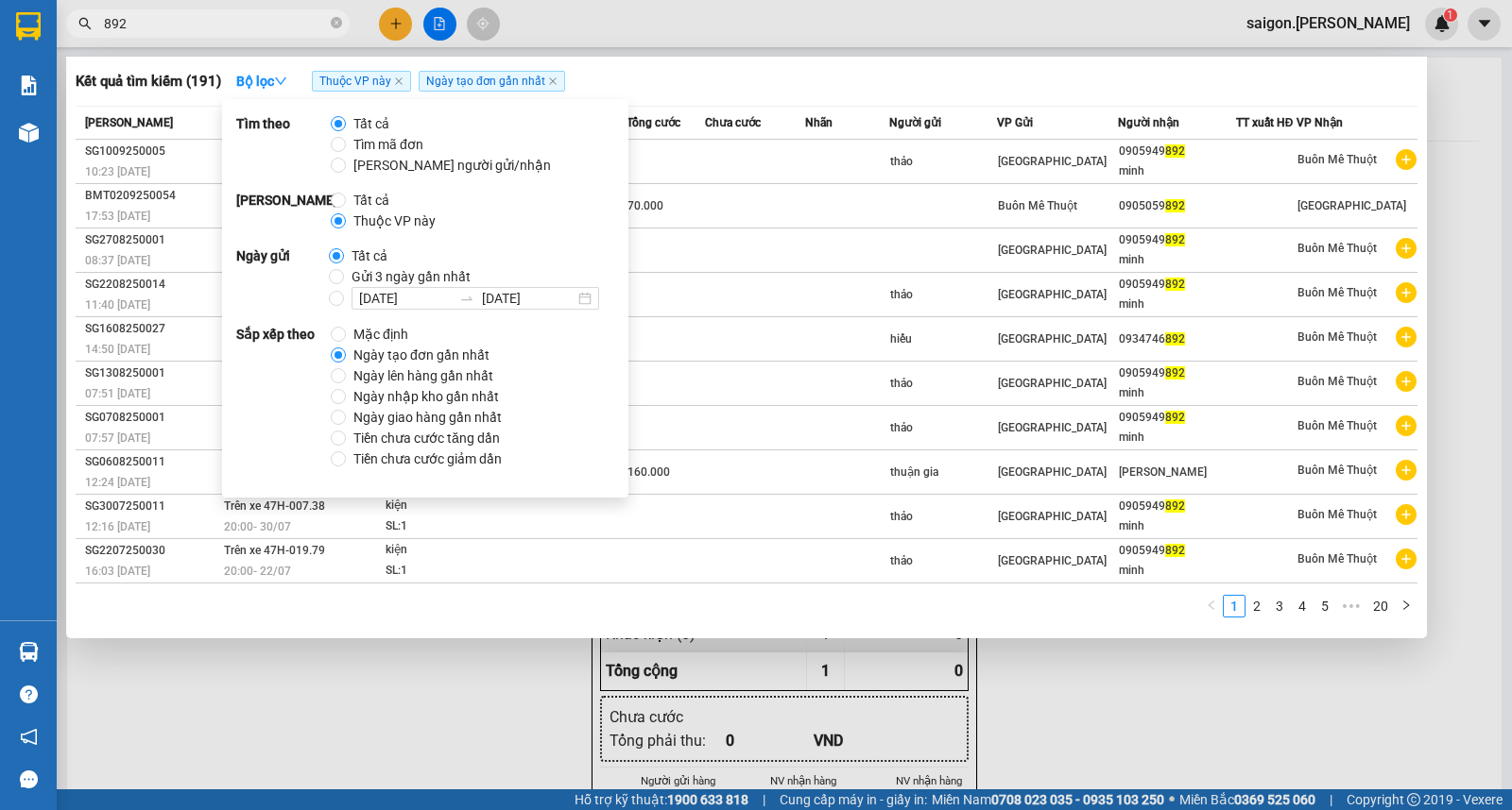
click at [1052, 619] on div "1 2 3 4 5 ••• 20" at bounding box center [746, 612] width 1342 height 34
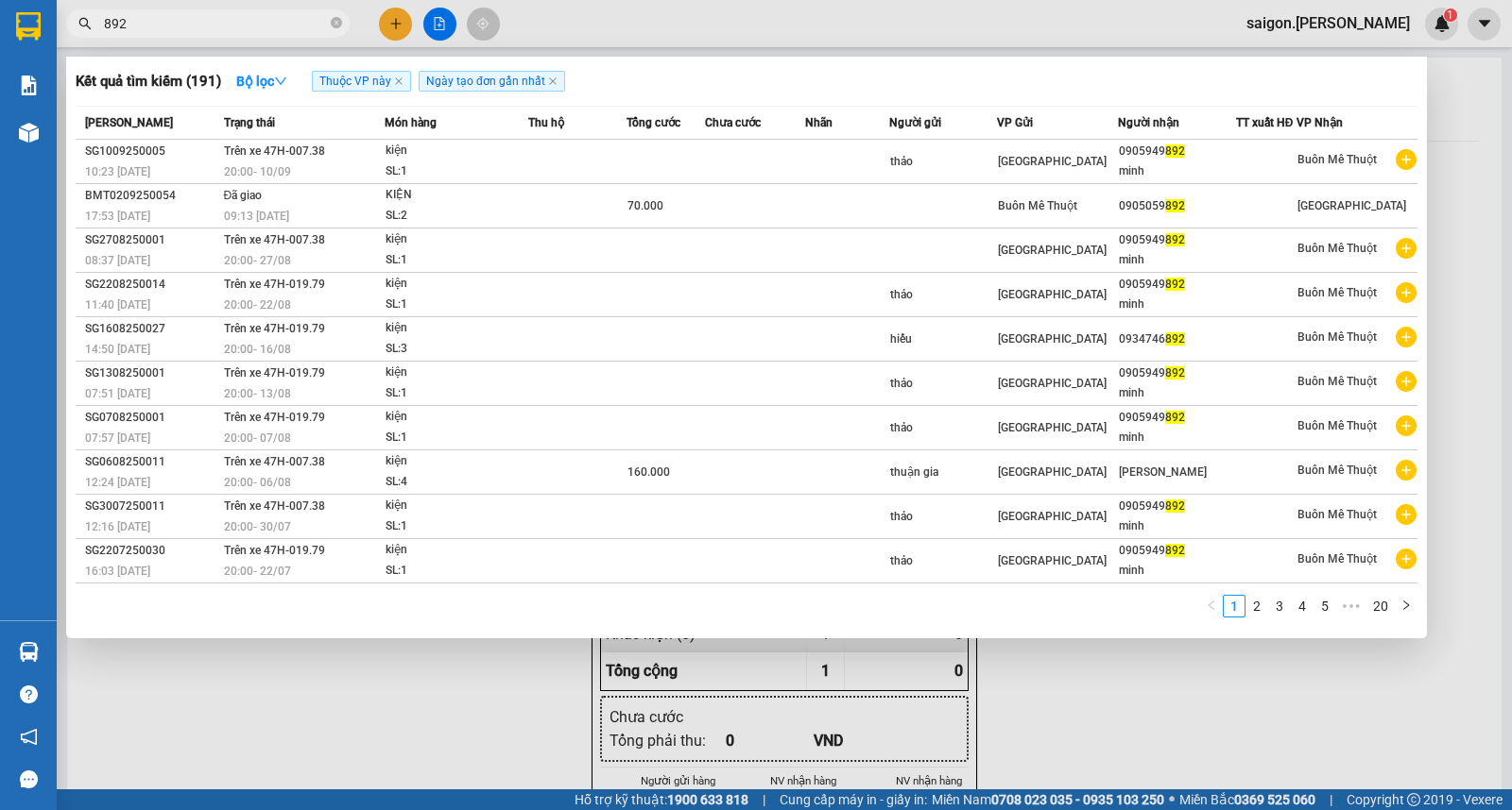
click at [1396, 761] on div at bounding box center [756, 405] width 1512 height 810
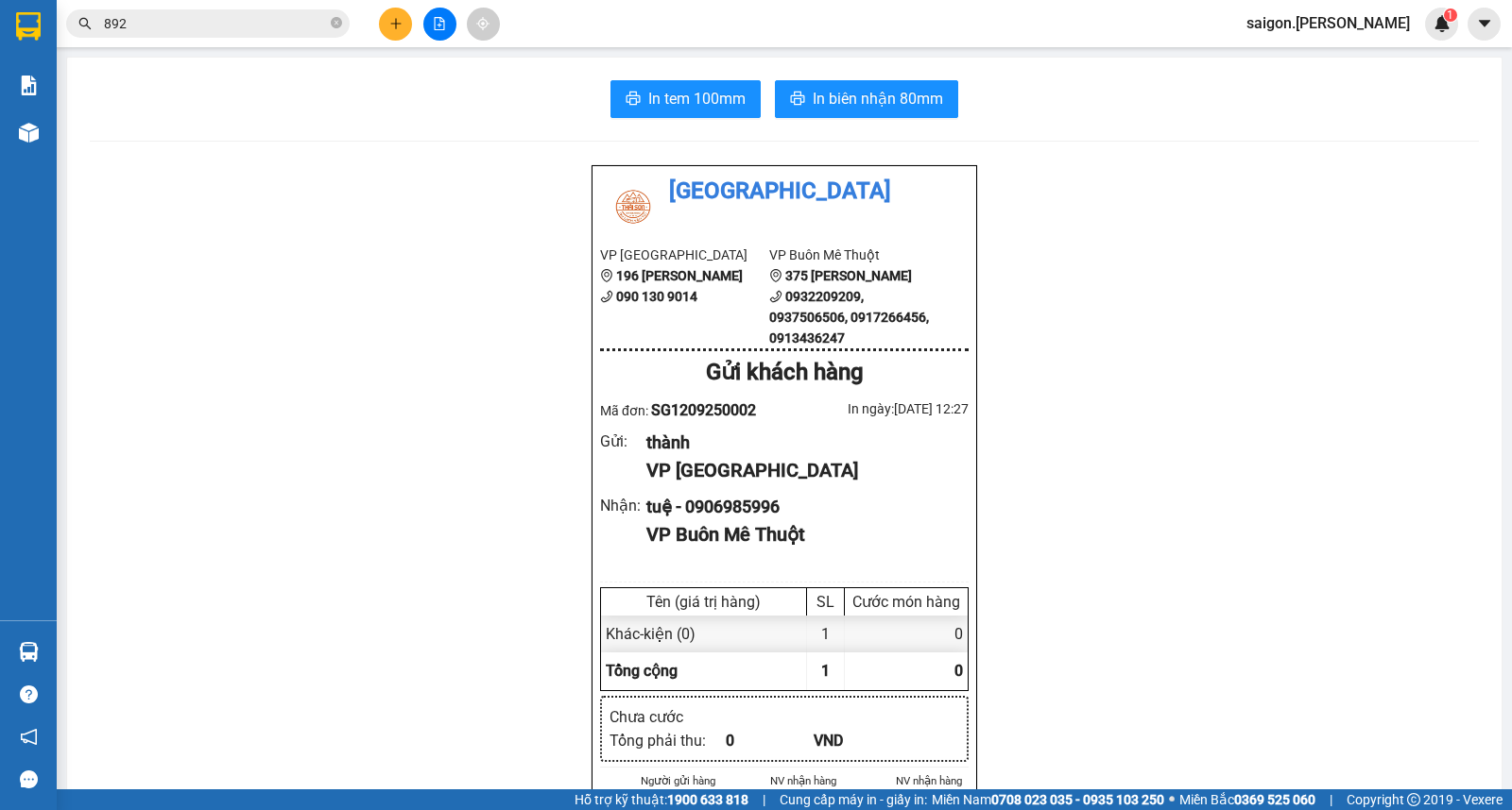
drag, startPoint x: 1271, startPoint y: 510, endPoint x: 1174, endPoint y: 573, distance: 115.7
click at [392, 15] on button at bounding box center [395, 24] width 33 height 33
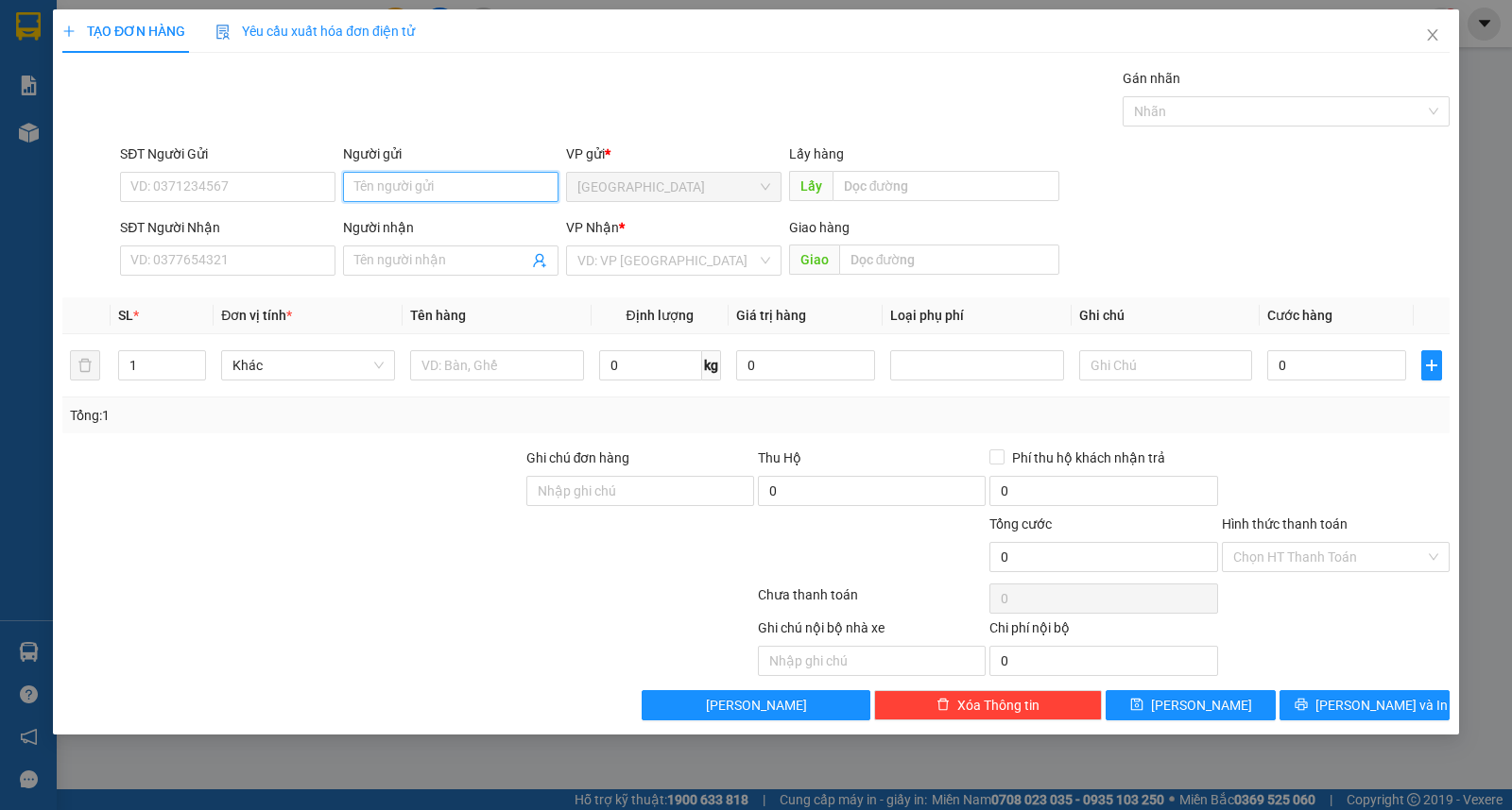
click at [429, 187] on input "Người gửi" at bounding box center [451, 187] width 216 height 30
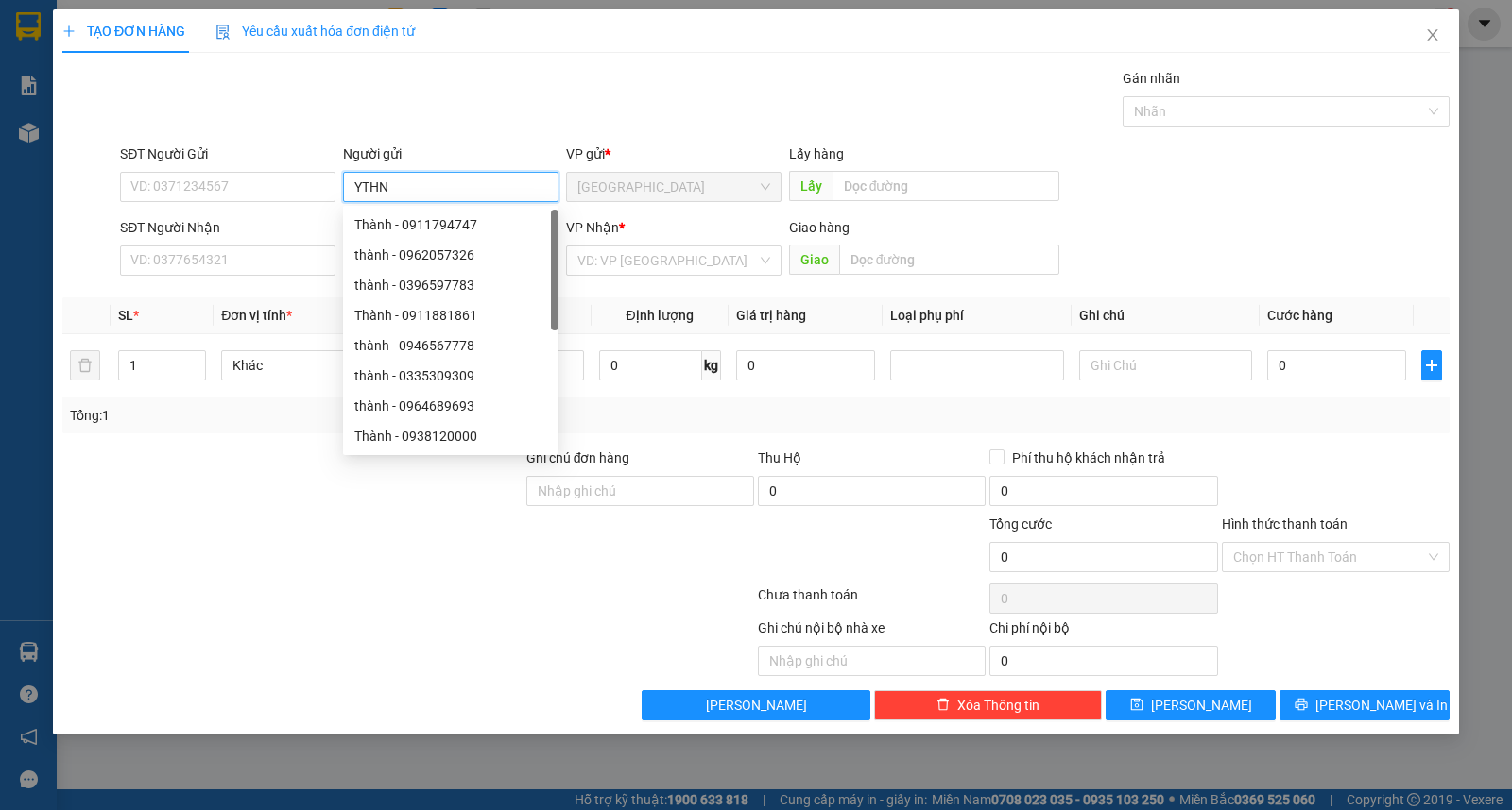
type input "YTHN"
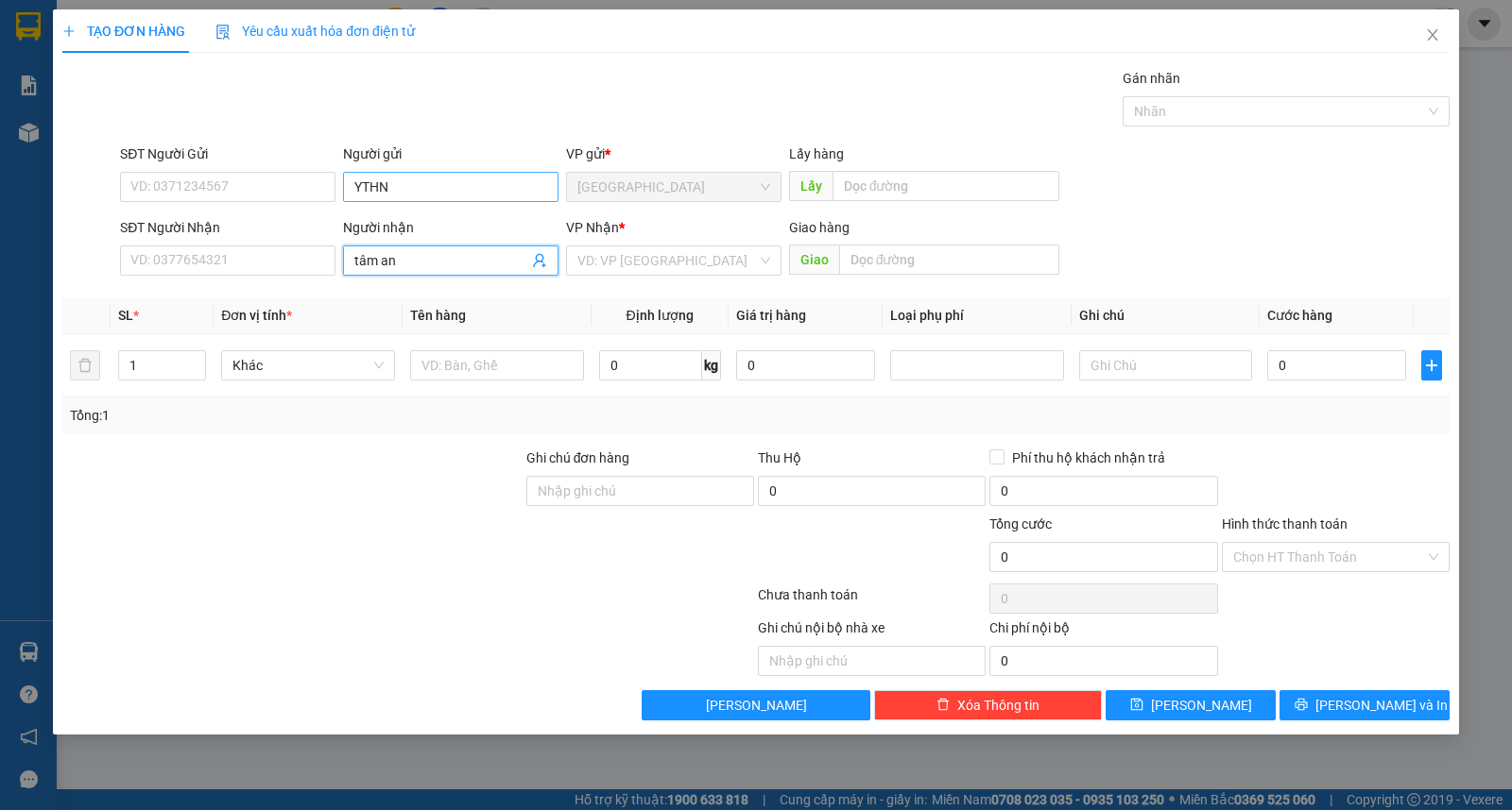
type input "tâm an"
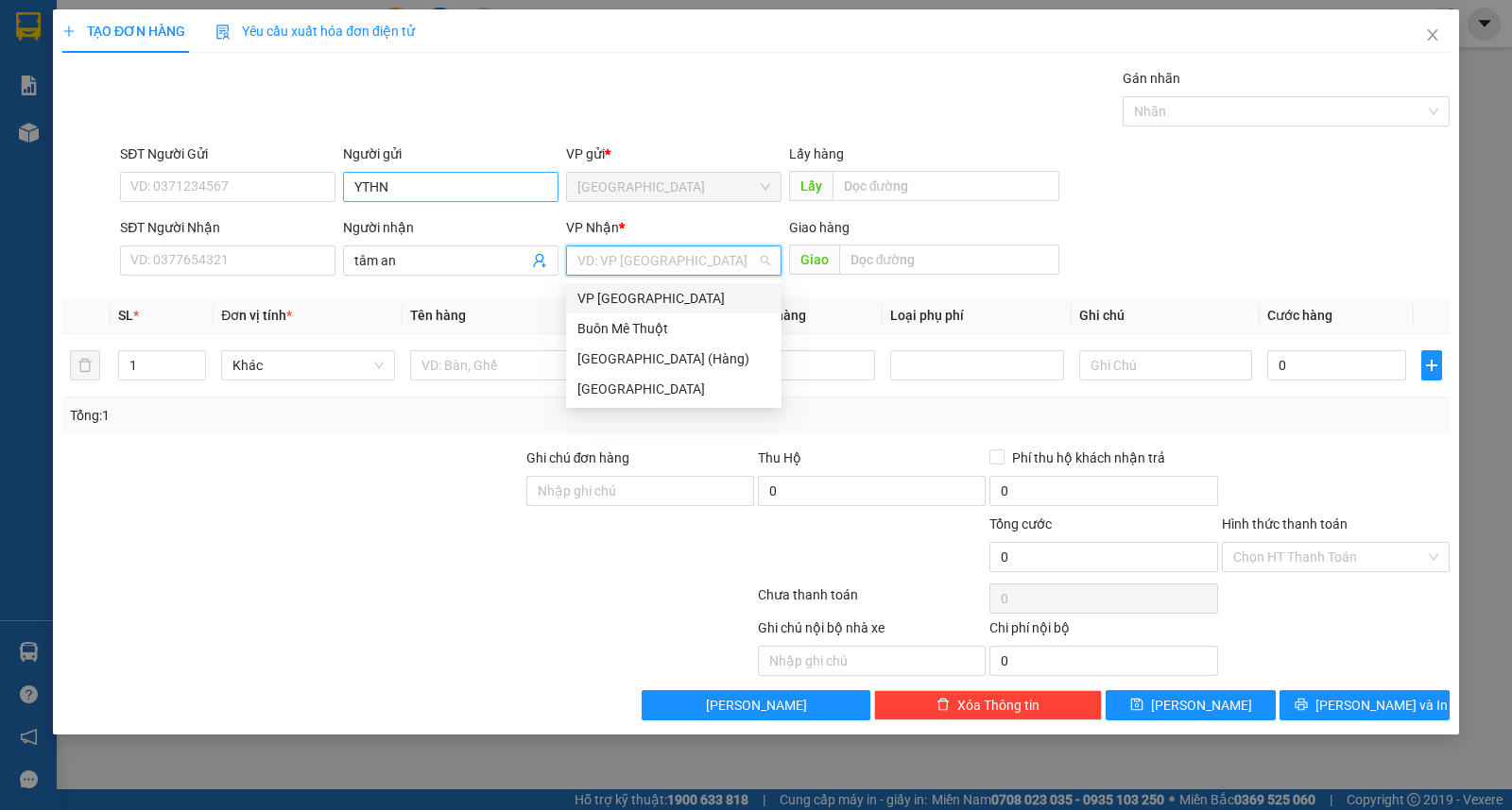
type input "ư"
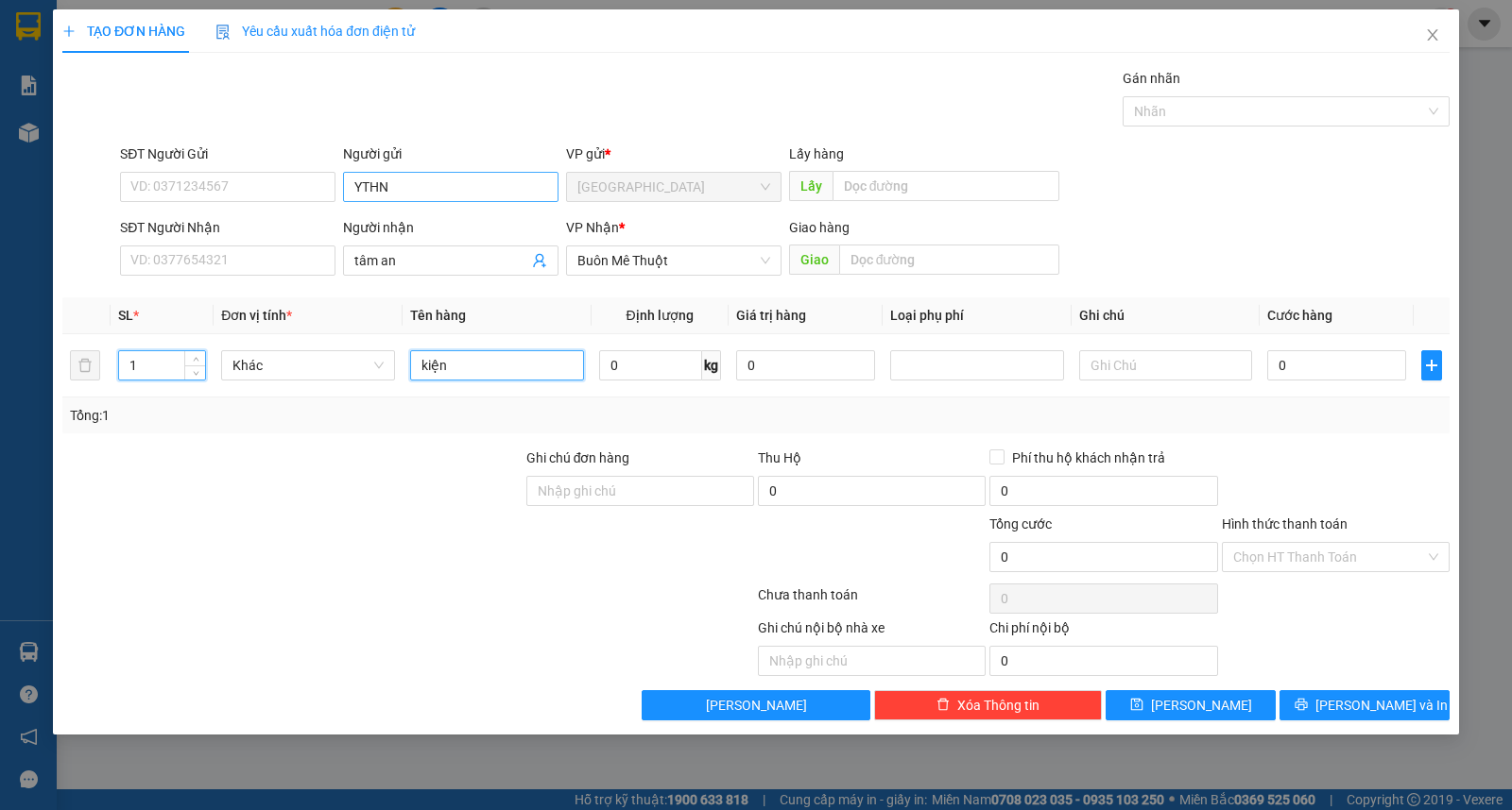
type input "kiện"
click at [1336, 699] on button "[PERSON_NAME] và In" at bounding box center [1364, 706] width 170 height 30
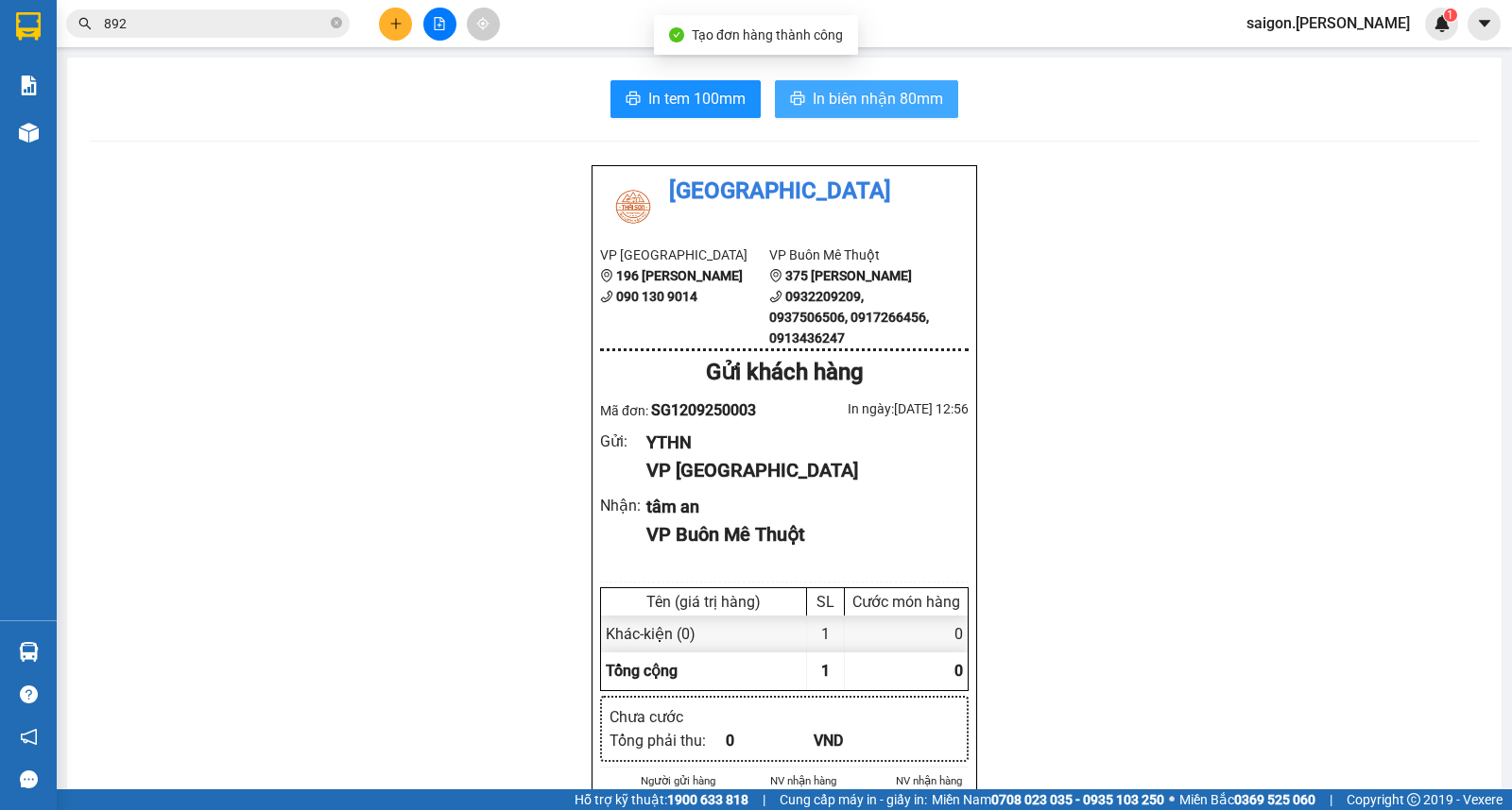
click at [865, 104] on span "In biên nhận 80mm" at bounding box center [878, 98] width 131 height 24
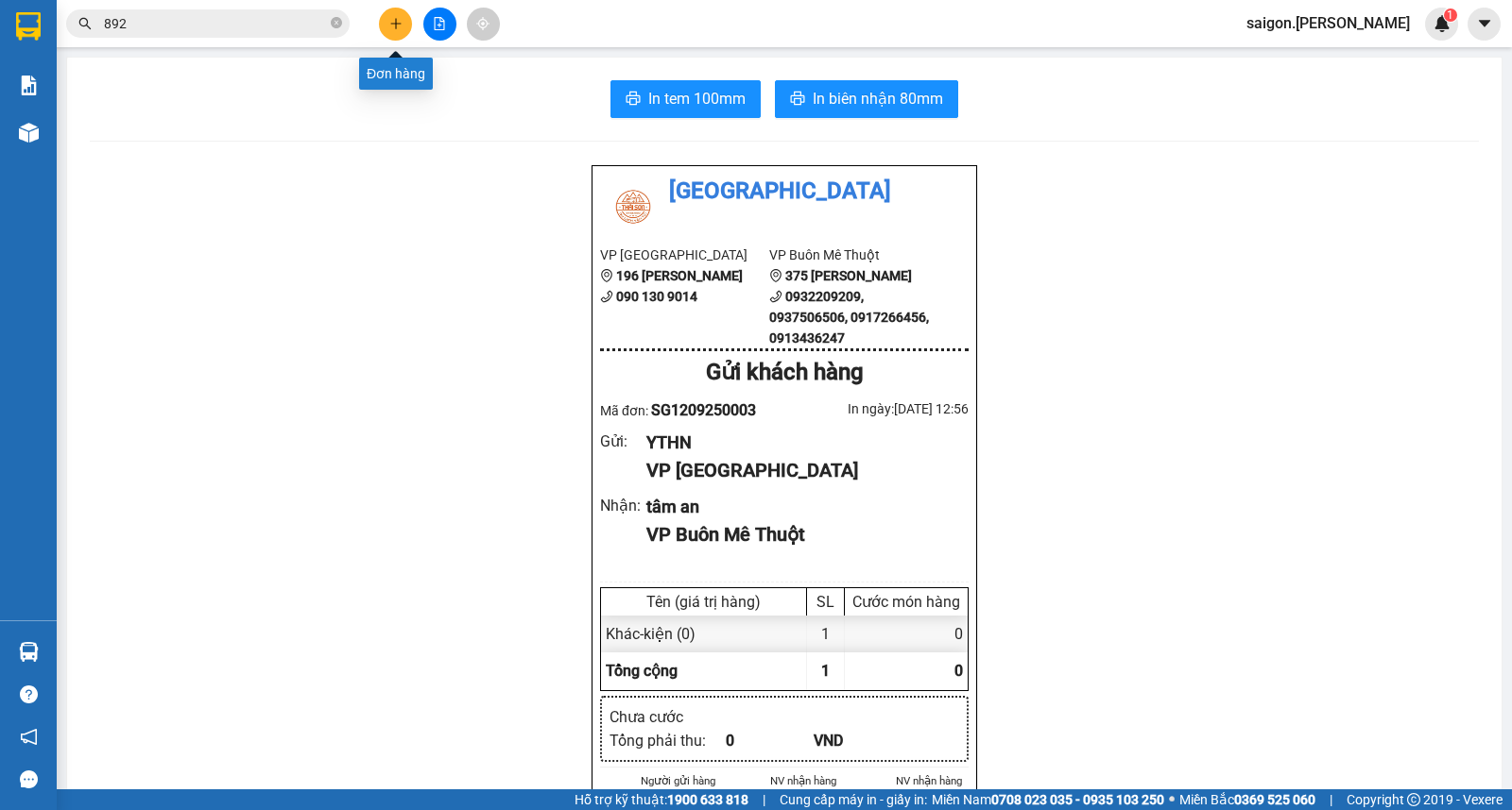
click at [393, 17] on icon "plus" at bounding box center [396, 24] width 13 height 13
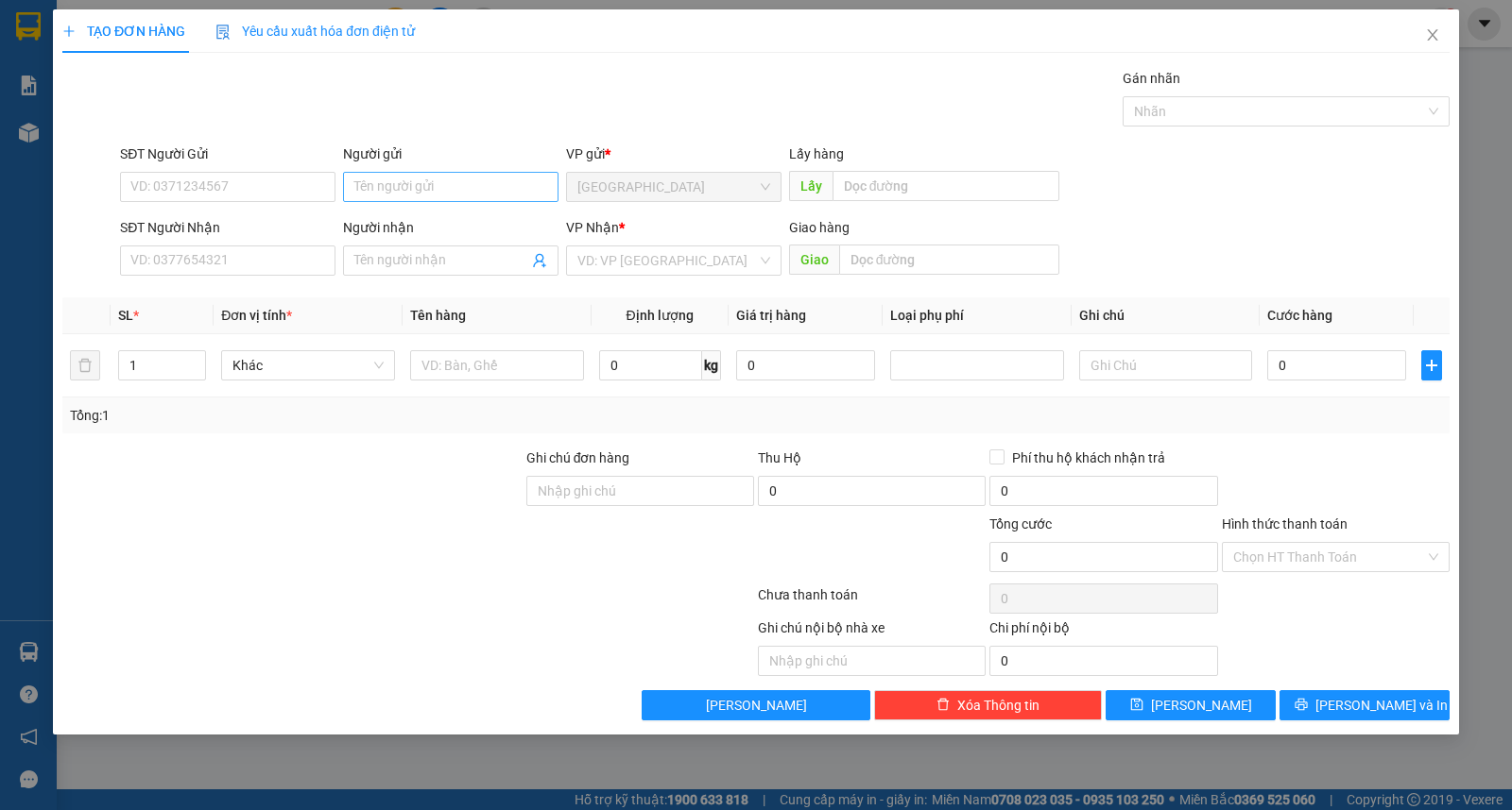
drag, startPoint x: 425, startPoint y: 168, endPoint x: 423, endPoint y: 185, distance: 17.1
click at [423, 183] on div "Người gửi Tên người gửi" at bounding box center [451, 177] width 216 height 66
click at [423, 192] on input "Người gửi" at bounding box center [451, 187] width 216 height 30
type input "tùng"
type input "vinh sơn"
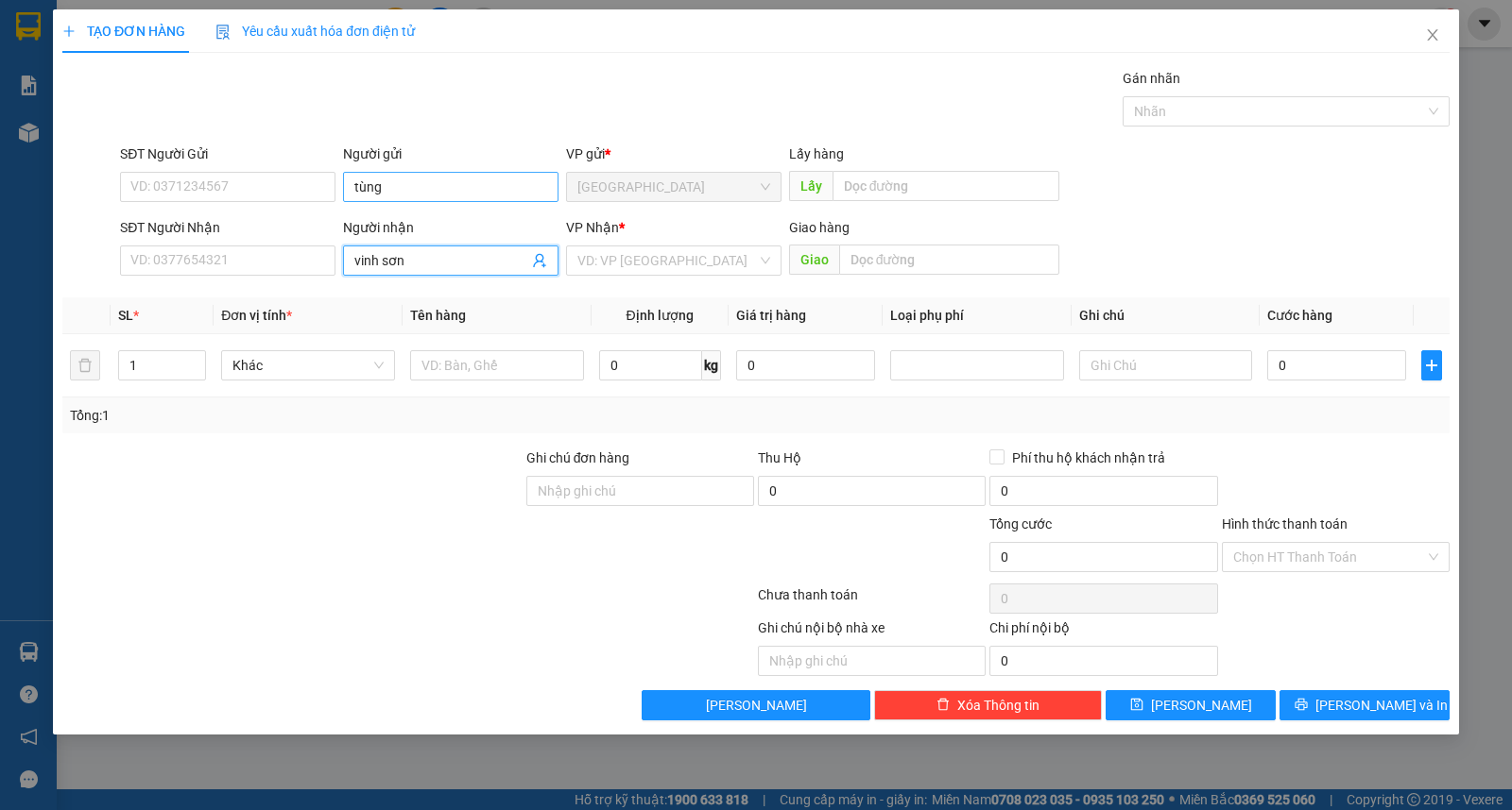
type input "ư"
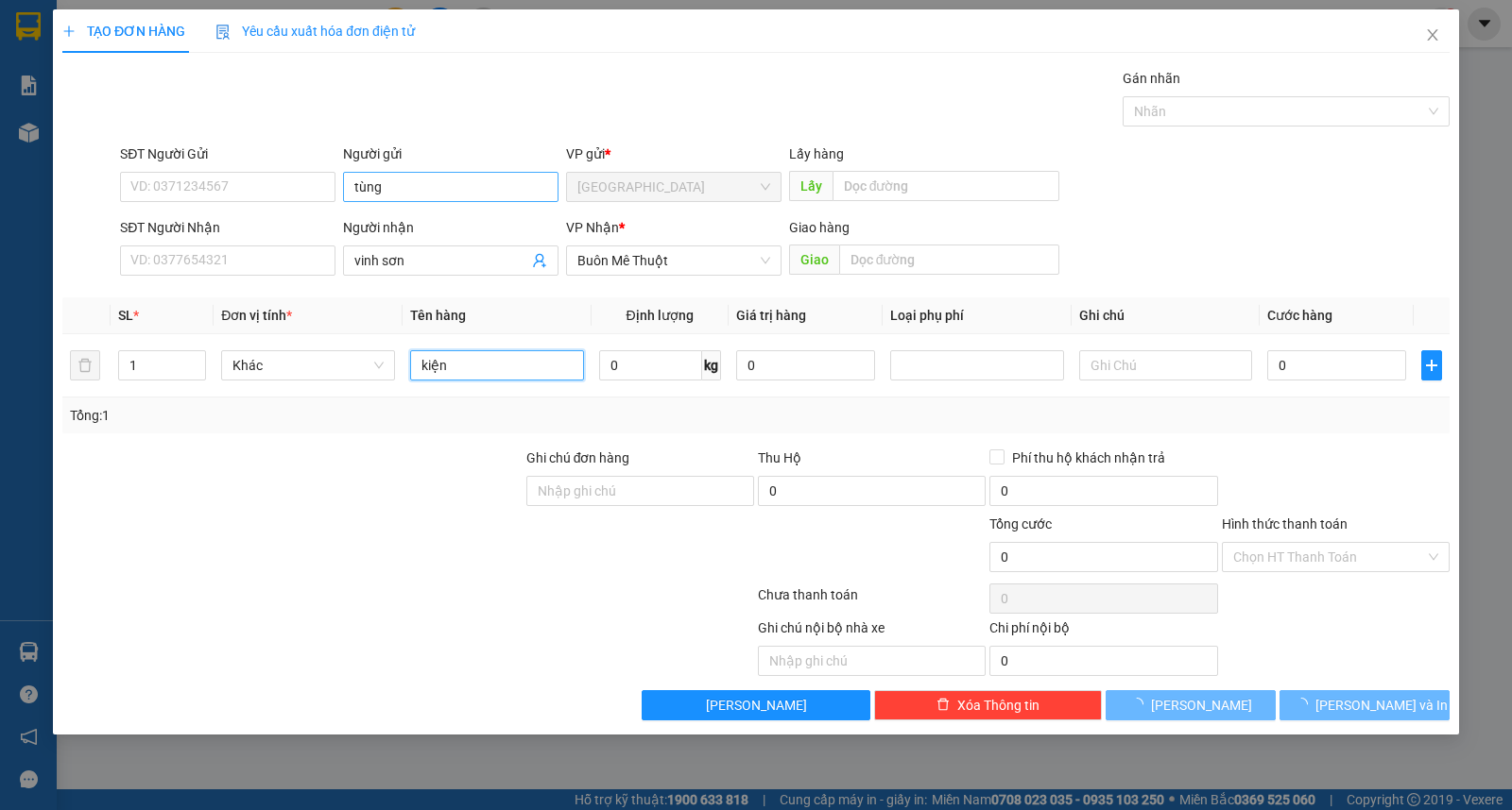
type input "kiện"
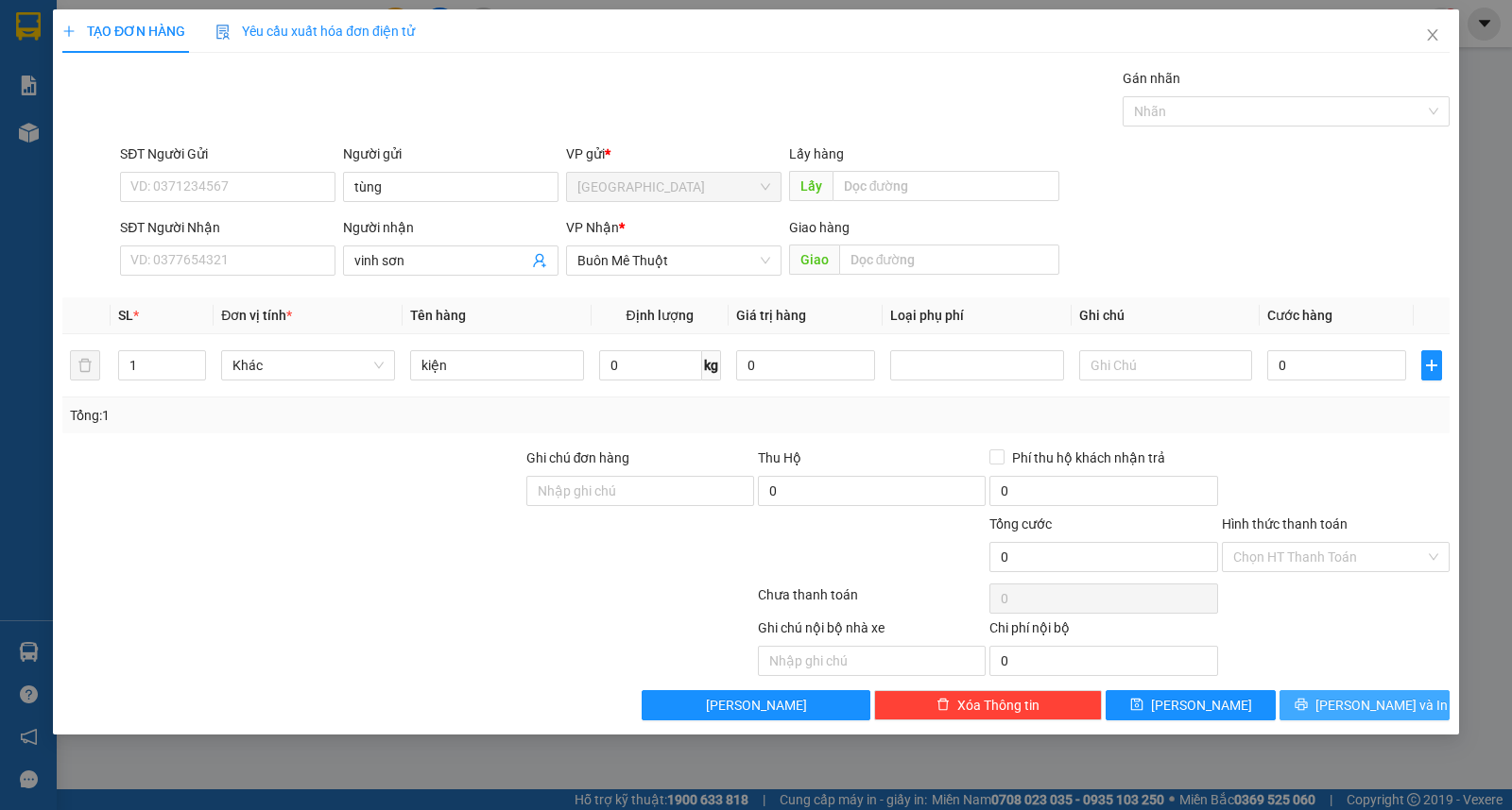
click at [1391, 713] on span "[PERSON_NAME] và In" at bounding box center [1381, 706] width 133 height 21
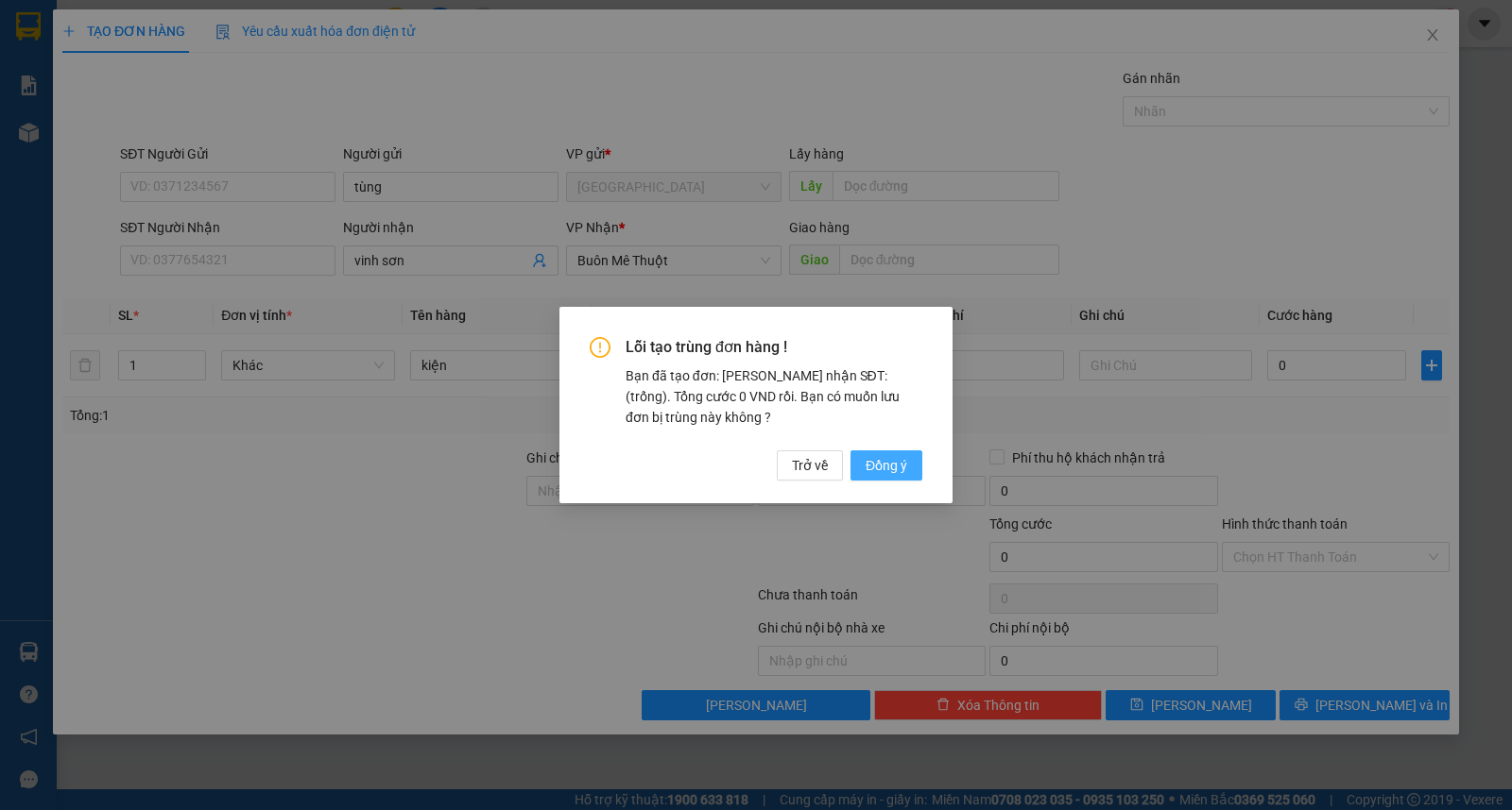
click at [881, 467] on span "Đồng ý" at bounding box center [886, 466] width 42 height 21
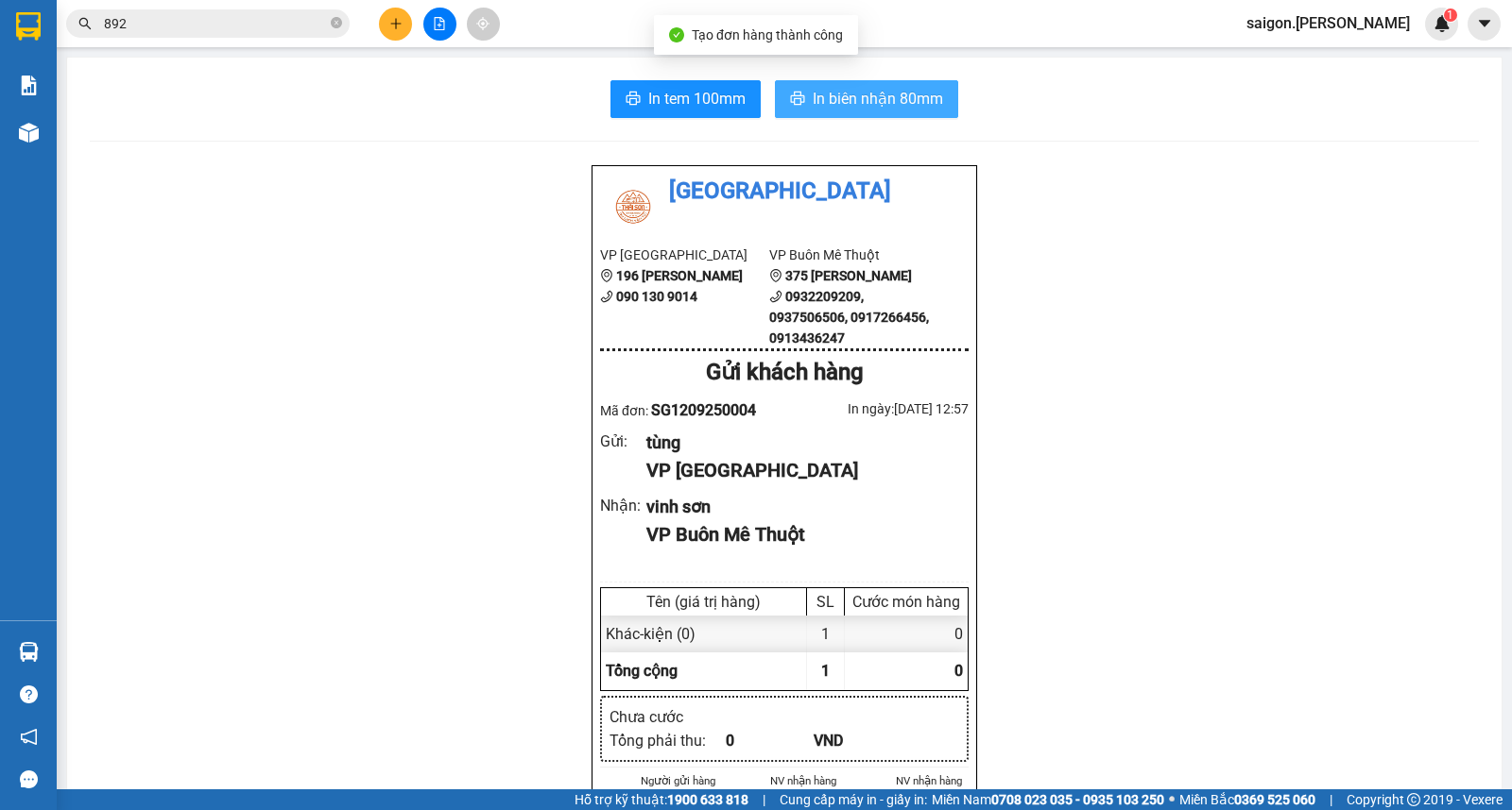
click at [790, 101] on icon "printer" at bounding box center [797, 98] width 15 height 15
click at [407, 23] on button at bounding box center [395, 24] width 33 height 33
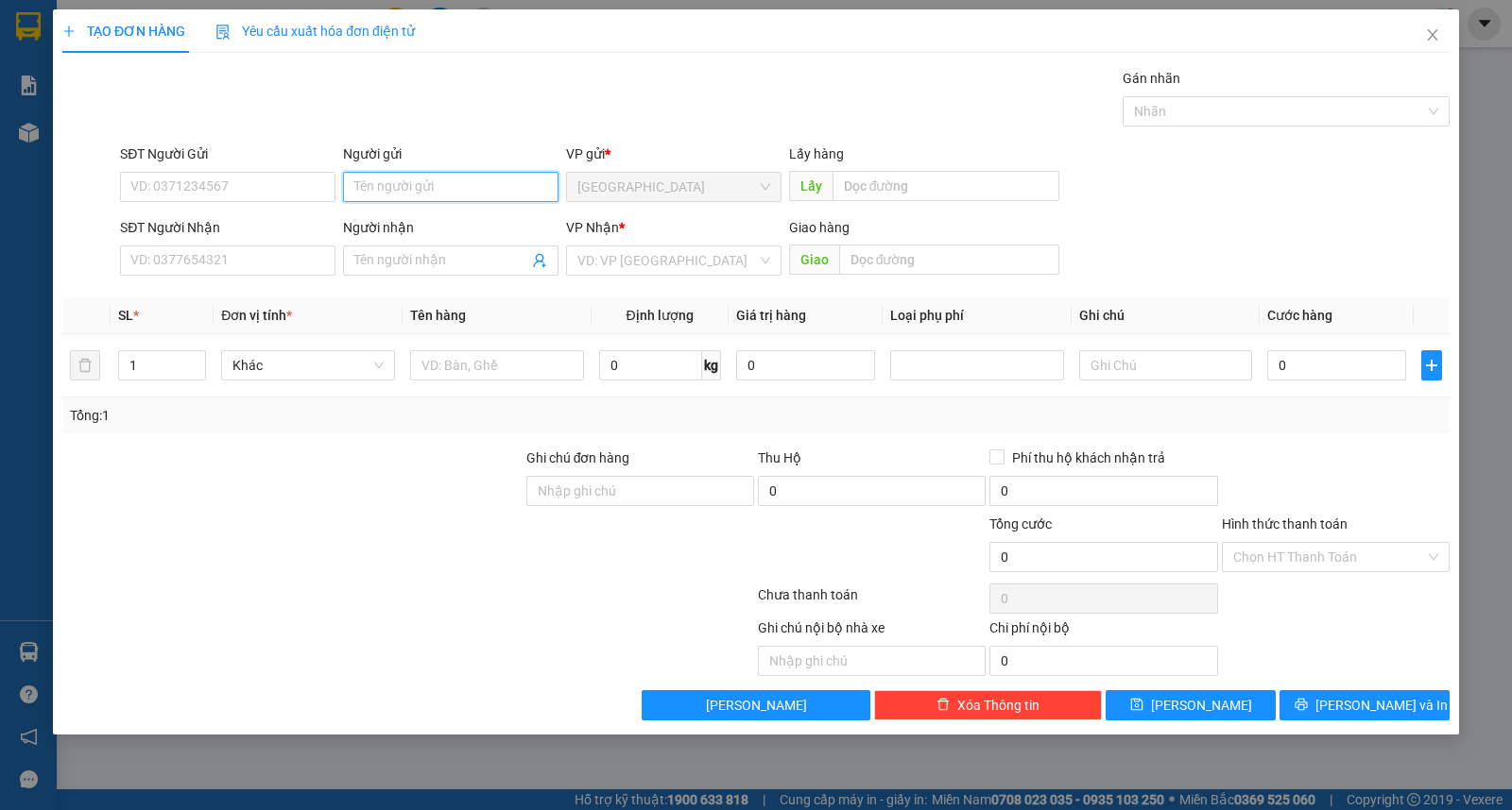
click at [406, 185] on input "Người gửi" at bounding box center [451, 187] width 216 height 30
type input "hưng"
type input "[PERSON_NAME]"
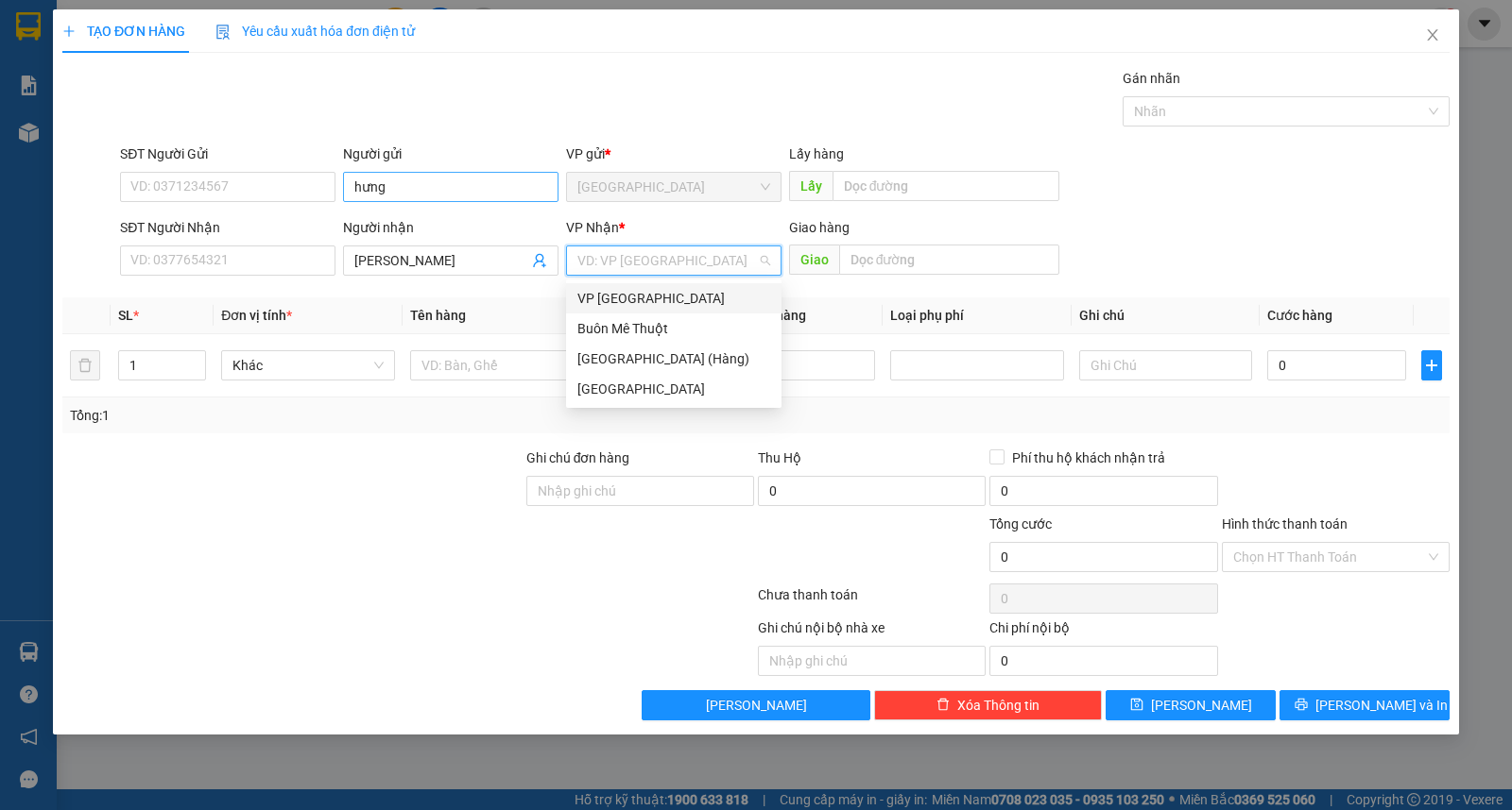
type input "ư"
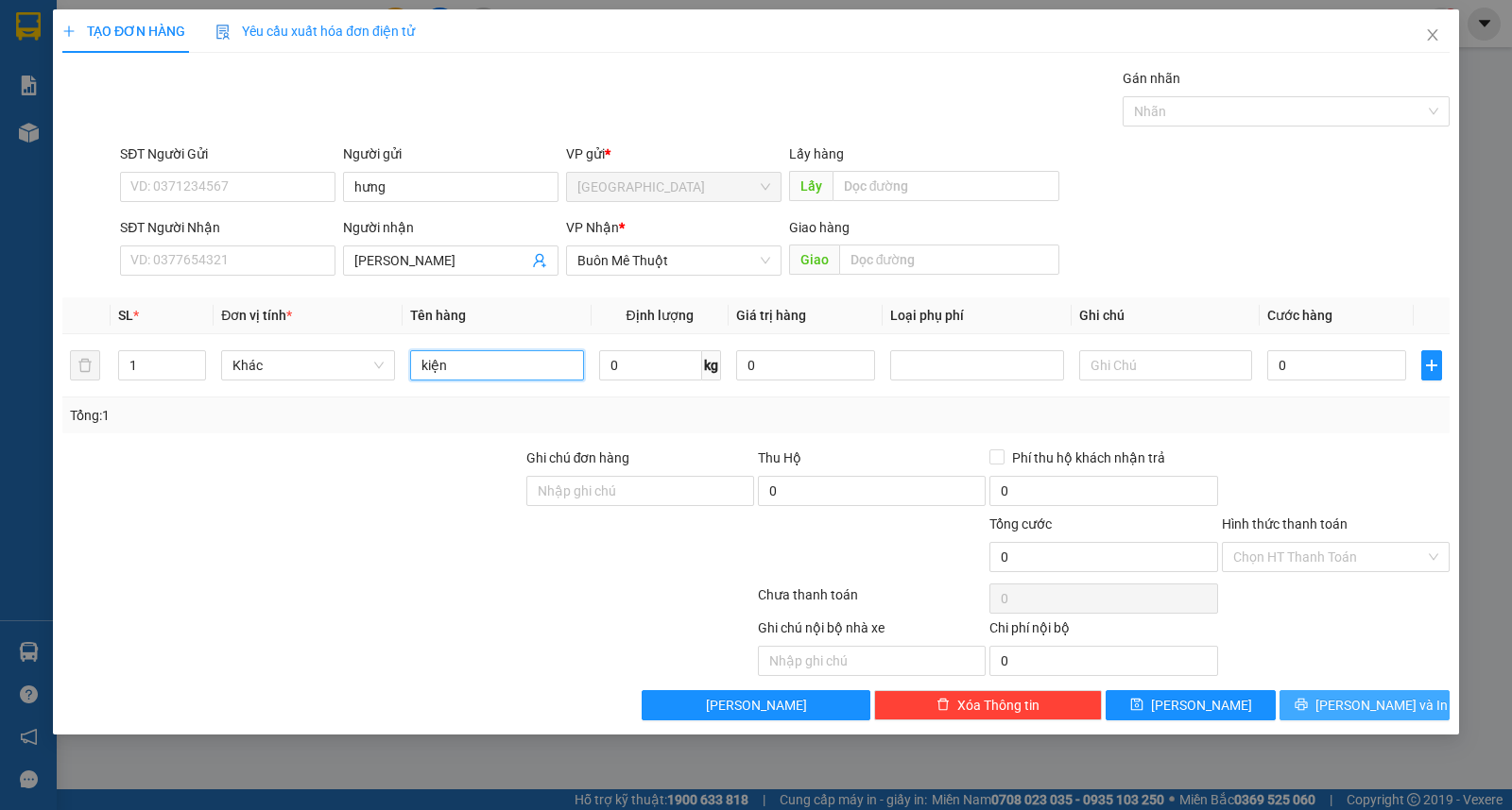
type input "kiện"
click at [1417, 703] on button "[PERSON_NAME] và In" at bounding box center [1364, 706] width 170 height 30
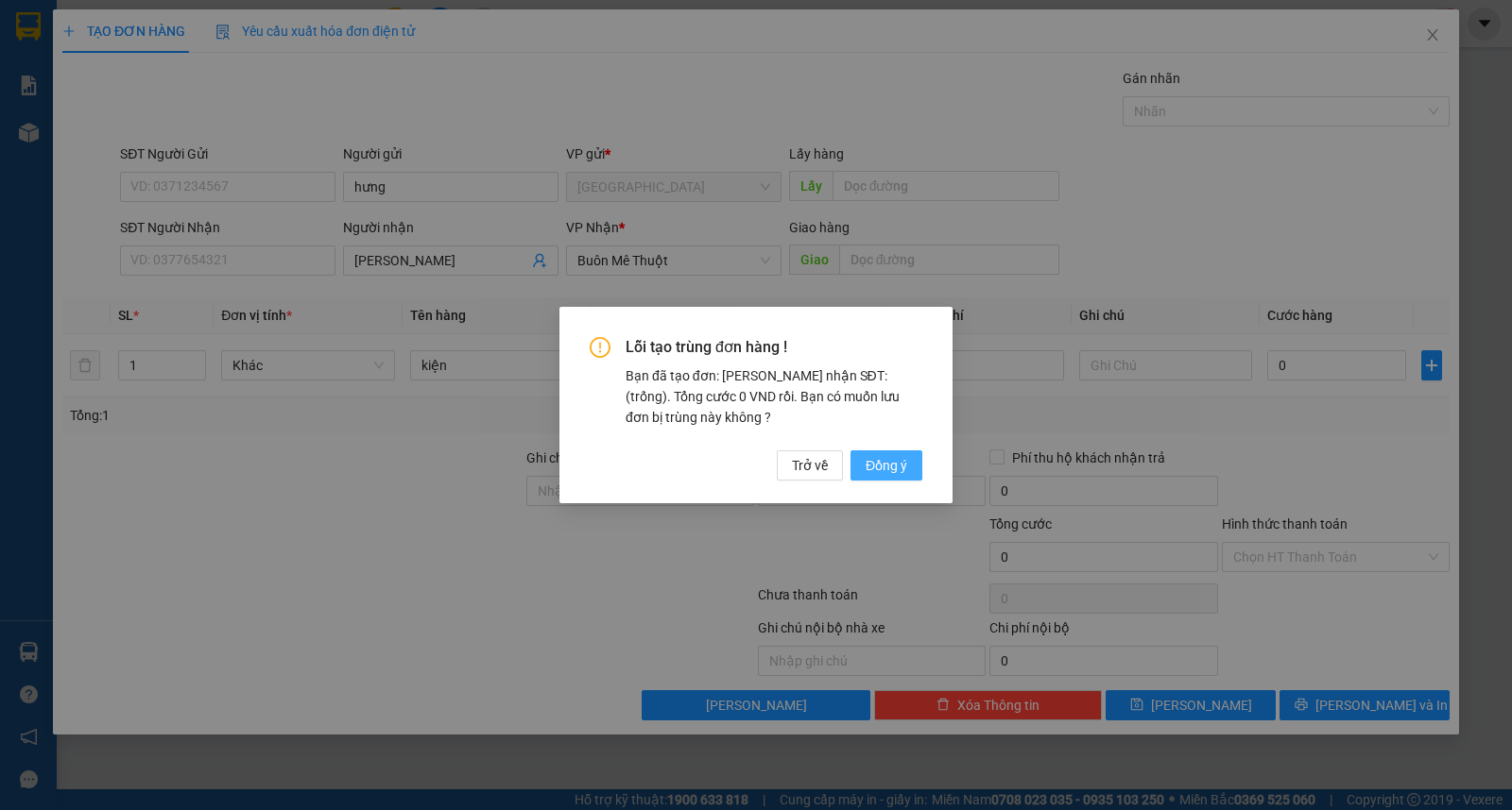
click at [891, 467] on span "Đồng ý" at bounding box center [886, 466] width 42 height 21
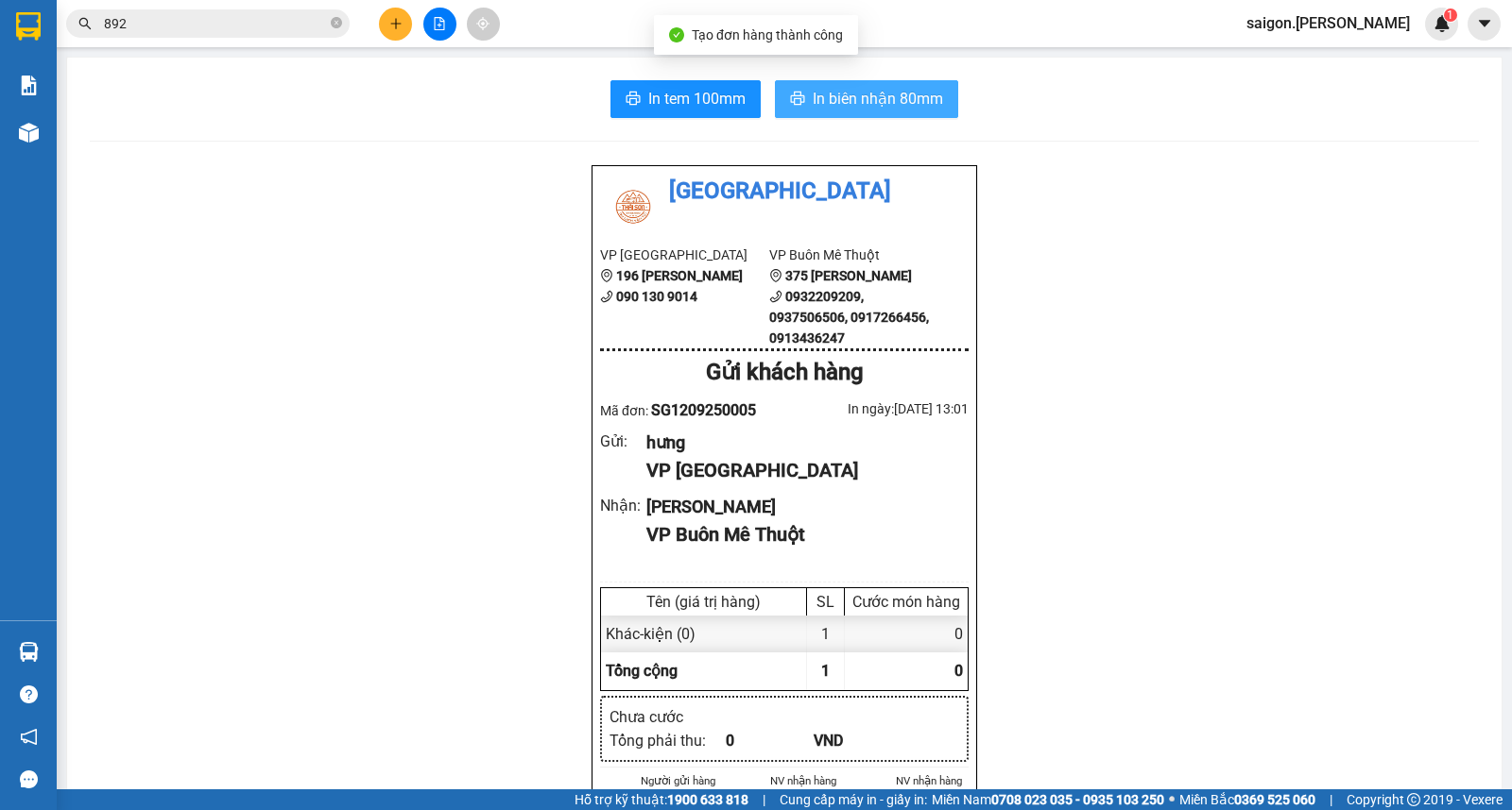
click at [812, 106] on span "In biên nhận 80mm" at bounding box center [878, 98] width 131 height 24
drag, startPoint x: 410, startPoint y: 22, endPoint x: 400, endPoint y: 19, distance: 10.4
click at [400, 19] on div at bounding box center [439, 24] width 142 height 33
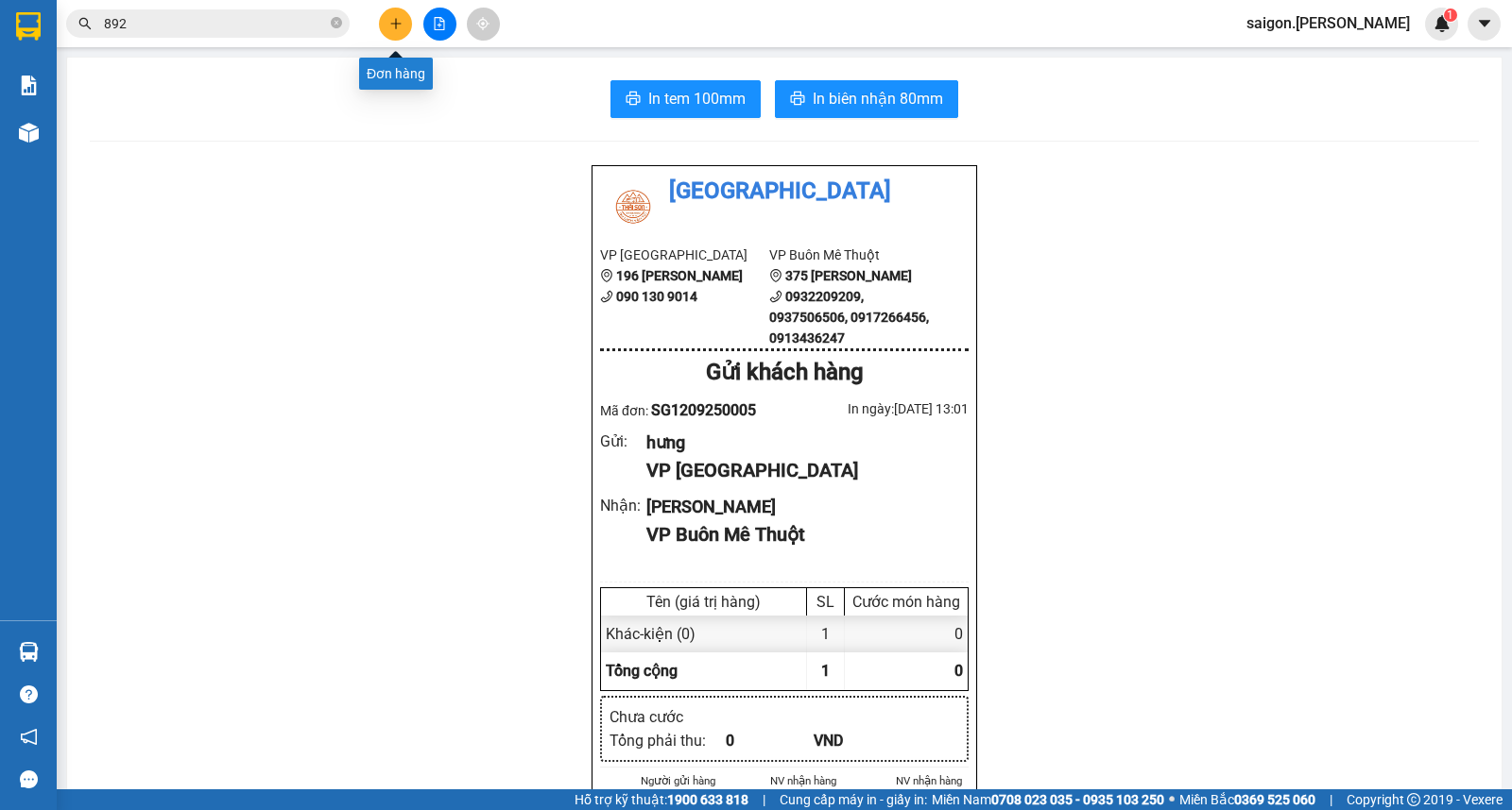
click at [400, 19] on icon "plus" at bounding box center [396, 24] width 13 height 13
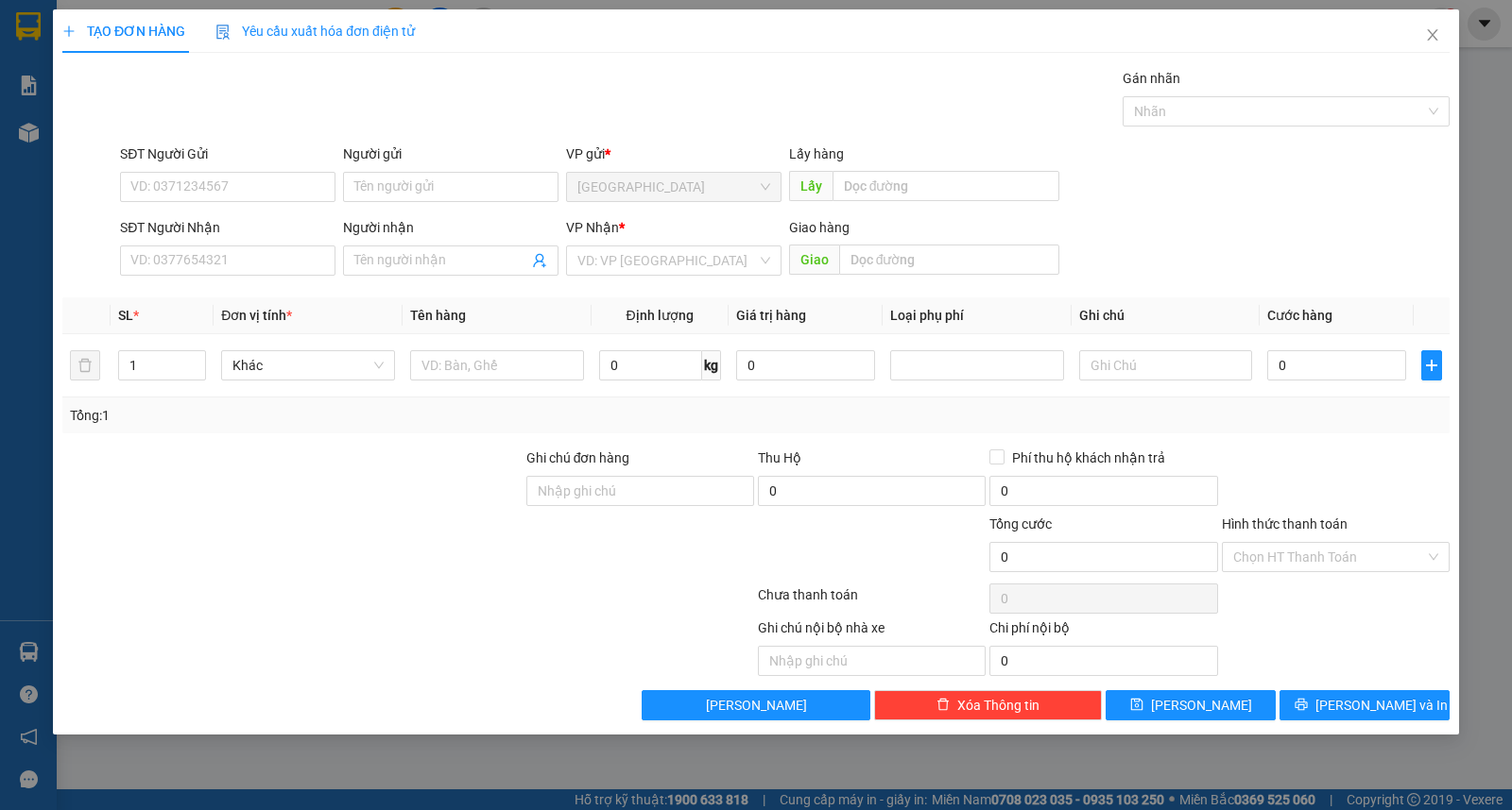
click at [432, 202] on div "Người gửi Tên người gửi" at bounding box center [451, 177] width 216 height 66
click at [433, 192] on input "Người gửi" at bounding box center [451, 187] width 216 height 30
type input "medvi"
type input "phú"
type input "ư"
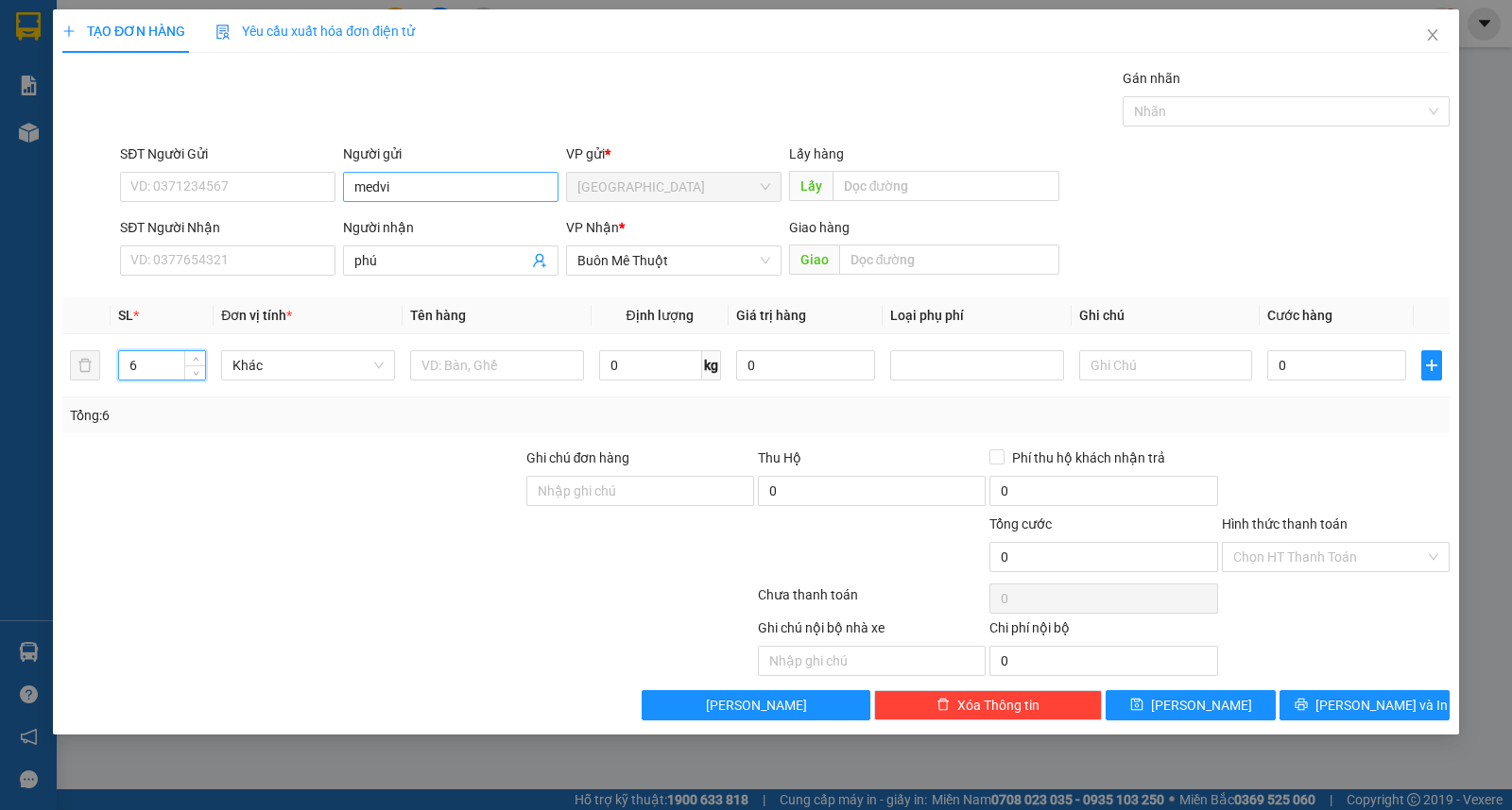
type input "6"
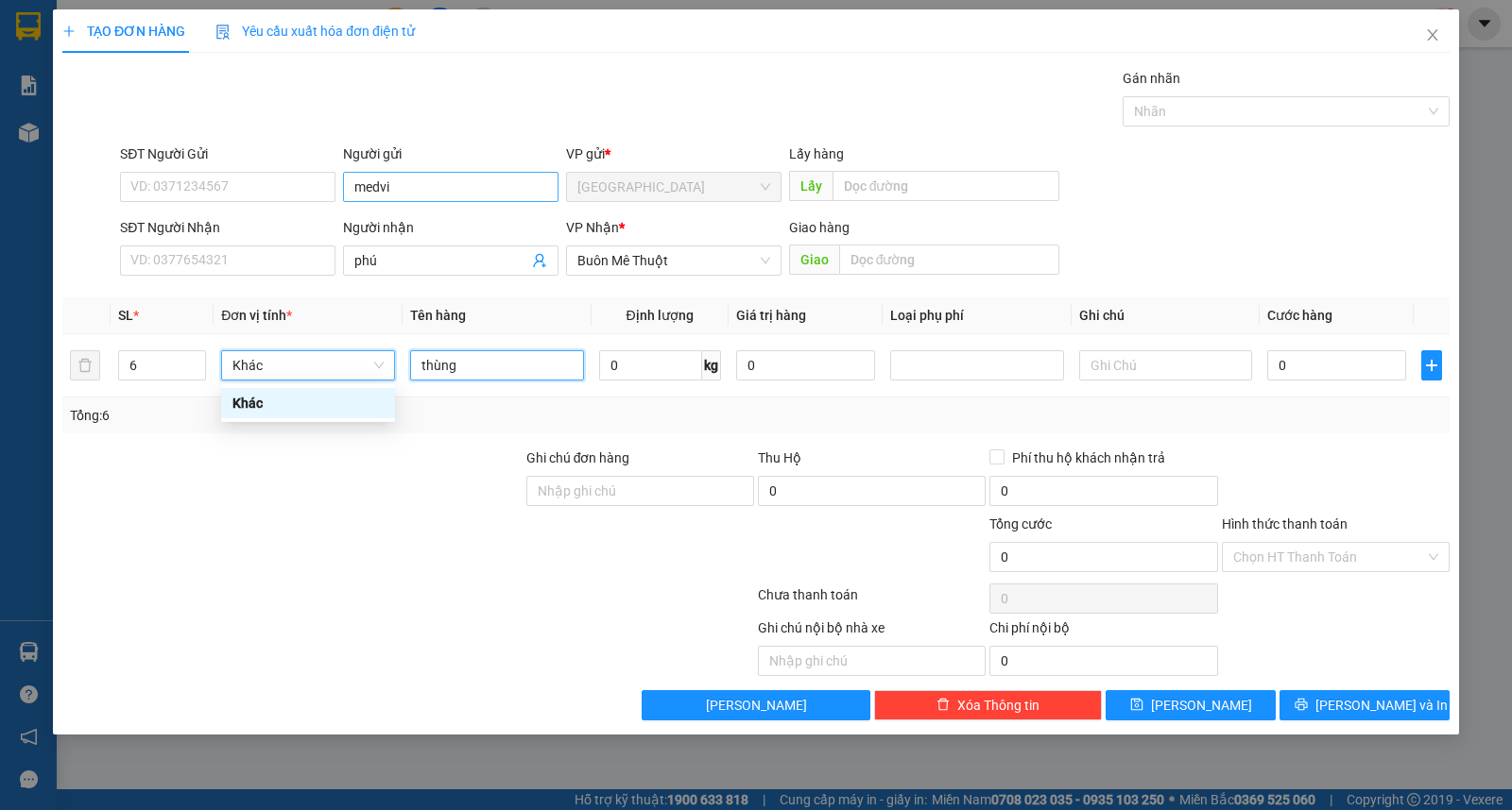
type input "thùng"
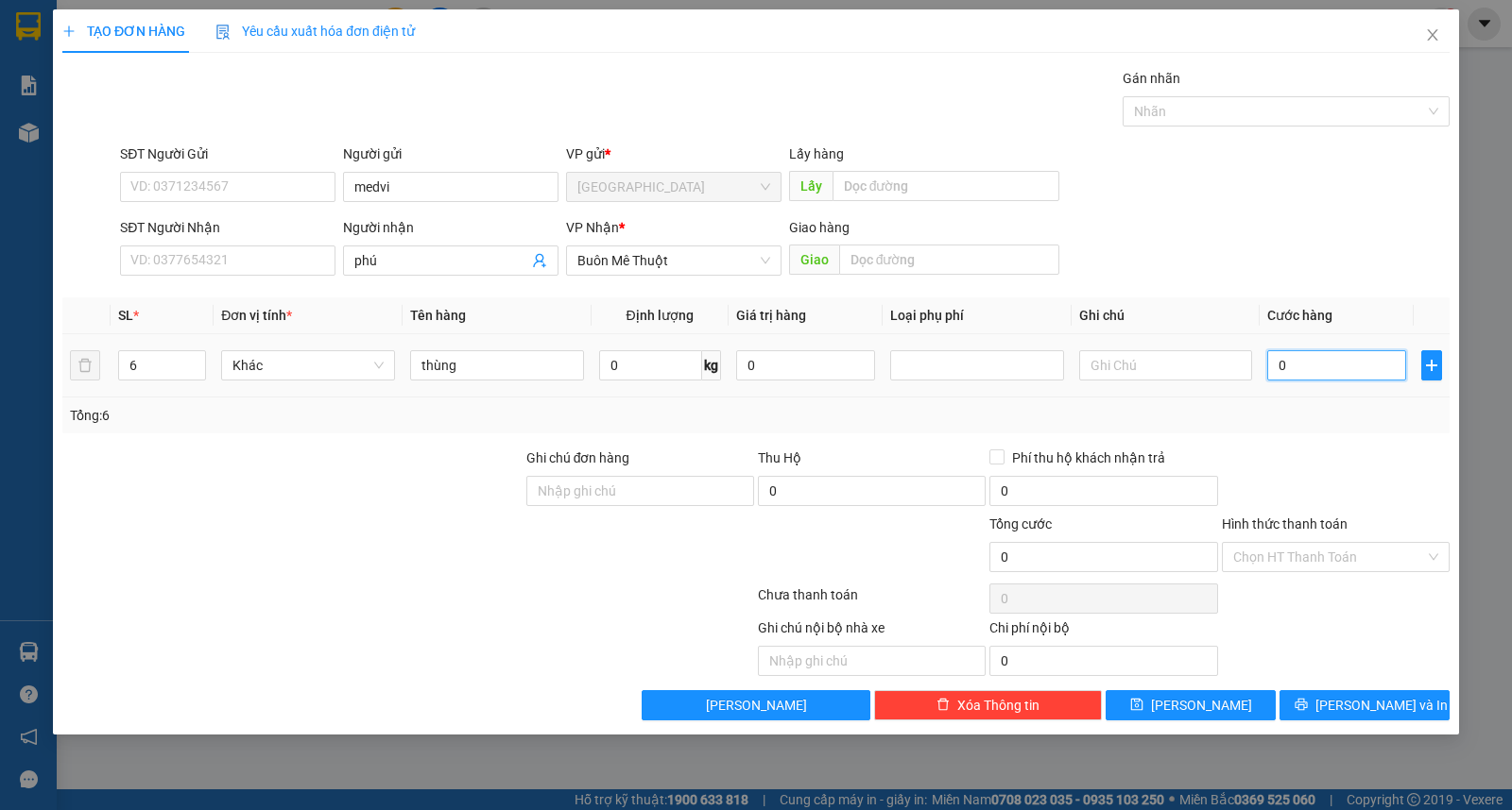
click at [1338, 361] on input "0" at bounding box center [1336, 365] width 139 height 30
type input "3"
type input "30"
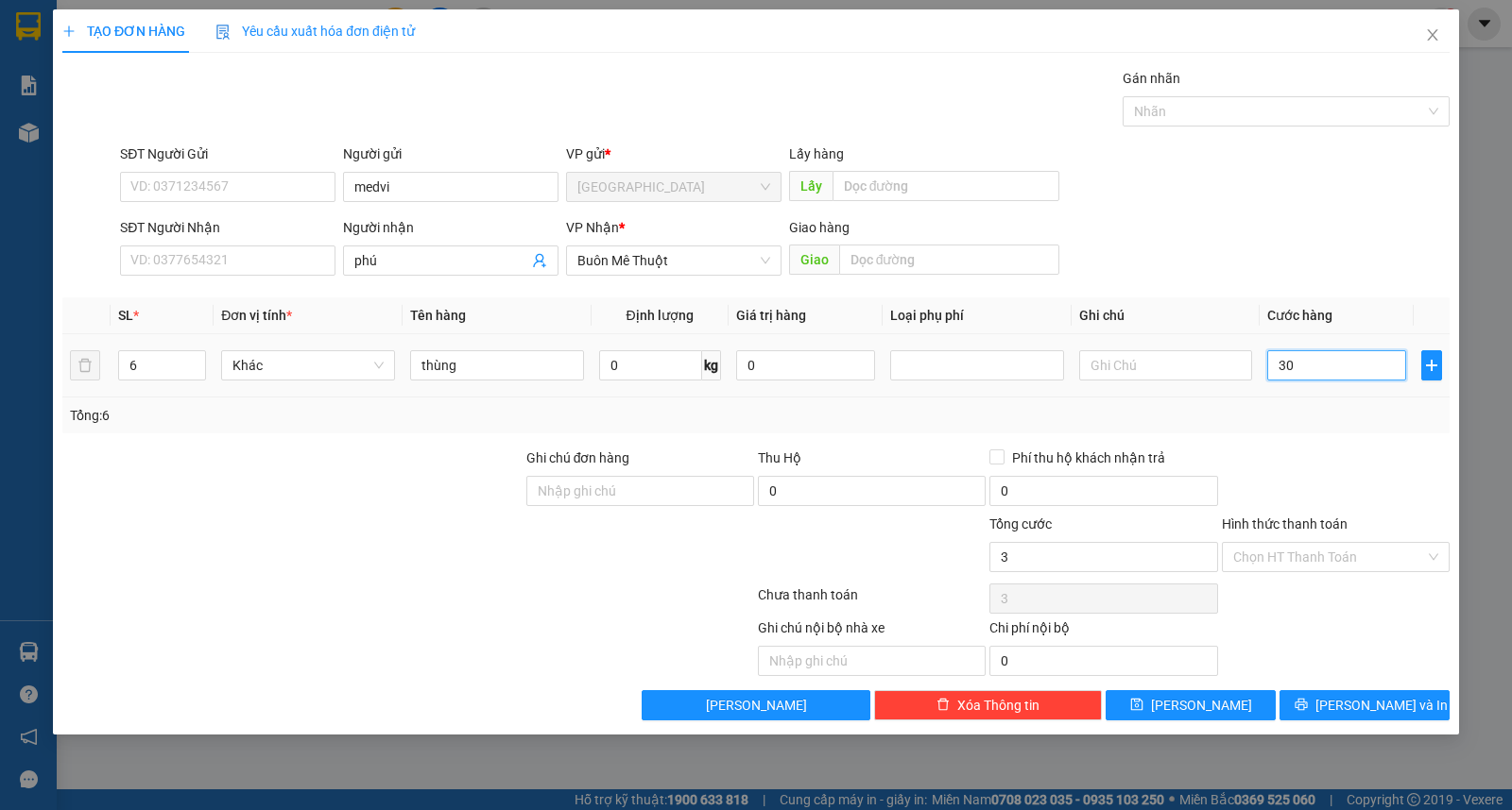
type input "30"
type input "300"
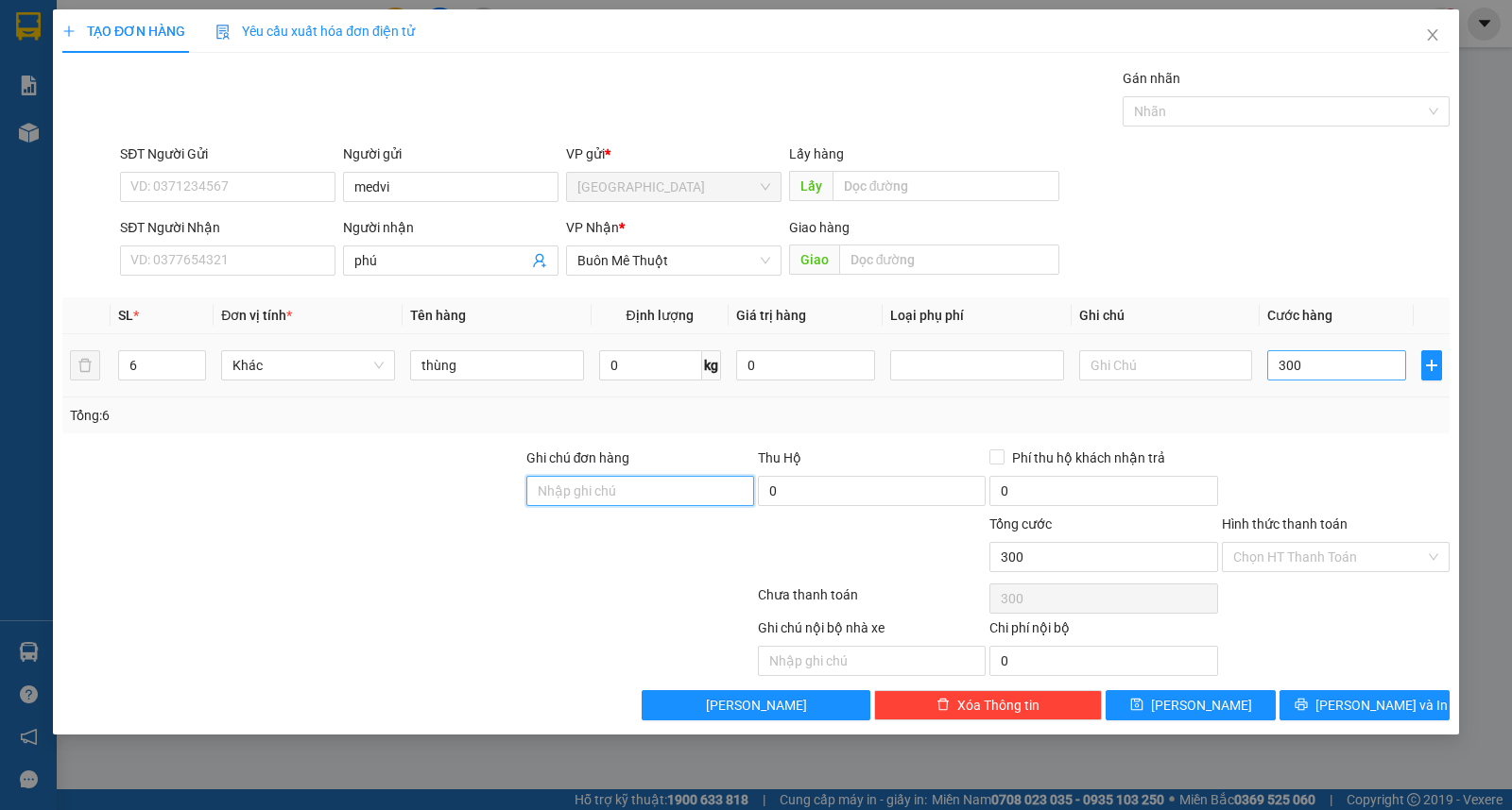
type input "300.000"
drag, startPoint x: 1344, startPoint y: 539, endPoint x: 1349, endPoint y: 573, distance: 34.4
click at [1343, 544] on div "Hình thức thanh toán Chọn HT Thanh Toán" at bounding box center [1336, 547] width 228 height 66
click at [1343, 558] on input "Hình thức thanh toán" at bounding box center [1329, 557] width 192 height 28
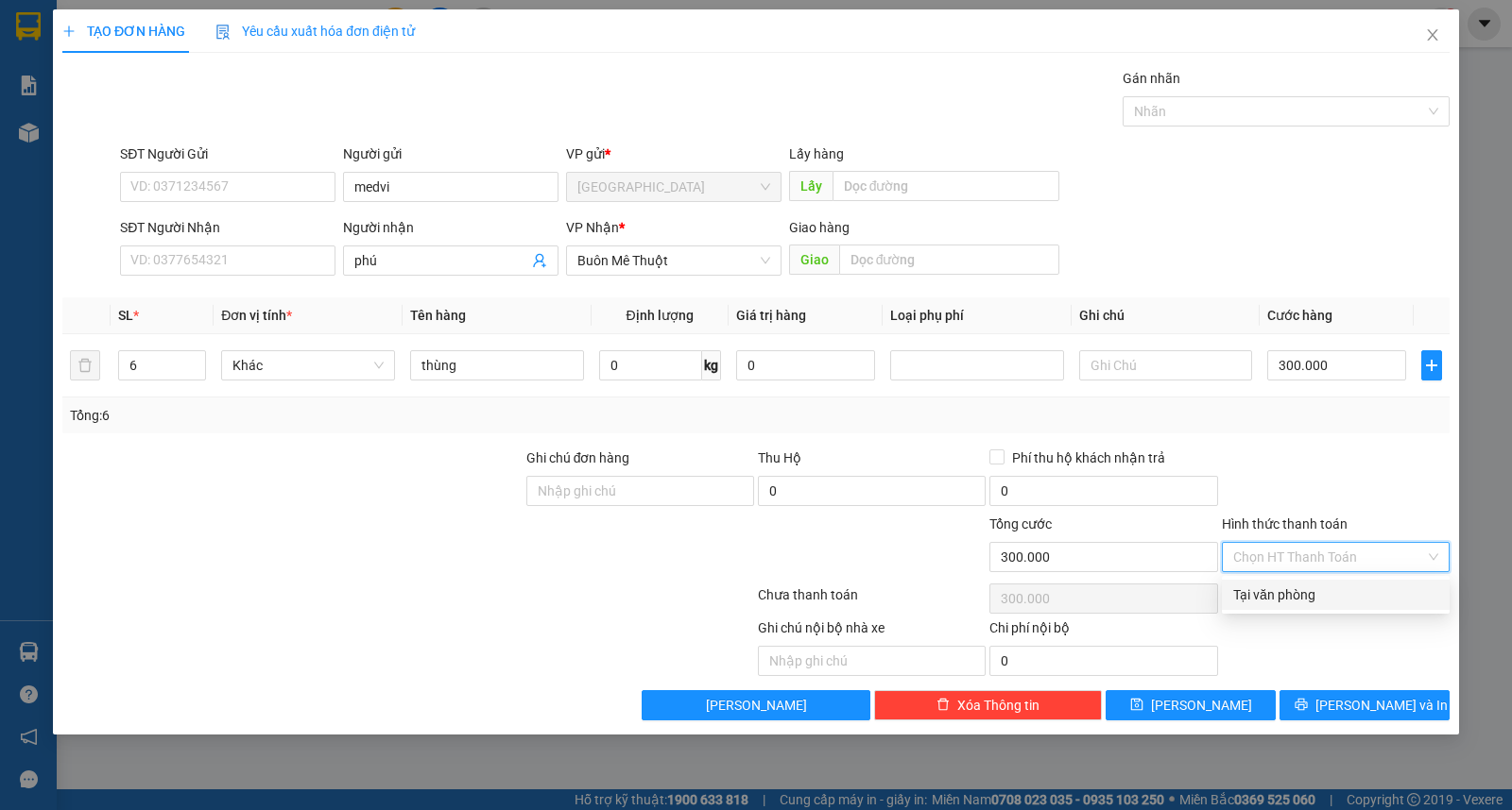
click at [1340, 602] on div "Tại văn phòng" at bounding box center [1336, 595] width 205 height 21
type input "0"
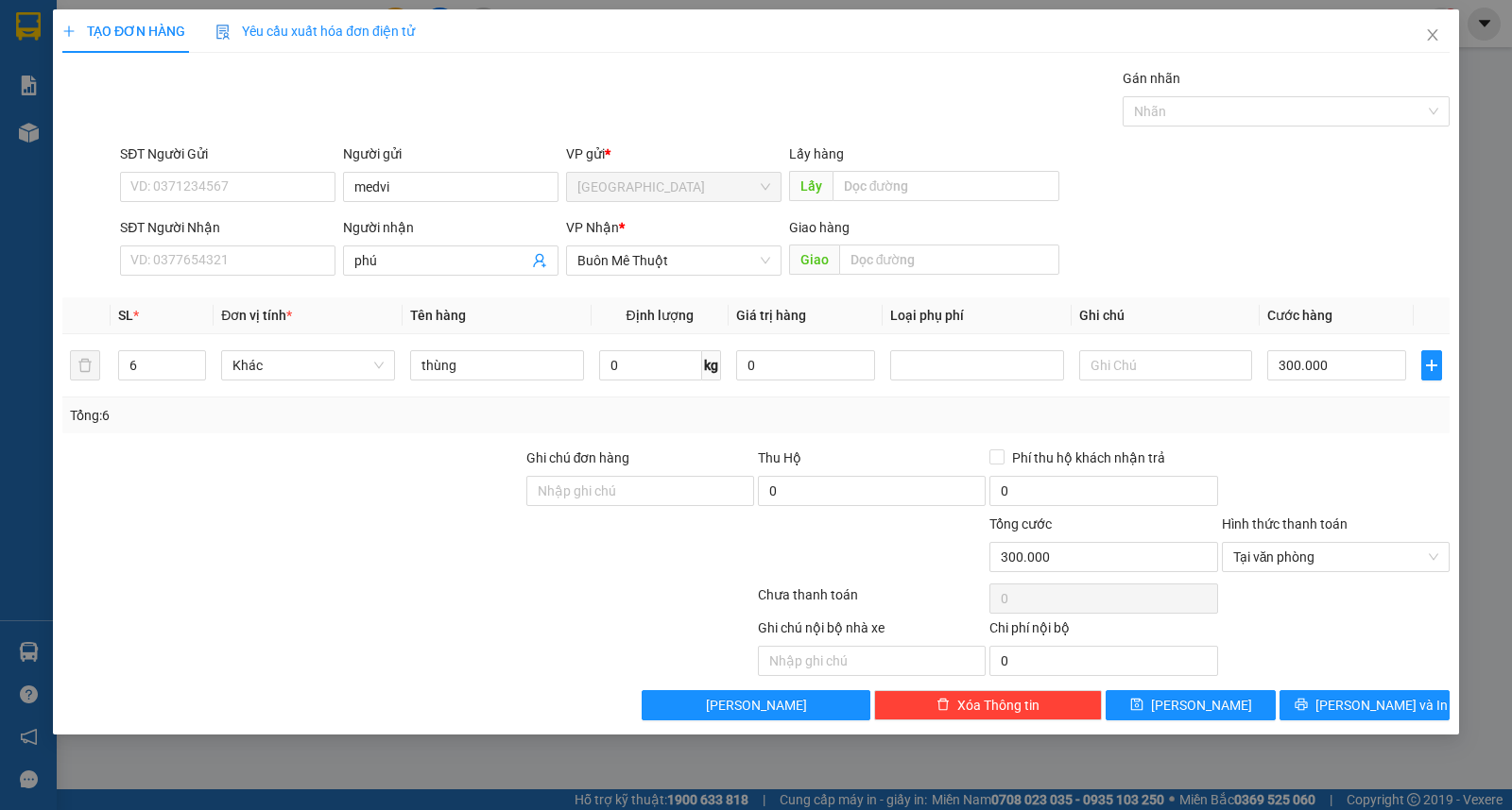
click at [1363, 734] on div "TẠO ĐƠN HÀNG Yêu cầu xuất hóa đơn điện tử Transit Pickup Surcharge Ids Transit …" at bounding box center [756, 372] width 1406 height 726
click at [1361, 710] on span "[PERSON_NAME] và In" at bounding box center [1381, 706] width 133 height 21
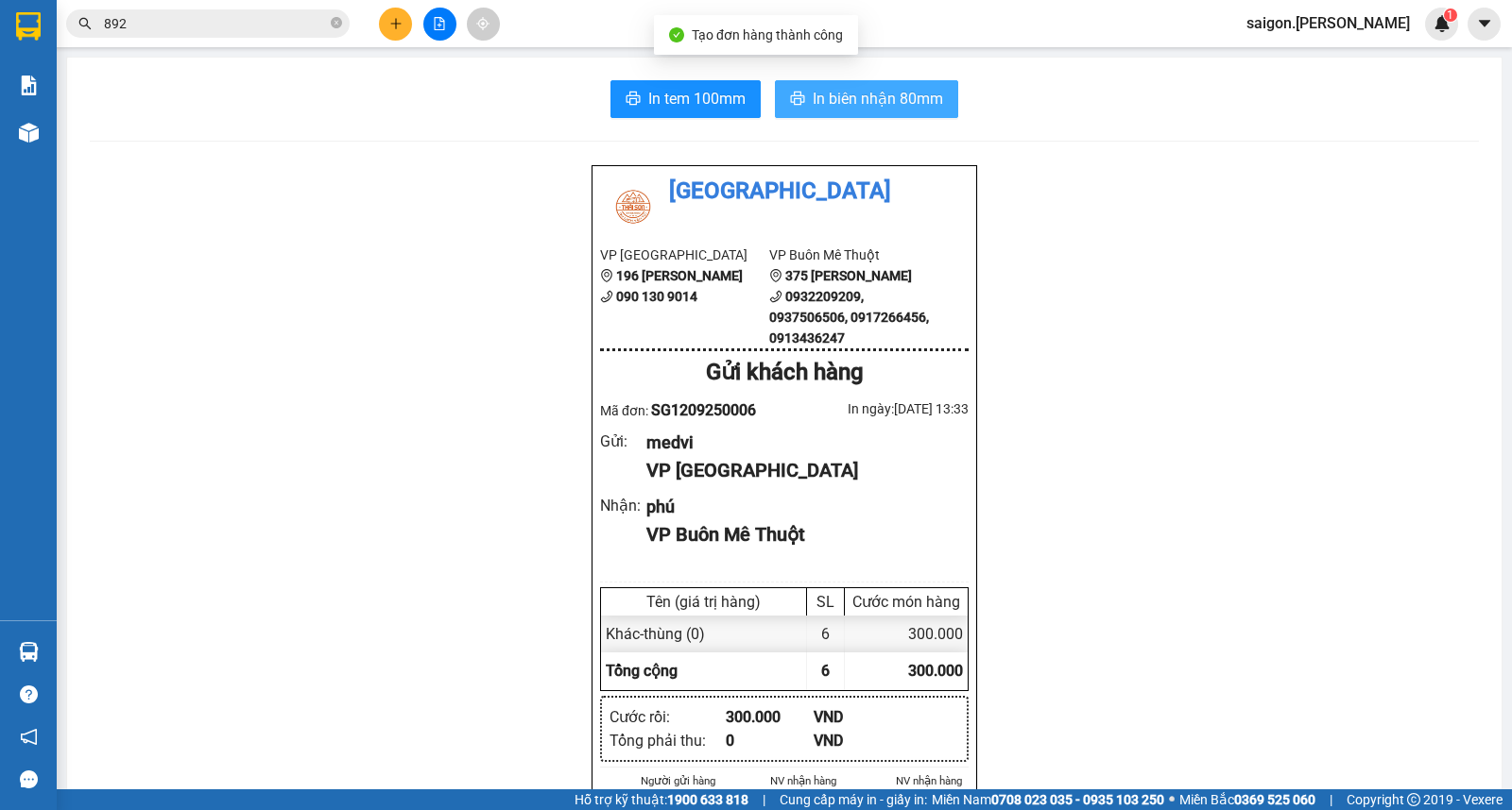
click at [790, 93] on icon "printer" at bounding box center [797, 98] width 15 height 15
drag, startPoint x: 1249, startPoint y: 326, endPoint x: 1236, endPoint y: 340, distance: 19.1
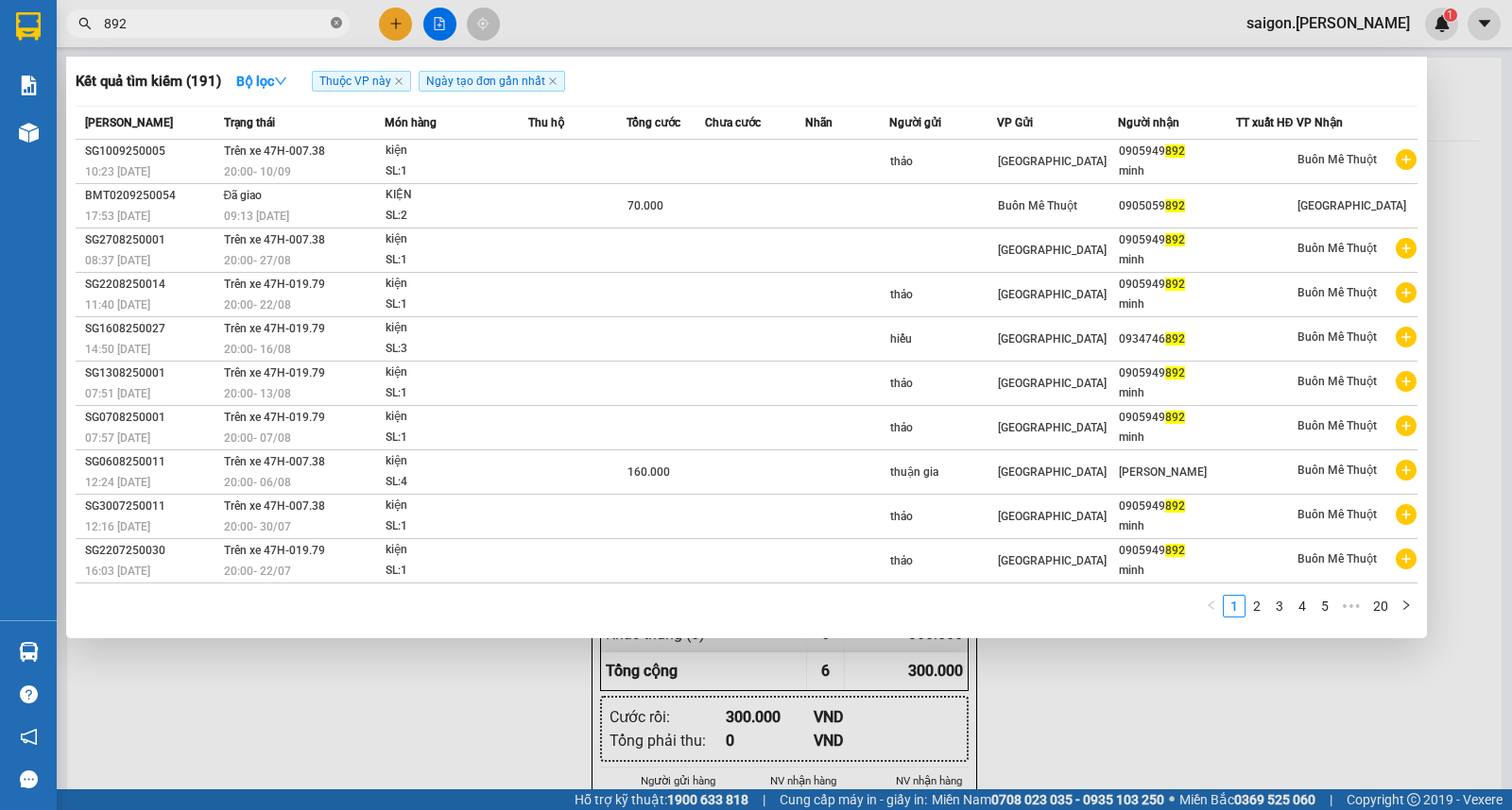
click at [338, 26] on icon "close-circle" at bounding box center [336, 23] width 11 height 11
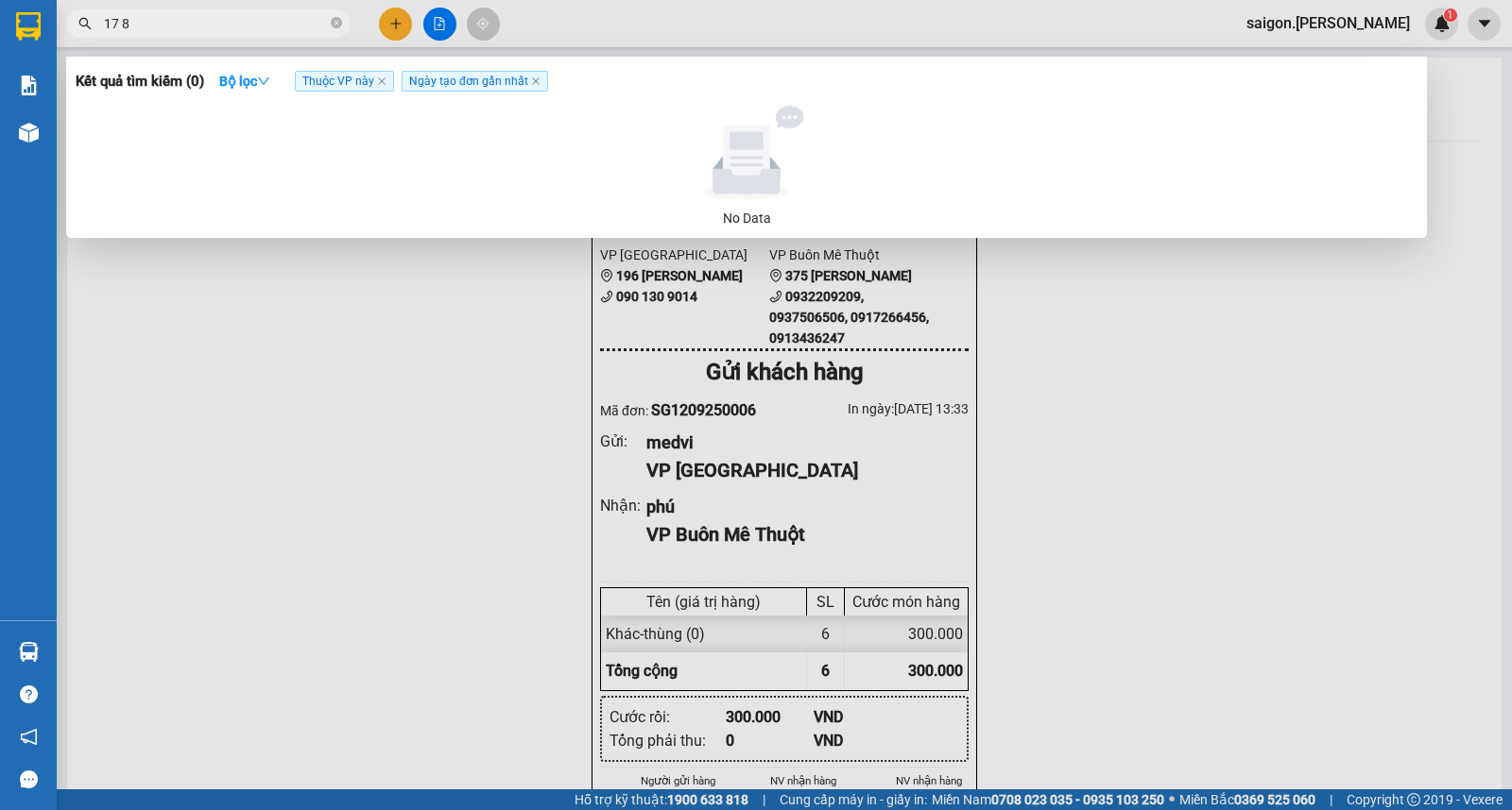
type input "17 8"
click at [407, 26] on div at bounding box center [756, 405] width 1512 height 810
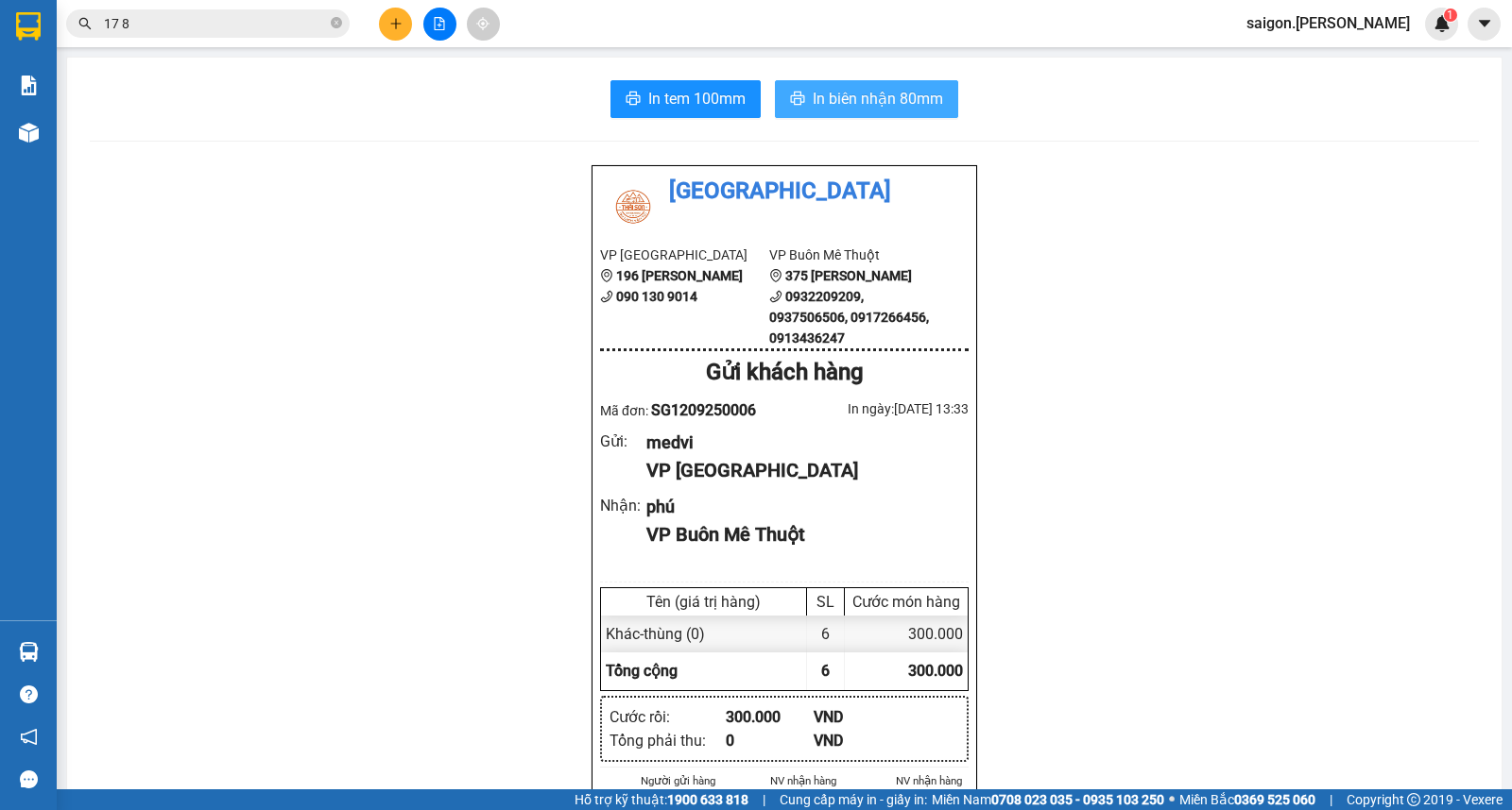
click at [407, 26] on button at bounding box center [395, 24] width 33 height 33
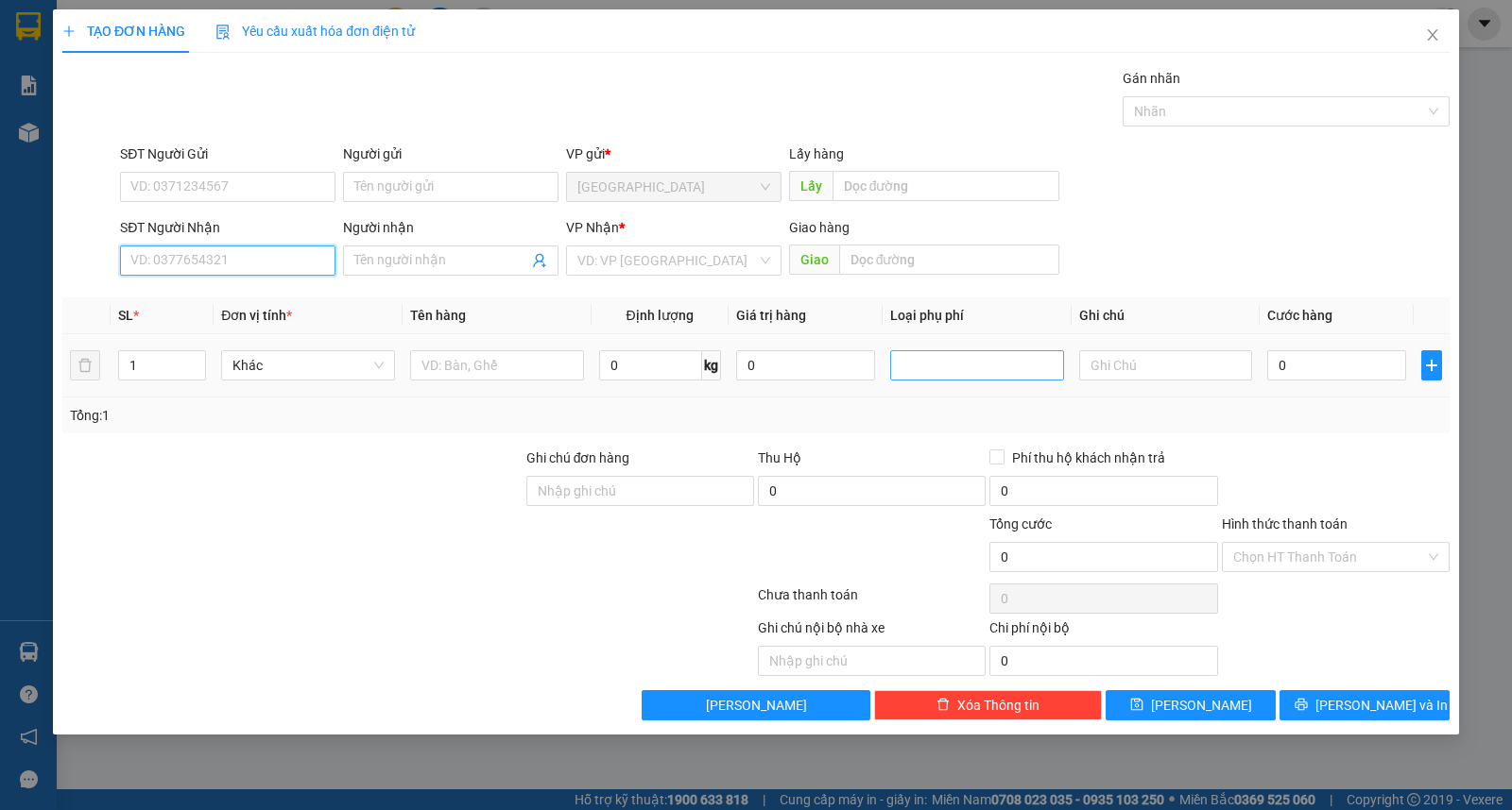
drag, startPoint x: 210, startPoint y: 250, endPoint x: 904, endPoint y: 353, distance: 701.6
click at [211, 252] on input "SĐT Người Nhận" at bounding box center [228, 261] width 216 height 30
type input "0358698394"
type input "yến"
type input "30.000"
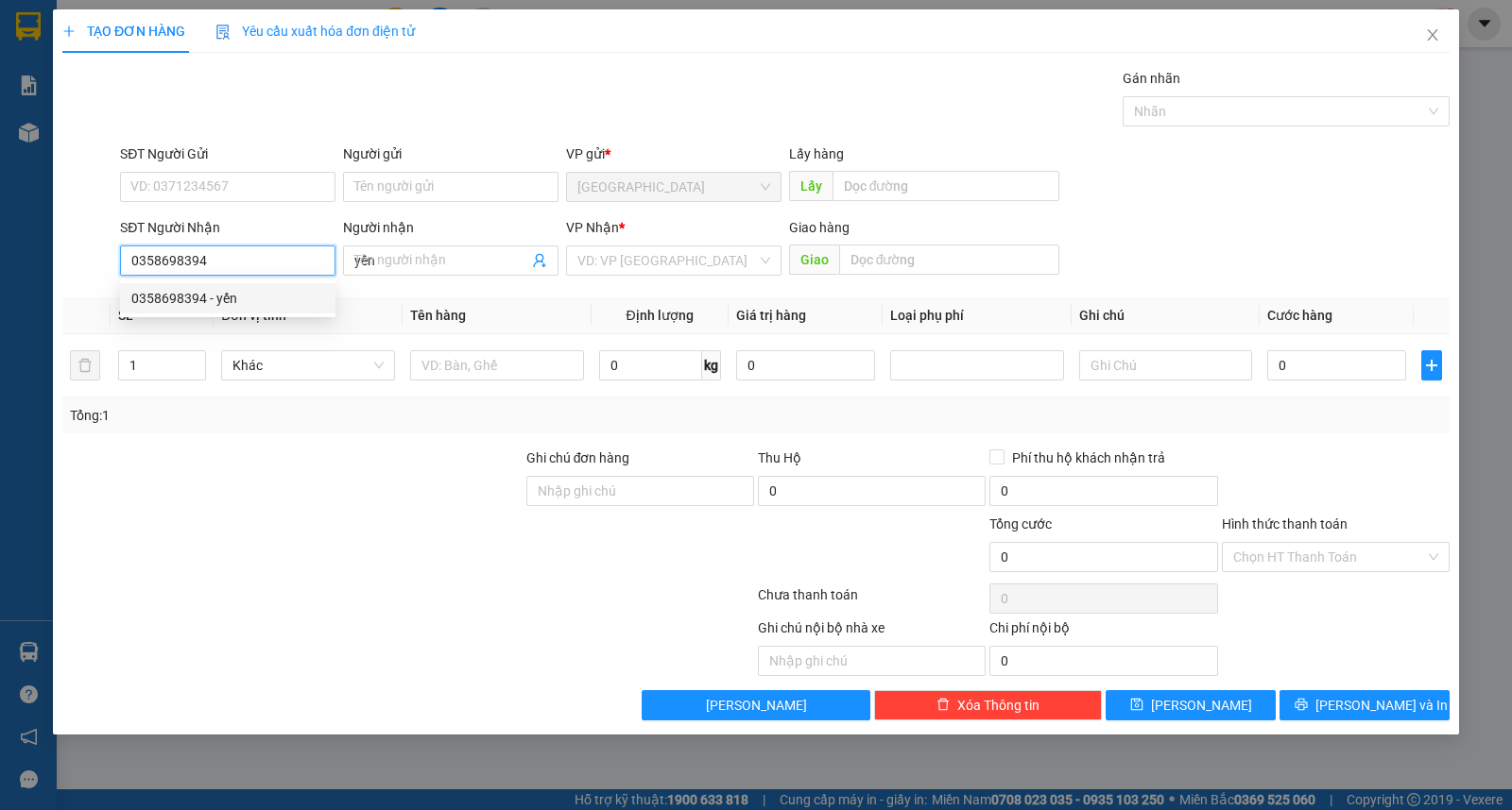
type input "30.000"
type input "0358698394"
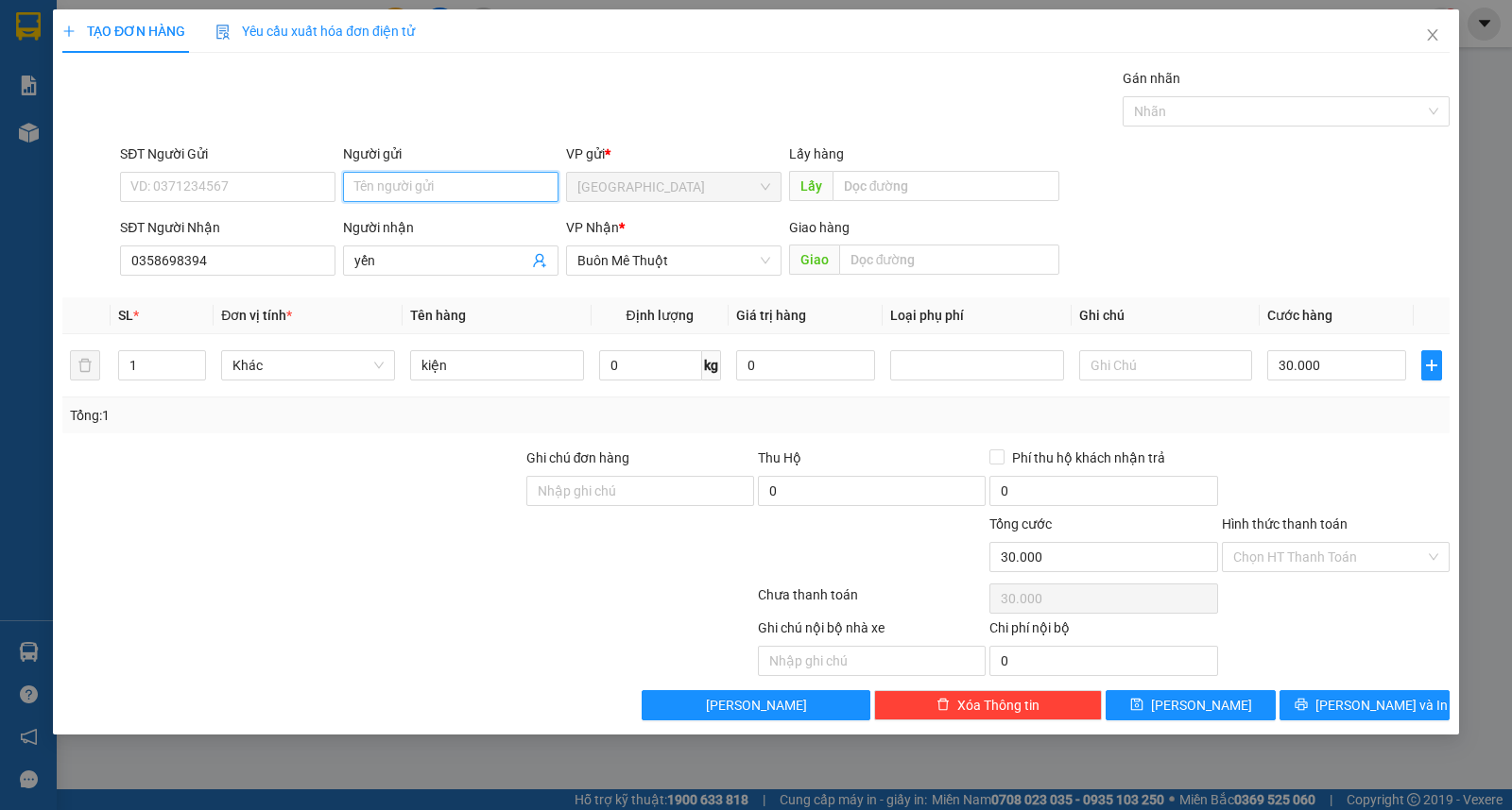
click at [349, 193] on input "Người gửi" at bounding box center [451, 187] width 216 height 30
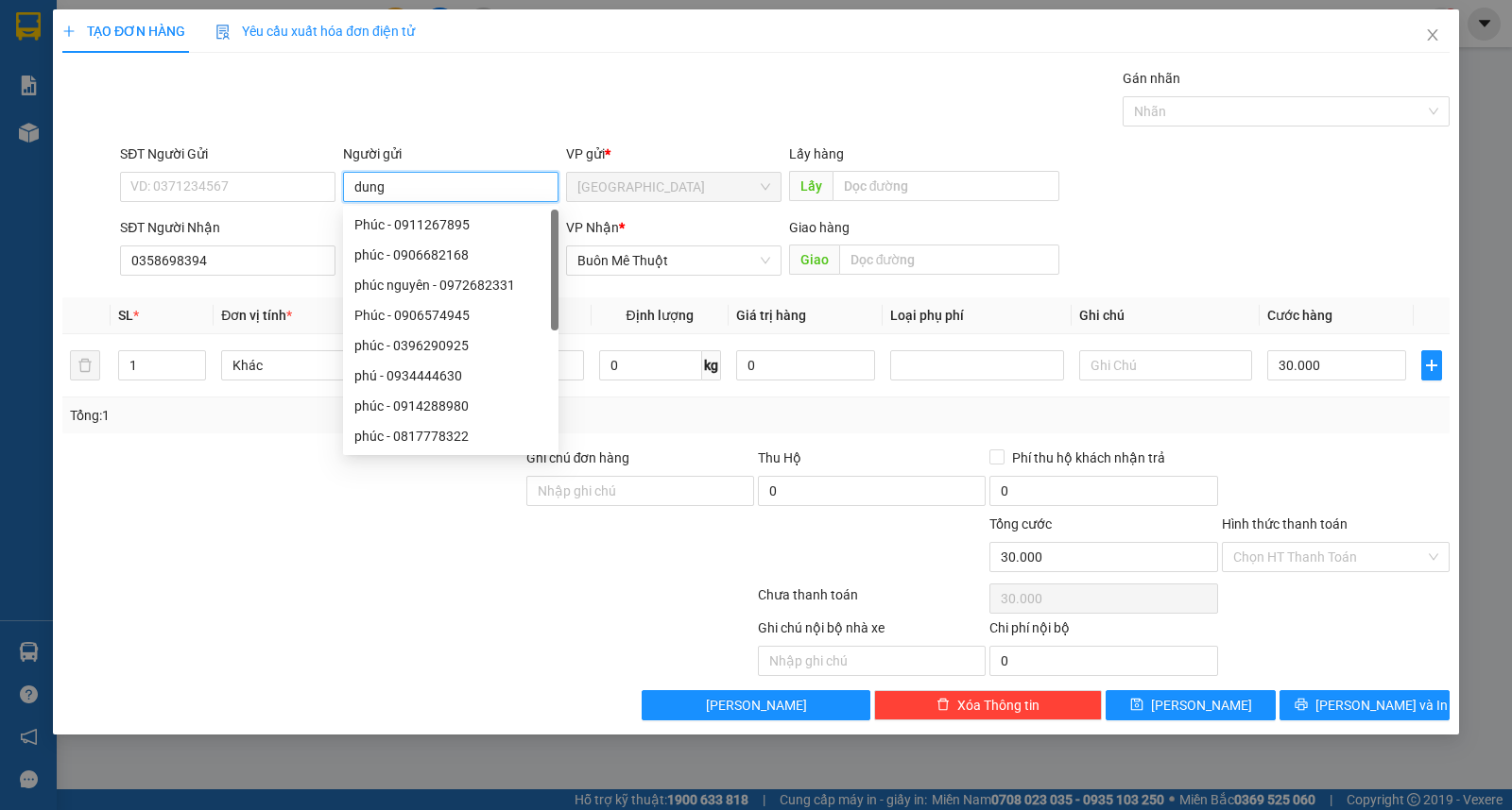
type input "dung"
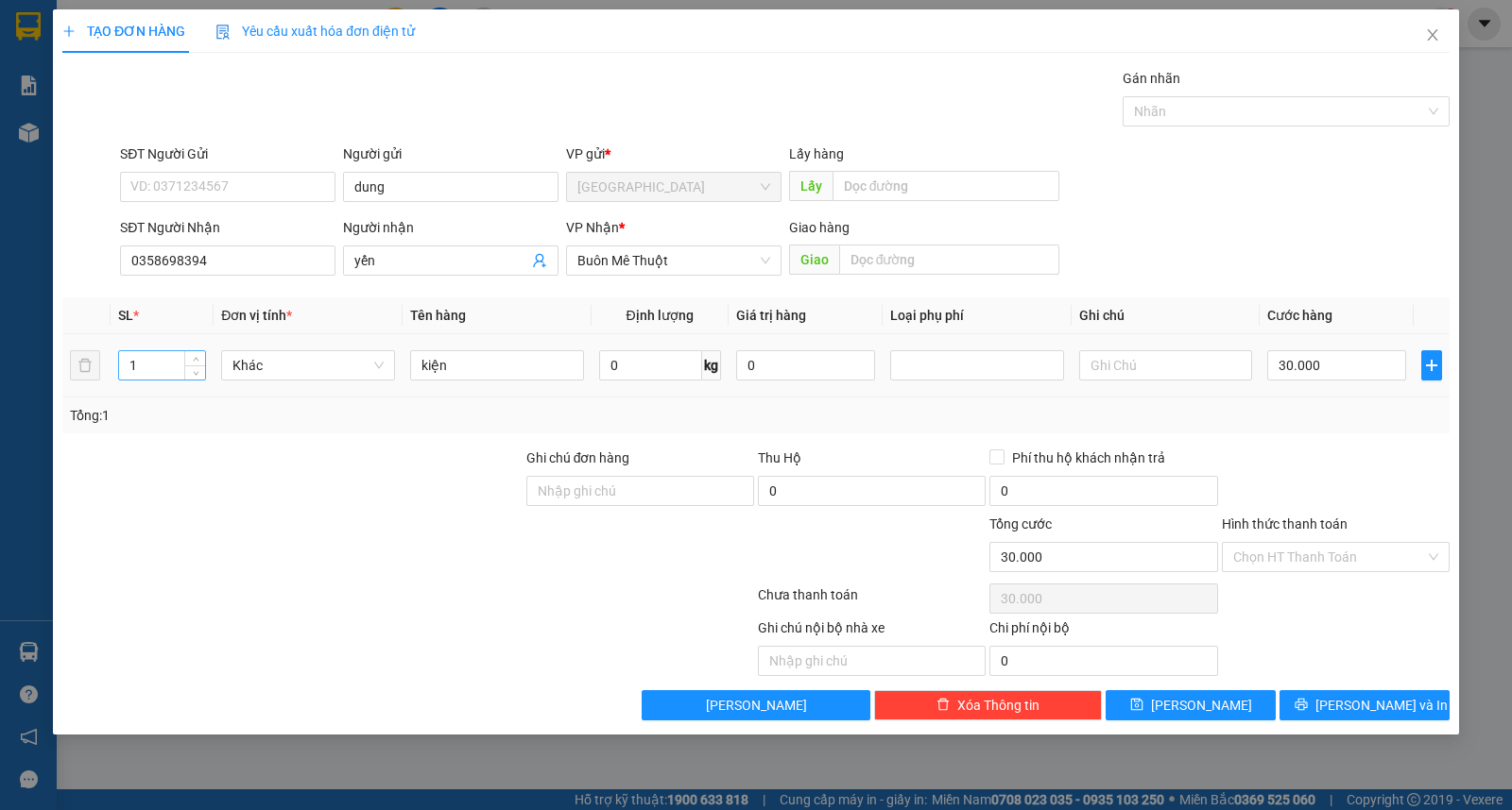
click at [177, 370] on input "1" at bounding box center [162, 365] width 86 height 28
click at [1314, 357] on input "30.000" at bounding box center [1336, 365] width 139 height 30
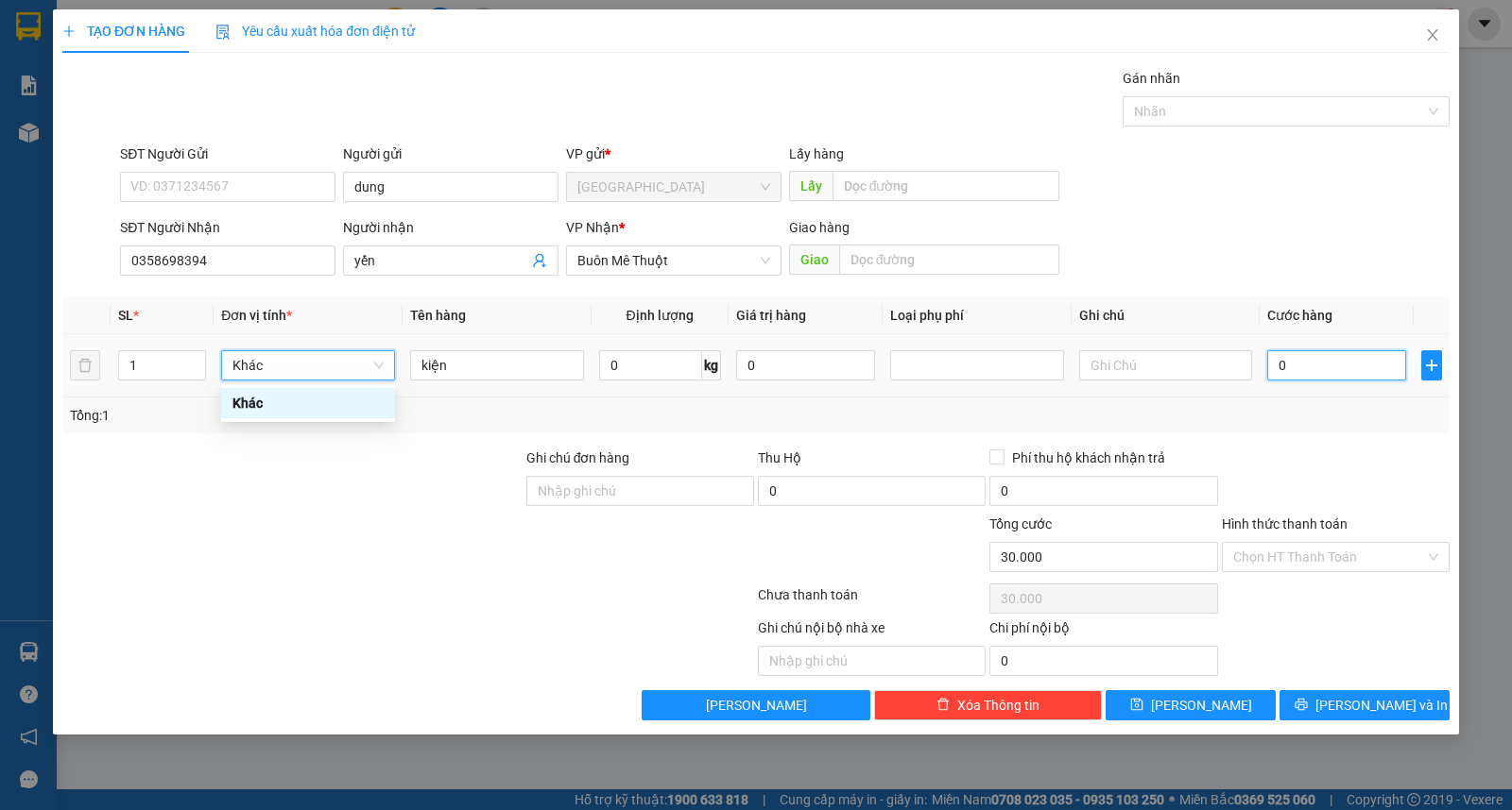
type input "0"
type input "4"
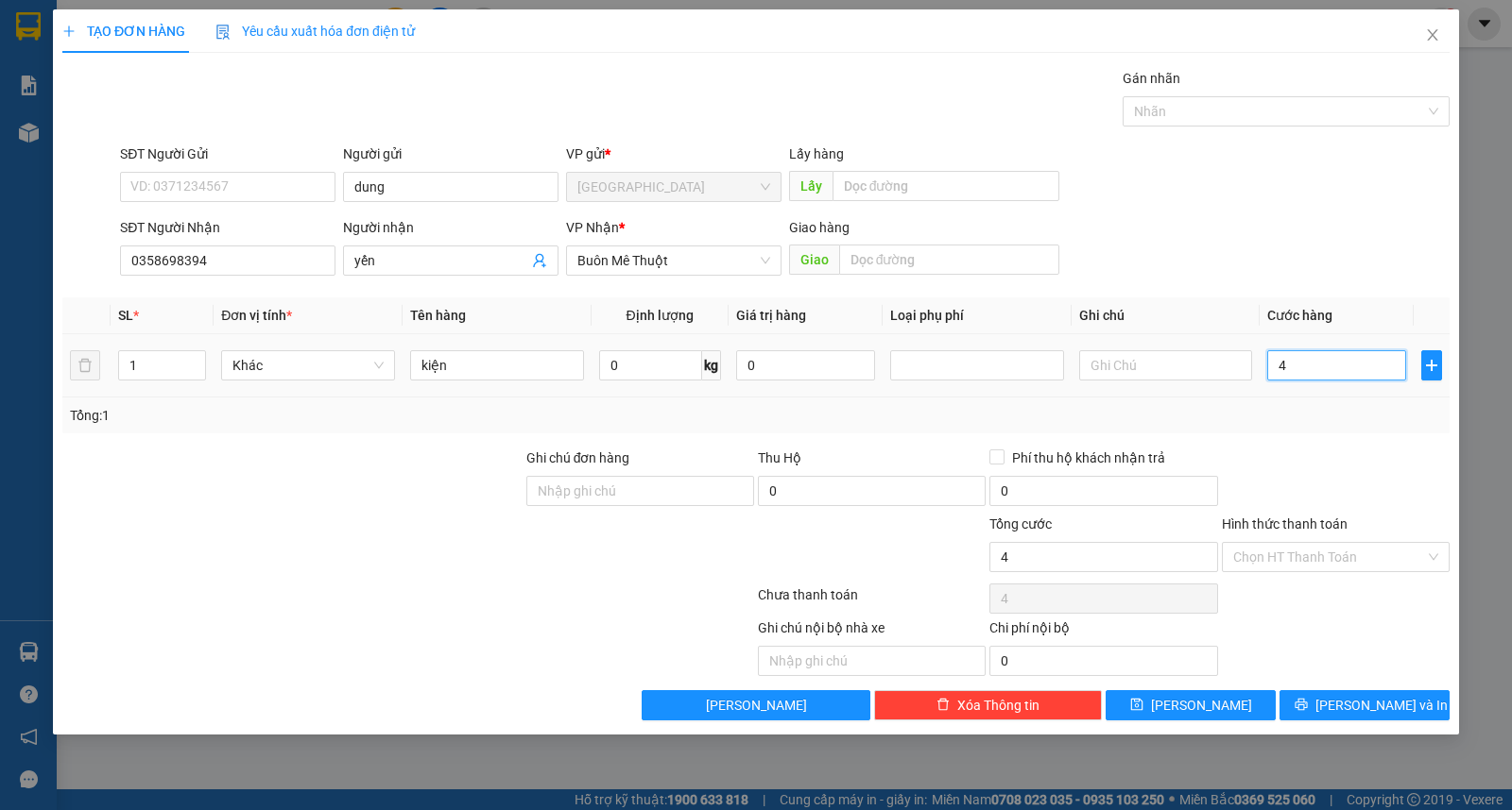
type input "40"
type input "40.000"
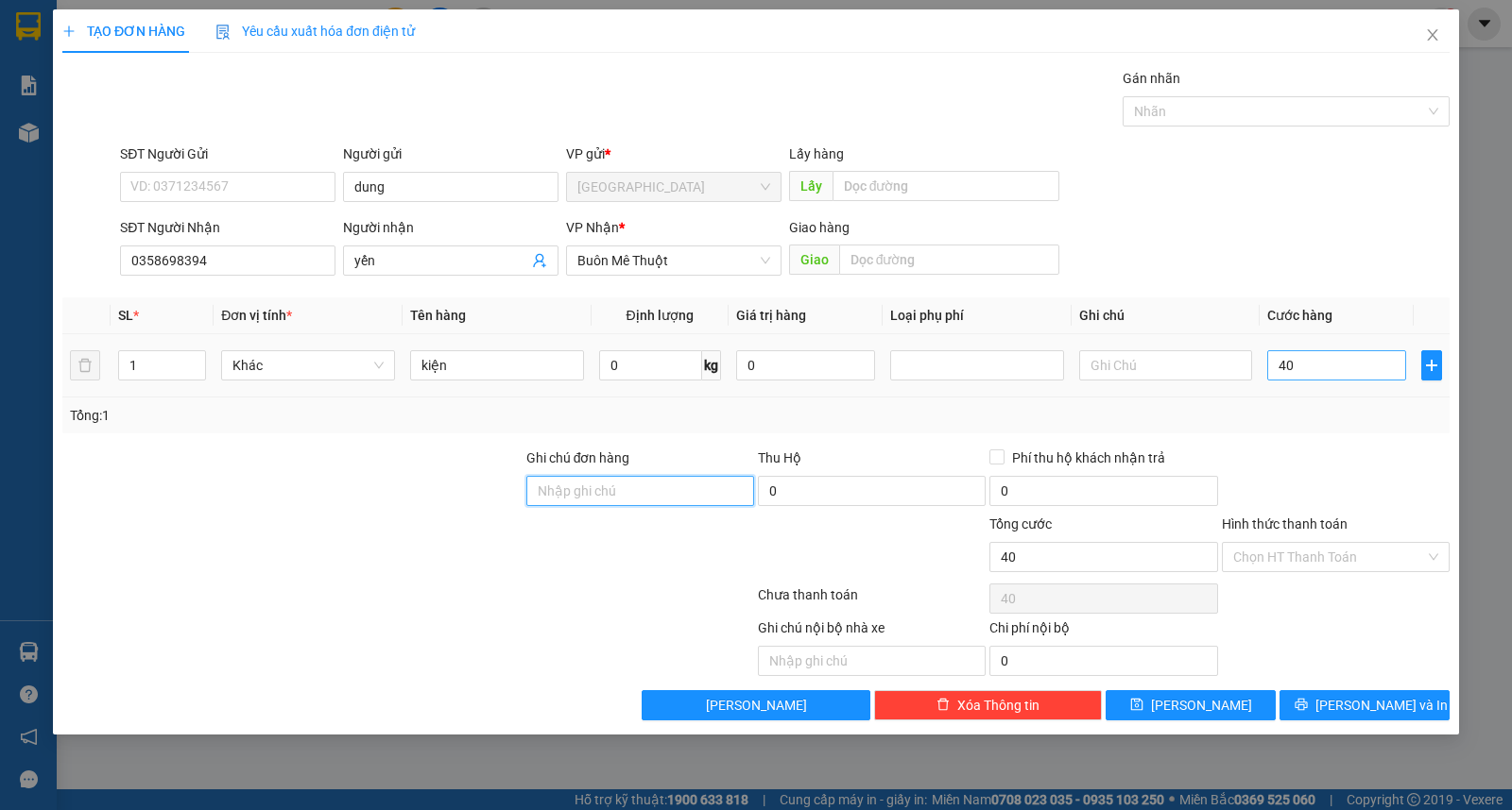
type input "40.000"
click at [1344, 557] on input "Hình thức thanh toán" at bounding box center [1329, 557] width 192 height 28
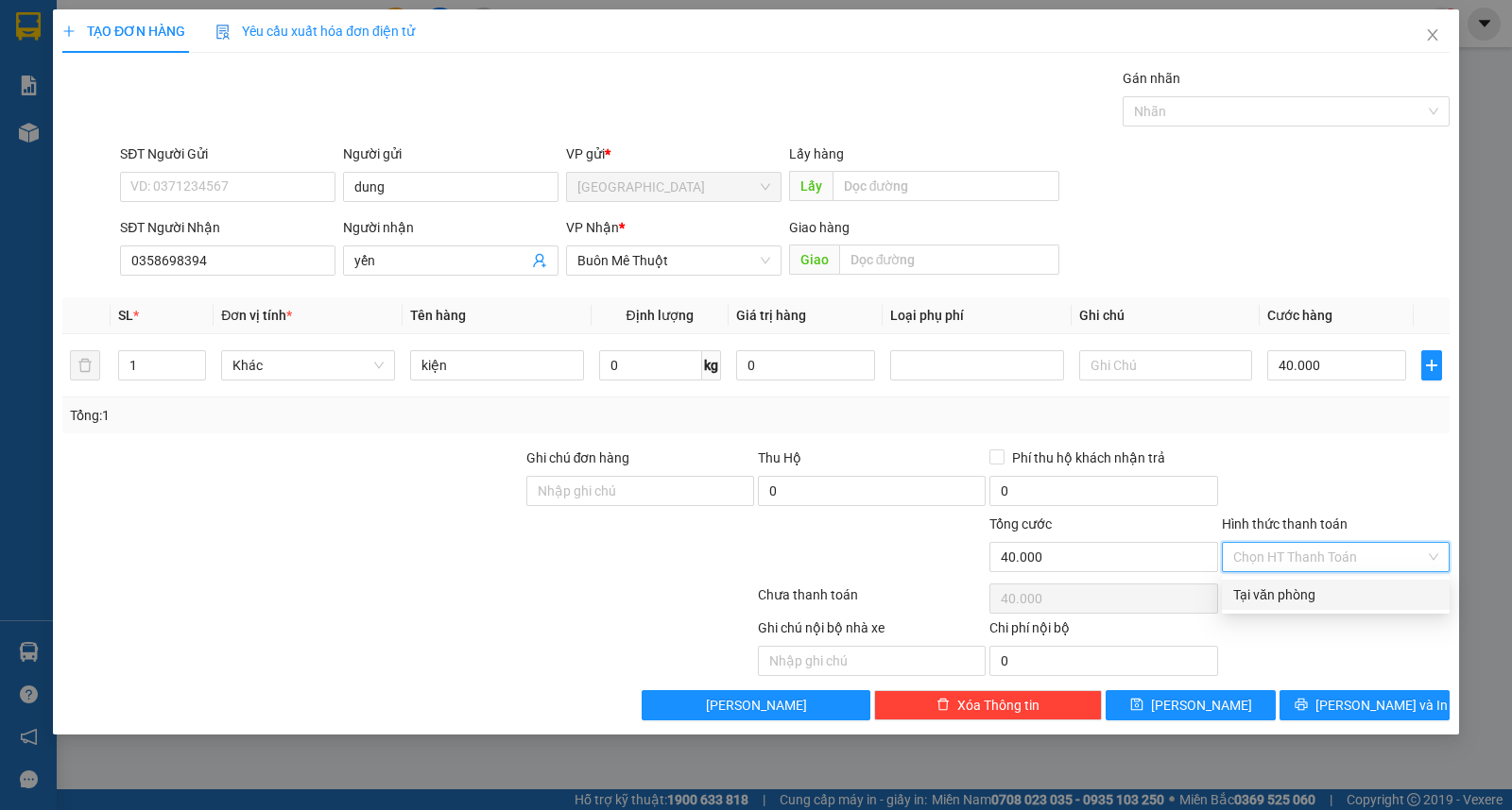
drag, startPoint x: 1340, startPoint y: 601, endPoint x: 1340, endPoint y: 636, distance: 35.0
click at [1340, 603] on div "Tại văn phòng" at bounding box center [1336, 595] width 205 height 21
type input "0"
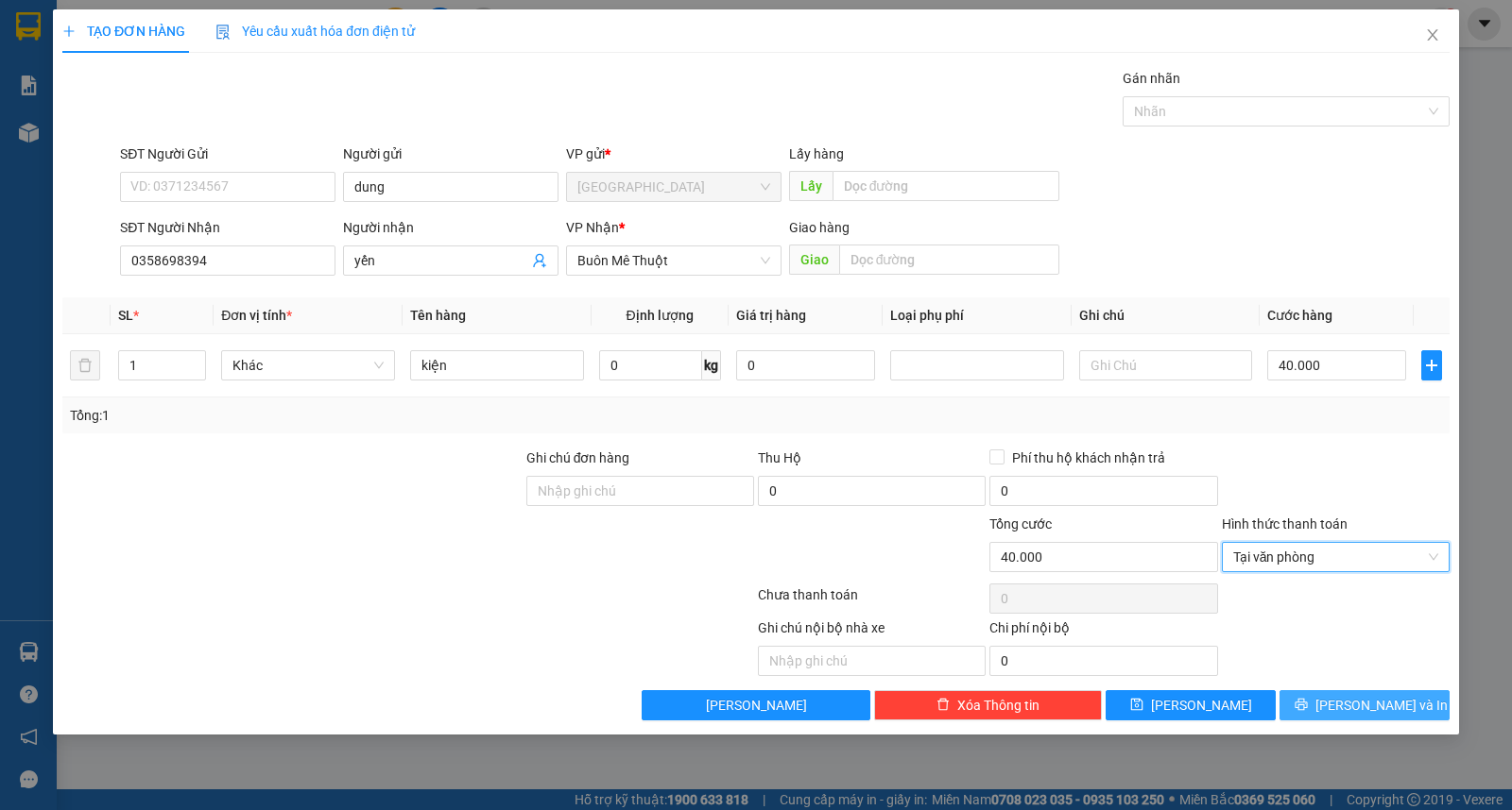
click at [1372, 699] on span "[PERSON_NAME] và In" at bounding box center [1381, 706] width 133 height 21
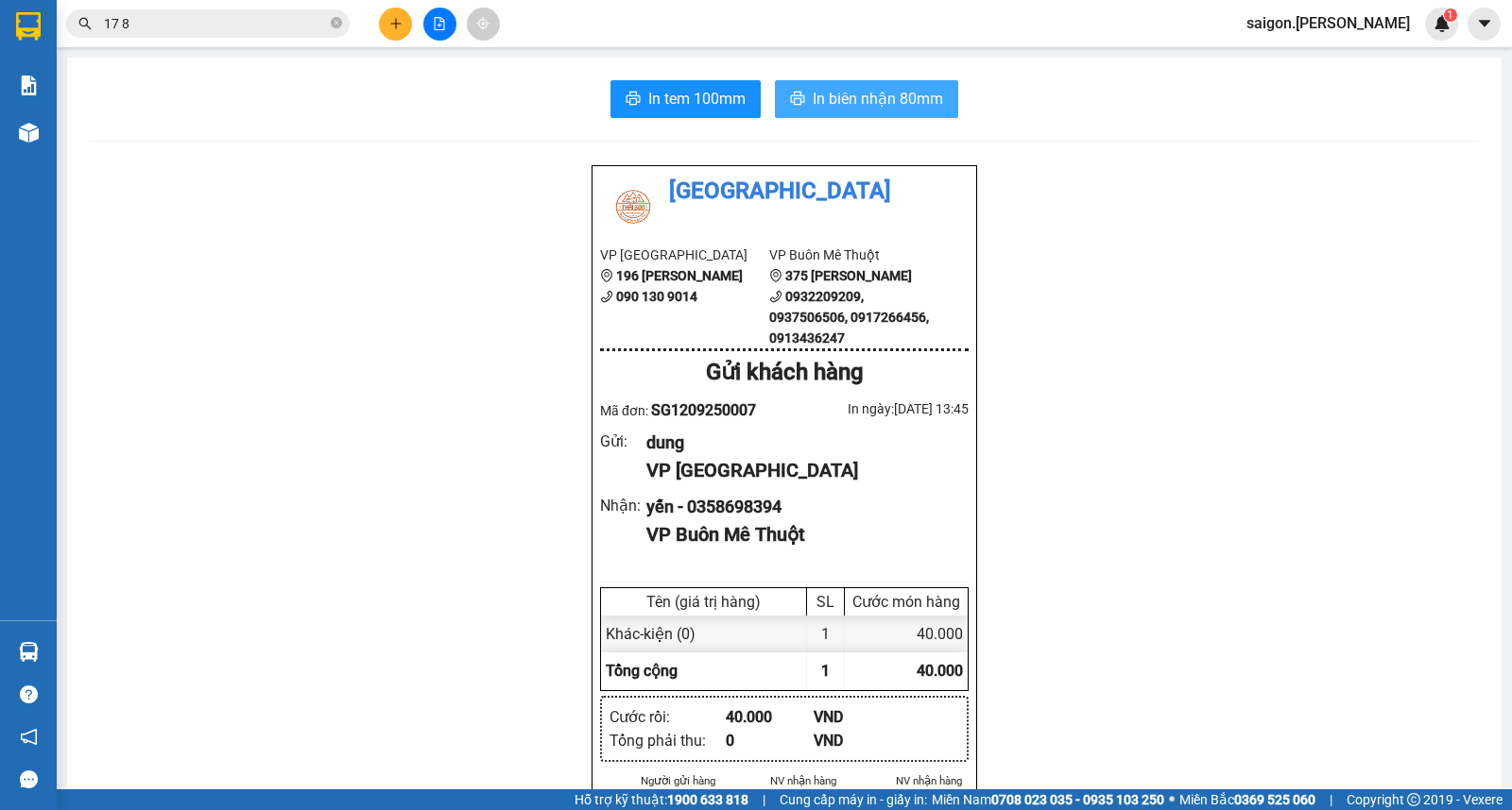
click at [812, 98] on span "In biên nhận 80mm" at bounding box center [878, 98] width 131 height 24
click at [401, 40] on div at bounding box center [439, 24] width 142 height 33
click at [395, 29] on button at bounding box center [395, 24] width 33 height 33
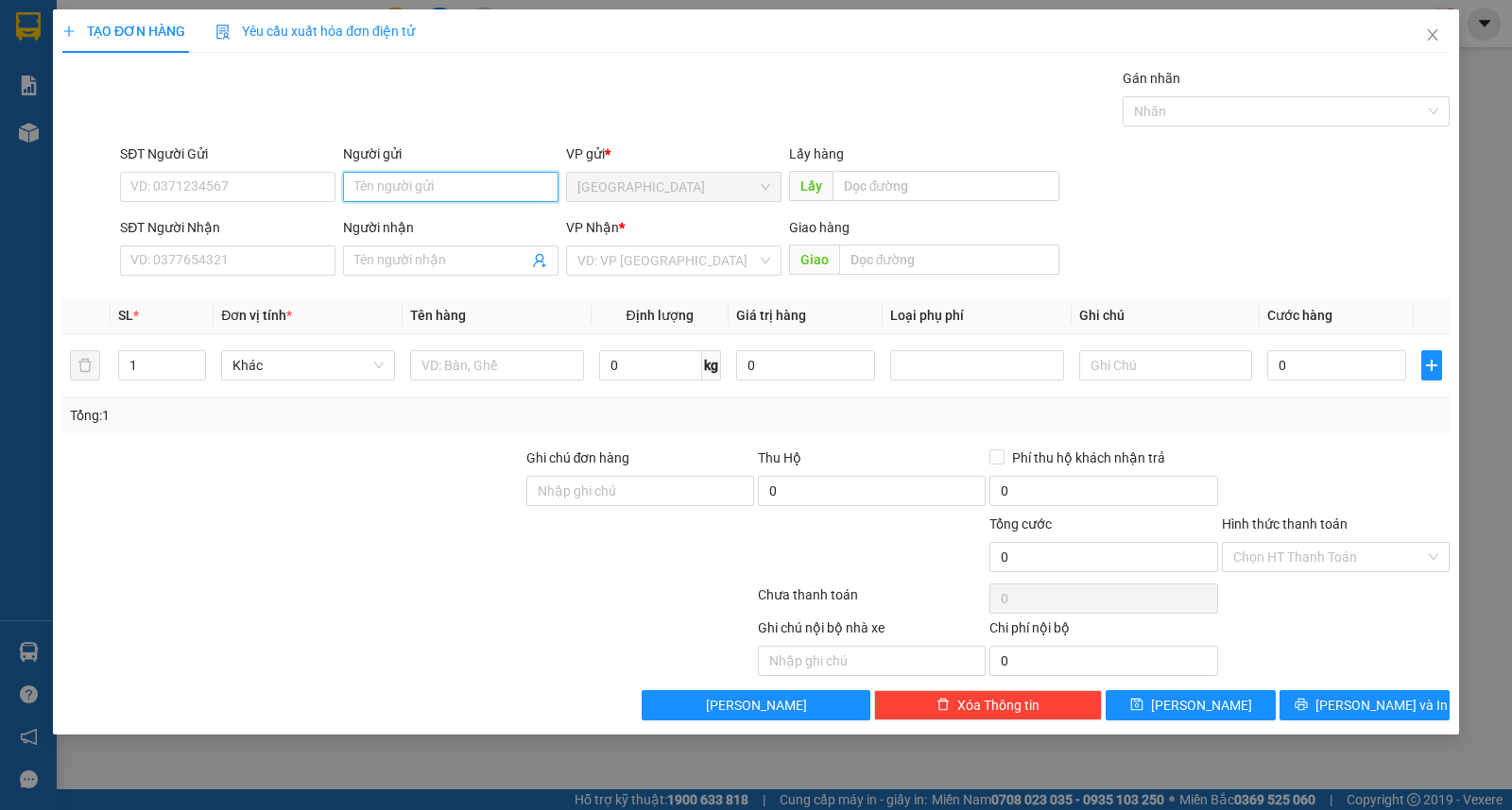
click at [456, 190] on input "Người gửi" at bounding box center [451, 187] width 216 height 30
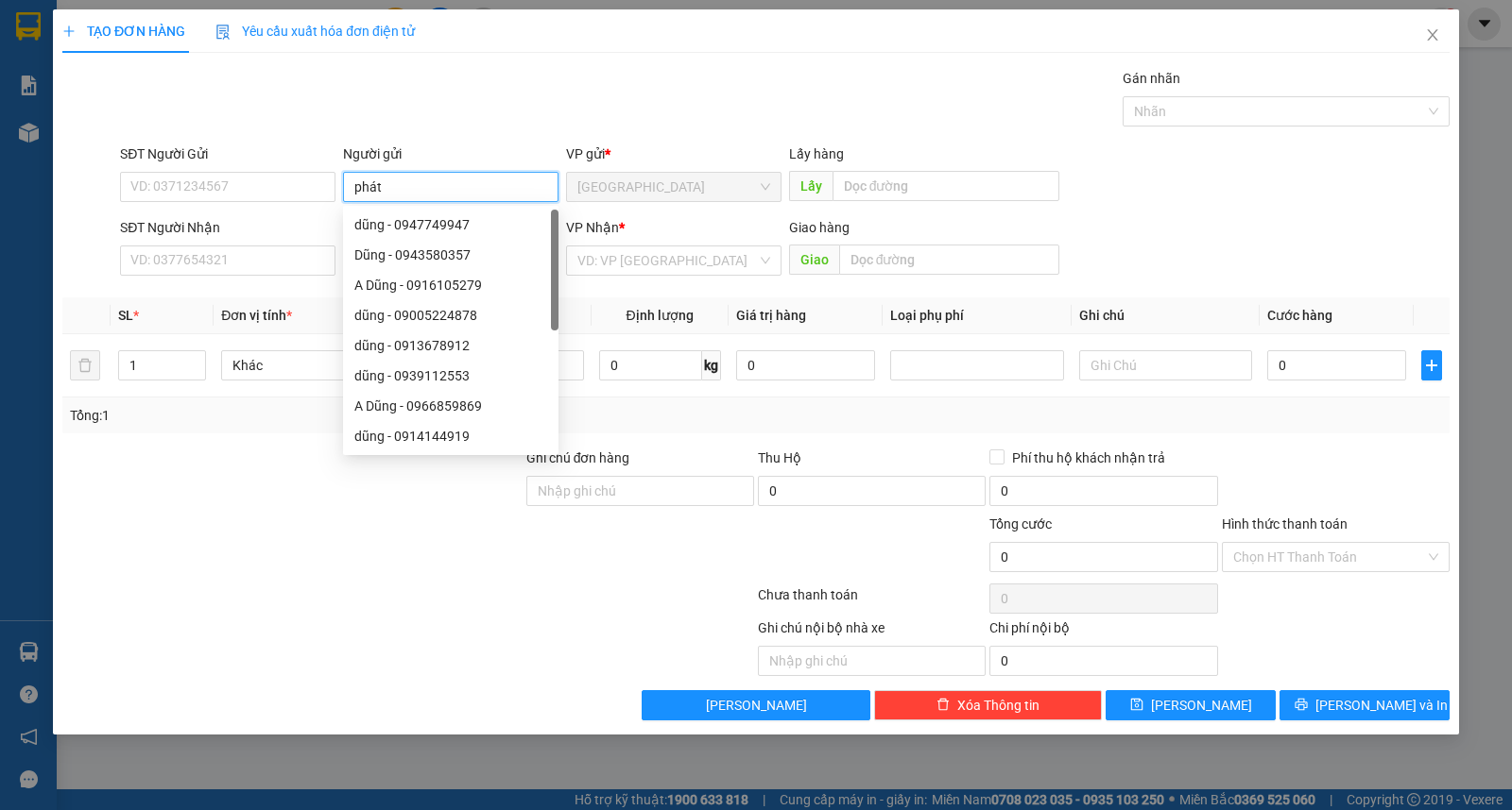
type input "phát"
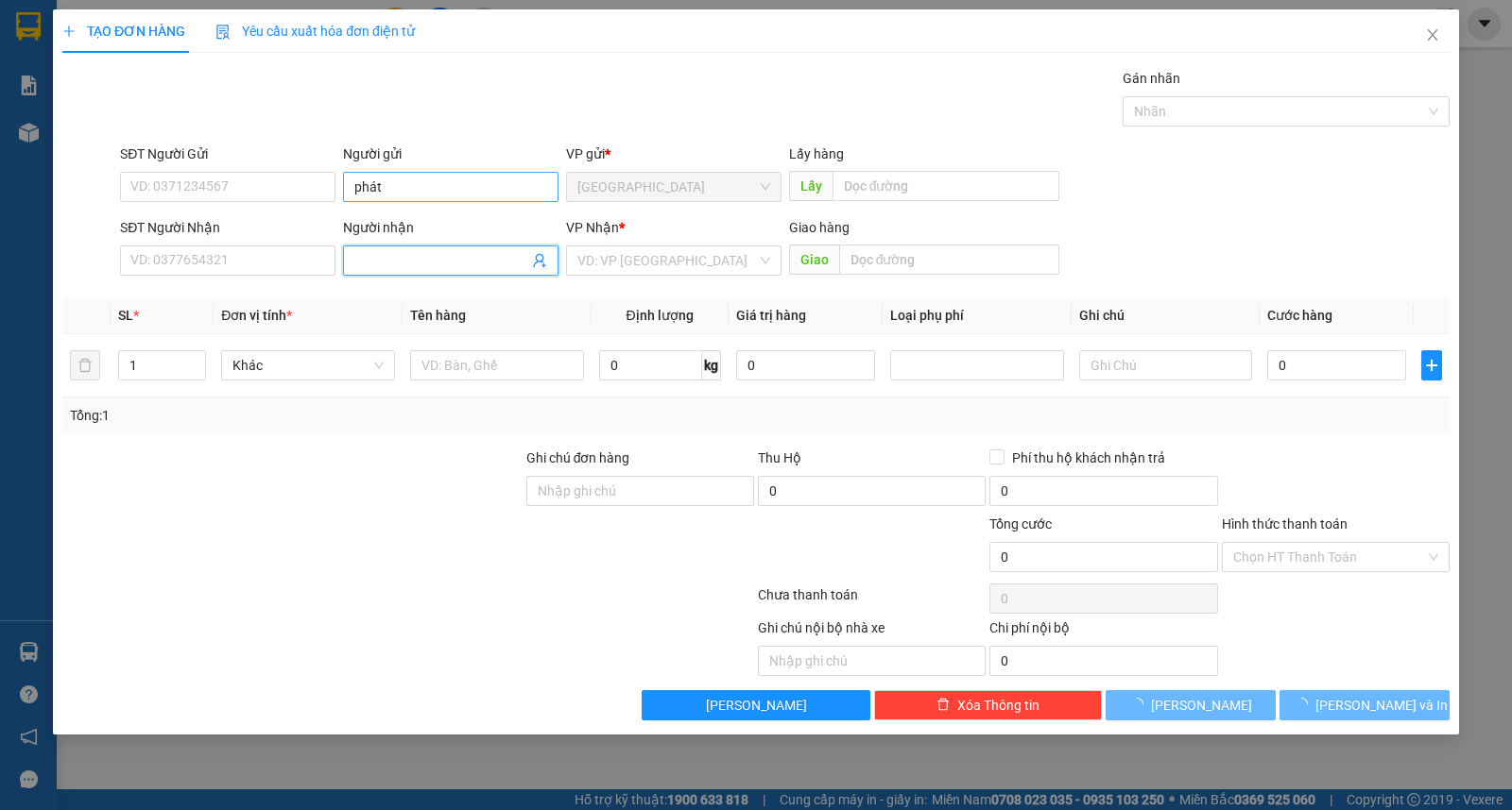
type input "d"
type input "đỉnh"
type input "ư"
type input "kiện"
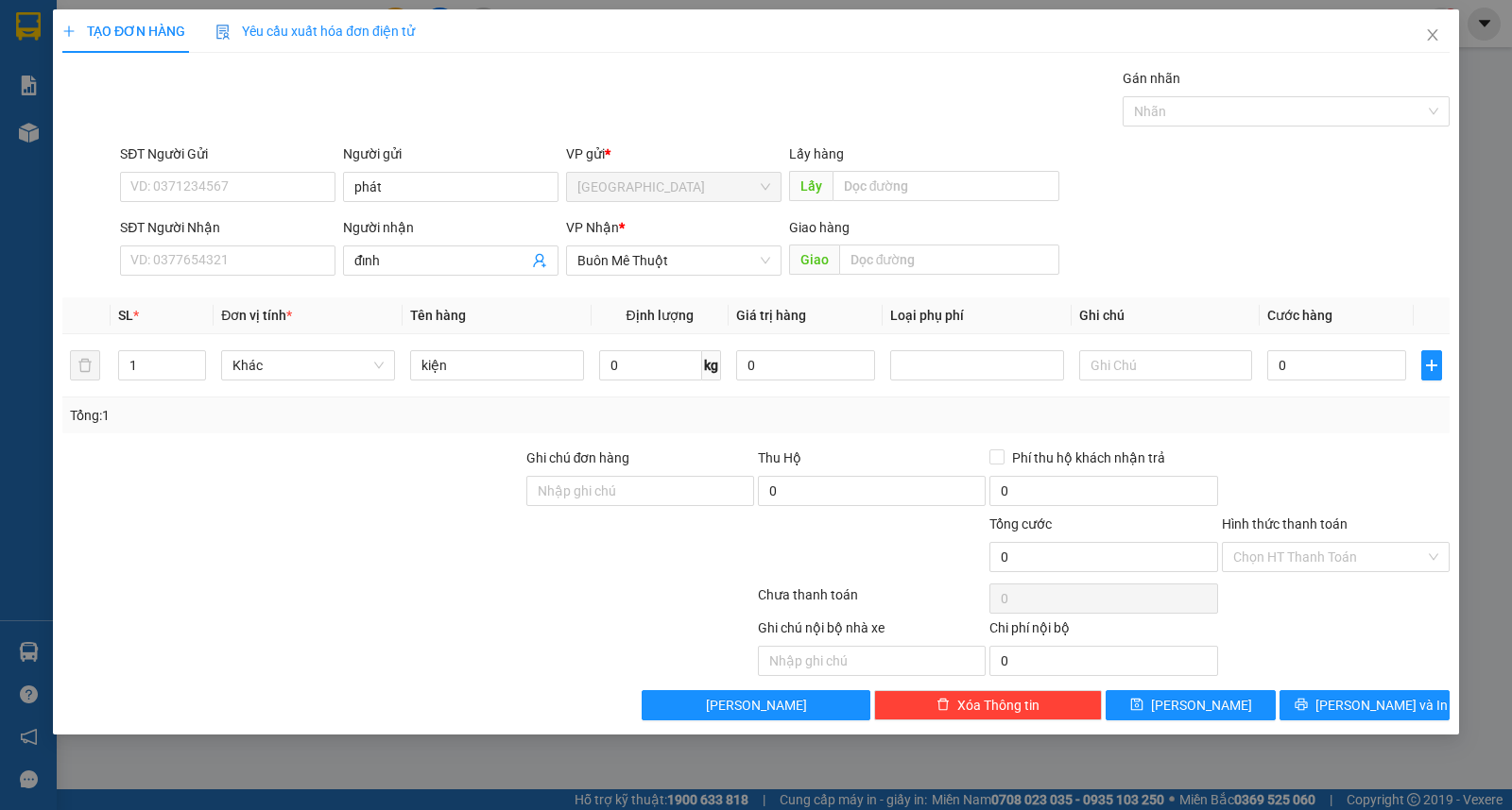
click at [1324, 724] on div "TẠO ĐƠN HÀNG Yêu cầu xuất hóa đơn điện tử Transit Pickup Surcharge Ids Transit …" at bounding box center [756, 372] width 1406 height 726
drag, startPoint x: 1329, startPoint y: 709, endPoint x: 1306, endPoint y: 487, distance: 223.2
click at [1307, 709] on icon "printer" at bounding box center [1301, 705] width 13 height 13
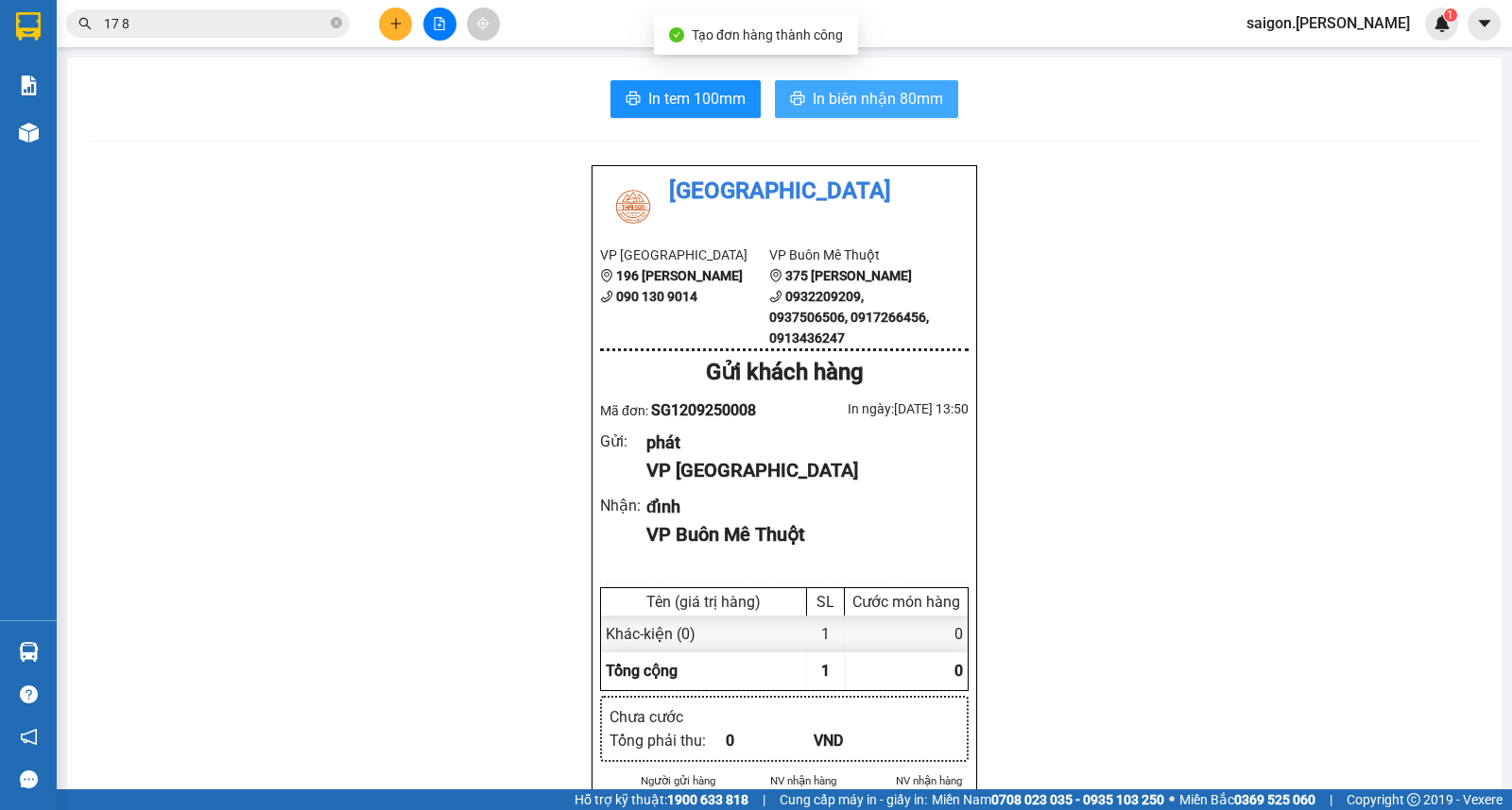
click at [853, 102] on span "In biên nhận 80mm" at bounding box center [878, 98] width 131 height 24
click at [393, 16] on button at bounding box center [395, 24] width 33 height 33
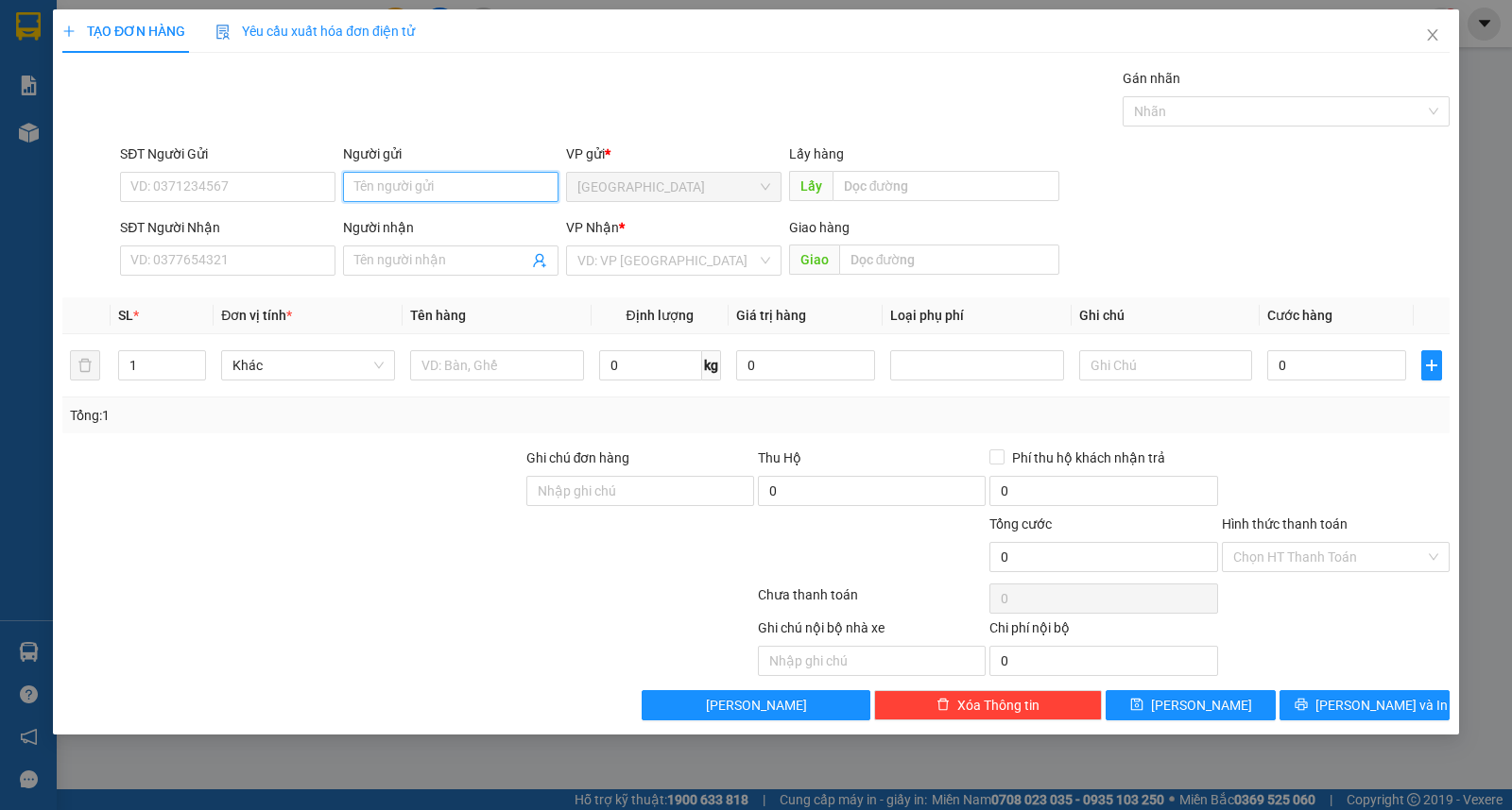
click at [407, 181] on input "Người gửi" at bounding box center [451, 187] width 216 height 30
type input "quyeen"
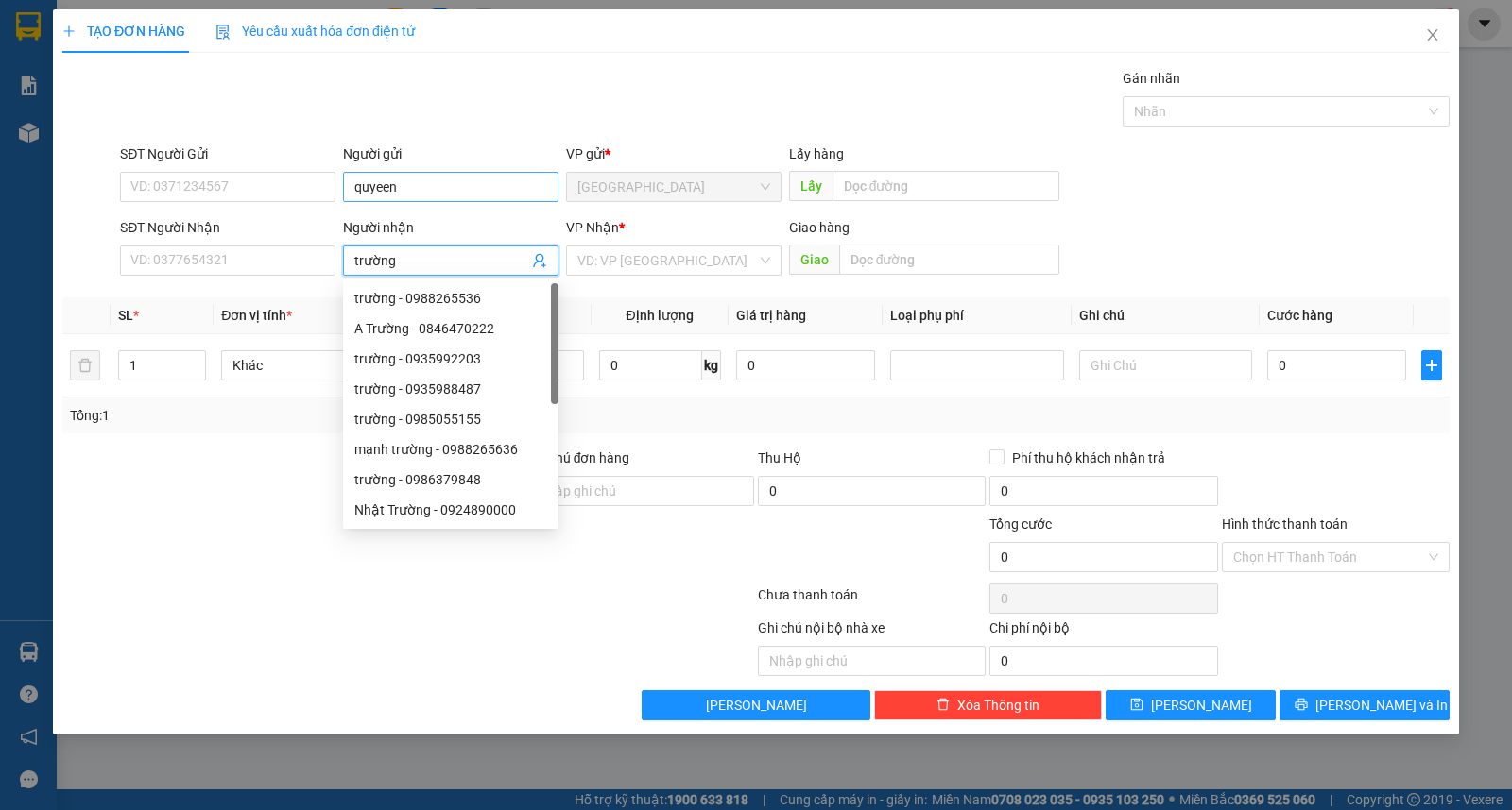
type input "trường"
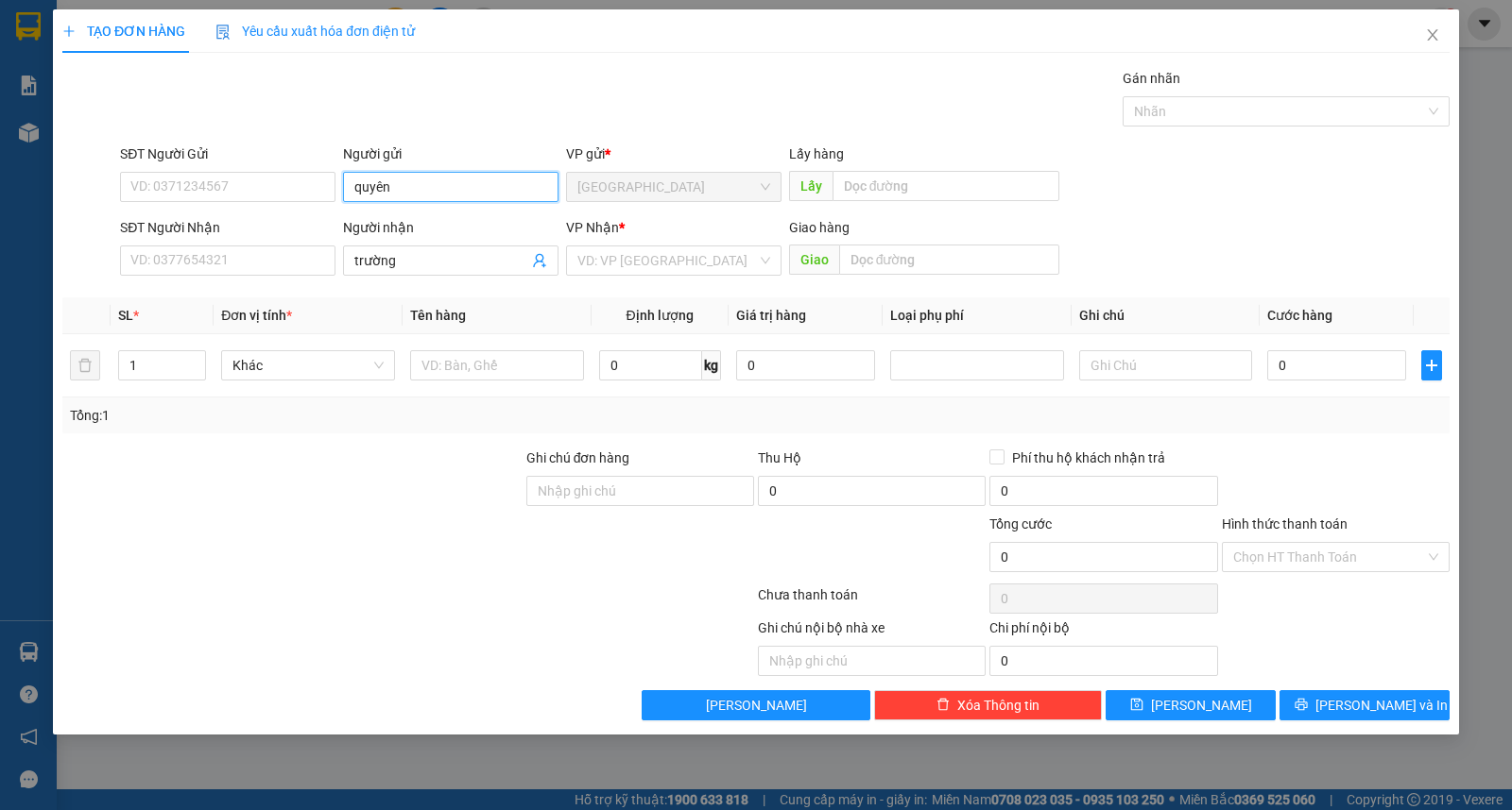
type input "quyên"
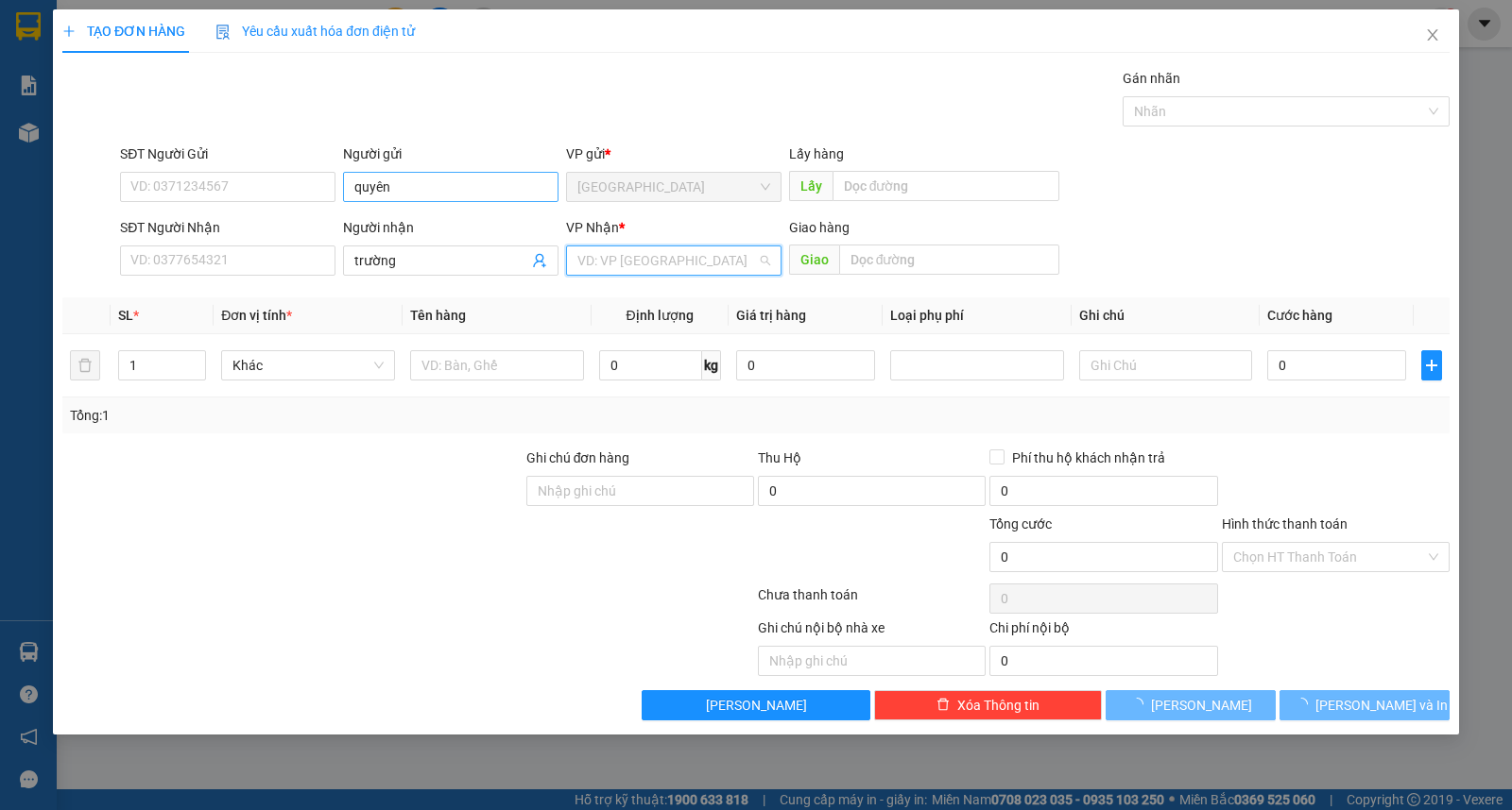
type input "ư"
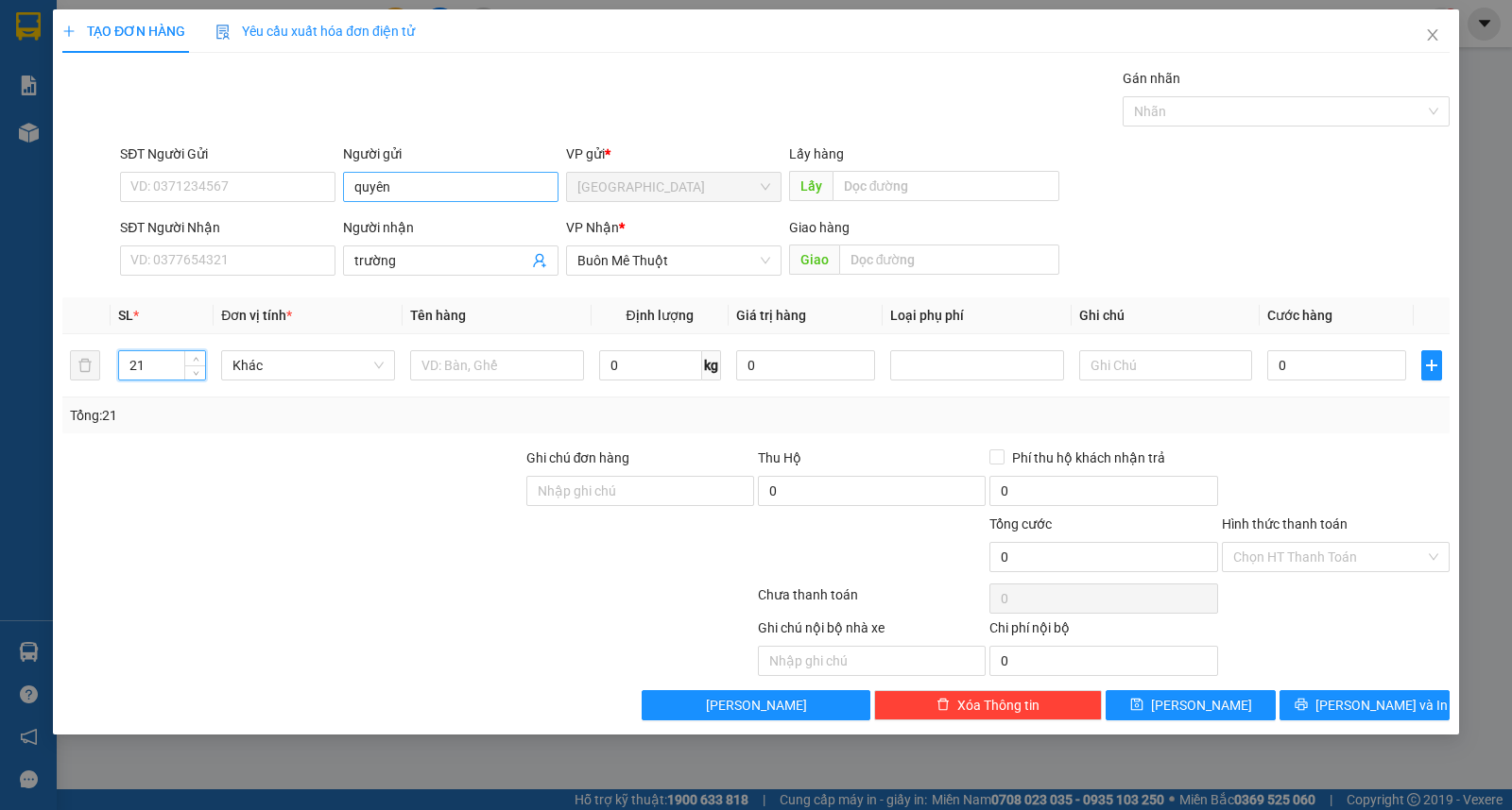
type input "21"
type input "kiện+20b"
click at [1307, 699] on icon "printer" at bounding box center [1301, 705] width 13 height 13
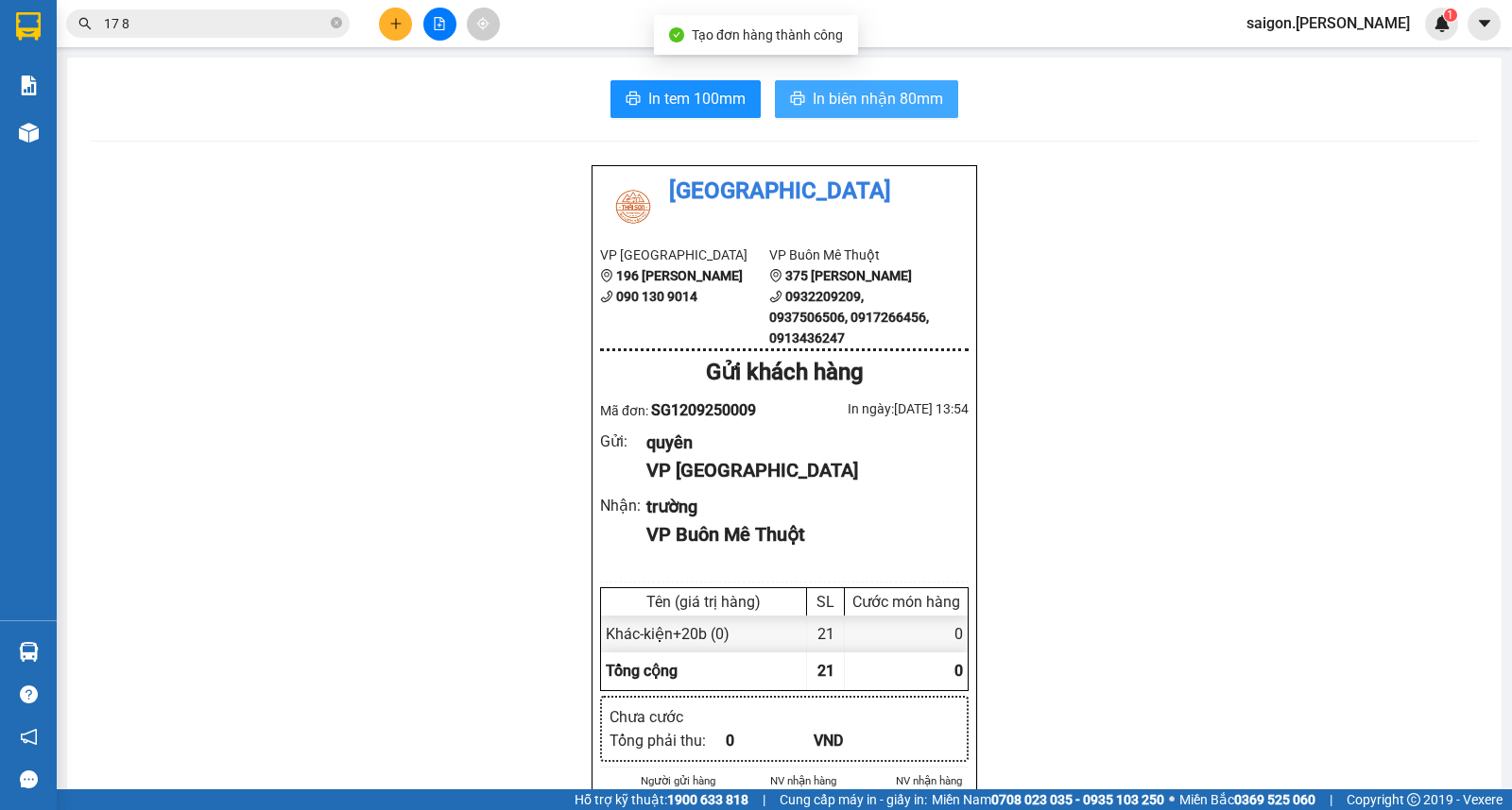
click at [815, 106] on span "In biên nhận 80mm" at bounding box center [878, 98] width 131 height 24
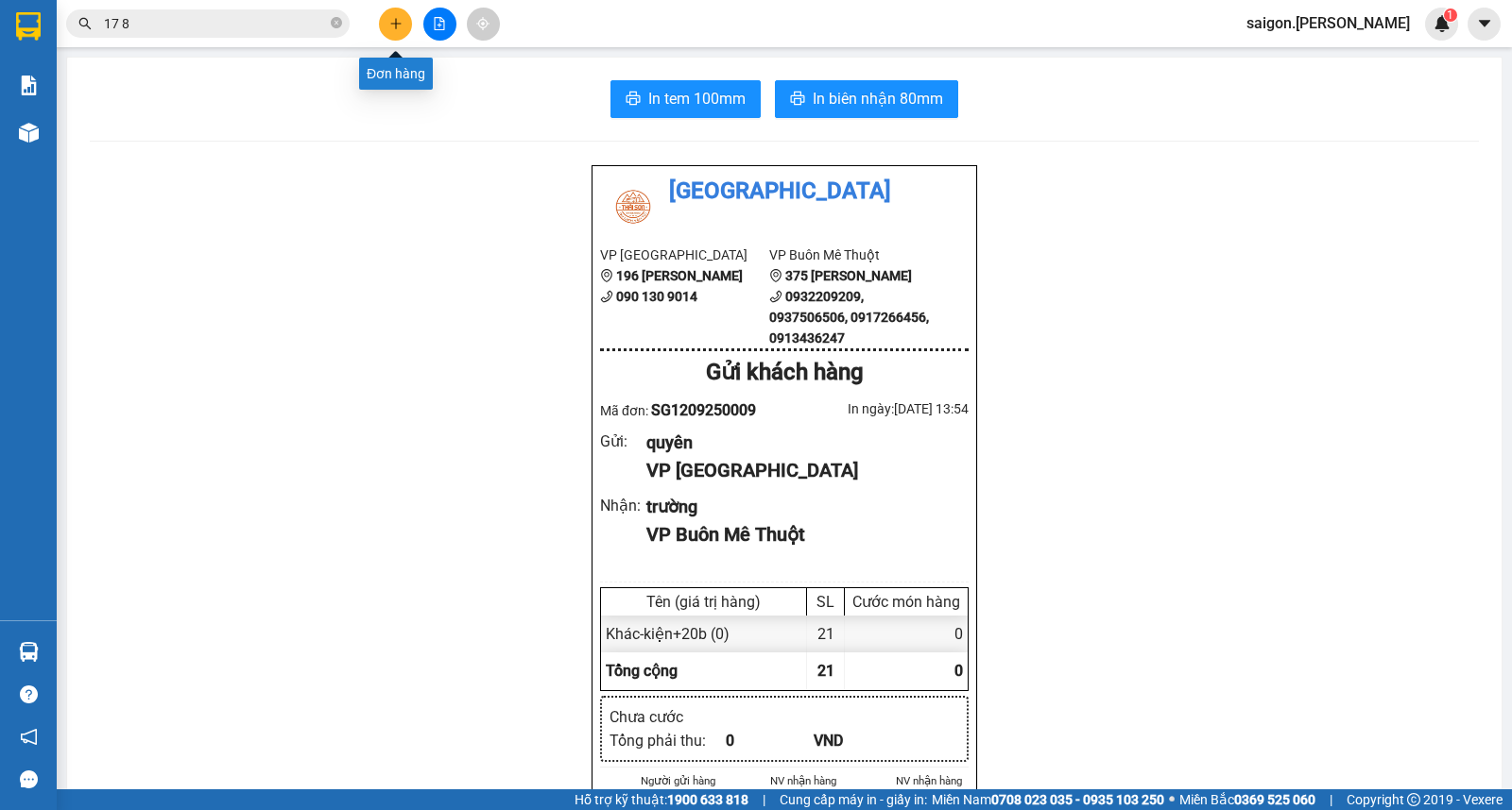
click at [412, 31] on div at bounding box center [439, 24] width 142 height 33
click at [401, 19] on icon "plus" at bounding box center [396, 24] width 13 height 13
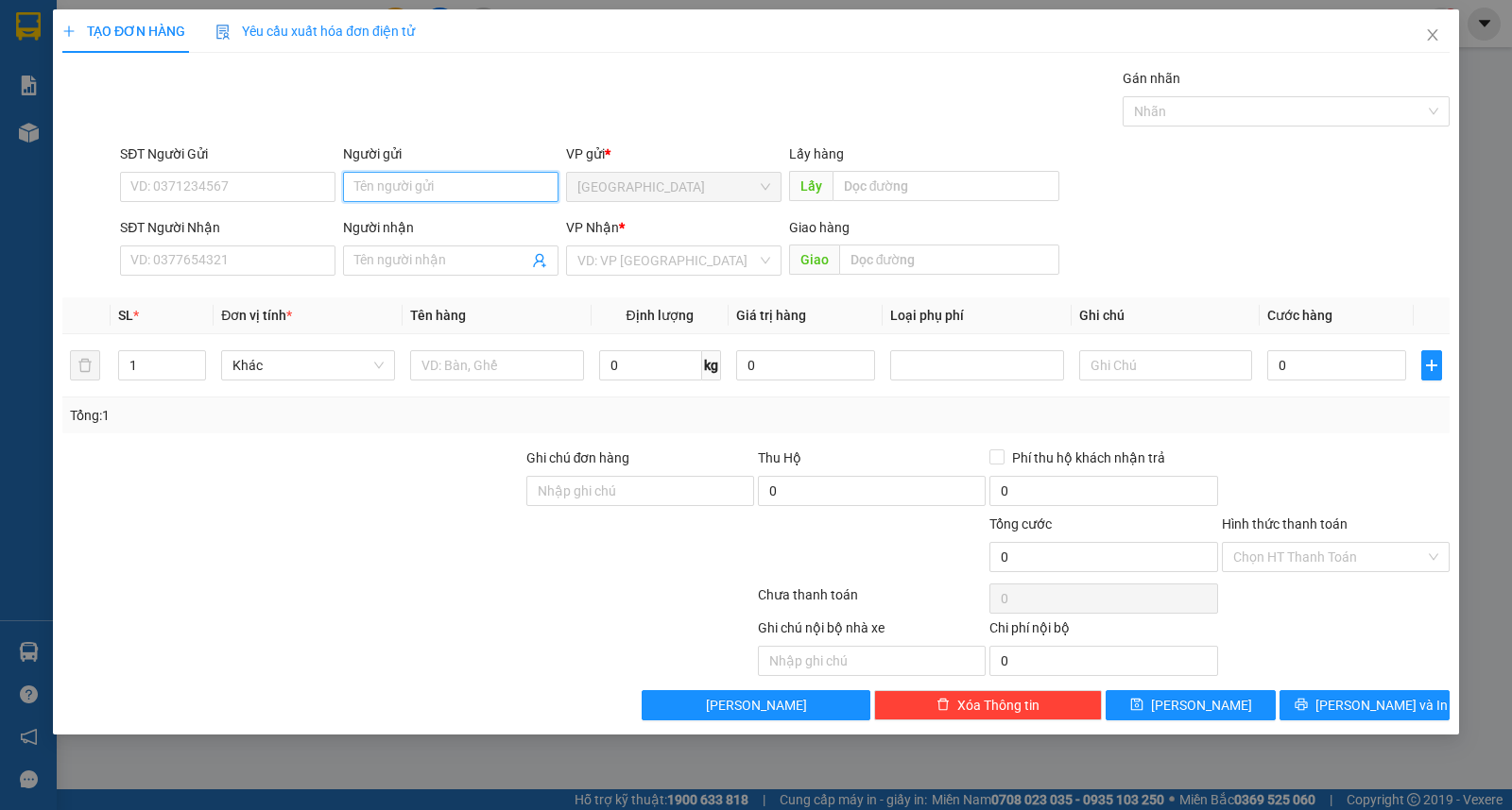
click at [418, 201] on input "Người gửi" at bounding box center [451, 187] width 216 height 30
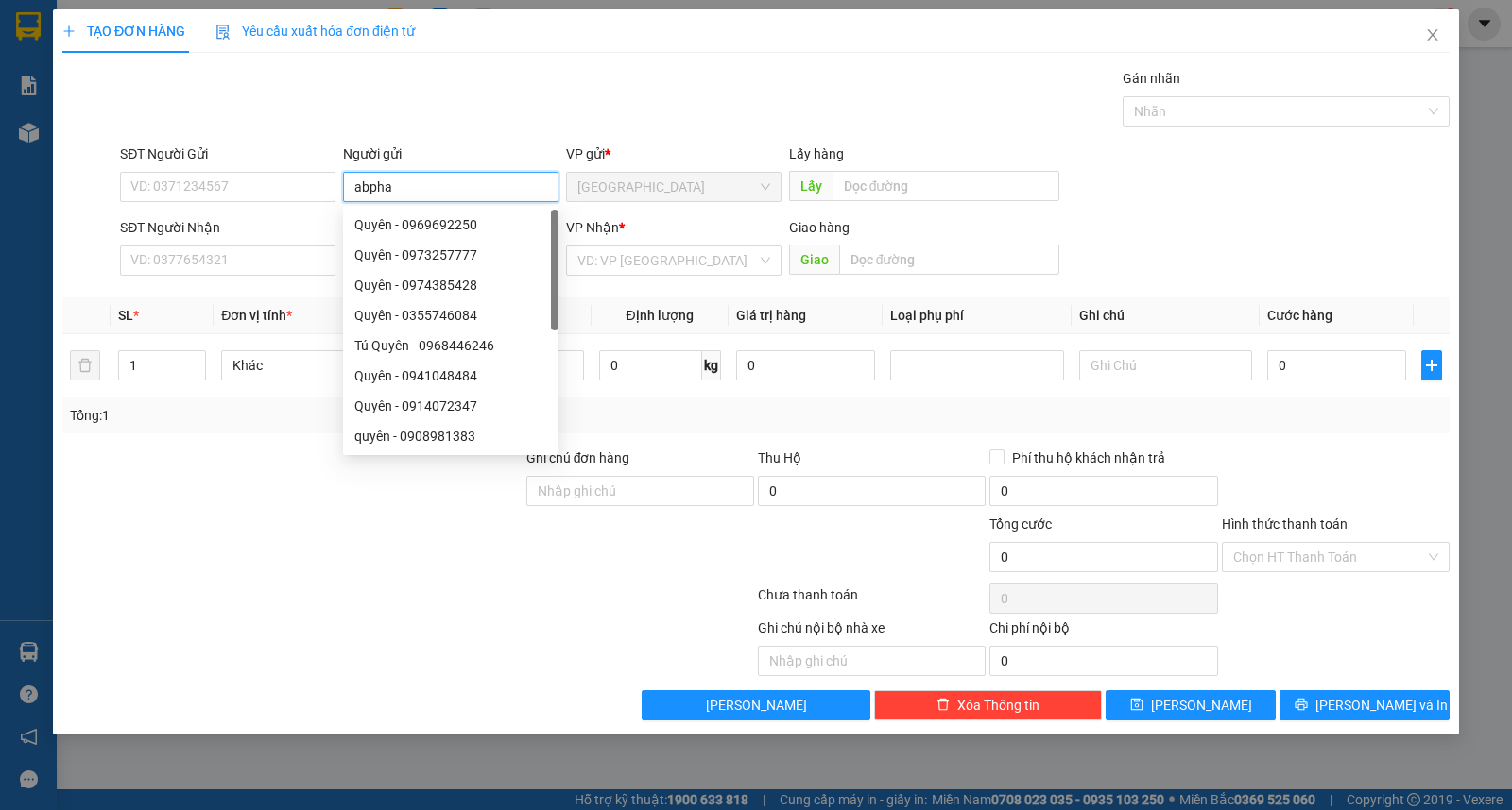
type input "abpha"
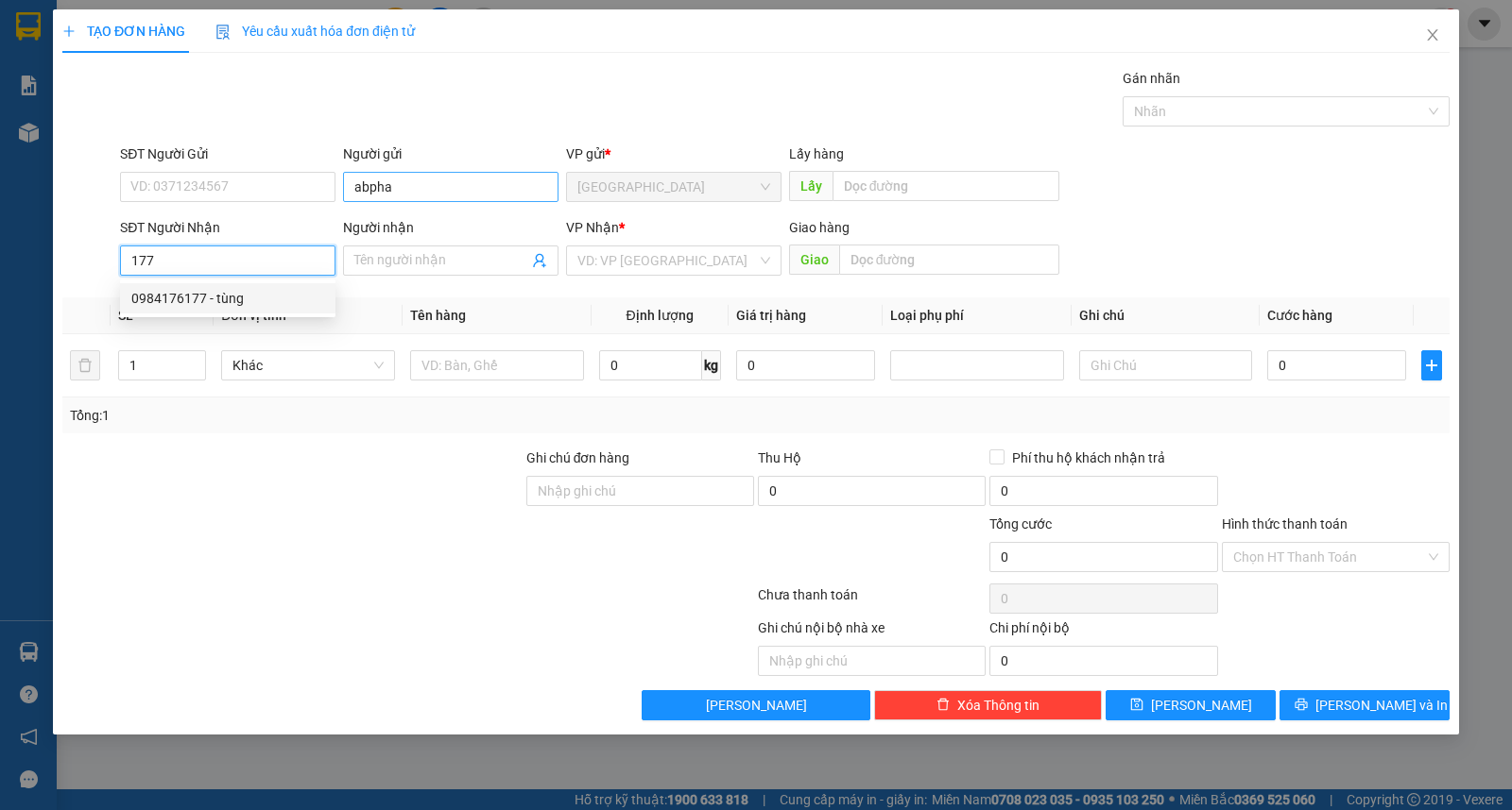
type input "0984176177"
type input "tùng"
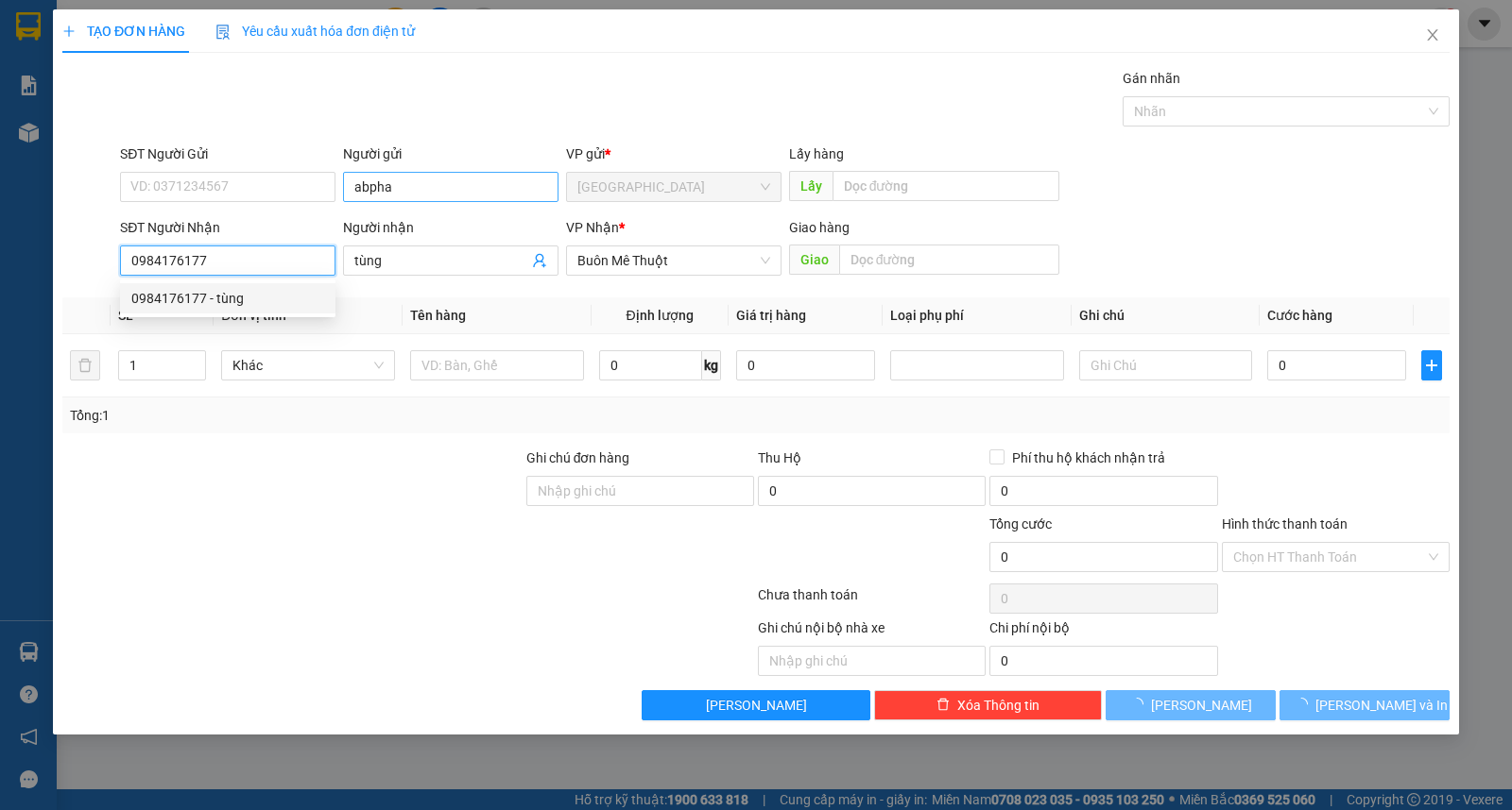
type input "50.000"
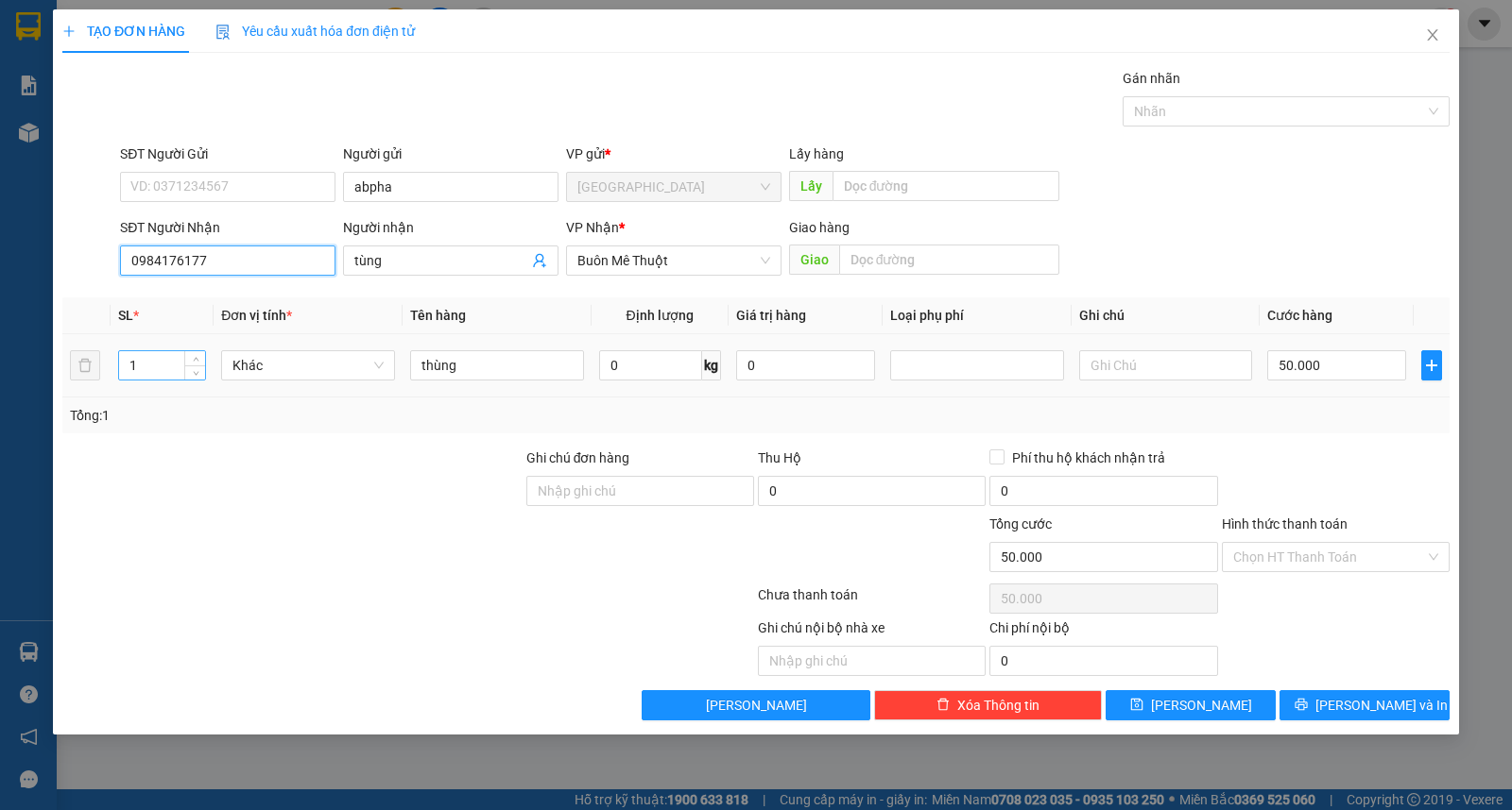
type input "0984176177"
drag, startPoint x: 147, startPoint y: 353, endPoint x: 0, endPoint y: 351, distance: 147.0
click at [0, 352] on div "TẠO ĐƠN HÀNG Yêu cầu xuất hóa đơn điện tử Transit Pickup Surcharge Ids Transit …" at bounding box center [756, 405] width 1512 height 810
type input "2"
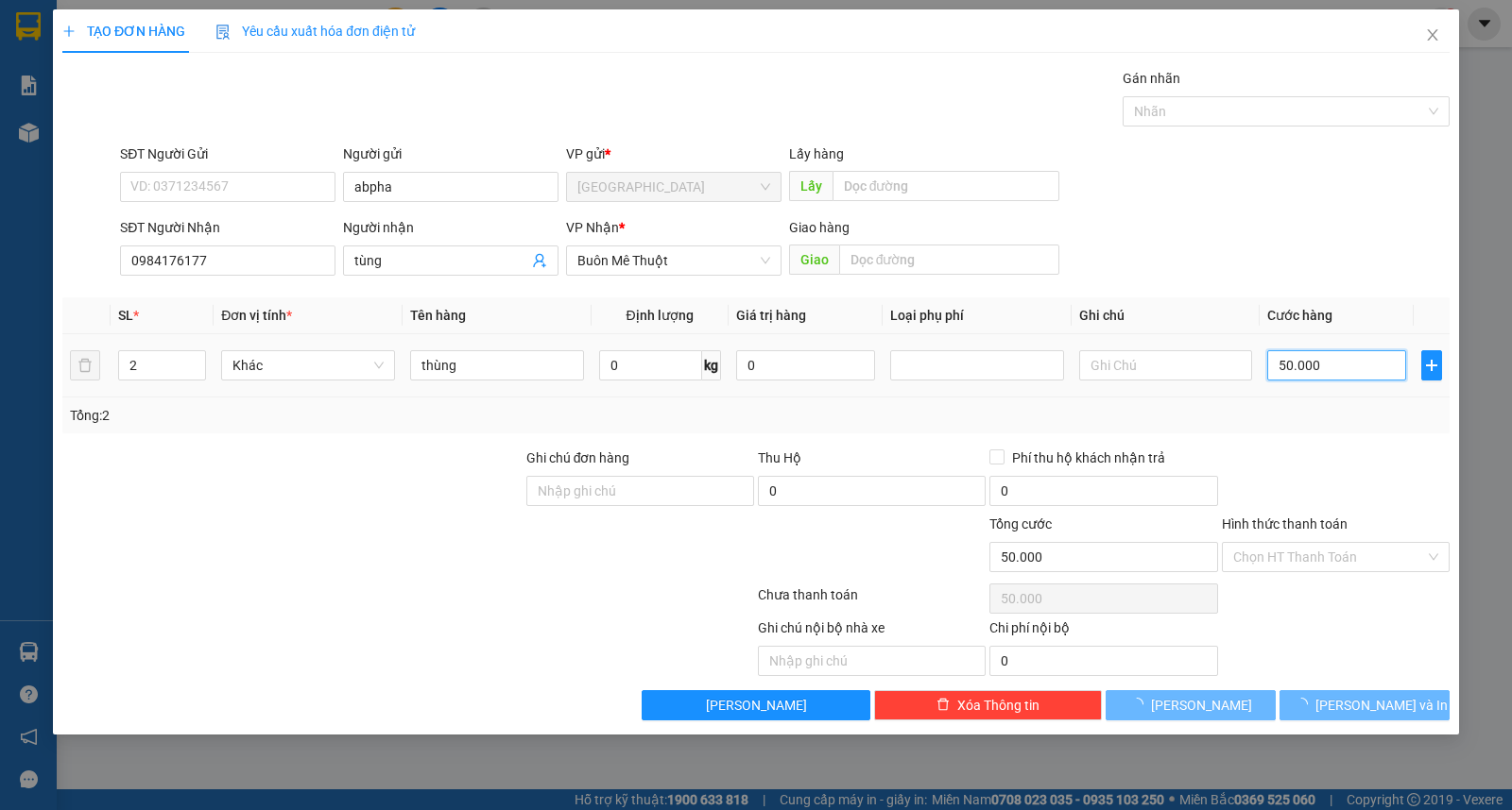
click at [1335, 368] on input "50.000" at bounding box center [1336, 365] width 139 height 30
type input "0.120"
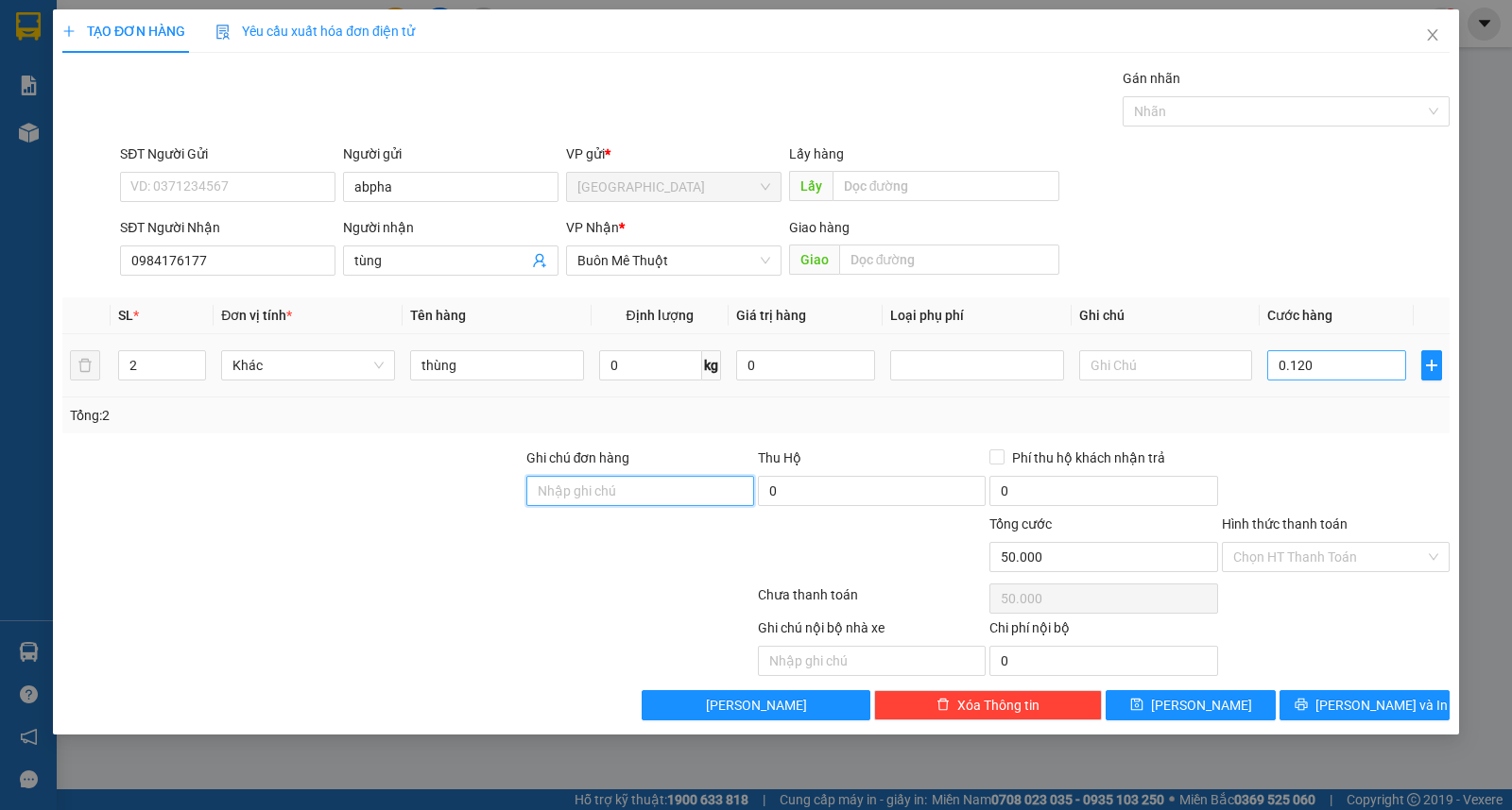
type input "120.000"
click at [1319, 578] on div "Hình thức thanh toán Chọn HT Thanh Toán" at bounding box center [1336, 547] width 228 height 66
click at [1325, 561] on input "Hình thức thanh toán" at bounding box center [1329, 557] width 192 height 28
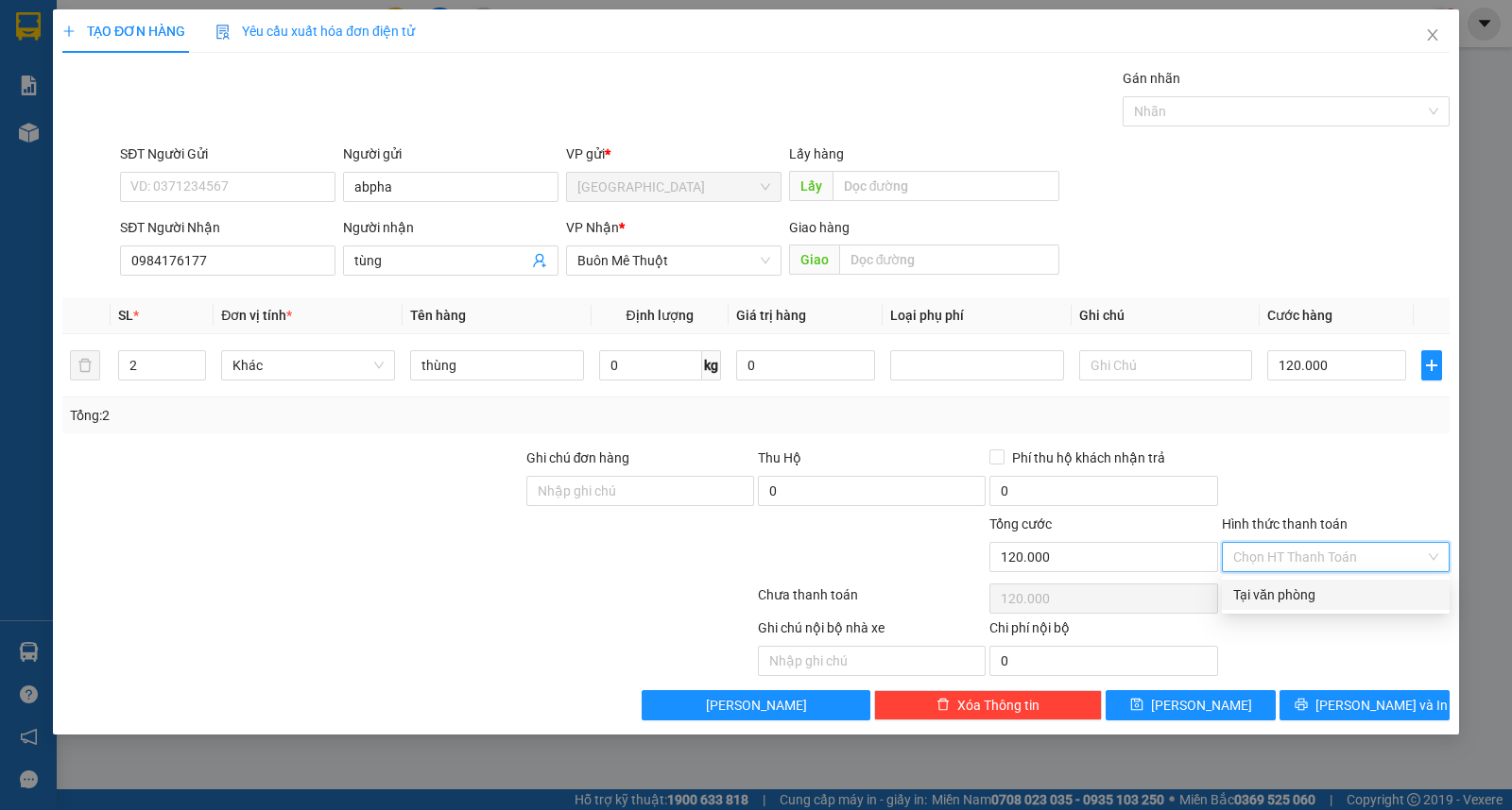
drag, startPoint x: 1330, startPoint y: 607, endPoint x: 1335, endPoint y: 621, distance: 14.9
click at [1333, 609] on div "Tại văn phòng" at bounding box center [1336, 595] width 228 height 30
type input "0"
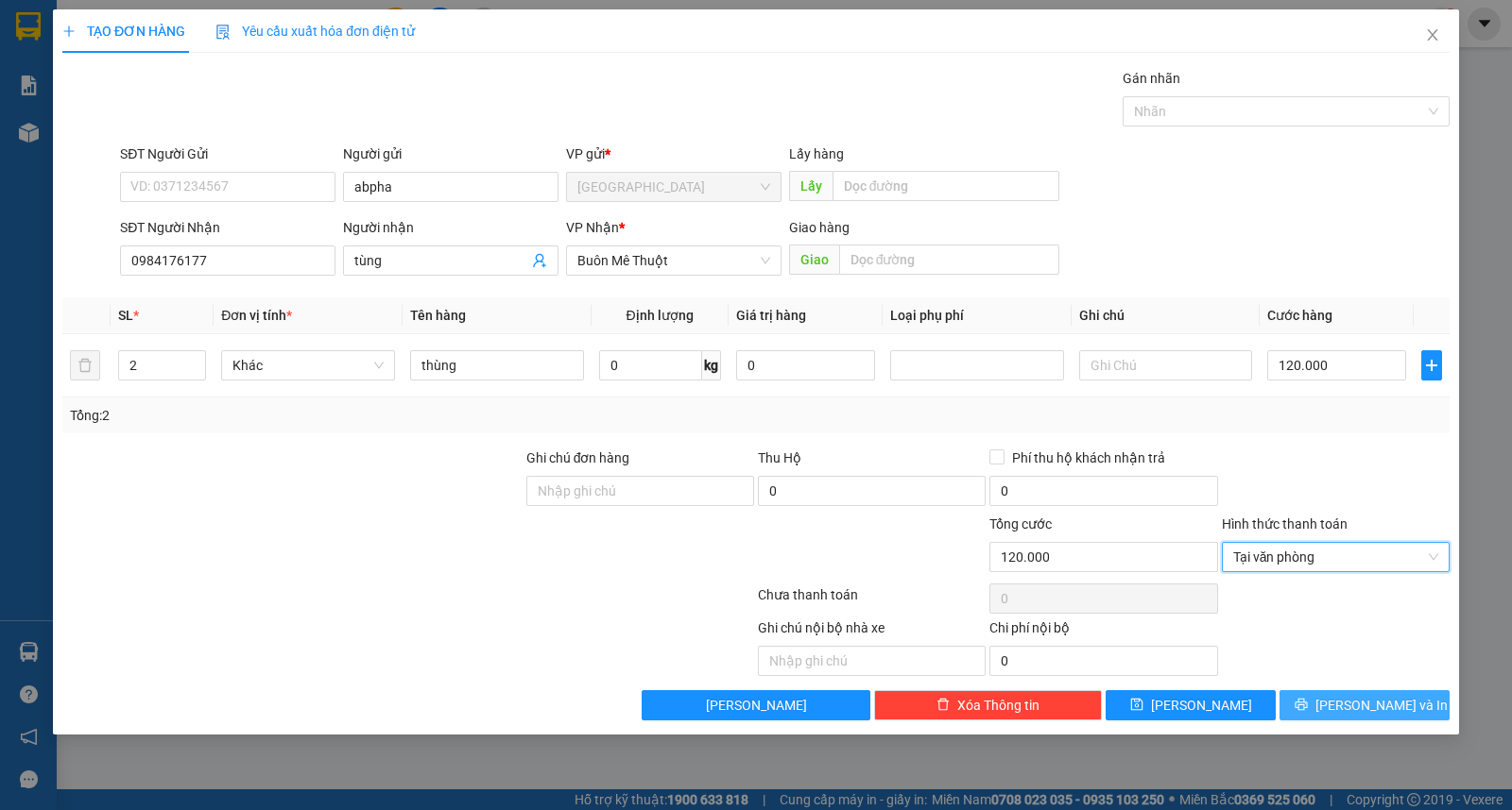
click at [1348, 701] on button "[PERSON_NAME] và In" at bounding box center [1364, 706] width 170 height 30
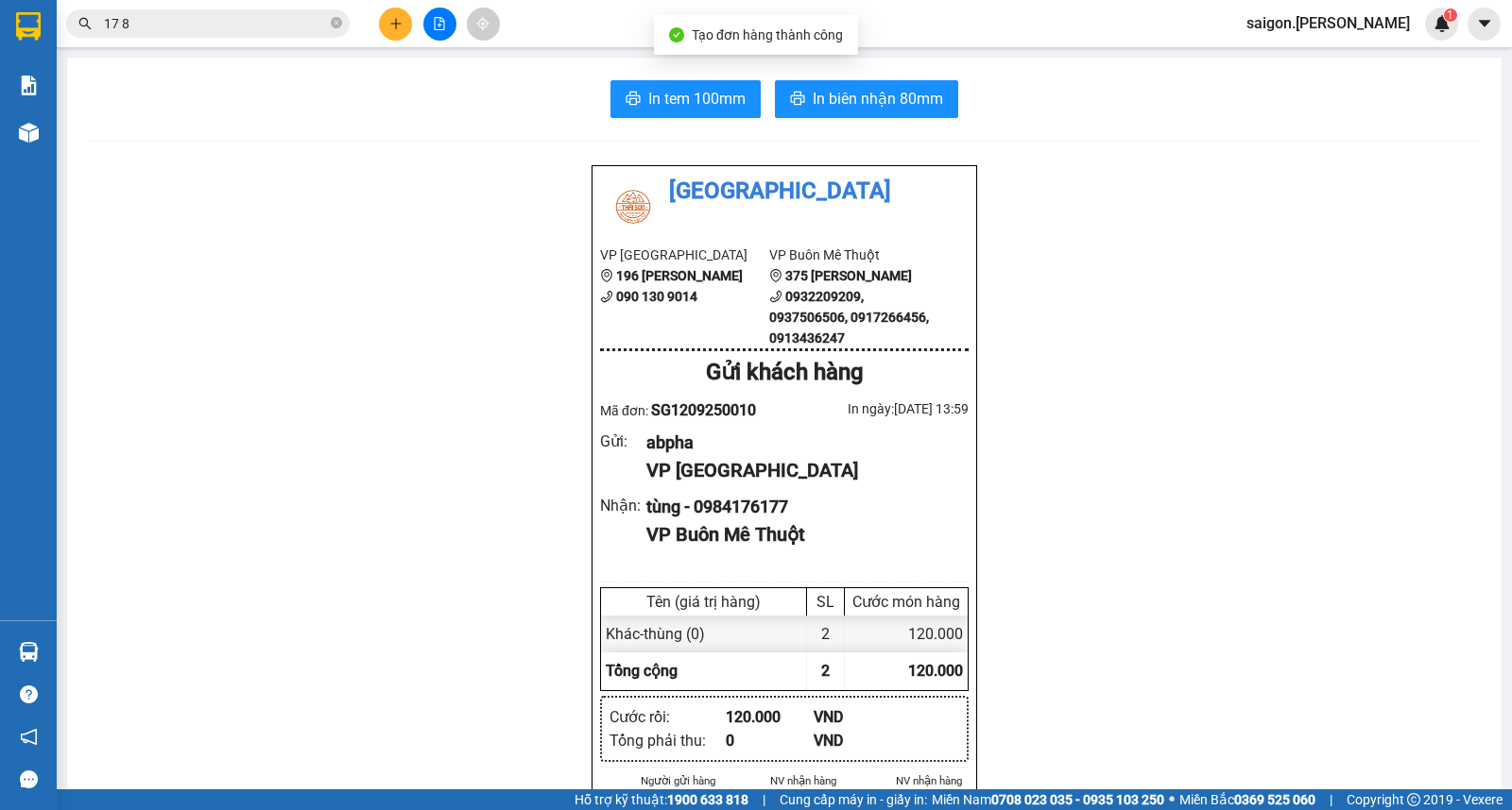
click at [921, 106] on span "In biên nhận 80mm" at bounding box center [878, 98] width 131 height 24
click at [397, 11] on button at bounding box center [395, 24] width 33 height 33
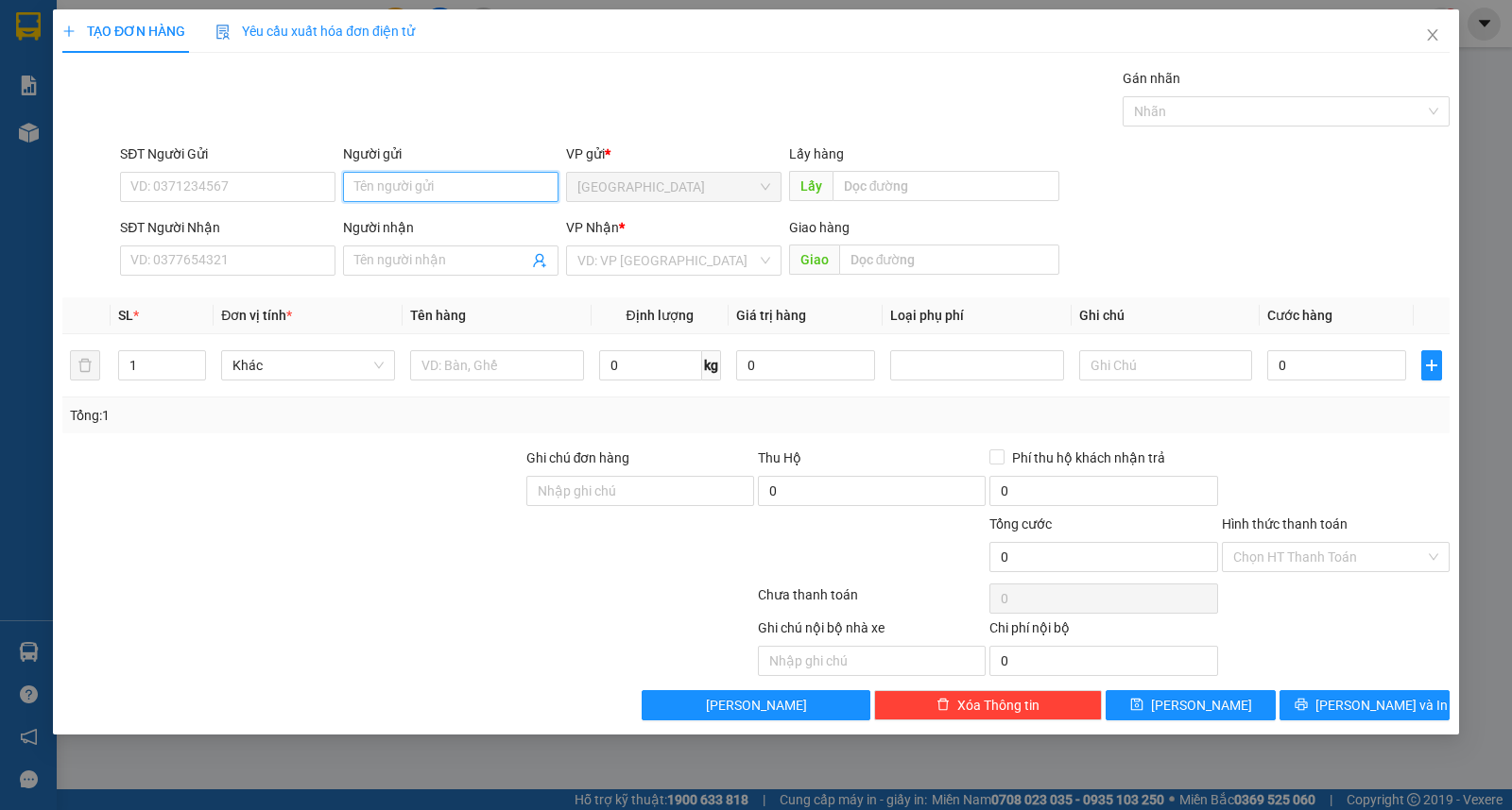
click at [418, 189] on input "Người gửi" at bounding box center [451, 187] width 216 height 30
type input "vũ"
type input "công"
type input "ư"
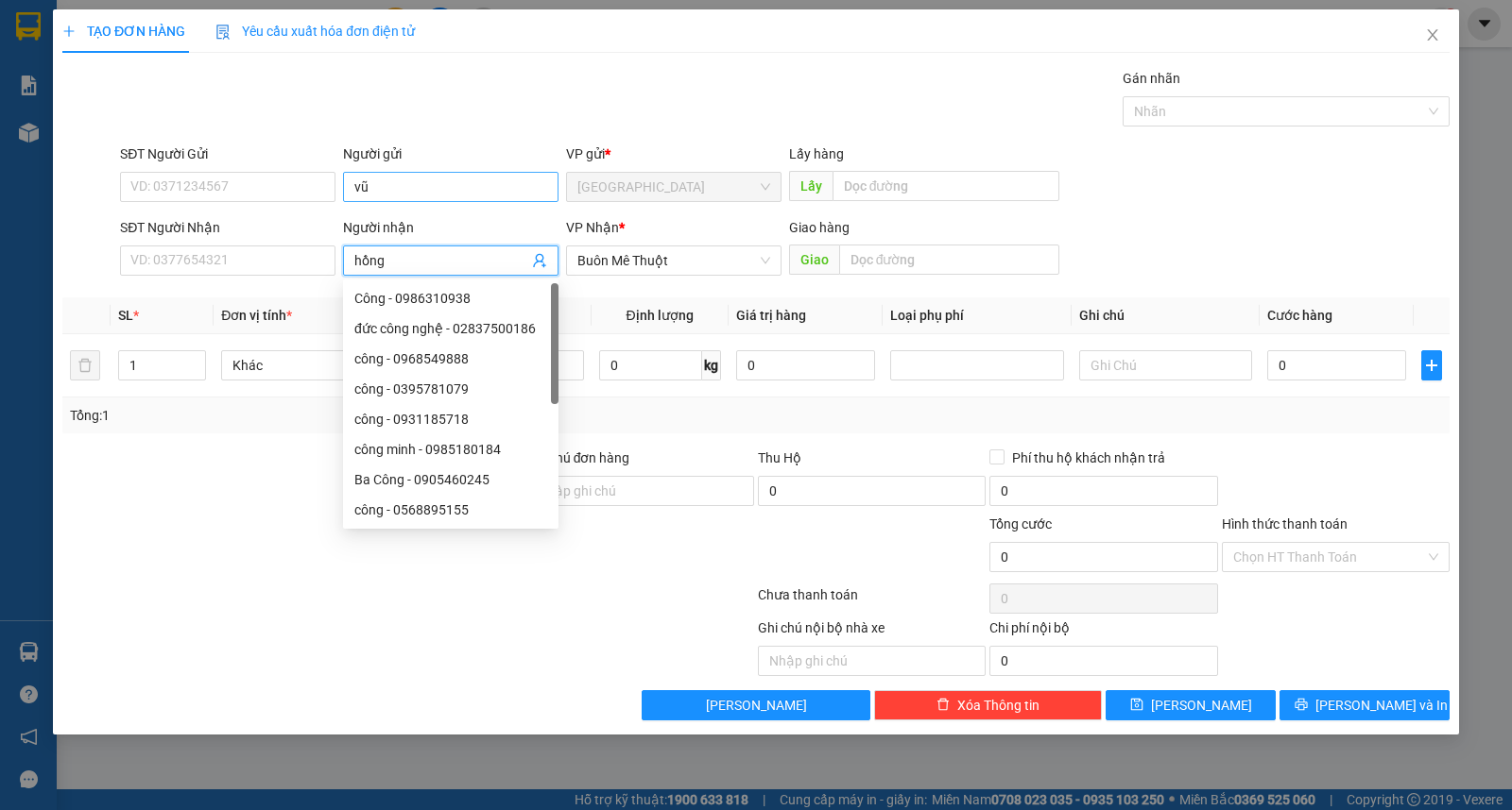
type input "hồng"
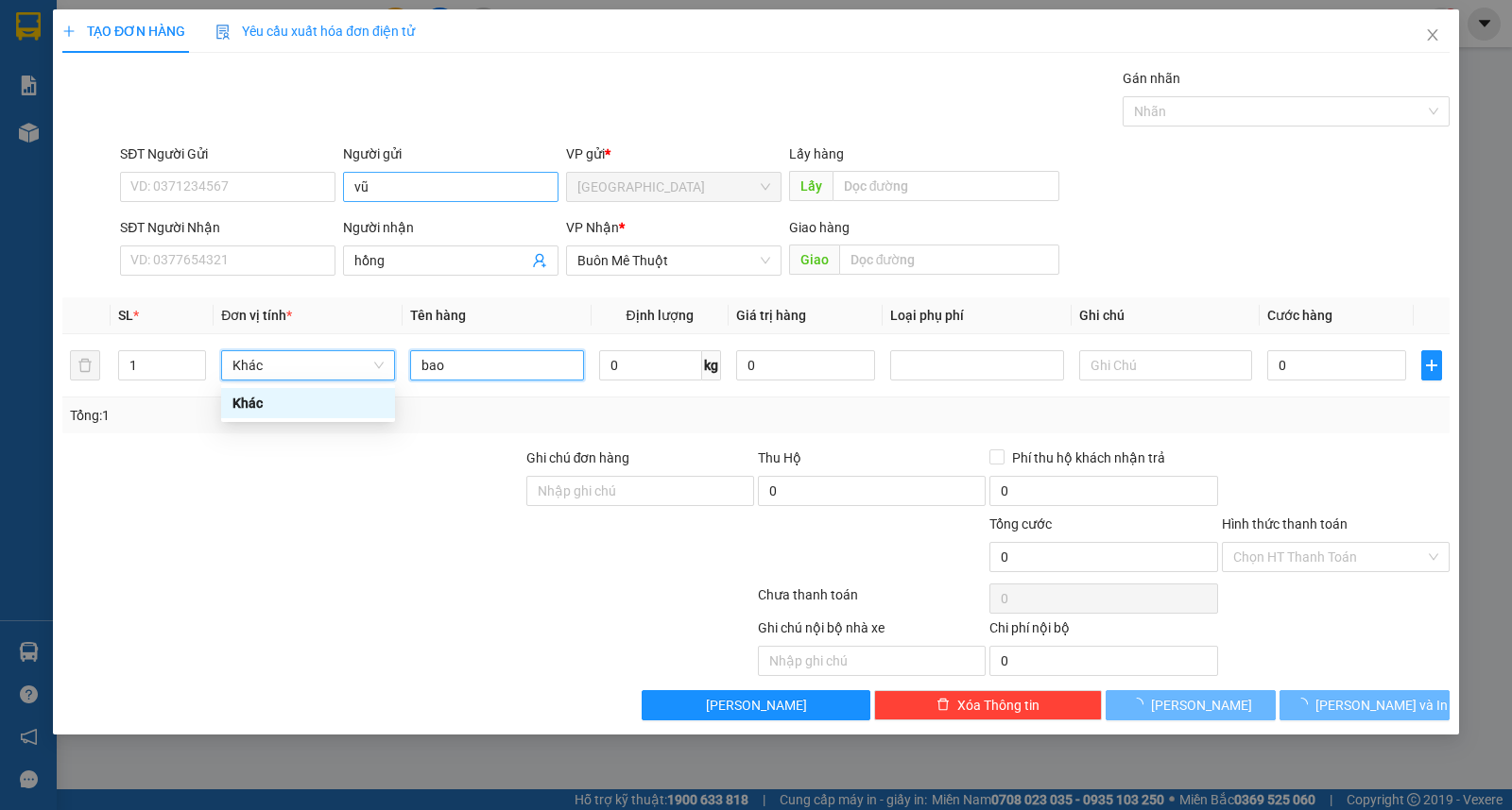
type input "bao"
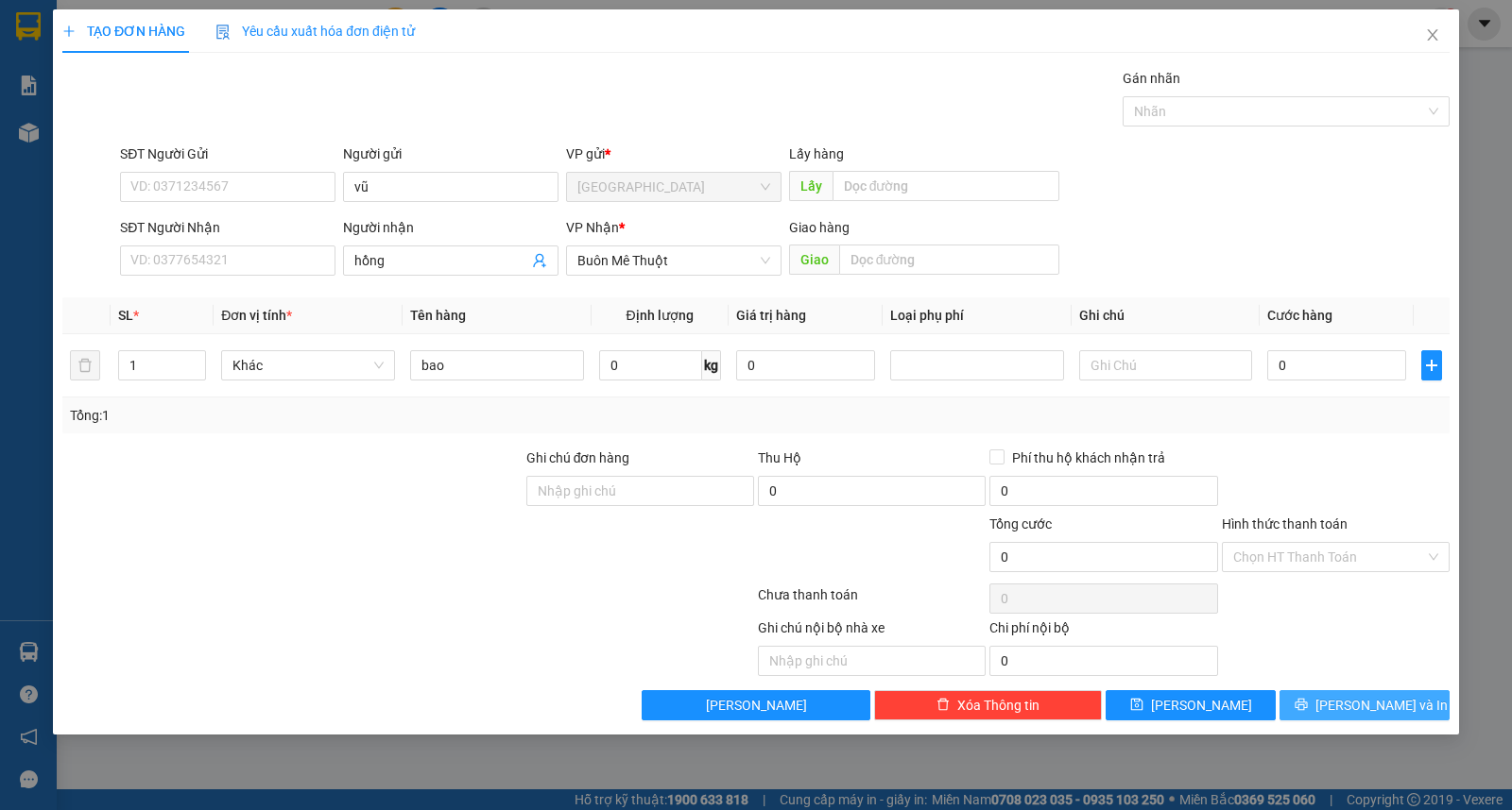
click at [1374, 699] on div "Transit Pickup Surcharge Ids Transit Deliver Surcharge Ids Transit Deliver Surc…" at bounding box center [756, 395] width 1387 height 653
click at [1374, 705] on span "[PERSON_NAME] và In" at bounding box center [1381, 706] width 133 height 21
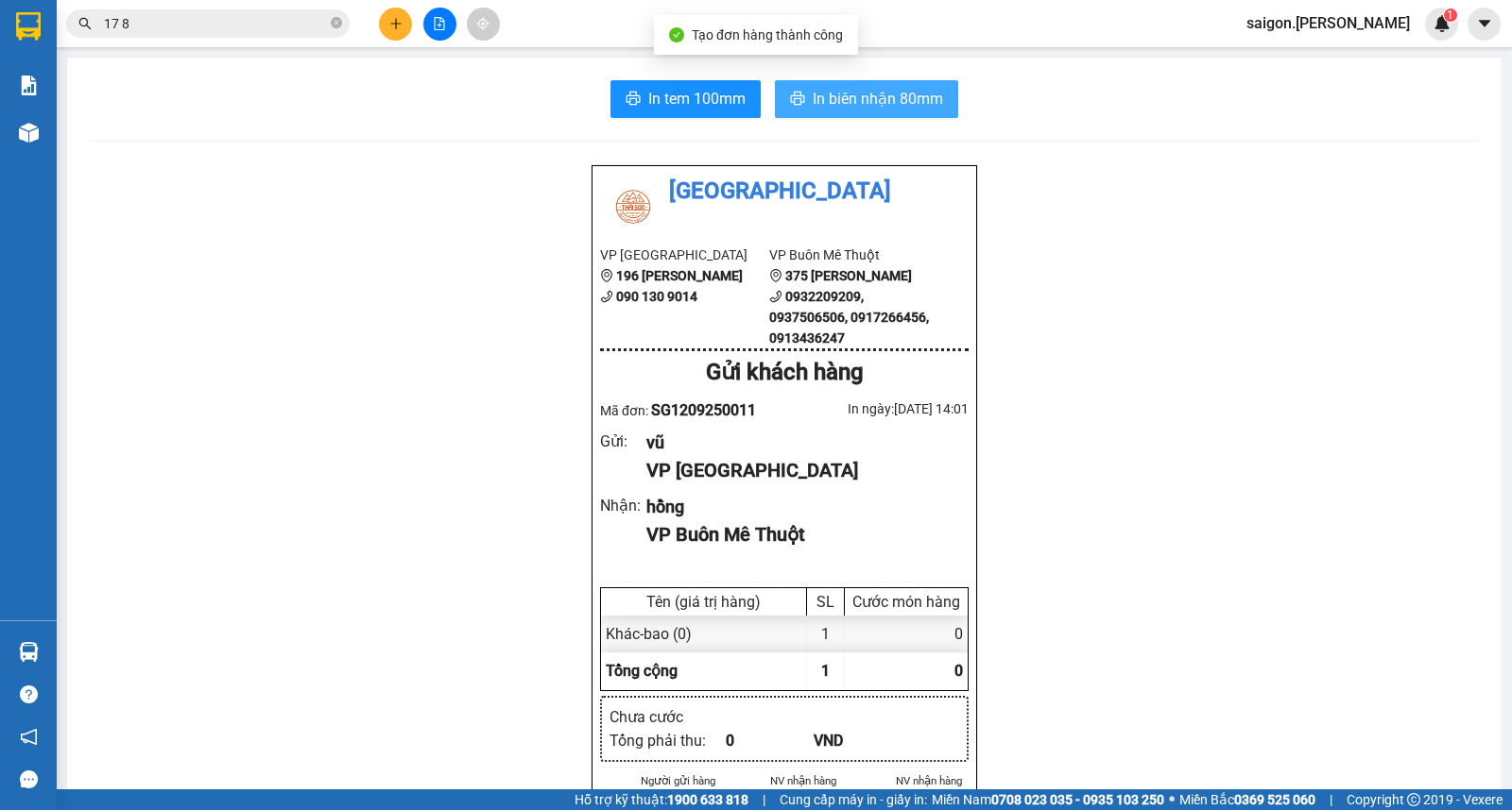
click at [877, 96] on span "In biên nhận 80mm" at bounding box center [878, 98] width 131 height 24
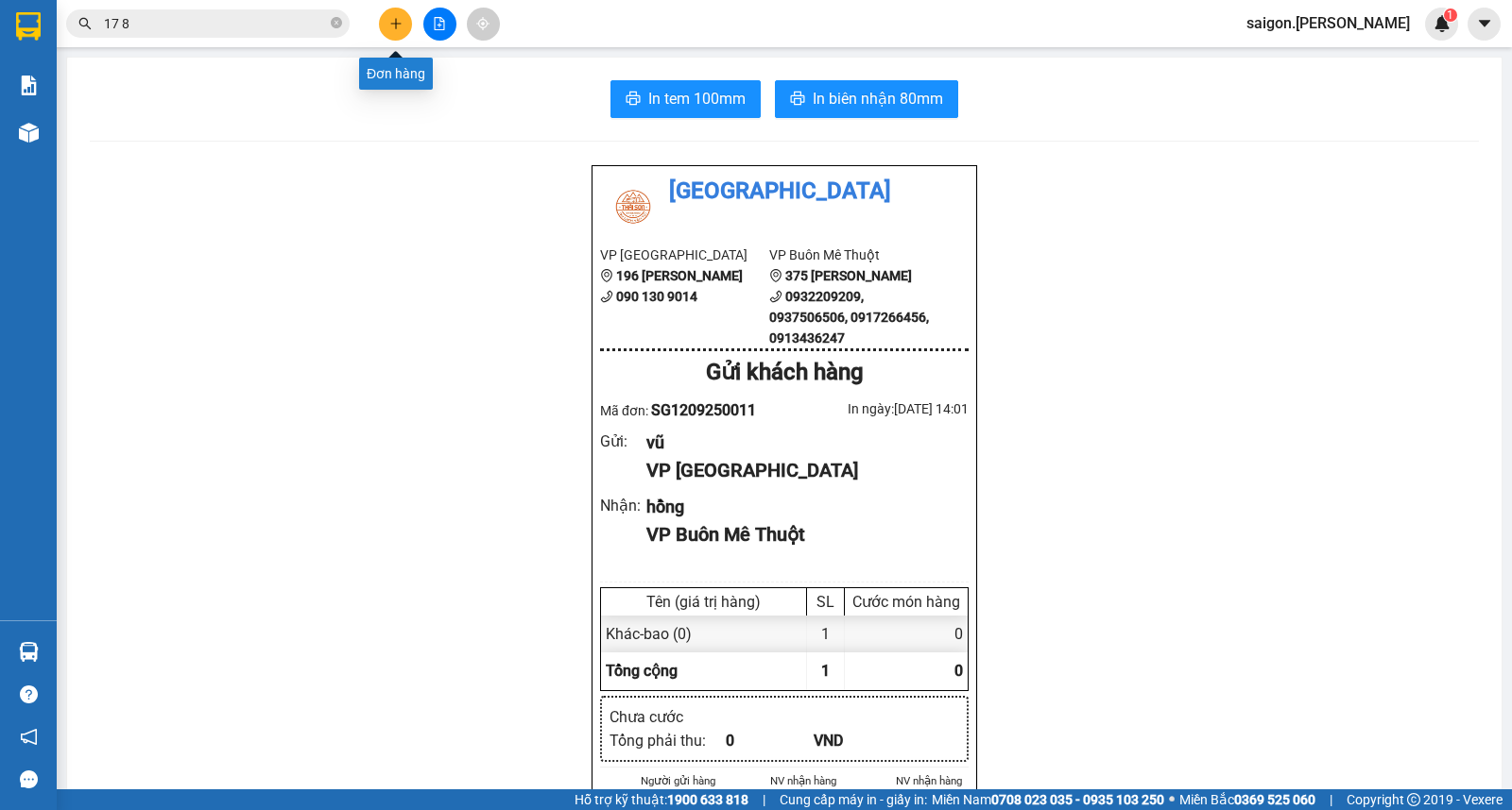
click at [393, 24] on icon "plus" at bounding box center [396, 24] width 13 height 13
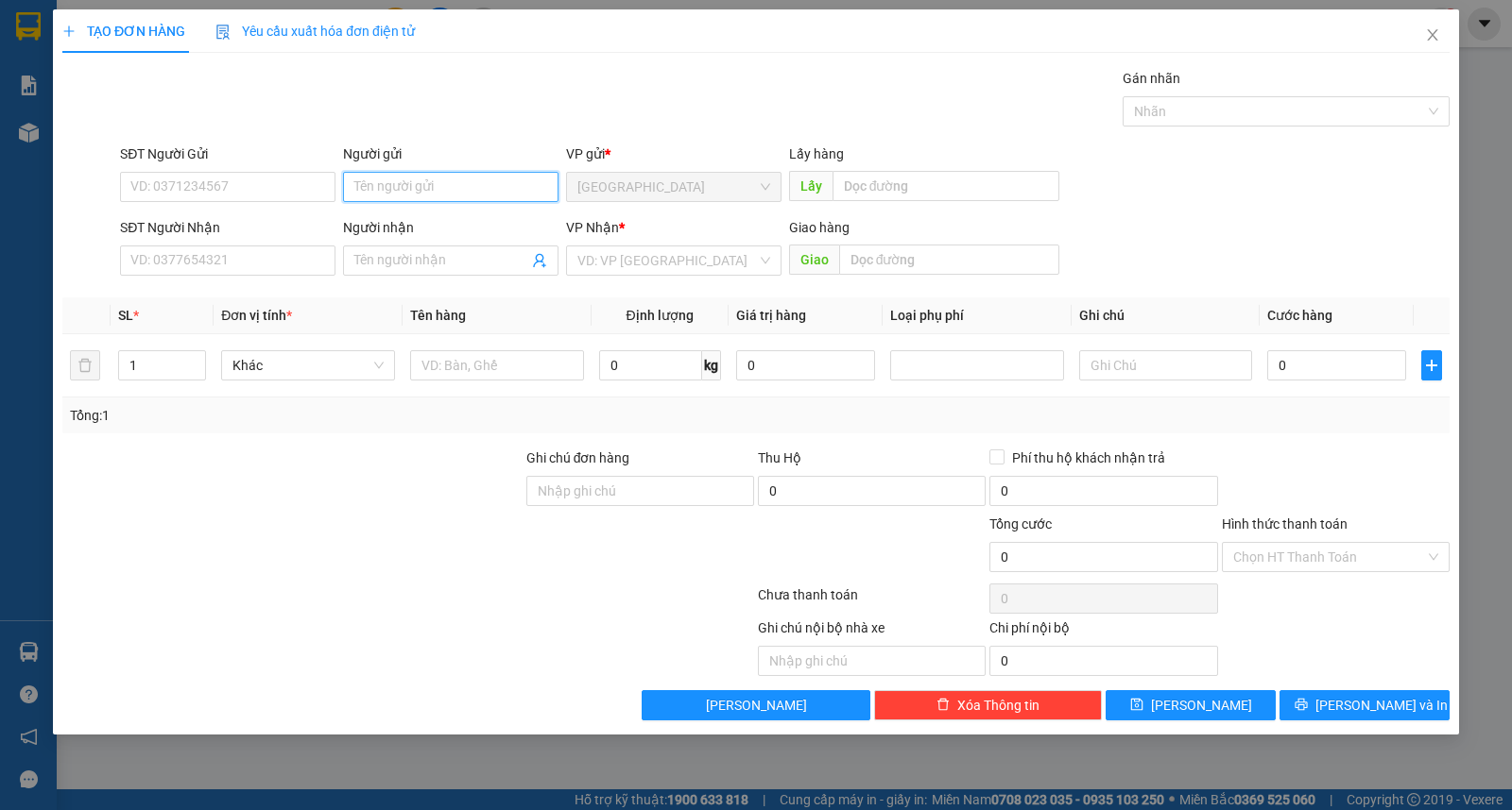
click at [441, 201] on input "Người gửi" at bounding box center [451, 187] width 216 height 30
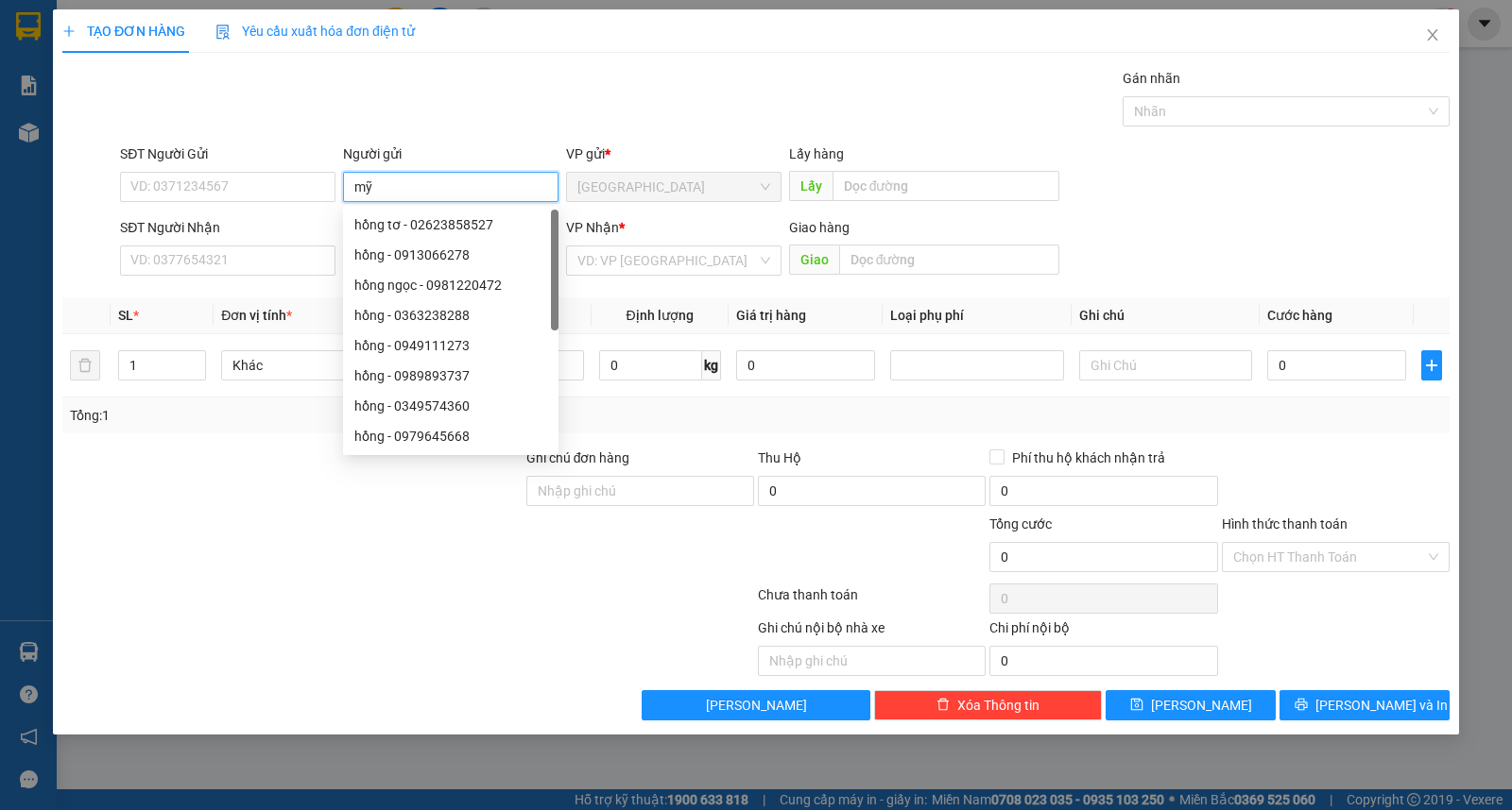
type input "mỹ"
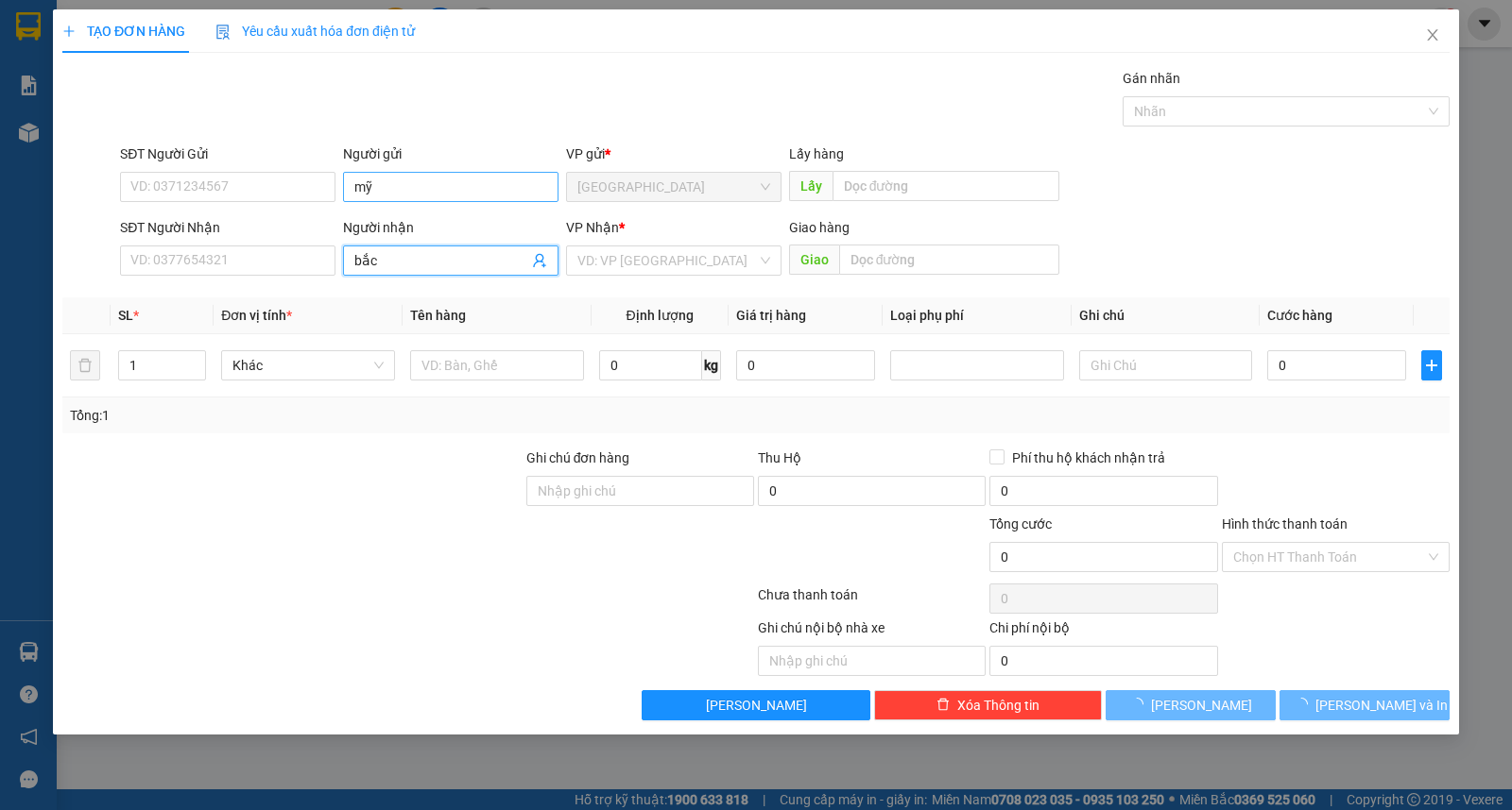
type input "bắc"
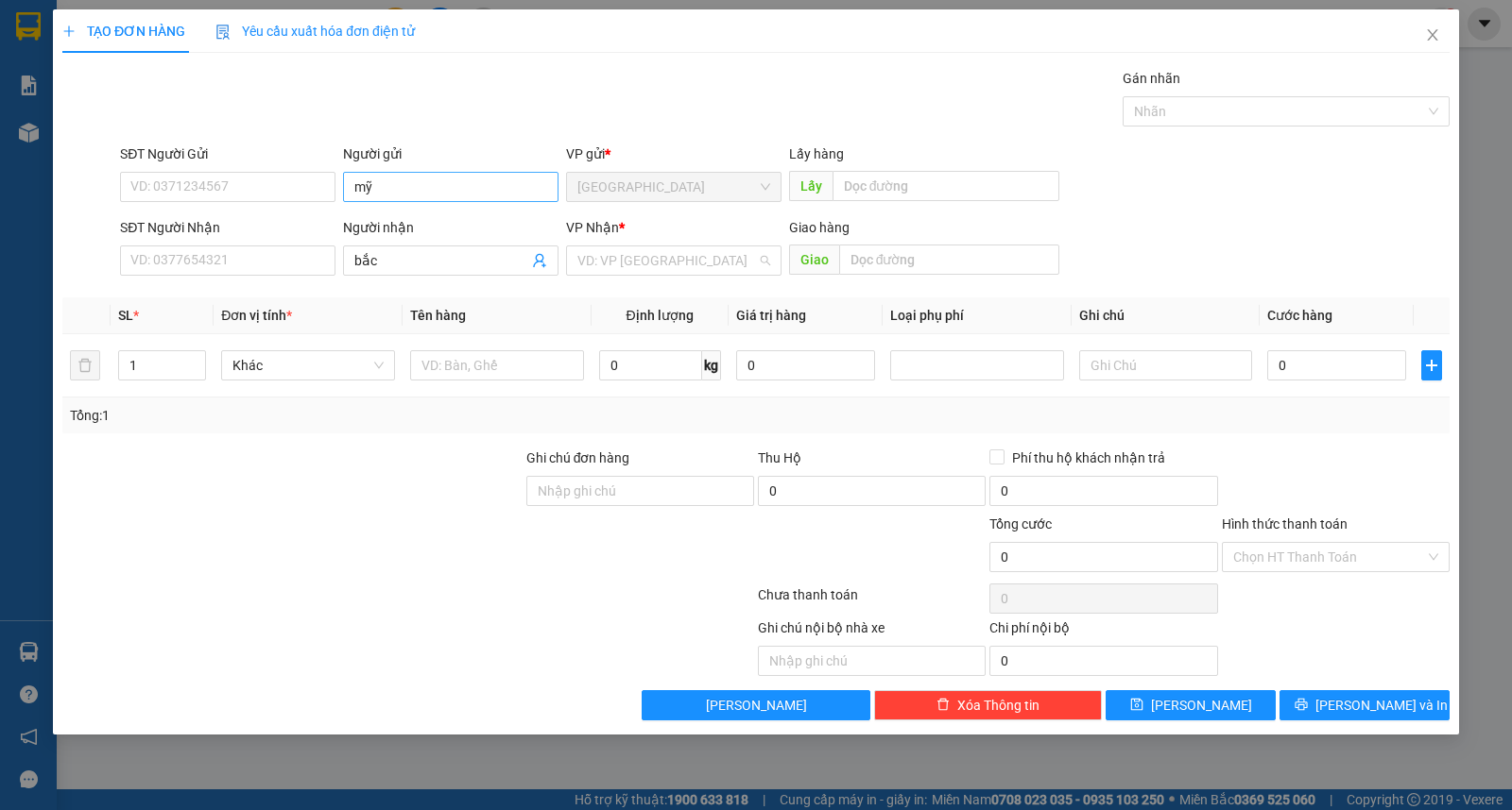
type input "ư"
click at [493, 357] on input "kiẹn" at bounding box center [497, 365] width 174 height 30
type input "kiện"
type input "3"
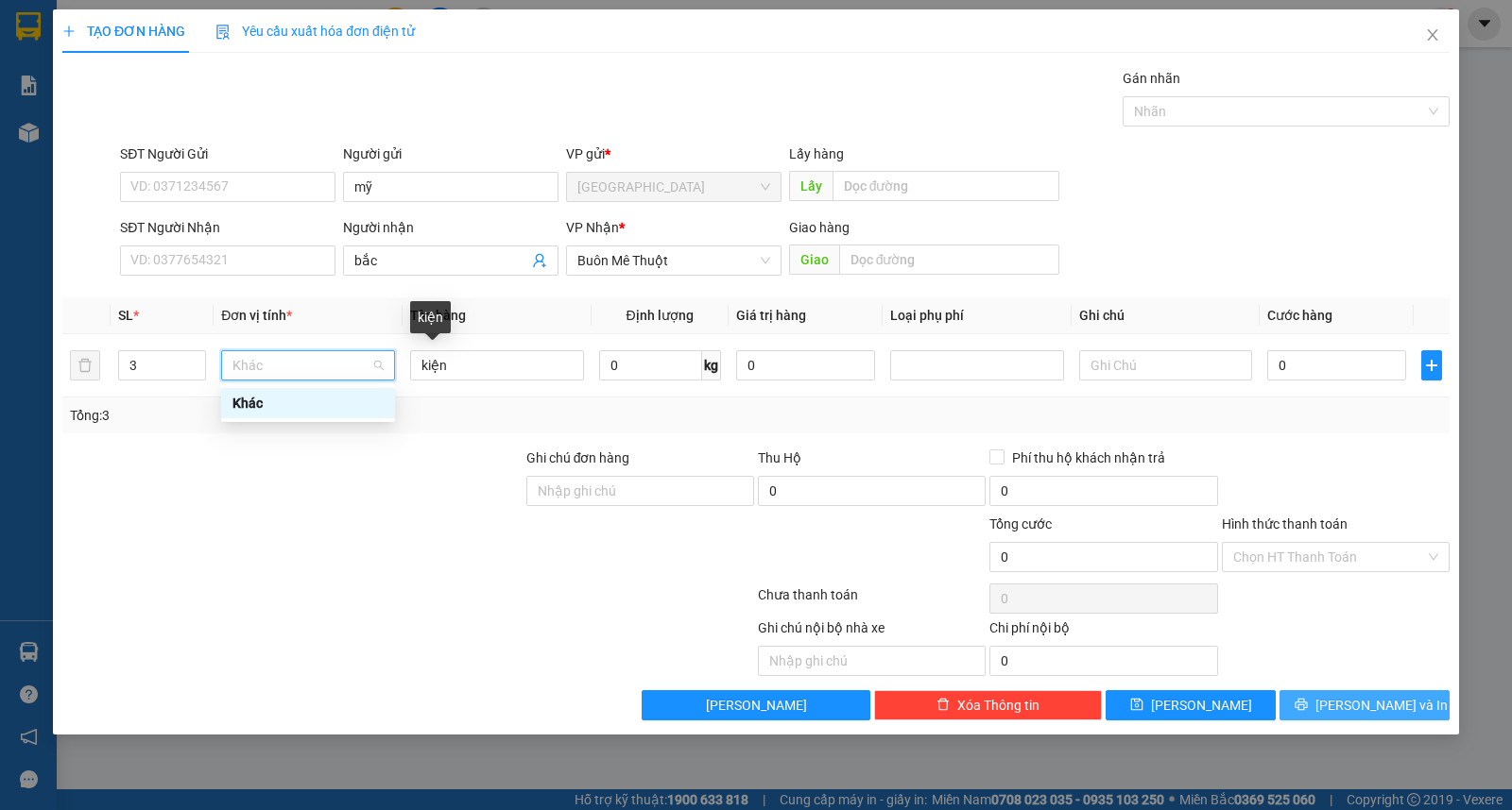
click at [1394, 713] on span "[PERSON_NAME] và In" at bounding box center [1381, 706] width 133 height 21
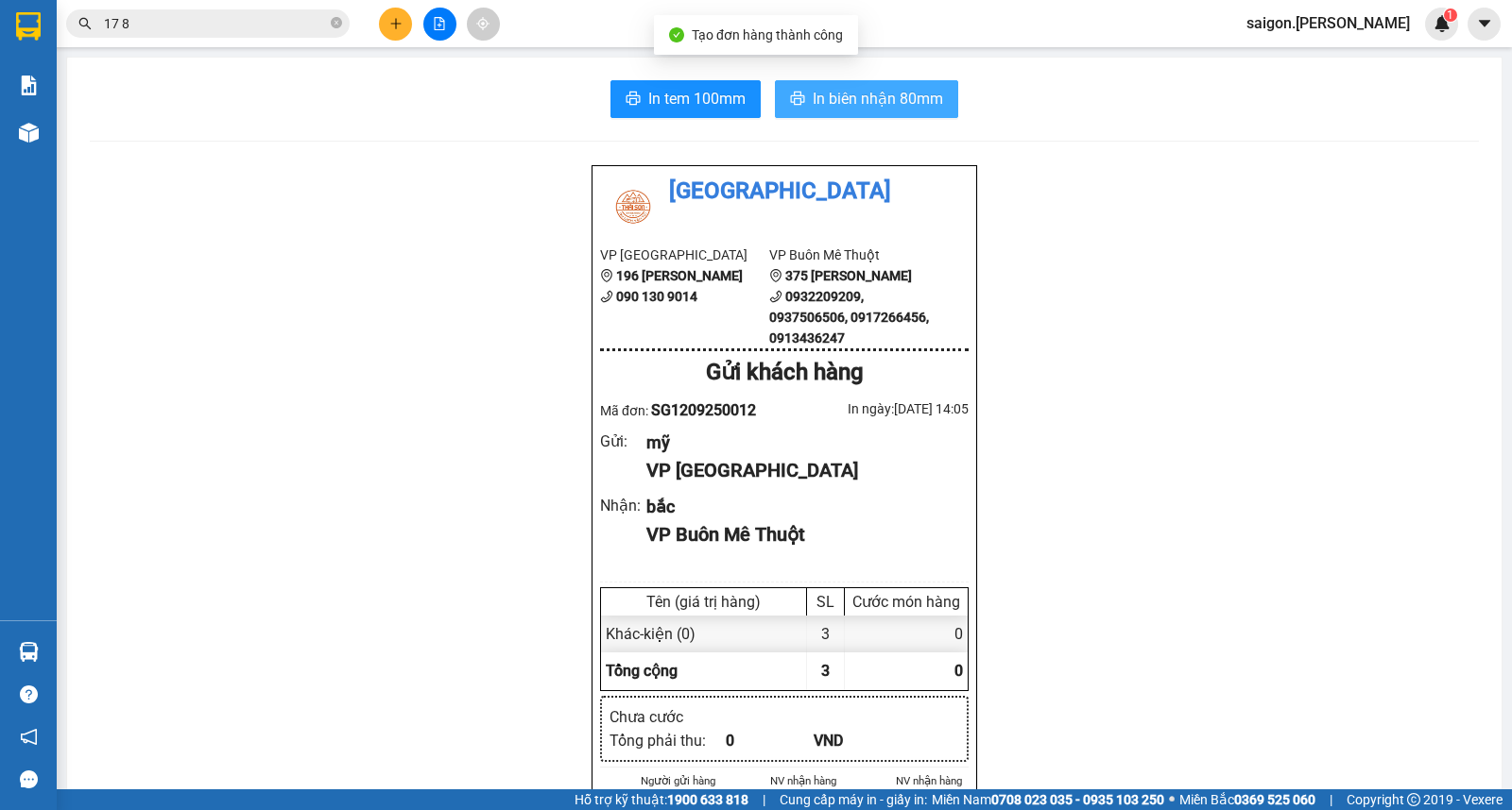
click at [914, 90] on span "In biên nhận 80mm" at bounding box center [878, 98] width 131 height 24
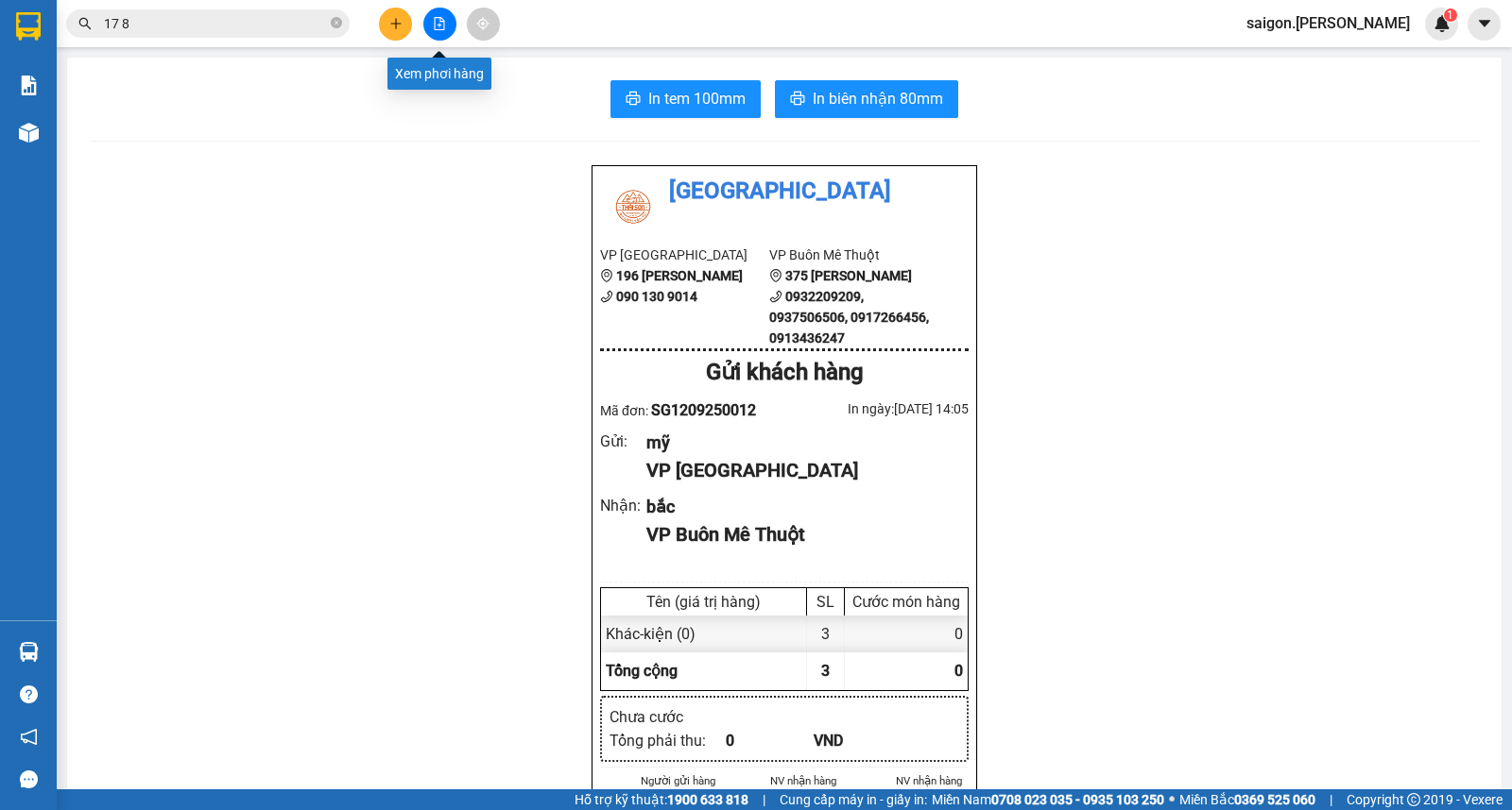
click at [421, 9] on div at bounding box center [439, 24] width 142 height 33
click at [400, 17] on icon "plus" at bounding box center [396, 24] width 13 height 13
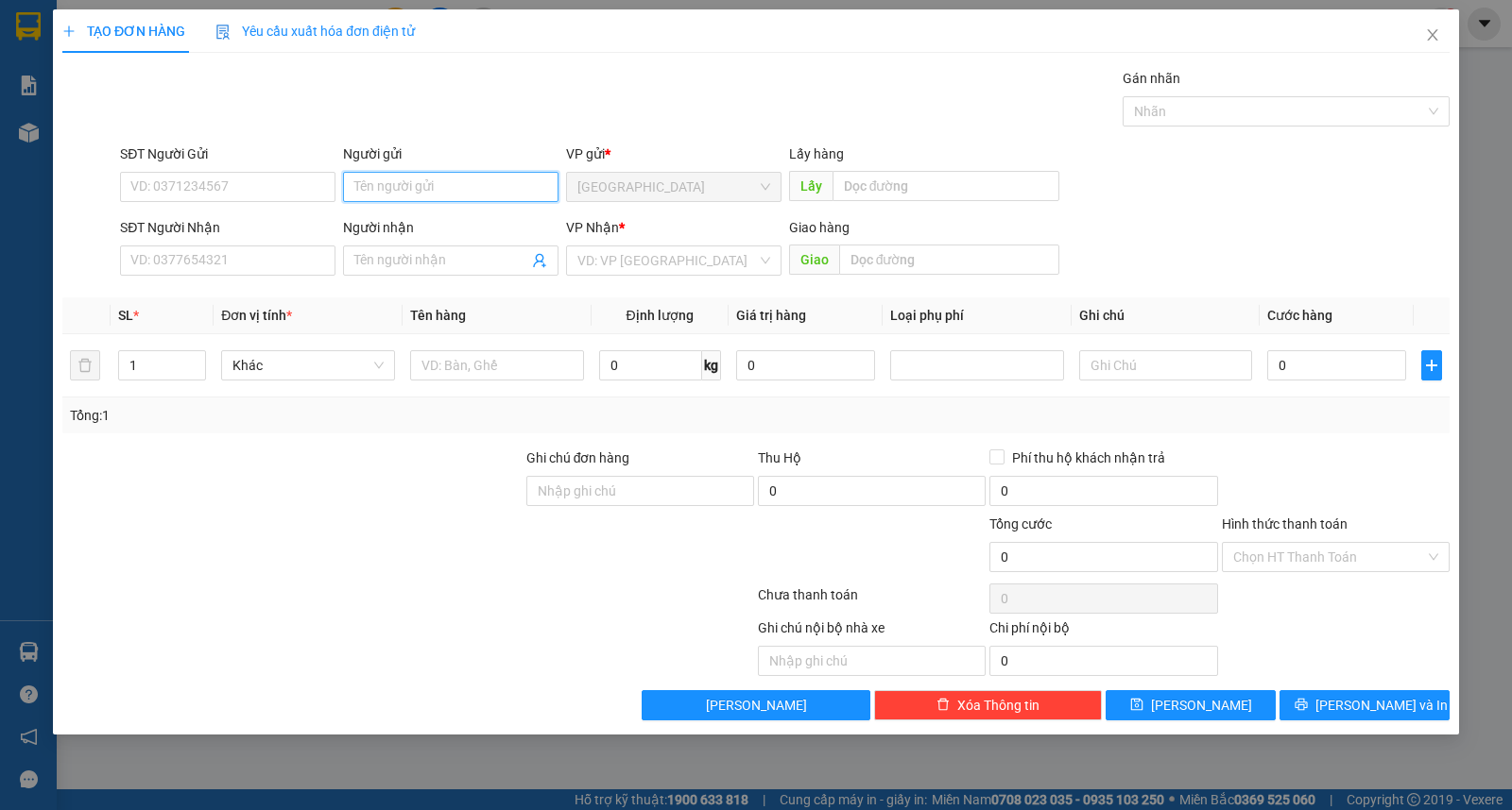
click at [445, 187] on input "Người gửi" at bounding box center [451, 187] width 216 height 30
type input "dung"
type input "giác đức"
type input "ư"
type input "2"
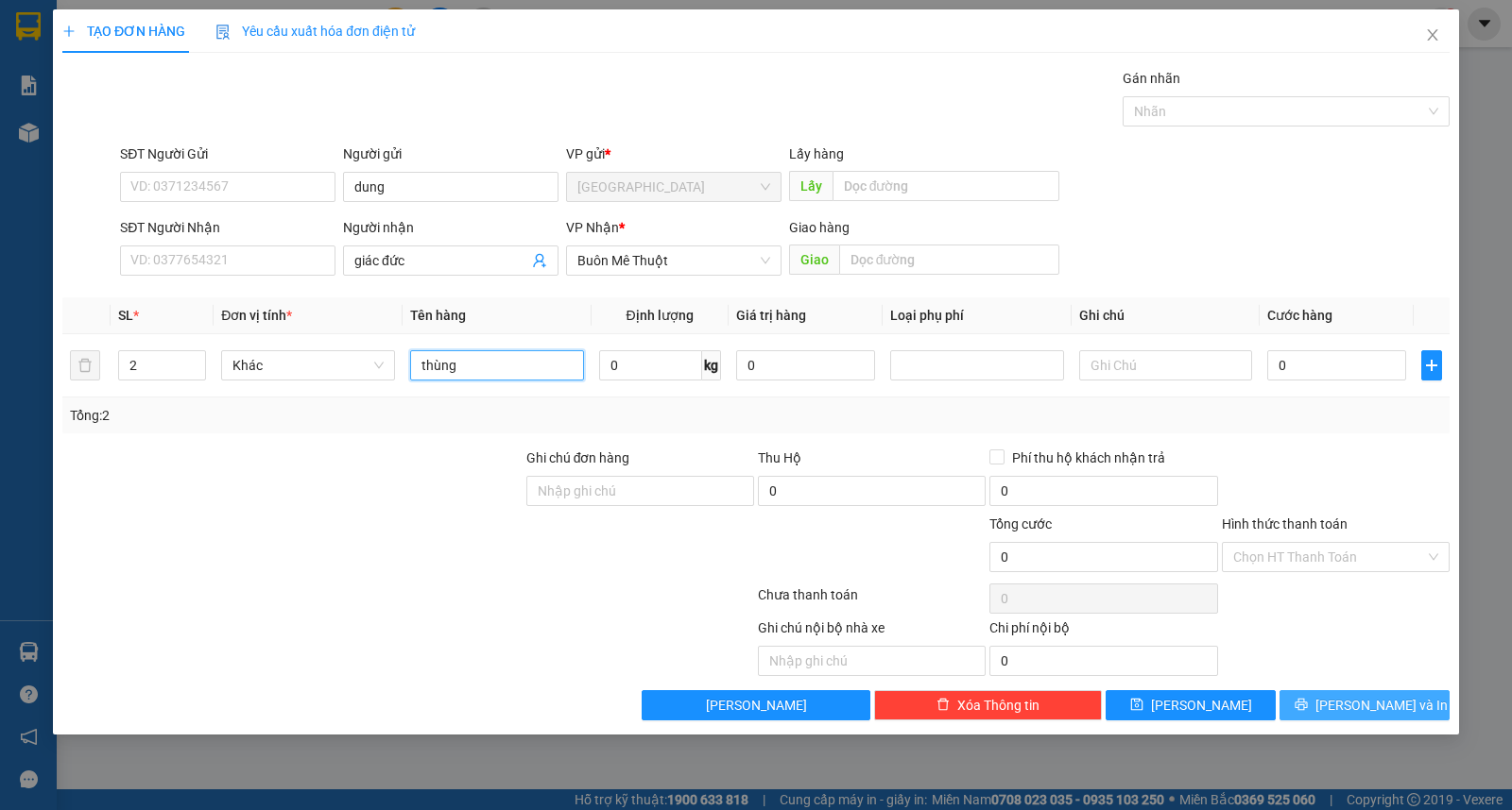
type input "thùng"
click at [1343, 692] on div "Transit Pickup Surcharge Ids Transit Deliver Surcharge Ids Transit Deliver Surc…" at bounding box center [756, 395] width 1387 height 653
click at [1343, 695] on button "[PERSON_NAME] và In" at bounding box center [1364, 706] width 170 height 30
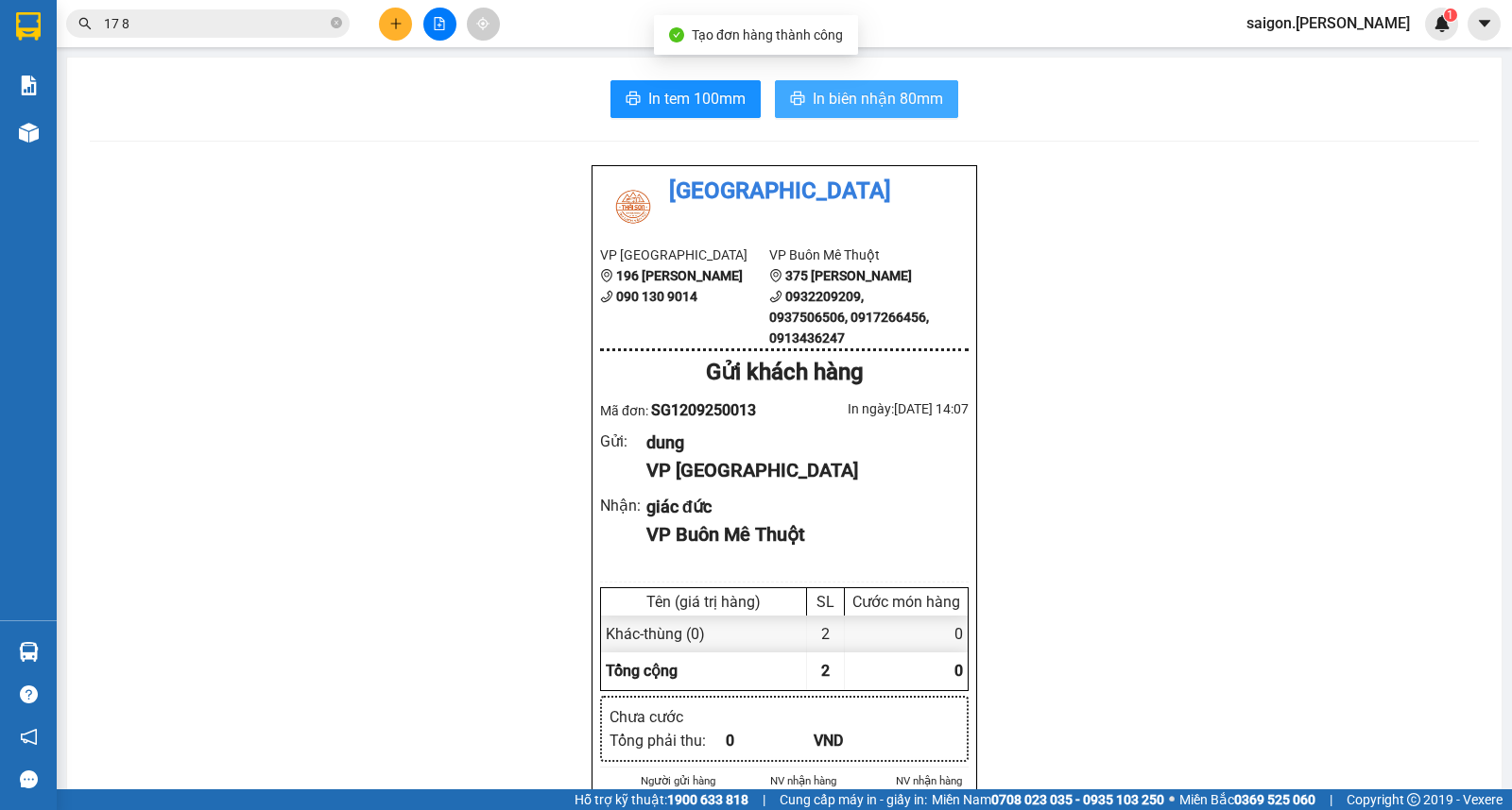
click at [880, 101] on span "In biên nhận 80mm" at bounding box center [878, 98] width 131 height 24
click at [340, 24] on icon "close-circle" at bounding box center [336, 23] width 11 height 11
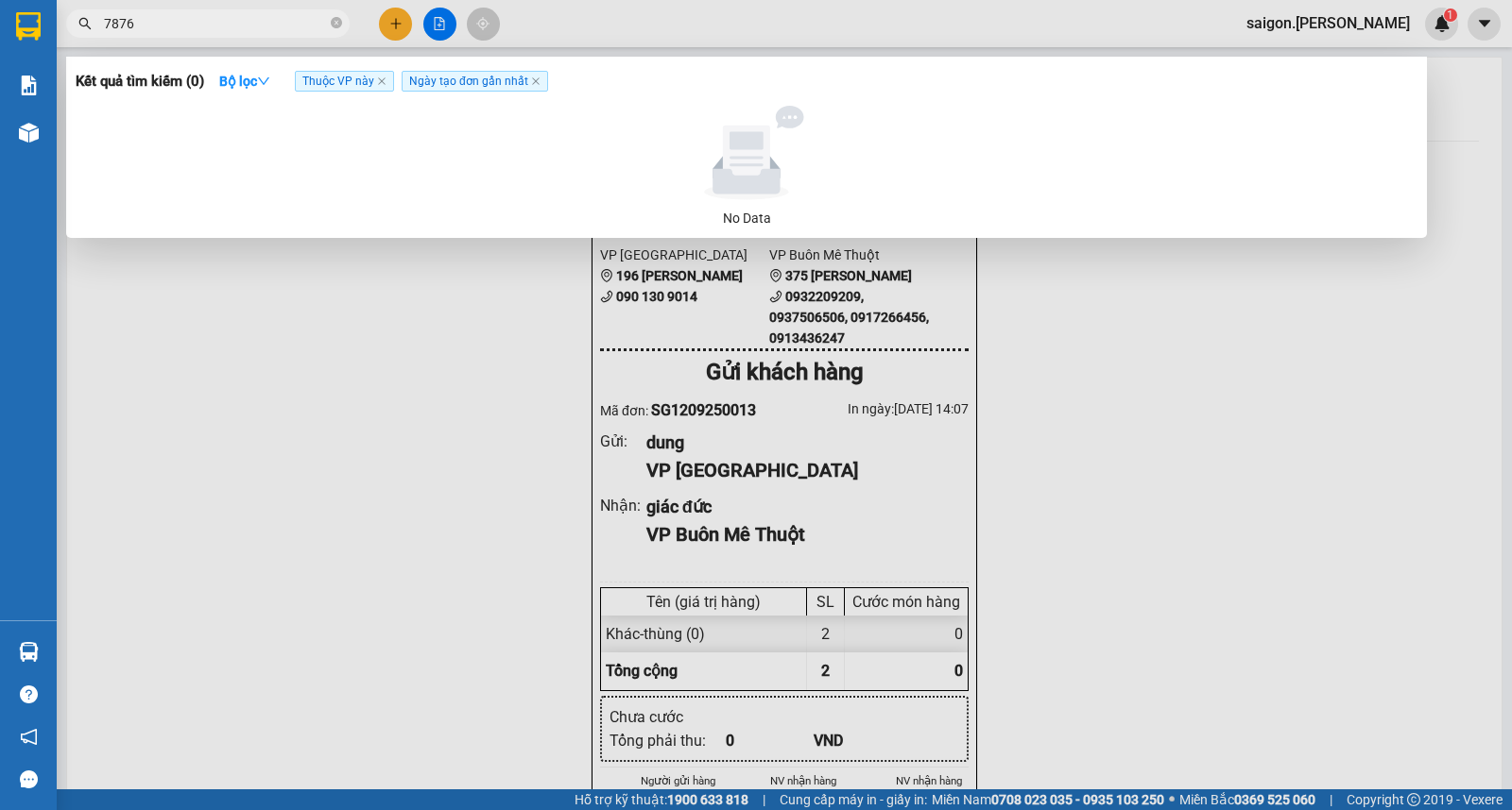
type input "7876"
click at [400, 28] on div at bounding box center [756, 405] width 1512 height 810
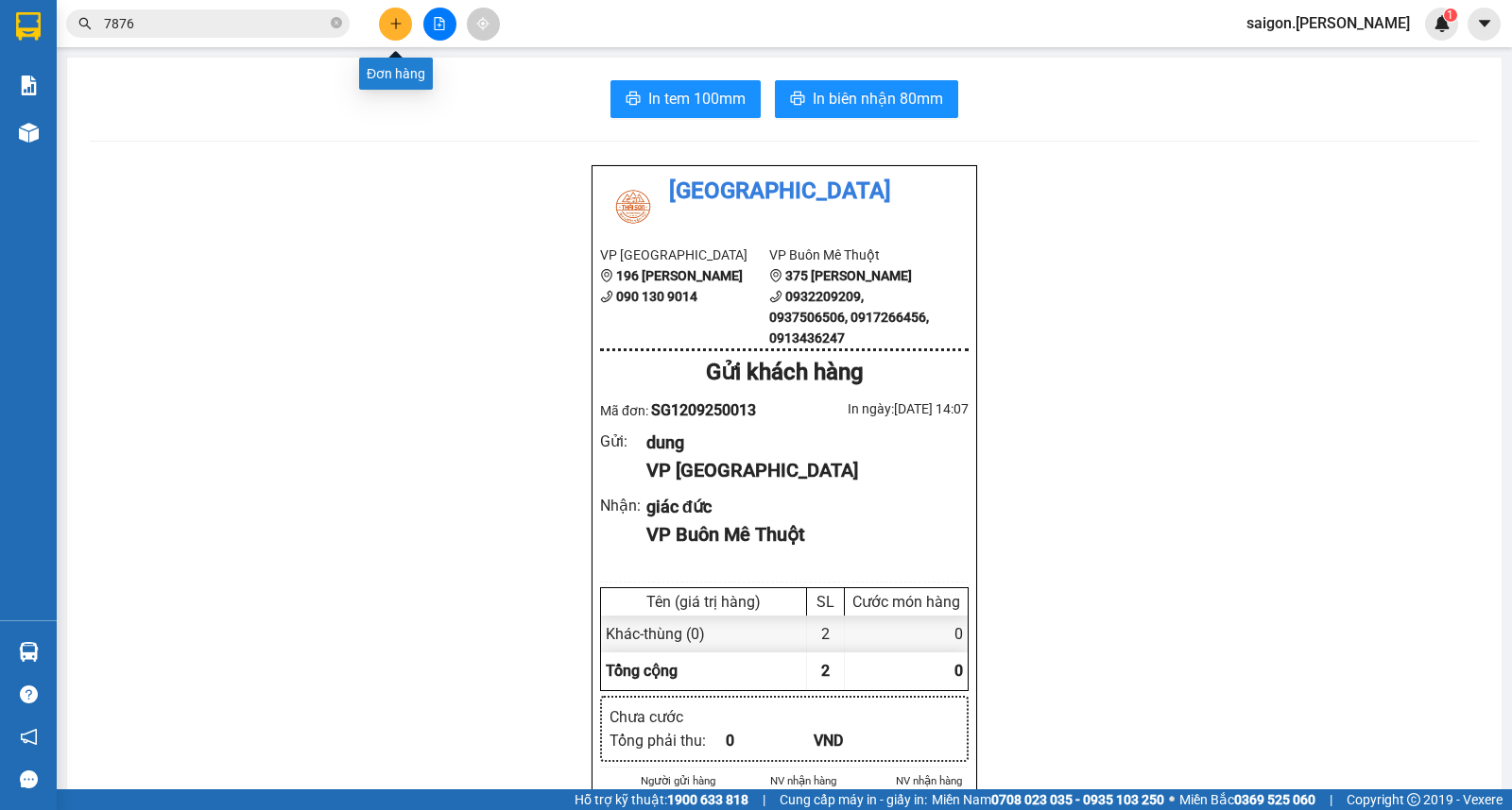
click at [400, 14] on button at bounding box center [395, 24] width 33 height 33
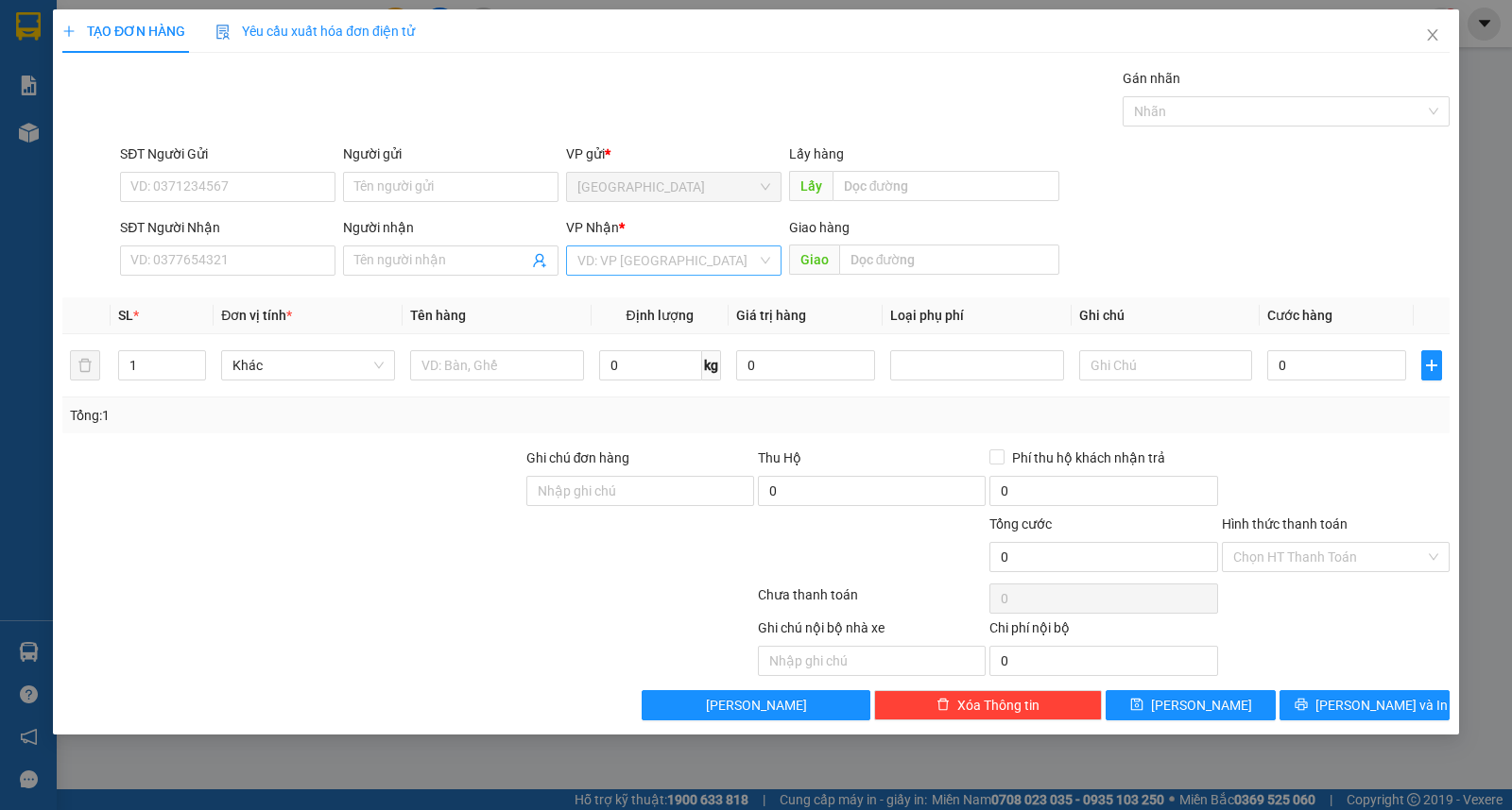
click at [681, 269] on input "search" at bounding box center [667, 261] width 180 height 28
click at [653, 327] on div "Buôn Mê Thuột" at bounding box center [674, 328] width 193 height 21
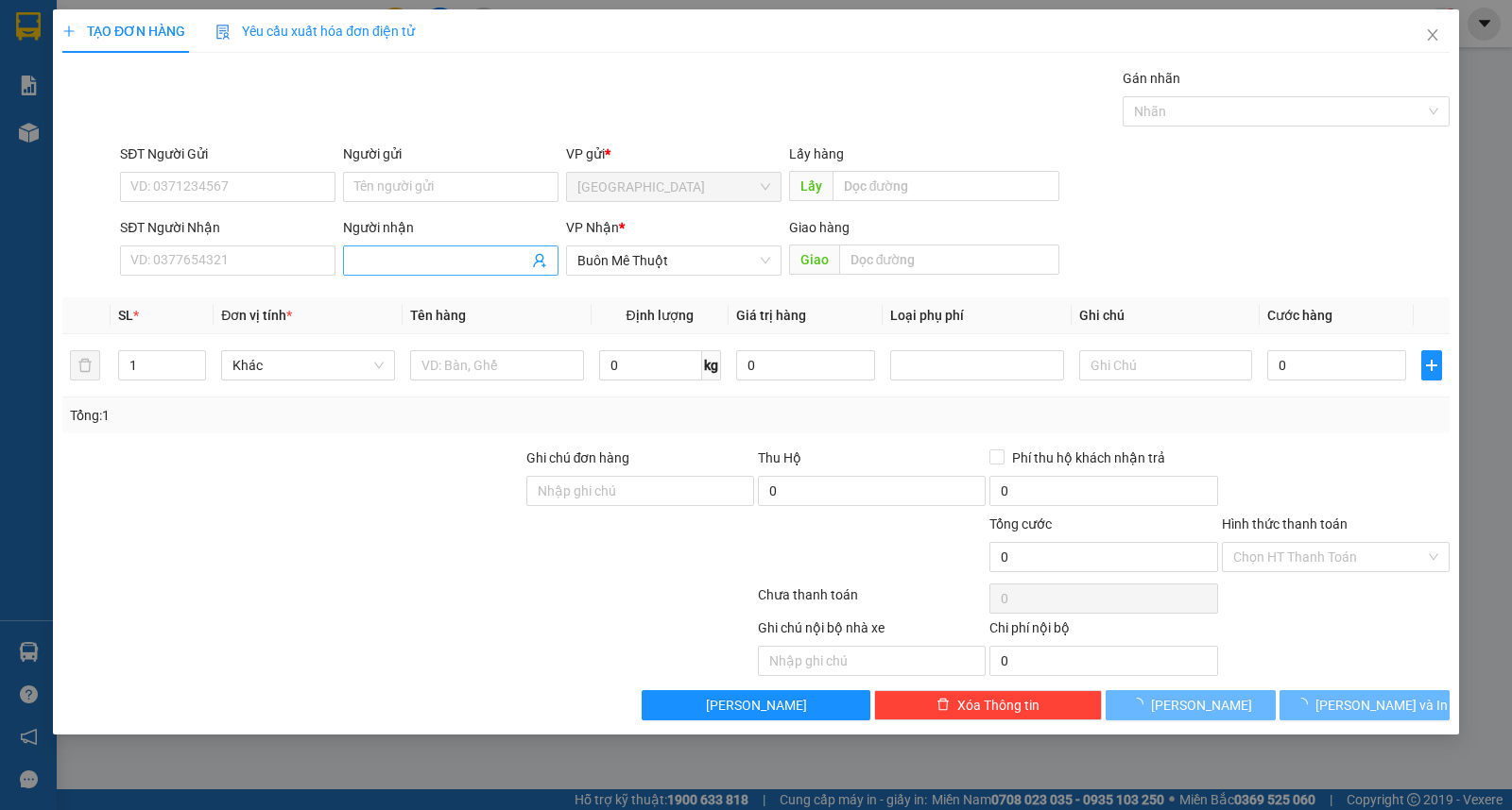
drag, startPoint x: 429, startPoint y: 240, endPoint x: 432, endPoint y: 256, distance: 16.3
click at [428, 240] on div "Người nhận" at bounding box center [451, 232] width 216 height 28
click at [436, 256] on input "Người nhận" at bounding box center [441, 261] width 174 height 21
type input "lới"
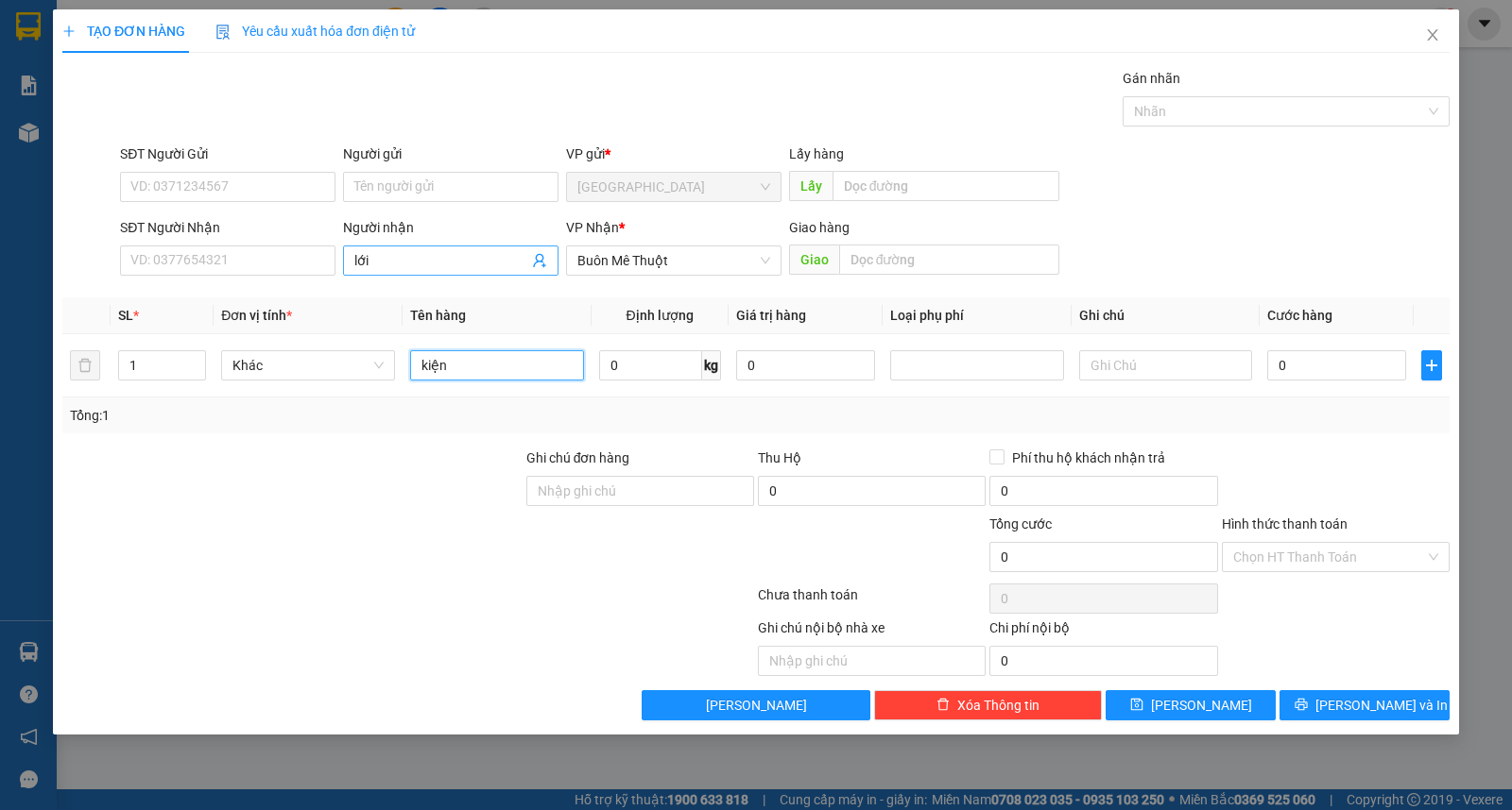
type input "kiện"
click at [1343, 699] on button "[PERSON_NAME] và In" at bounding box center [1364, 706] width 170 height 30
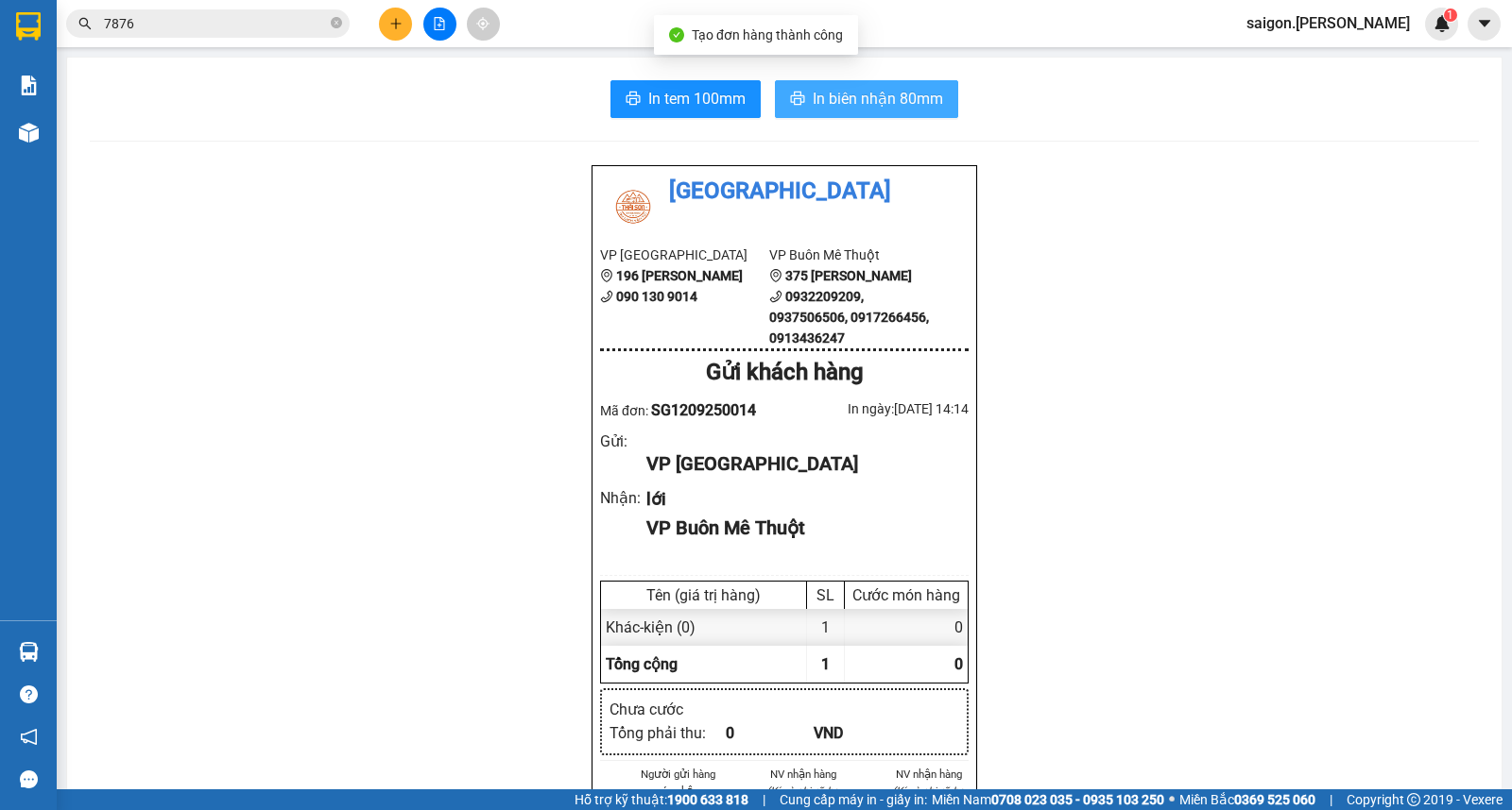
click at [797, 99] on button "In biên nhận 80mm" at bounding box center [866, 99] width 184 height 38
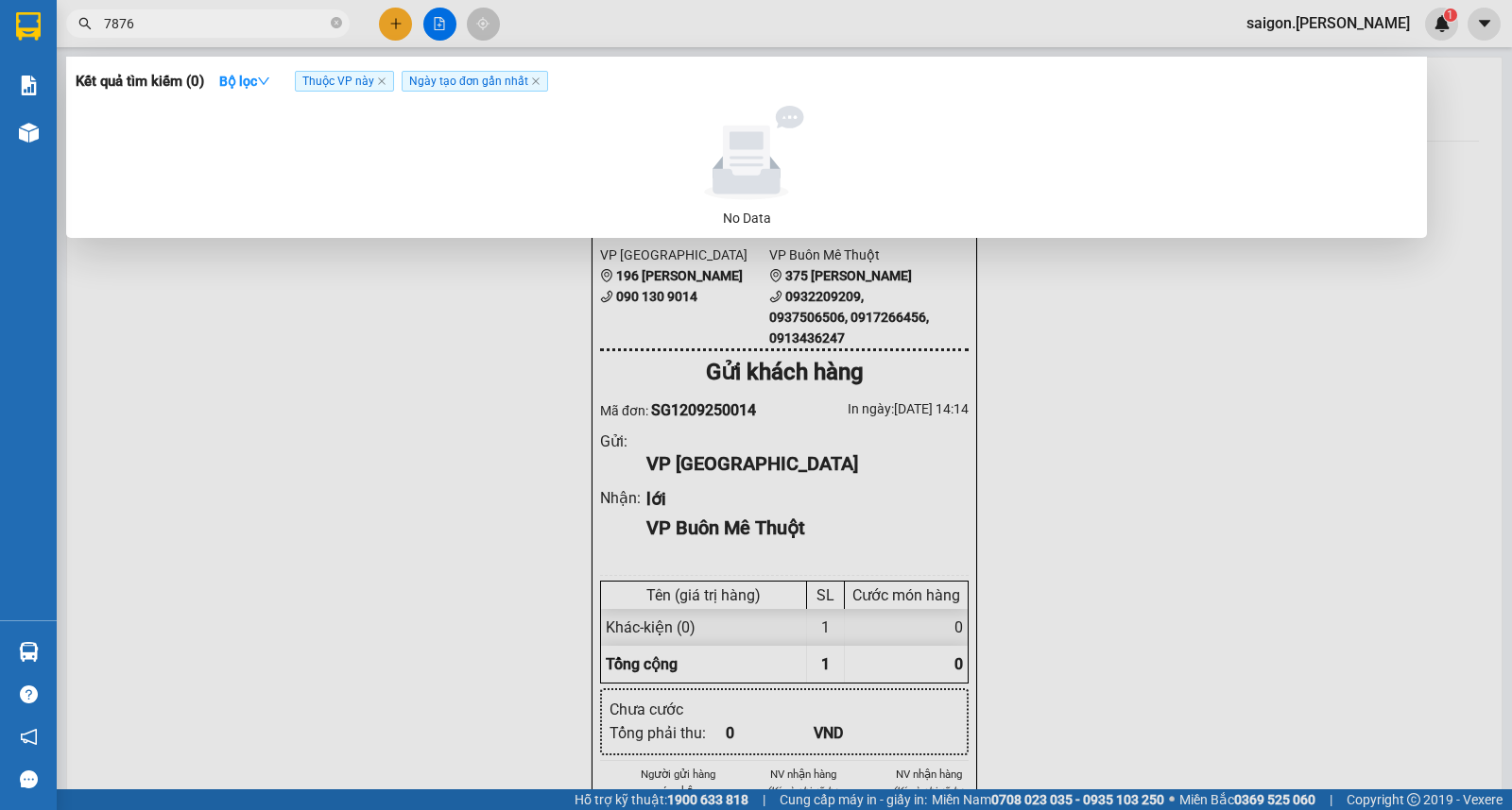
click at [234, 22] on input "7876" at bounding box center [216, 24] width 223 height 21
click at [335, 23] on icon "close-circle" at bounding box center [336, 23] width 11 height 11
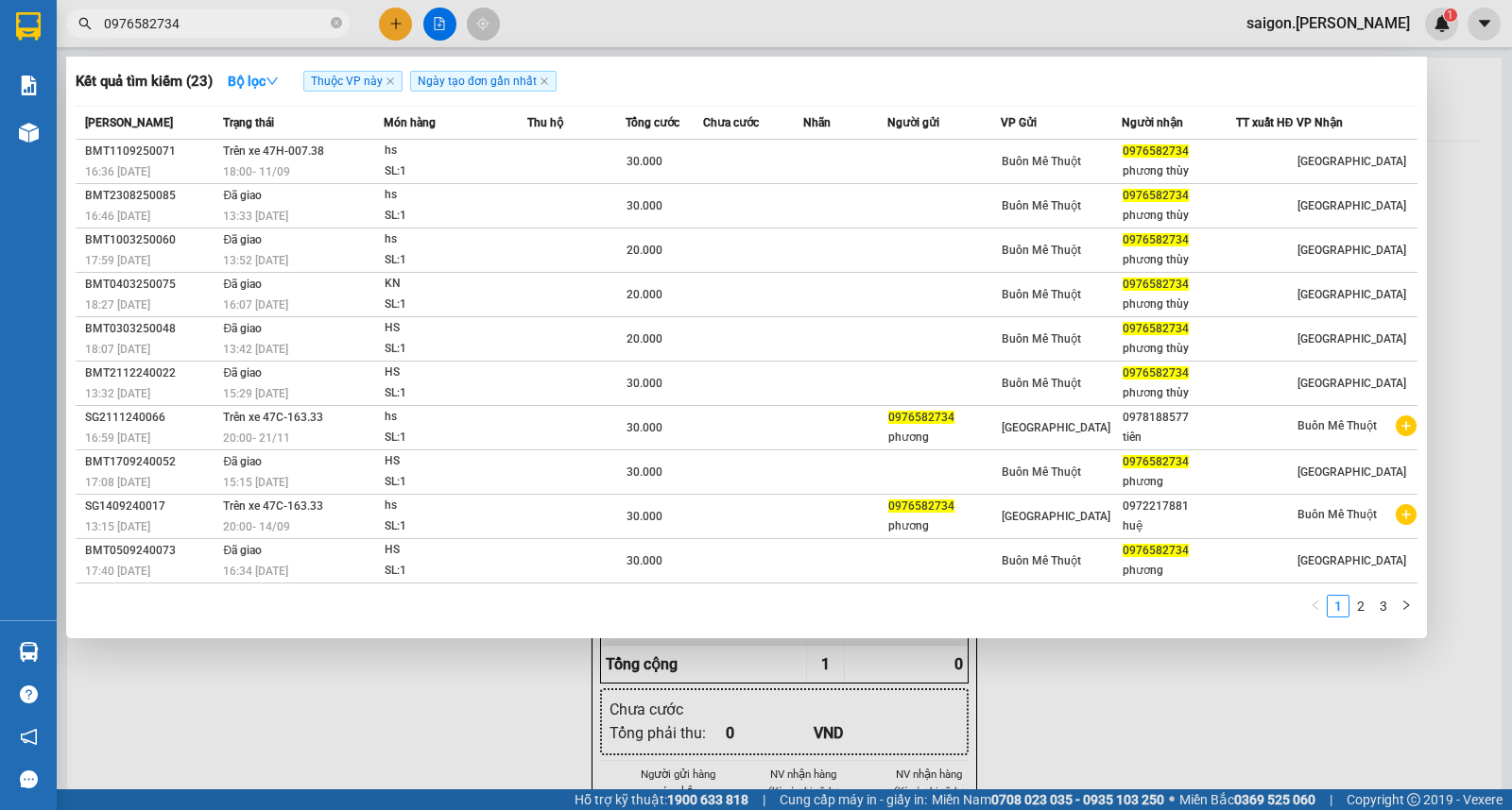
type input "0976582734"
click at [408, 19] on div at bounding box center [756, 405] width 1512 height 810
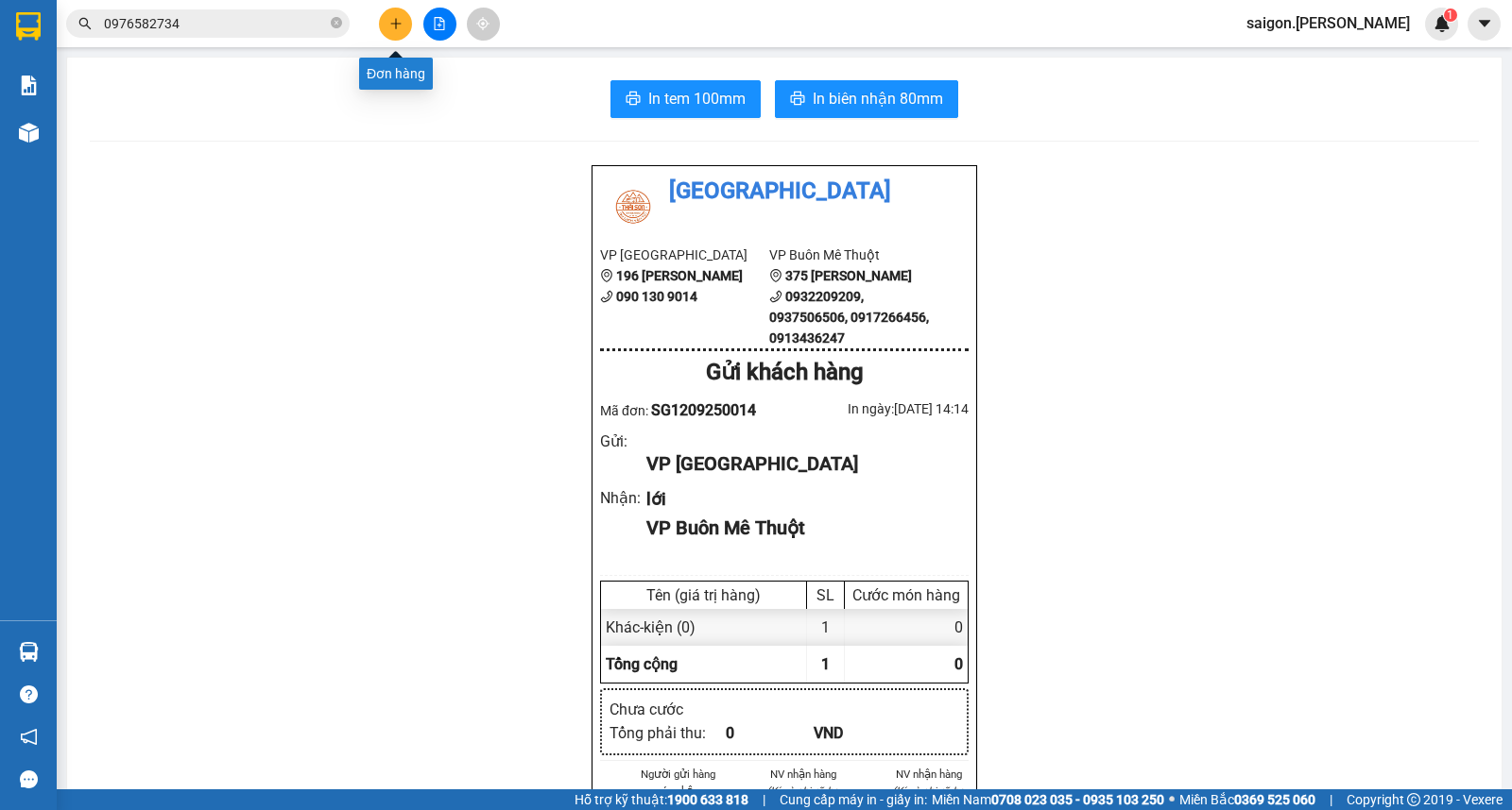
click at [406, 20] on button at bounding box center [395, 24] width 33 height 33
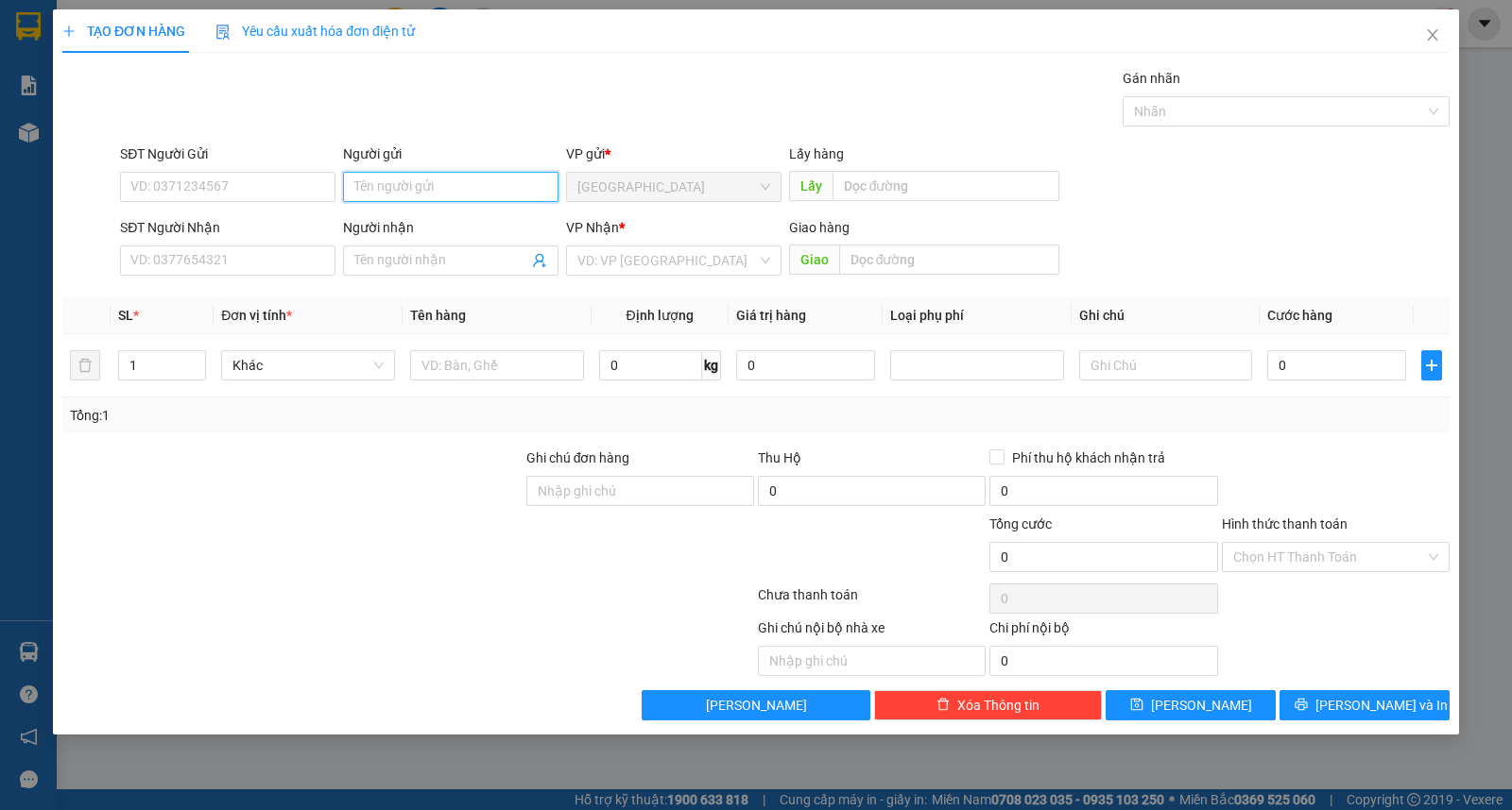
click at [418, 182] on input "Người gửi" at bounding box center [451, 187] width 216 height 30
type input "atc"
type input "hari"
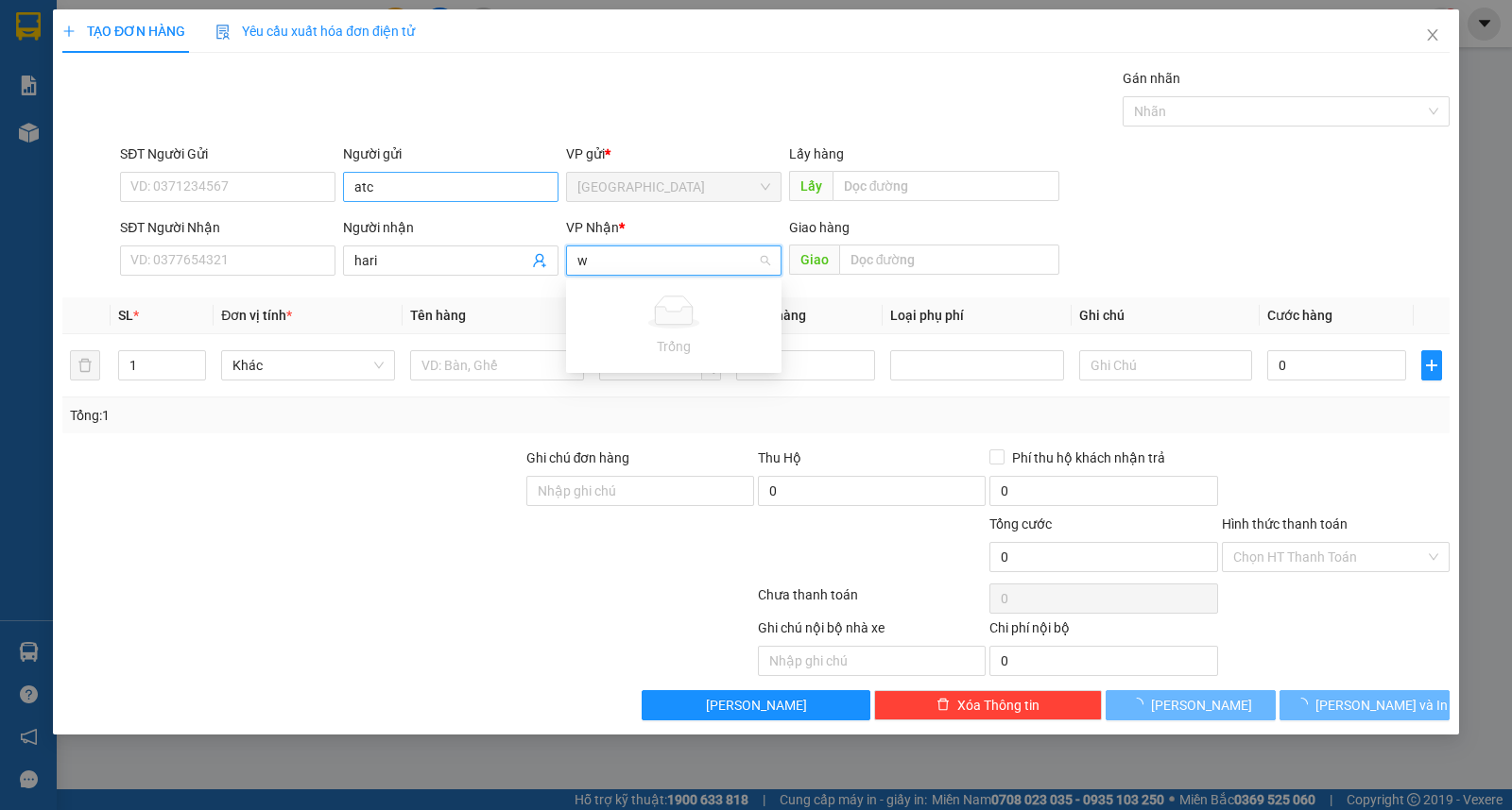
type input "w"
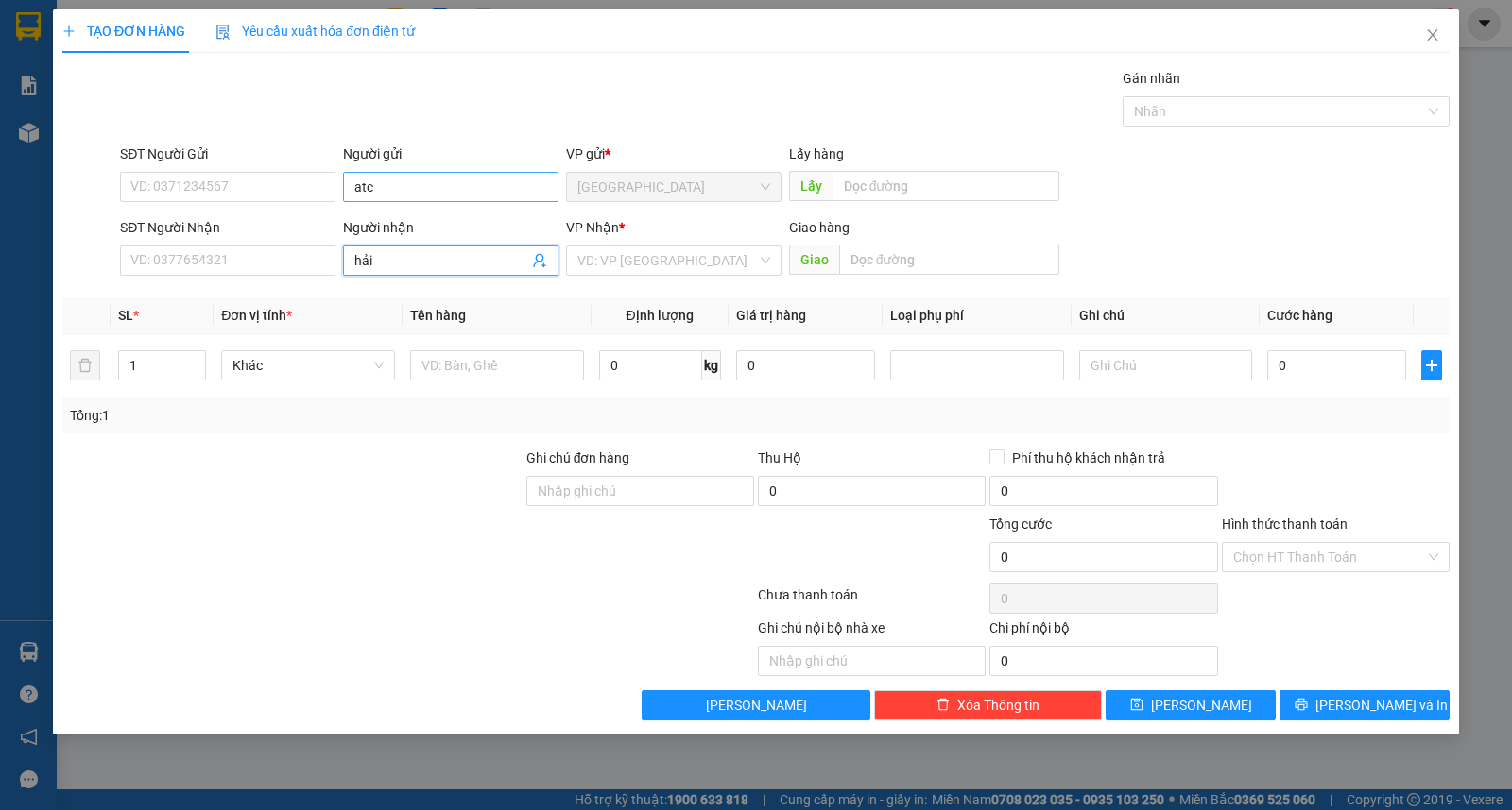
type input "hải"
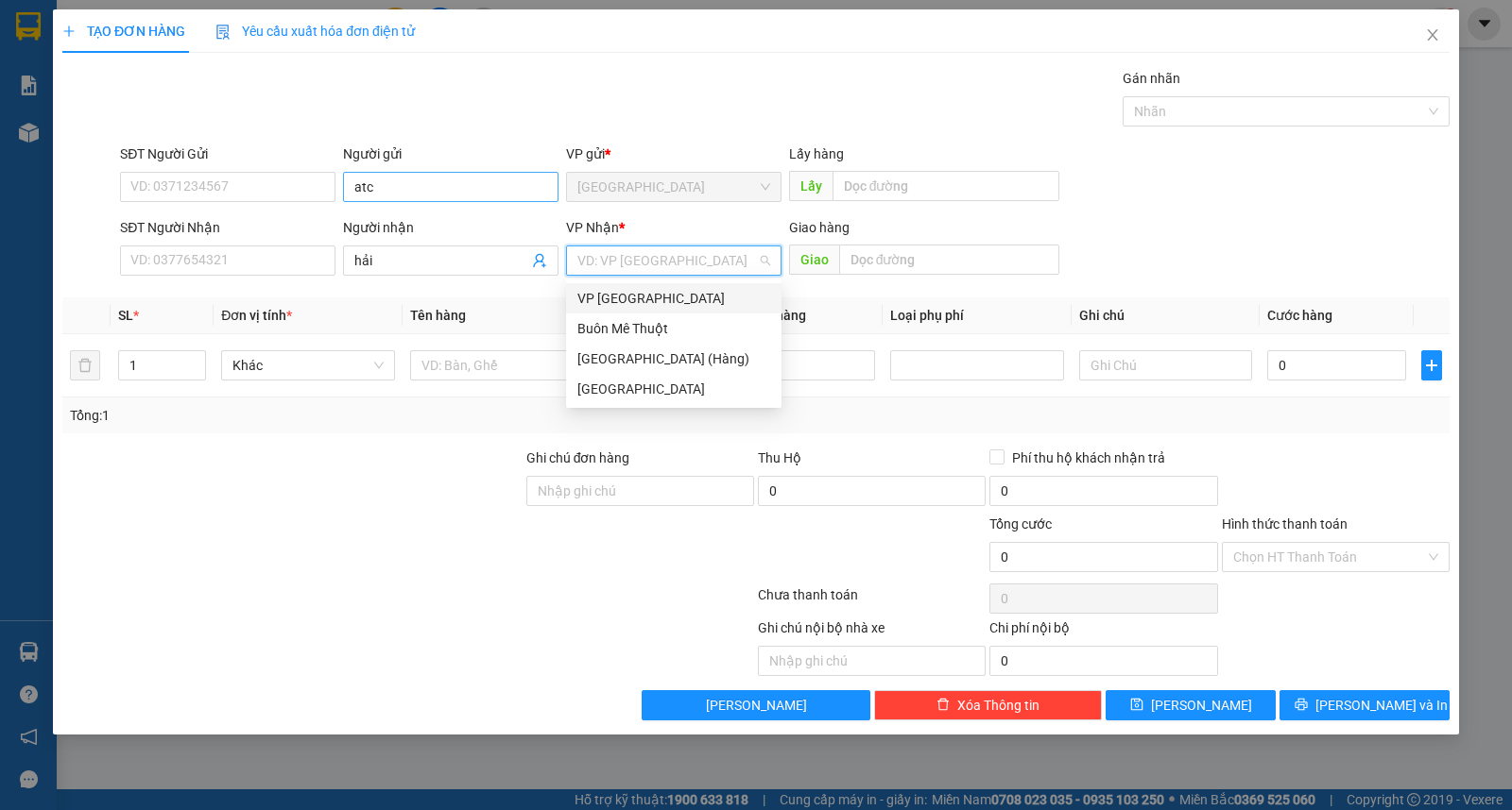
type input "ư"
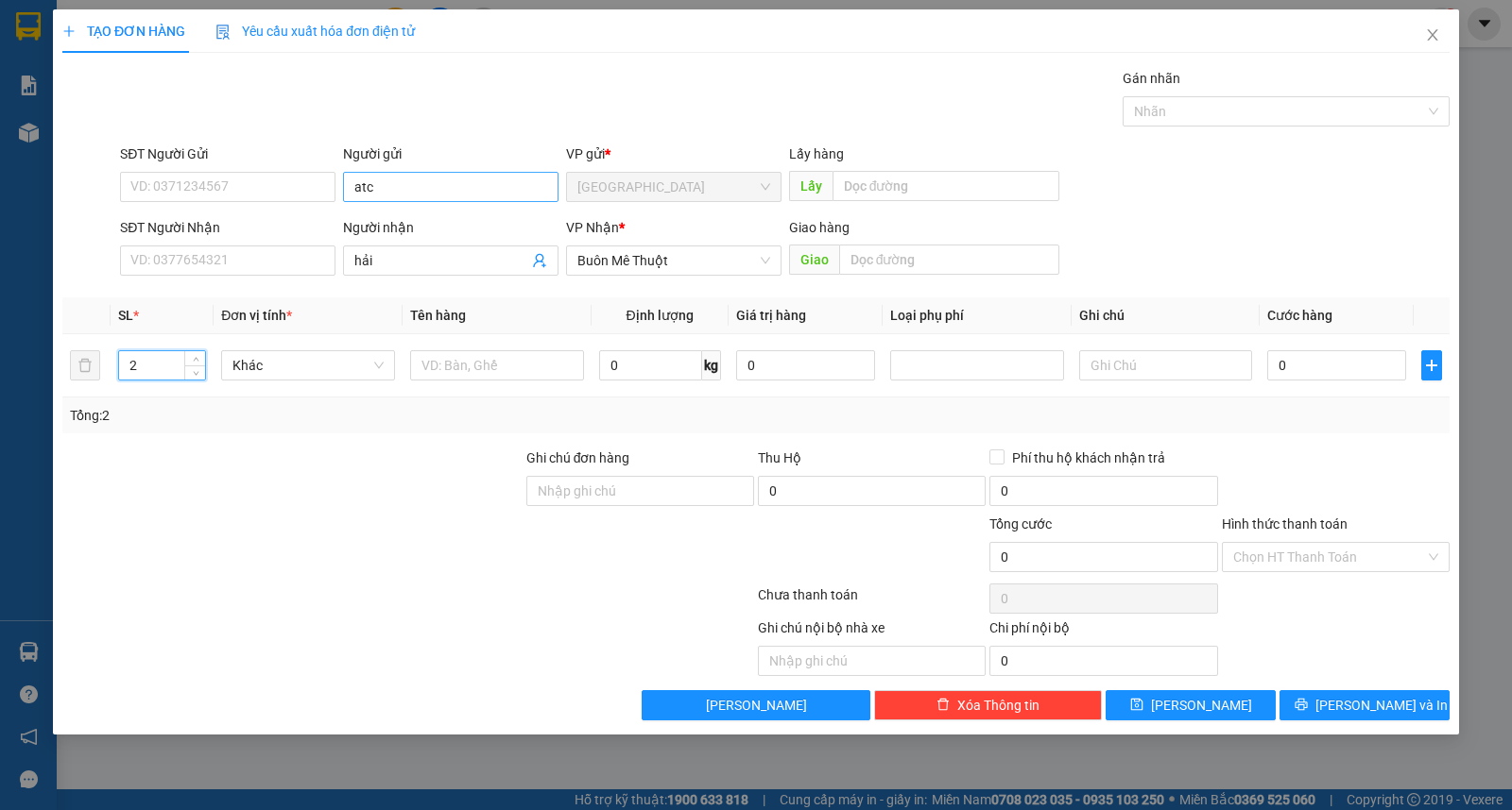
type input "2"
type input "thùng"
click at [1324, 699] on button "[PERSON_NAME] và In" at bounding box center [1364, 706] width 170 height 30
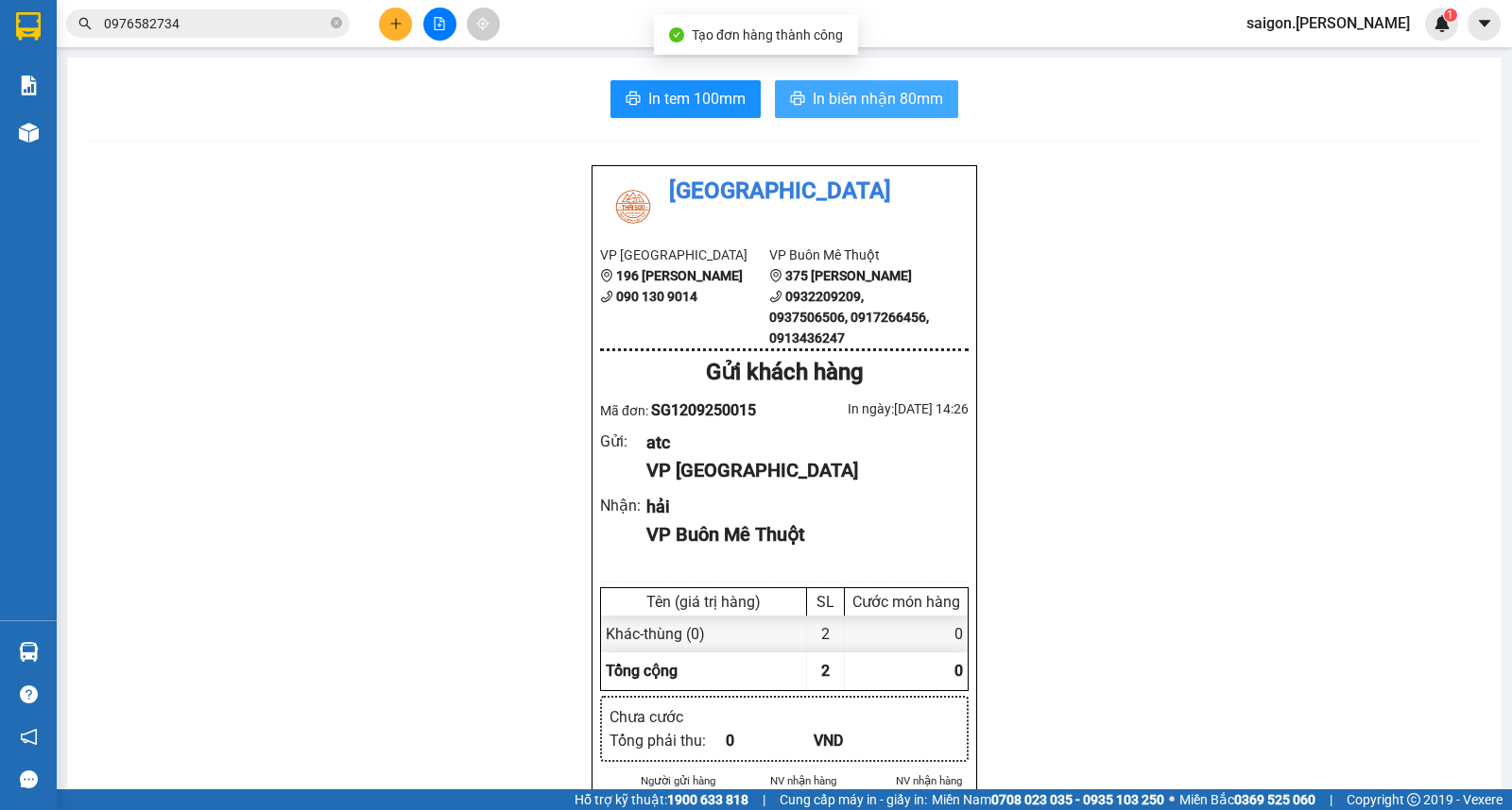
click at [901, 93] on span "In biên nhận 80mm" at bounding box center [878, 98] width 131 height 24
click at [389, 28] on icon "plus" at bounding box center [396, 24] width 13 height 13
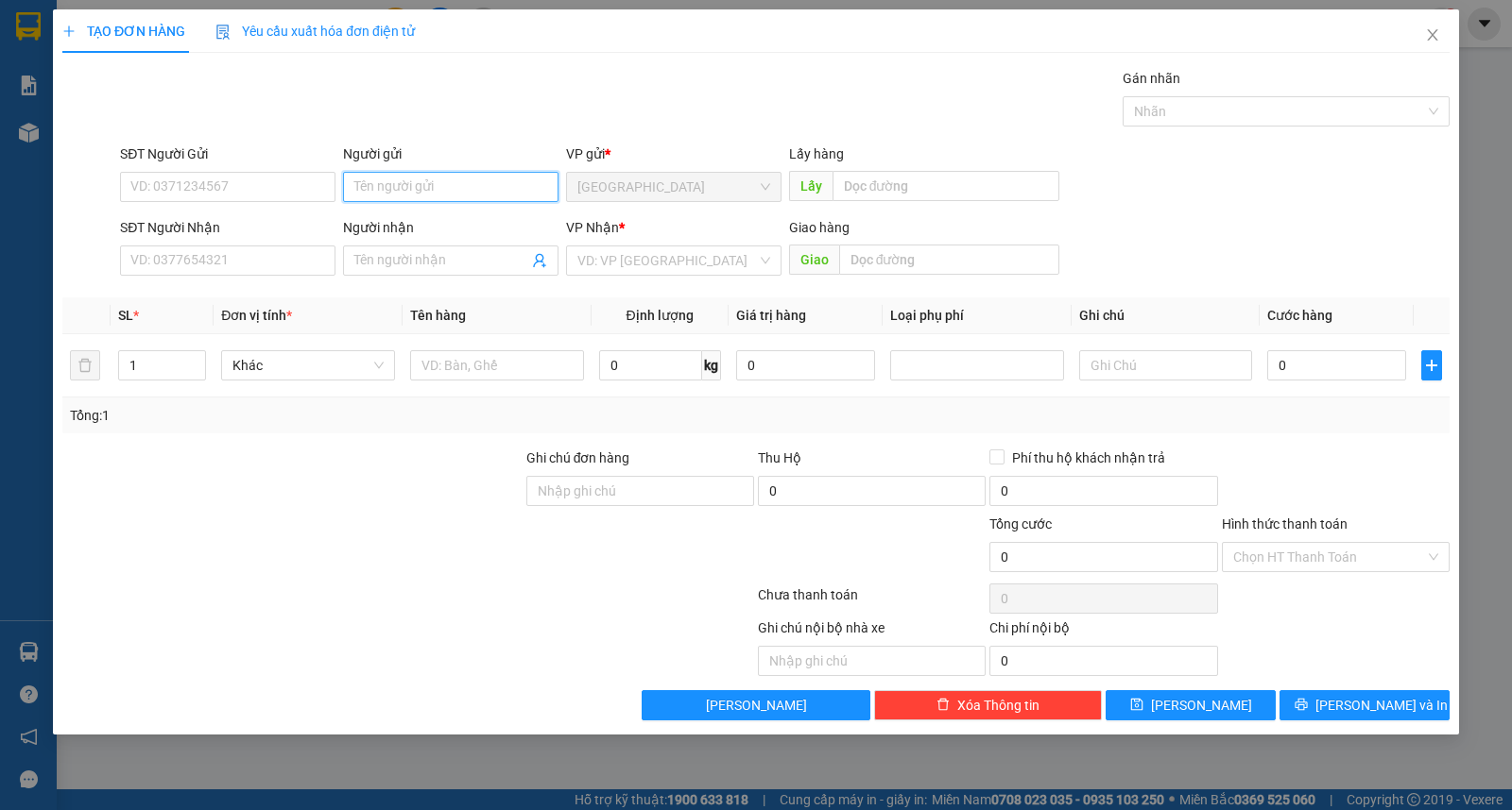
click at [418, 178] on input "Người gửi" at bounding box center [451, 187] width 216 height 30
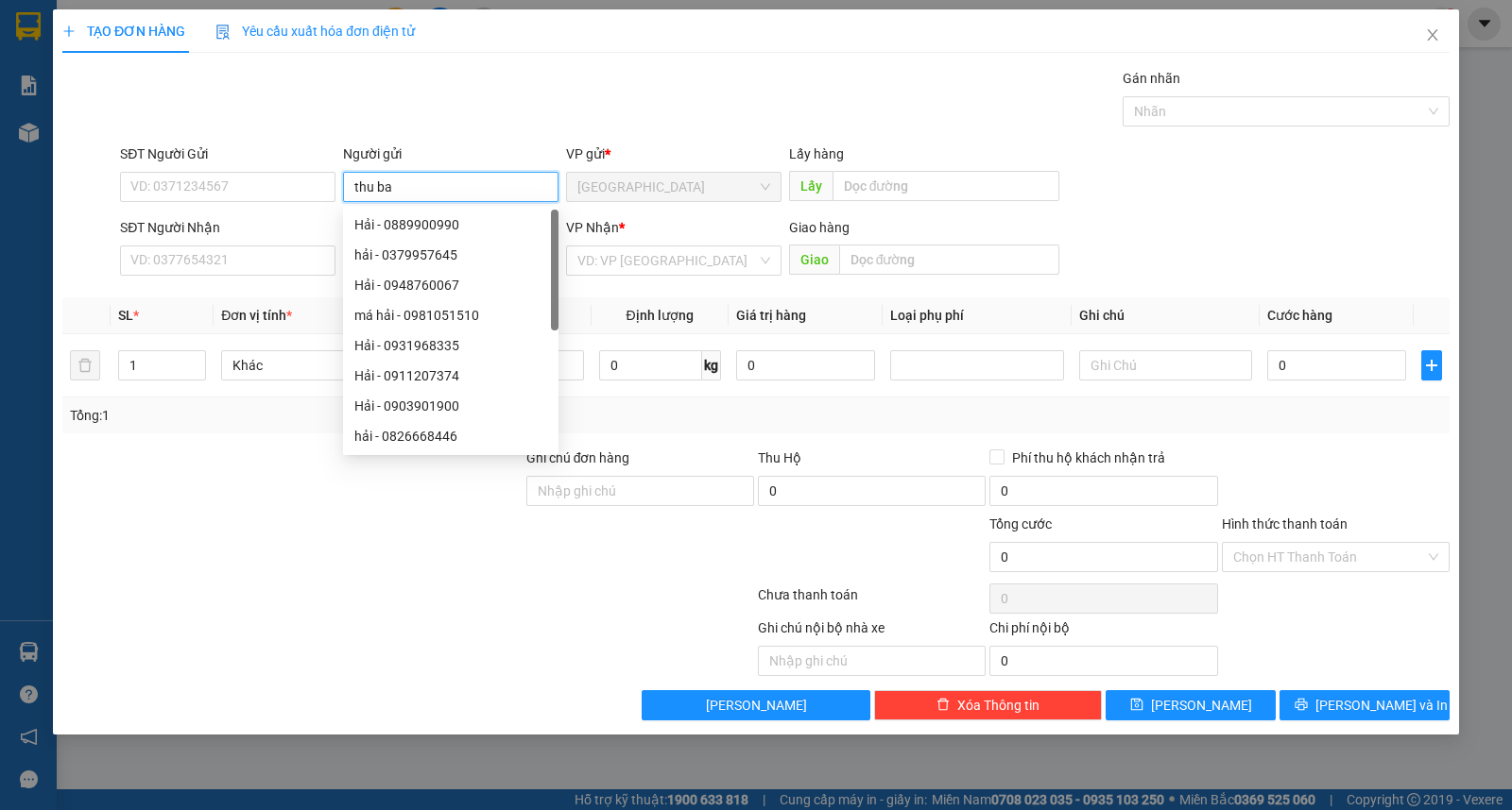
type input "thu ba"
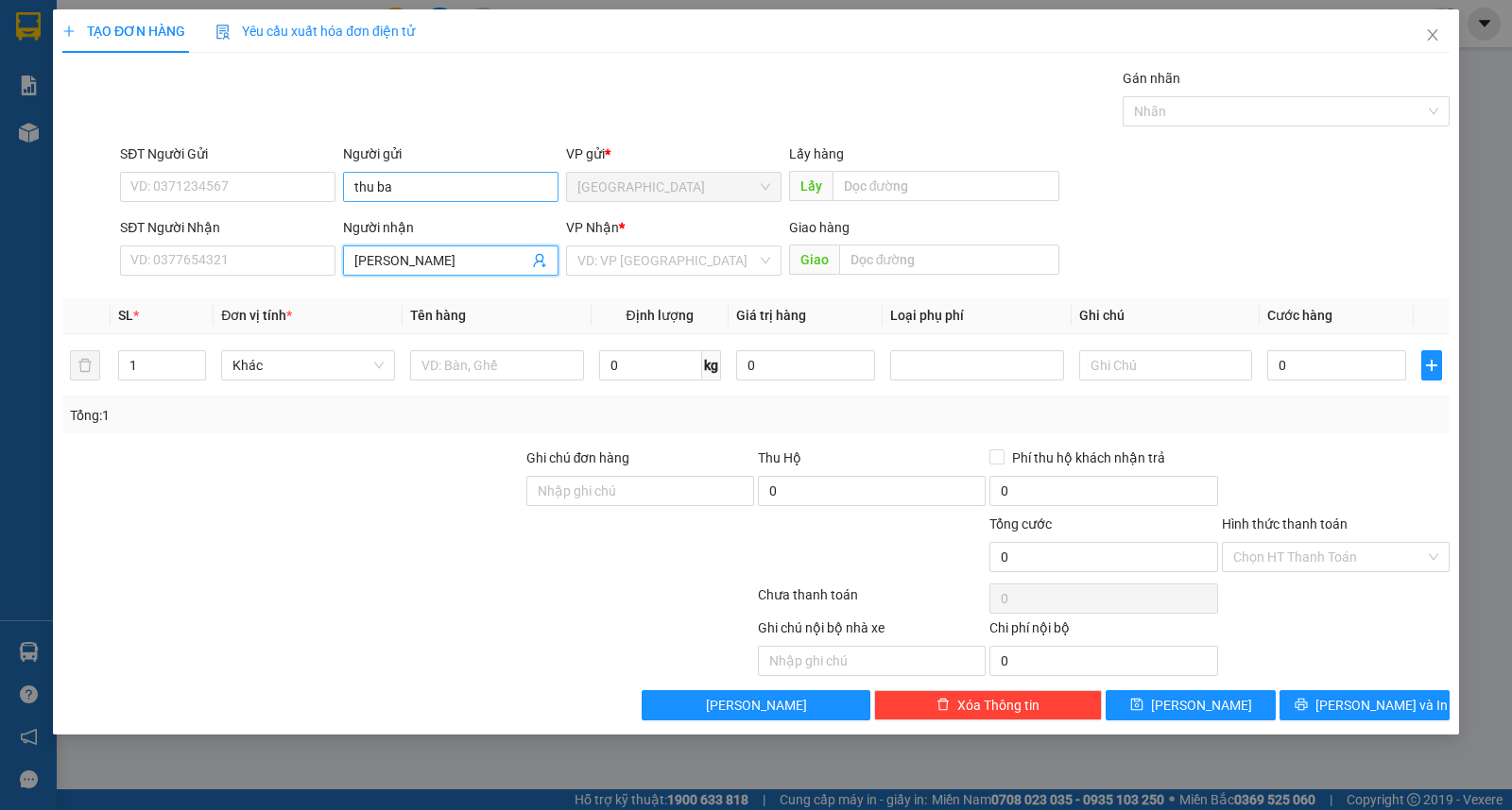
type input "[PERSON_NAME]"
type input "ư"
type input "2"
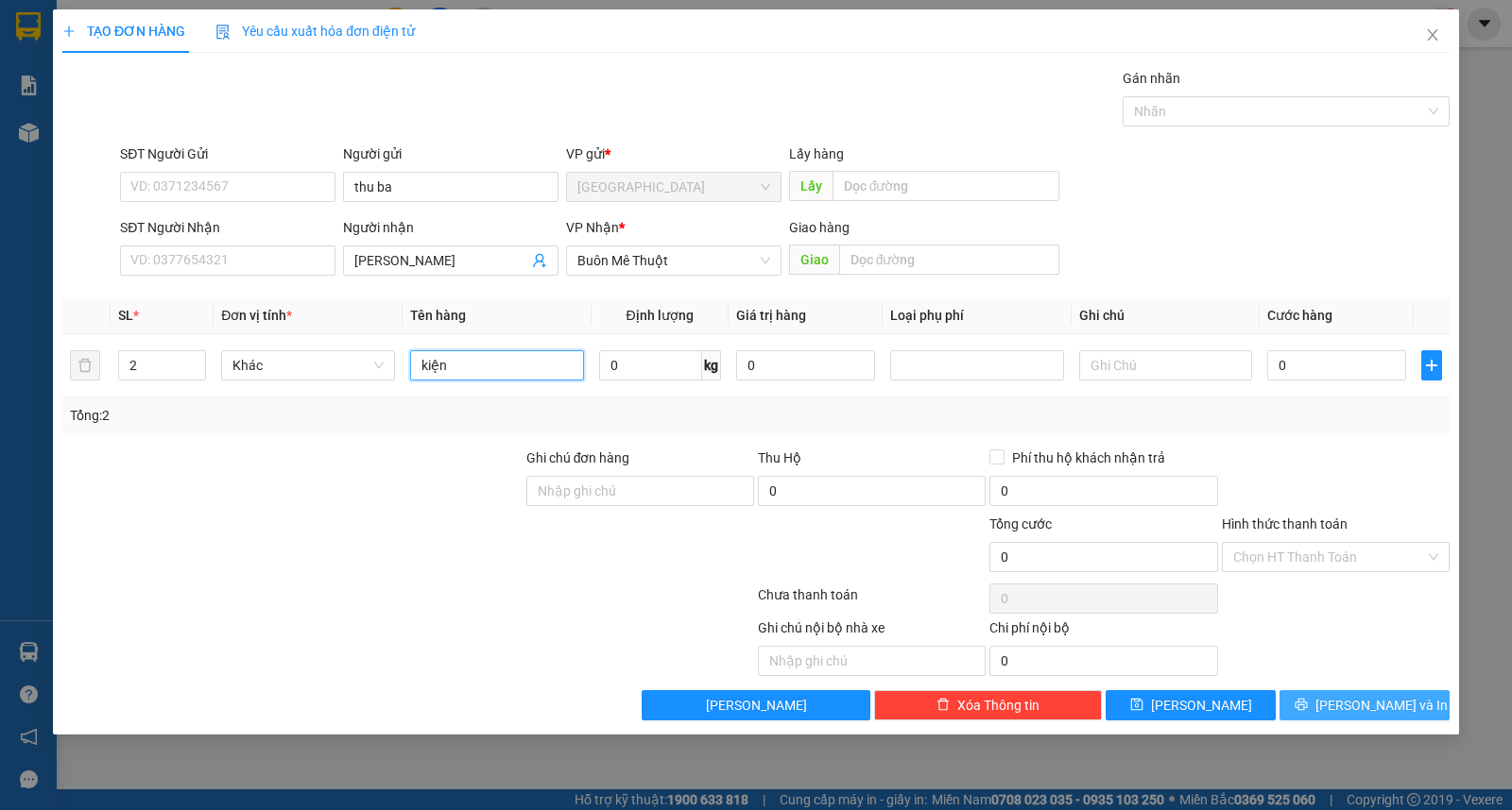
type input "kiện"
click at [1364, 707] on span "[PERSON_NAME] và In" at bounding box center [1381, 706] width 133 height 21
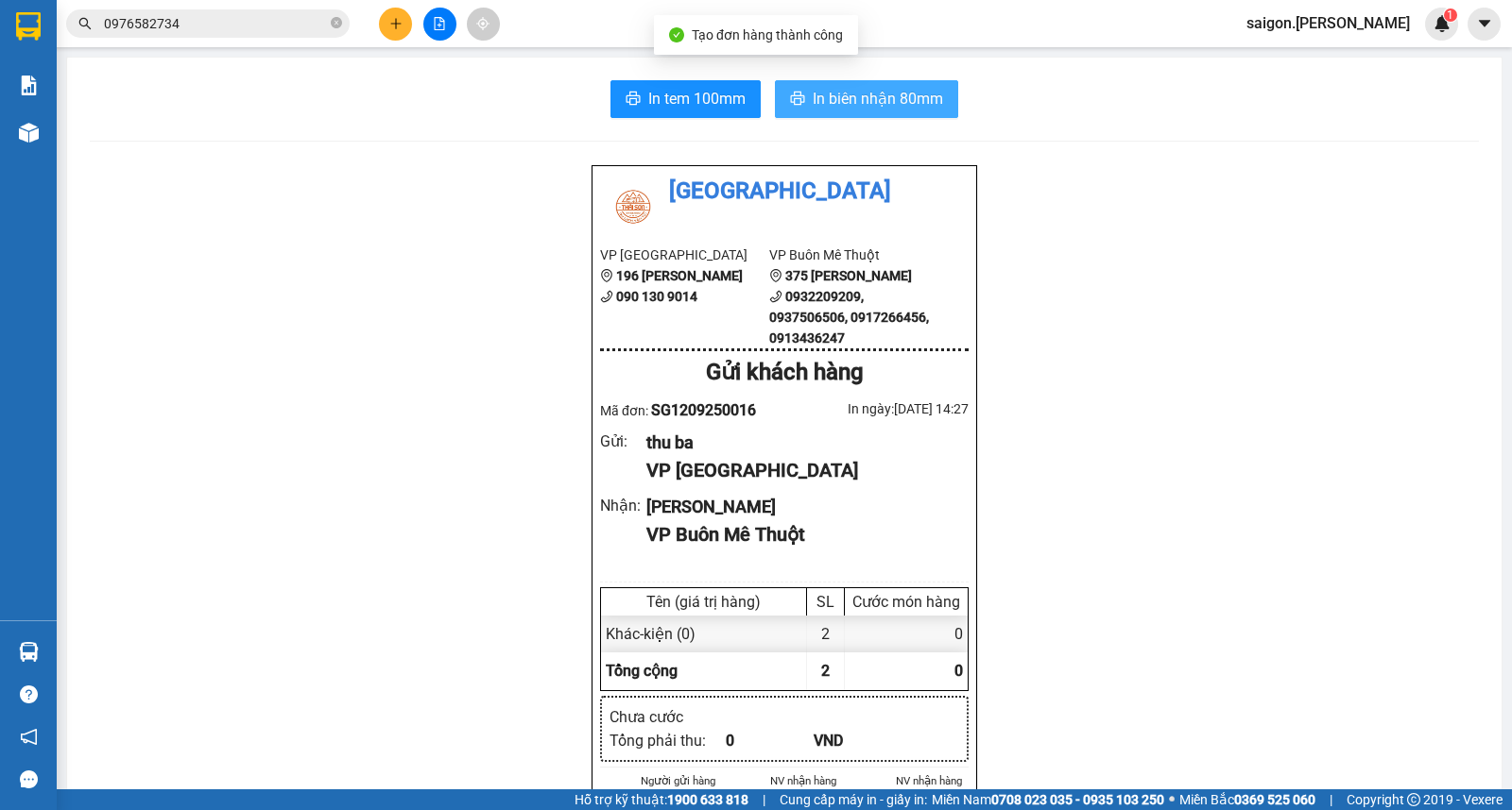
click at [894, 105] on span "In biên nhận 80mm" at bounding box center [878, 98] width 131 height 24
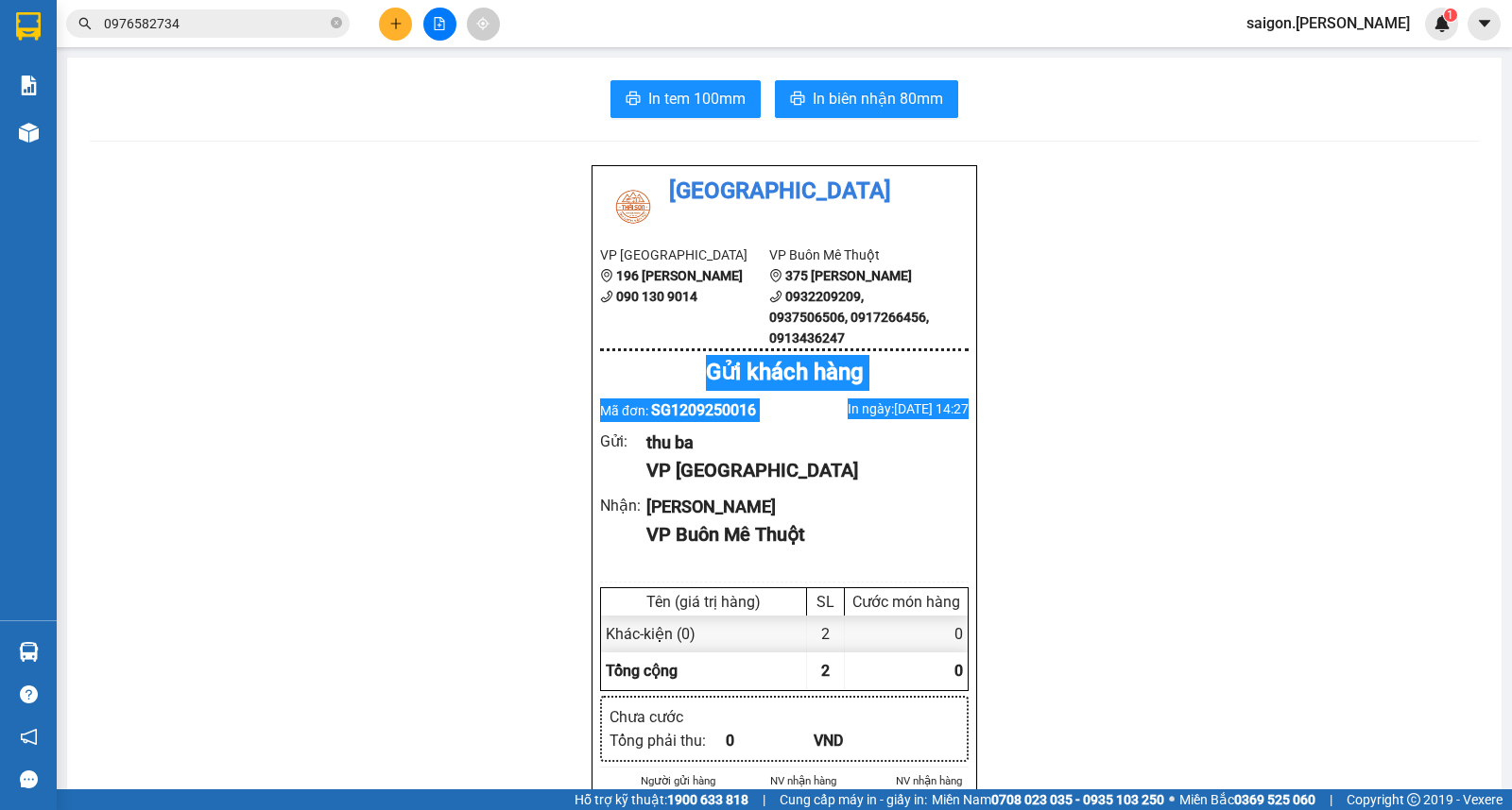
drag, startPoint x: 1246, startPoint y: 388, endPoint x: 1244, endPoint y: 398, distance: 10.2
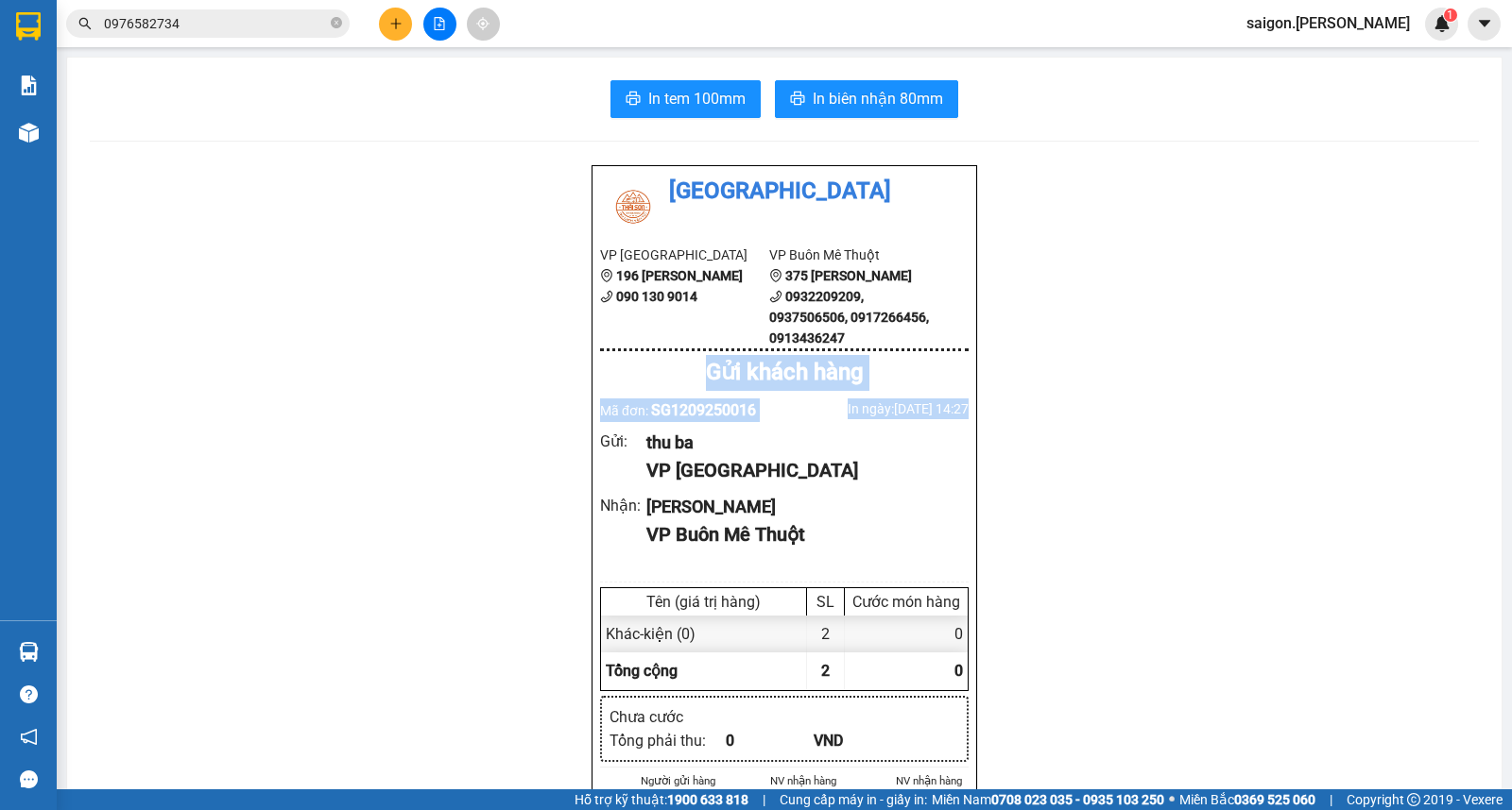
click at [400, 26] on icon "plus" at bounding box center [396, 24] width 13 height 13
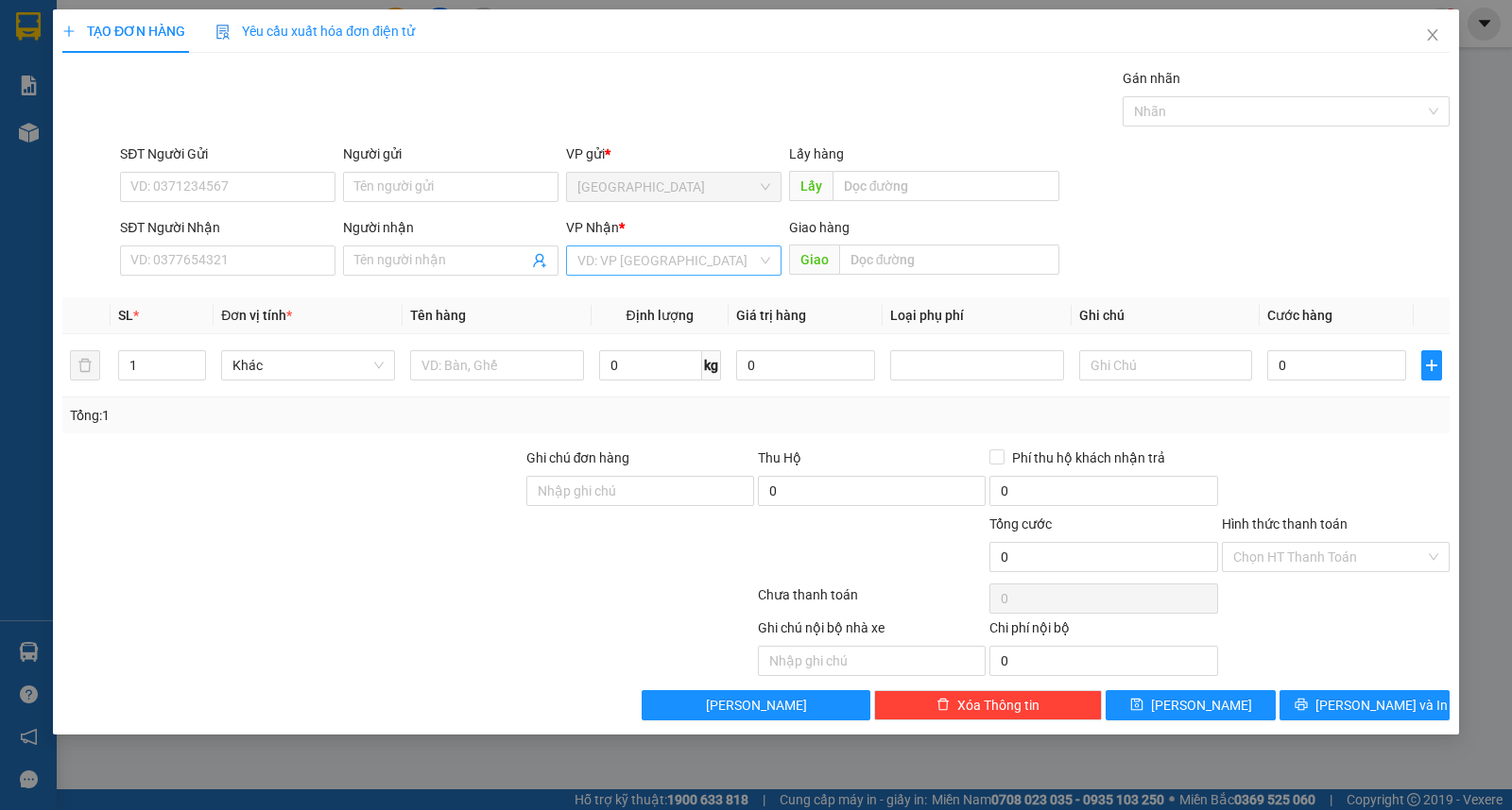
click at [713, 266] on input "search" at bounding box center [667, 261] width 180 height 28
click at [715, 337] on div "Buôn Mê Thuột" at bounding box center [674, 328] width 193 height 21
click at [476, 363] on input "text" at bounding box center [497, 365] width 174 height 30
type input "kiện"
type input "uyên"
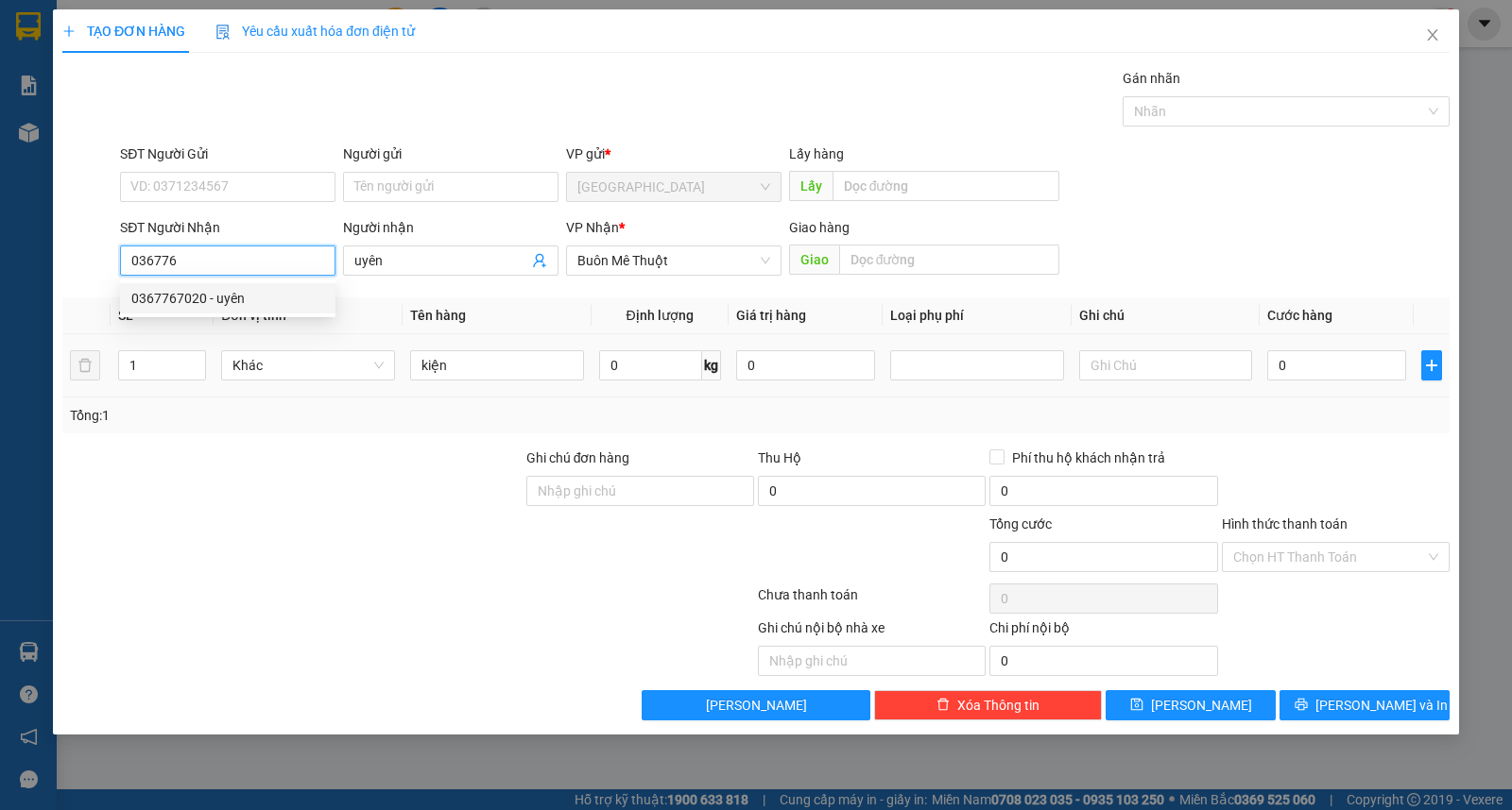
type input "0367767020"
type input "1.300.000"
type input "0367767020"
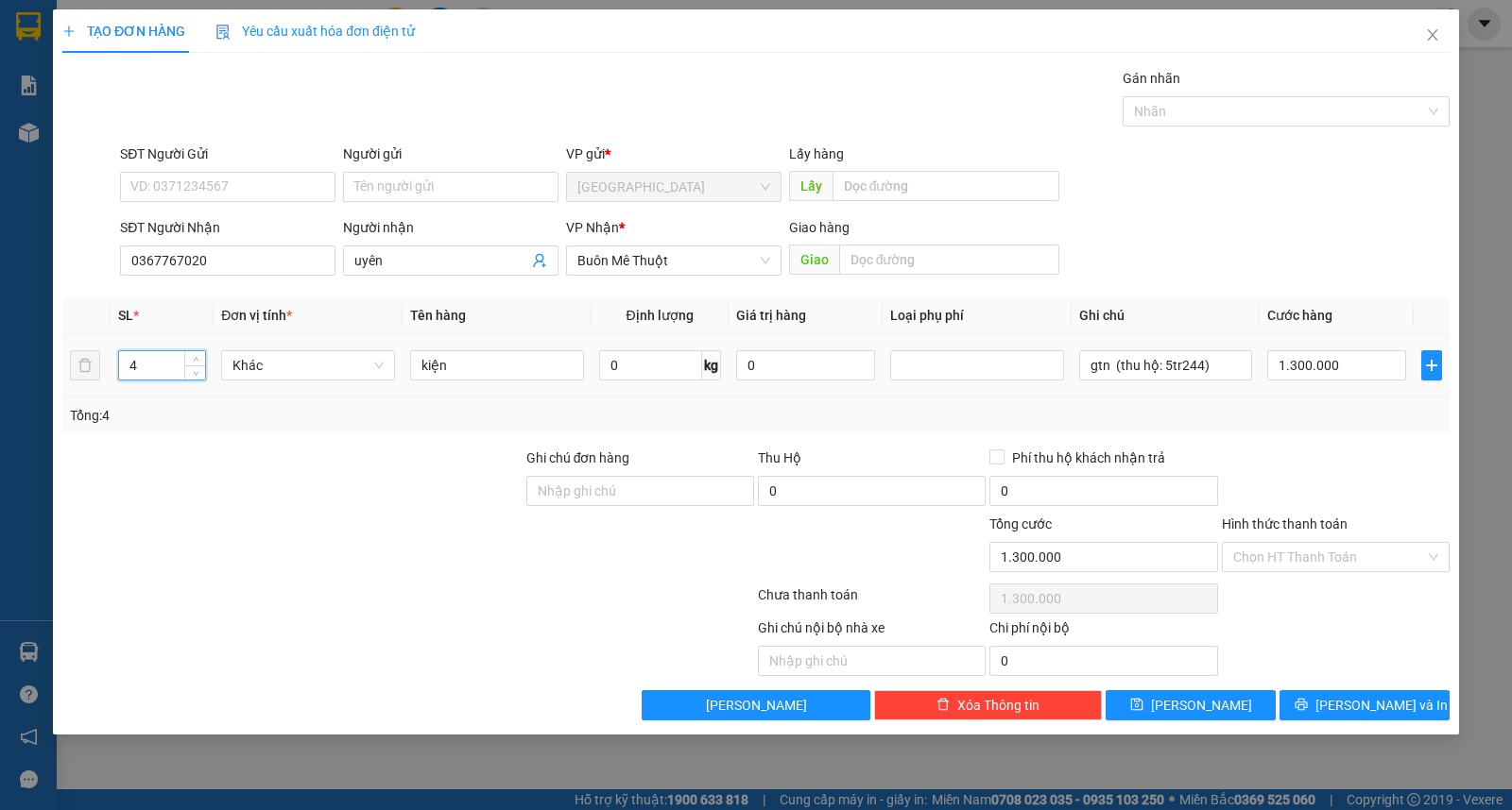
drag, startPoint x: 154, startPoint y: 376, endPoint x: 139, endPoint y: 289, distance: 88.3
click at [15, 356] on div "TẠO ĐƠN HÀNG Yêu cầu xuất hóa đơn điện tử Transit Pickup Surcharge Ids Transit …" at bounding box center [756, 405] width 1512 height 810
type input "1"
click at [444, 194] on input "Người gửi" at bounding box center [451, 187] width 216 height 30
type input "0"
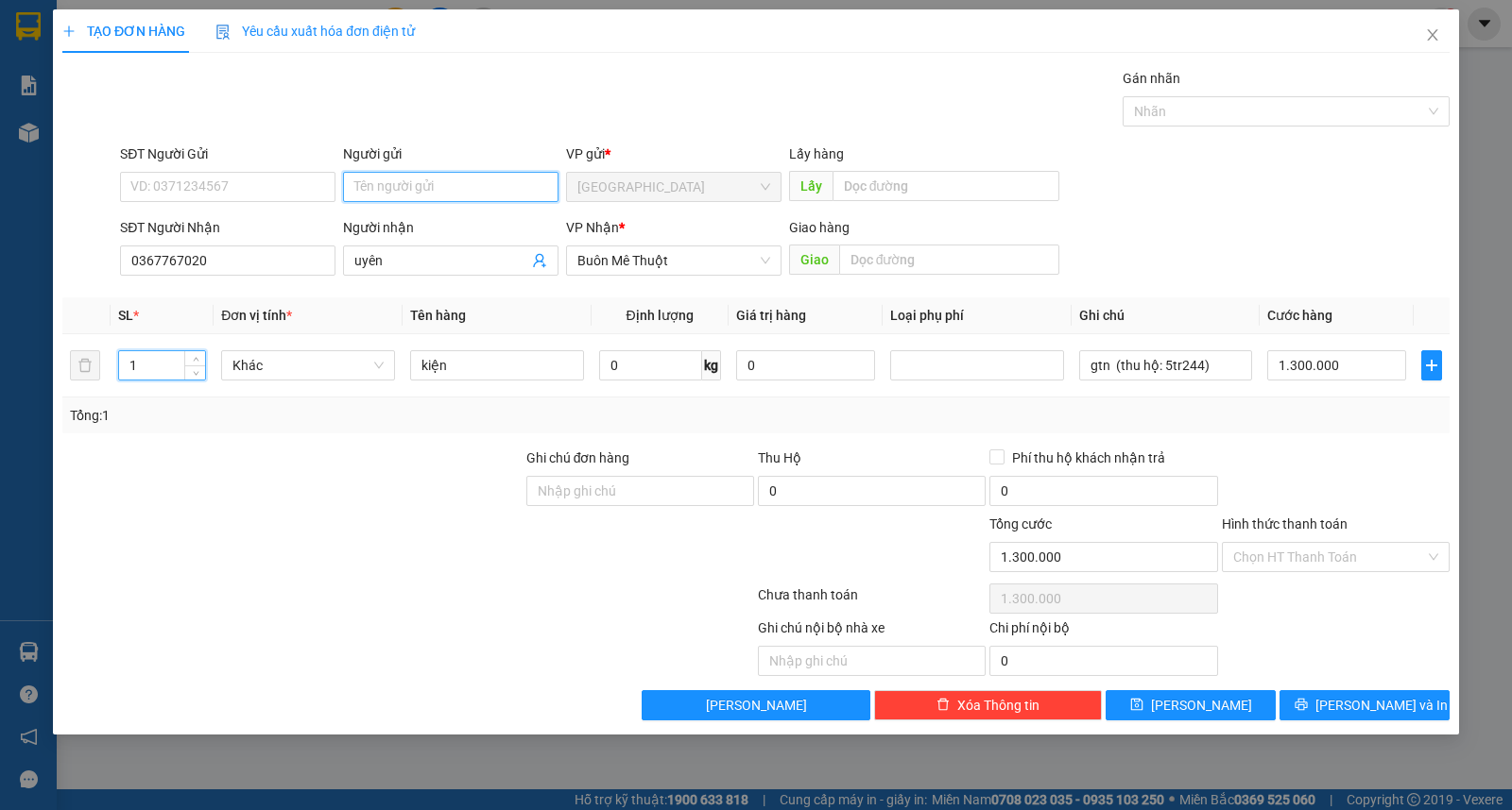
type input "0"
type input "lavaco"
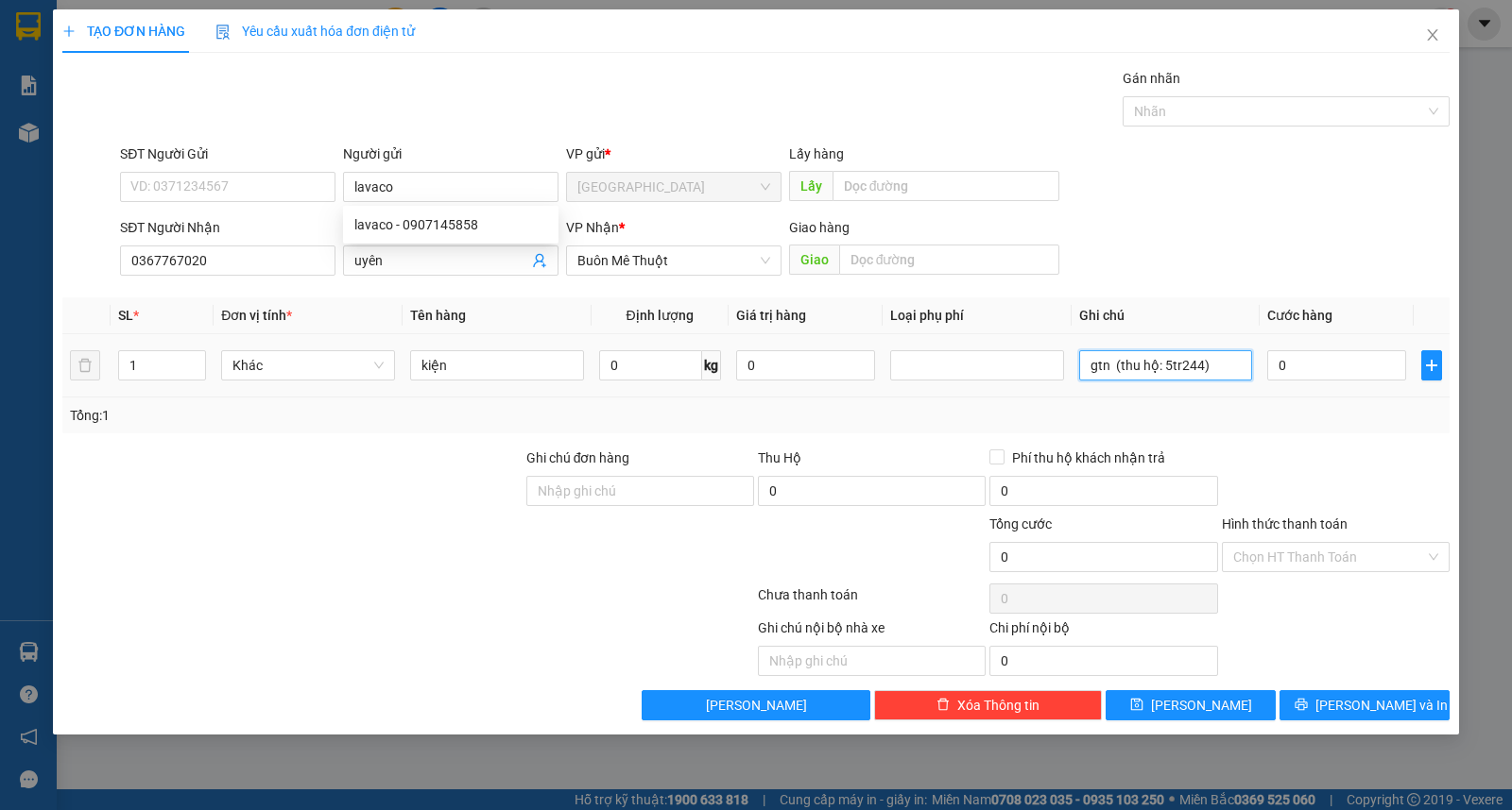
click at [1144, 360] on input "gtn (thu hộ: 5tr244)" at bounding box center [1166, 365] width 174 height 30
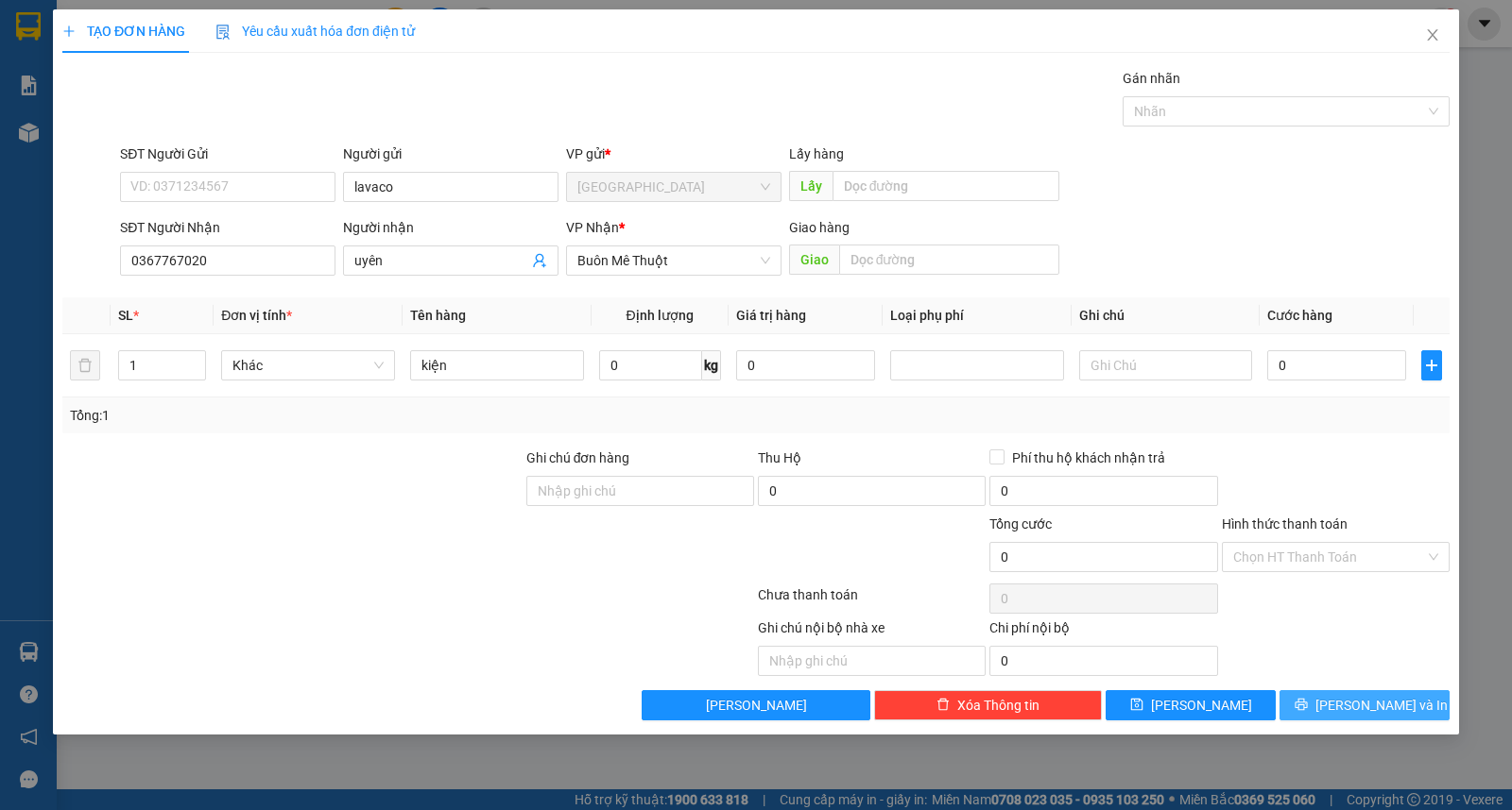
drag, startPoint x: 1364, startPoint y: 705, endPoint x: 1323, endPoint y: 593, distance: 119.3
click at [1365, 704] on span "[PERSON_NAME] và In" at bounding box center [1381, 706] width 133 height 21
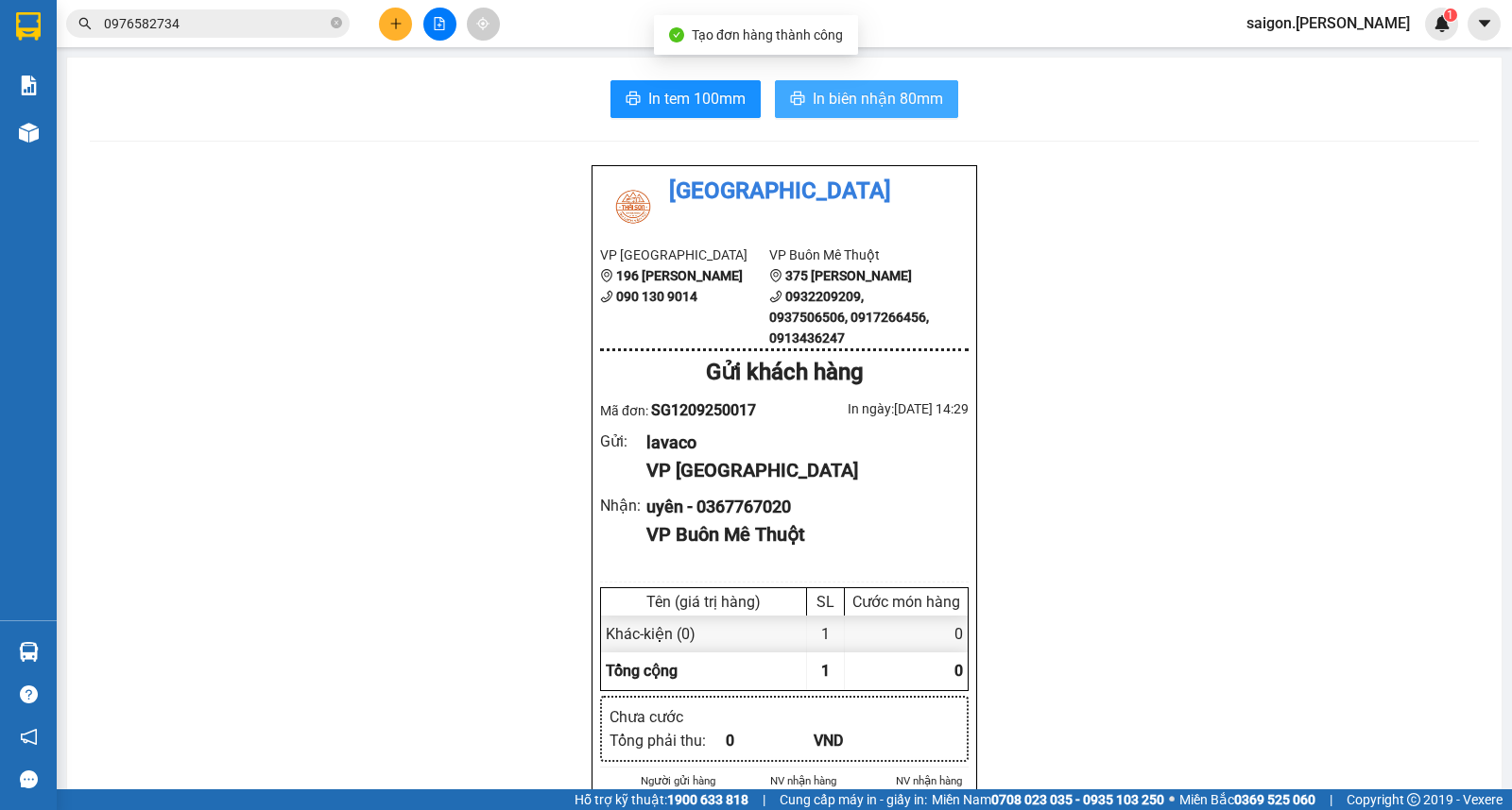
click at [904, 114] on button "In biên nhận 80mm" at bounding box center [866, 99] width 184 height 38
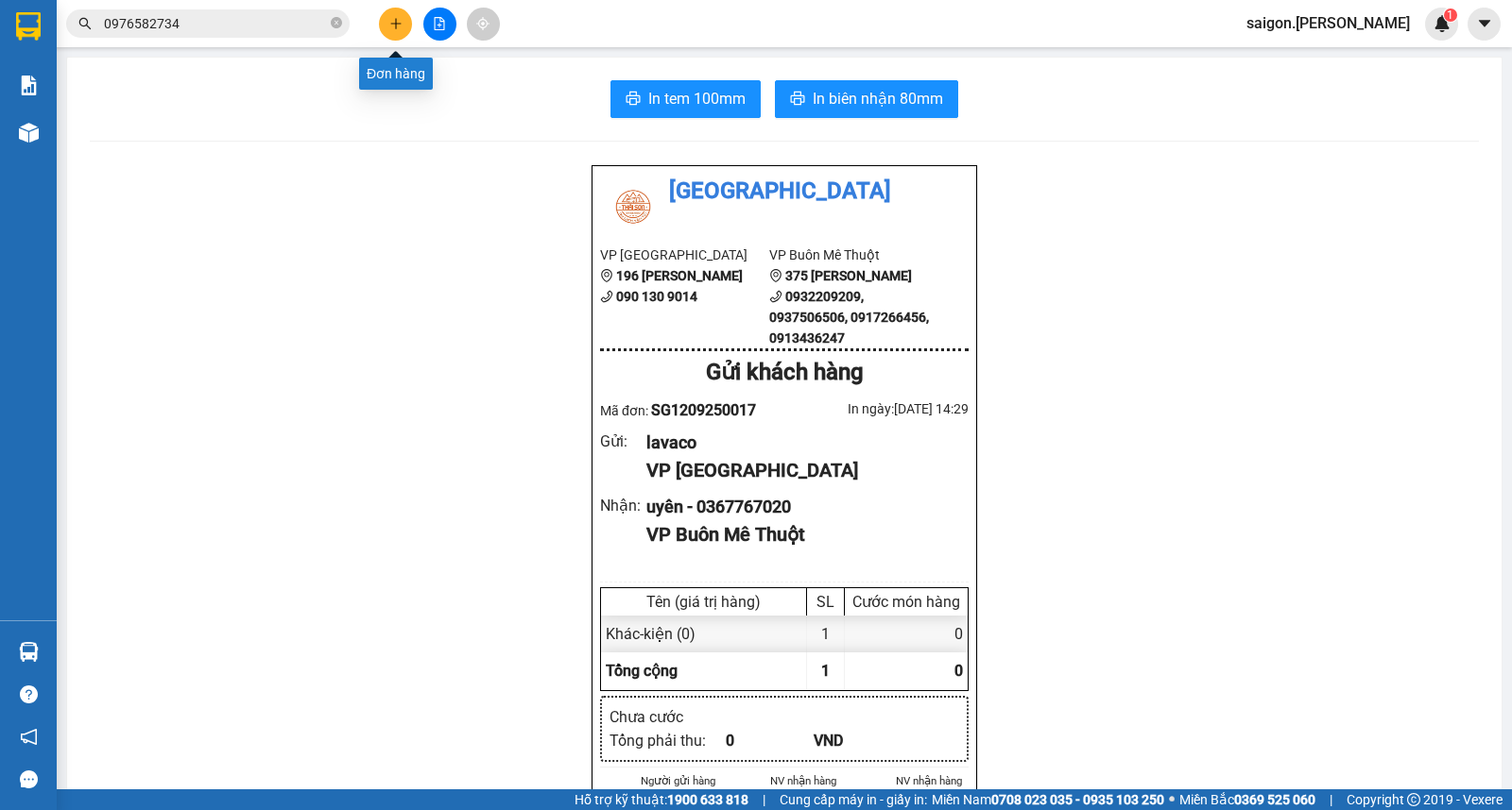
click at [391, 22] on icon "plus" at bounding box center [396, 24] width 13 height 13
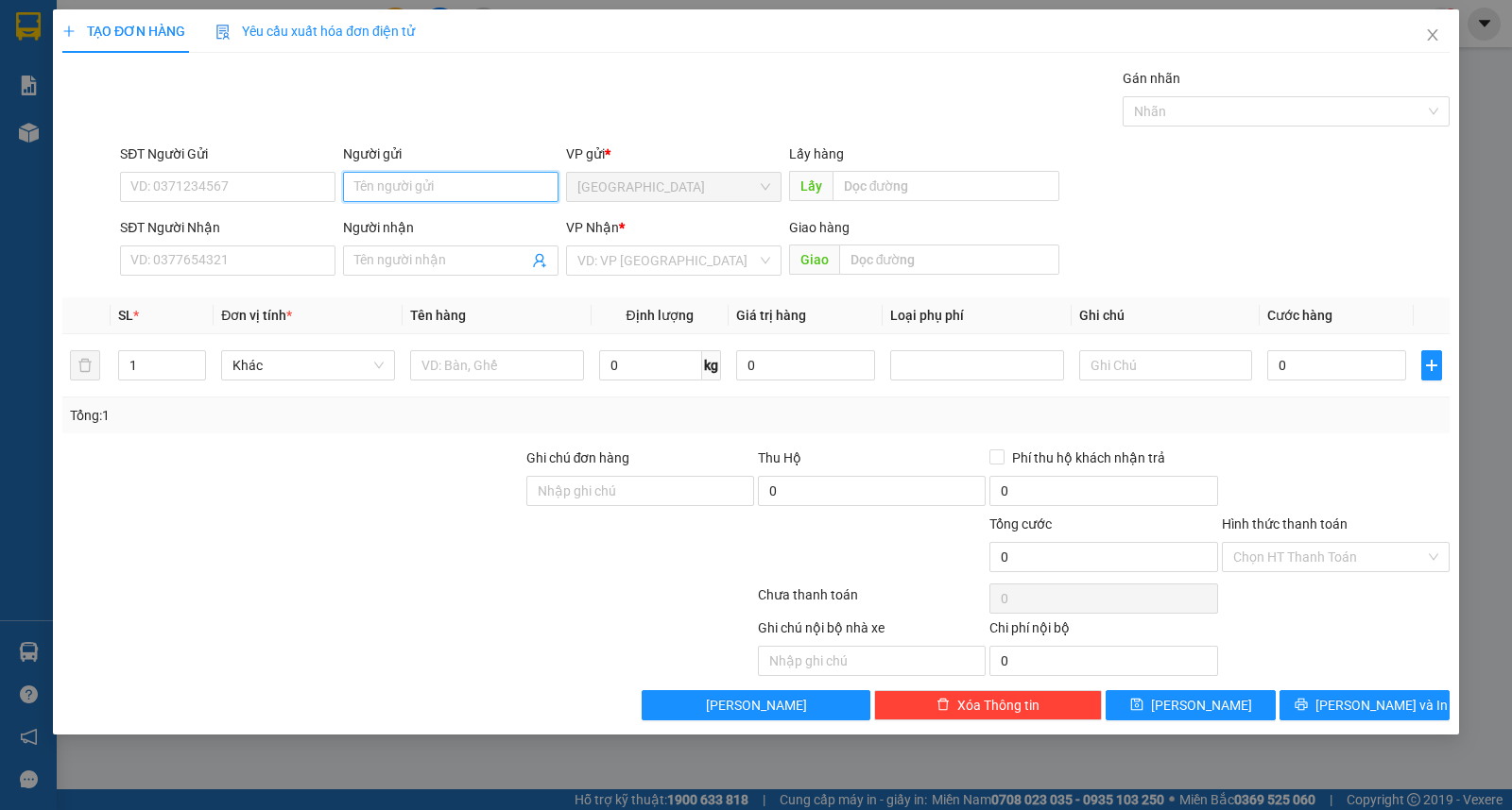
click at [398, 189] on input "Người gửi" at bounding box center [451, 187] width 216 height 30
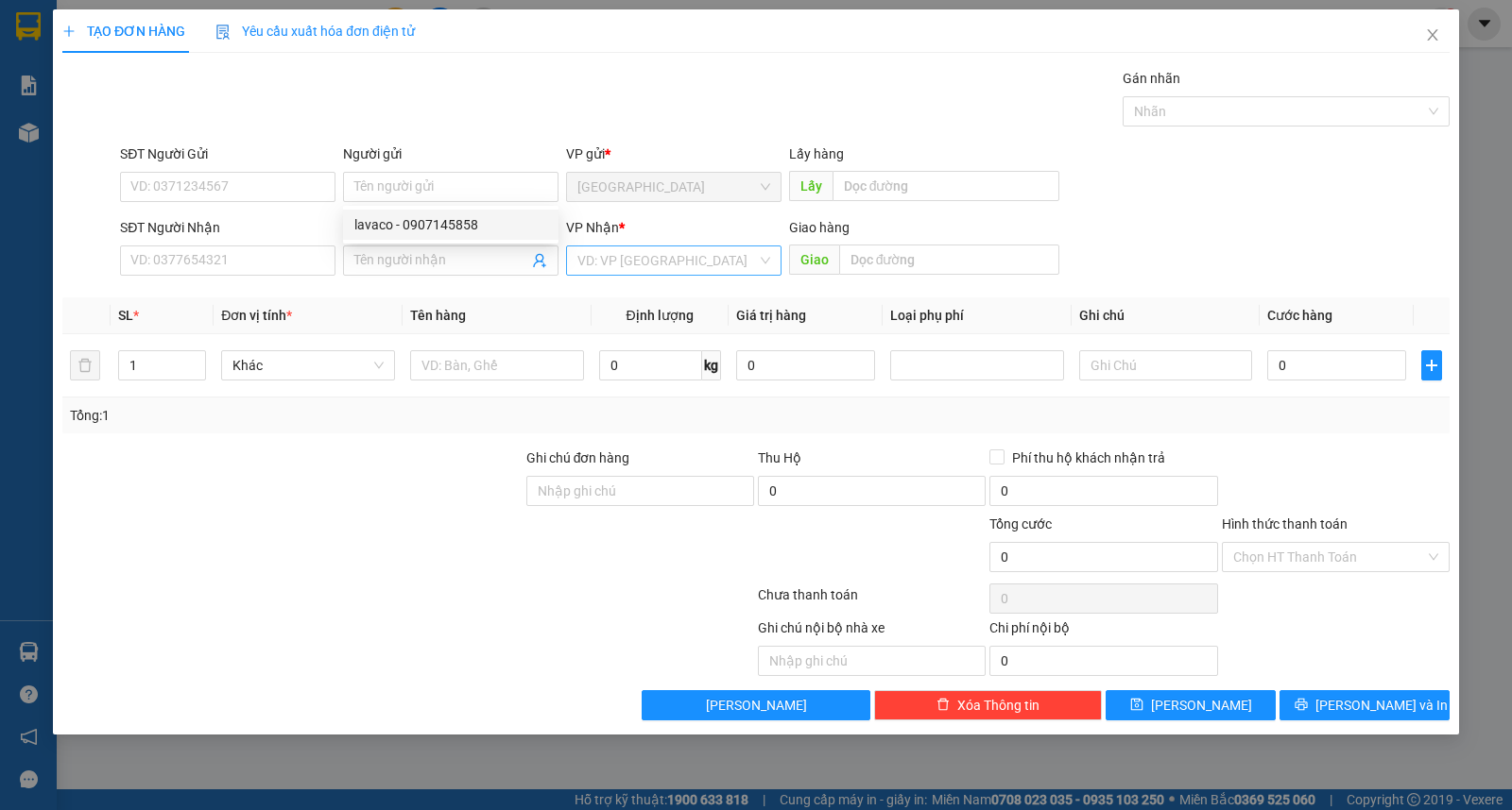
click at [578, 256] on input "search" at bounding box center [667, 261] width 180 height 28
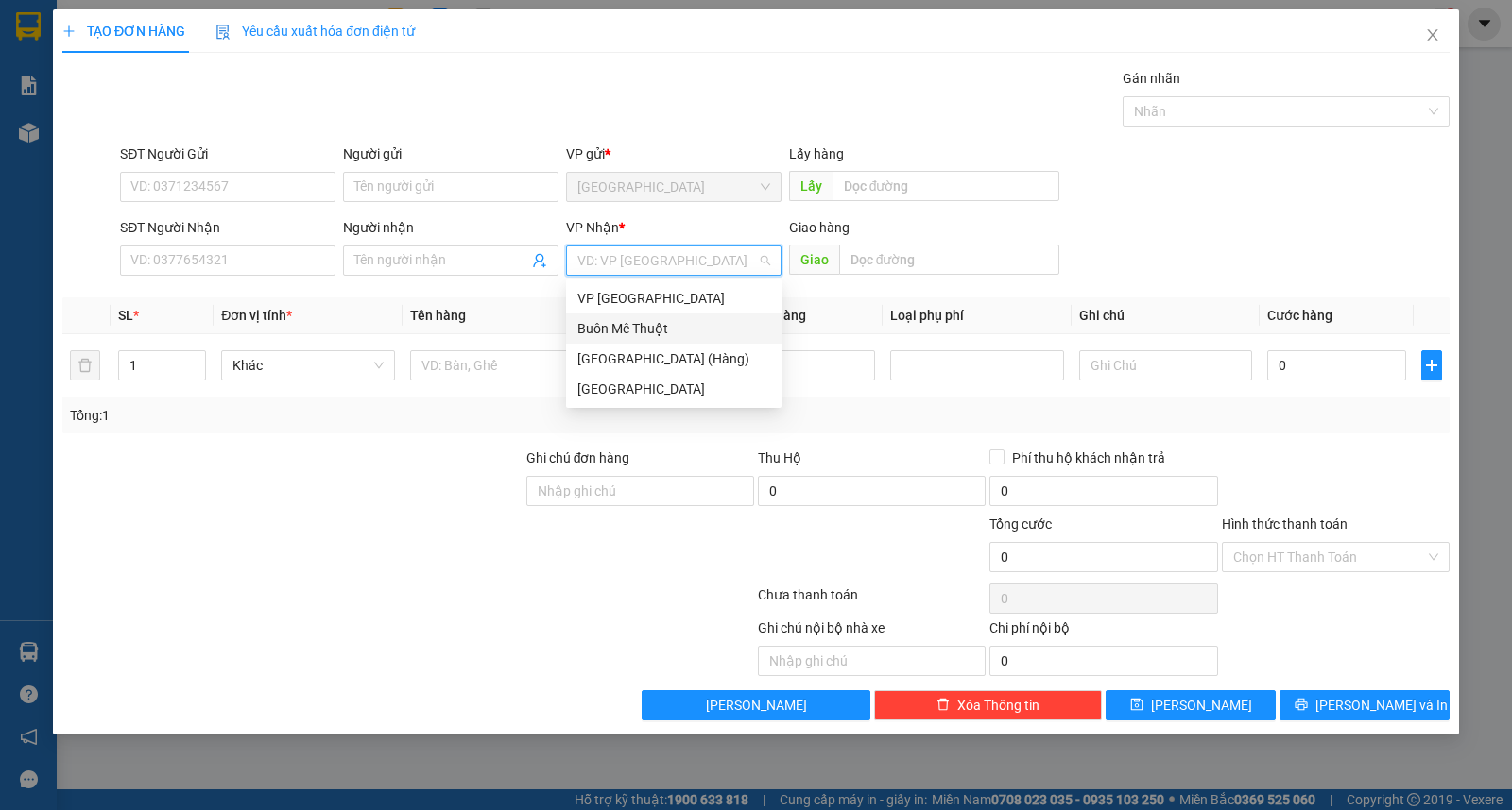
click at [618, 319] on div "Buôn Mê Thuột" at bounding box center [674, 328] width 193 height 21
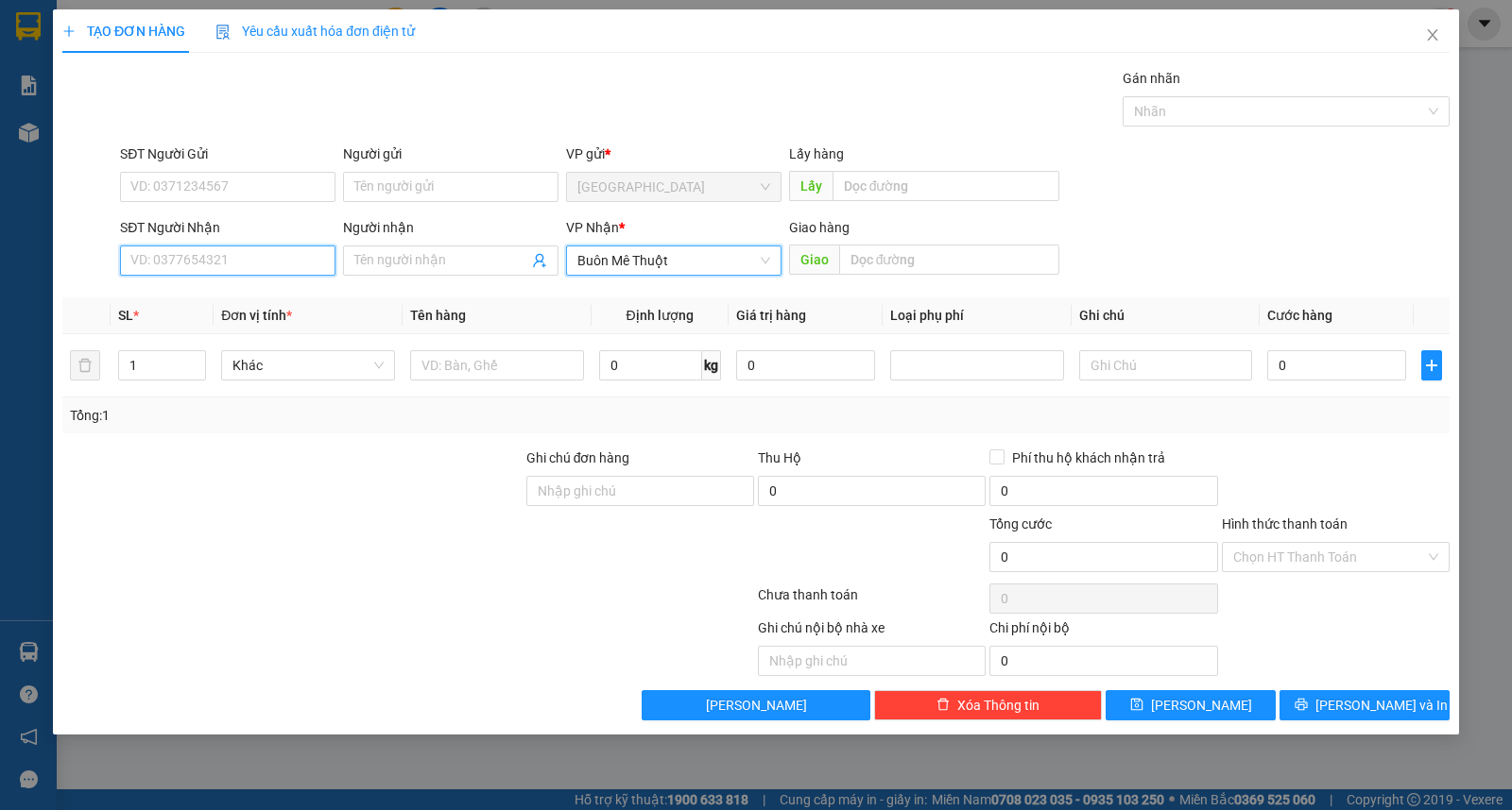
click at [219, 271] on input "SĐT Người Nhận" at bounding box center [228, 261] width 216 height 30
type input "0905391099"
type input "tuyền"
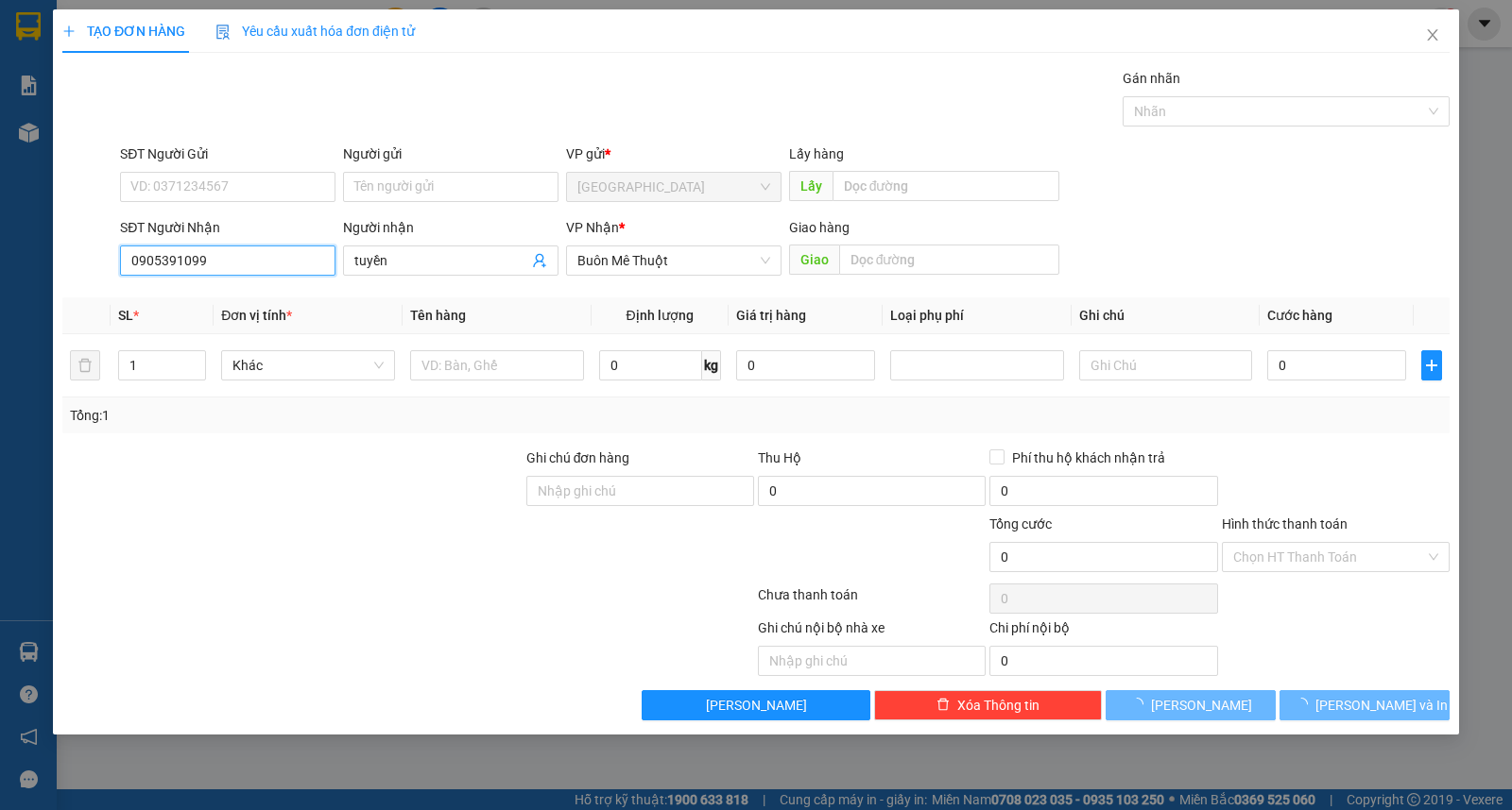
type input "30.000"
type input "0905391099"
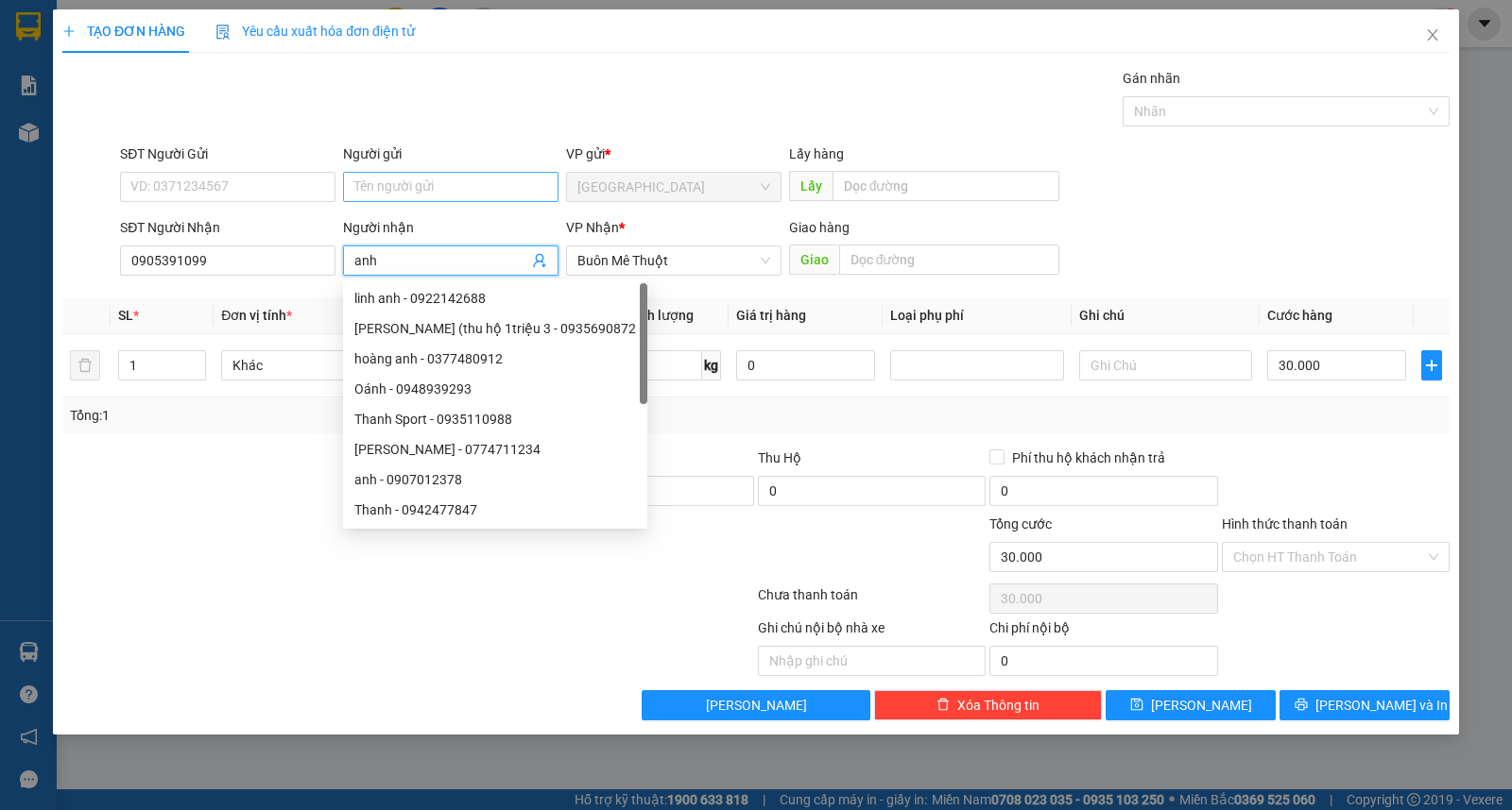
type input "anh"
click at [436, 187] on input "Người gửi" at bounding box center [451, 187] width 216 height 30
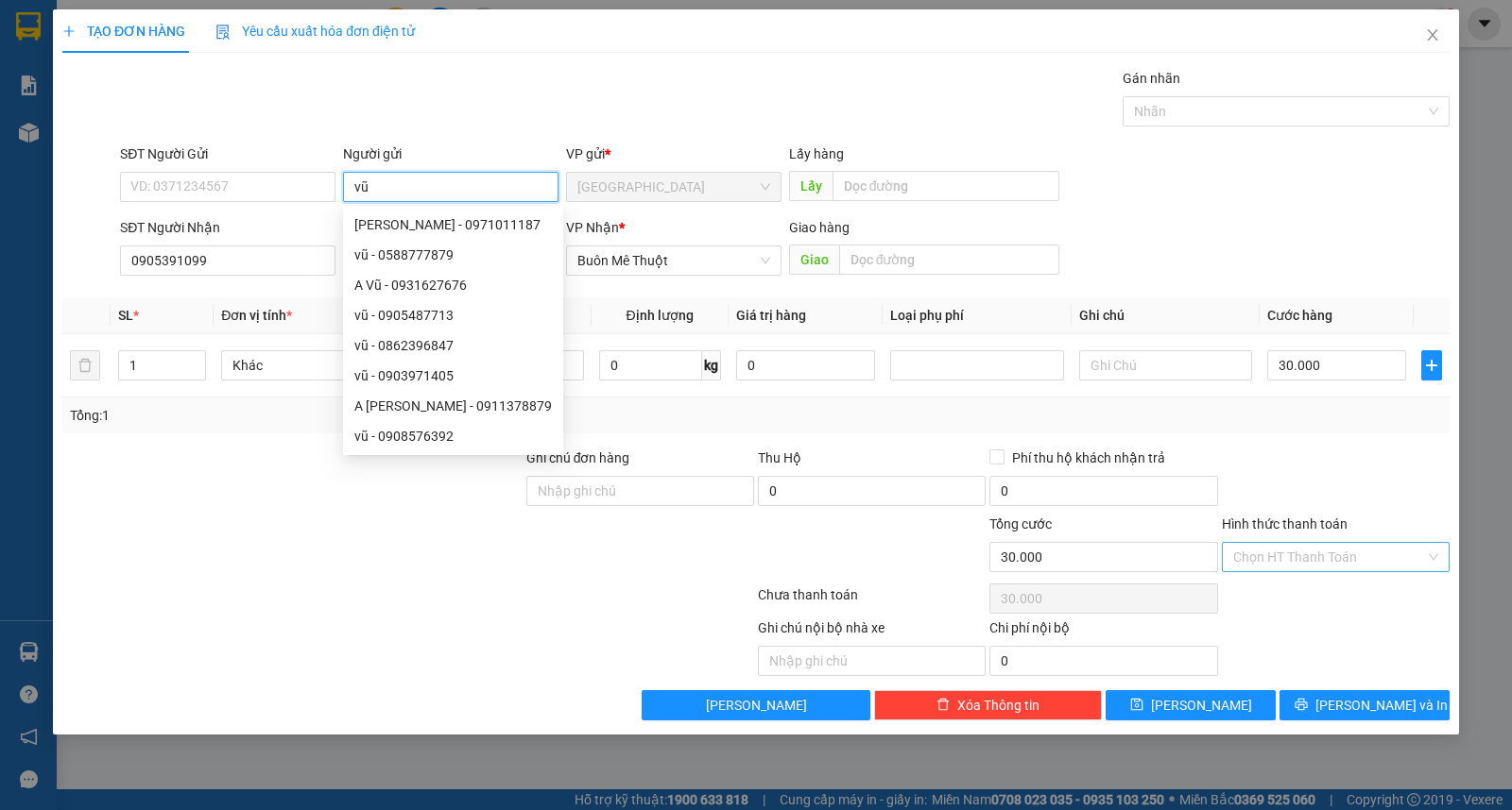
type input "vũ"
click at [1340, 564] on input "Hình thức thanh toán" at bounding box center [1329, 557] width 192 height 28
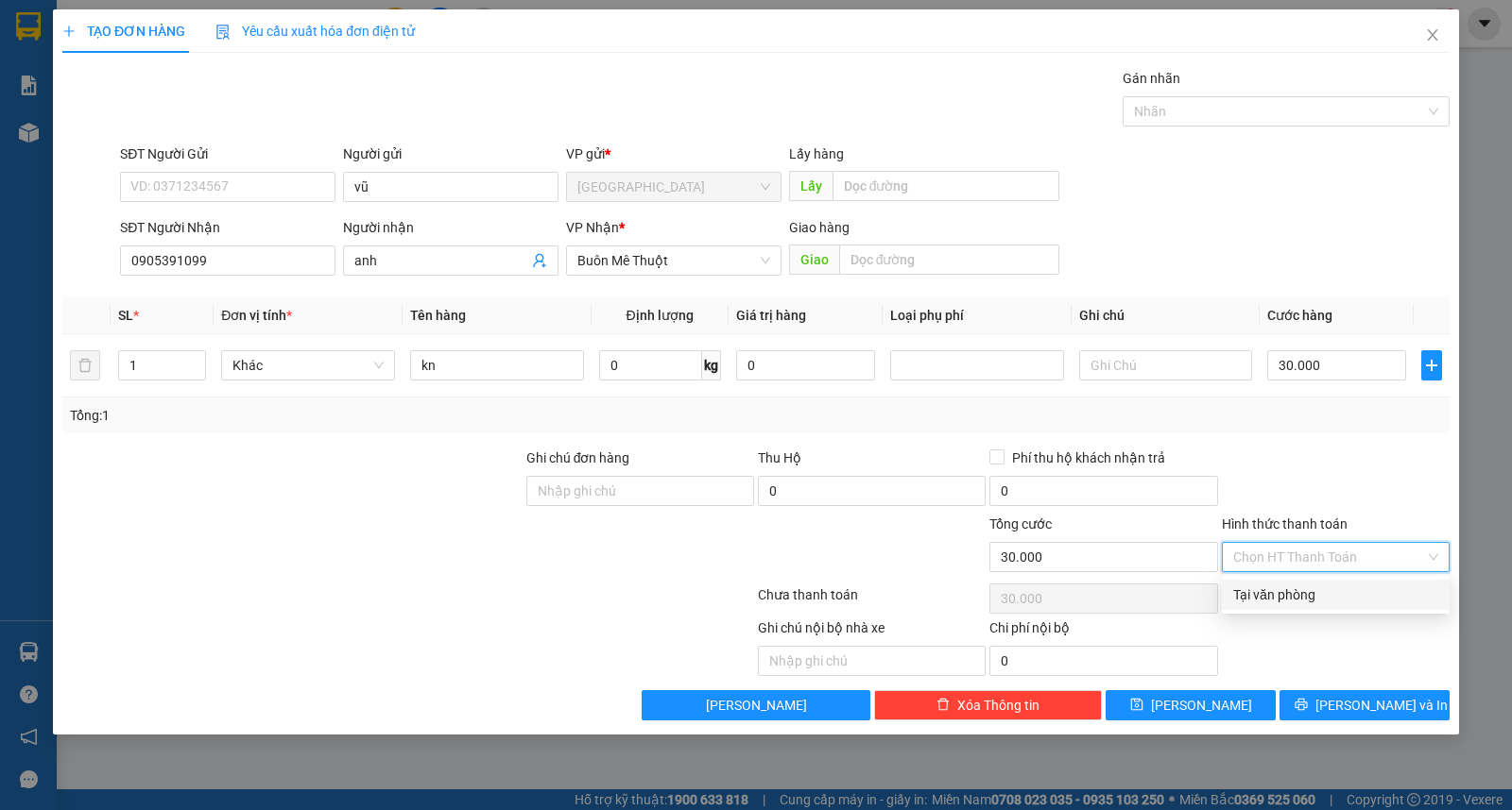
drag, startPoint x: 1342, startPoint y: 590, endPoint x: 1355, endPoint y: 665, distance: 76.1
click at [1342, 591] on div "Tại văn phòng" at bounding box center [1336, 595] width 205 height 21
type input "0"
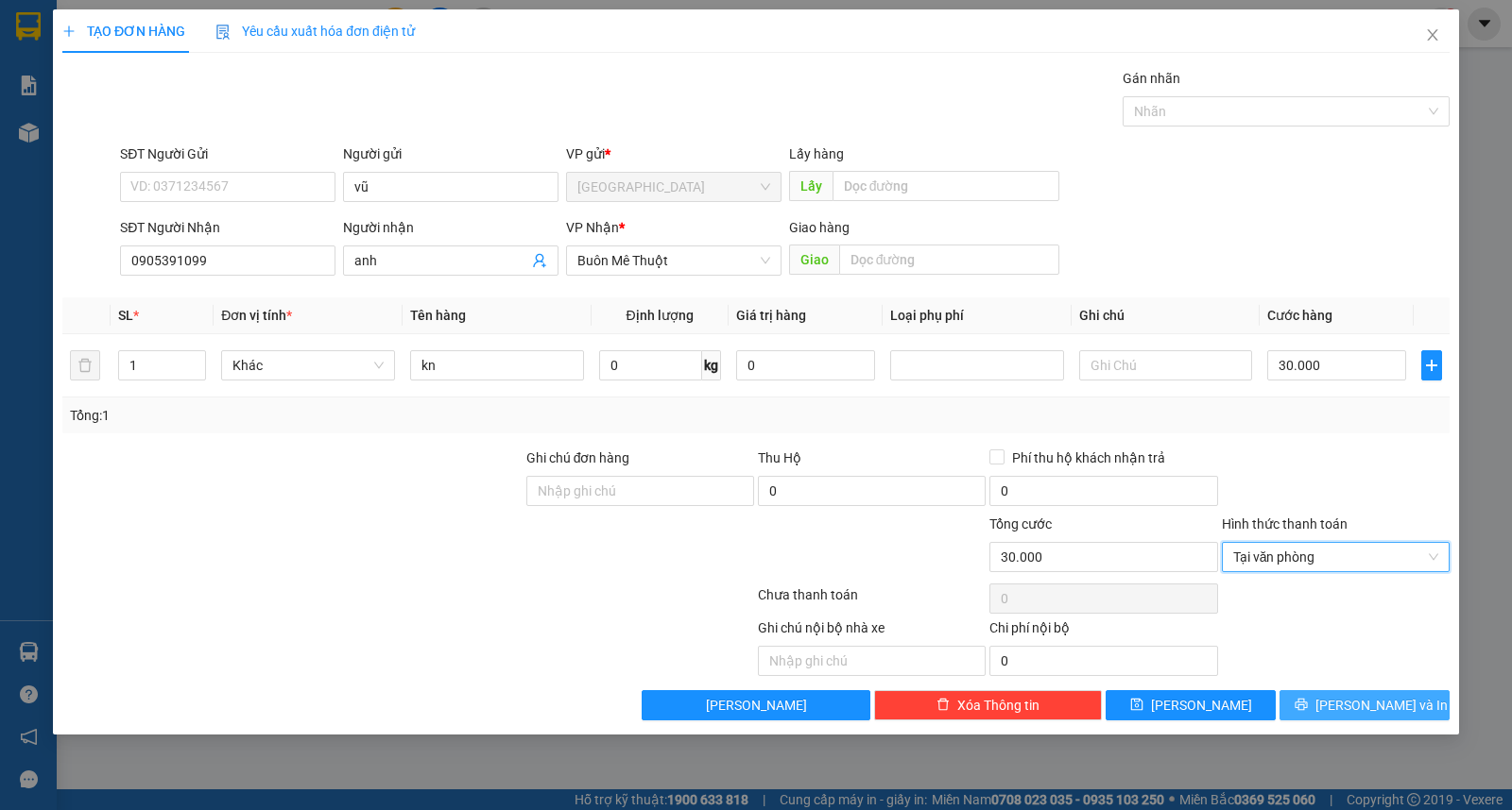
click at [1356, 691] on button "[PERSON_NAME] và In" at bounding box center [1364, 706] width 170 height 30
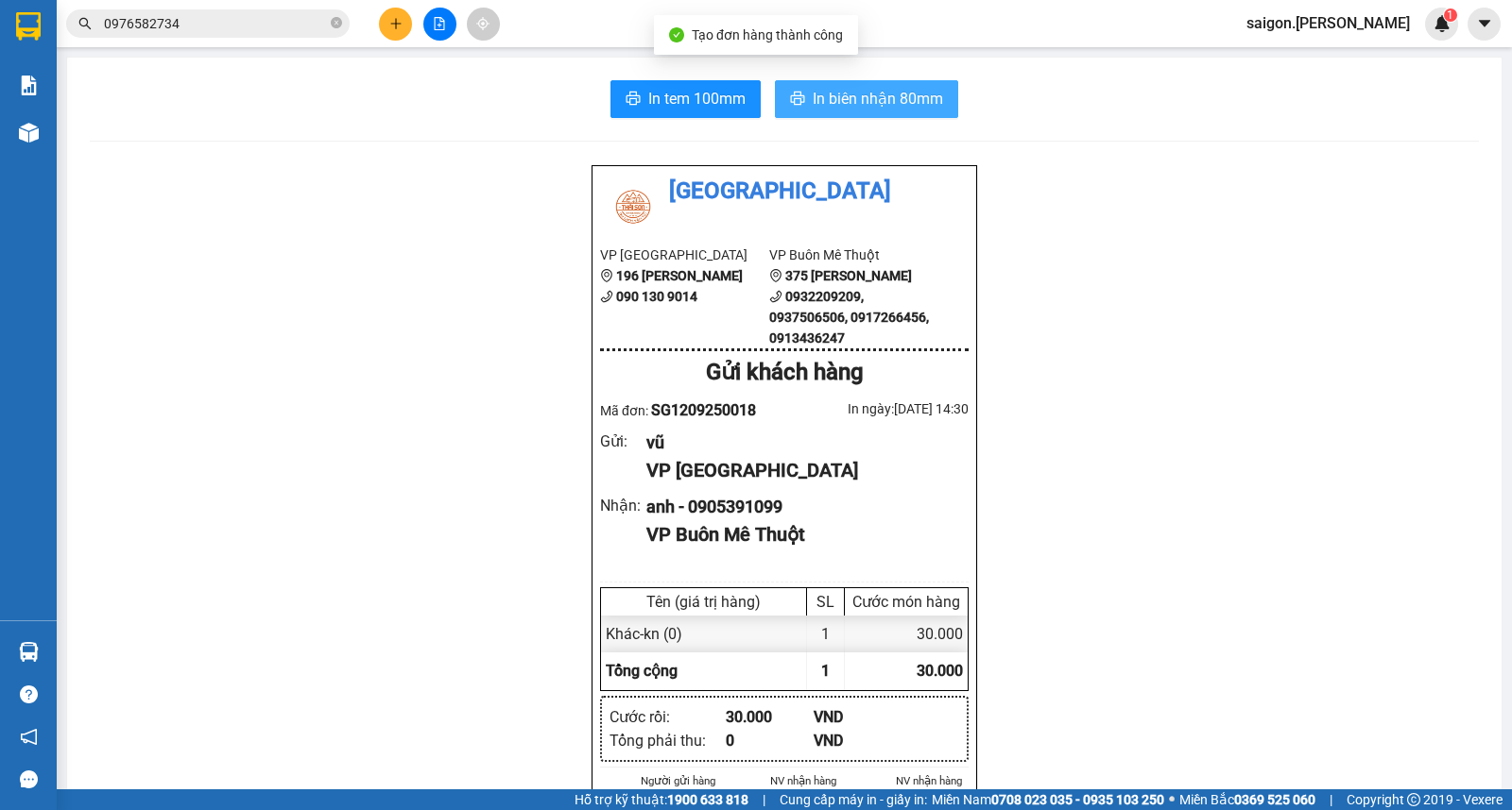
click at [827, 81] on button "In biên nhận 80mm" at bounding box center [866, 99] width 184 height 38
click at [398, 10] on button at bounding box center [395, 24] width 33 height 33
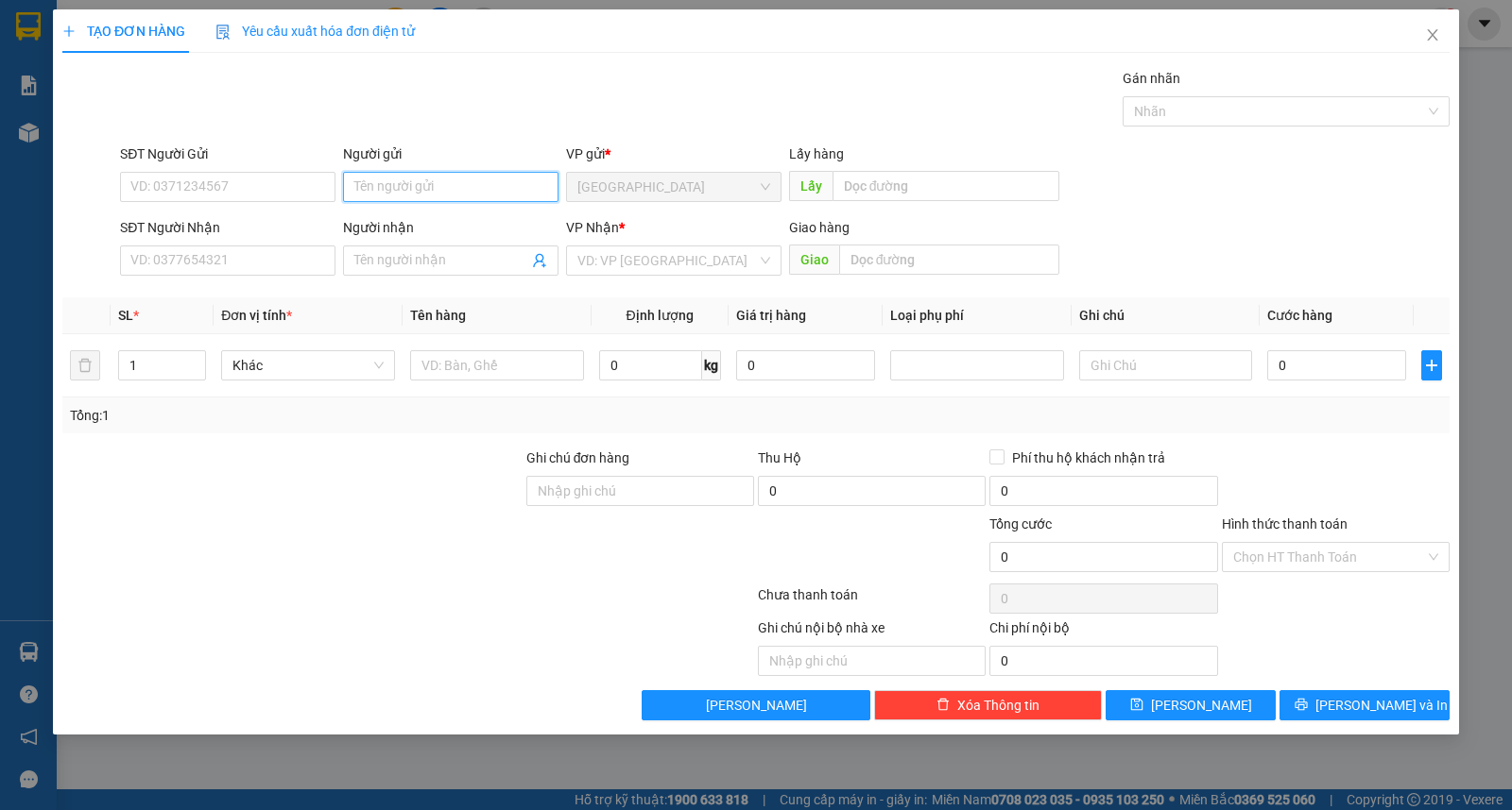
click at [404, 180] on input "Người gửi" at bounding box center [451, 187] width 216 height 30
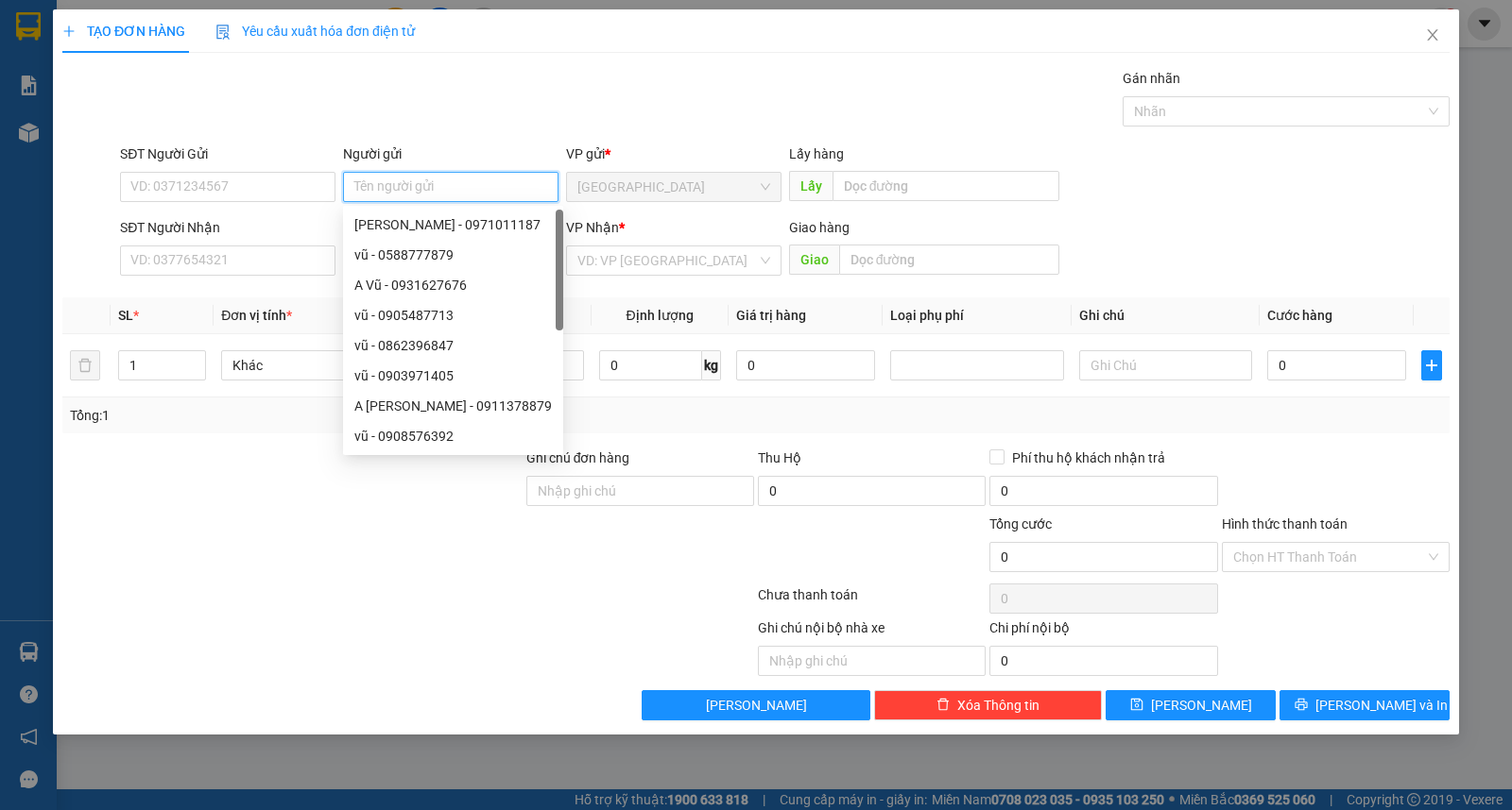
type input "d"
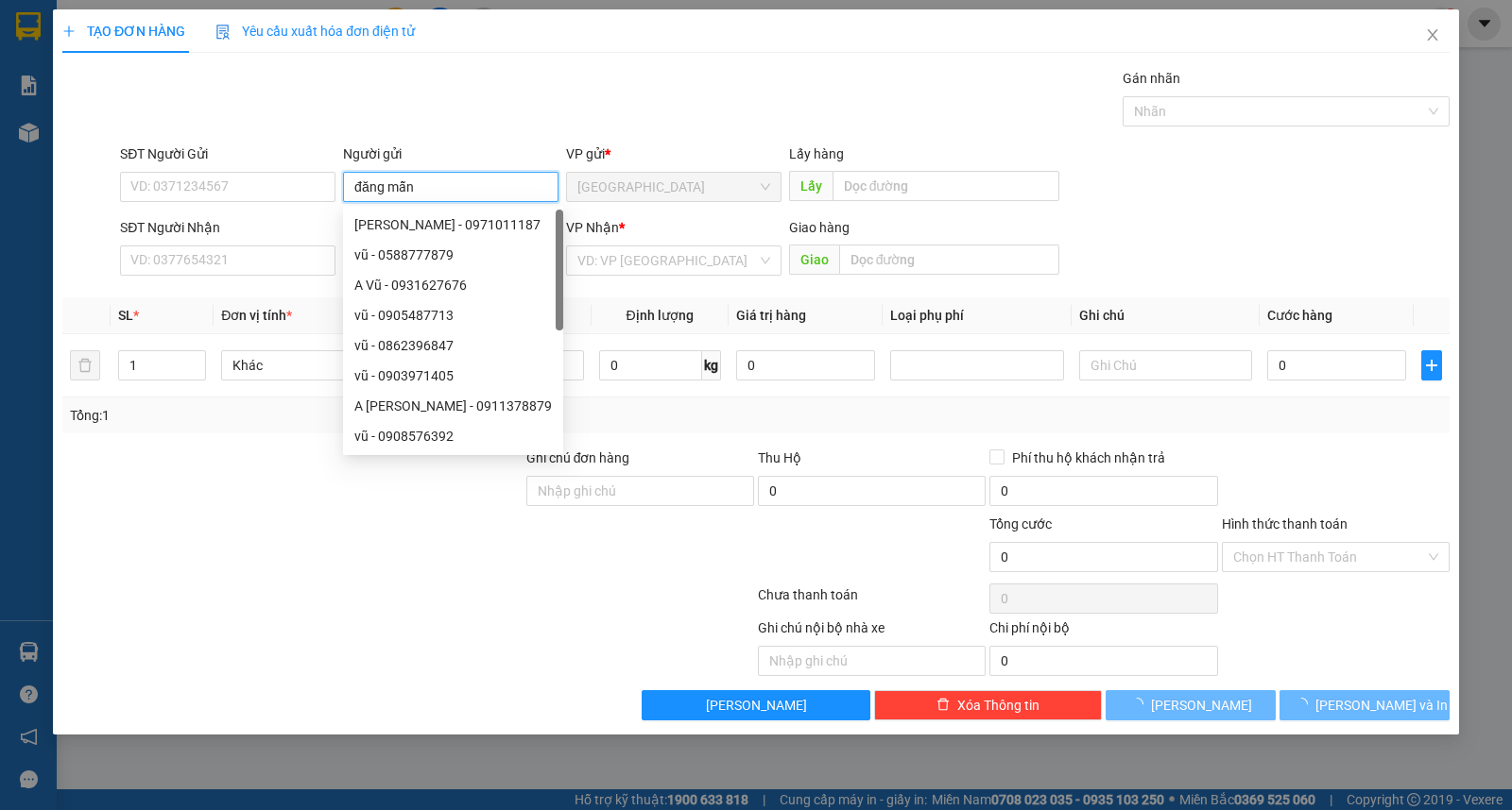
type input "đăng mẫn"
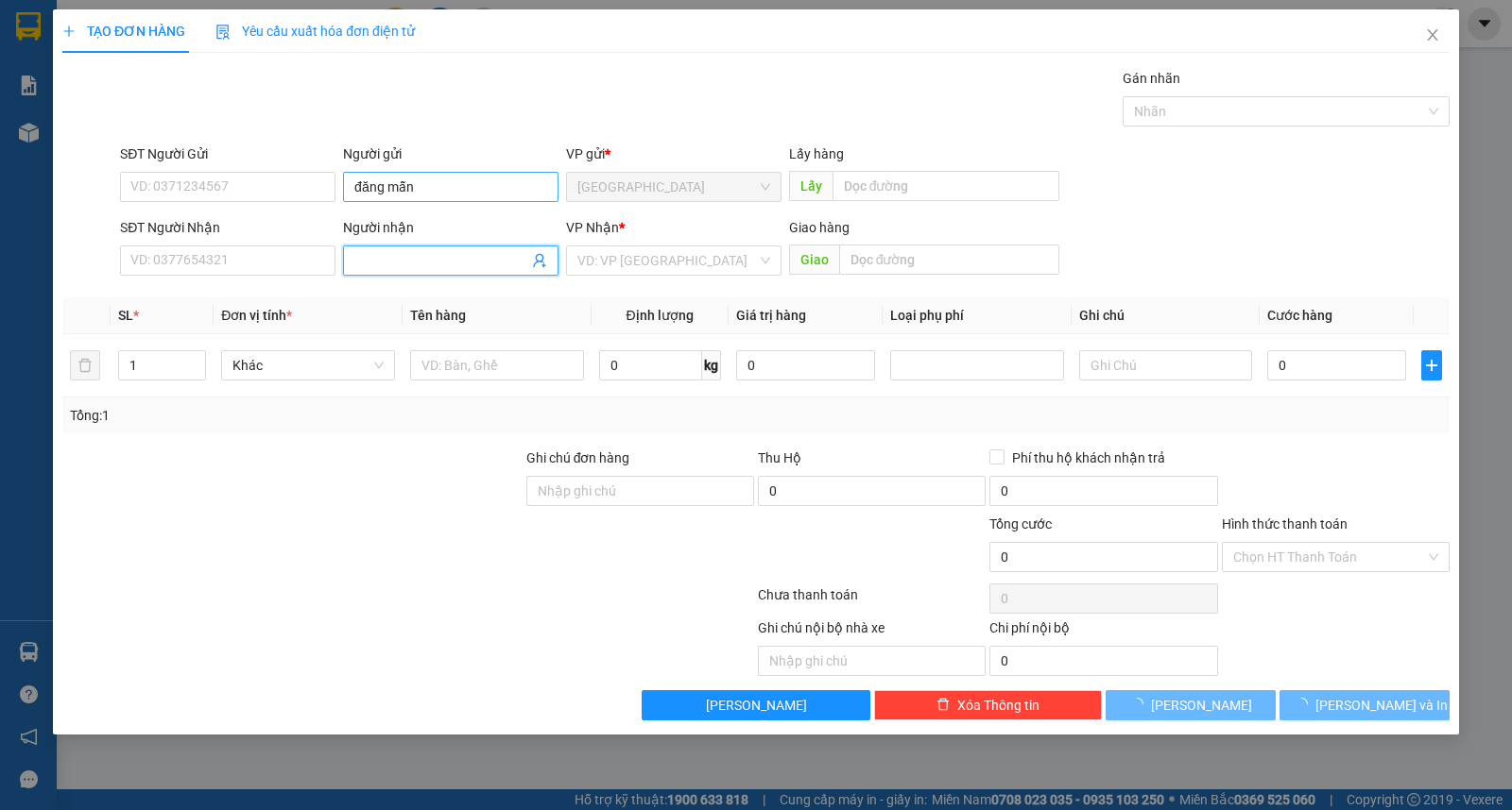
type input "d"
type input "điền"
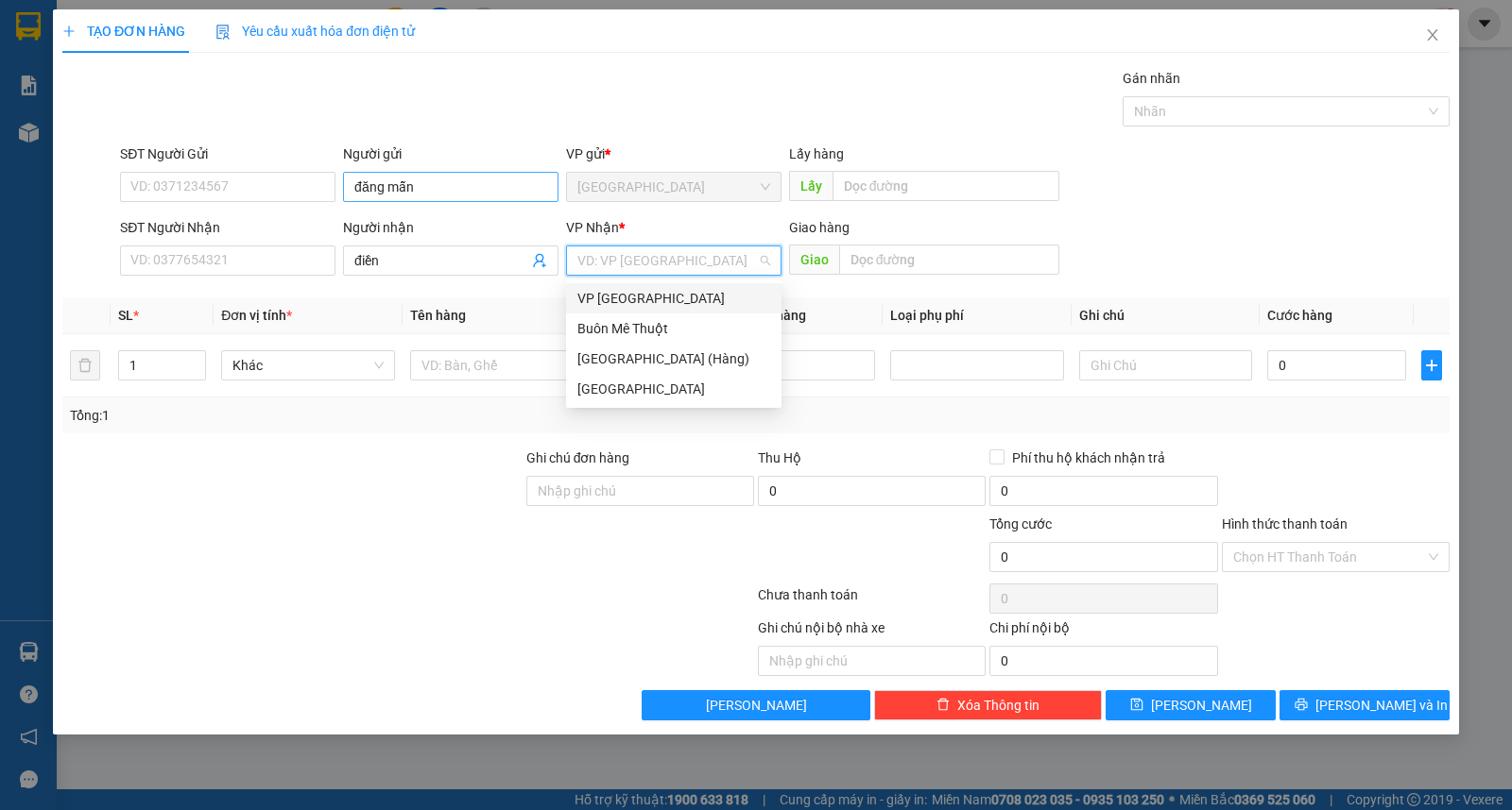
type input "ư"
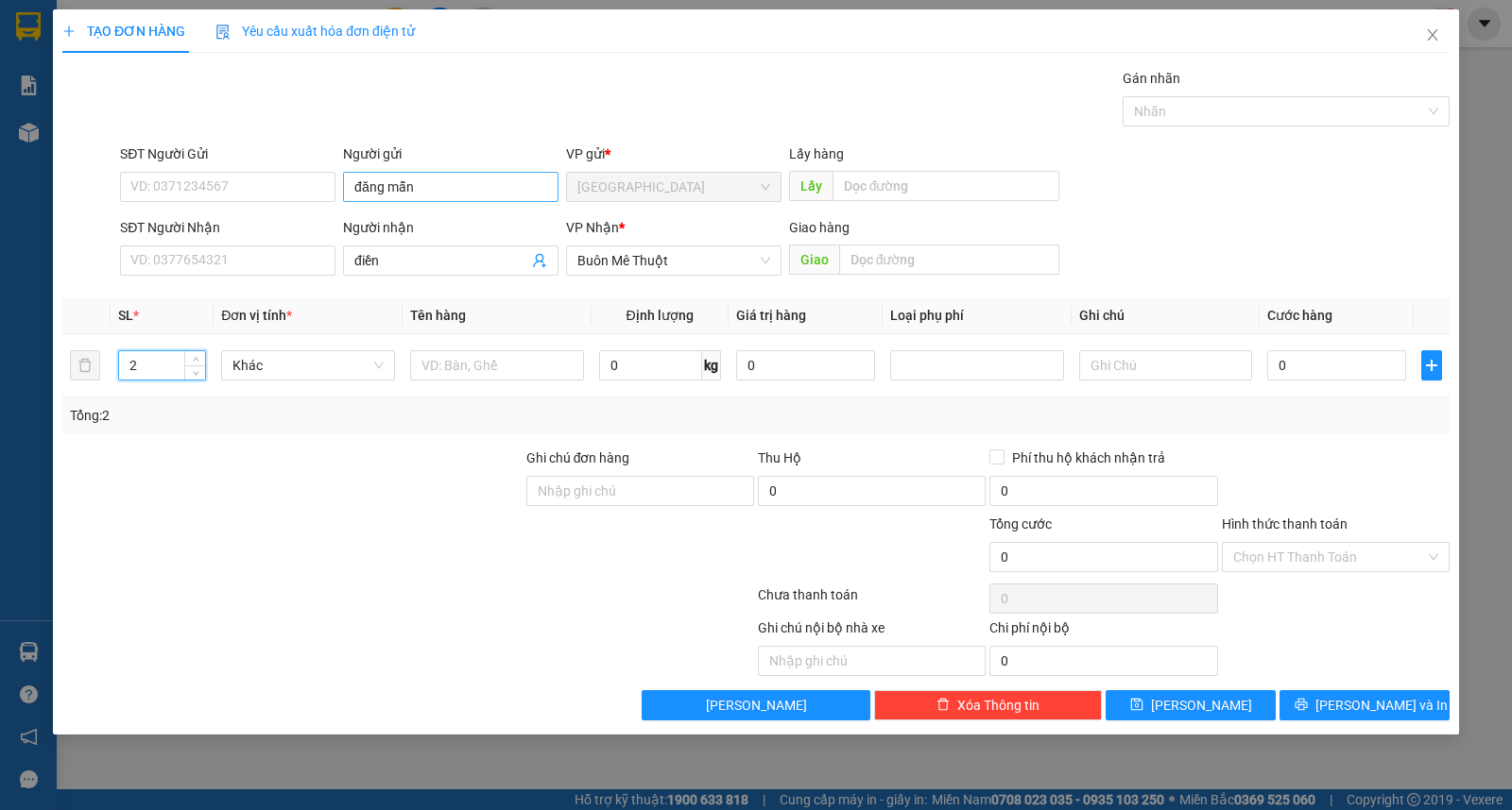
type input "2"
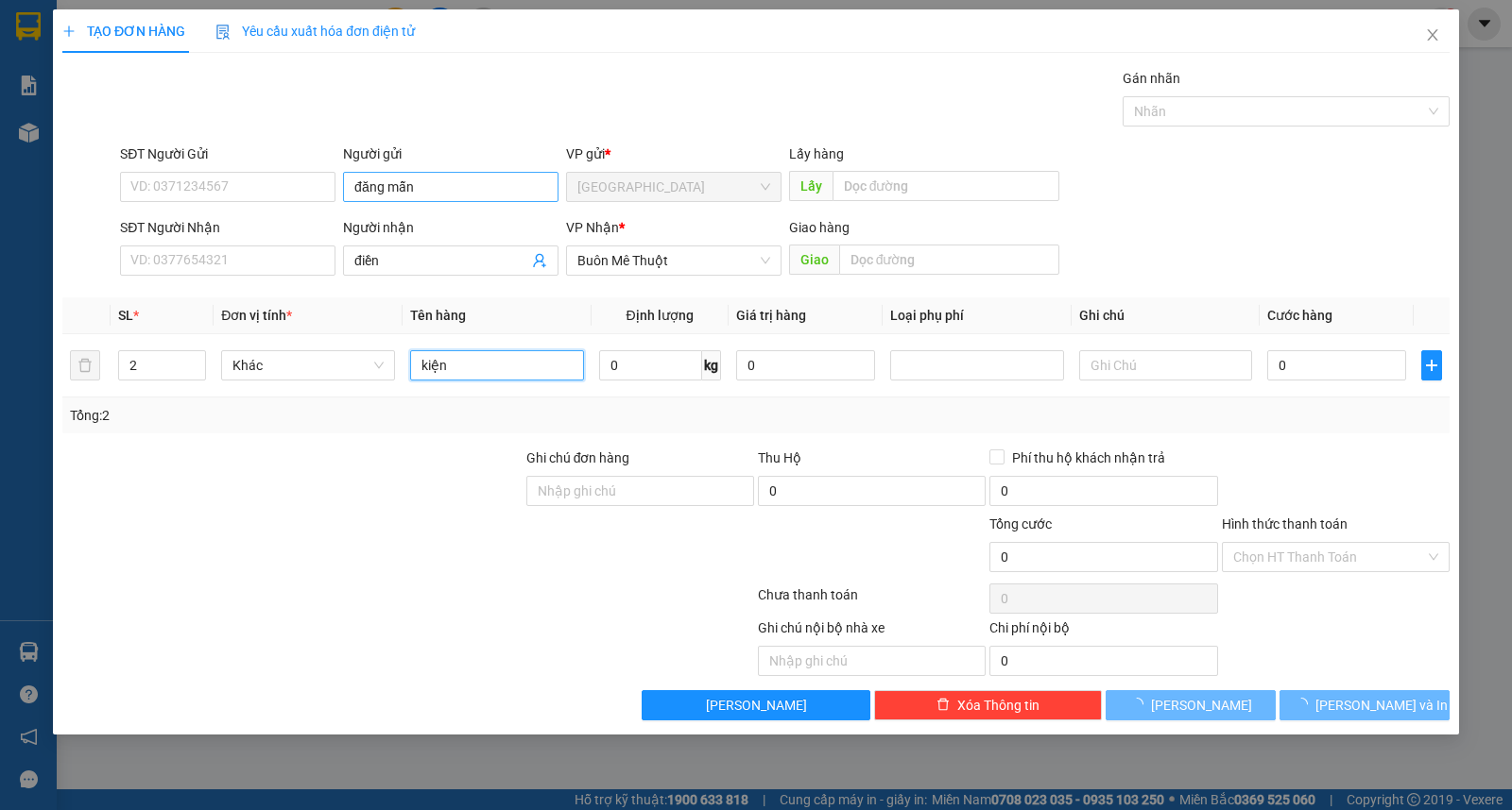
type input "kiện"
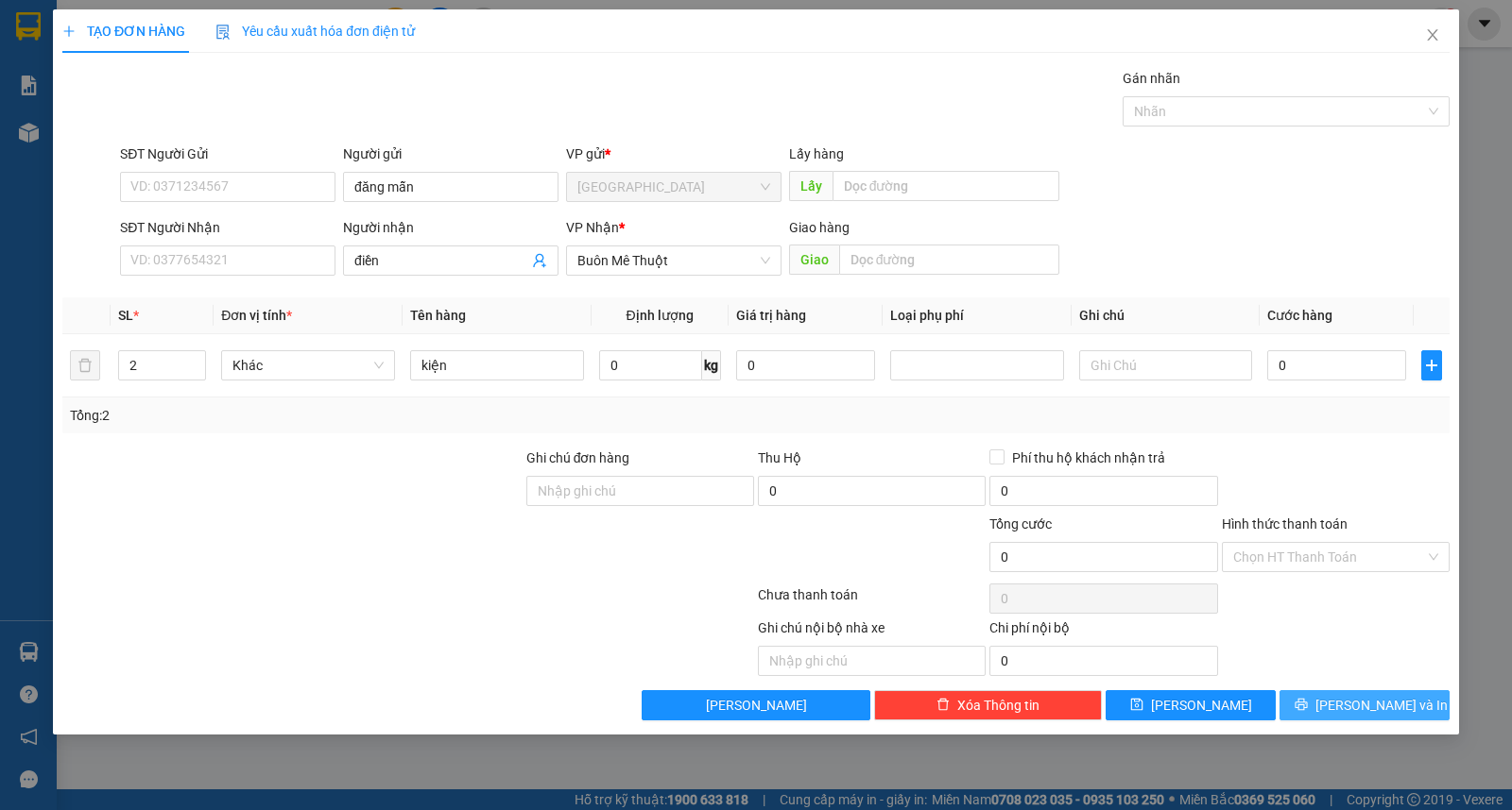
click at [1372, 707] on span "[PERSON_NAME] và In" at bounding box center [1381, 706] width 133 height 21
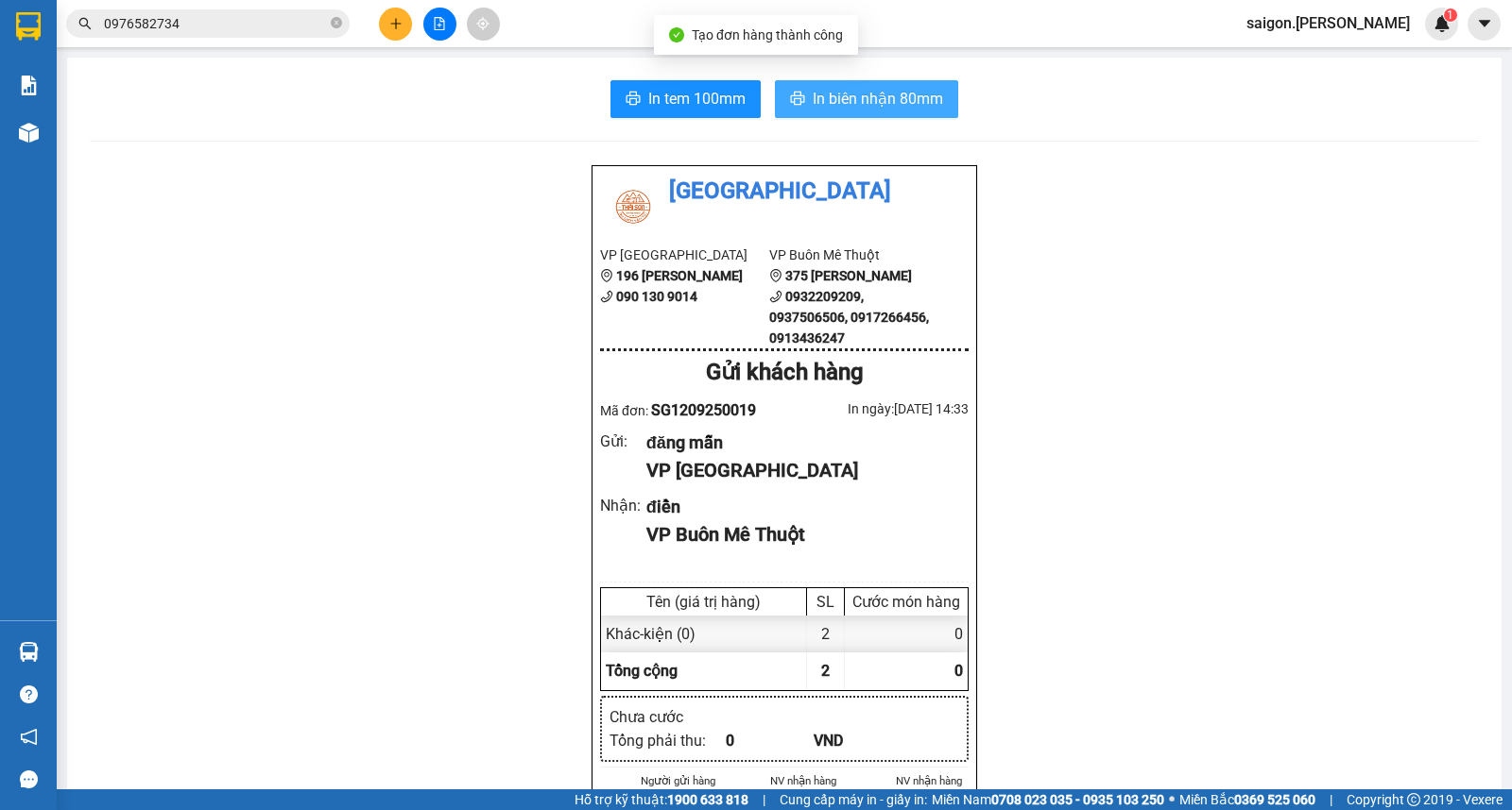
click at [922, 97] on span "In biên nhận 80mm" at bounding box center [878, 98] width 131 height 24
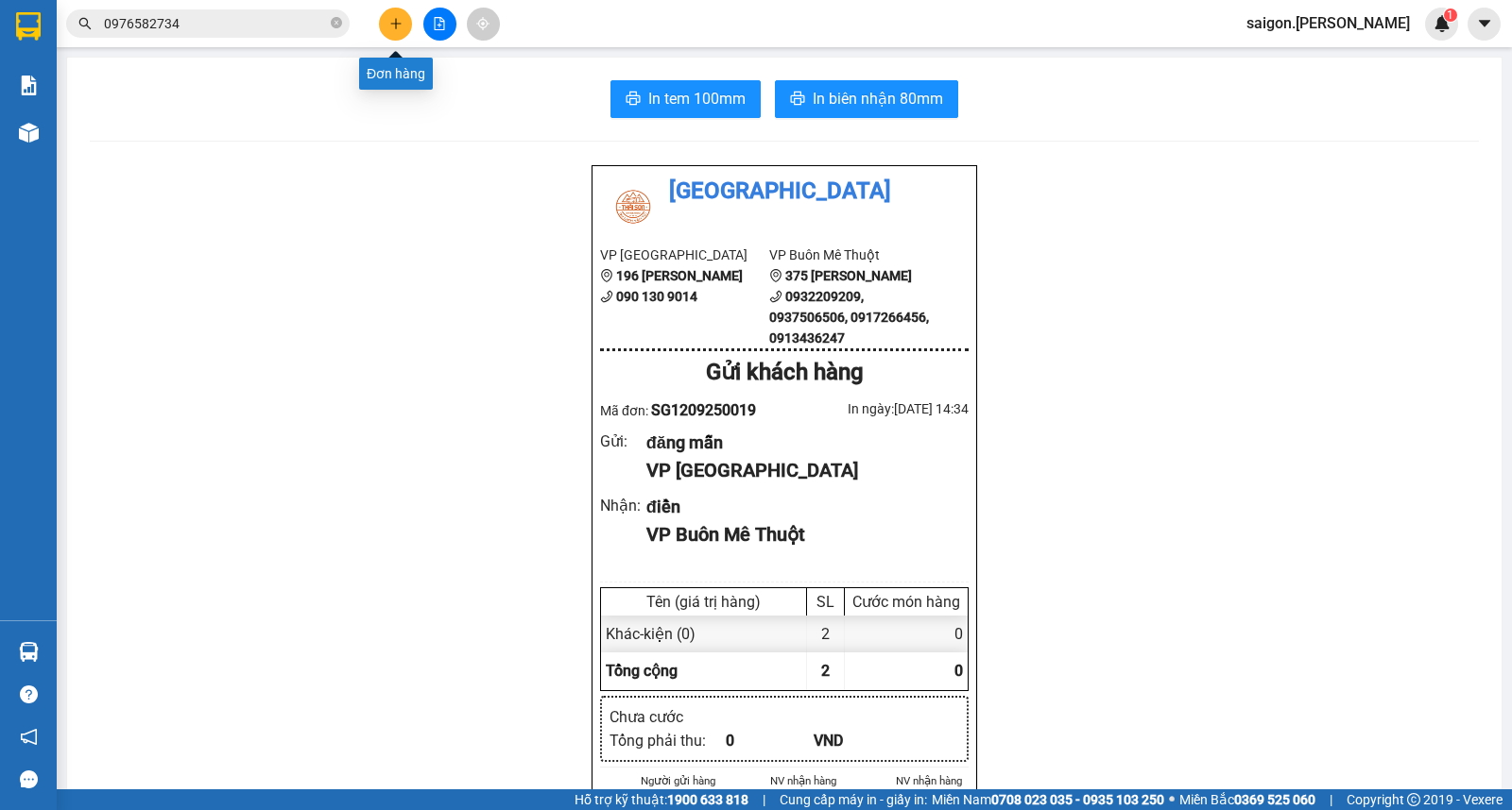
click at [382, 21] on button at bounding box center [395, 24] width 33 height 33
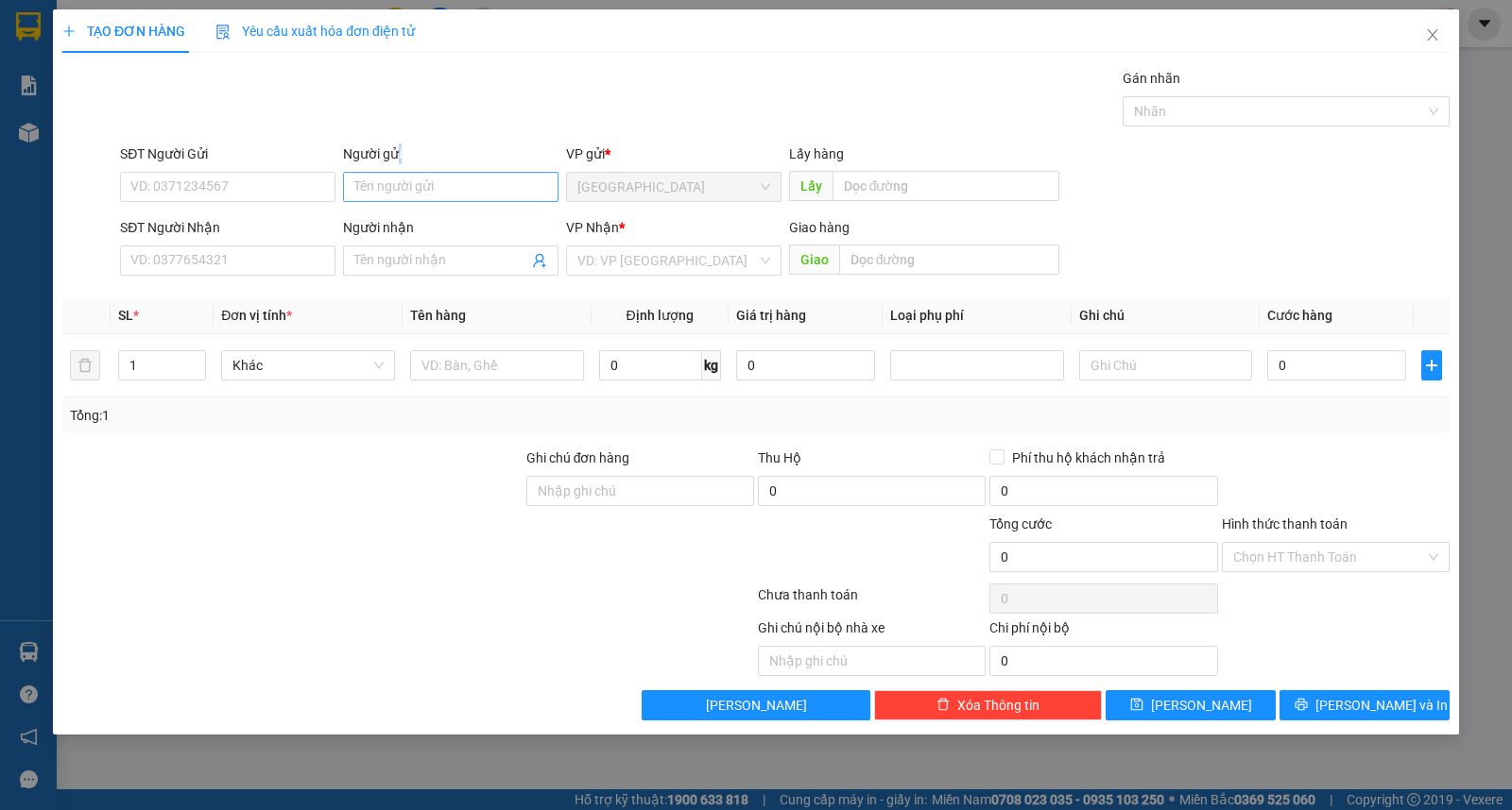
drag, startPoint x: 399, startPoint y: 158, endPoint x: 401, endPoint y: 185, distance: 27.1
click at [401, 184] on div "Người gửi Tên người gửi" at bounding box center [451, 177] width 216 height 66
click at [402, 192] on input "Người gửi" at bounding box center [451, 187] width 216 height 30
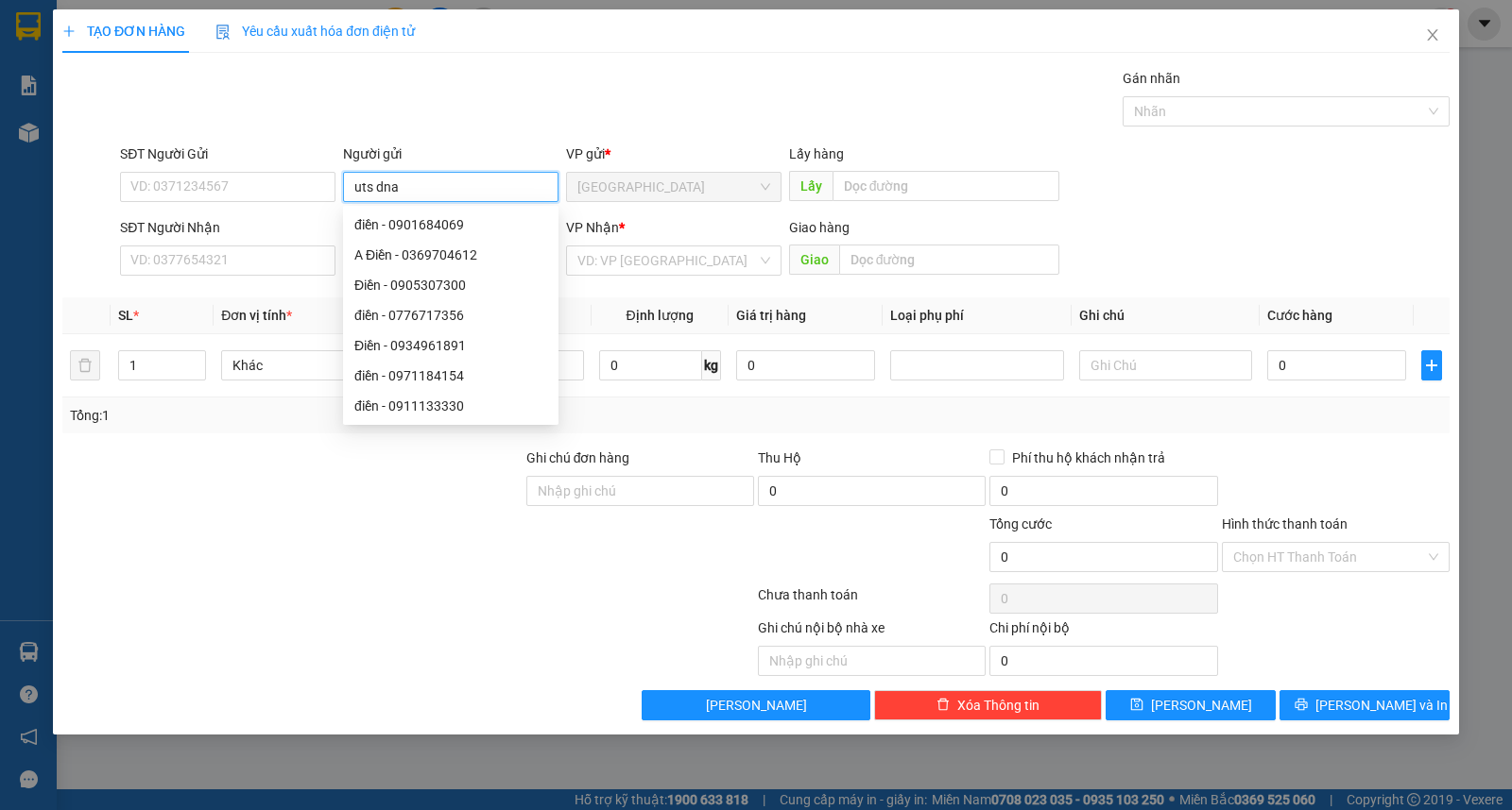
type input "uts dnah"
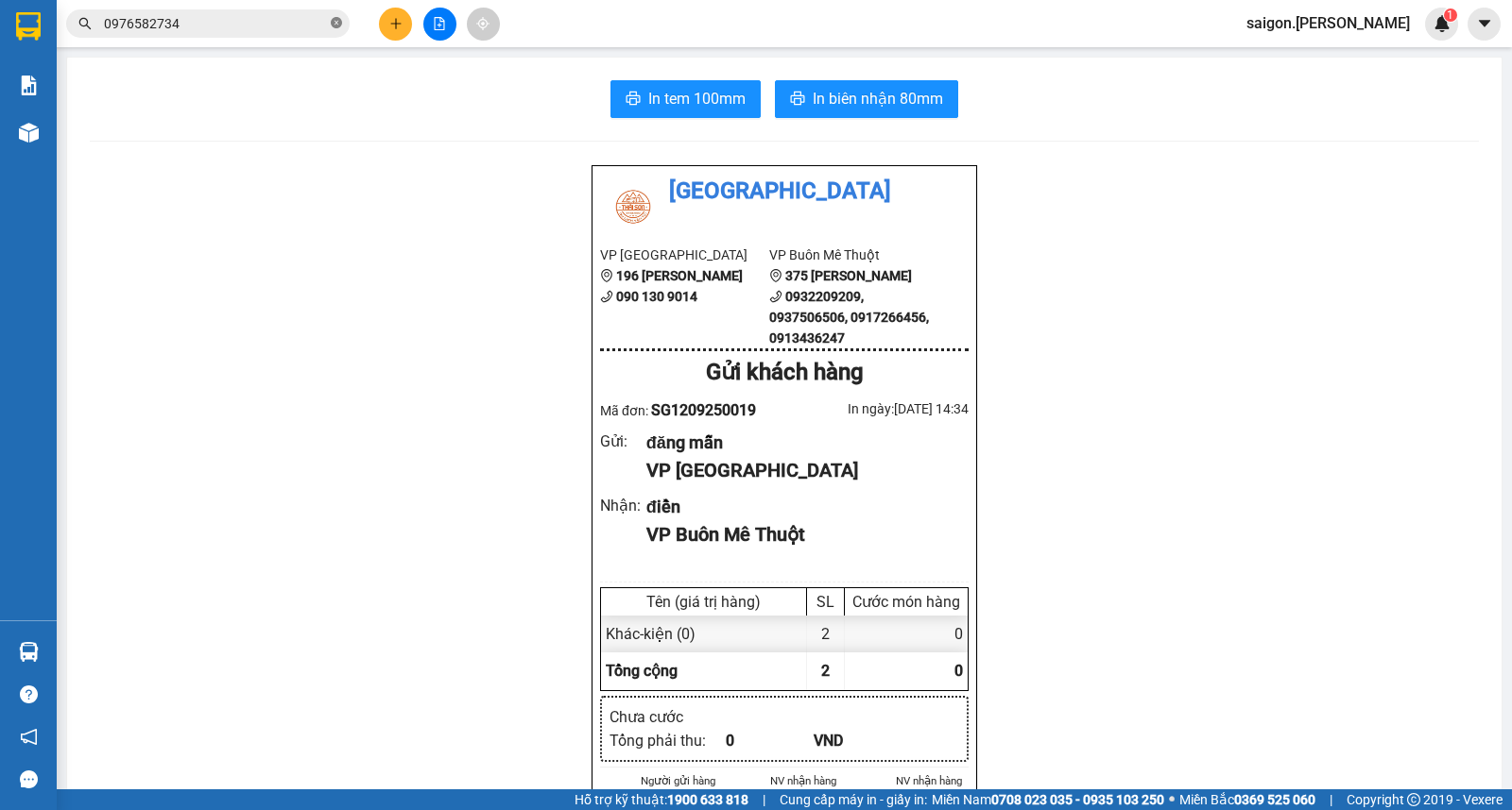
click at [335, 21] on span at bounding box center [336, 24] width 11 height 21
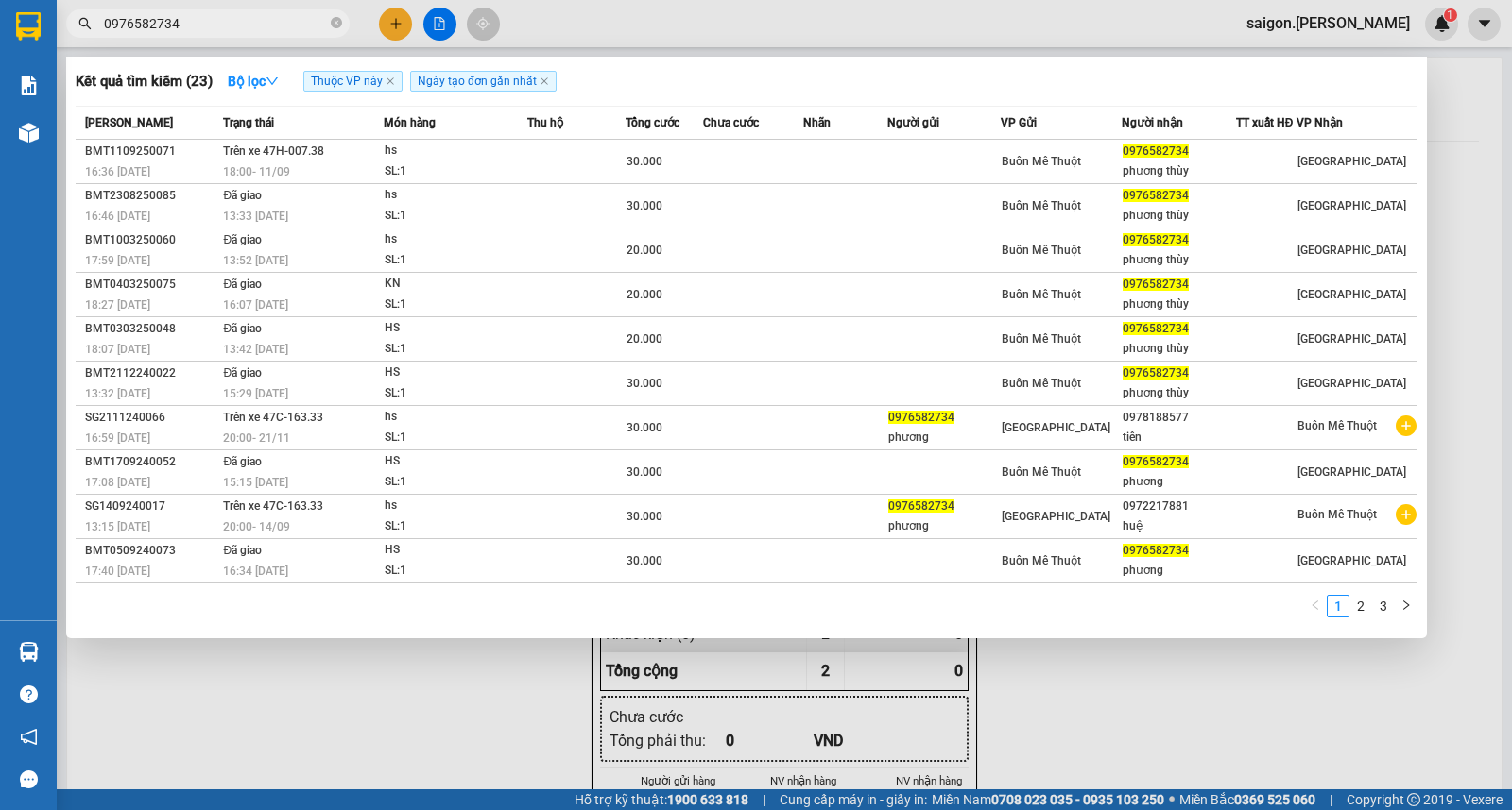
drag, startPoint x: 335, startPoint y: 21, endPoint x: 0, endPoint y: 171, distance: 367.0
click at [335, 23] on icon "close-circle" at bounding box center [336, 23] width 11 height 11
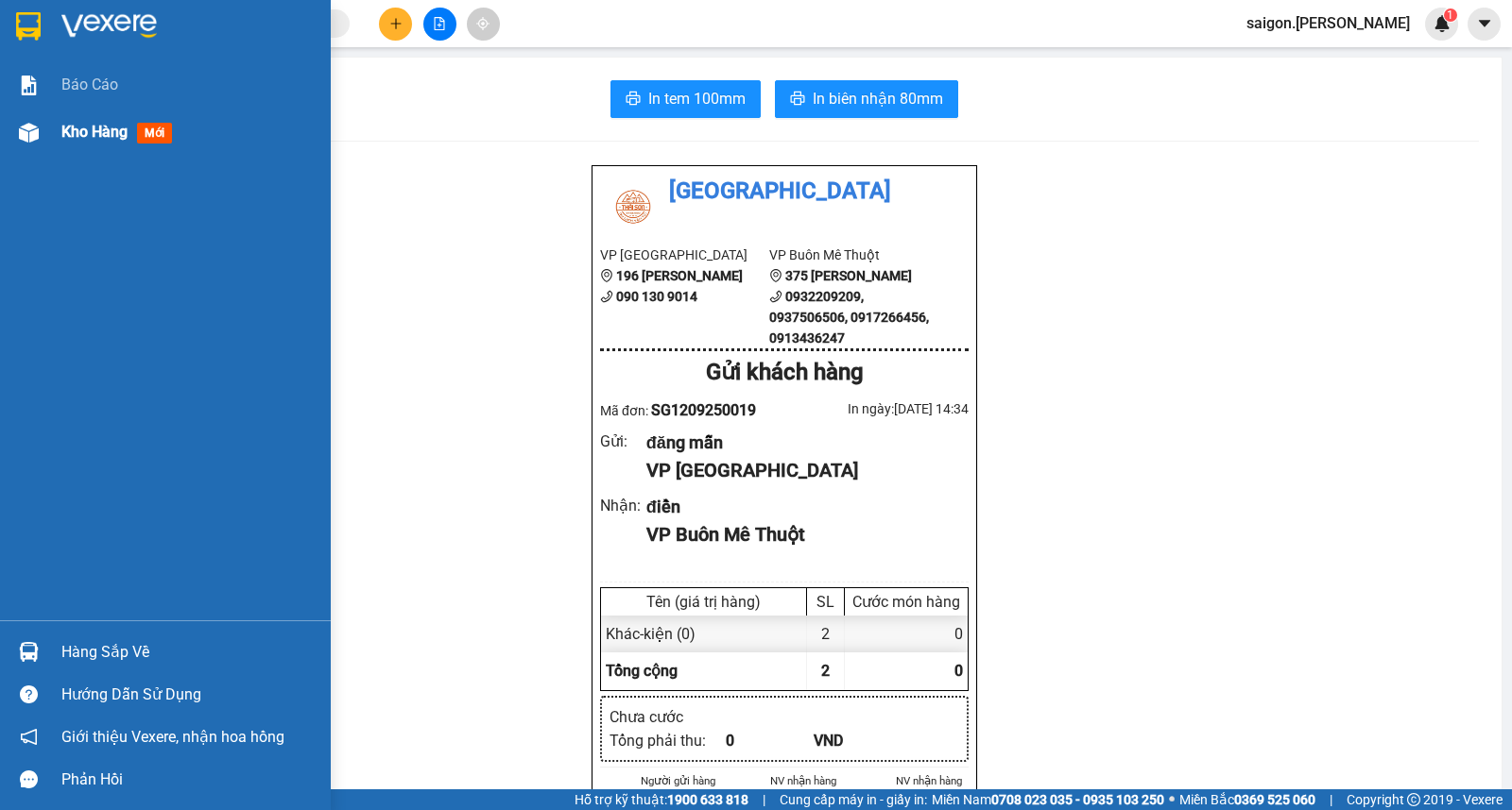
click at [69, 149] on div "Kho hàng mới" at bounding box center [188, 132] width 255 height 47
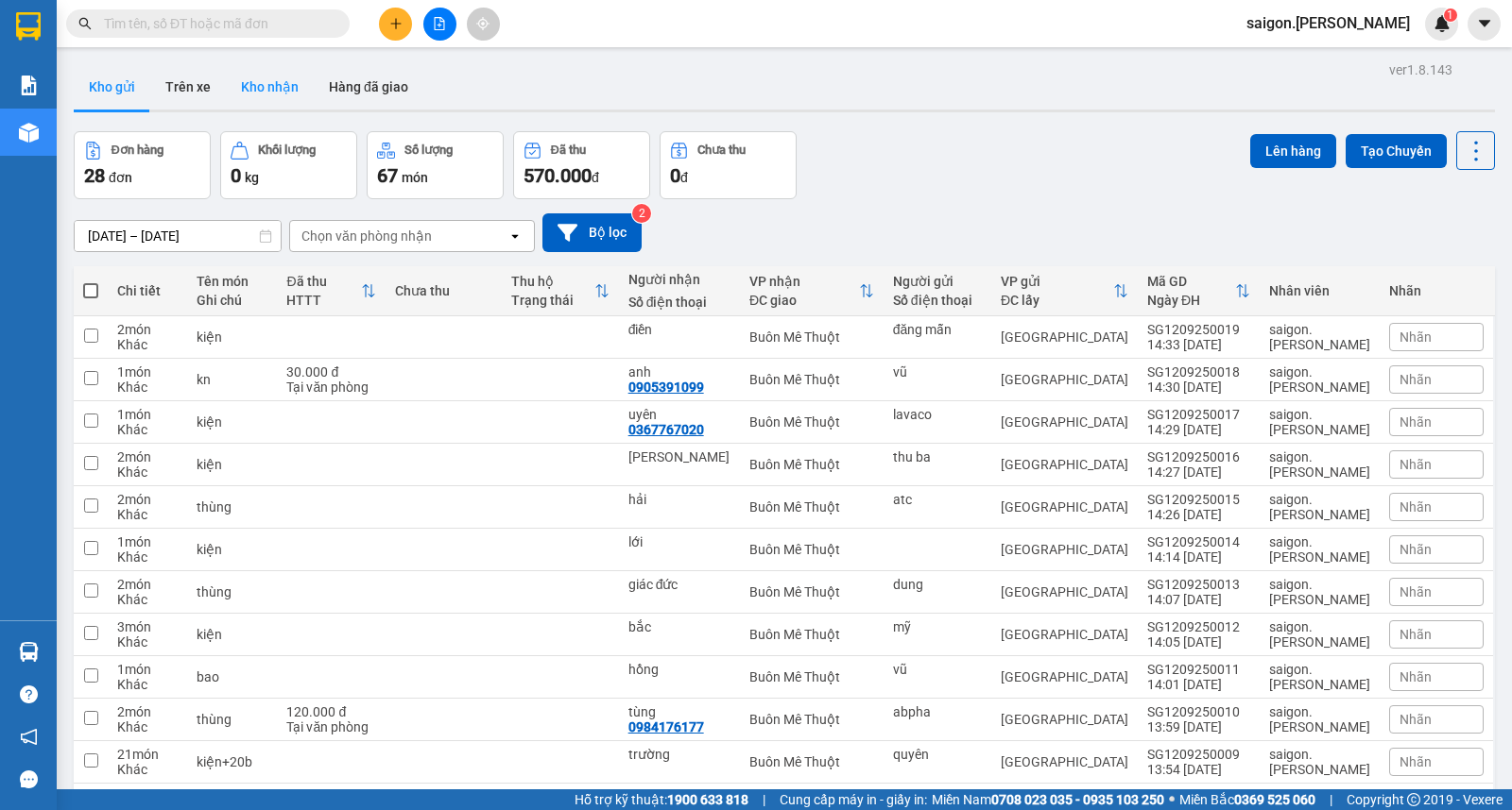
click at [266, 83] on button "Kho nhận" at bounding box center [270, 87] width 88 height 45
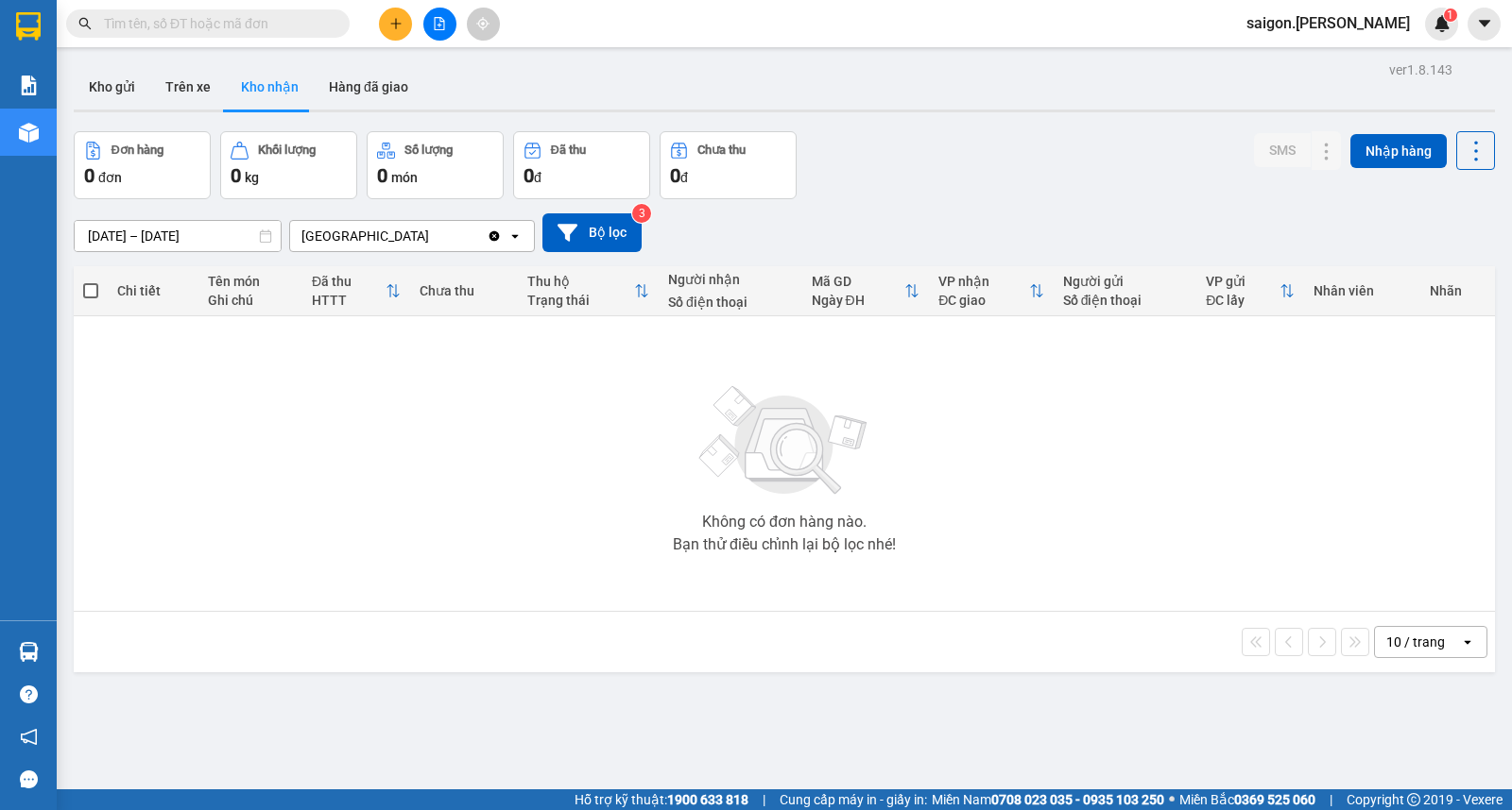
click at [169, 239] on input "[DATE] – [DATE]" at bounding box center [178, 237] width 206 height 30
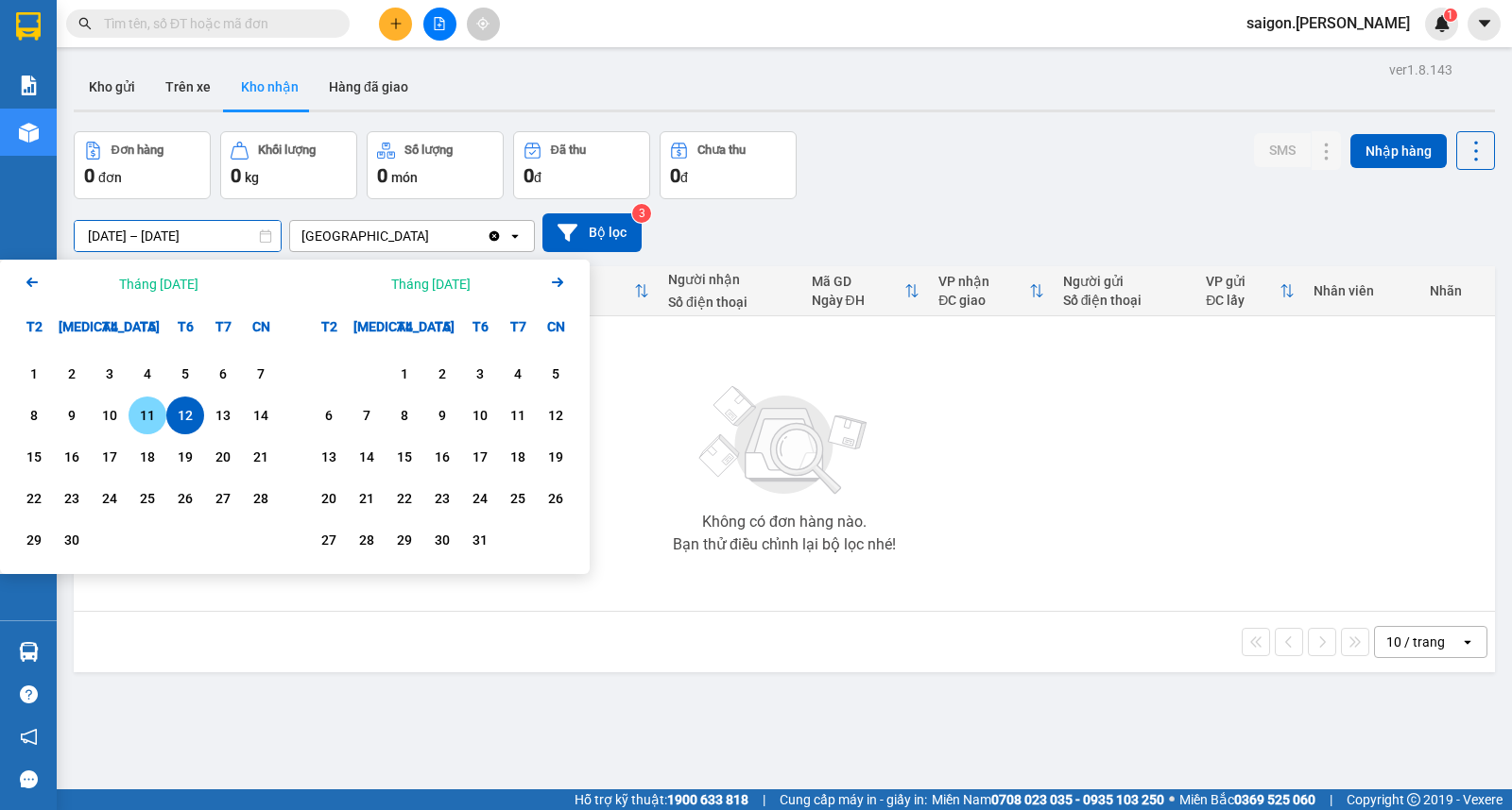
drag, startPoint x: 152, startPoint y: 416, endPoint x: 14, endPoint y: 387, distance: 141.0
click at [150, 416] on div "11" at bounding box center [148, 415] width 27 height 23
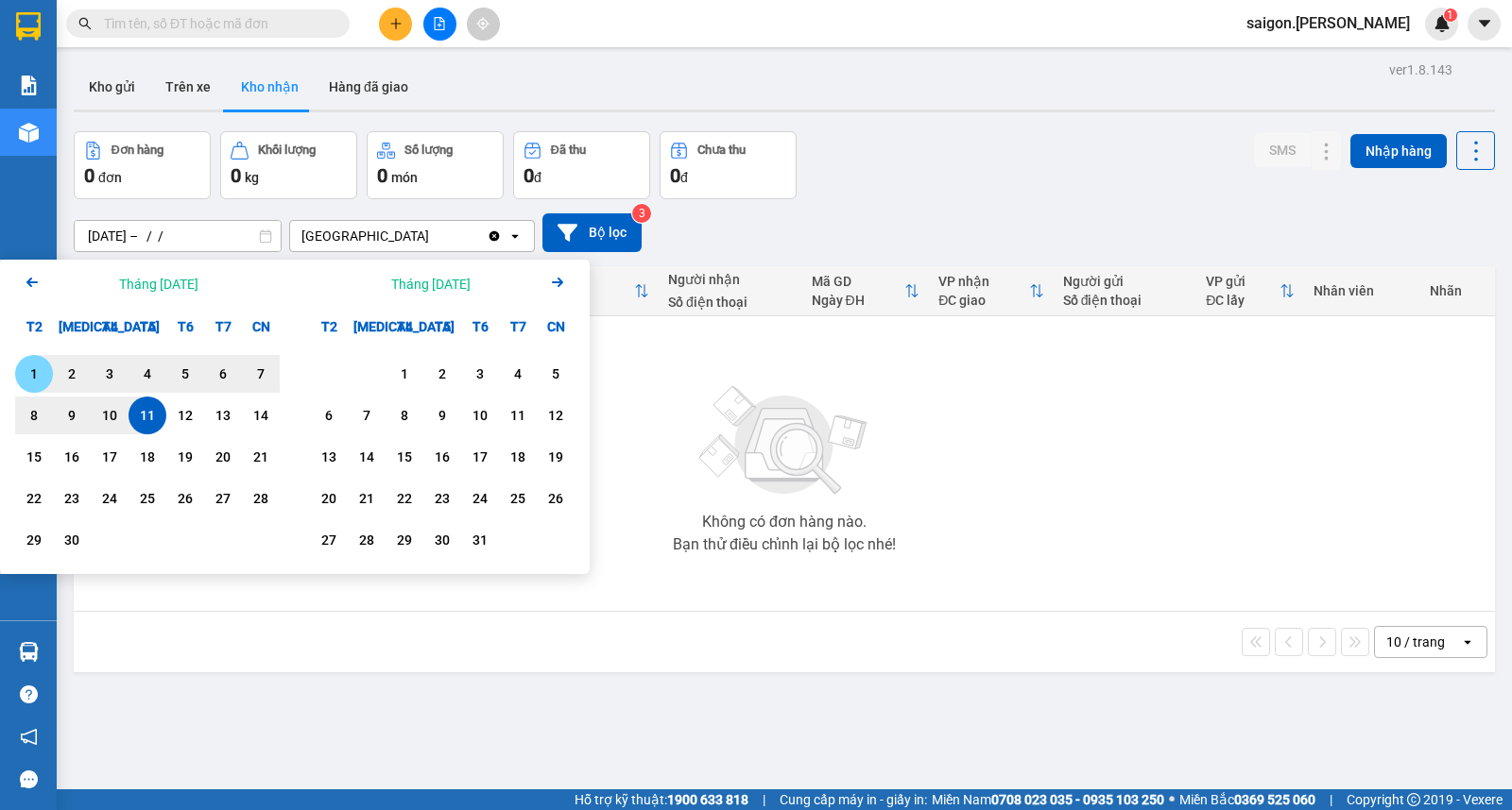
click at [31, 375] on div "1" at bounding box center [34, 374] width 27 height 23
type input "[DATE] – [DATE]"
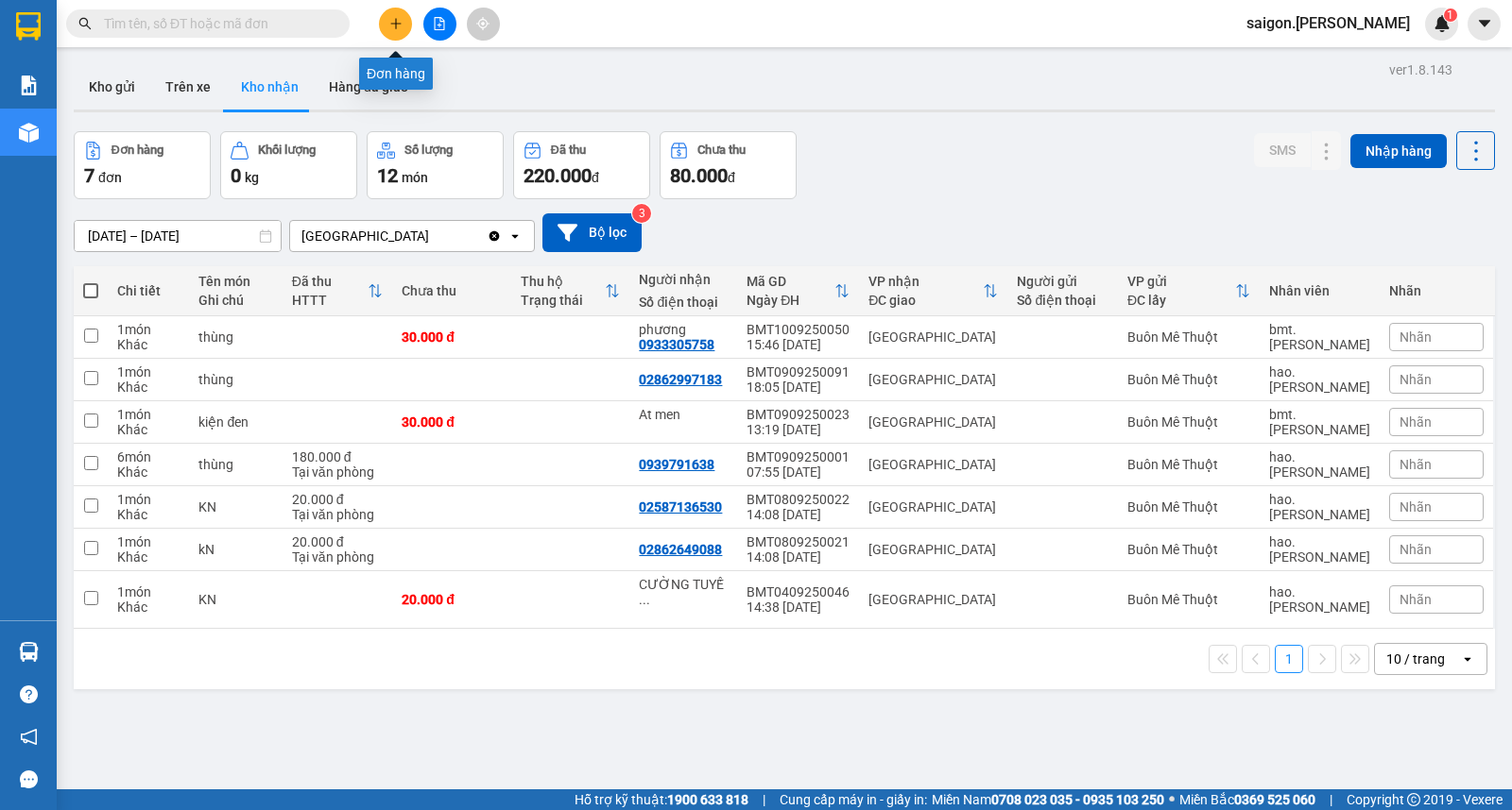
click at [390, 31] on button at bounding box center [395, 24] width 33 height 33
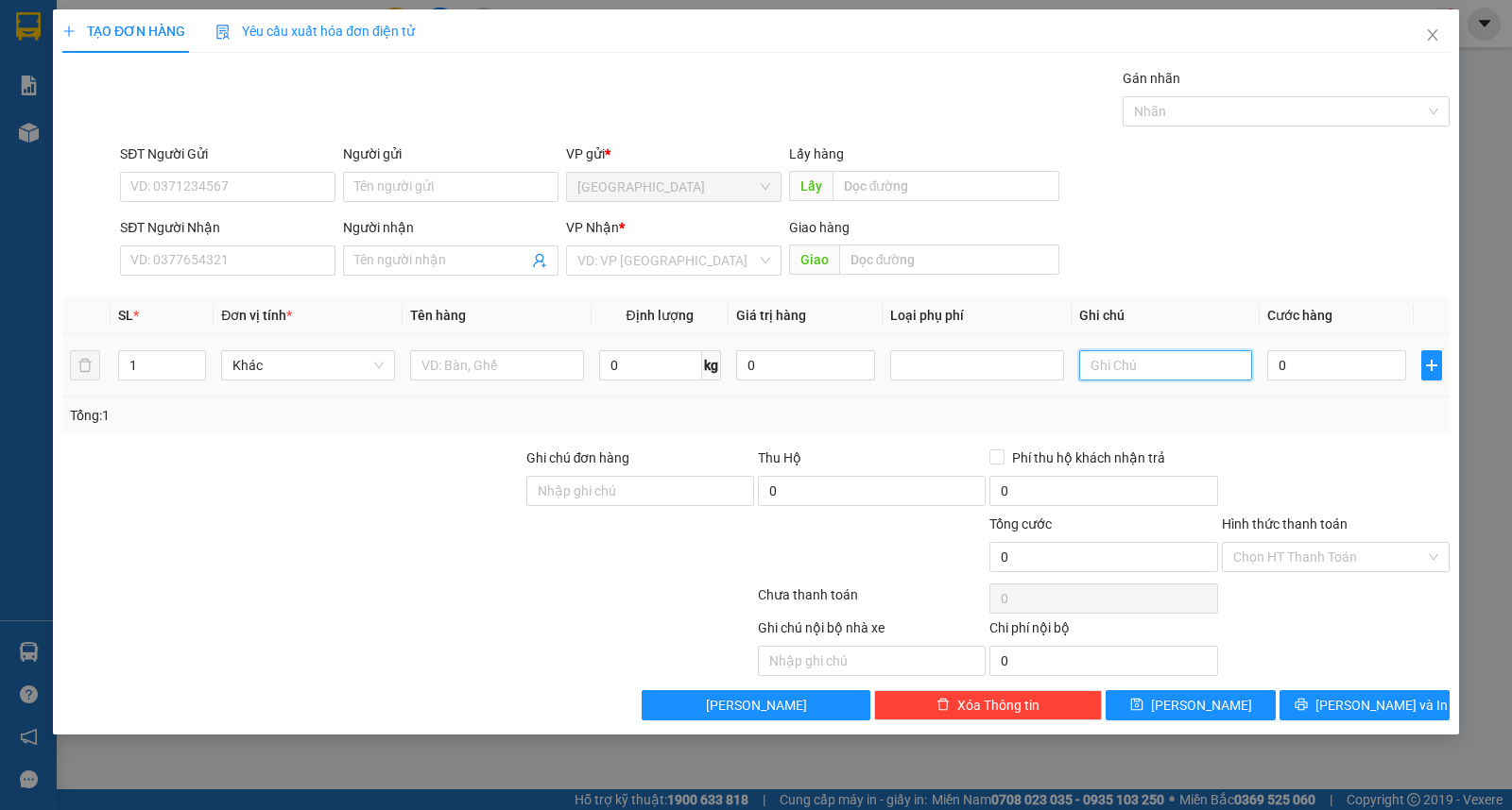
click at [1241, 378] on input "text" at bounding box center [1166, 365] width 174 height 30
click at [449, 175] on input "Người gửi" at bounding box center [451, 187] width 216 height 30
type input "hiênf"
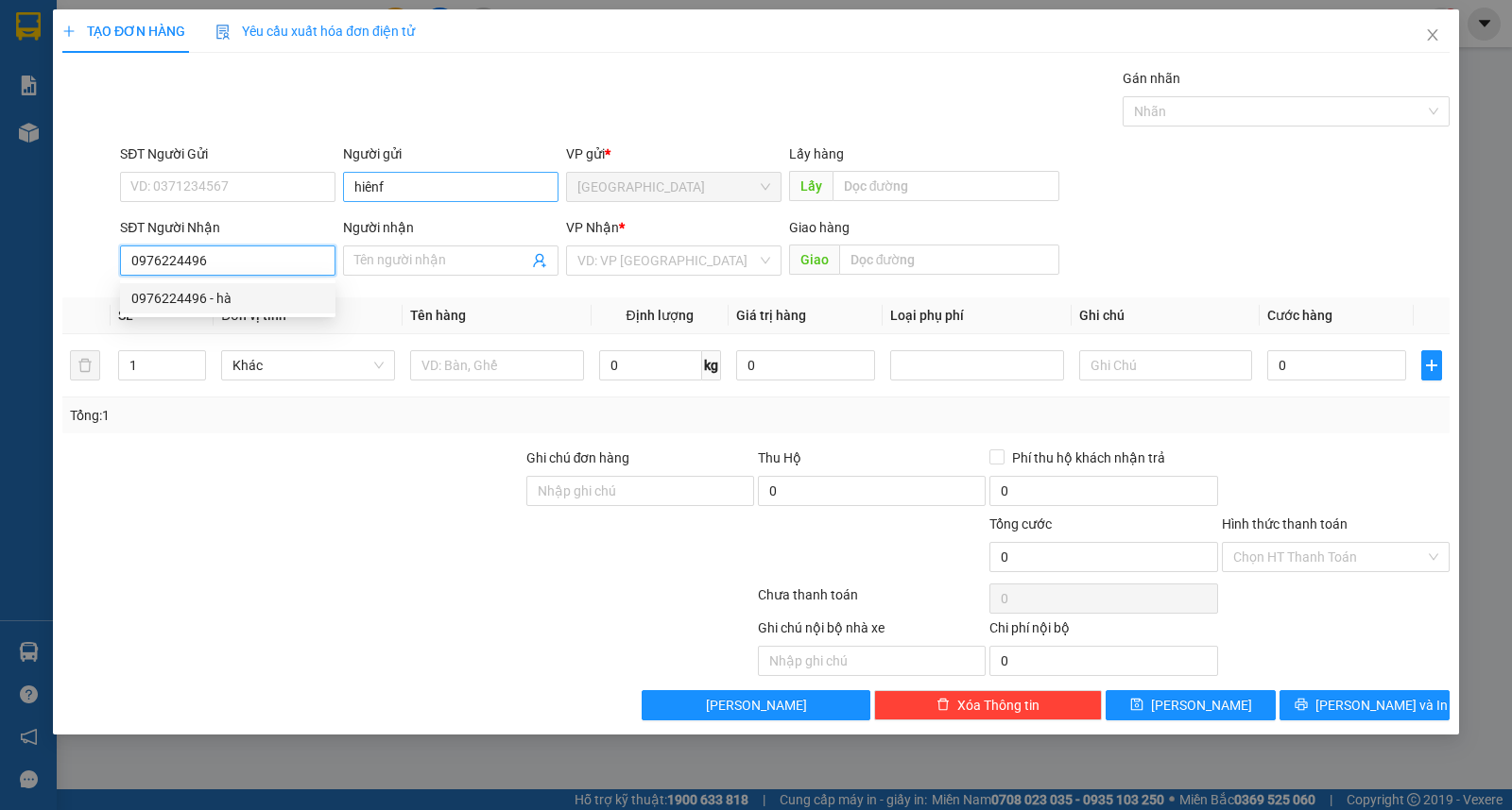
type input "0976224496"
type input "hà"
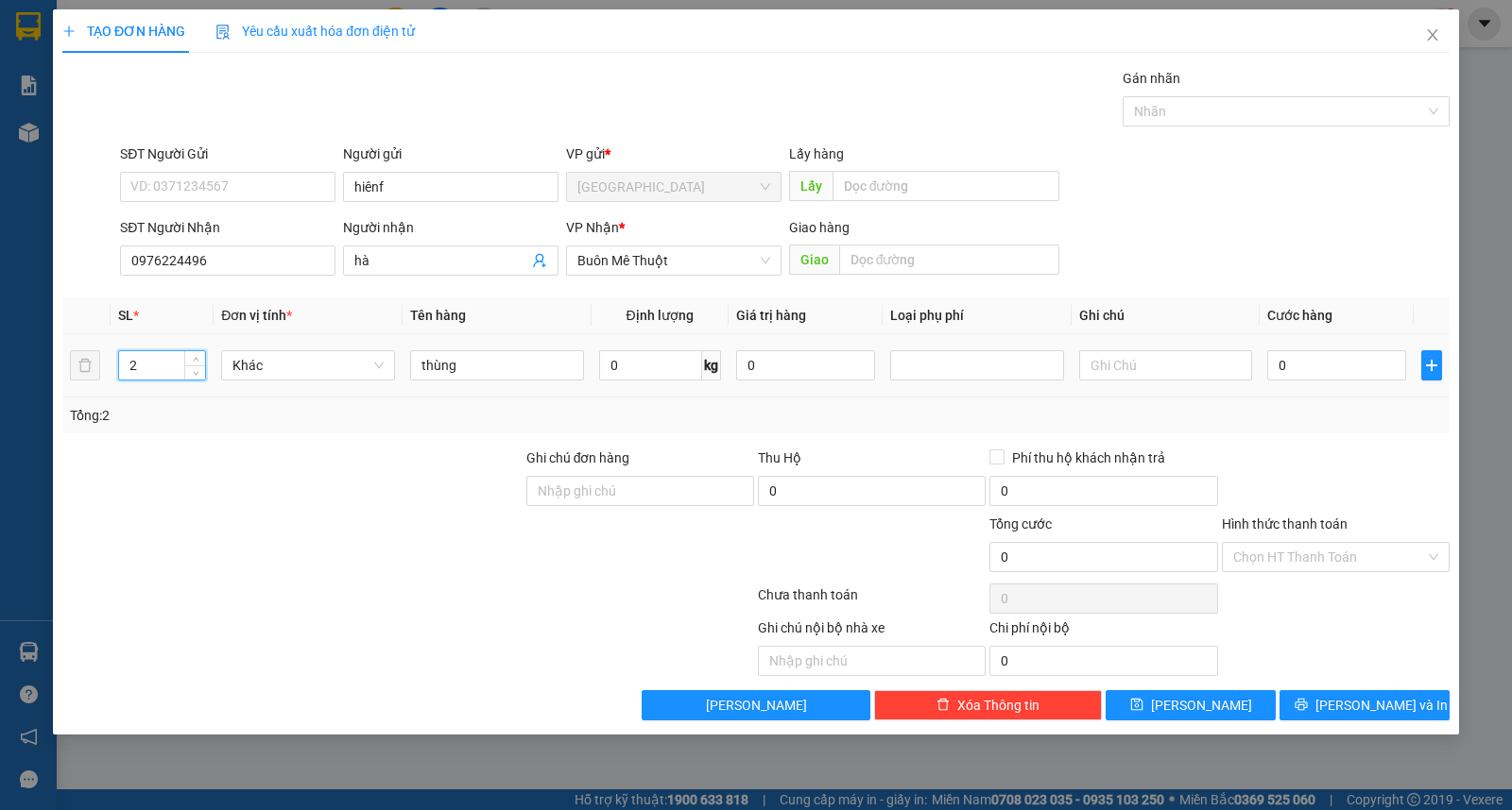
drag, startPoint x: 161, startPoint y: 362, endPoint x: 0, endPoint y: 370, distance: 161.2
click at [1, 370] on div "TẠO ĐƠN HÀNG Yêu cầu xuất hóa đơn điện tử Transit Pickup Surcharge Ids Transit …" at bounding box center [756, 405] width 1512 height 810
type input "1"
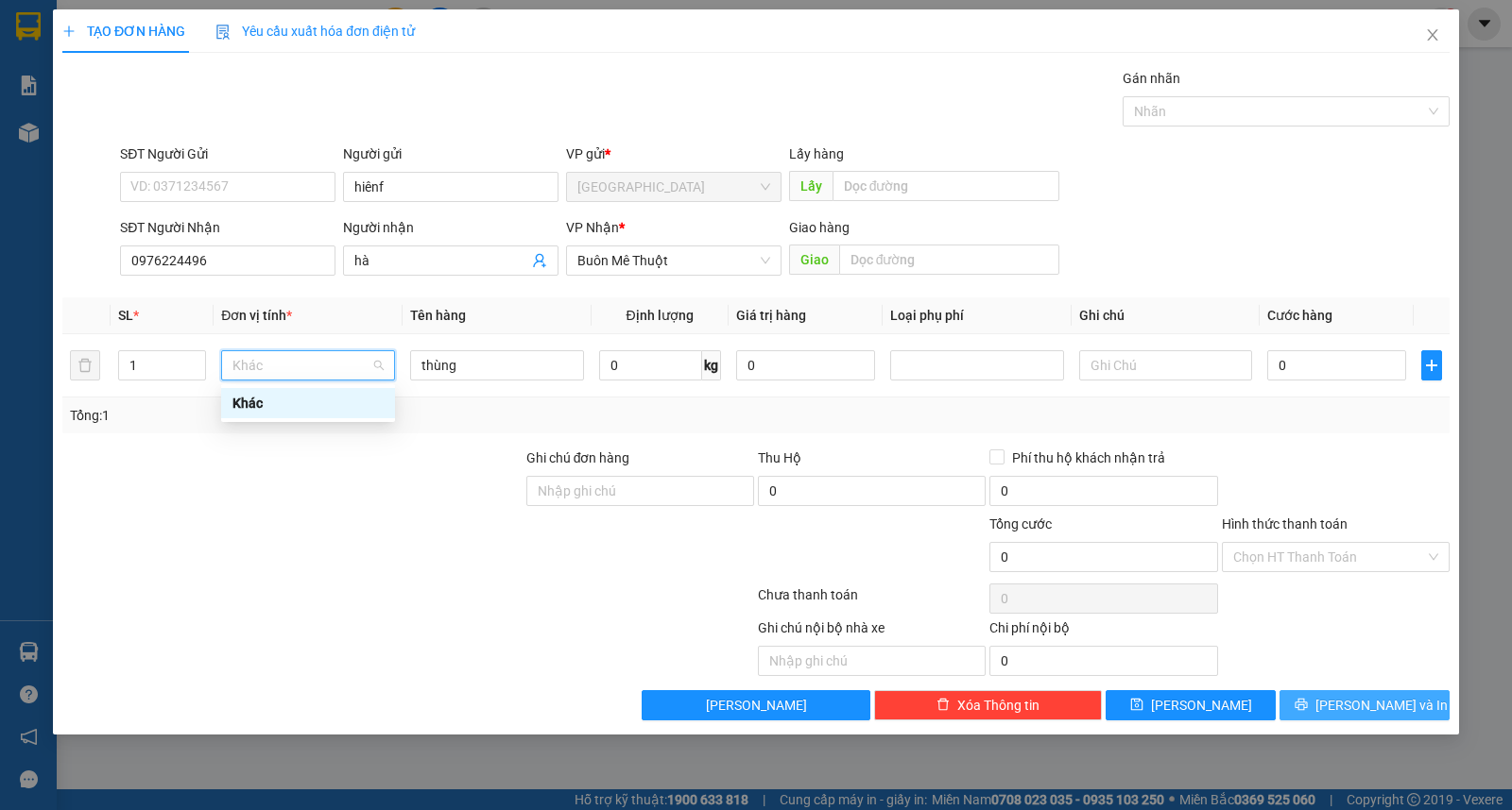
click at [1417, 696] on button "[PERSON_NAME] và In" at bounding box center [1364, 706] width 170 height 30
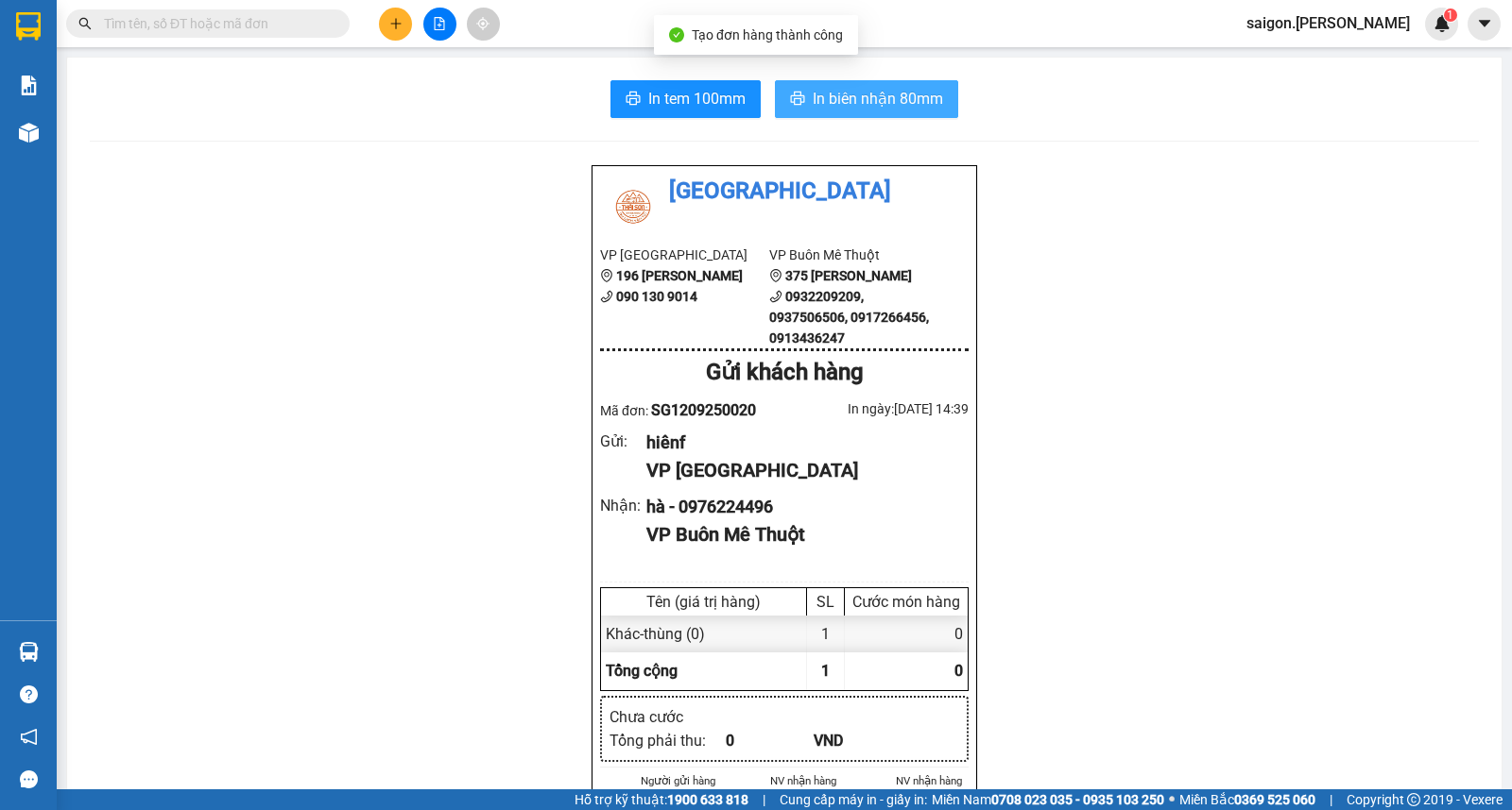
click at [860, 106] on span "In biên nhận 80mm" at bounding box center [878, 98] width 131 height 24
click at [392, 30] on button at bounding box center [395, 24] width 33 height 33
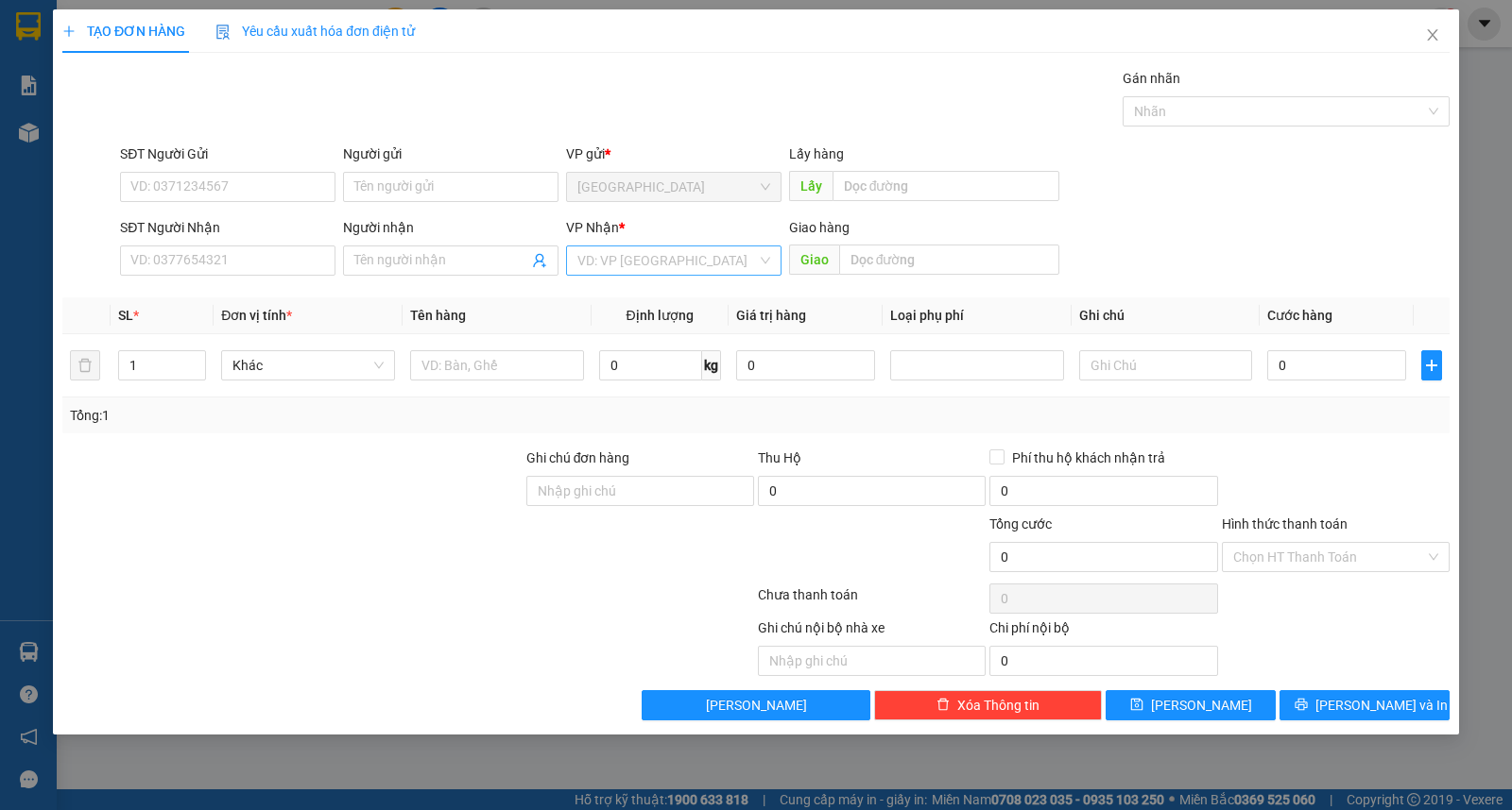
click at [614, 284] on div "Transit Pickup Surcharge Ids Transit Deliver Surcharge Ids Transit Deliver Surc…" at bounding box center [756, 395] width 1387 height 653
click at [625, 256] on input "search" at bounding box center [667, 261] width 180 height 28
click at [628, 318] on div "Buôn Mê Thuột" at bounding box center [674, 328] width 193 height 21
click at [213, 246] on input "SĐT Người Nhận" at bounding box center [228, 261] width 216 height 30
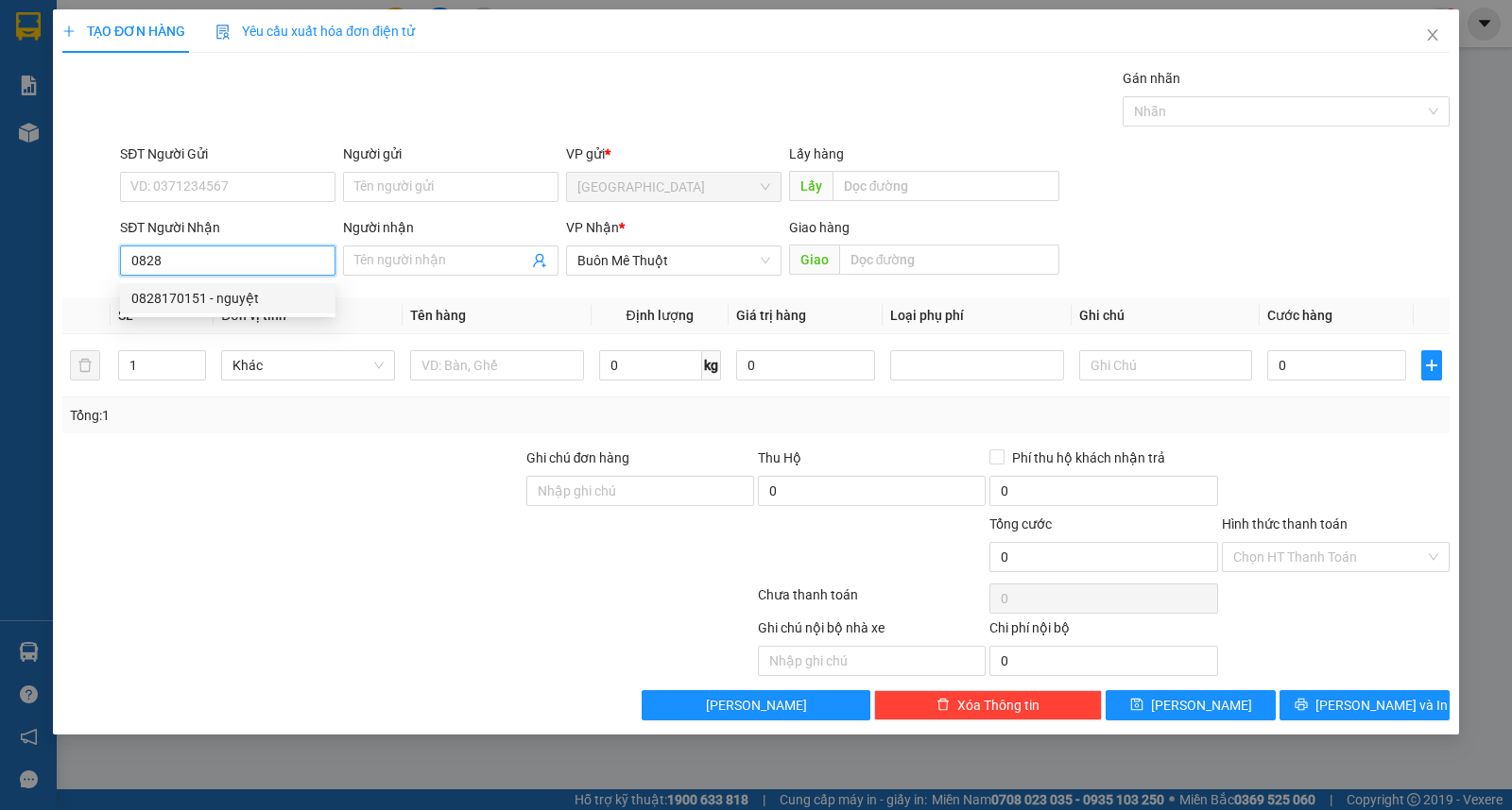
type input "0828170151"
type input "nguyệt"
type input "0828170151"
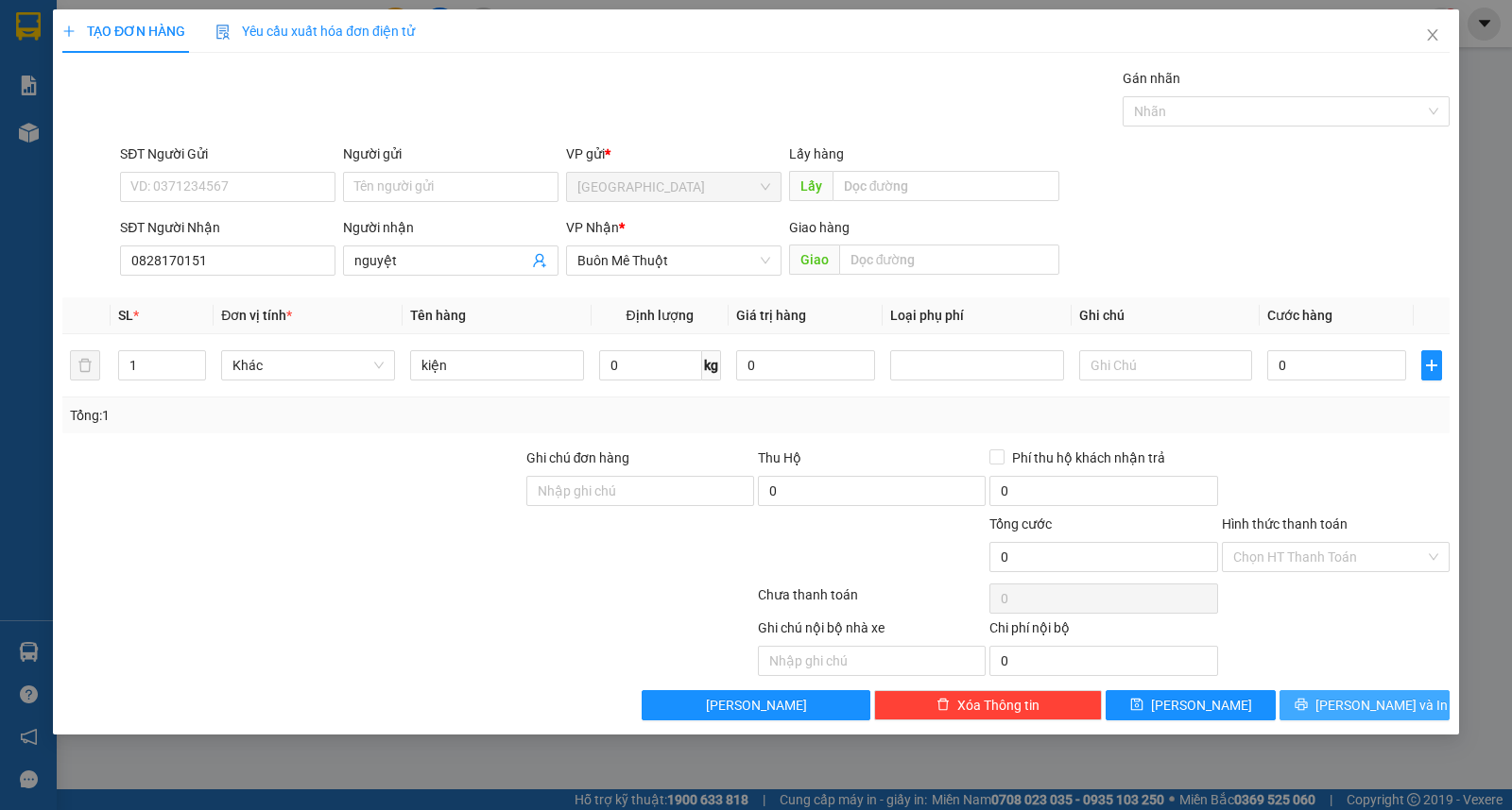
drag, startPoint x: 1405, startPoint y: 692, endPoint x: 1404, endPoint y: 706, distance: 14.0
click at [1404, 696] on button "[PERSON_NAME] và In" at bounding box center [1364, 706] width 170 height 30
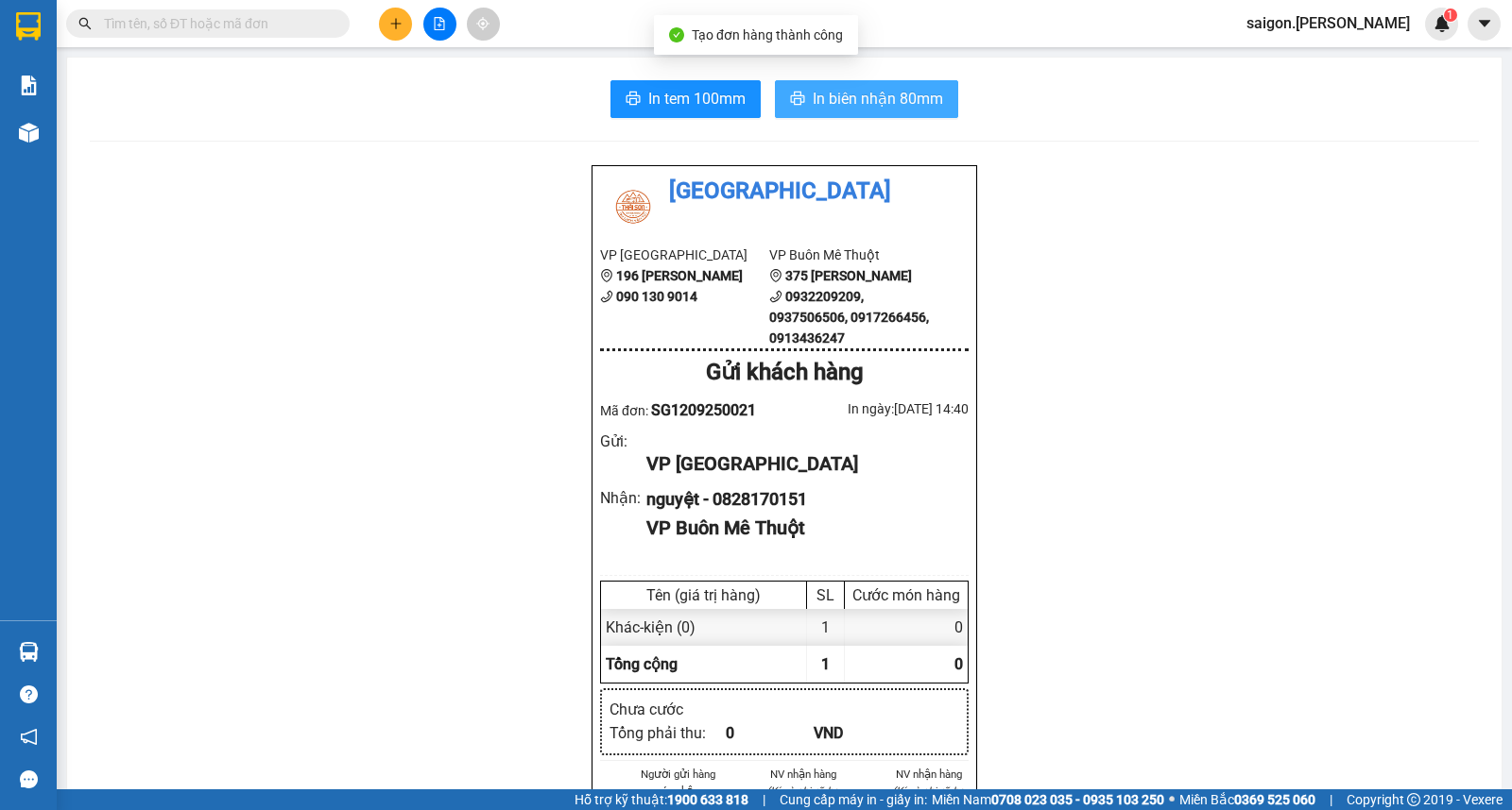
click at [883, 89] on span "In biên nhận 80mm" at bounding box center [878, 98] width 131 height 24
drag, startPoint x: 378, startPoint y: 31, endPoint x: 391, endPoint y: 34, distance: 13.3
click at [391, 34] on div at bounding box center [439, 24] width 142 height 33
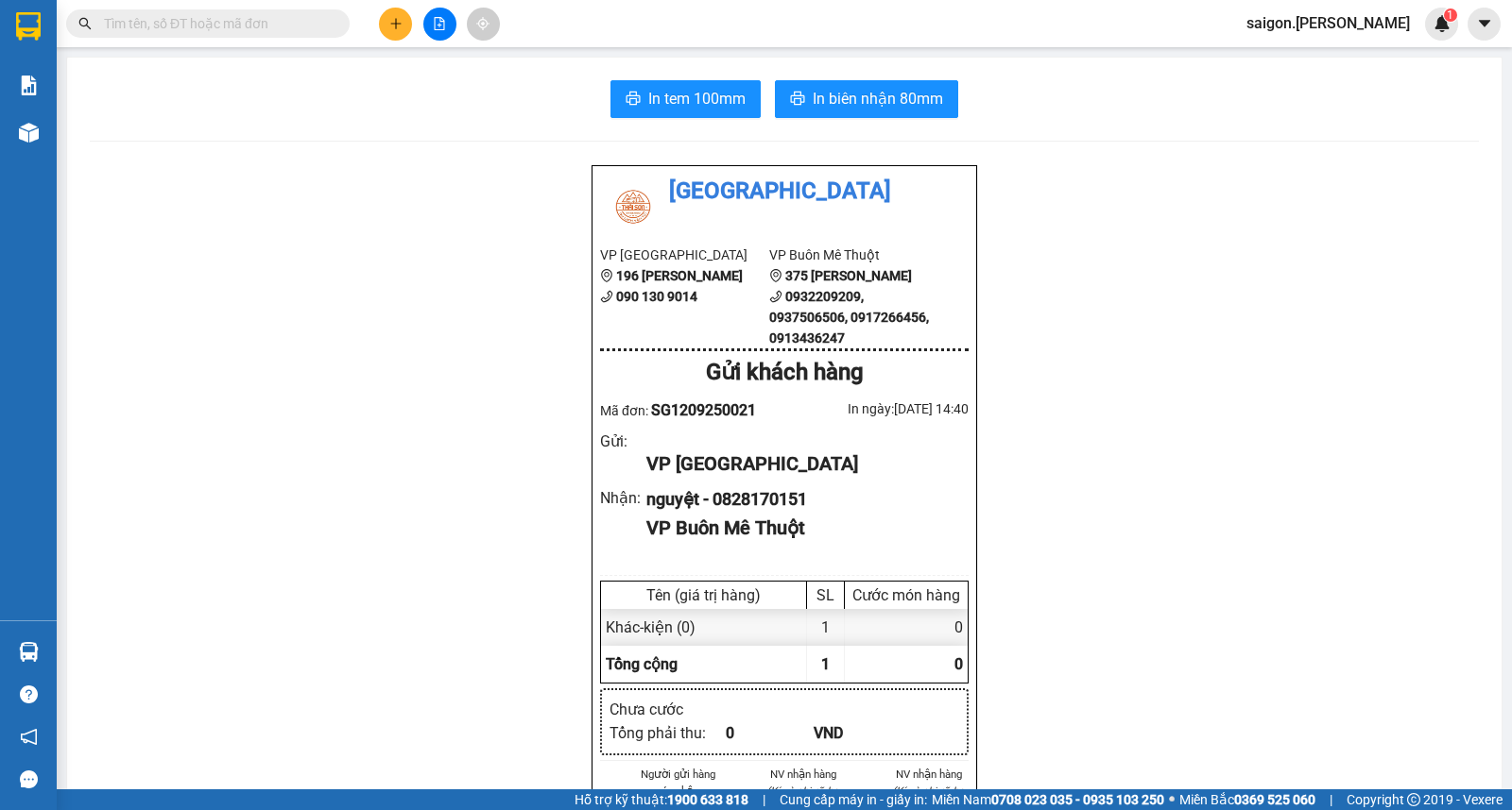
click at [395, 42] on div "Kết quả tìm kiếm ( 23 ) Bộ lọc Thuộc VP này Ngày tạo đơn gần nhất Mã ĐH Trạng t…" at bounding box center [756, 24] width 1512 height 47
click at [406, 38] on div at bounding box center [439, 24] width 142 height 33
click at [393, 22] on icon "plus" at bounding box center [396, 24] width 13 height 13
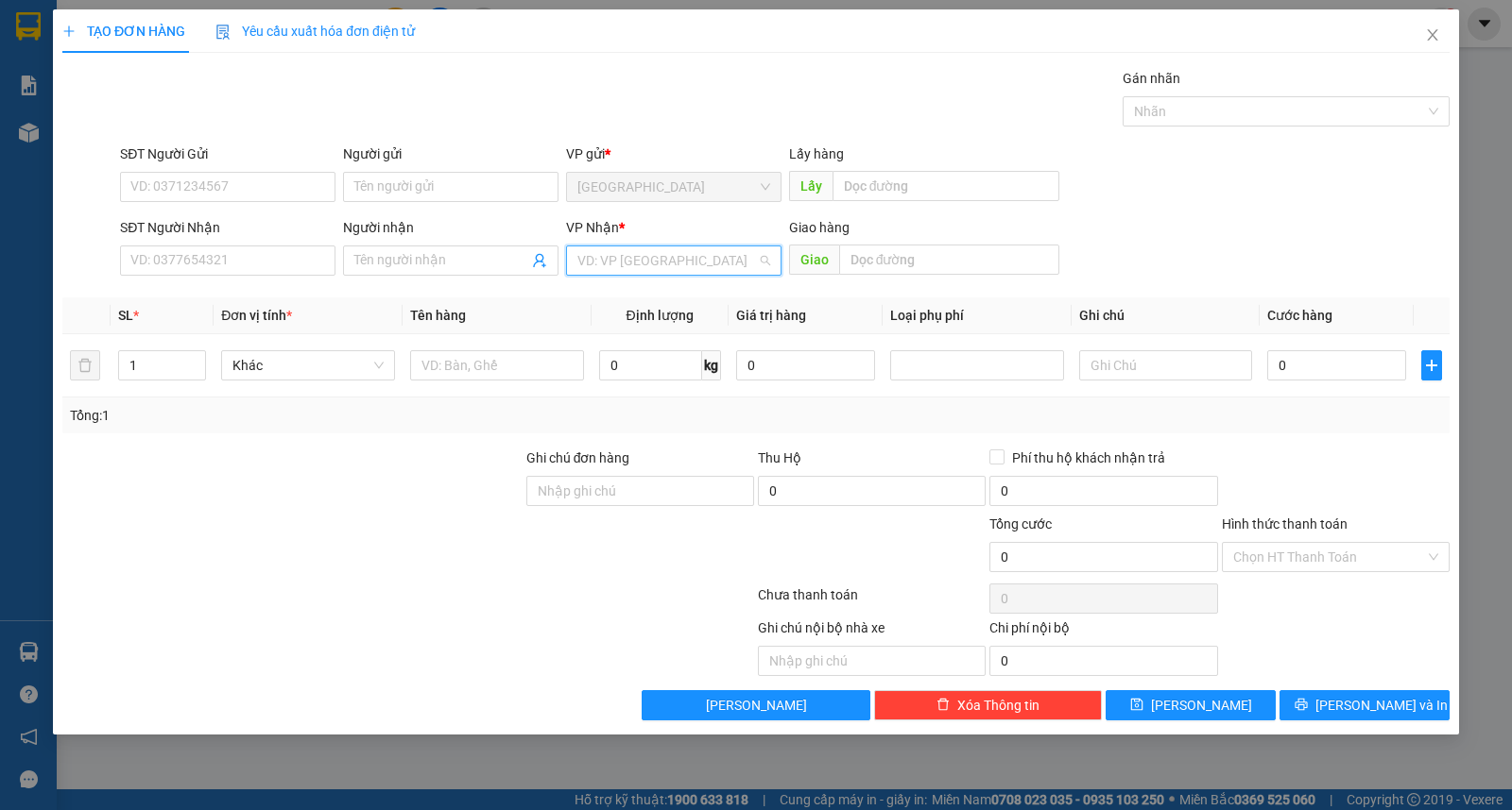
click at [648, 273] on input "search" at bounding box center [667, 261] width 180 height 28
click at [637, 328] on div "Buôn Mê Thuột" at bounding box center [674, 328] width 193 height 21
drag, startPoint x: 156, startPoint y: 359, endPoint x: 8, endPoint y: 375, distance: 148.9
click at [9, 375] on div "TẠO ĐƠN HÀNG Yêu cầu xuất hóa đơn điện tử Transit Pickup Surcharge Ids Transit …" at bounding box center [756, 405] width 1512 height 810
type input "2"
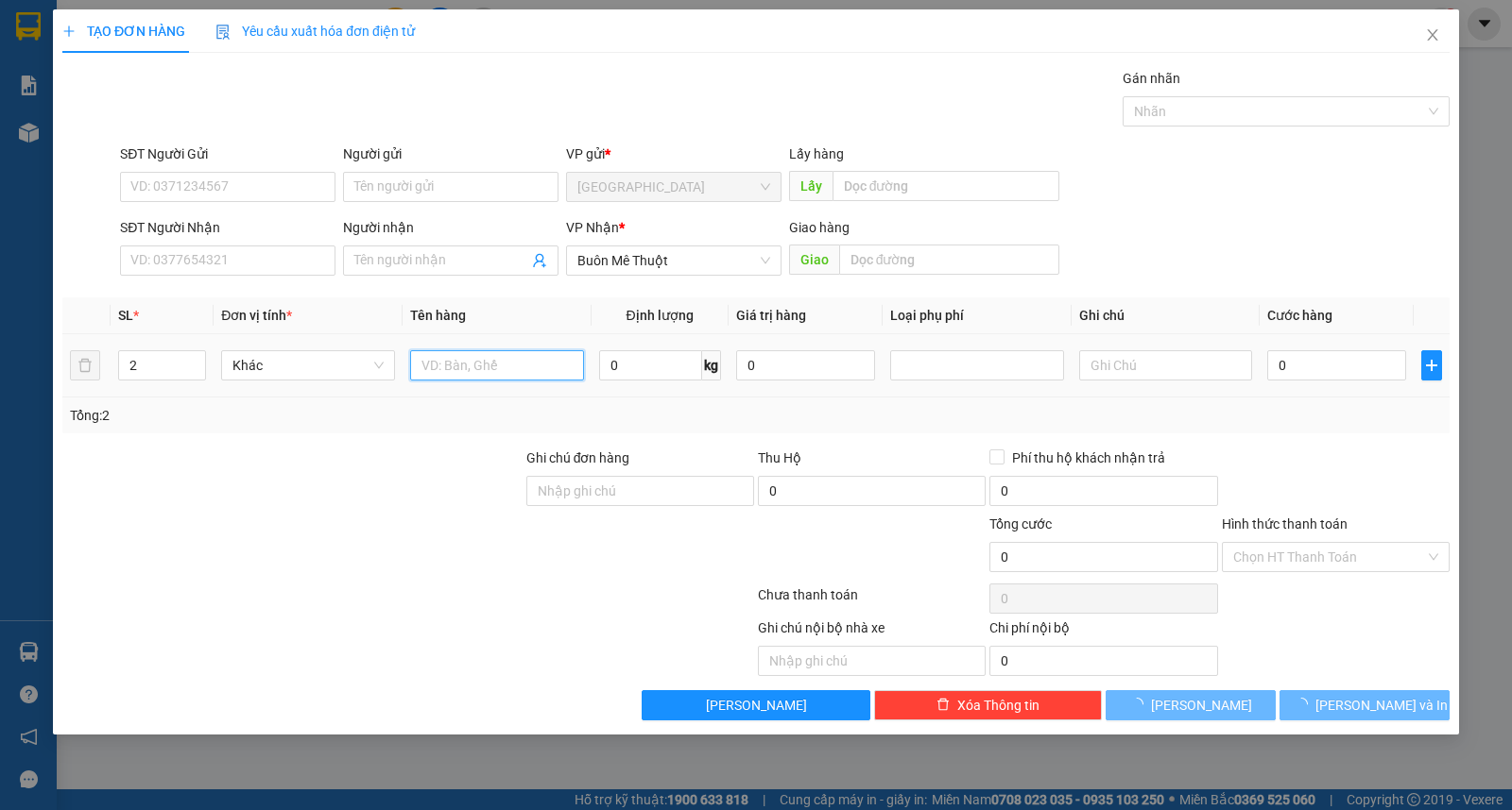
drag, startPoint x: 466, startPoint y: 363, endPoint x: 466, endPoint y: 389, distance: 26.0
click at [467, 364] on input "text" at bounding box center [497, 365] width 174 height 30
type input "kiện"
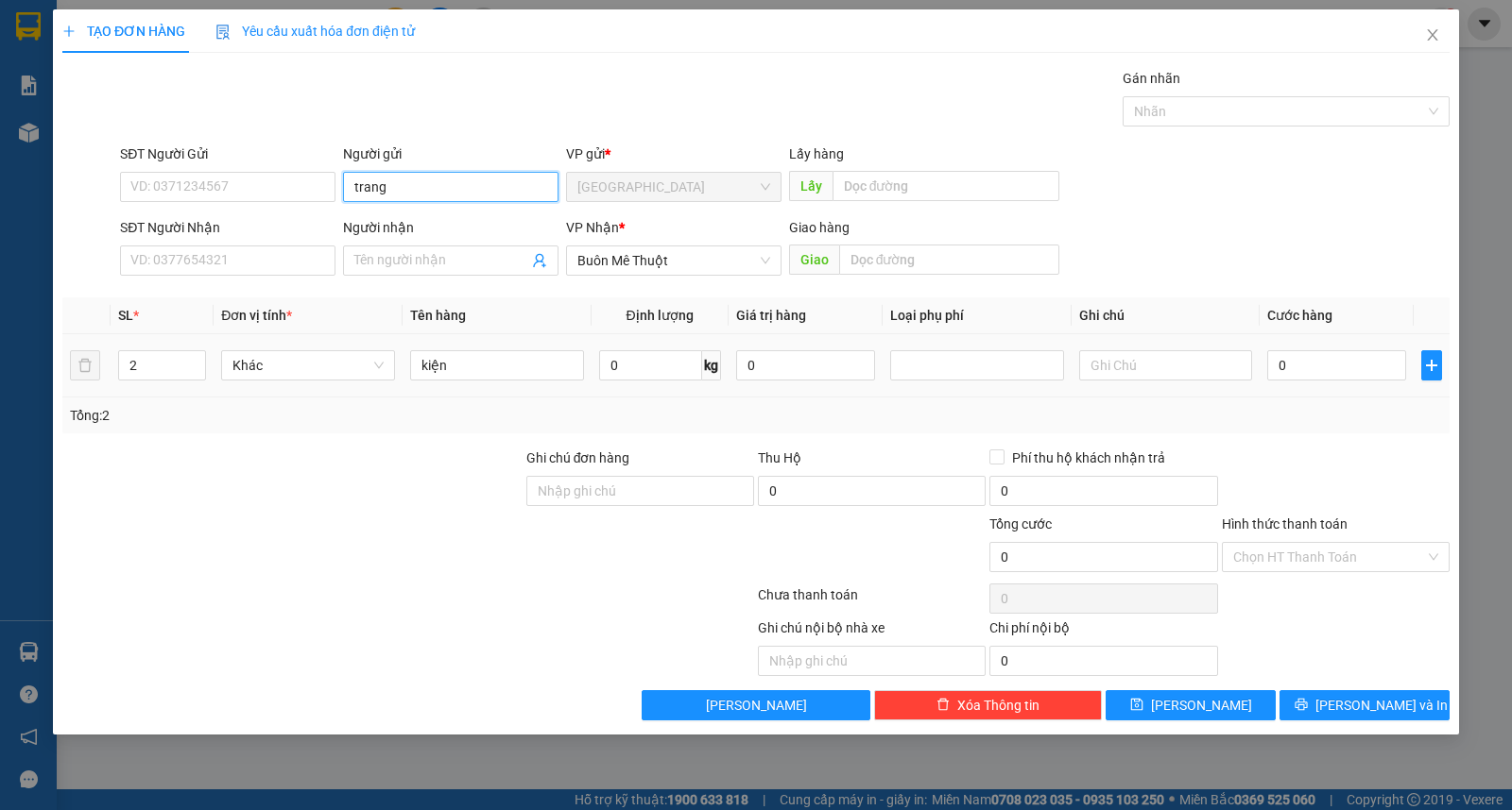
type input "trang"
type input "phương"
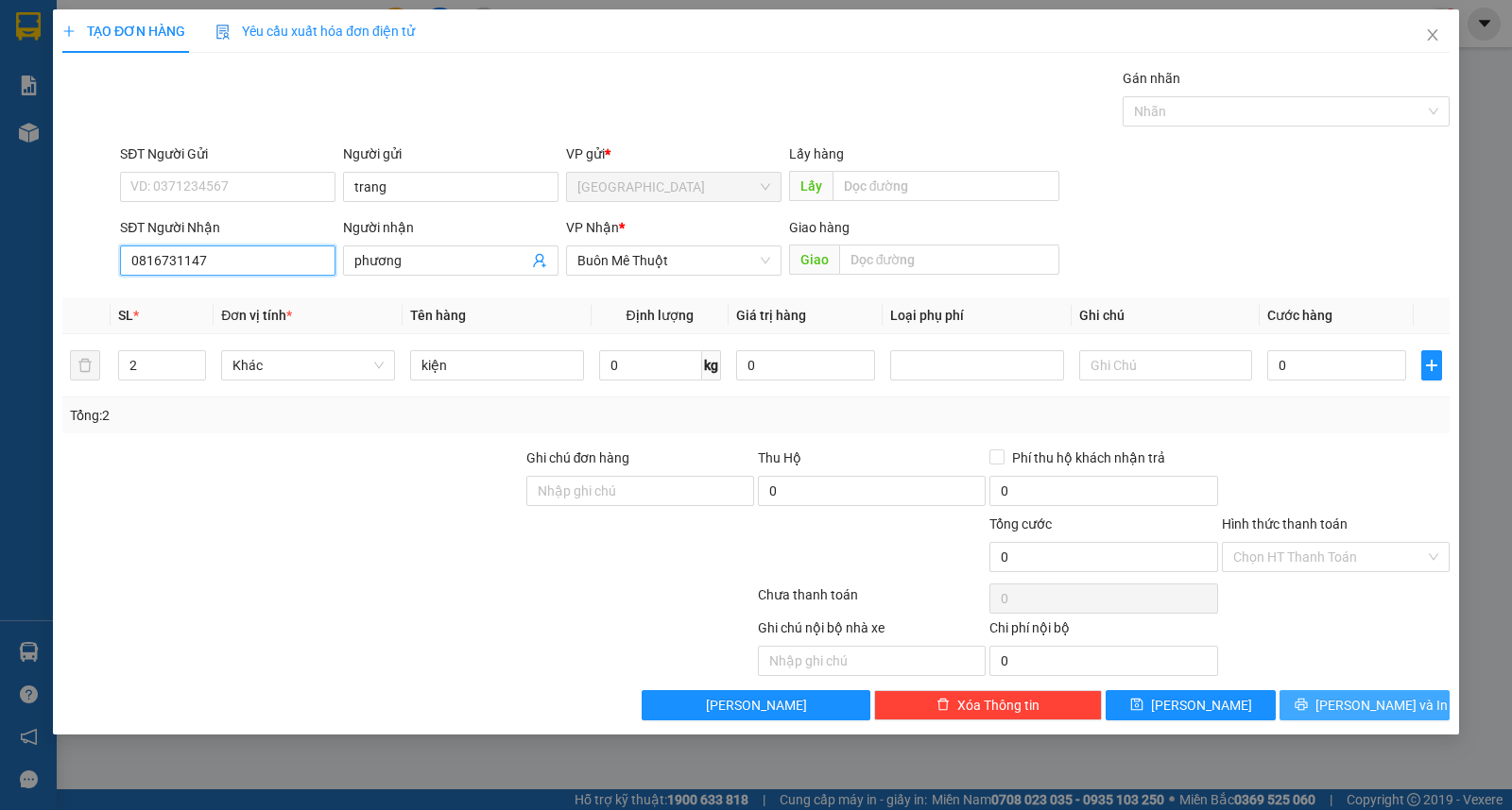
type input "0816731147"
click at [1379, 719] on button "[PERSON_NAME] và In" at bounding box center [1364, 706] width 170 height 30
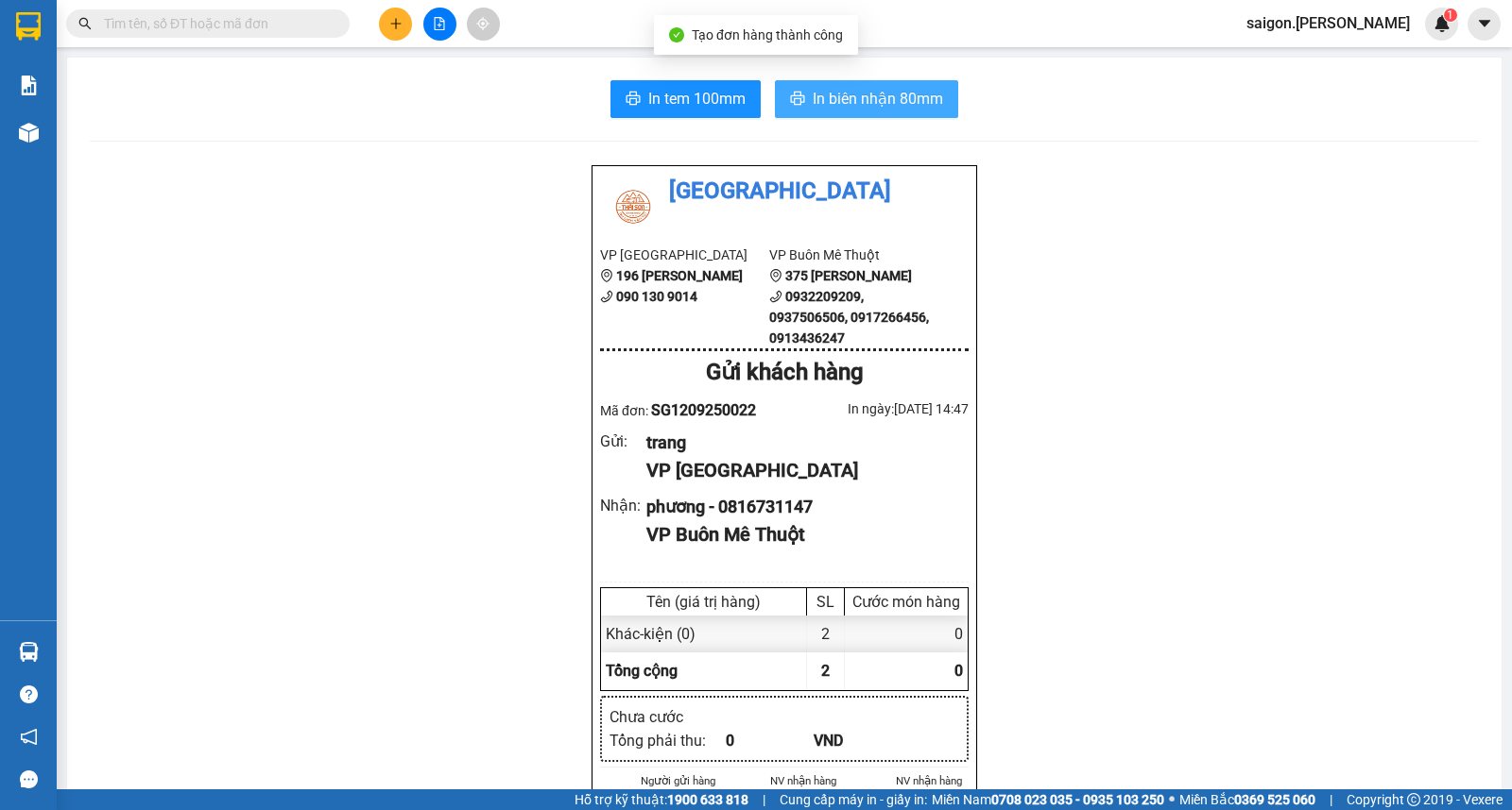
drag, startPoint x: 839, startPoint y: 108, endPoint x: 842, endPoint y: 92, distance: 16.3
click at [839, 106] on span "In biên nhận 80mm" at bounding box center [878, 98] width 131 height 24
click at [389, 23] on icon "plus" at bounding box center [396, 24] width 13 height 13
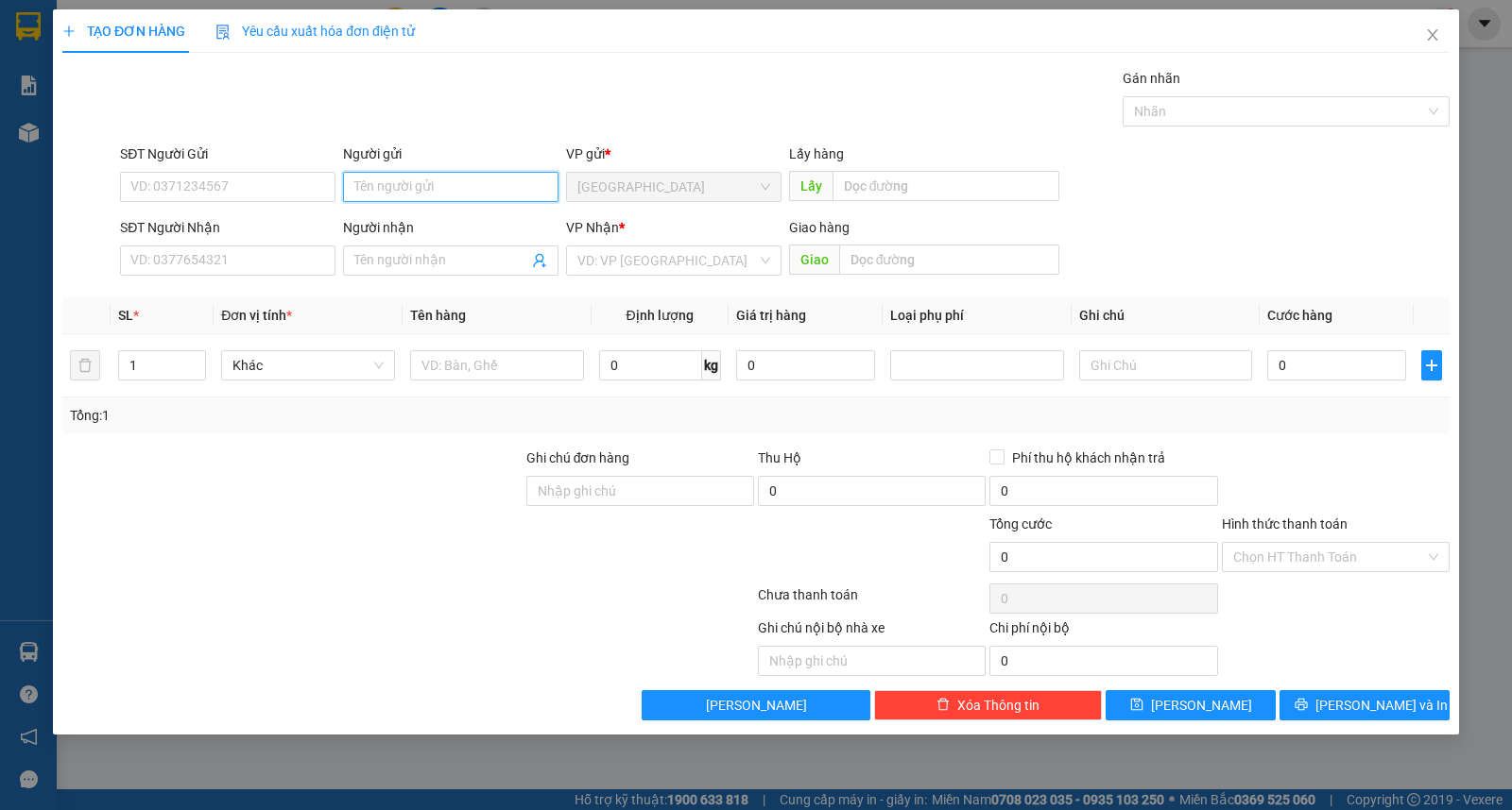
click at [389, 182] on input "Người gửi" at bounding box center [451, 187] width 216 height 30
type input "bé lùn"
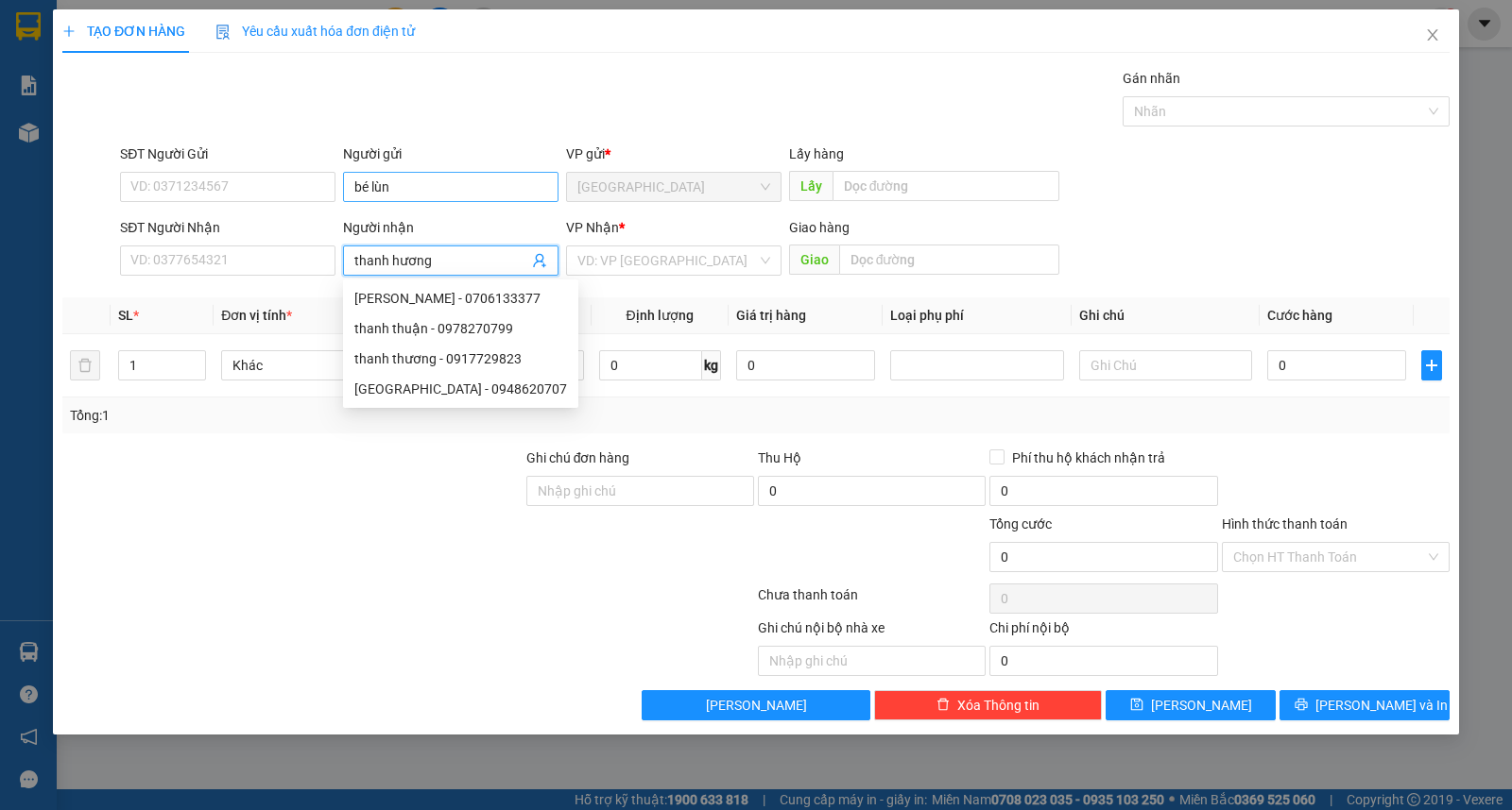
type input "thanh hương"
type input "ư"
type input "bao"
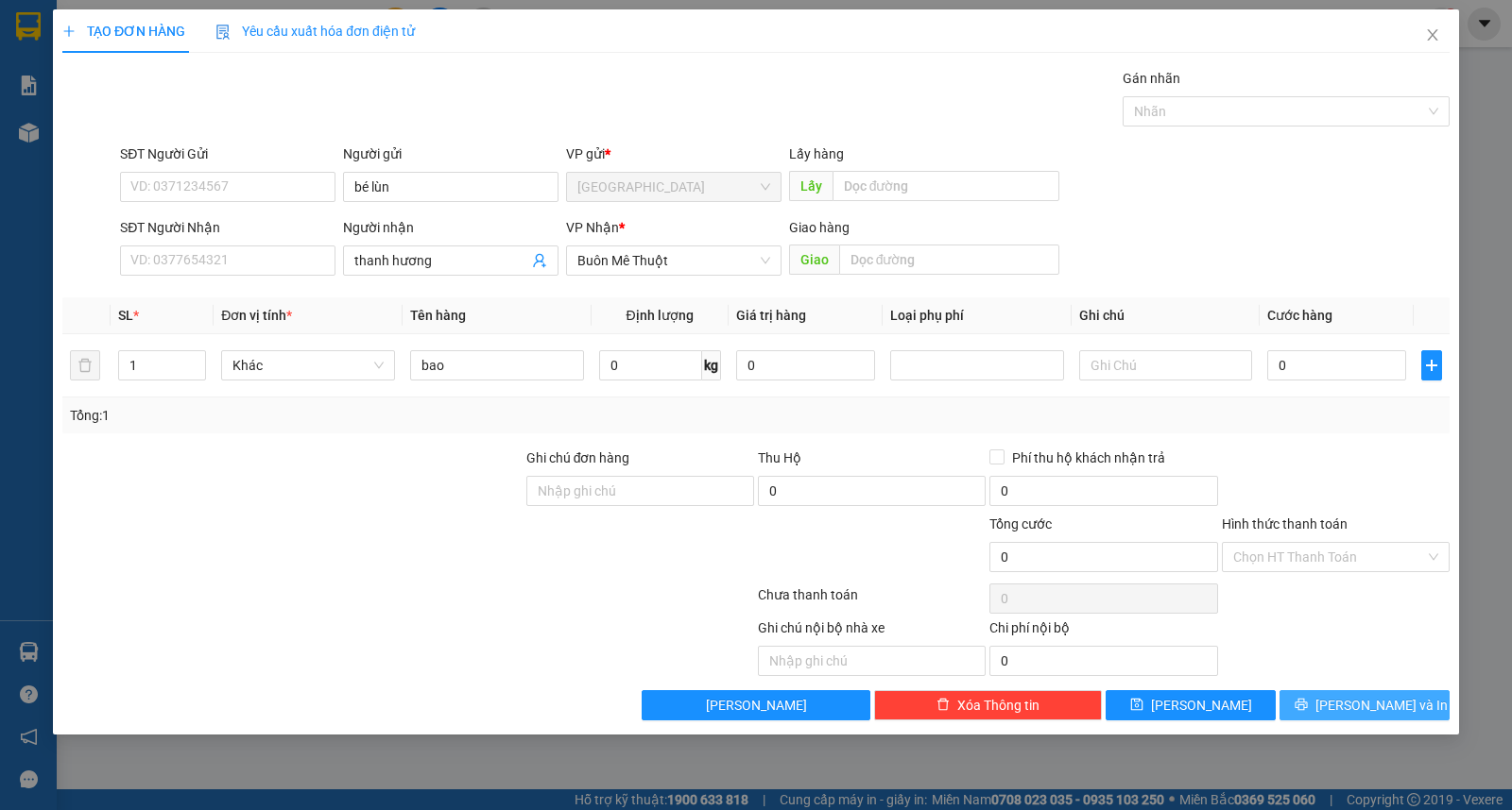
click at [1363, 719] on button "[PERSON_NAME] và In" at bounding box center [1364, 706] width 170 height 30
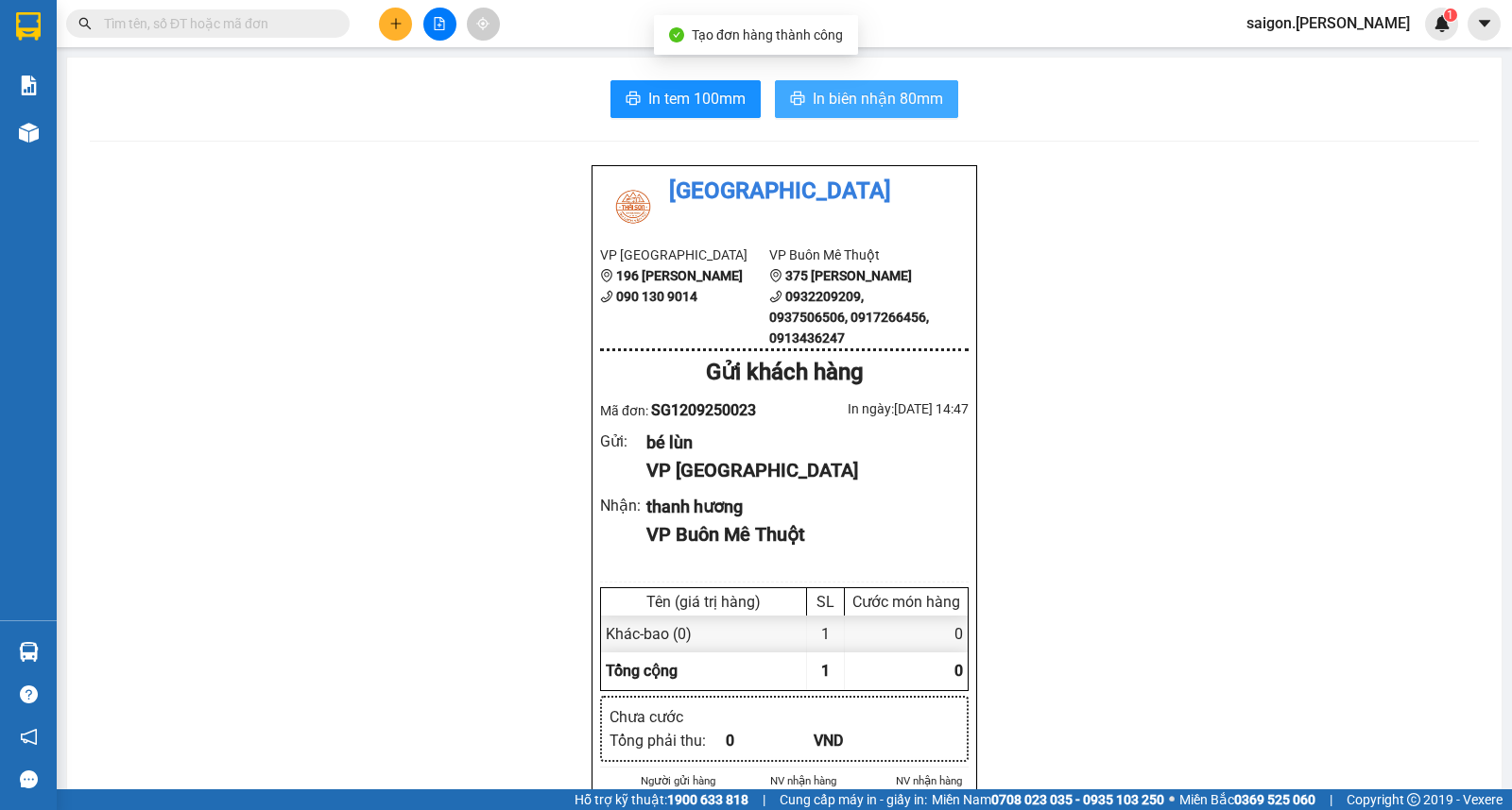
click at [827, 95] on span "In biên nhận 80mm" at bounding box center [878, 98] width 131 height 24
click at [392, 32] on button at bounding box center [395, 24] width 33 height 33
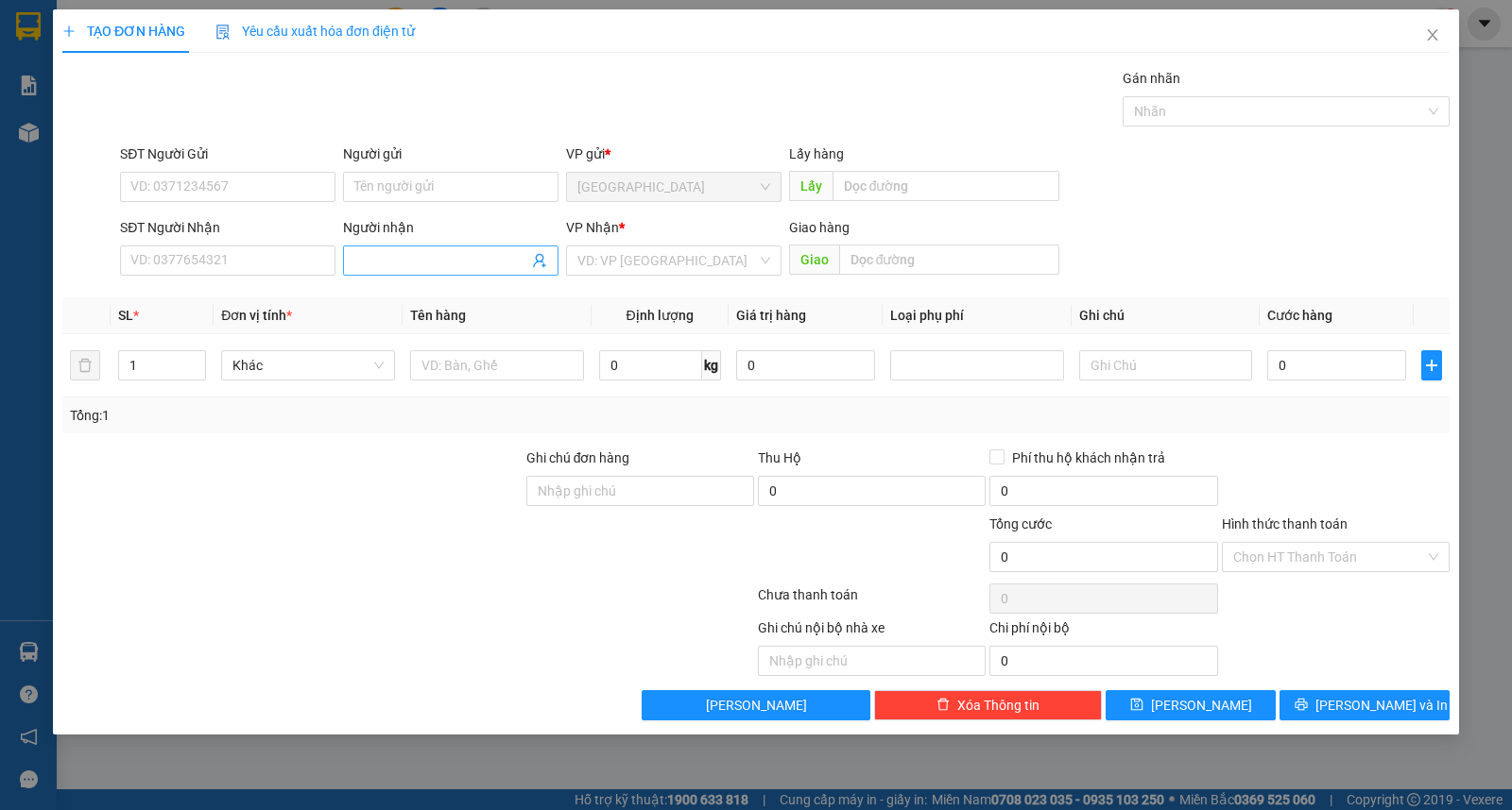
click at [429, 273] on span at bounding box center [451, 261] width 216 height 30
type input "trường"
type input "ư"
type input "bao"
click at [1398, 700] on span "[PERSON_NAME] và In" at bounding box center [1381, 706] width 133 height 21
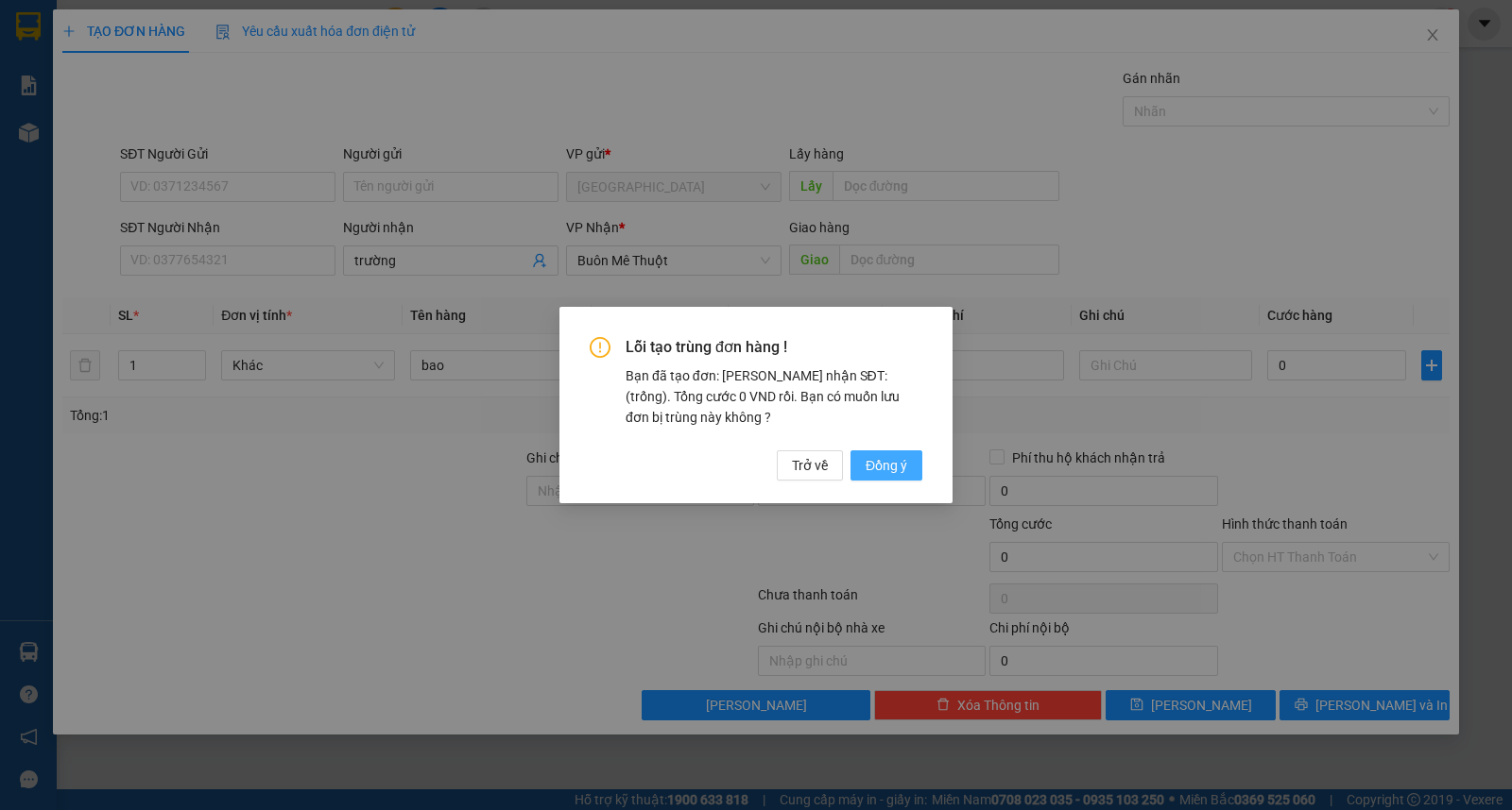
click at [893, 468] on span "Đồng ý" at bounding box center [886, 466] width 42 height 21
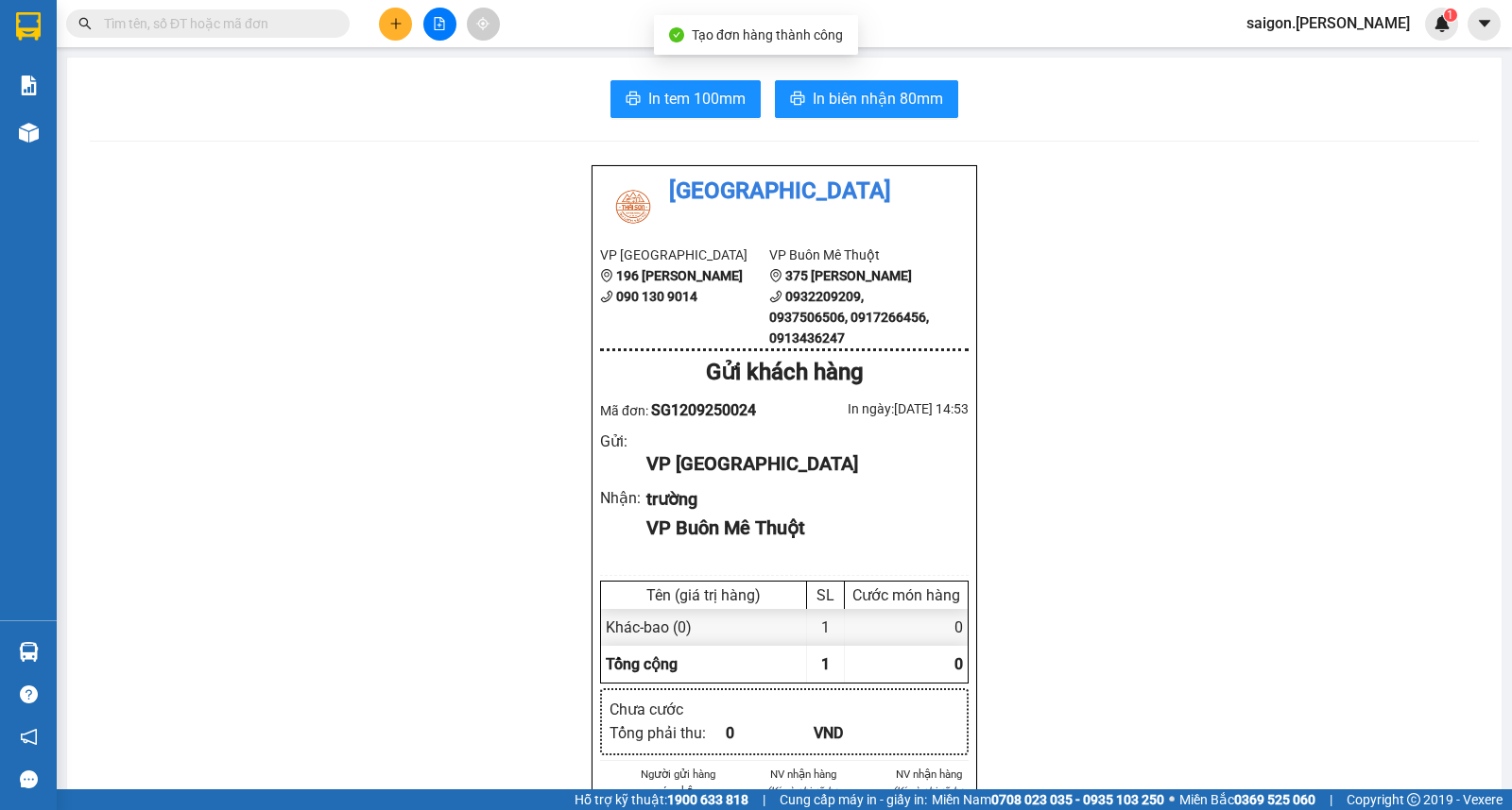
click at [876, 98] on span "In biên nhận 80mm" at bounding box center [878, 98] width 131 height 24
click at [400, 17] on icon "plus" at bounding box center [396, 24] width 13 height 13
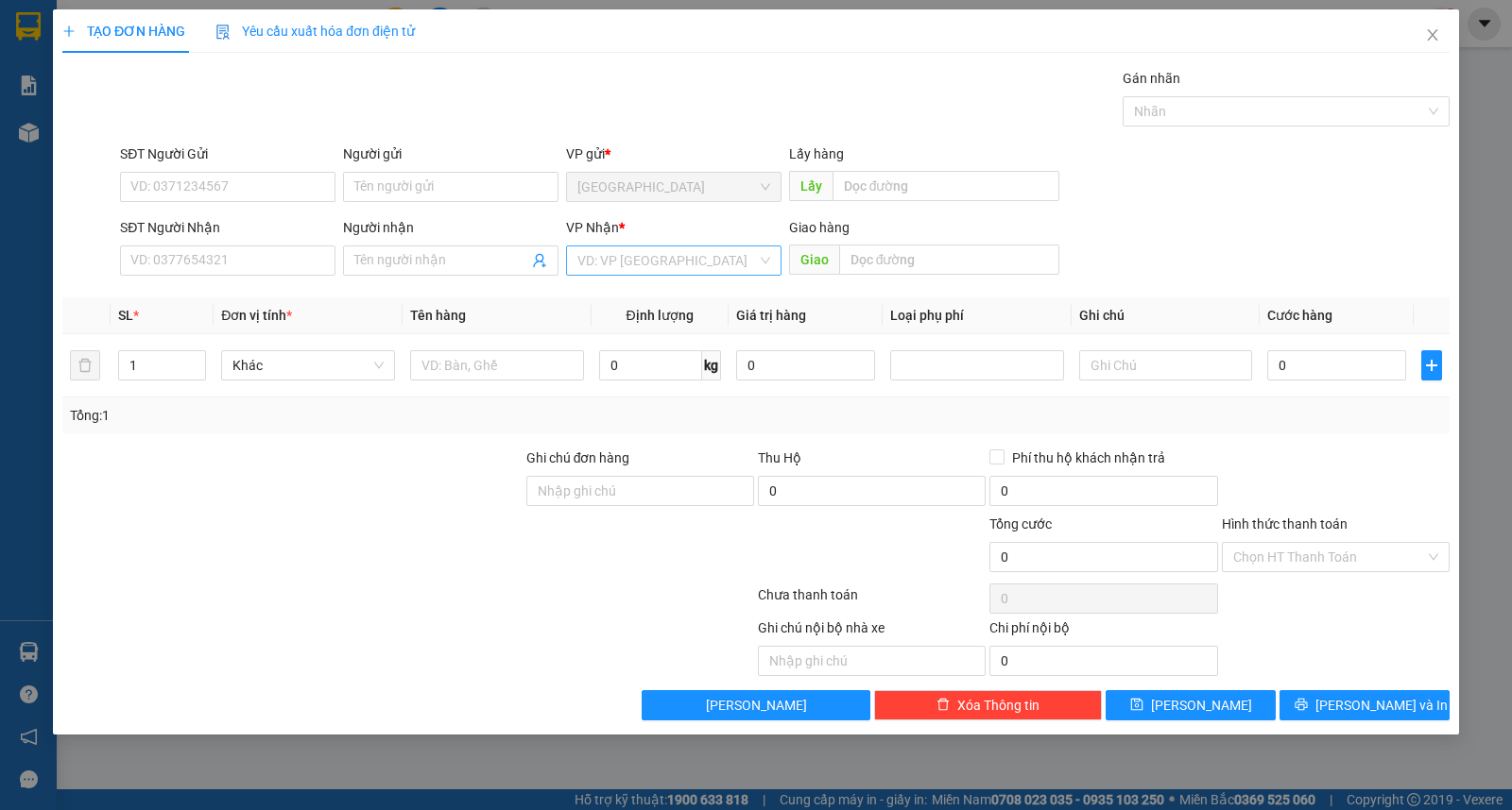
click at [690, 265] on input "search" at bounding box center [667, 261] width 180 height 28
click at [658, 323] on div "Buôn Mê Thuột" at bounding box center [674, 328] width 193 height 21
drag, startPoint x: 139, startPoint y: 382, endPoint x: 123, endPoint y: 369, distance: 20.6
click at [108, 381] on tr "1 Khác 0 kg 0 0" at bounding box center [756, 365] width 1387 height 63
type input "2"
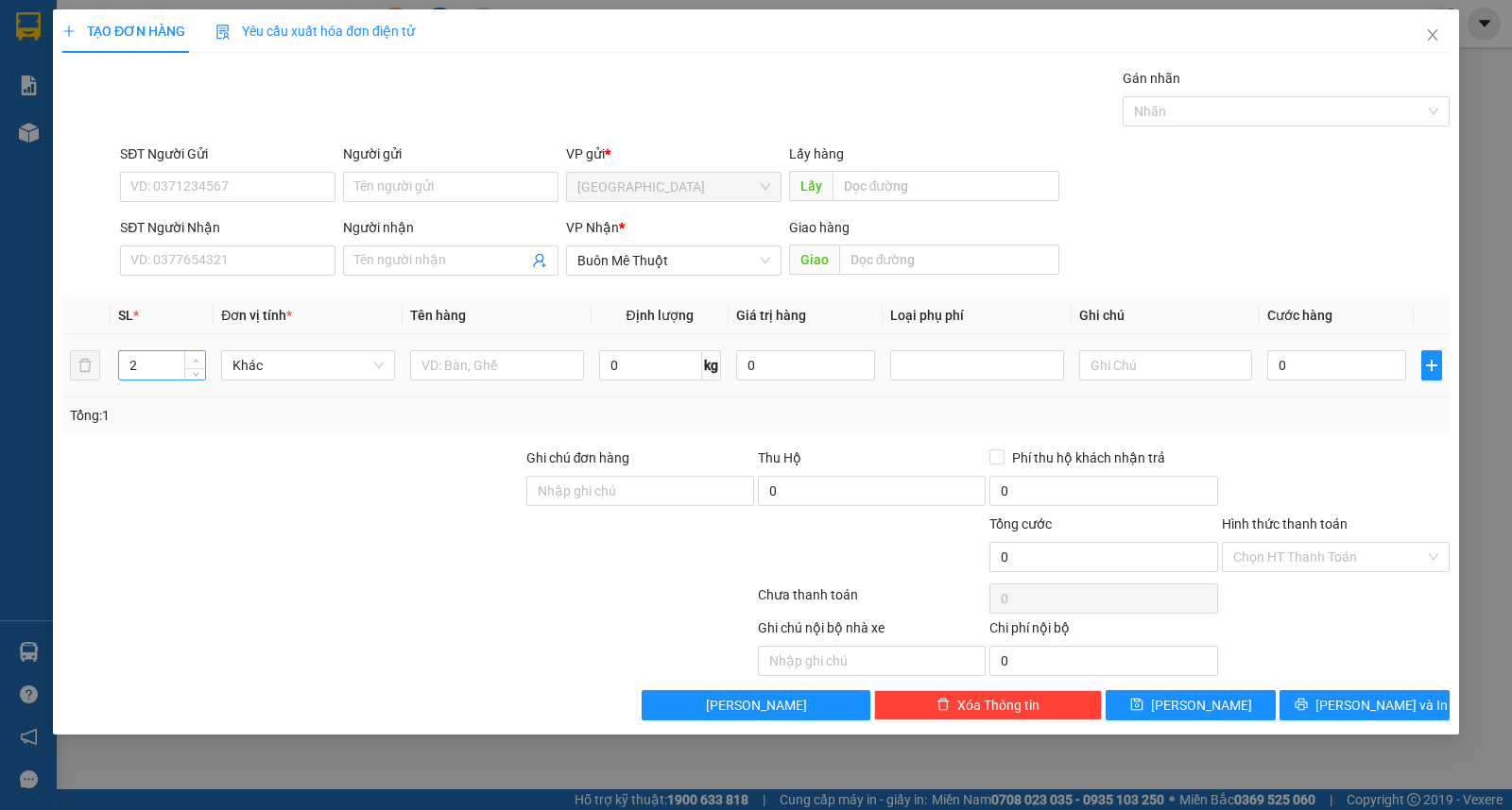
click at [187, 352] on span "Increase Value" at bounding box center [195, 360] width 21 height 17
drag, startPoint x: 497, startPoint y: 366, endPoint x: 517, endPoint y: 374, distance: 21.5
click at [499, 369] on input "text" at bounding box center [497, 365] width 174 height 30
type input "sô"
type input "thành"
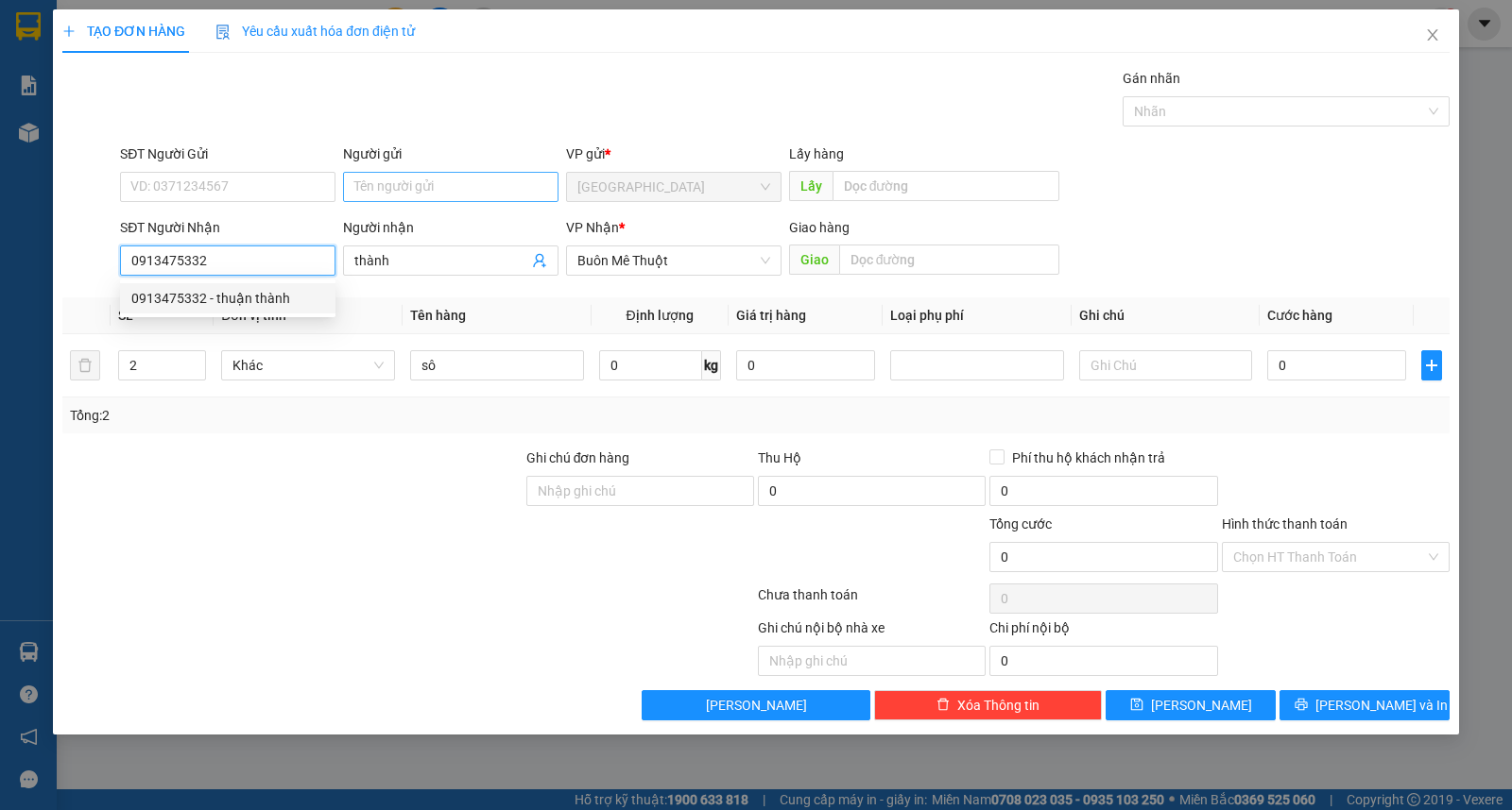
type input "0913475332"
click at [437, 178] on input "Người gửi" at bounding box center [451, 187] width 216 height 30
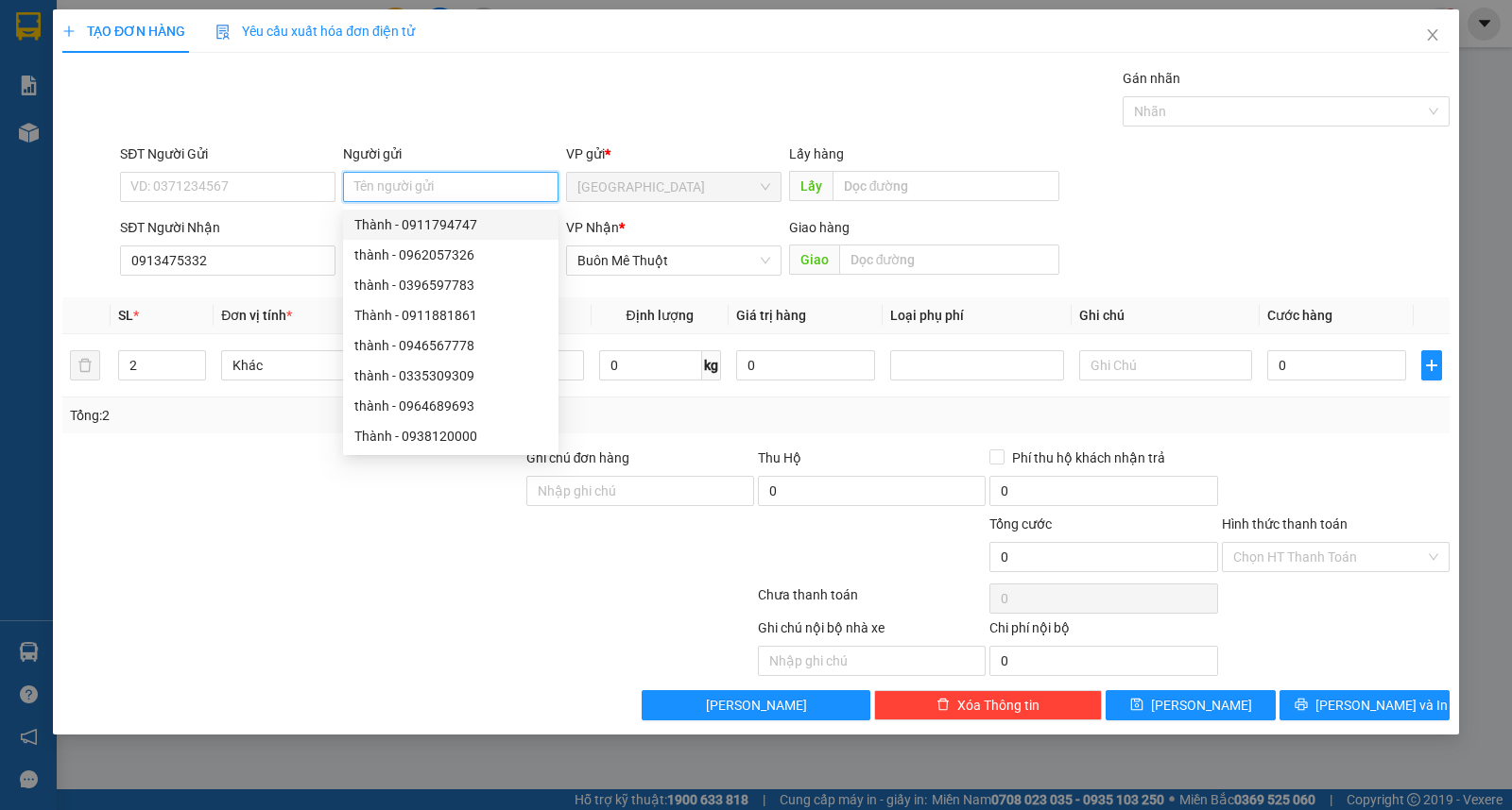
click at [390, 180] on input "Người gửi" at bounding box center [451, 187] width 216 height 30
click at [297, 215] on form "SĐT Người Gửi VD: 0371234567 Người gửi Tên người gửi VP gửi * [GEOGRAPHIC_DATA]…" at bounding box center [756, 214] width 1387 height 140
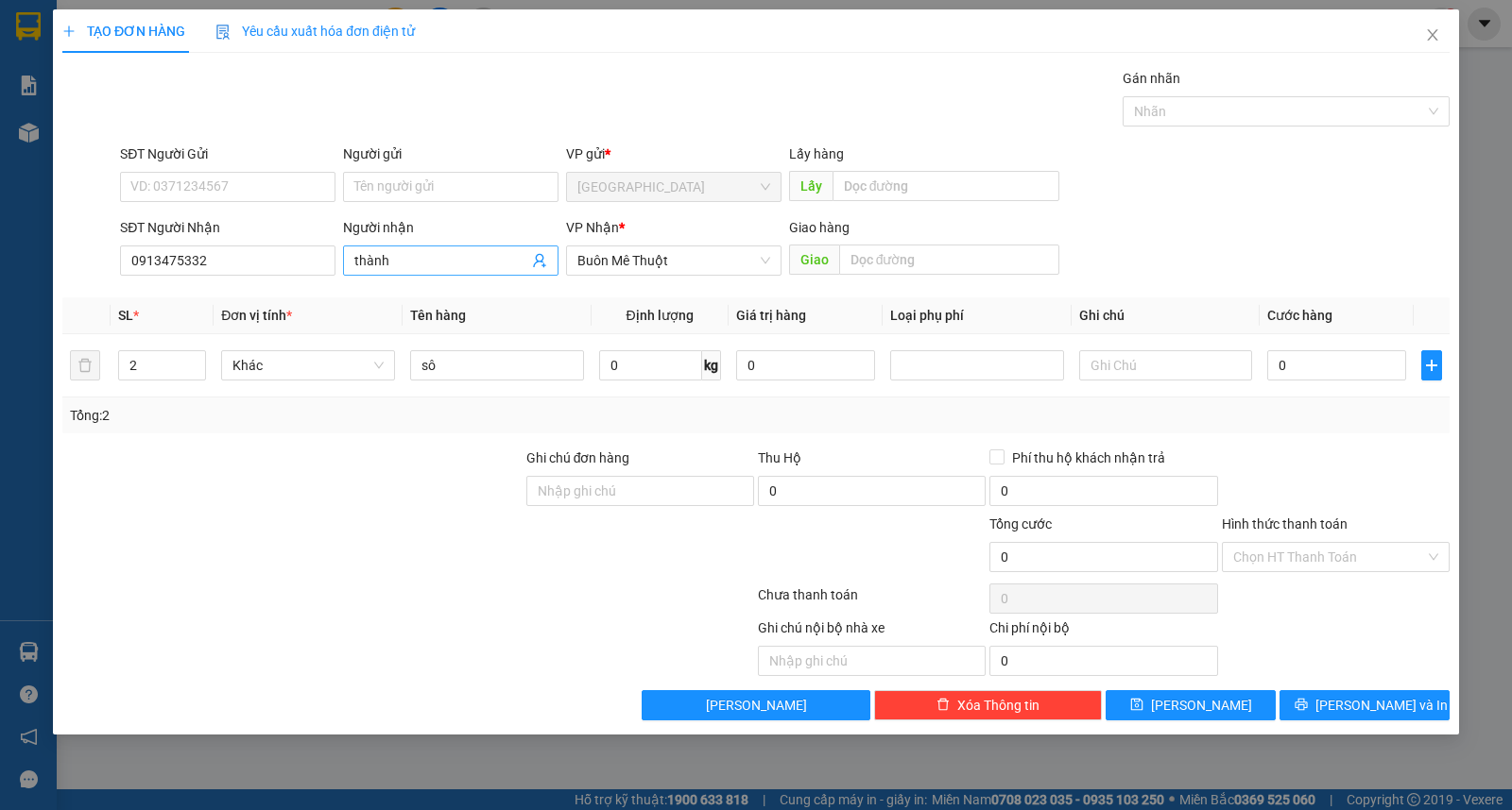
click at [354, 258] on input "thành" at bounding box center [441, 261] width 174 height 21
type input "thuận thành"
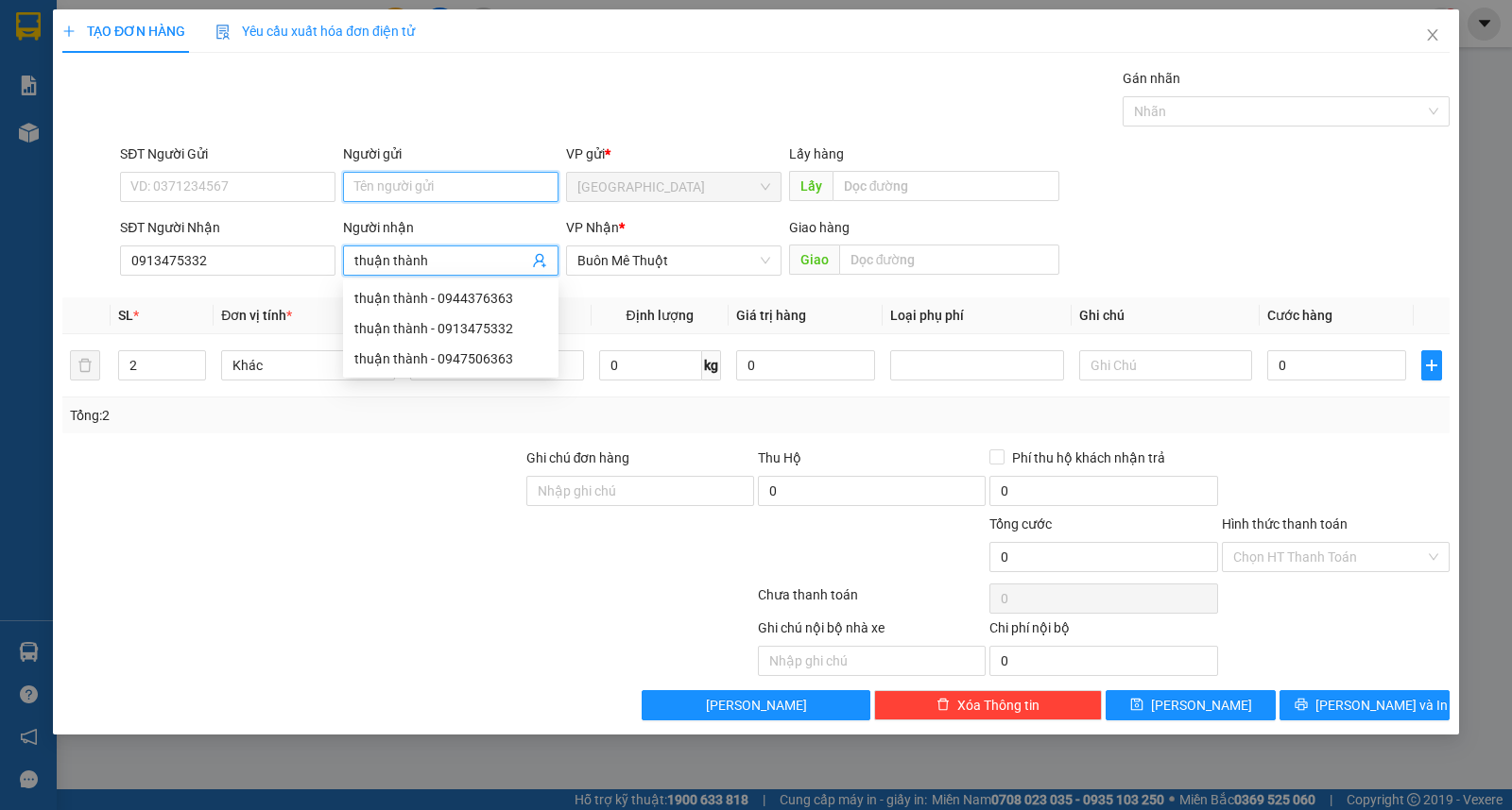
click at [411, 194] on input "Người gửi" at bounding box center [451, 187] width 216 height 30
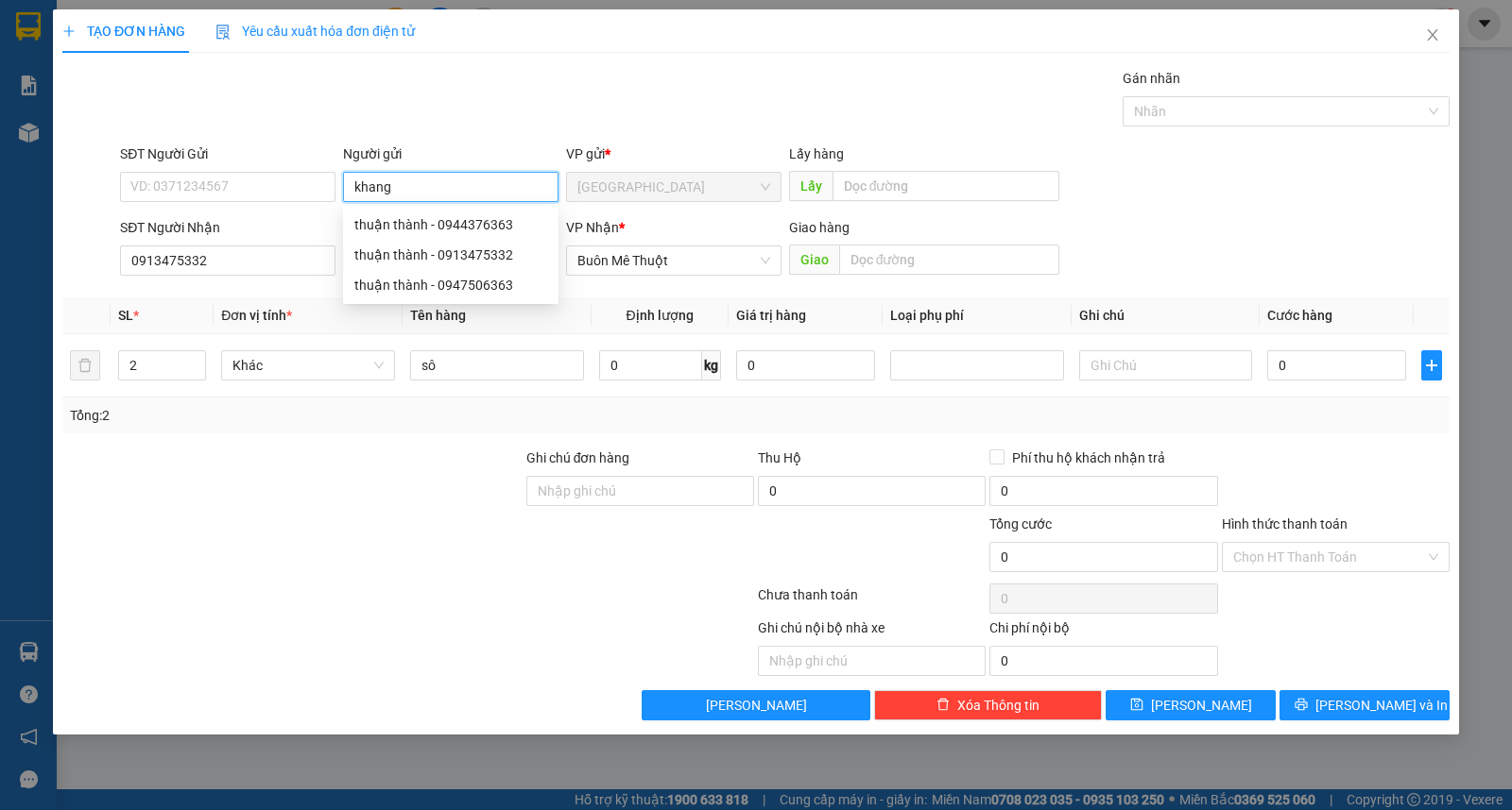
type input "khang"
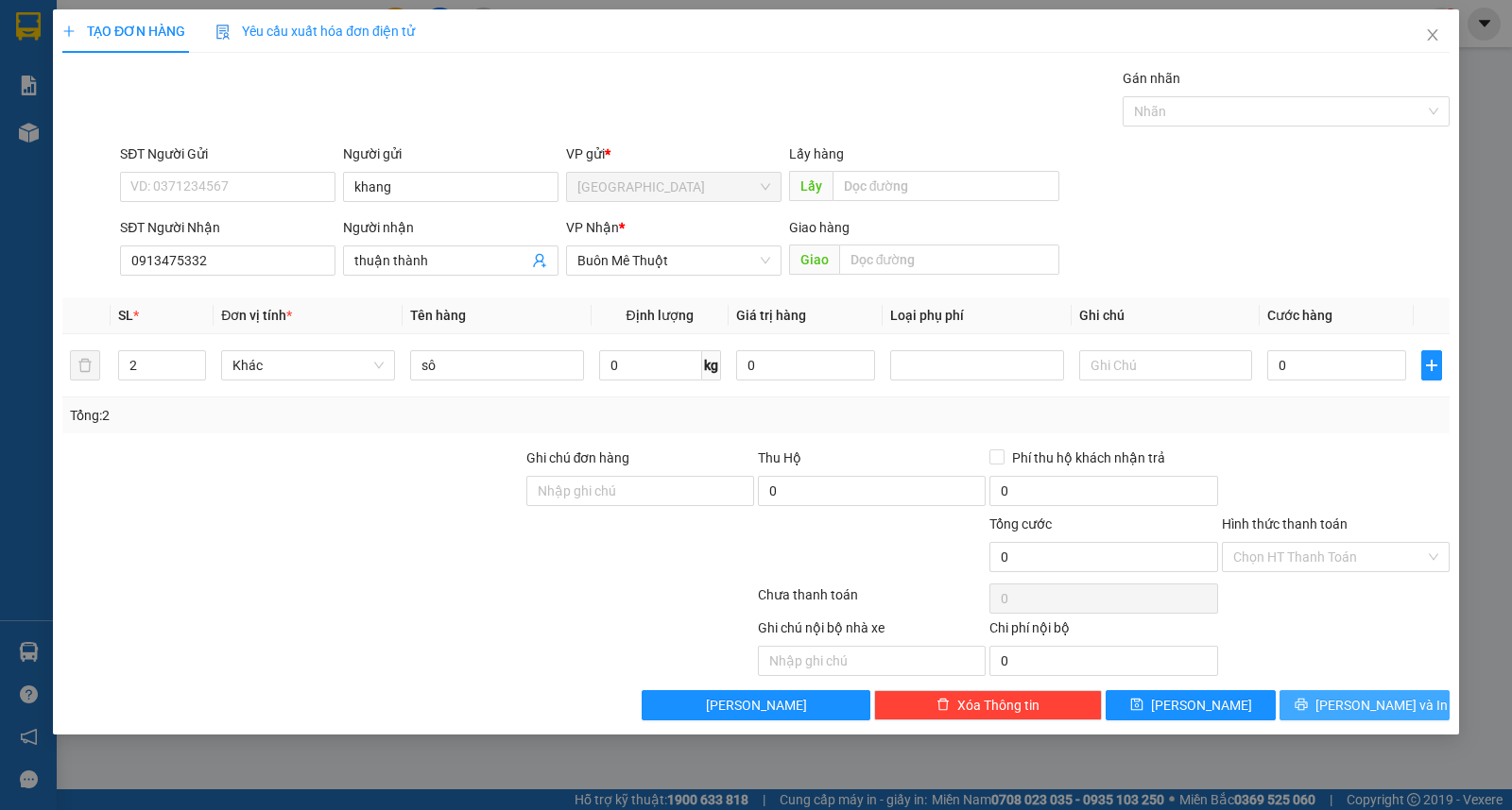
click at [1349, 704] on span "[PERSON_NAME] và In" at bounding box center [1381, 706] width 133 height 21
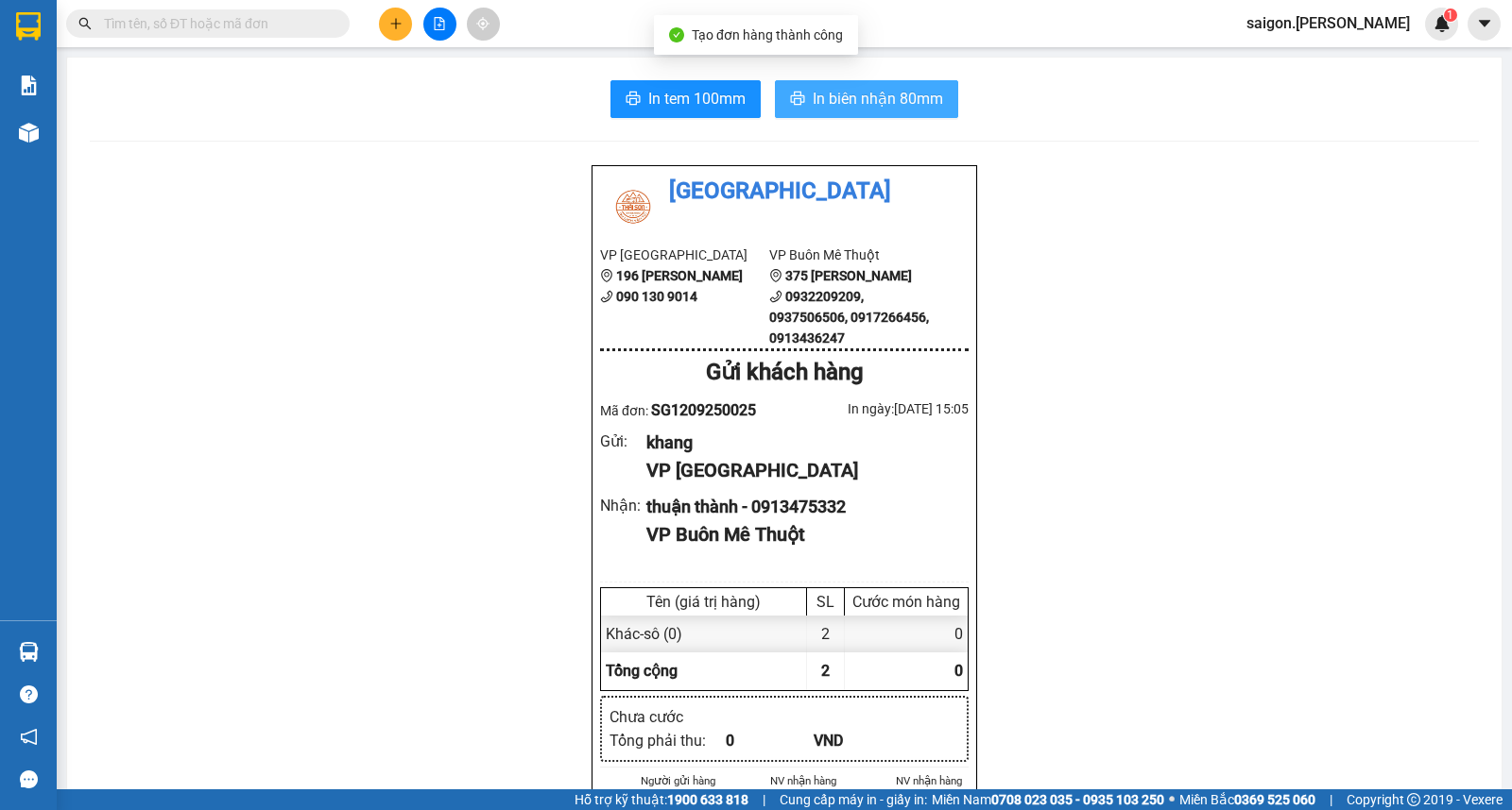
click at [883, 83] on button "In biên nhận 80mm" at bounding box center [866, 99] width 184 height 38
click at [393, 14] on button at bounding box center [395, 24] width 33 height 33
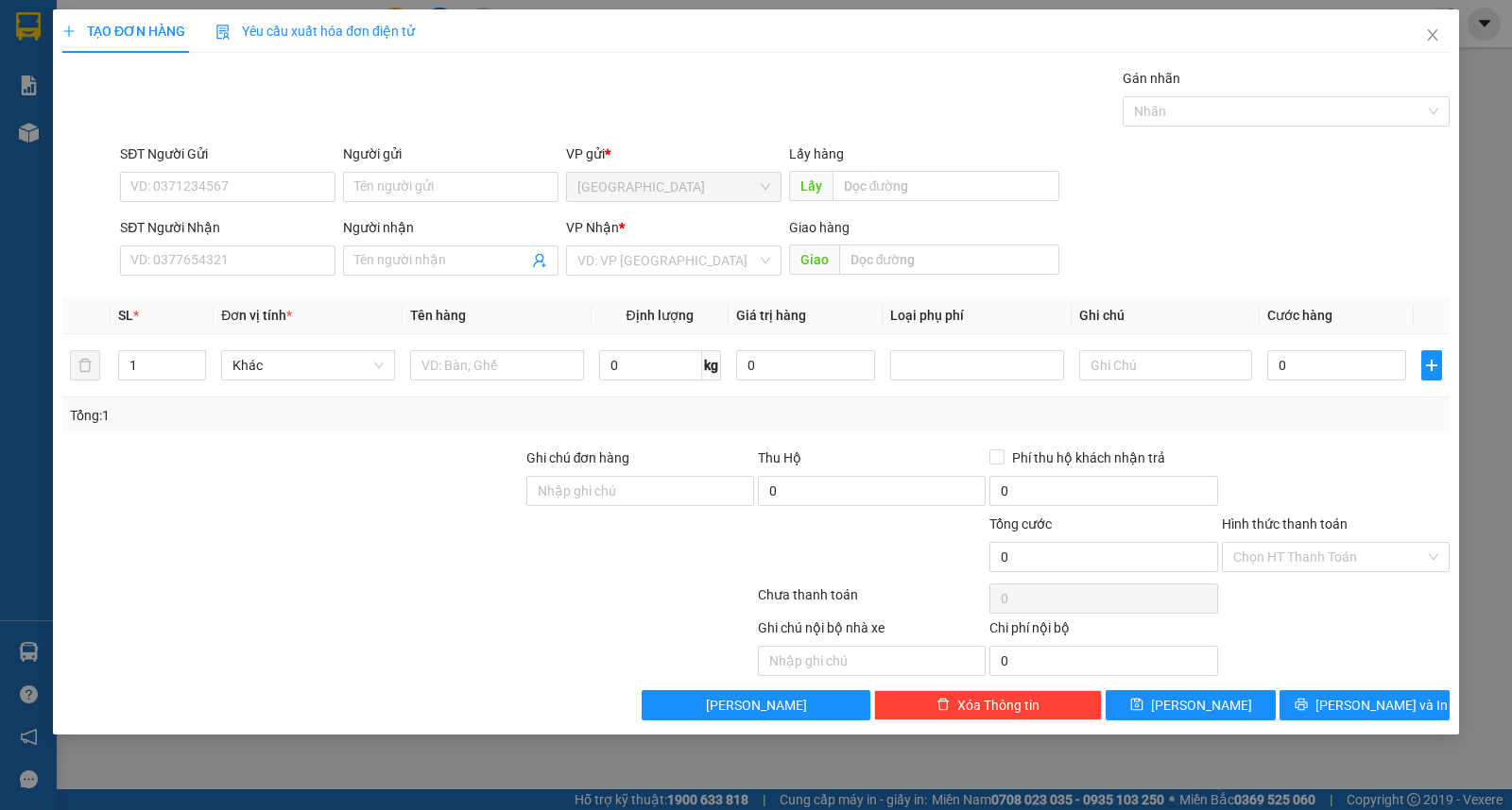
click at [414, 206] on div "Người gửi Tên người gửi" at bounding box center [451, 177] width 216 height 66
click at [417, 190] on input "Người gửi" at bounding box center [451, 187] width 216 height 30
click at [1370, 722] on div "TẠO ĐƠN HÀNG Yêu cầu xuất hóa đơn điện tử Transit Pickup Surcharge Ids Transit …" at bounding box center [756, 372] width 1406 height 726
click at [1386, 711] on span "[PERSON_NAME] và In" at bounding box center [1381, 706] width 133 height 21
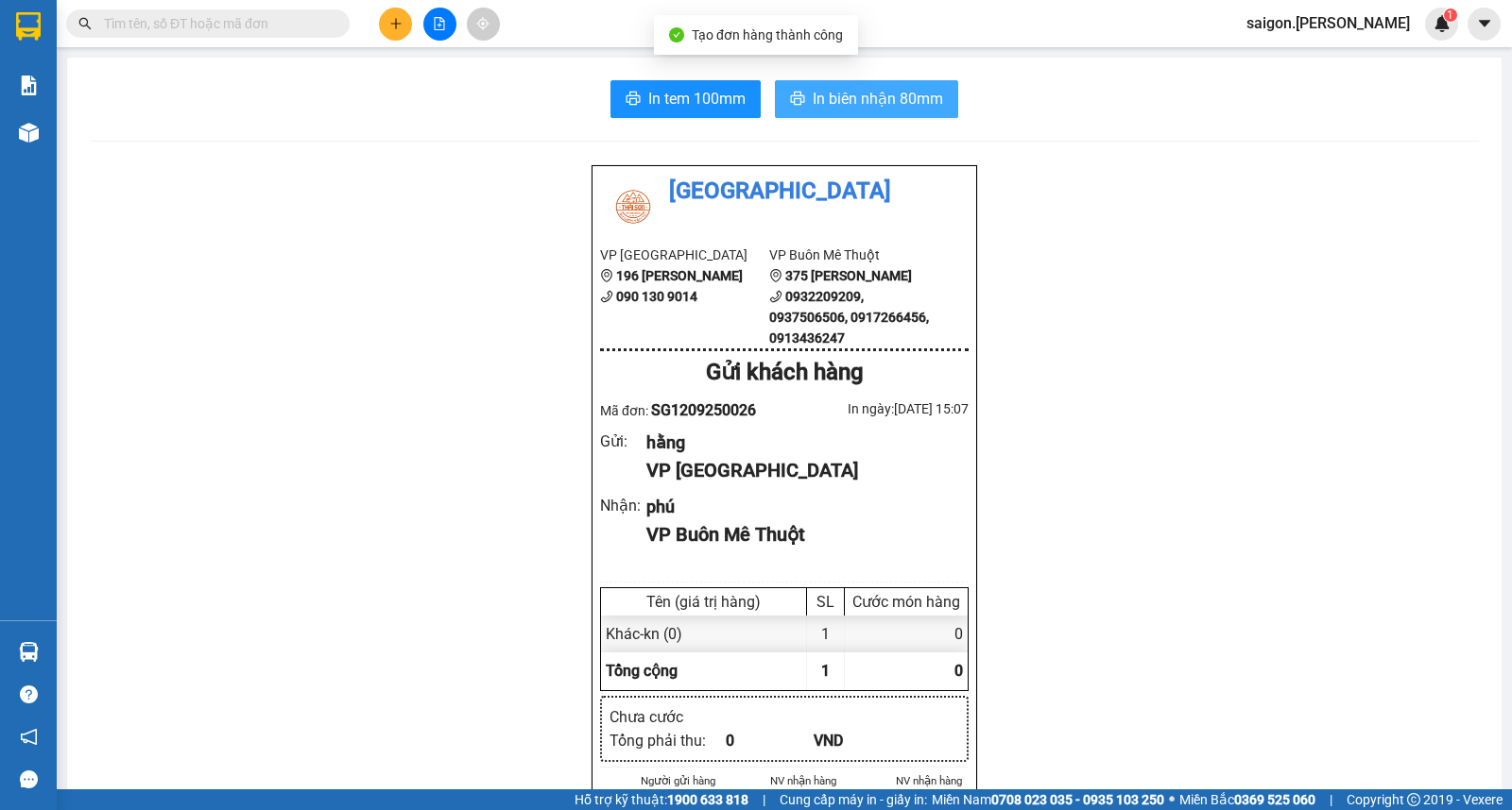
click at [894, 112] on button "In biên nhận 80mm" at bounding box center [866, 99] width 184 height 38
